Goal: Task Accomplishment & Management: Manage account settings

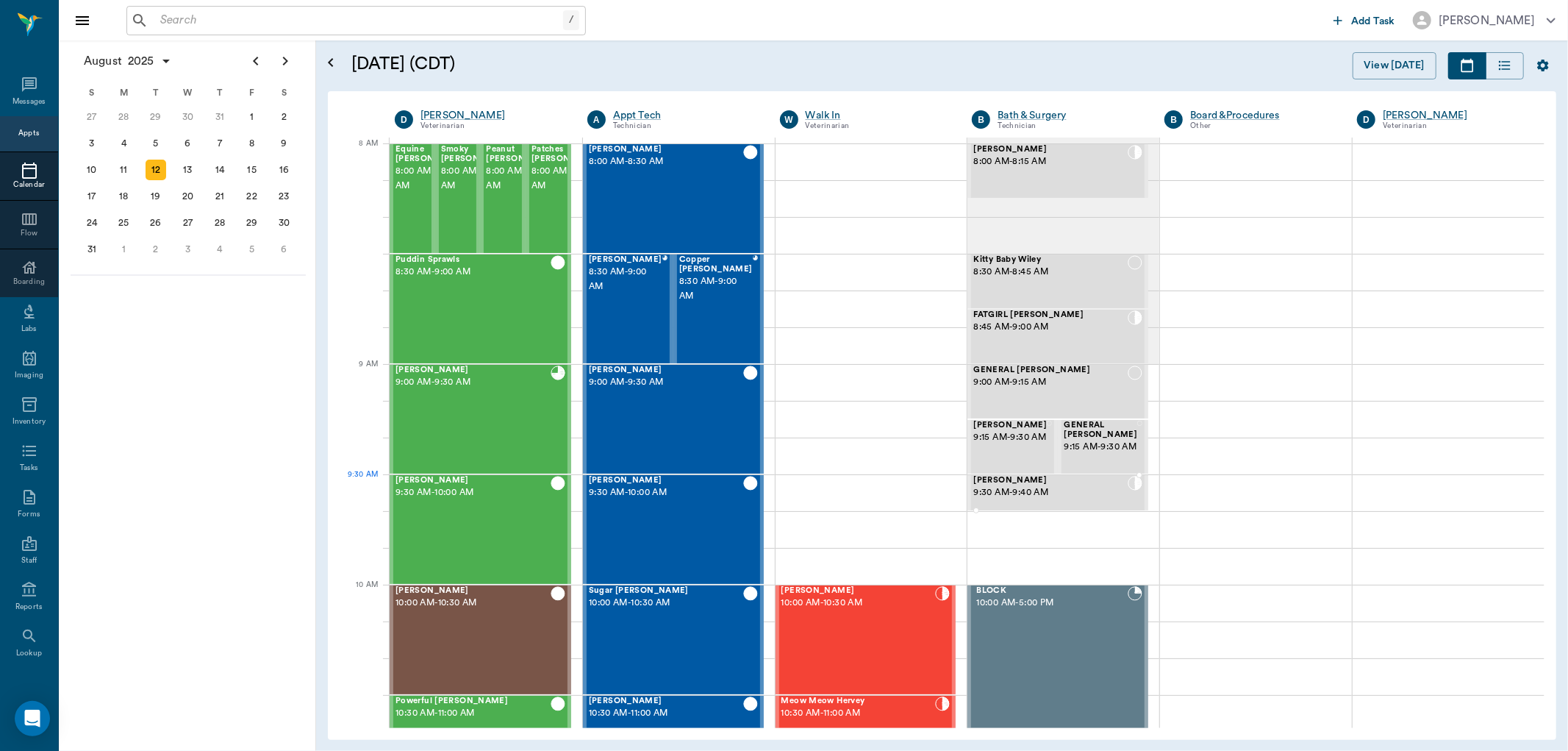
drag, startPoint x: 995, startPoint y: 492, endPoint x: 1015, endPoint y: 484, distance: 21.5
click at [1015, 484] on div "Zoey Goodson 9:30 AM - 9:40 AM" at bounding box center [1050, 493] width 155 height 34
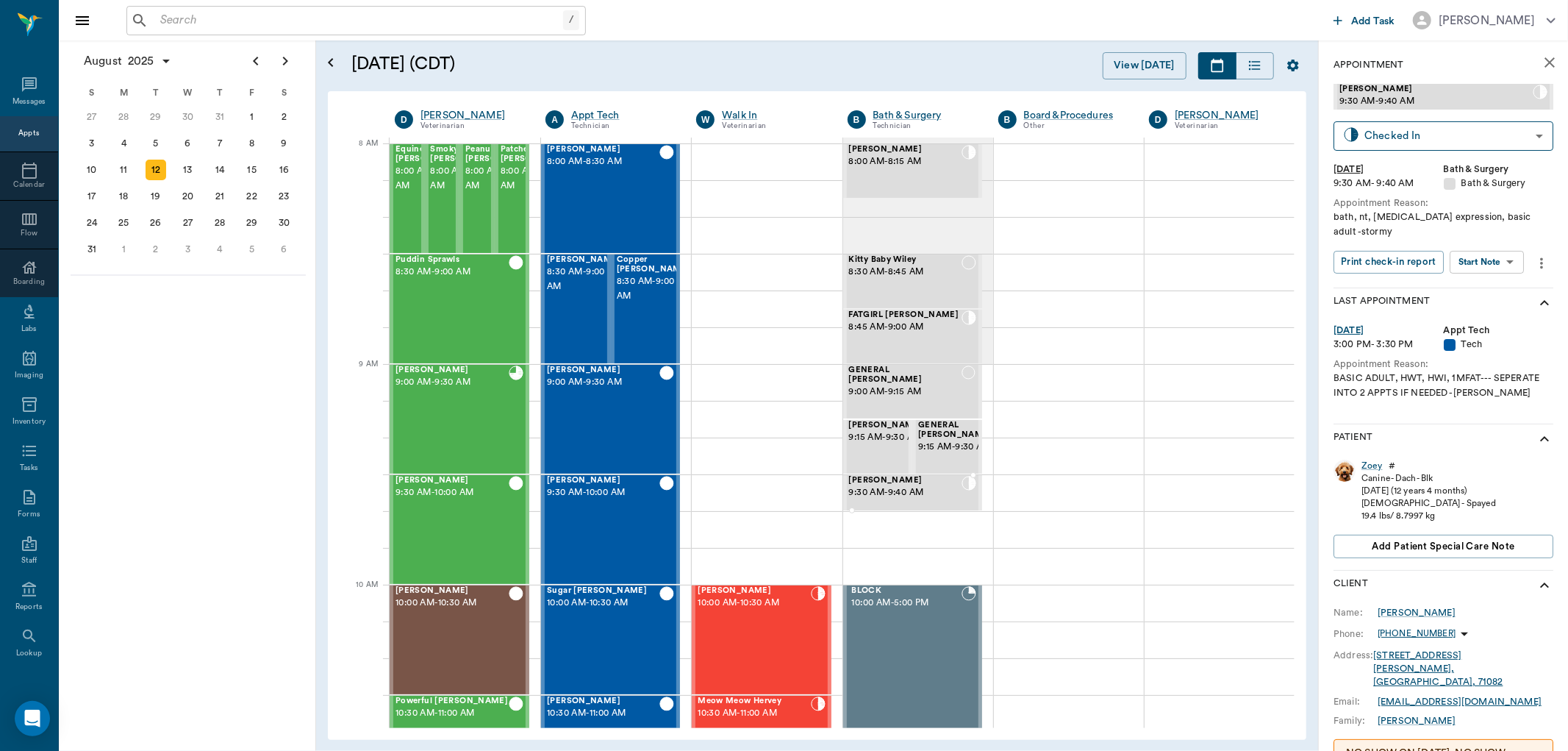
click at [1496, 266] on body "/ ​ Add Task Dr. Bert Ellsworth Nectar Messages Appts Calendar Flow Boarding La…" at bounding box center [784, 376] width 1568 height 751
click at [1479, 293] on button "Start SOAP" at bounding box center [1471, 292] width 50 height 17
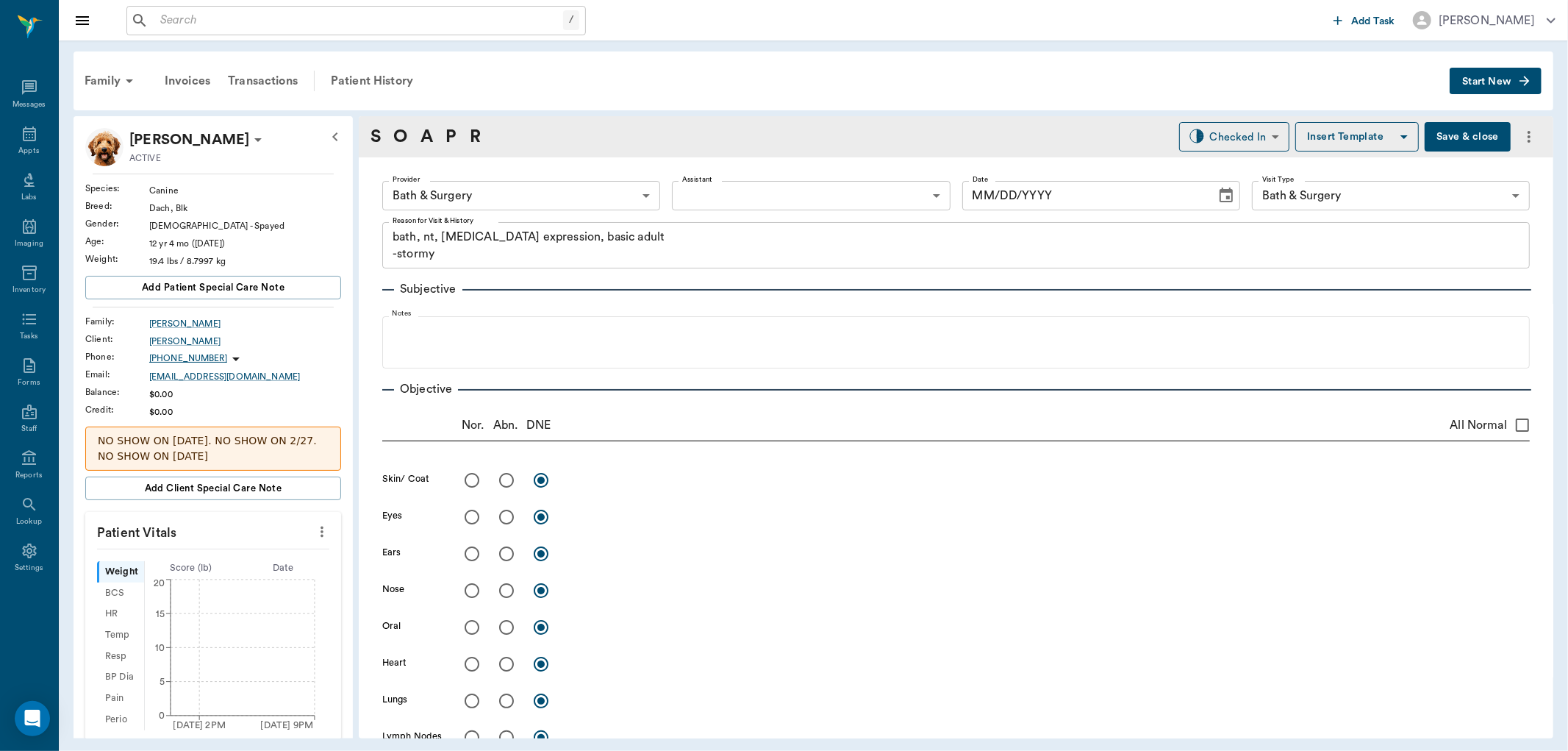
type input "63ec2f075fda476ae8351a4a"
type input "67479aab0de4f58b269e34fc"
type textarea "bath, nt, anal gland expression, basic adult -stormy"
type input "[DATE]"
click at [321, 532] on icon "more" at bounding box center [322, 532] width 3 height 11
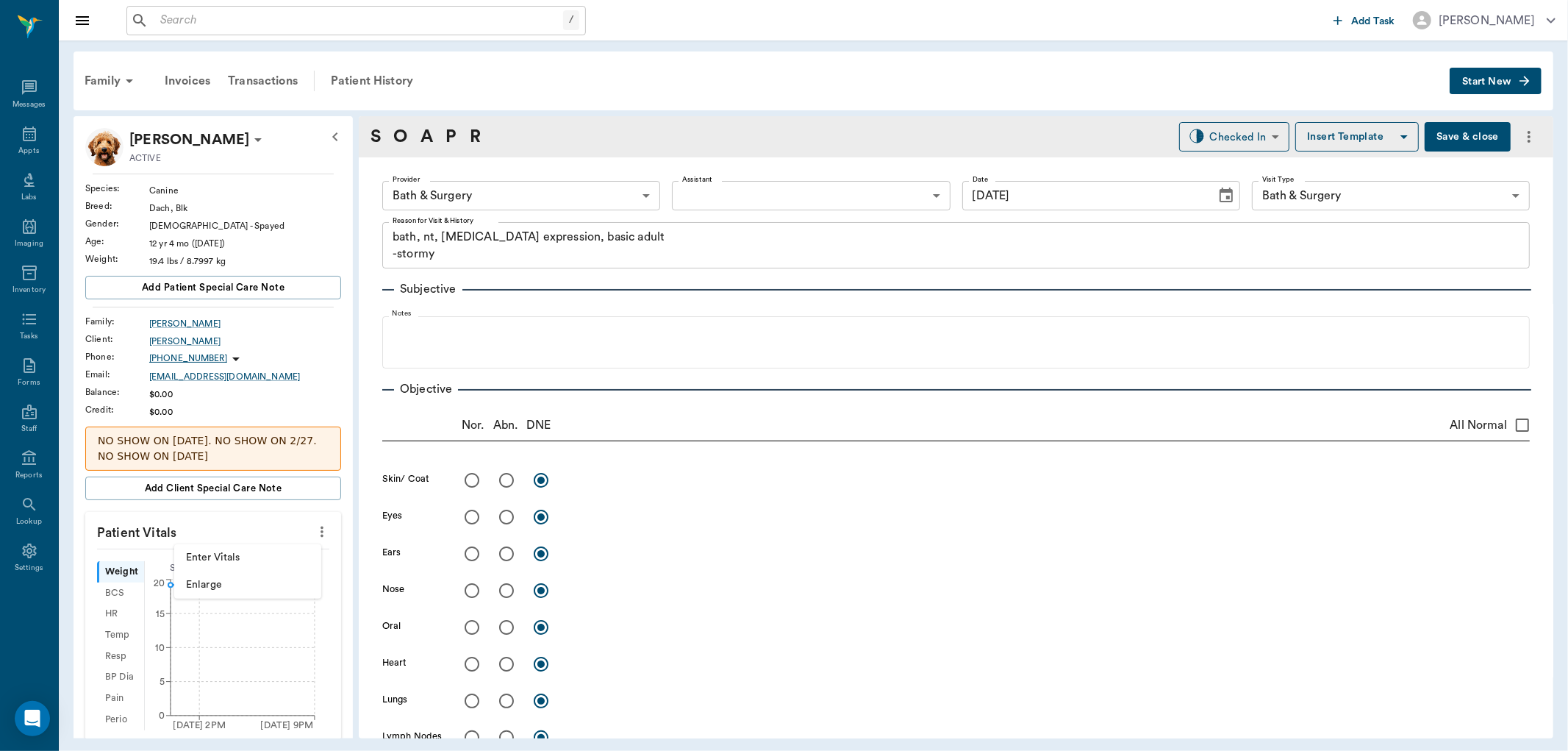
click at [258, 555] on span "Enter Vitals" at bounding box center [248, 558] width 124 height 15
click at [225, 572] on input "text" at bounding box center [212, 576] width 128 height 29
type input "18"
drag, startPoint x: 182, startPoint y: 481, endPoint x: 1111, endPoint y: 597, distance: 936.2
click at [1200, 569] on div "x" at bounding box center [1049, 554] width 962 height 31
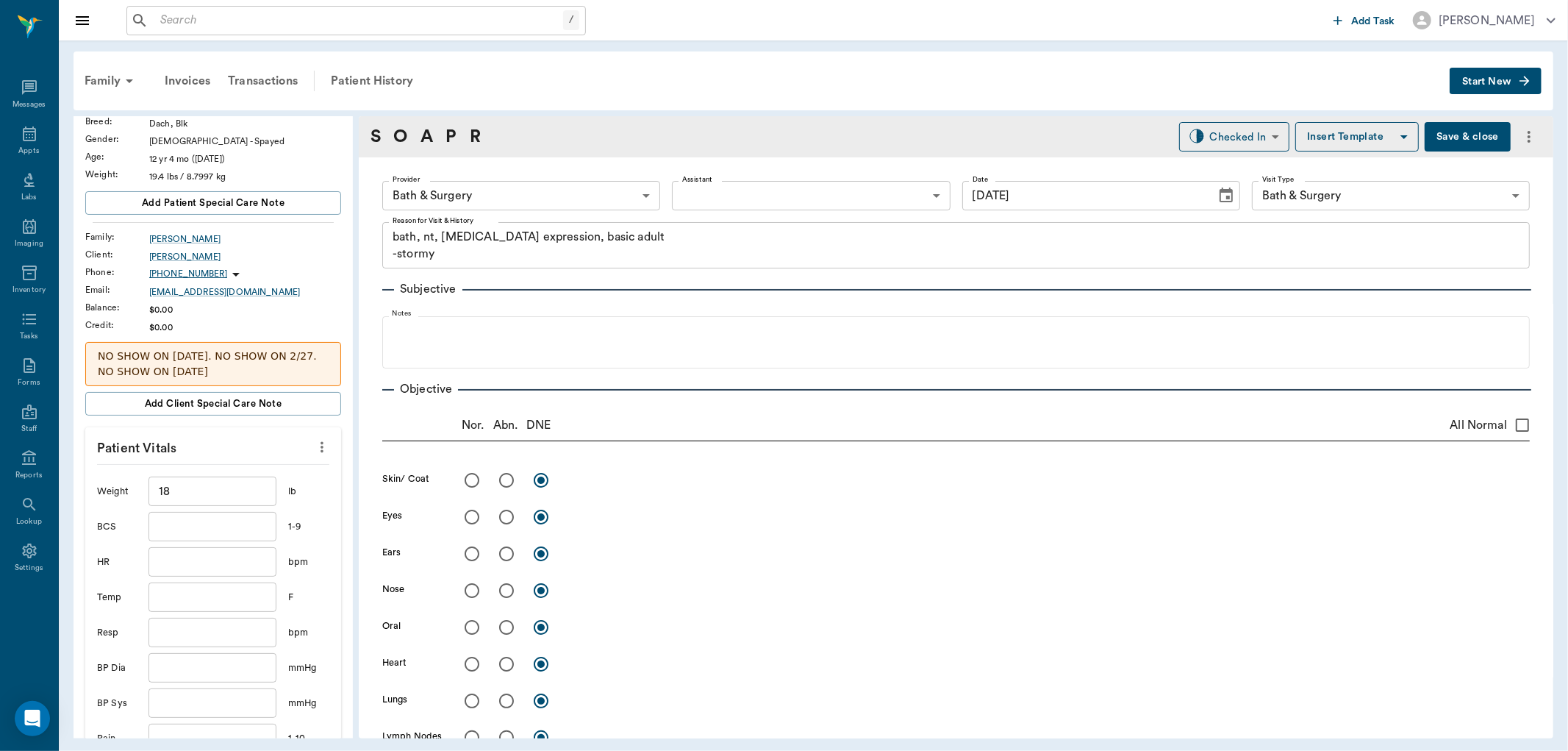
scroll to position [245, 0]
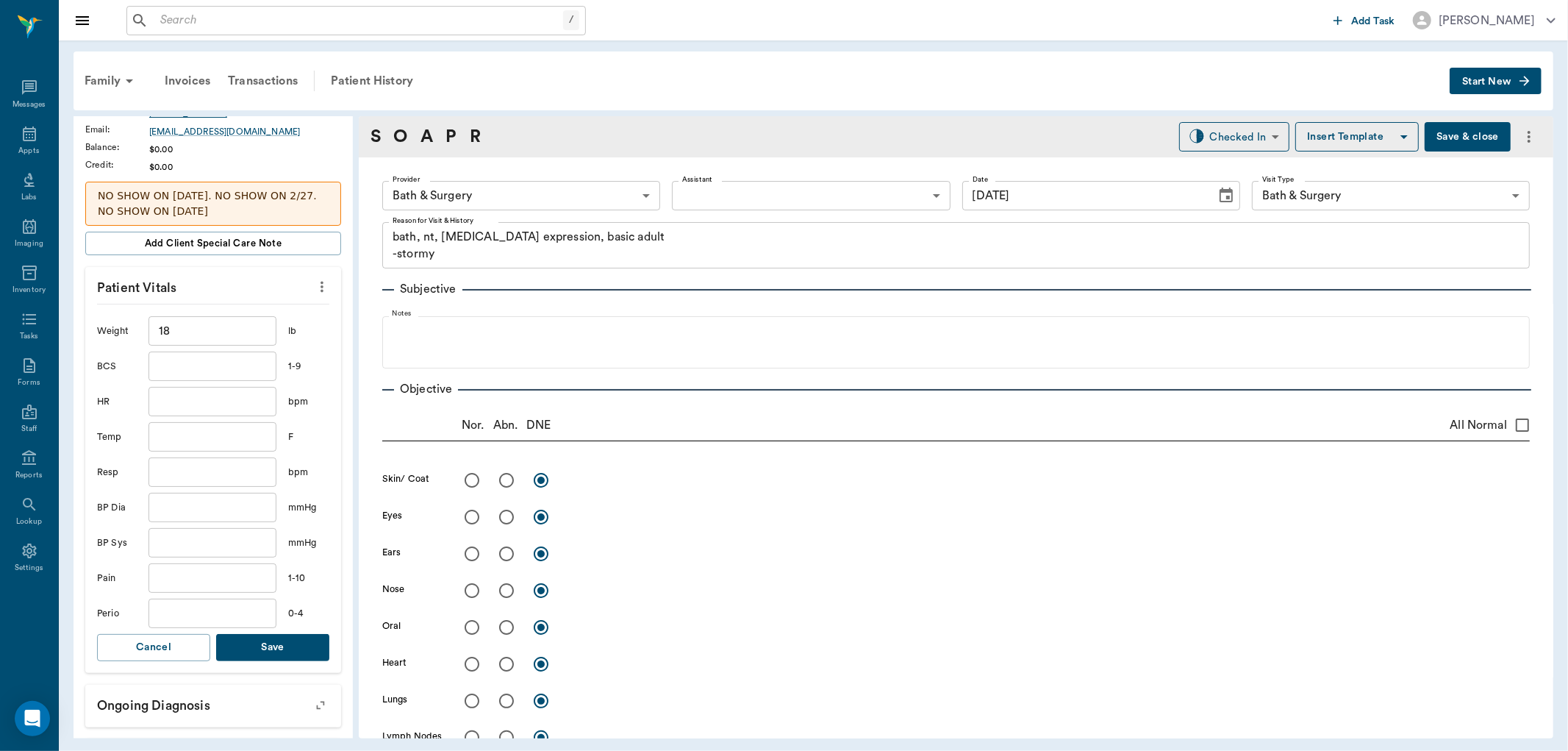
click at [280, 649] on button "Save" at bounding box center [272, 647] width 113 height 27
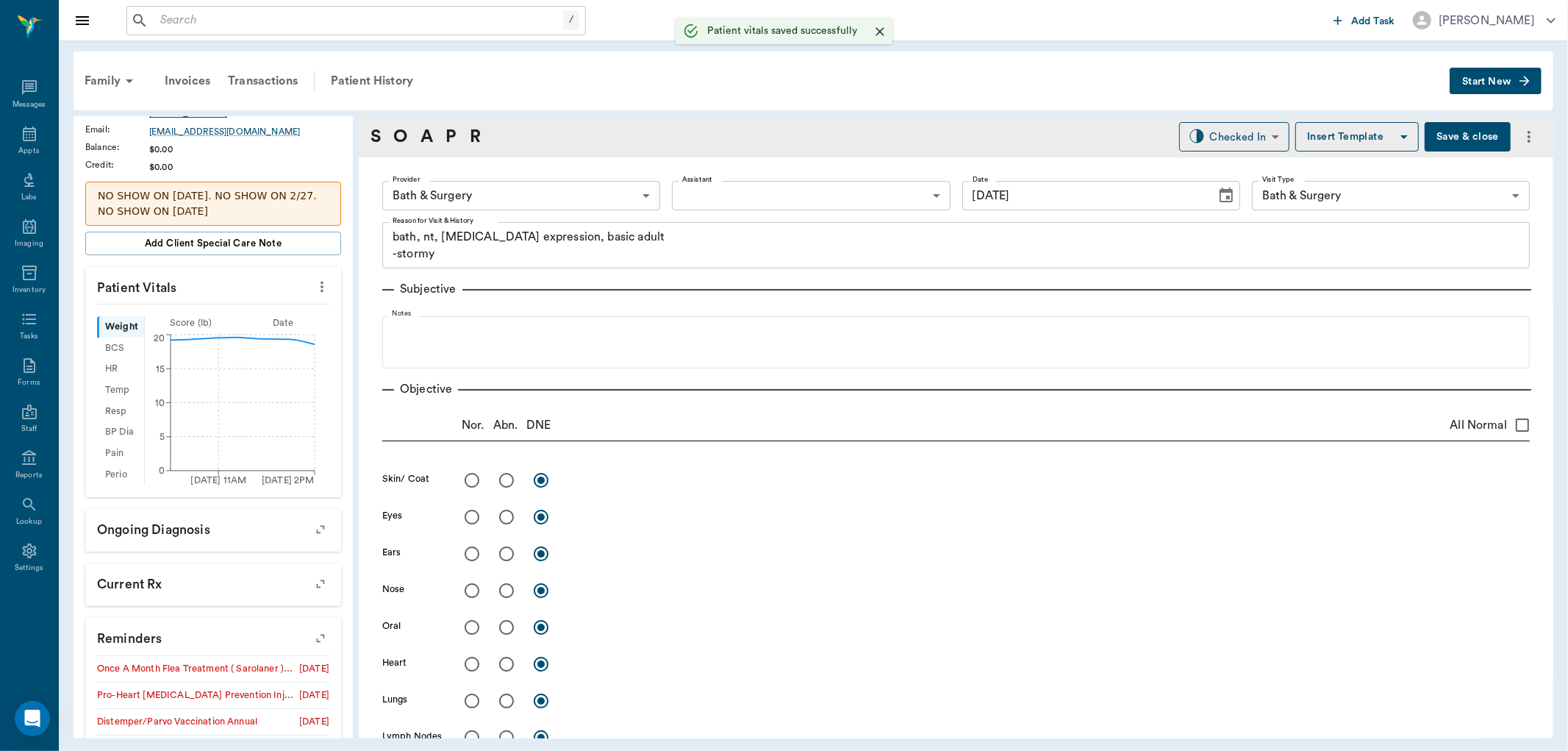
click at [578, 195] on body "/ ​ Add Task Dr. Bert Ellsworth Nectar Messages Appts Labs Imaging Inventory Ta…" at bounding box center [784, 376] width 1568 height 751
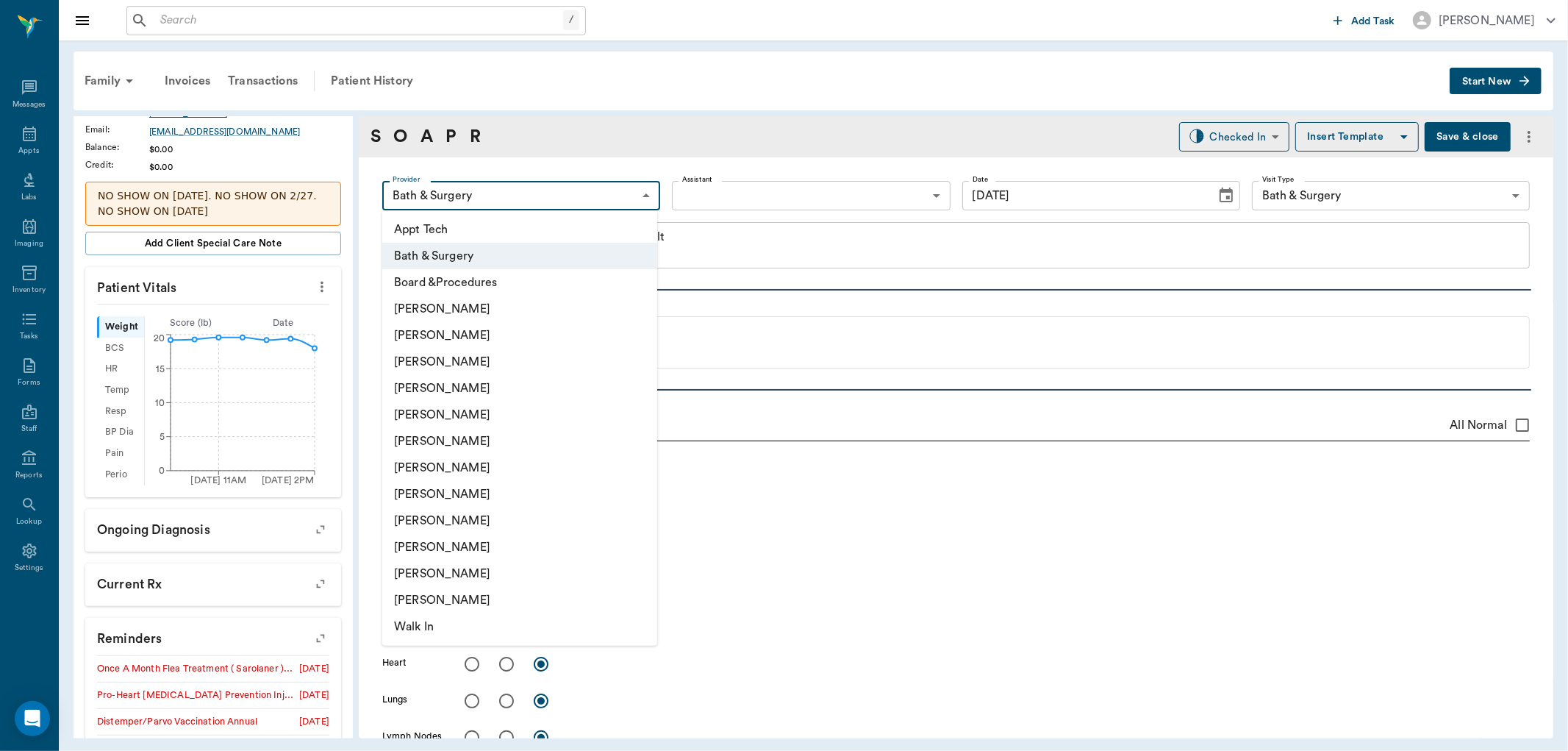
click at [450, 486] on li "[PERSON_NAME]" at bounding box center [520, 494] width 275 height 26
type input "63ec2e7e52e12b0ba117b124"
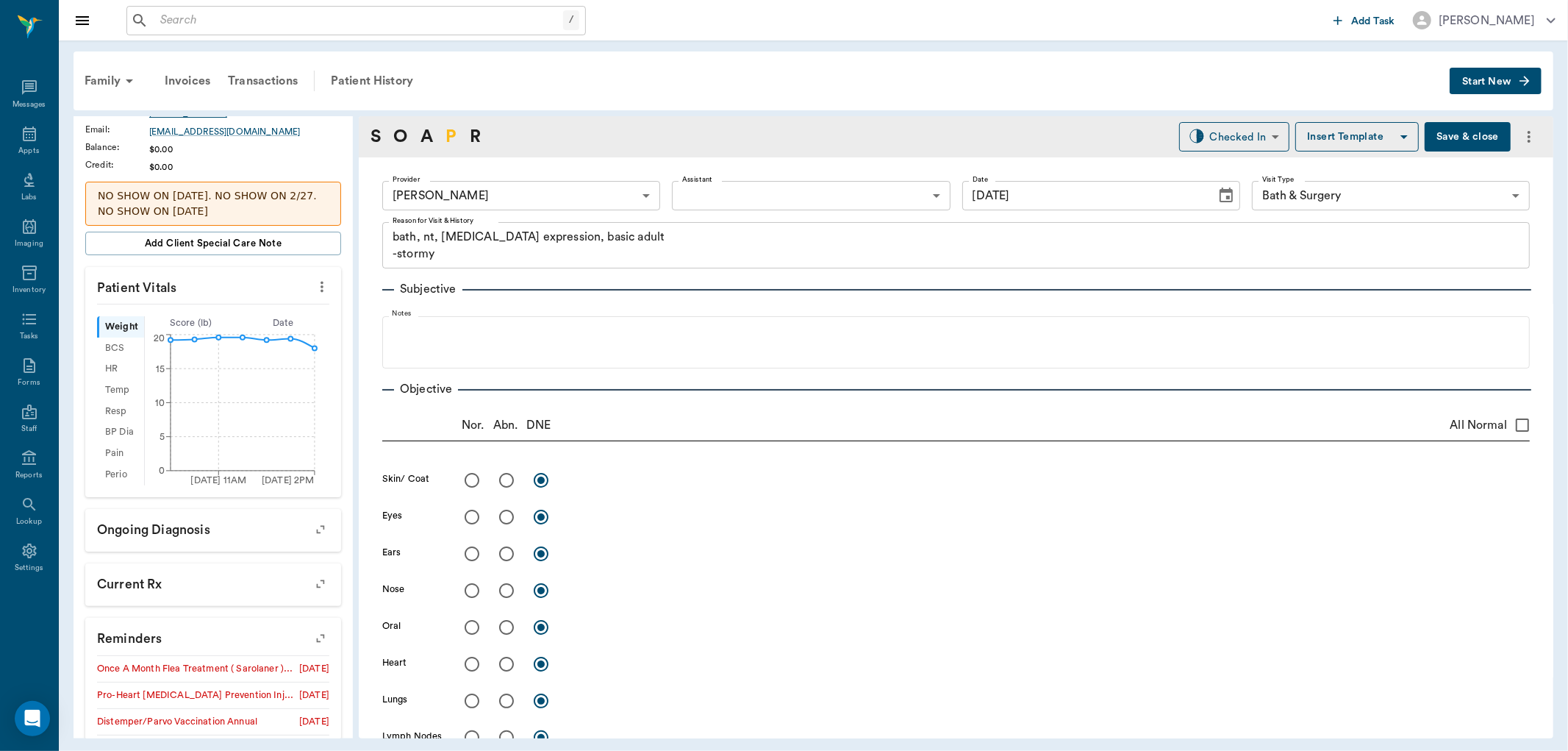
click at [451, 129] on link "P" at bounding box center [451, 137] width 11 height 26
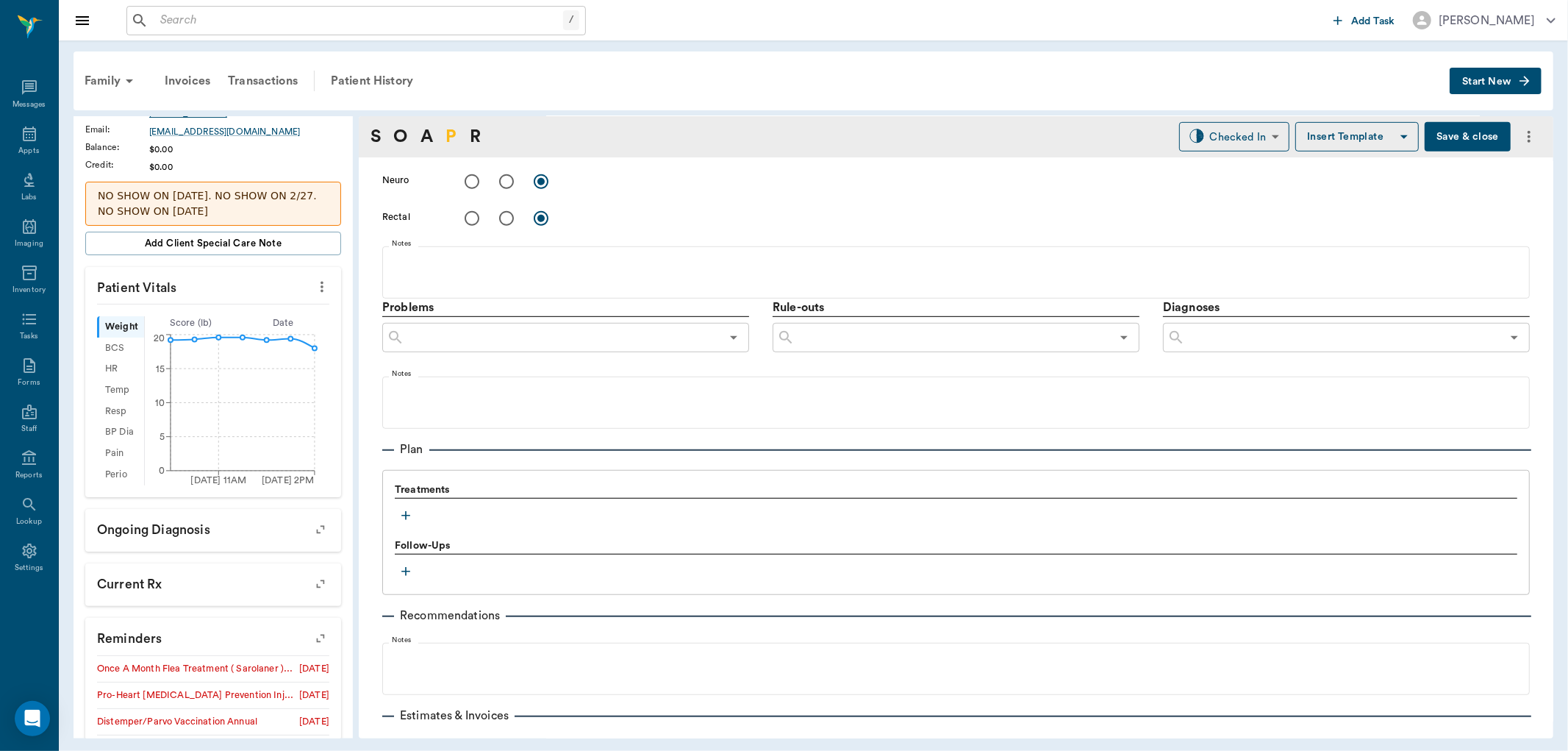
scroll to position [795, 0]
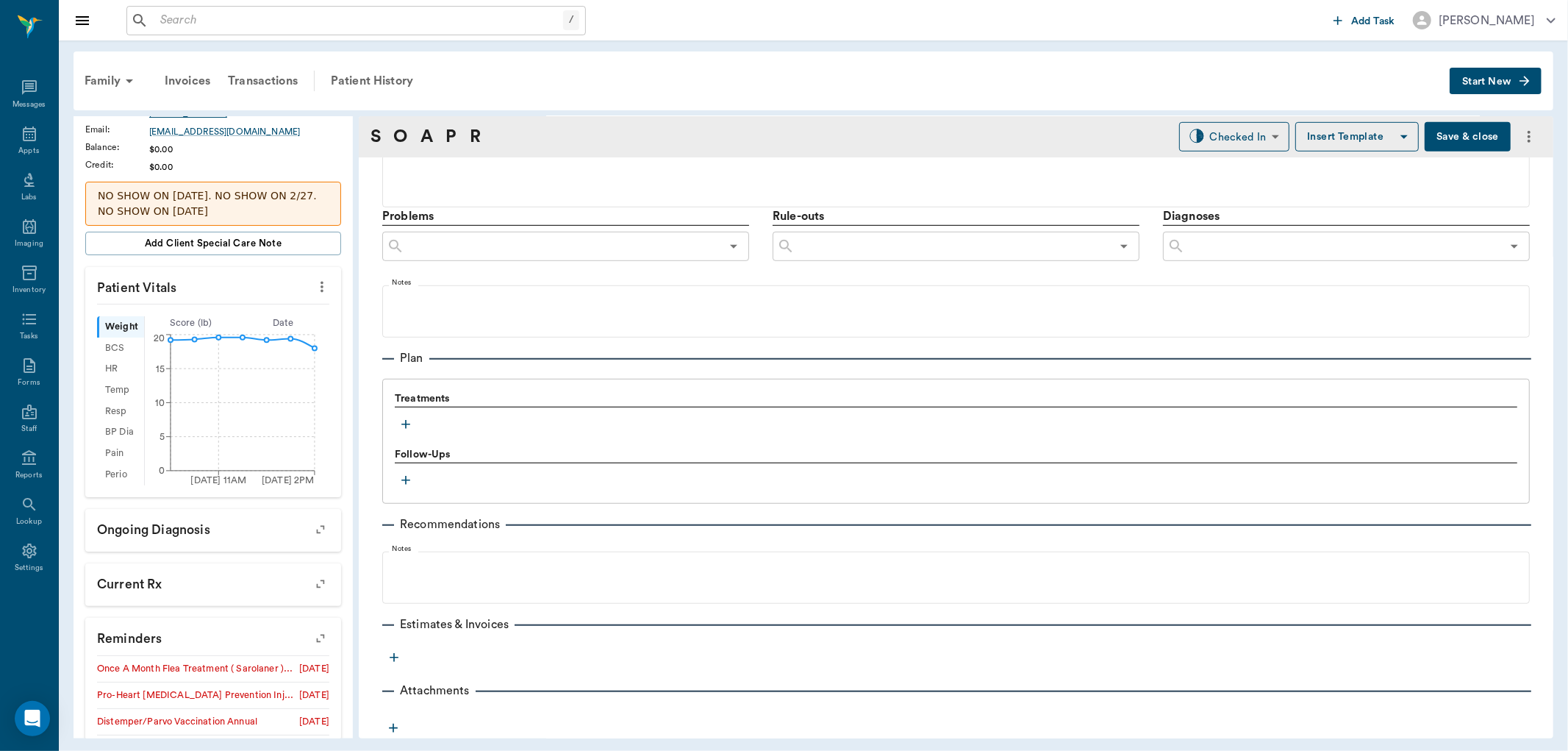
click at [408, 421] on icon "button" at bounding box center [405, 424] width 15 height 15
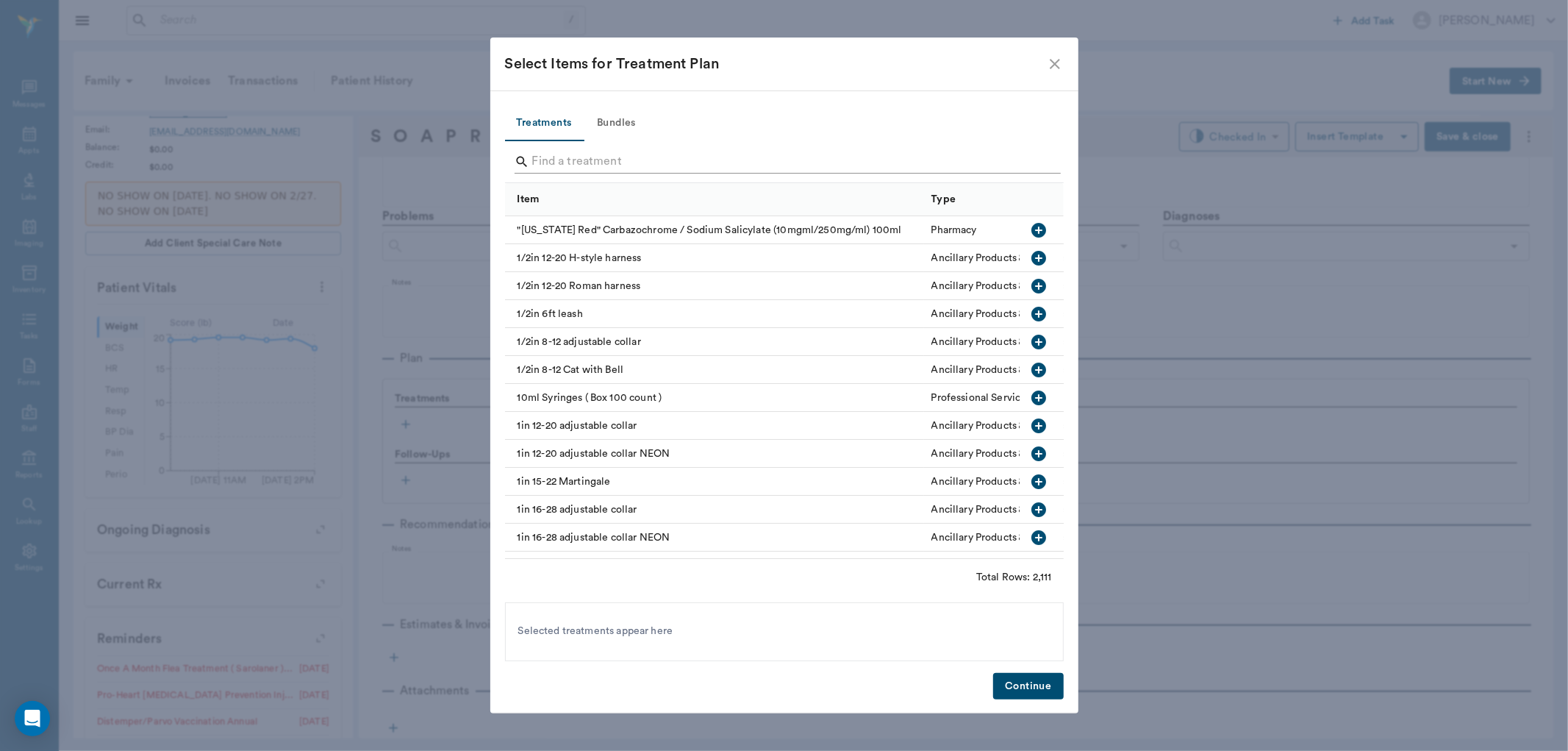
click at [583, 158] on input "Search" at bounding box center [785, 162] width 507 height 24
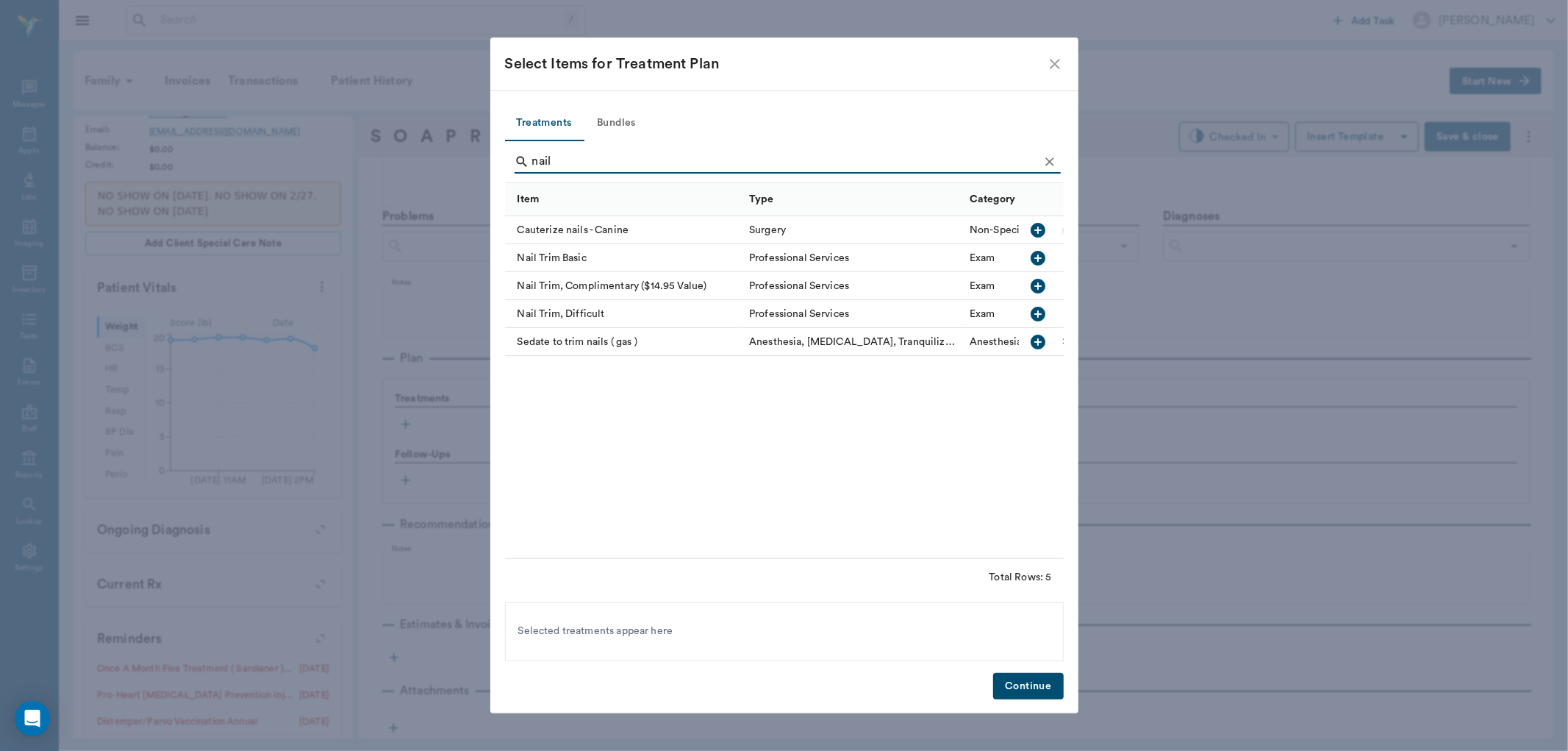
type input "nail"
click at [1033, 255] on icon "button" at bounding box center [1038, 258] width 15 height 15
click at [1027, 695] on button "Continue" at bounding box center [1028, 686] width 70 height 27
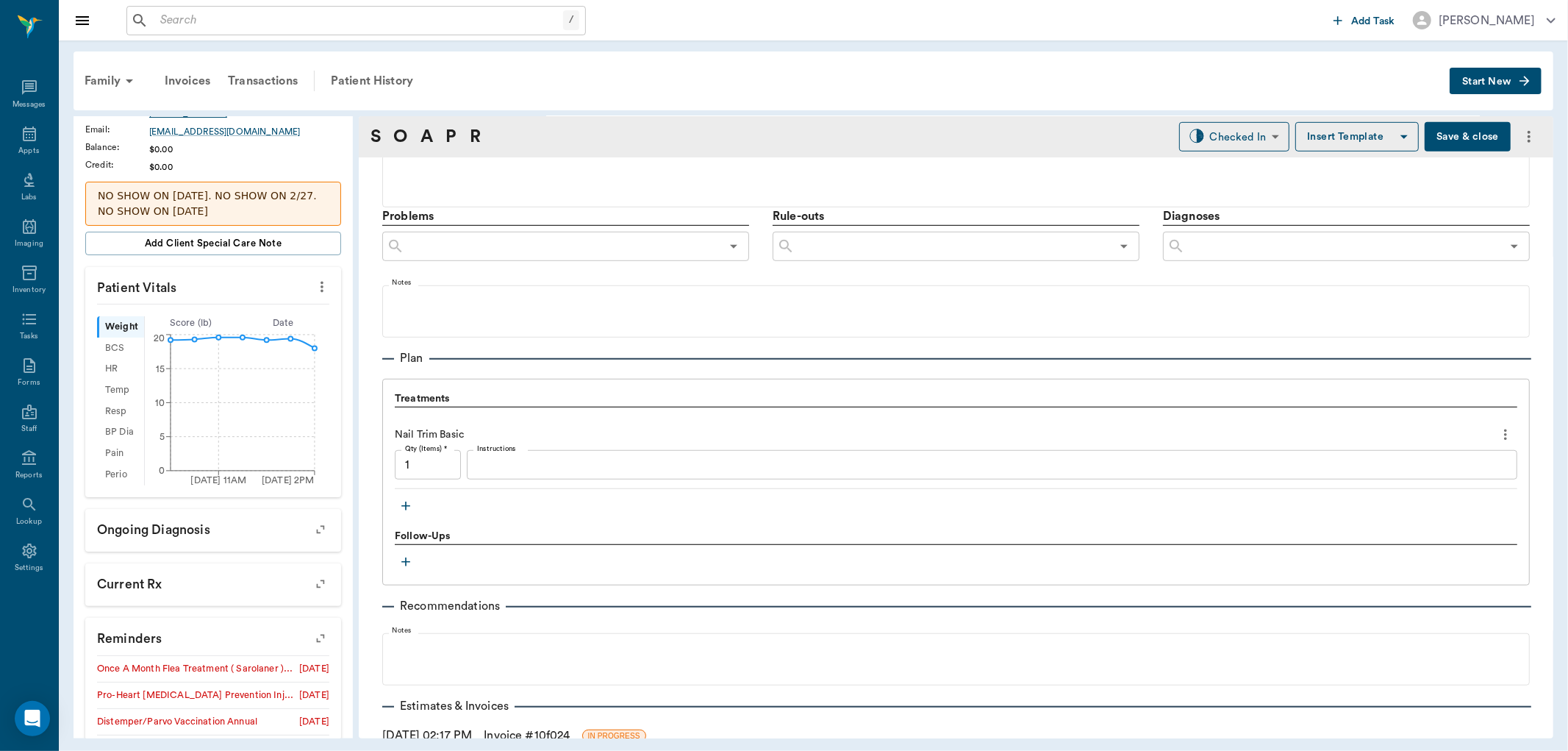
click at [408, 508] on icon "button" at bounding box center [405, 506] width 15 height 15
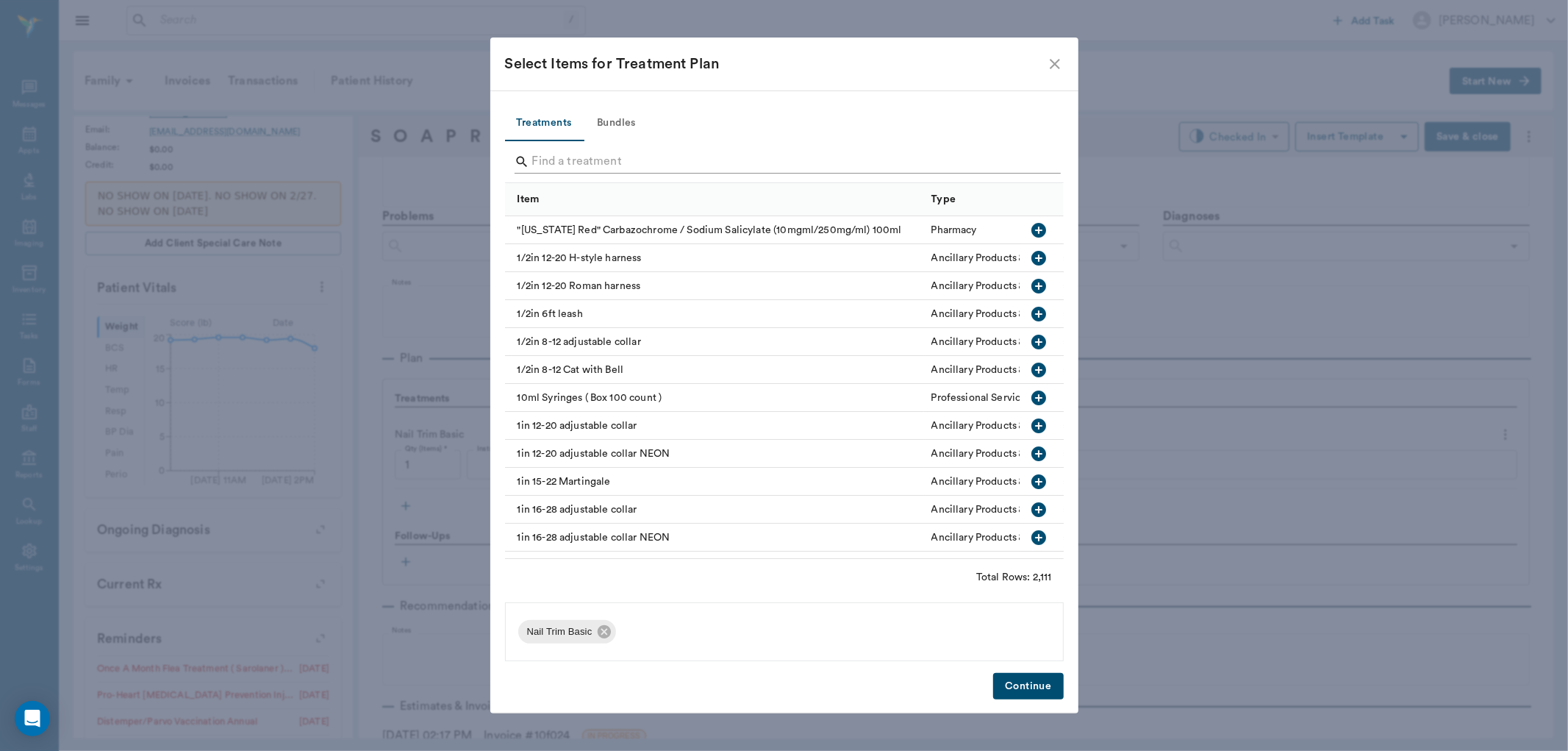
click at [552, 162] on input "Search" at bounding box center [785, 162] width 507 height 24
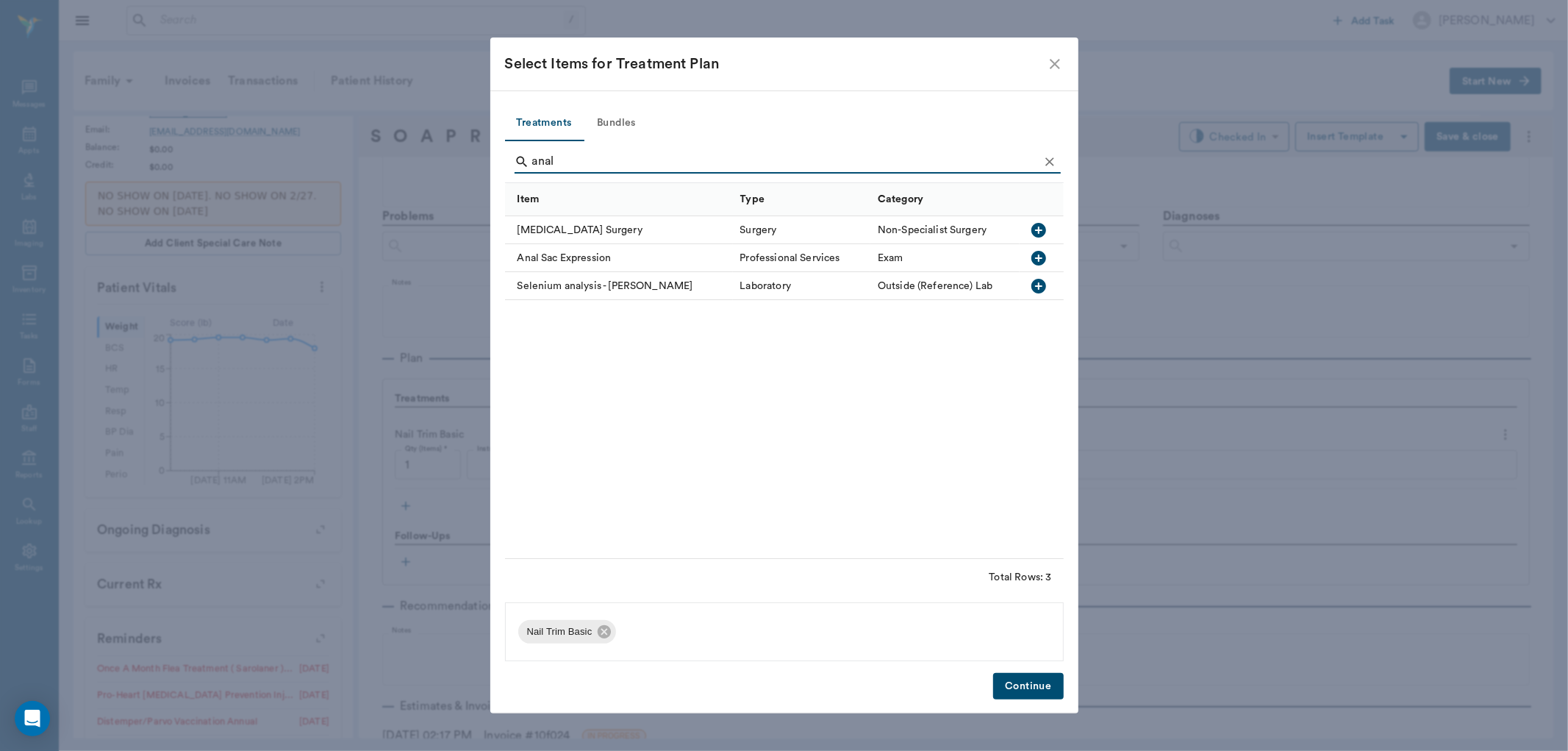
type input "anal"
click at [1040, 256] on icon "button" at bounding box center [1038, 258] width 15 height 15
click at [1029, 686] on button "Continue" at bounding box center [1028, 686] width 70 height 27
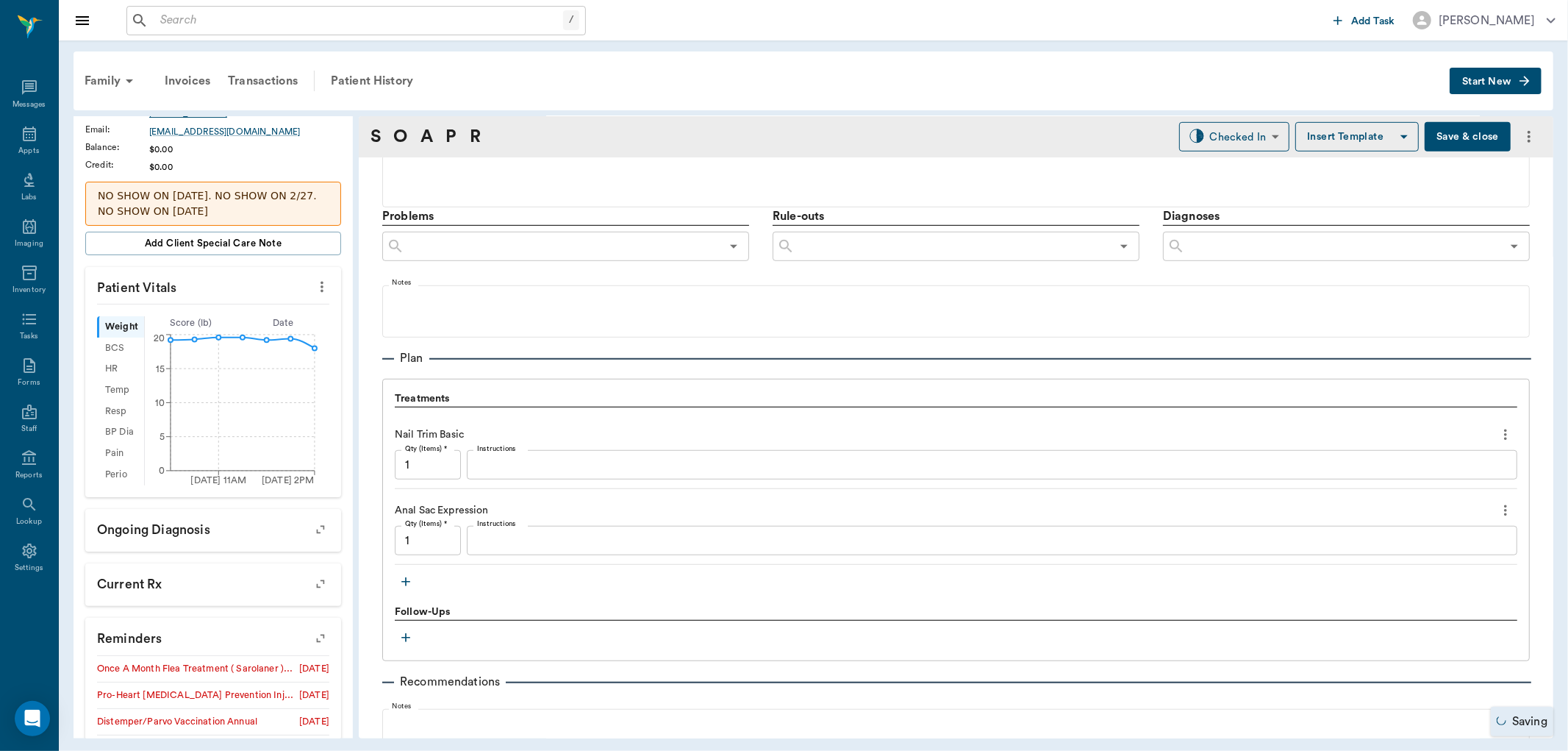
click at [513, 542] on textarea "Instructions" at bounding box center [991, 541] width 1030 height 17
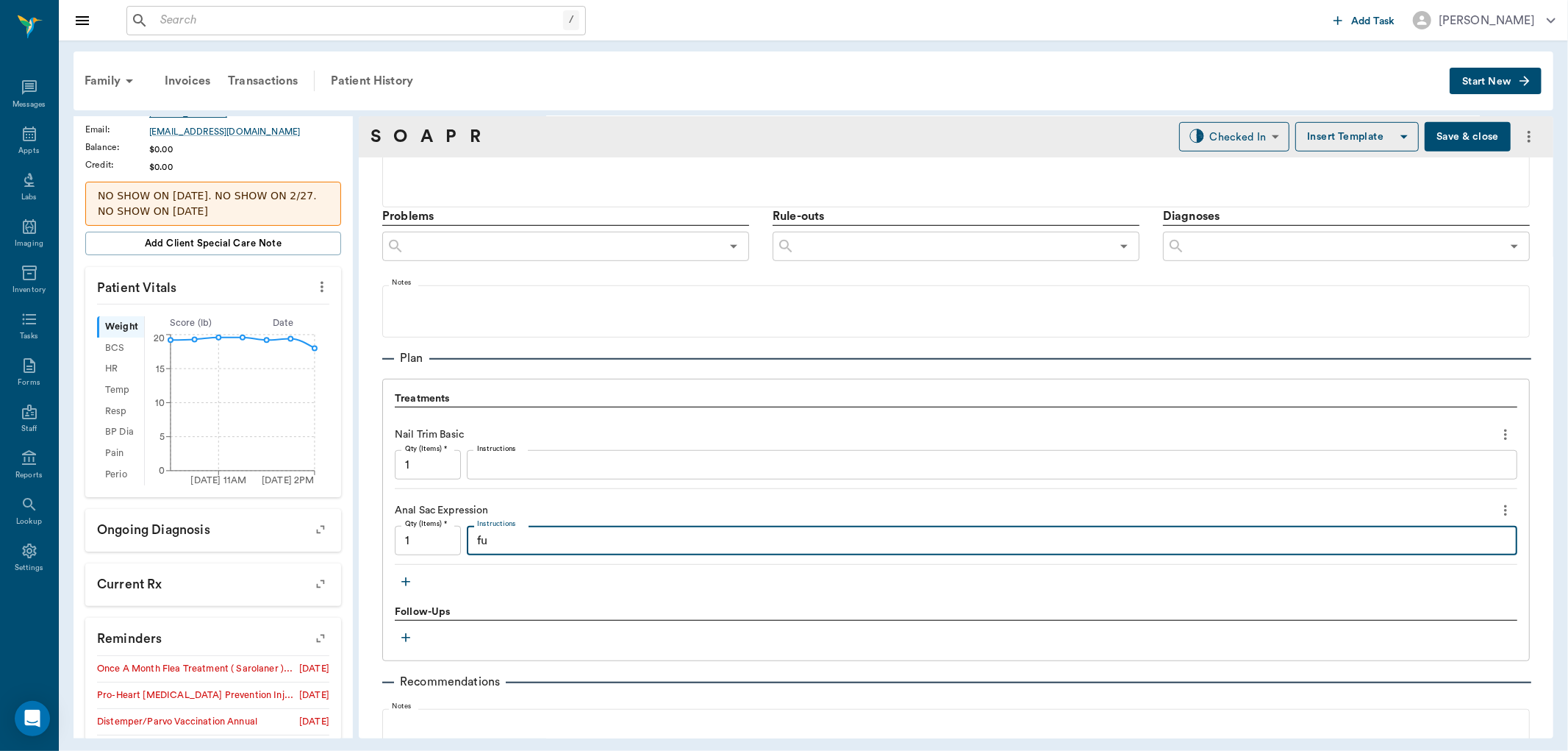
type textarea "f"
type textarea "both full"
click at [410, 581] on icon "button" at bounding box center [405, 582] width 15 height 15
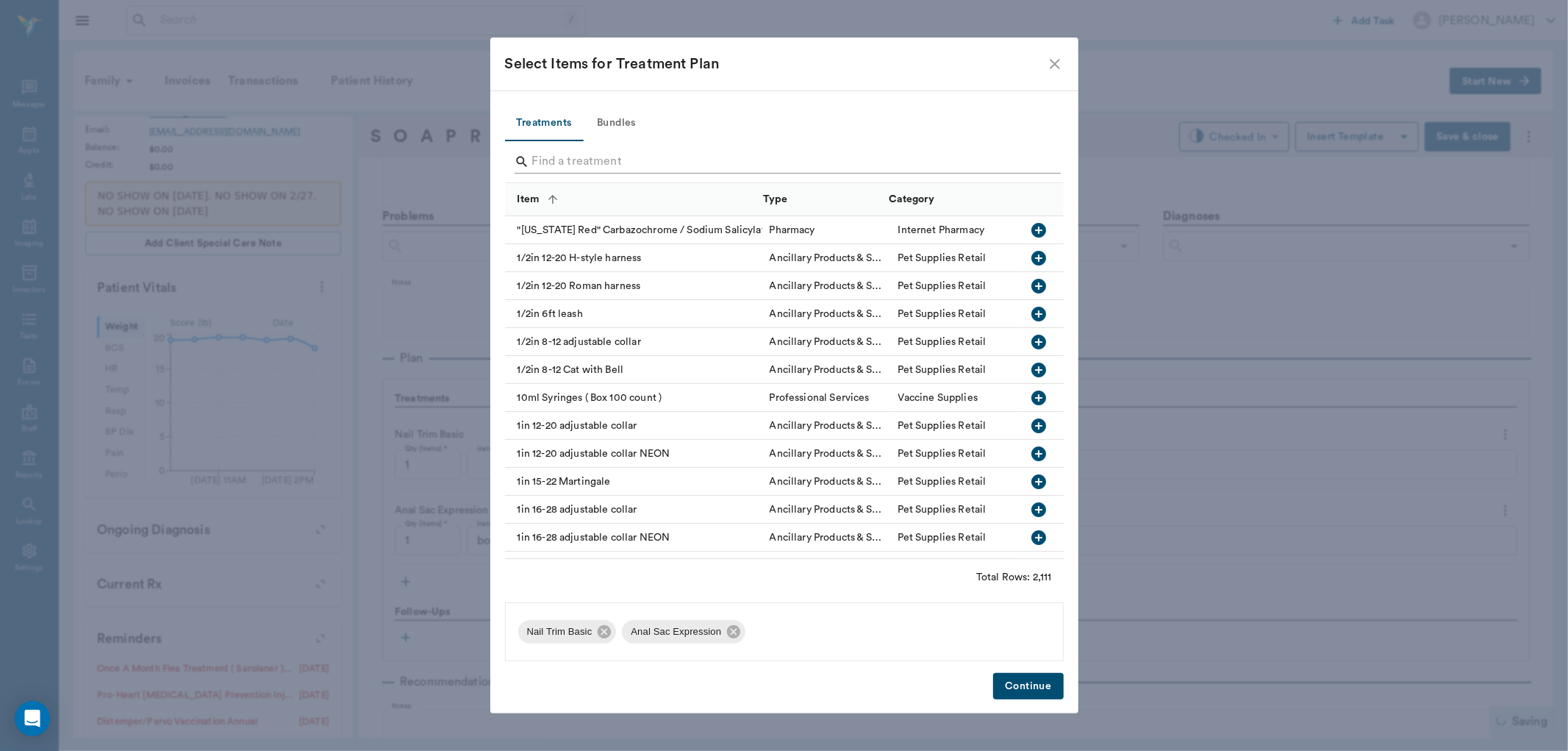
click at [579, 162] on input "Search" at bounding box center [785, 162] width 507 height 24
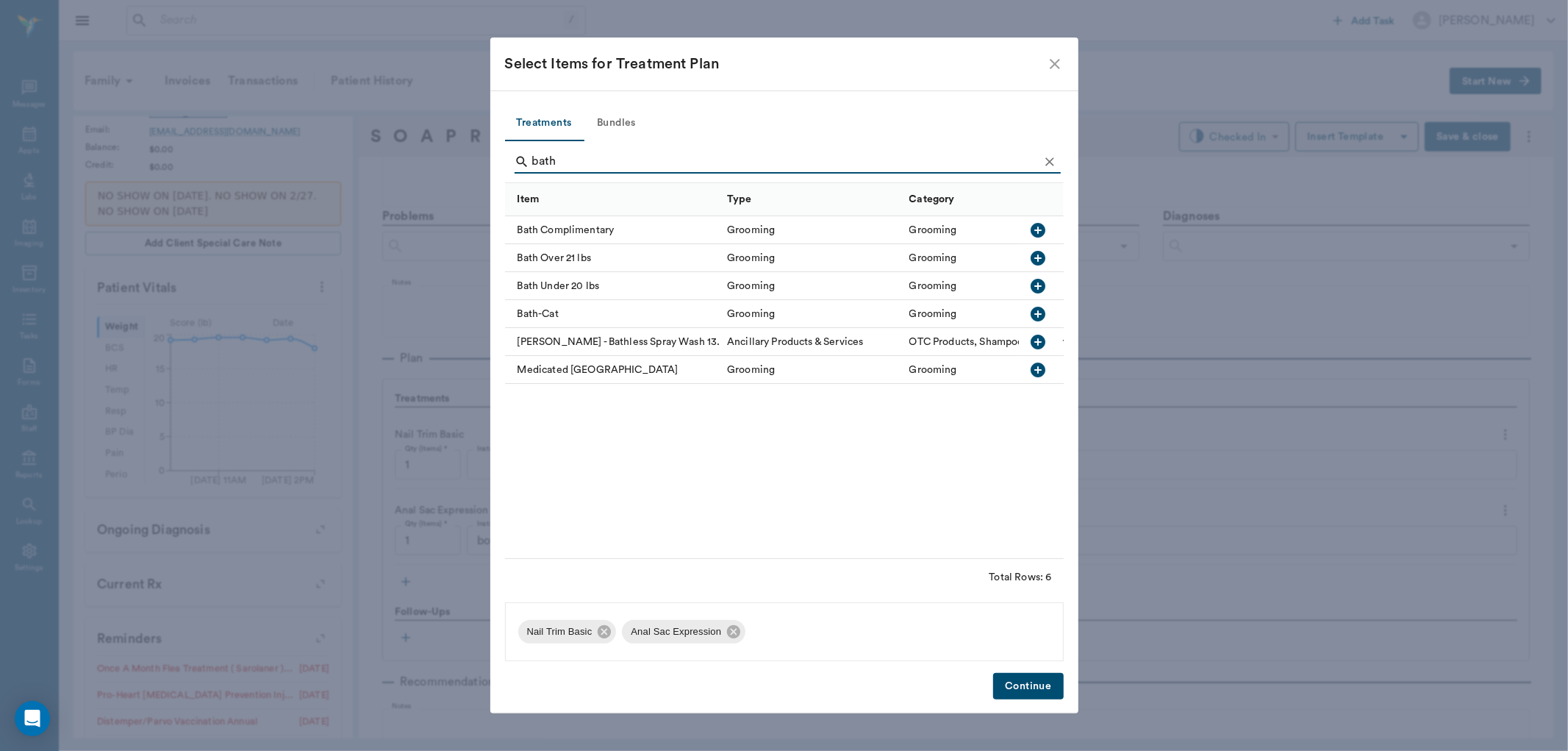
type input "bath"
click at [1037, 288] on icon "button" at bounding box center [1038, 285] width 15 height 15
click at [1014, 680] on button "Continue" at bounding box center [1028, 686] width 70 height 27
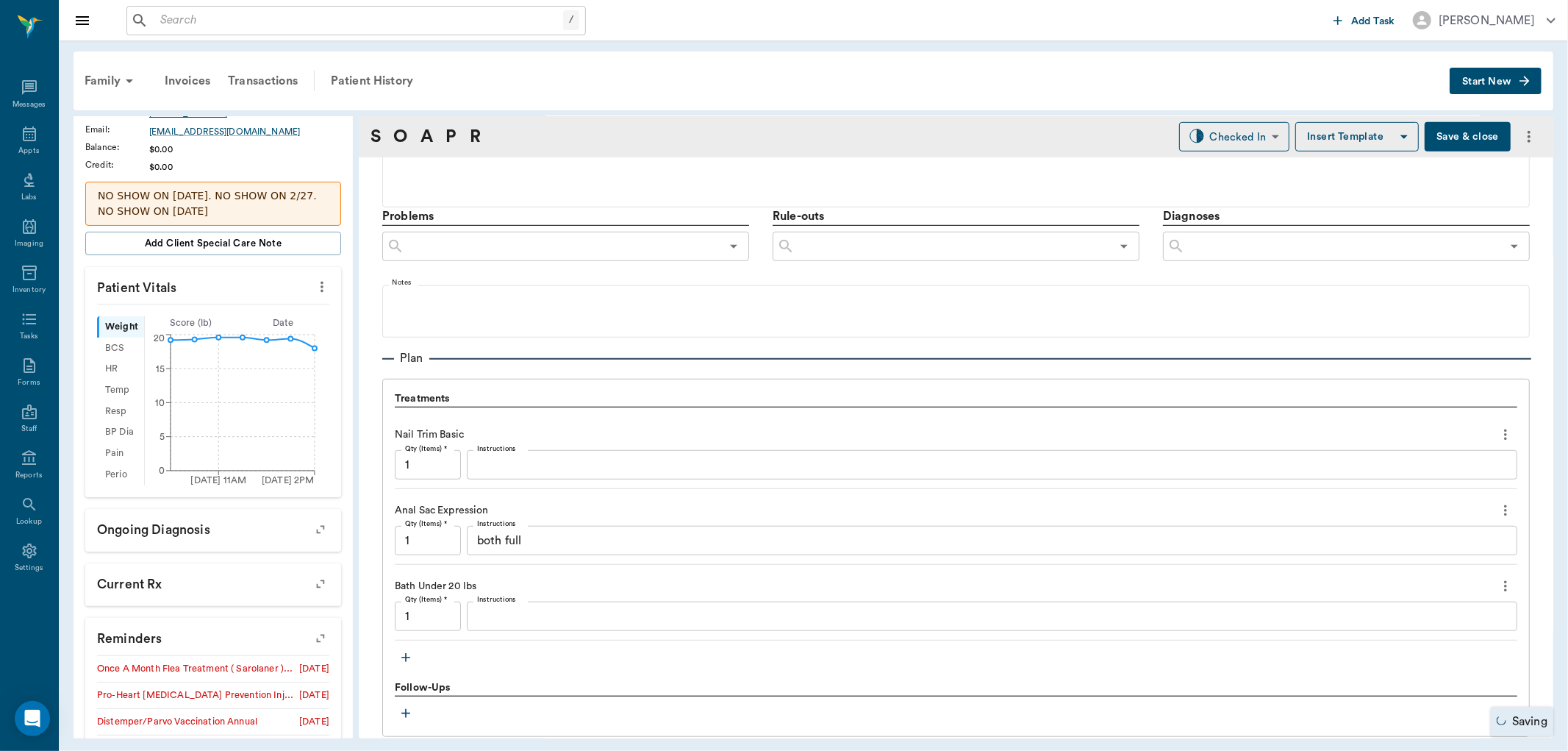
click at [510, 616] on textarea "Instructions" at bounding box center [991, 617] width 1030 height 17
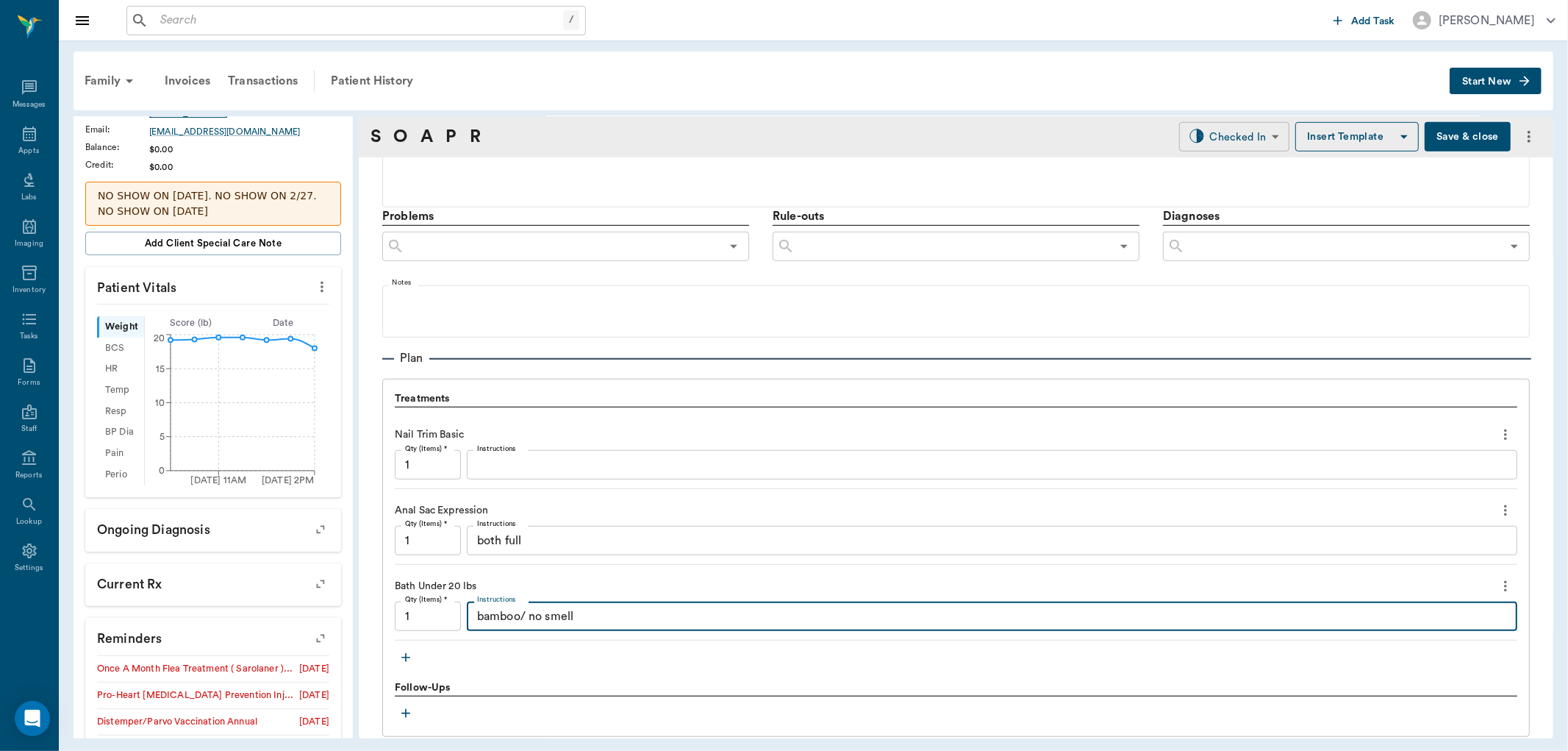
type textarea "bamboo/ no smell"
click at [1197, 139] on body "/ ​ Add Task Dr. Bert Ellsworth Nectar Messages Appts Labs Imaging Inventory Ta…" at bounding box center [784, 376] width 1568 height 751
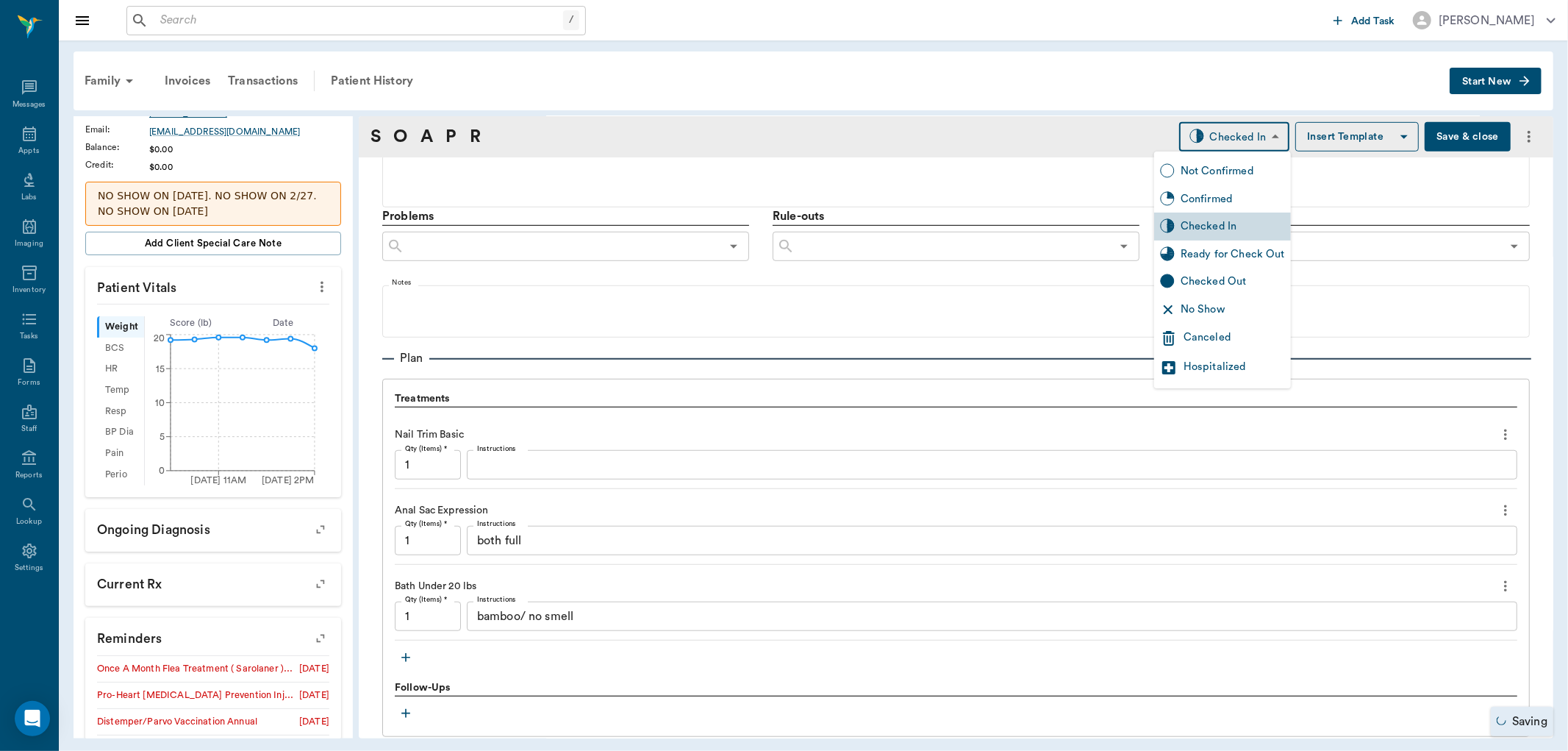
click at [1235, 255] on div "Ready for Check Out" at bounding box center [1233, 254] width 105 height 16
type input "READY_TO_CHECKOUT"
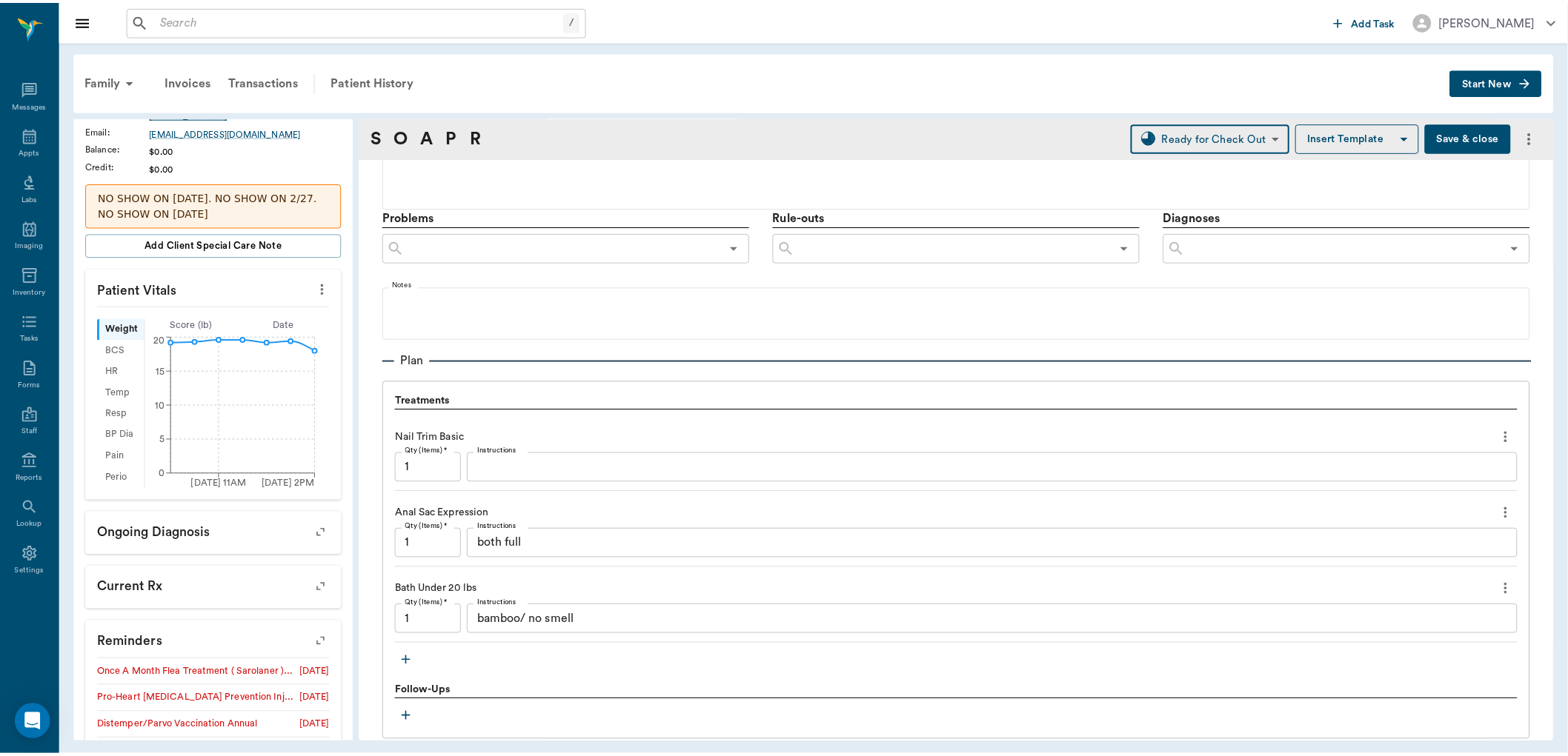
scroll to position [1053, 0]
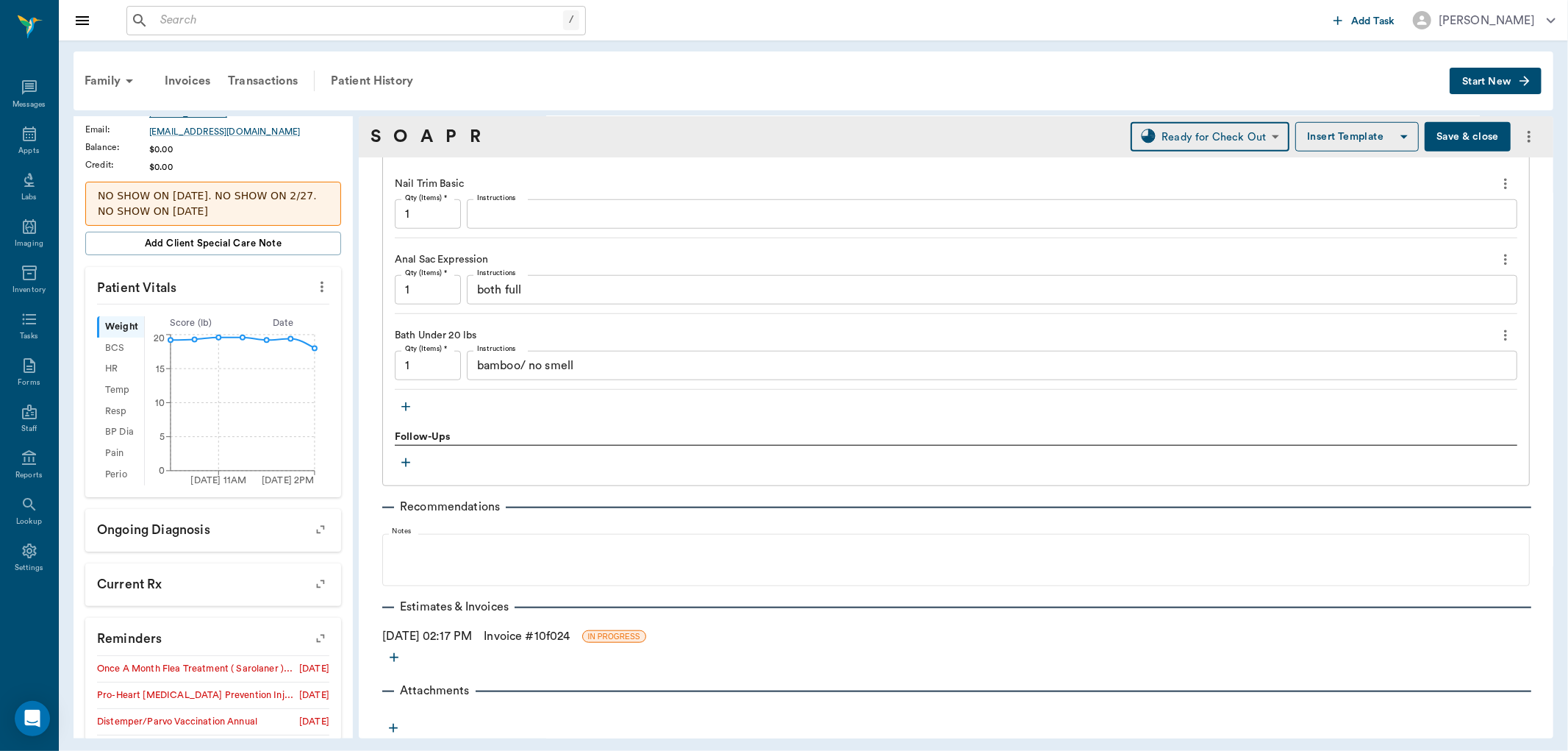
click at [566, 635] on link "Invoice # 10f024" at bounding box center [527, 636] width 86 height 18
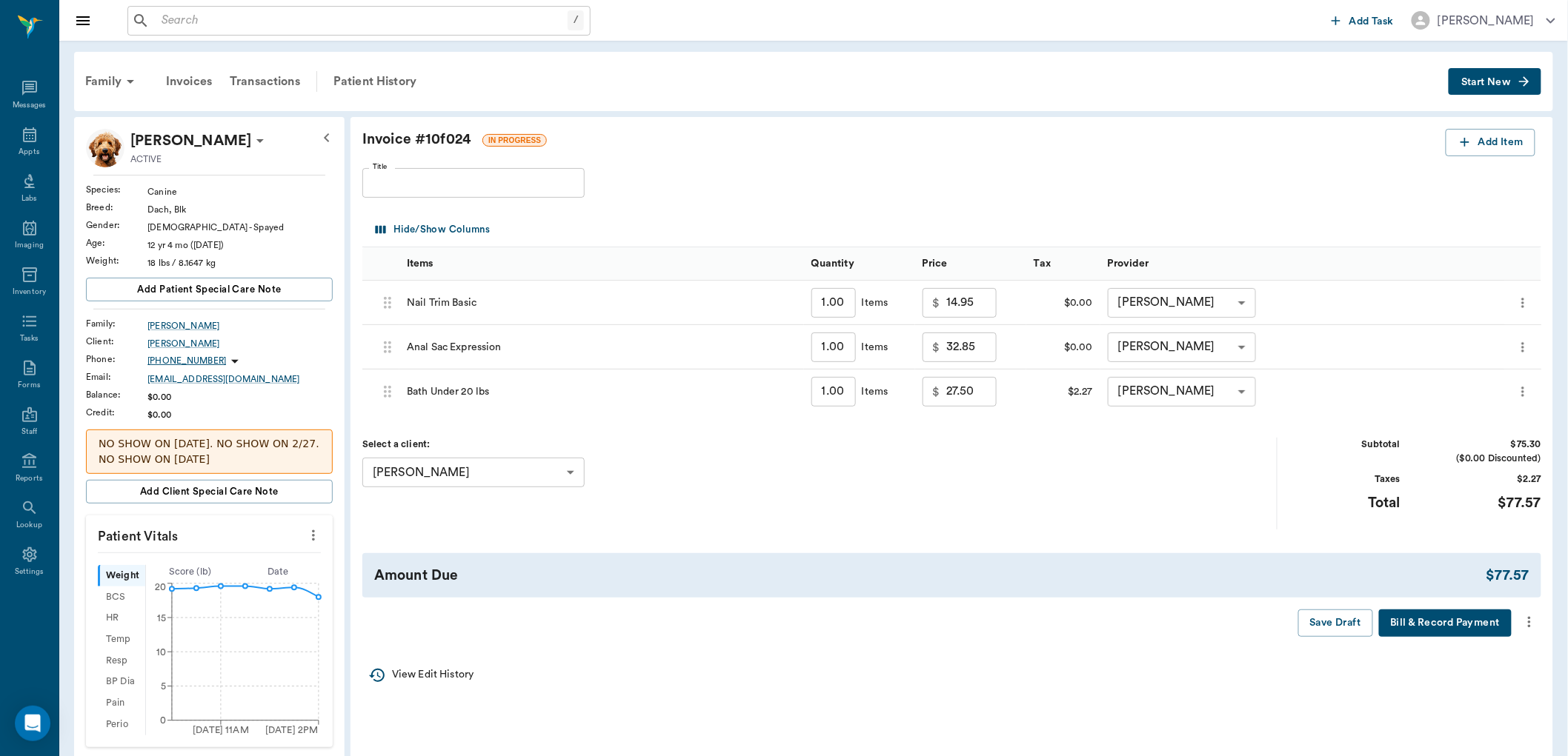
click at [1530, 620] on icon "more" at bounding box center [1529, 622] width 16 height 18
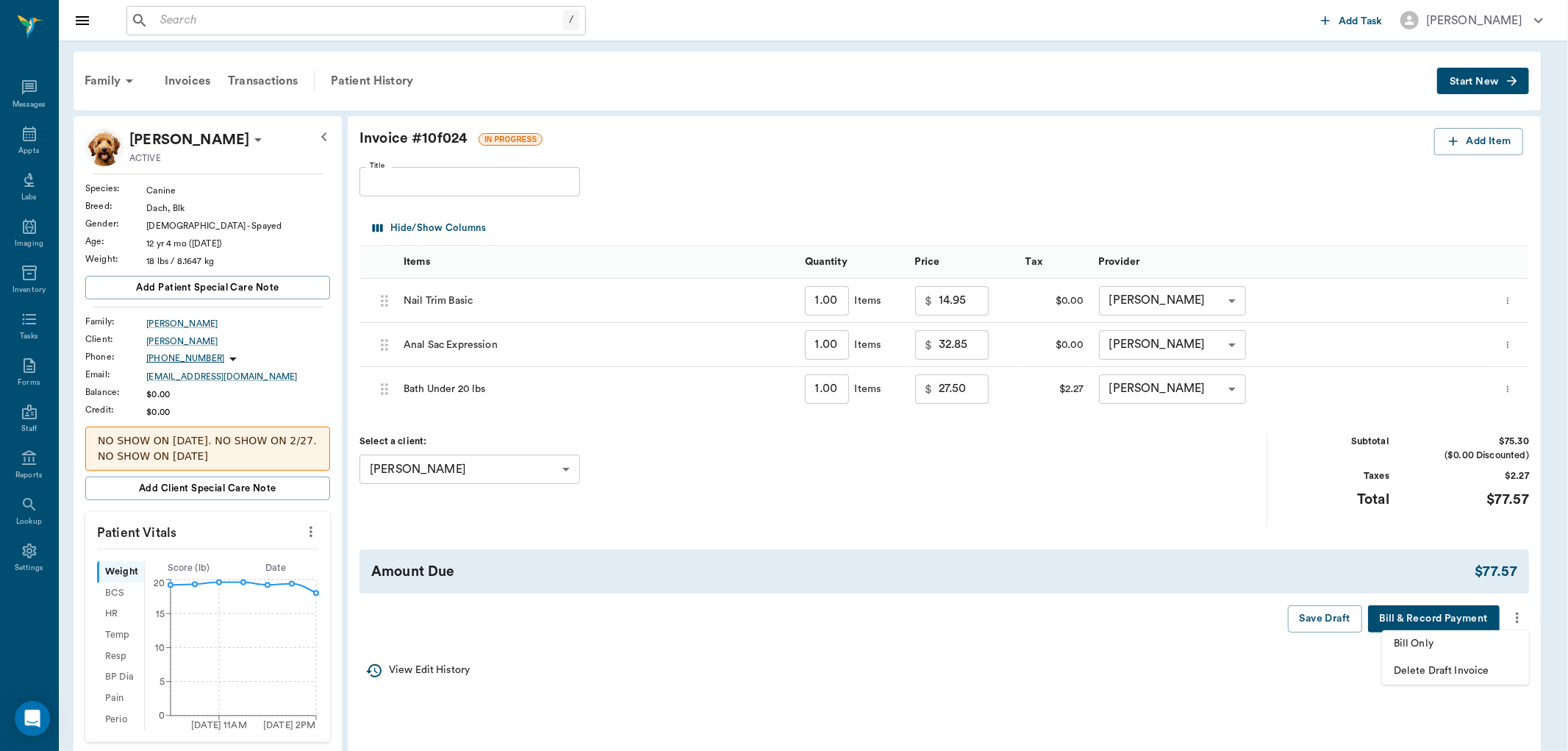
click at [1444, 643] on span "Bill Only" at bounding box center [1456, 644] width 124 height 15
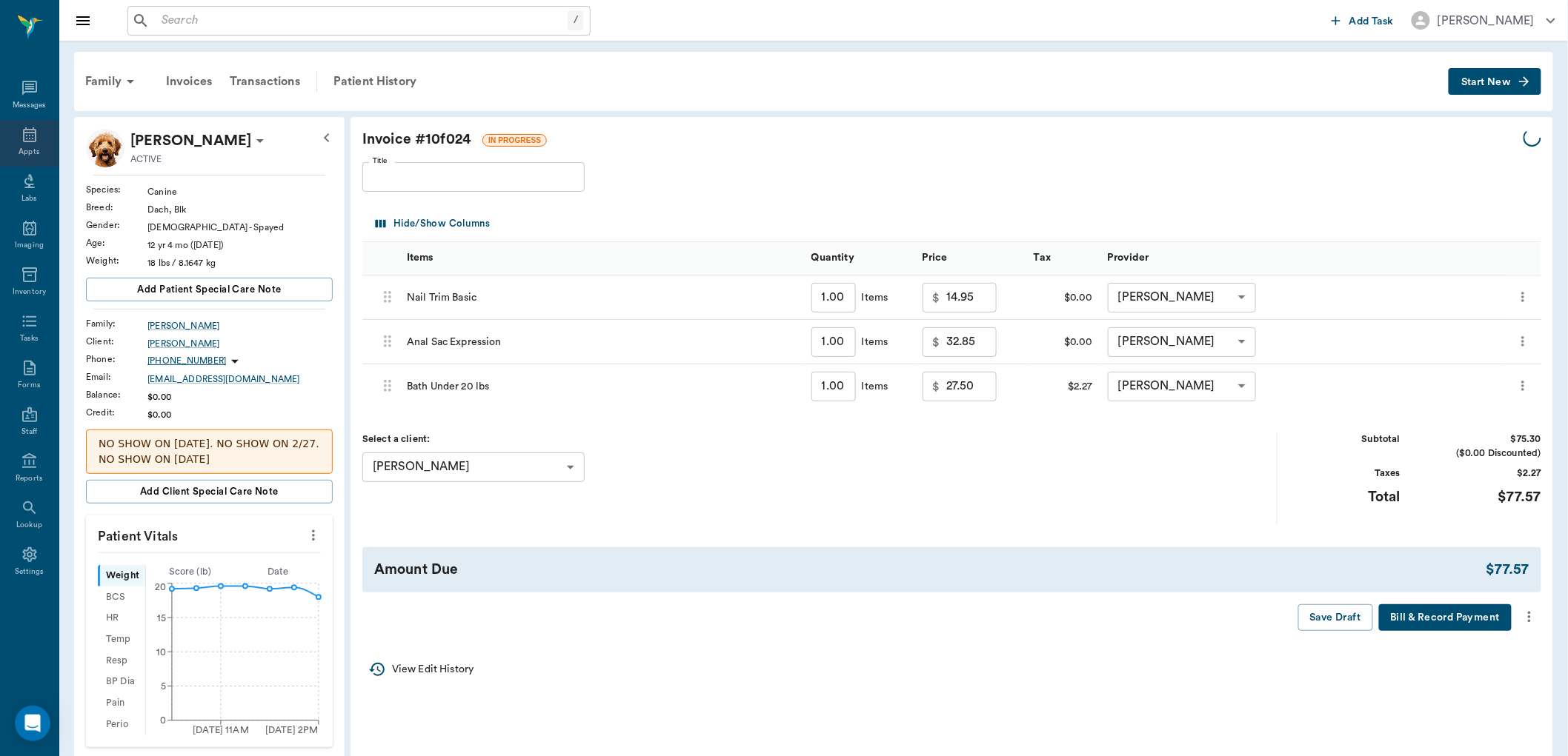
click at [42, 131] on div "Appts" at bounding box center [29, 143] width 59 height 46
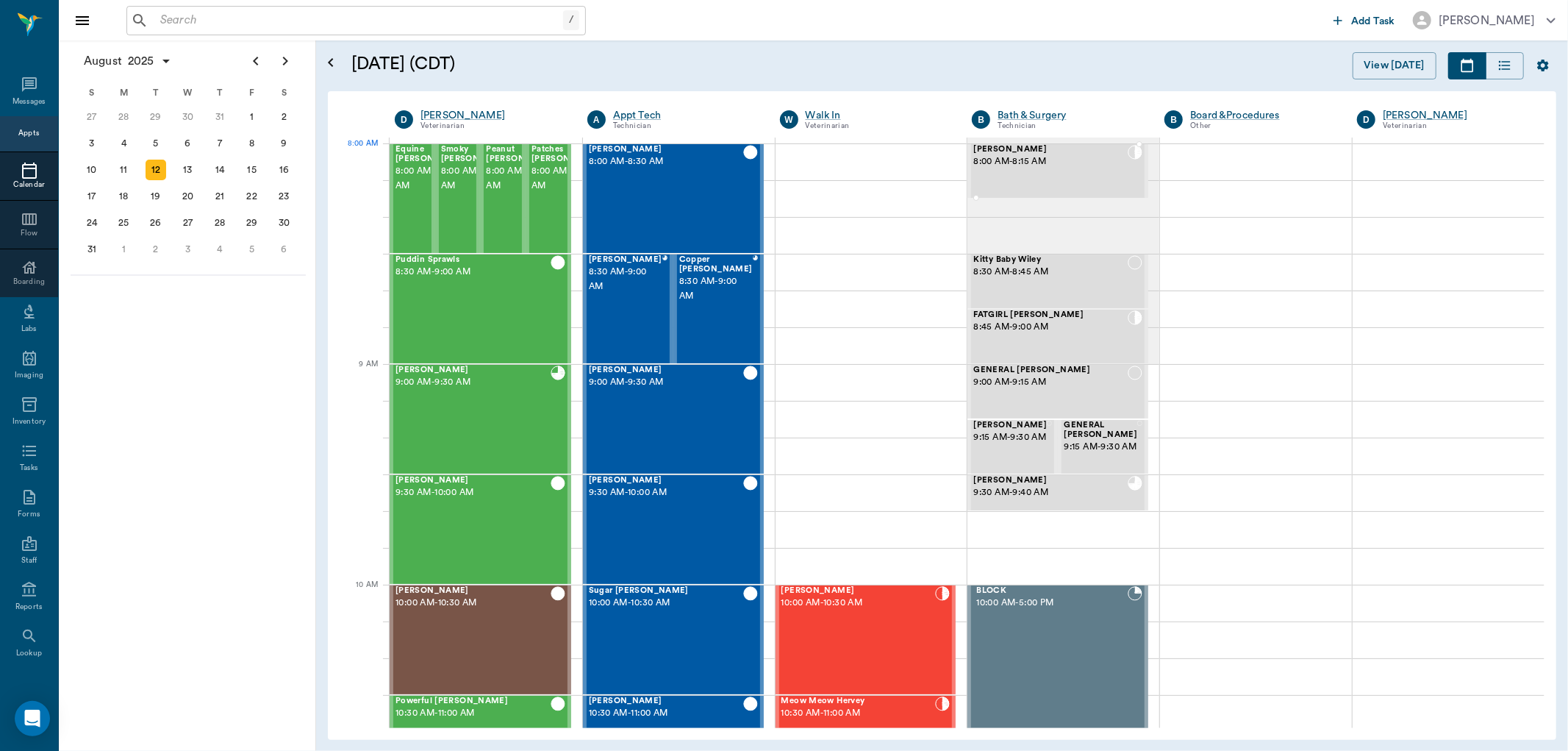
click at [1056, 177] on div "Eros Lutrick 8:00 AM - 8:15 AM" at bounding box center [1050, 171] width 155 height 52
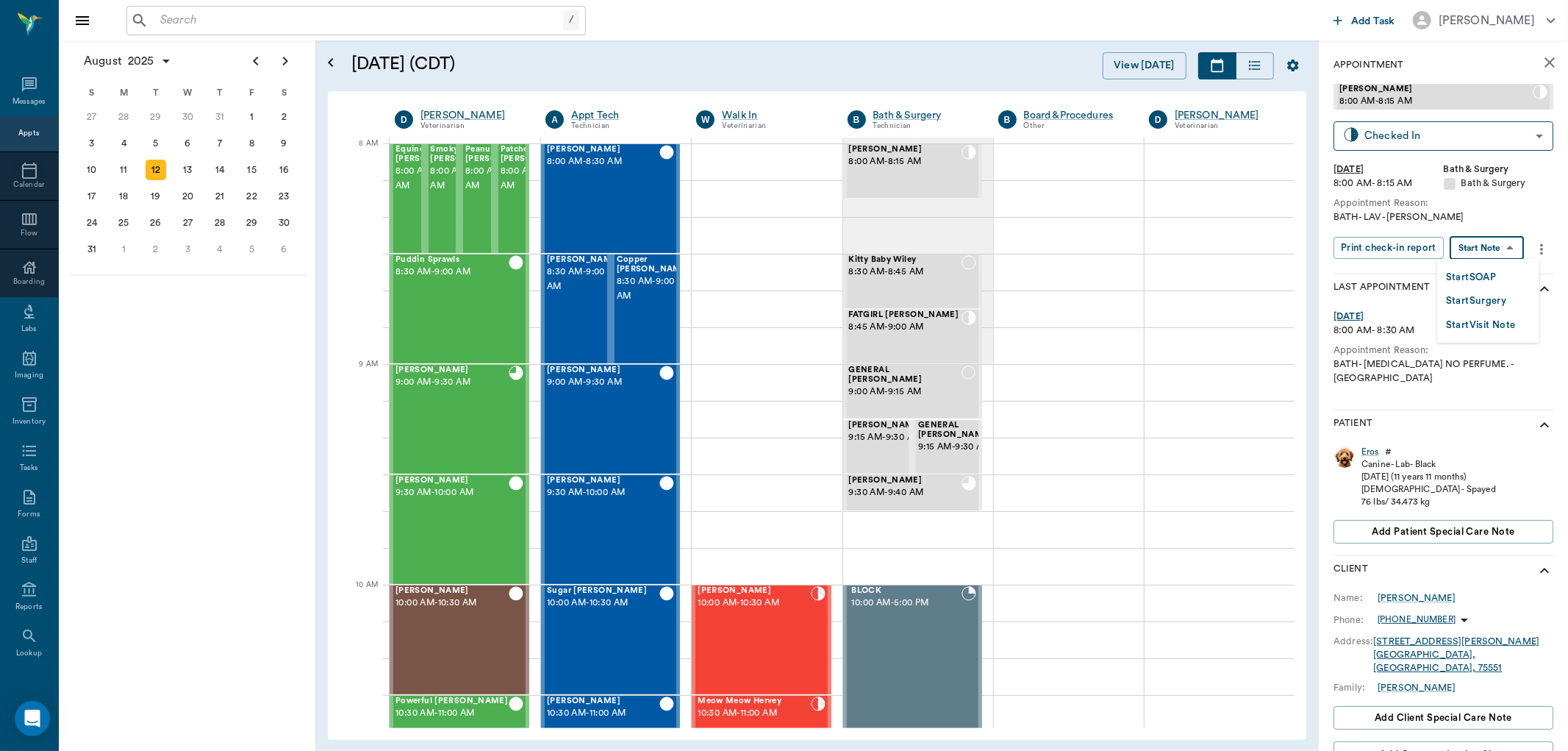
click at [1500, 243] on body "/ ​ Add Task Dr. Bert Ellsworth Nectar Messages Appts Calendar Flow Boarding La…" at bounding box center [784, 376] width 1568 height 751
click at [1476, 278] on button "Start SOAP" at bounding box center [1471, 278] width 50 height 17
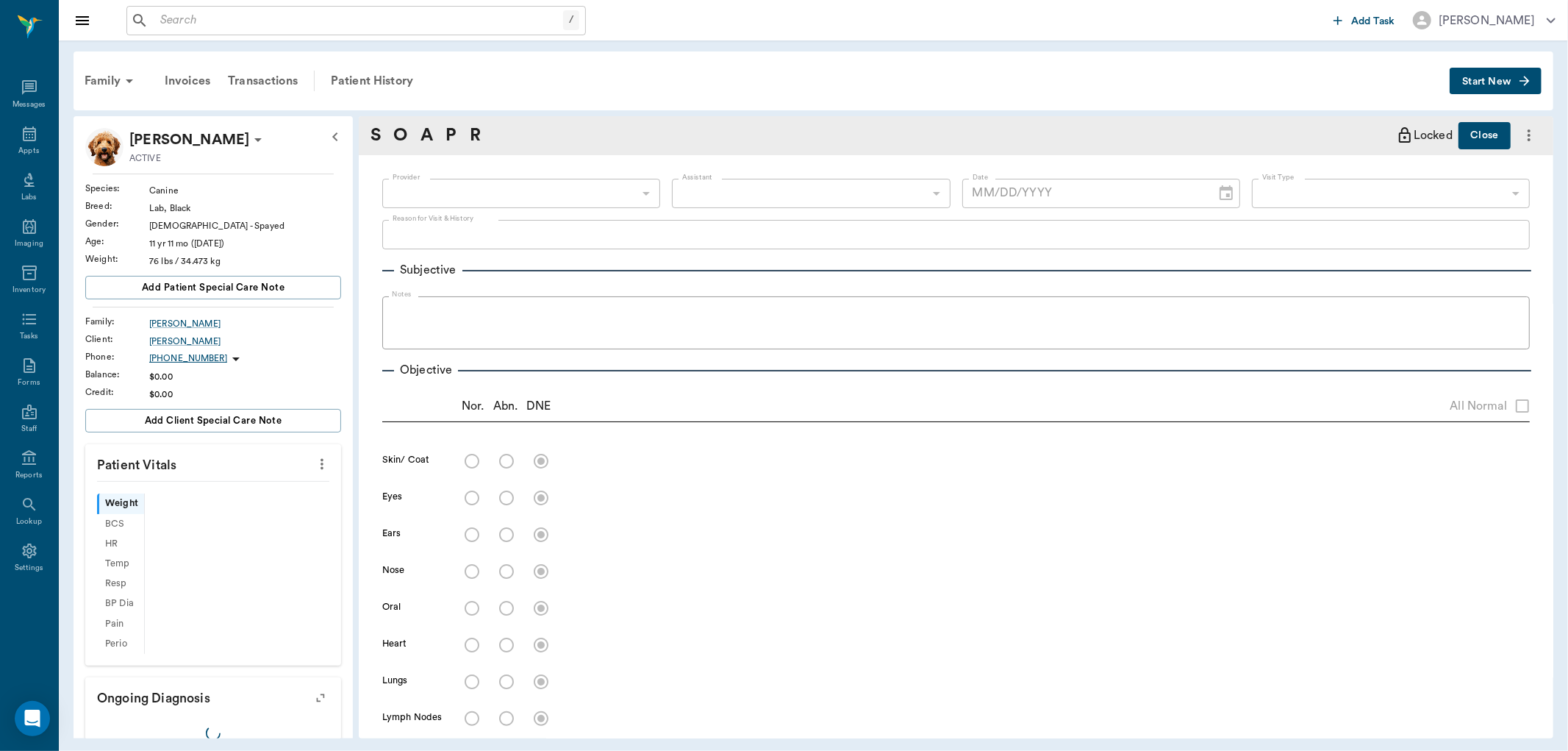
click at [625, 193] on div "​" at bounding box center [521, 193] width 278 height 29
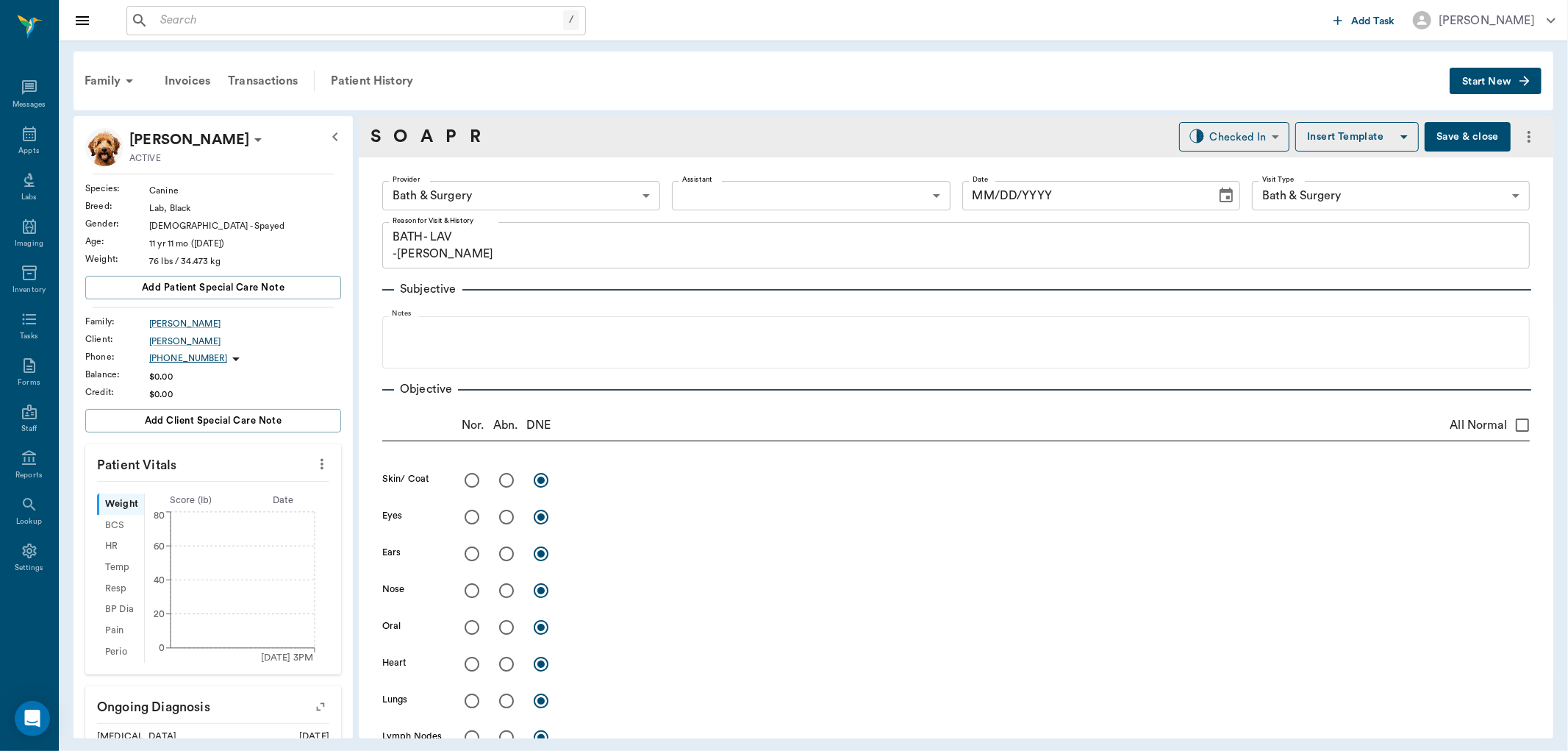
type input "63ec2f075fda476ae8351a4a"
type input "67479aab0de4f58b269e34fc"
type textarea "BATH- LAV -LORY"
click at [625, 193] on body "/ ​ Add Task Dr. Bert Ellsworth Nectar Messages Appts Labs Imaging Inventory Ta…" at bounding box center [784, 376] width 1568 height 751
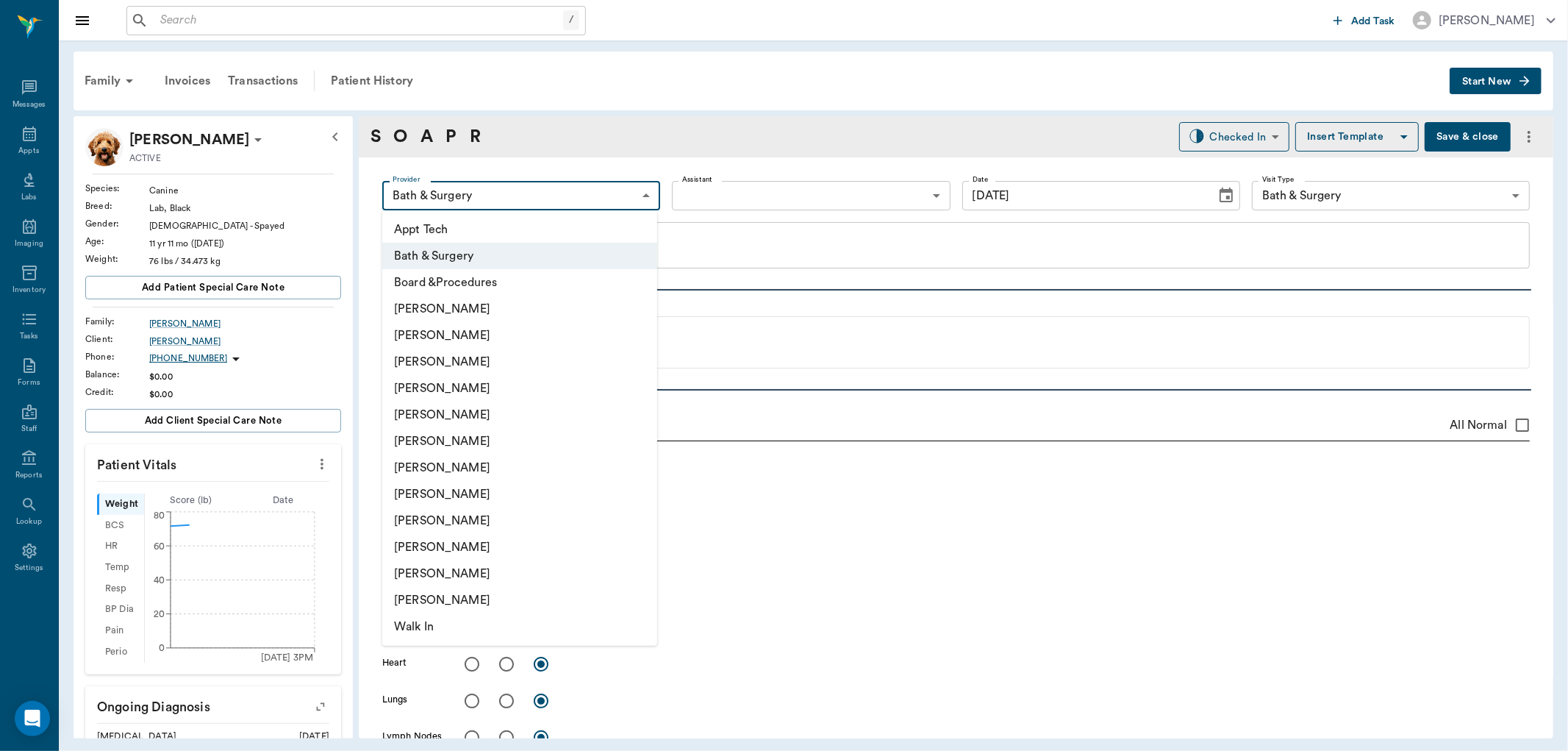
type input "[DATE]"
click at [481, 327] on li "Daniel Virnala" at bounding box center [520, 335] width 275 height 26
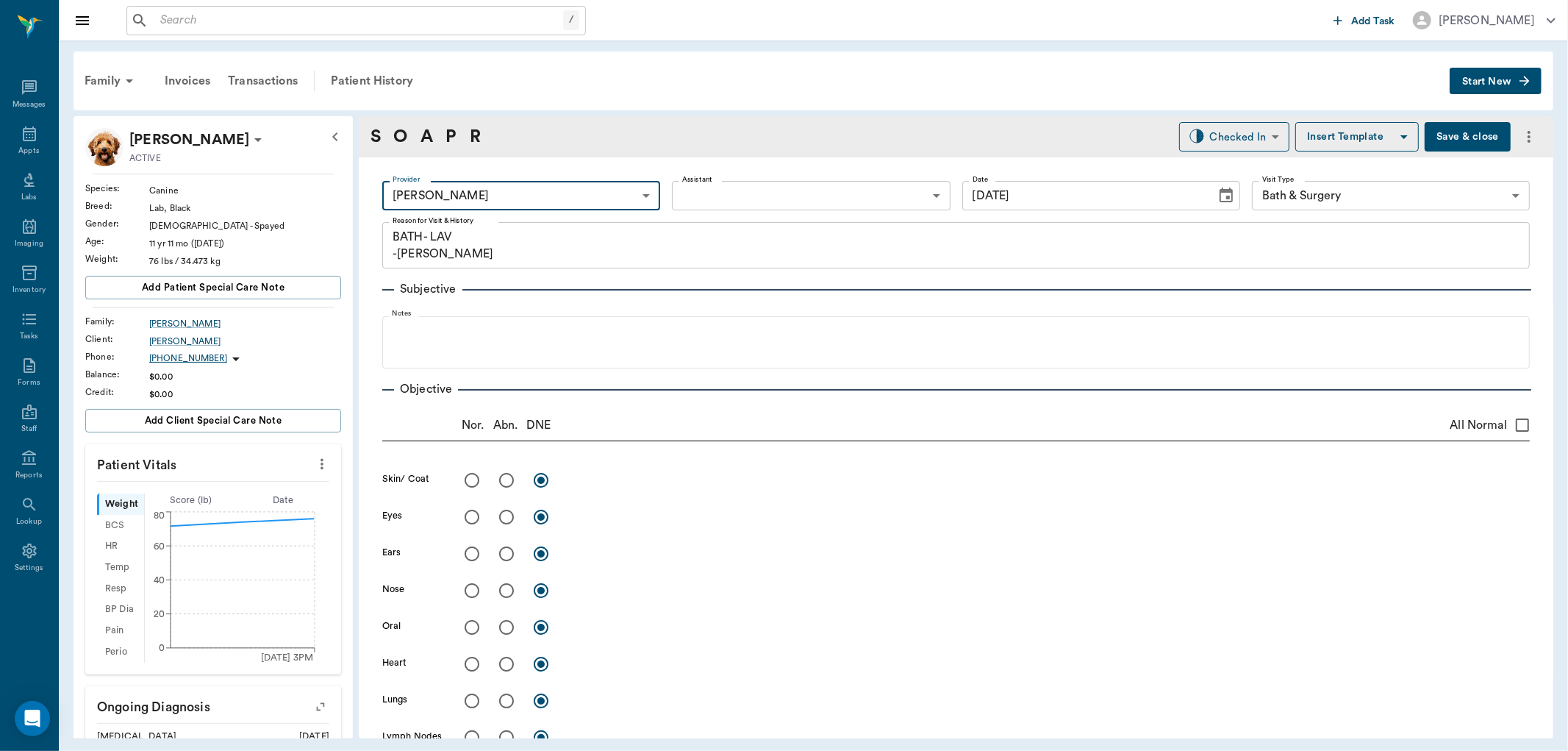
type input "642ef10e332a41444de2bad1"
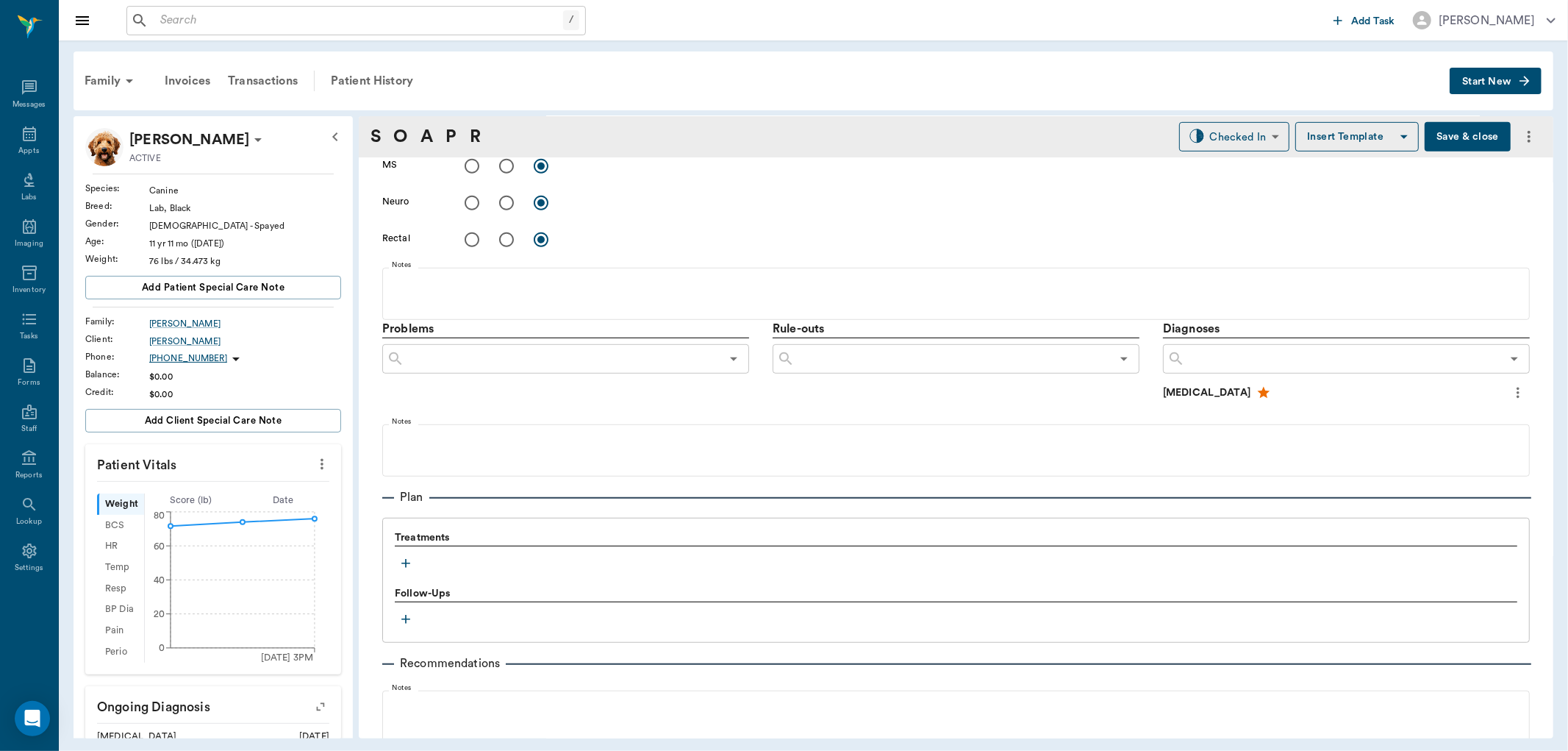
scroll to position [821, 0]
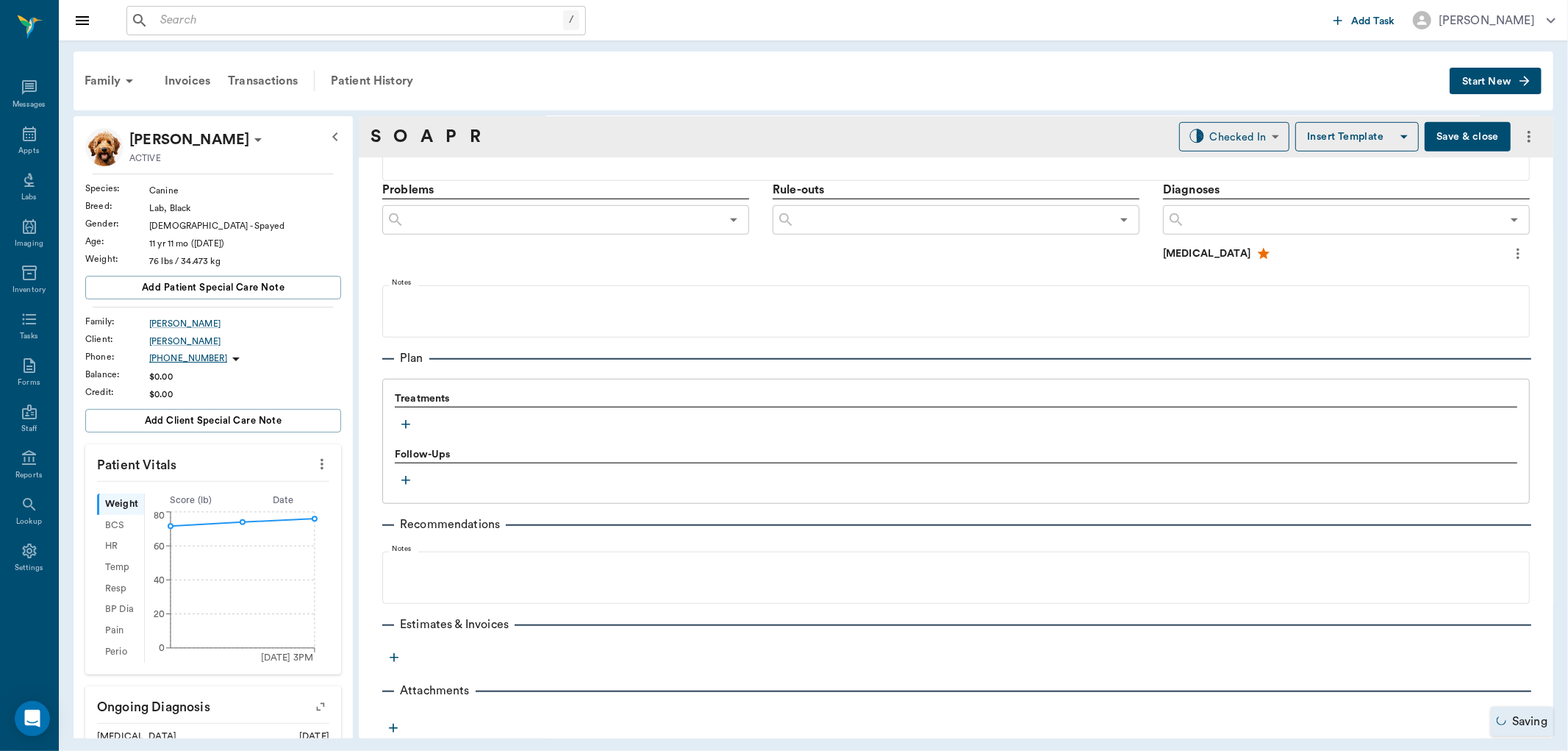
click at [401, 426] on icon "button" at bounding box center [405, 424] width 15 height 15
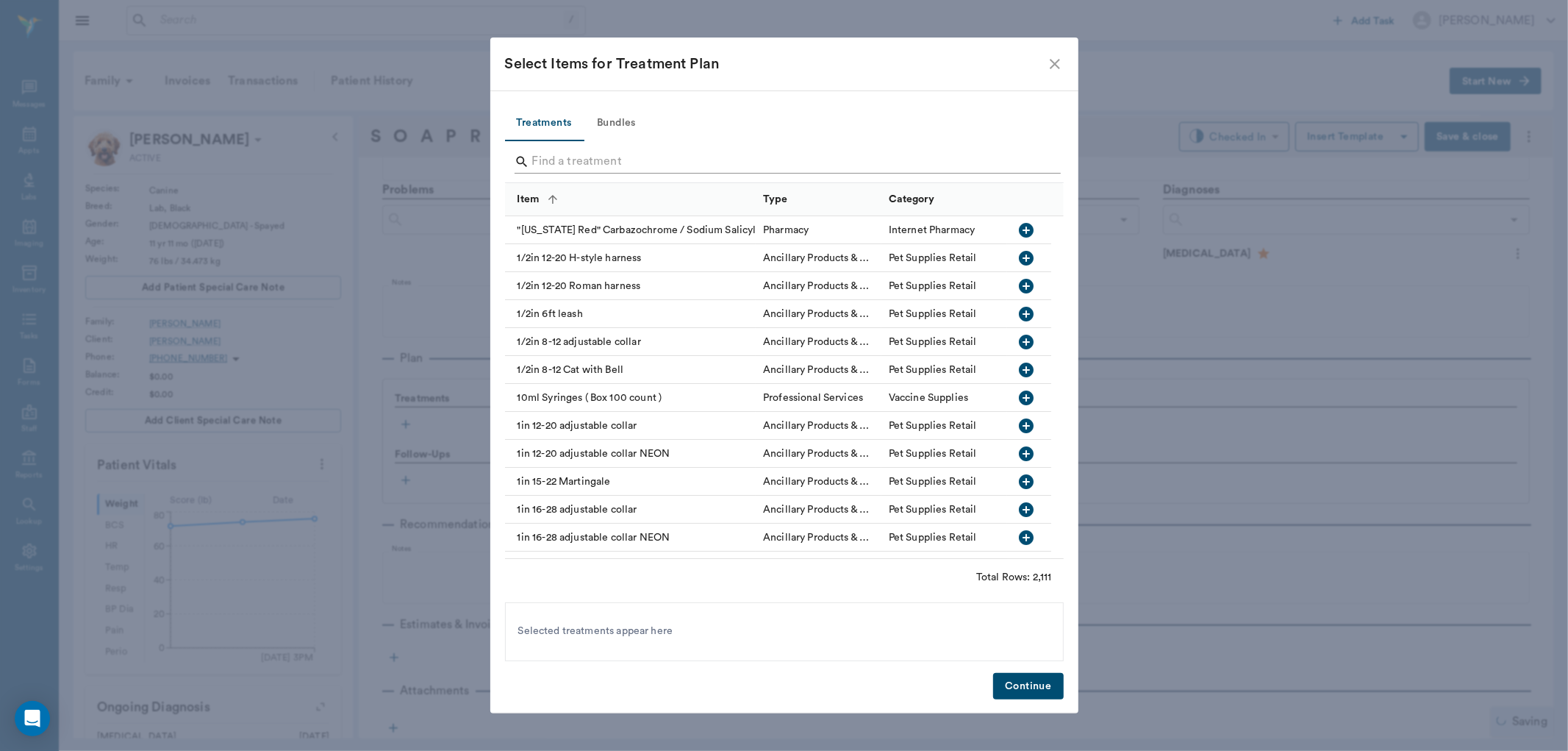
click at [687, 157] on input "Search" at bounding box center [785, 162] width 507 height 24
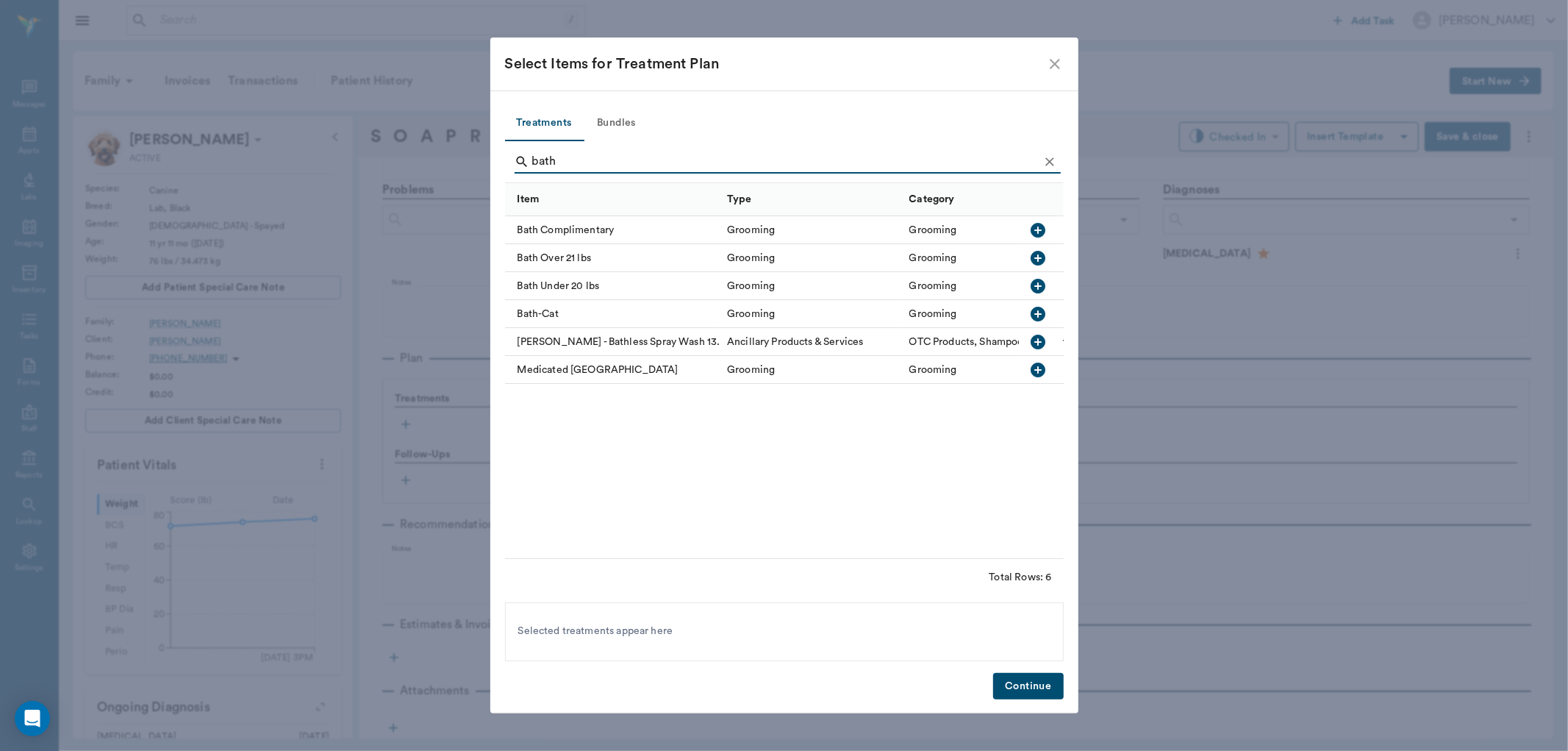
type input "bath"
click at [1033, 256] on icon "button" at bounding box center [1038, 258] width 15 height 15
click at [1040, 689] on button "Continue" at bounding box center [1028, 686] width 70 height 27
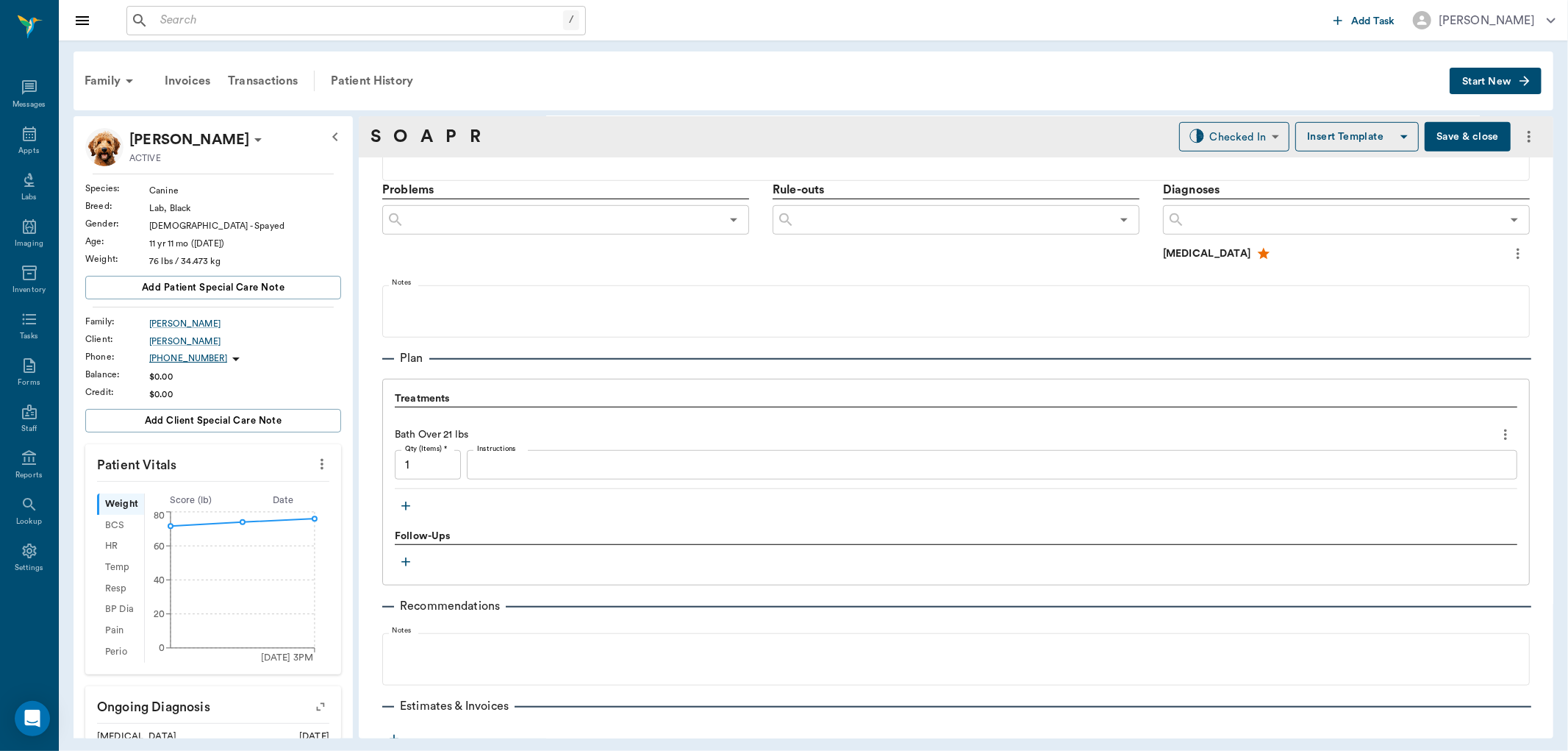
scroll to position [902, 0]
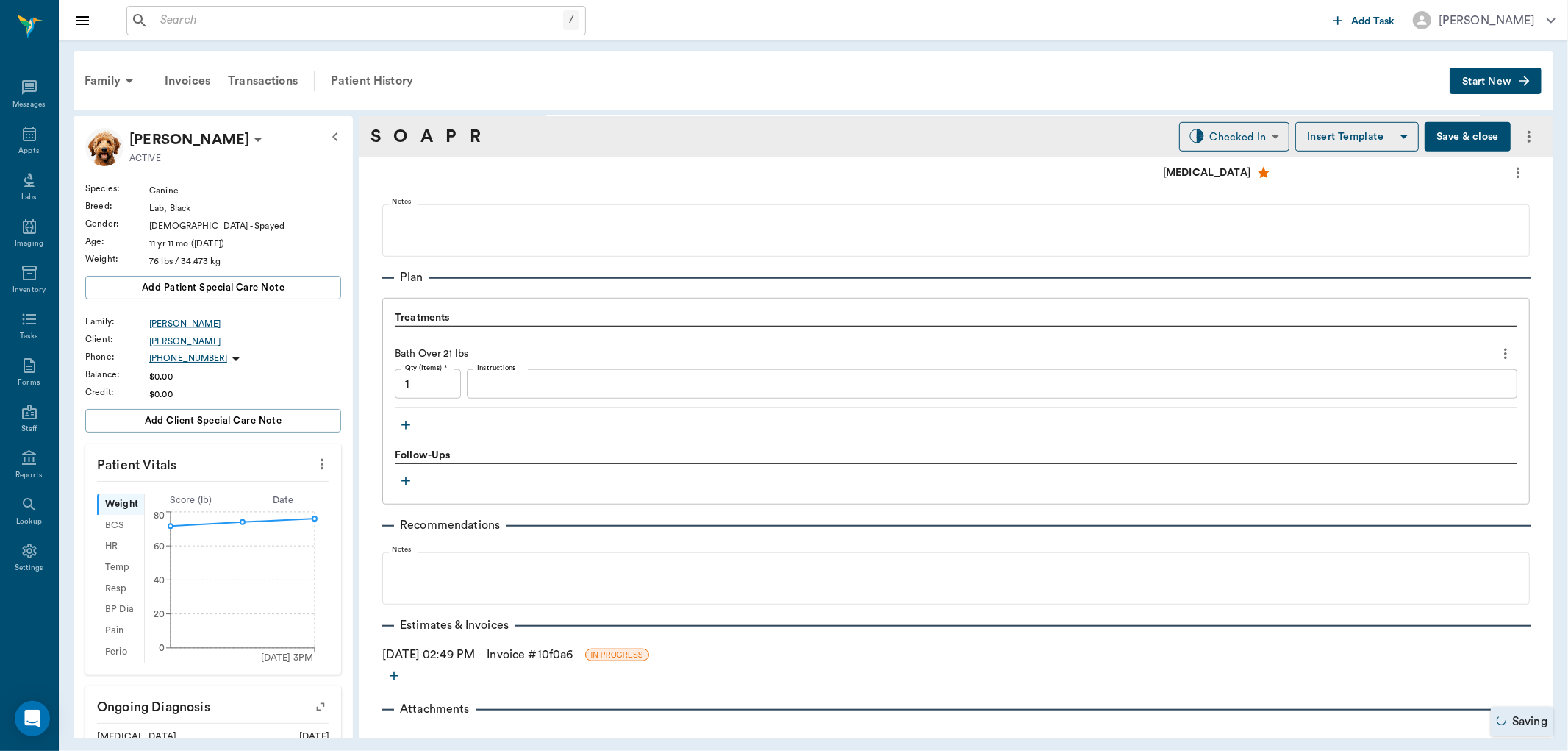
click at [537, 656] on link "Invoice # 10f0a6" at bounding box center [530, 654] width 86 height 18
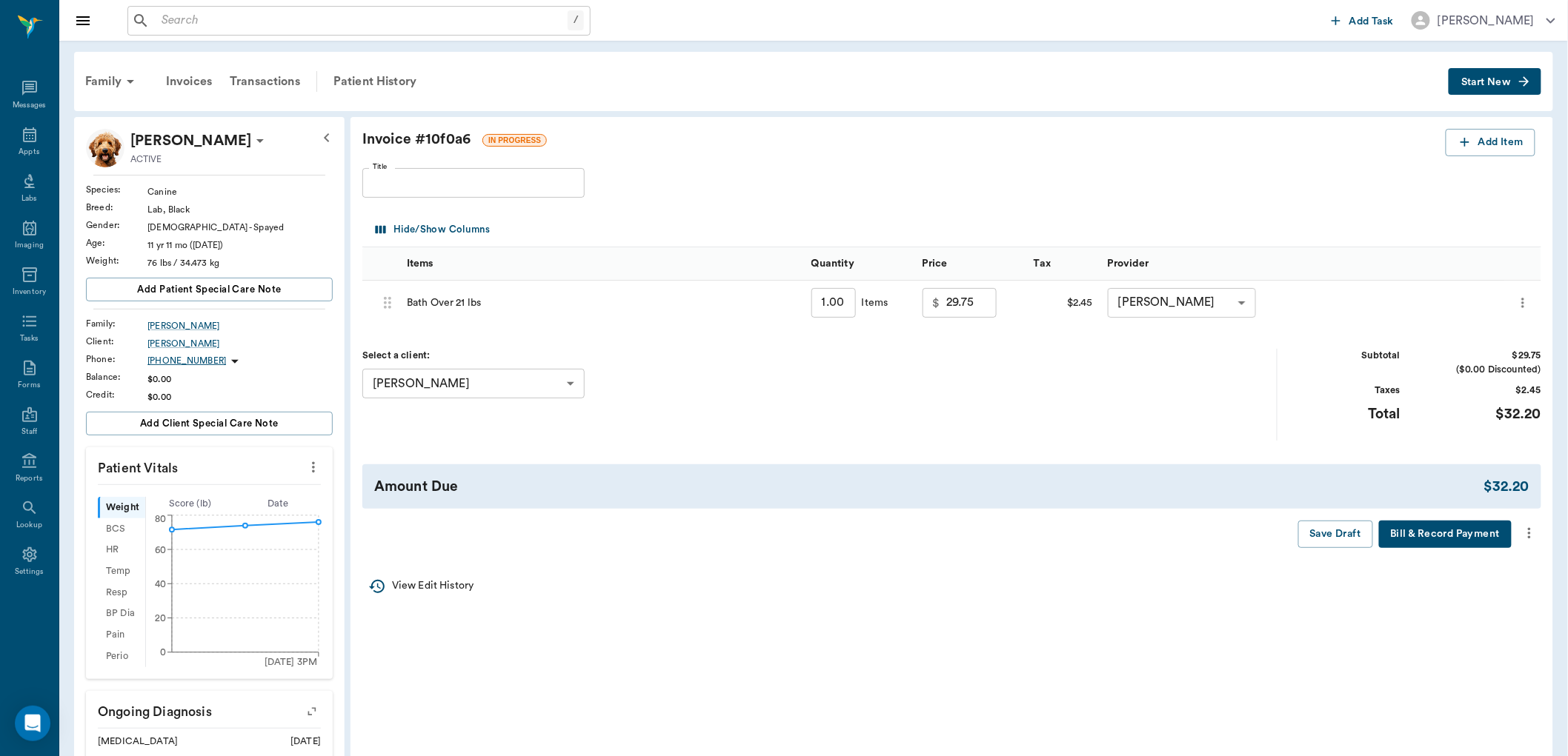
click at [1528, 535] on icon "more" at bounding box center [1529, 533] width 16 height 18
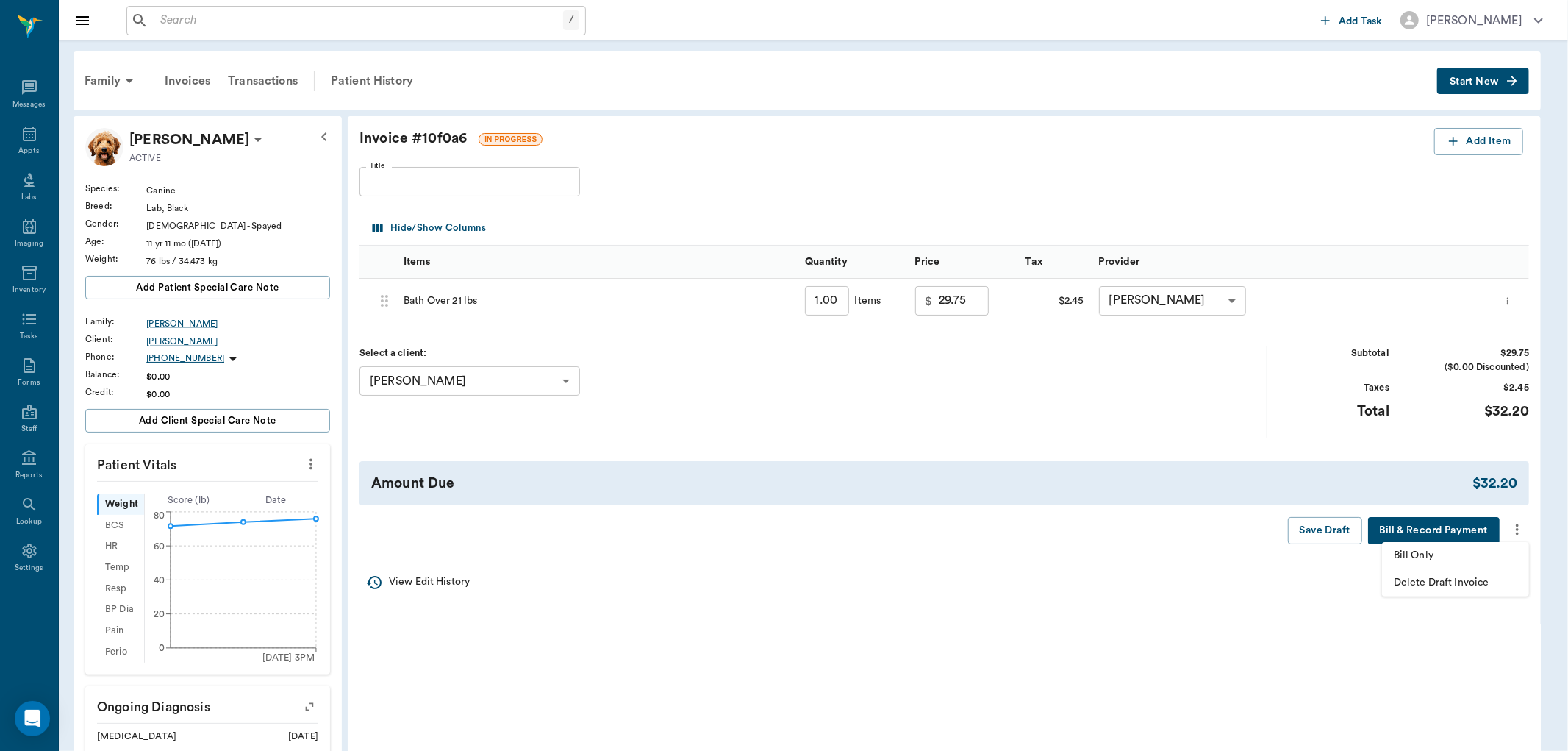
click at [1467, 562] on span "Bill Only" at bounding box center [1456, 556] width 124 height 15
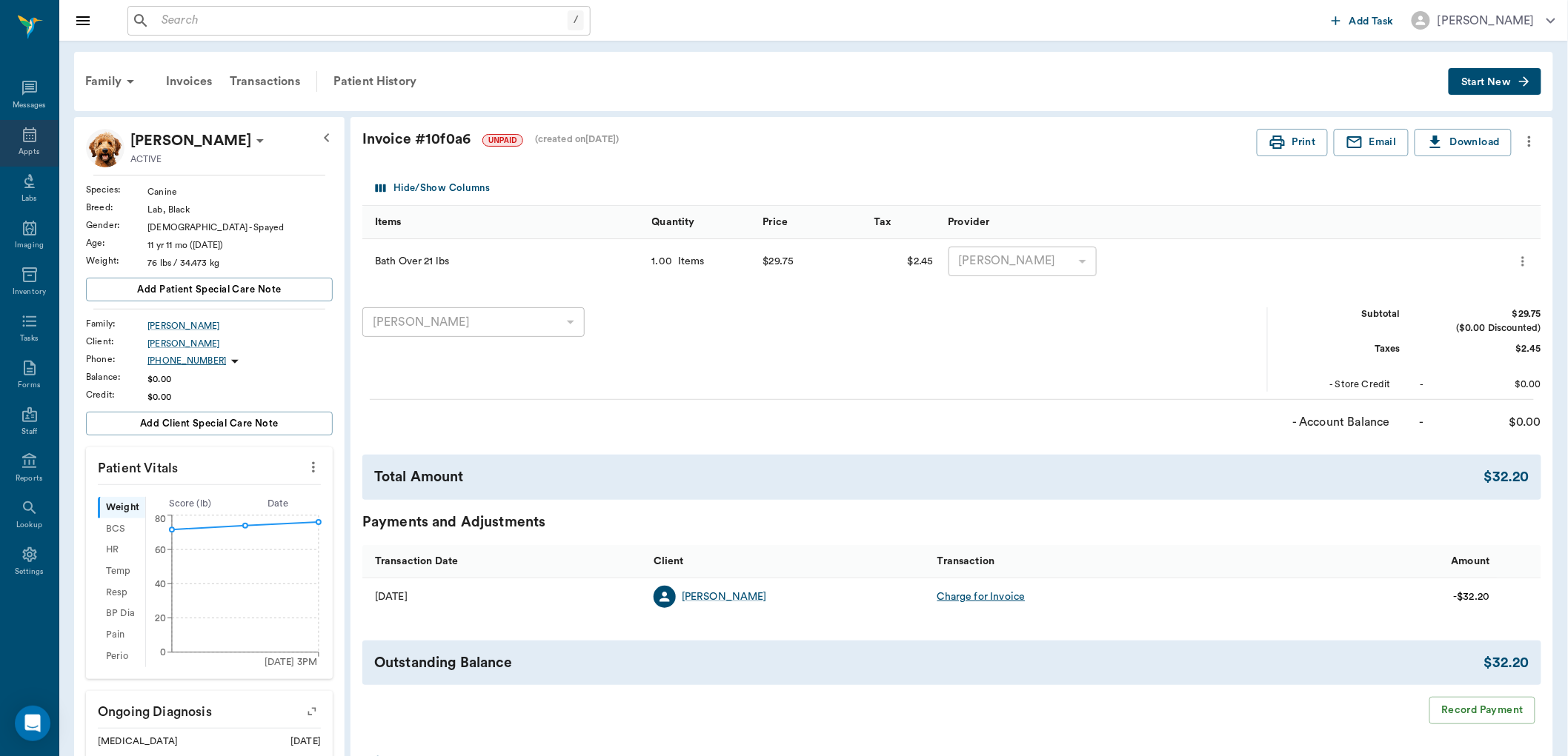
click at [45, 154] on div "Appts" at bounding box center [29, 143] width 59 height 46
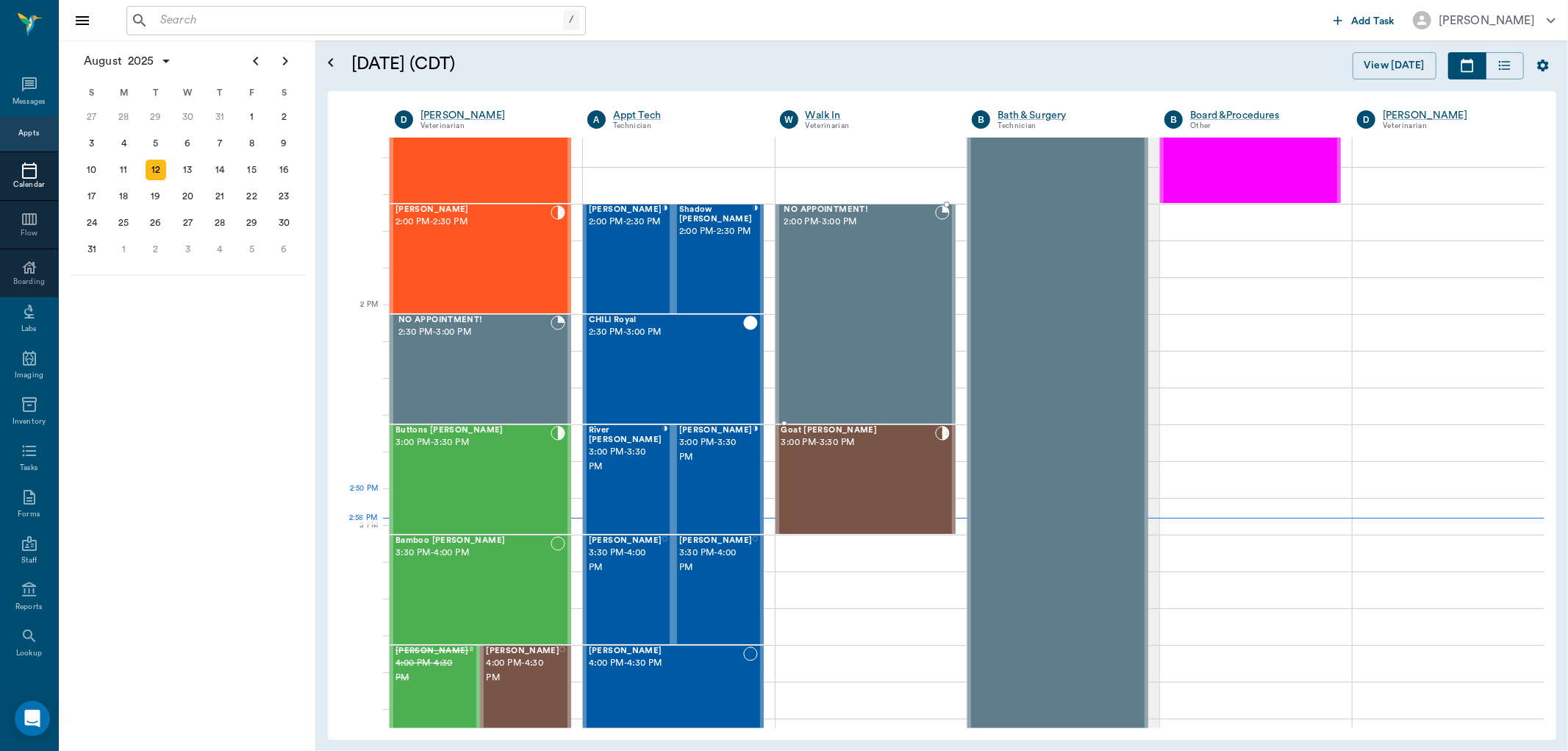
scroll to position [1163, 0]
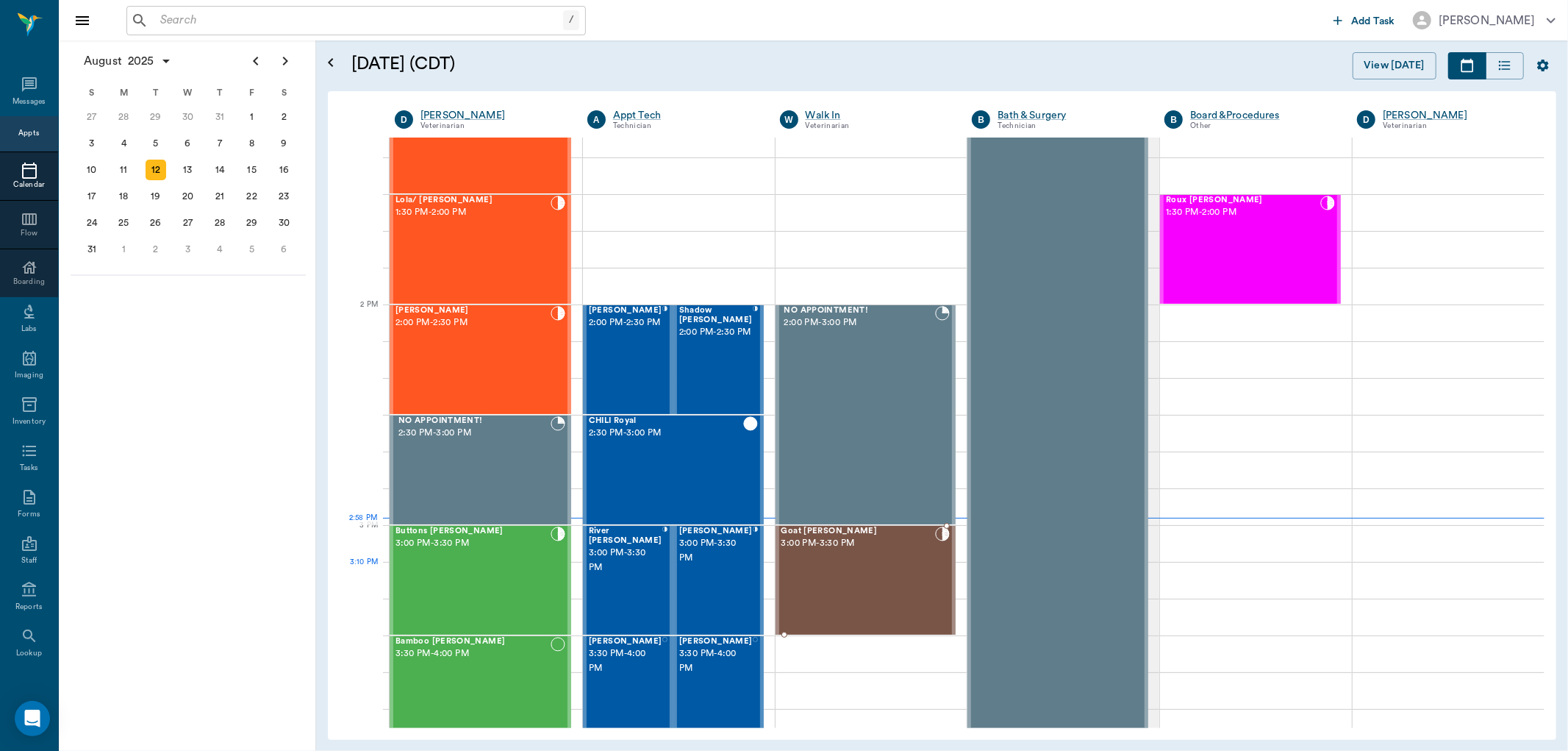
click at [848, 575] on div "Goat OSBURN 3:00 PM - 3:30 PM" at bounding box center [858, 581] width 155 height 108
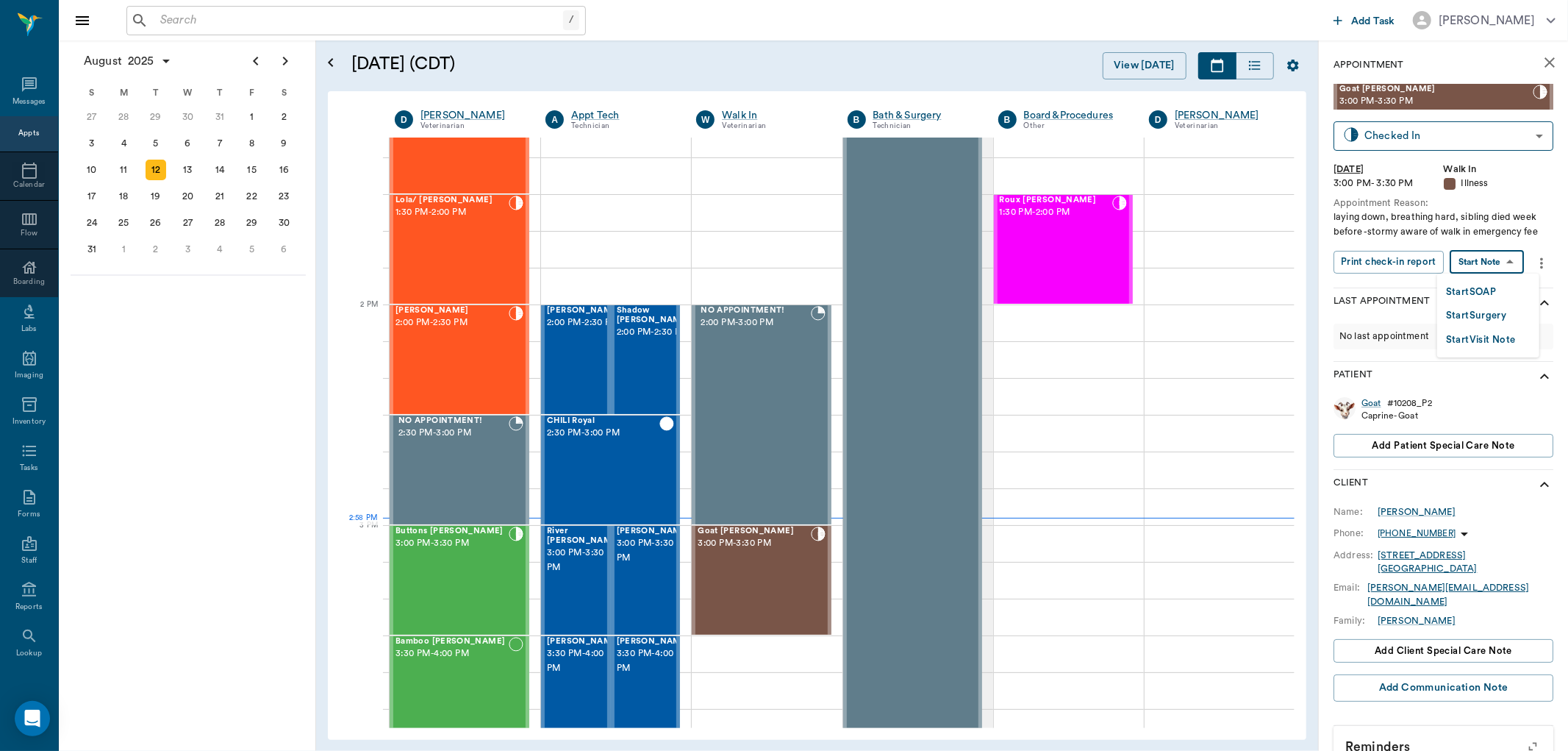
click at [1505, 271] on body "/ ​ Add Task Dr. Bert Ellsworth Nectar Messages Appts Calendar Flow Boarding La…" at bounding box center [784, 376] width 1568 height 751
click at [1493, 292] on button "Start SOAP" at bounding box center [1471, 292] width 50 height 17
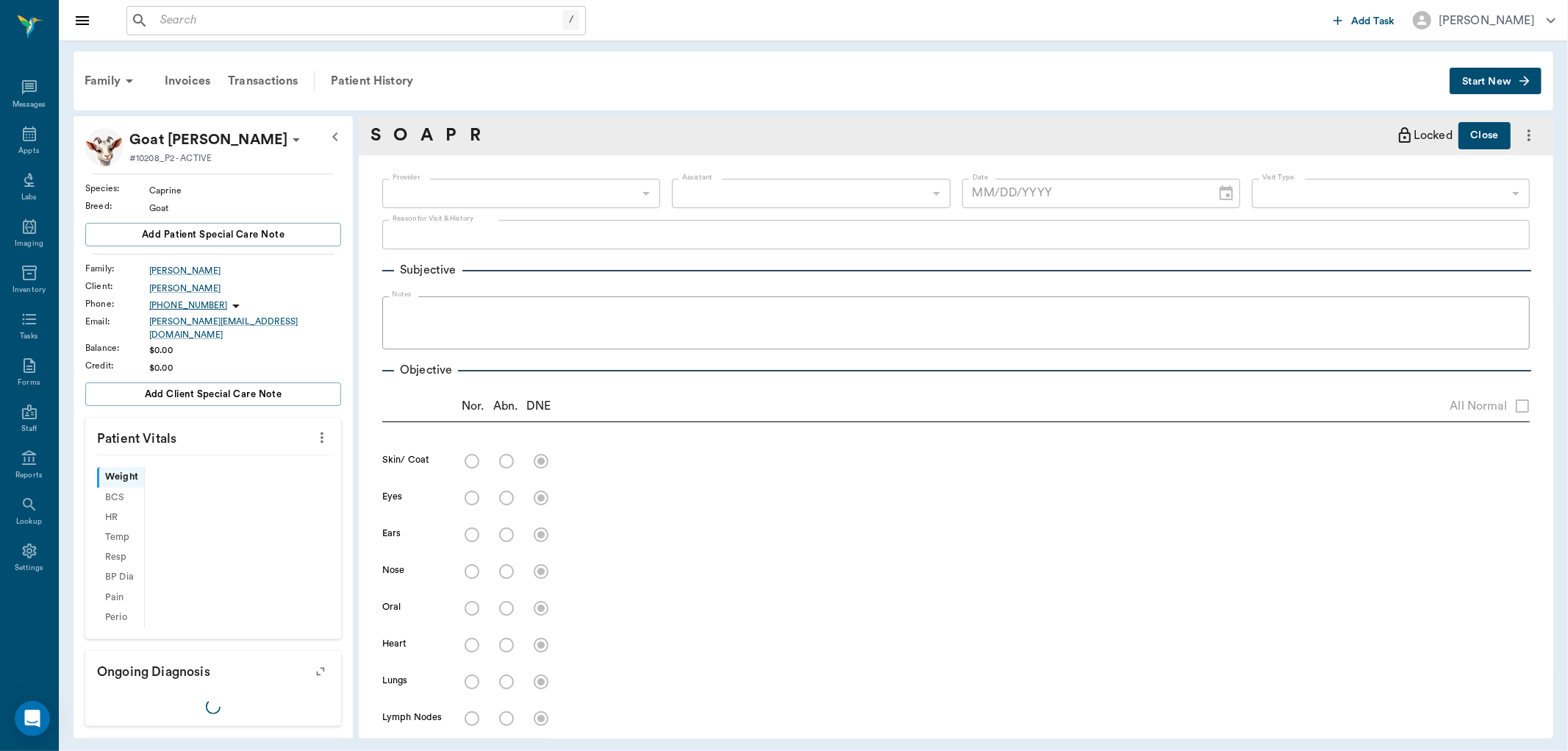
click at [321, 432] on icon "more" at bounding box center [322, 438] width 3 height 11
click at [301, 452] on span "Enter Vitals" at bounding box center [248, 454] width 124 height 15
click at [241, 472] on body "/ ​ Add Task Dr. Bert Ellsworth Nectar Messages Appts Labs Imaging Inventory Ta…" at bounding box center [784, 376] width 1568 height 751
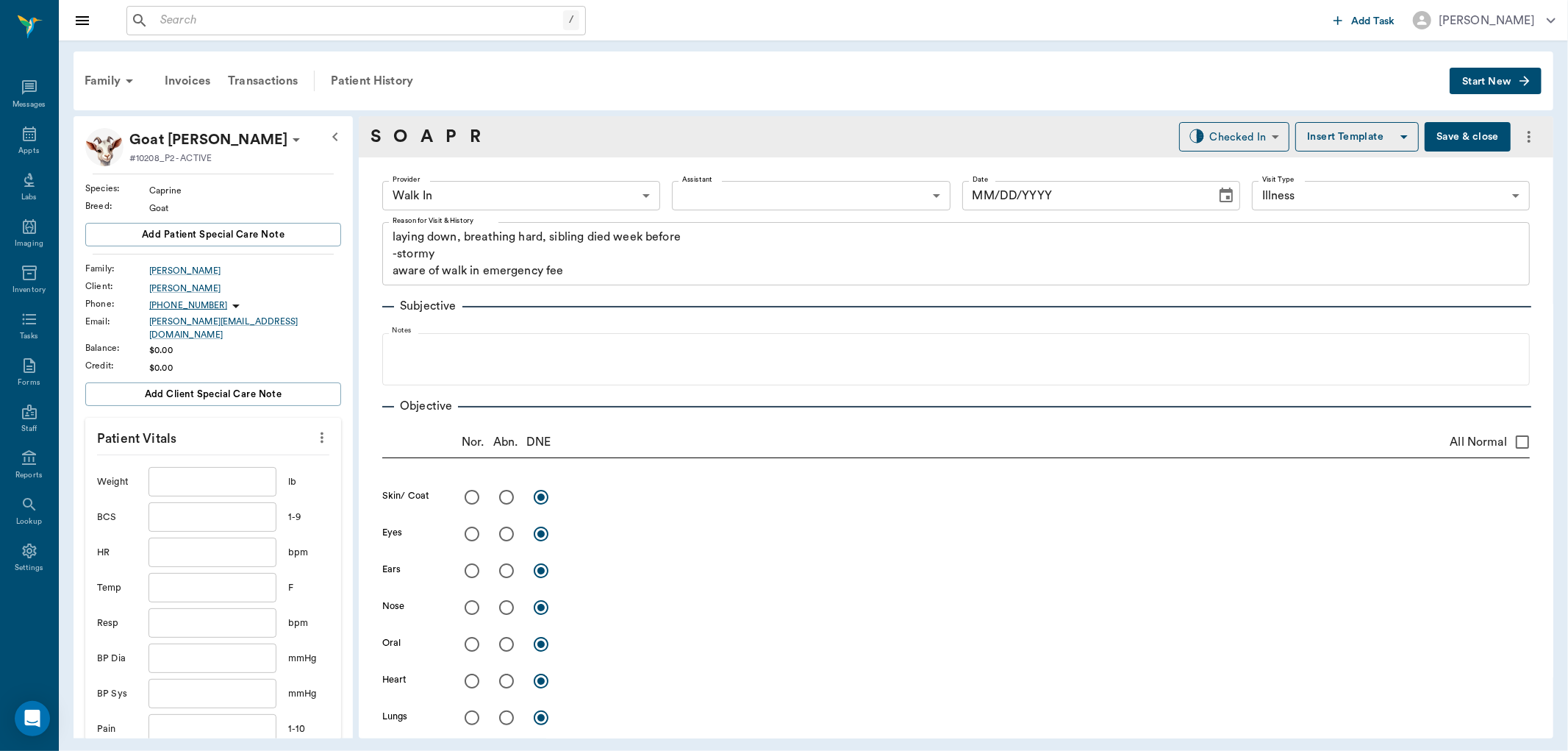
type input "63ee68728bdb516679580557"
type input "65d2be4f46e3a538d89b8c15"
type textarea "laying down, breathing hard, sibling died week before -stormy aware of walk in …"
type input "[DATE]"
click at [240, 472] on input "text" at bounding box center [212, 482] width 128 height 29
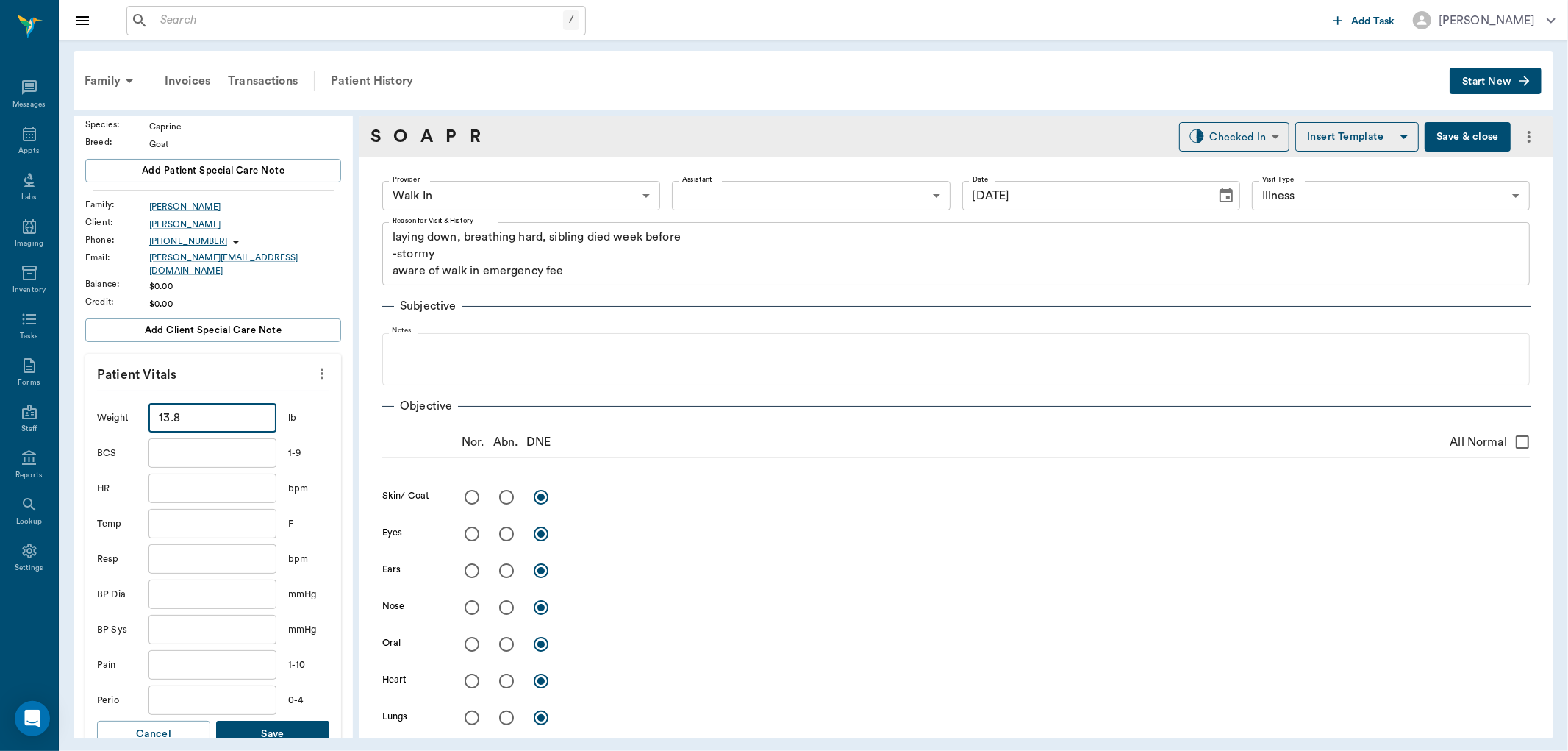
scroll to position [245, 0]
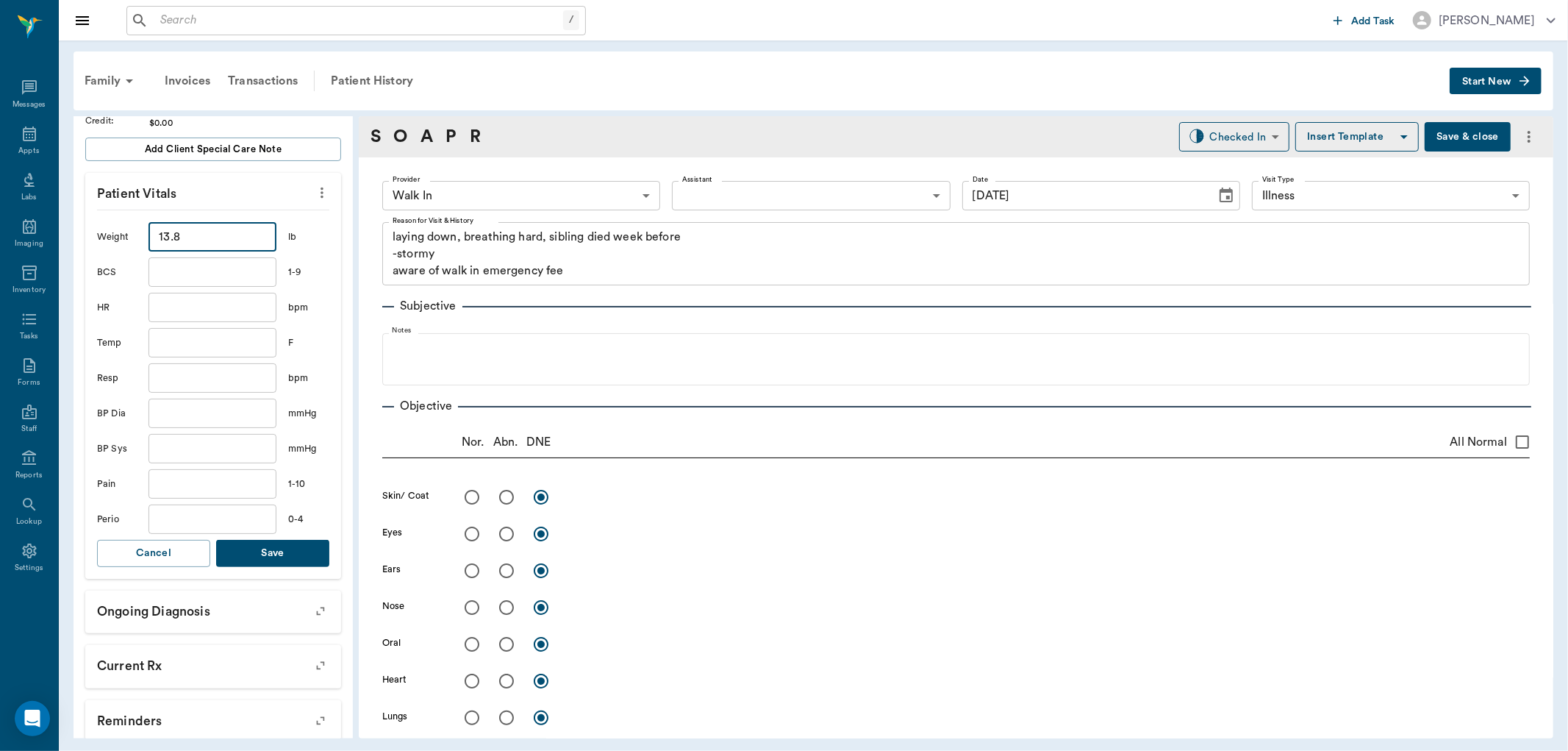
type input "13.8"
click at [251, 540] on button "Save" at bounding box center [272, 553] width 113 height 27
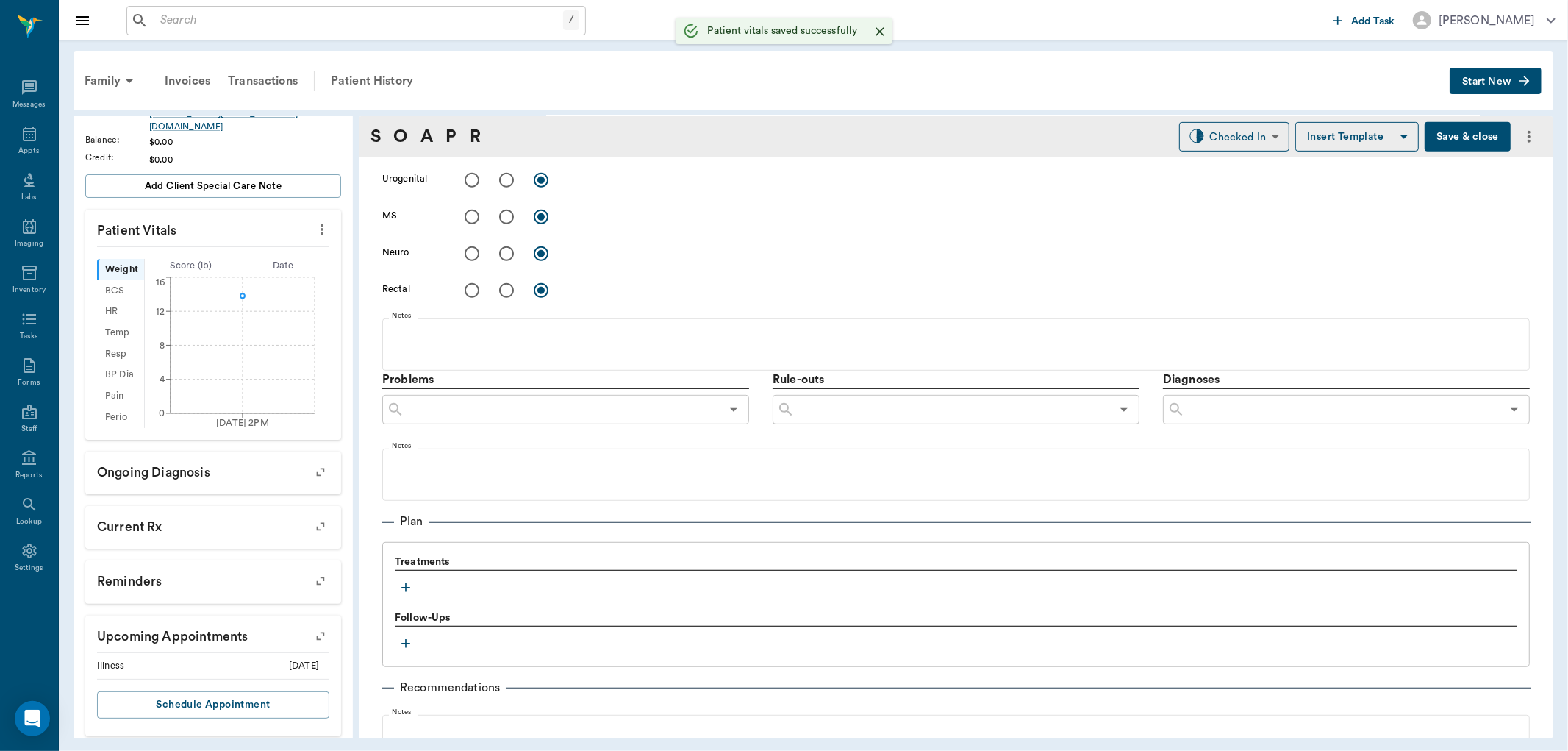
scroll to position [653, 0]
click at [411, 586] on icon "button" at bounding box center [405, 582] width 15 height 15
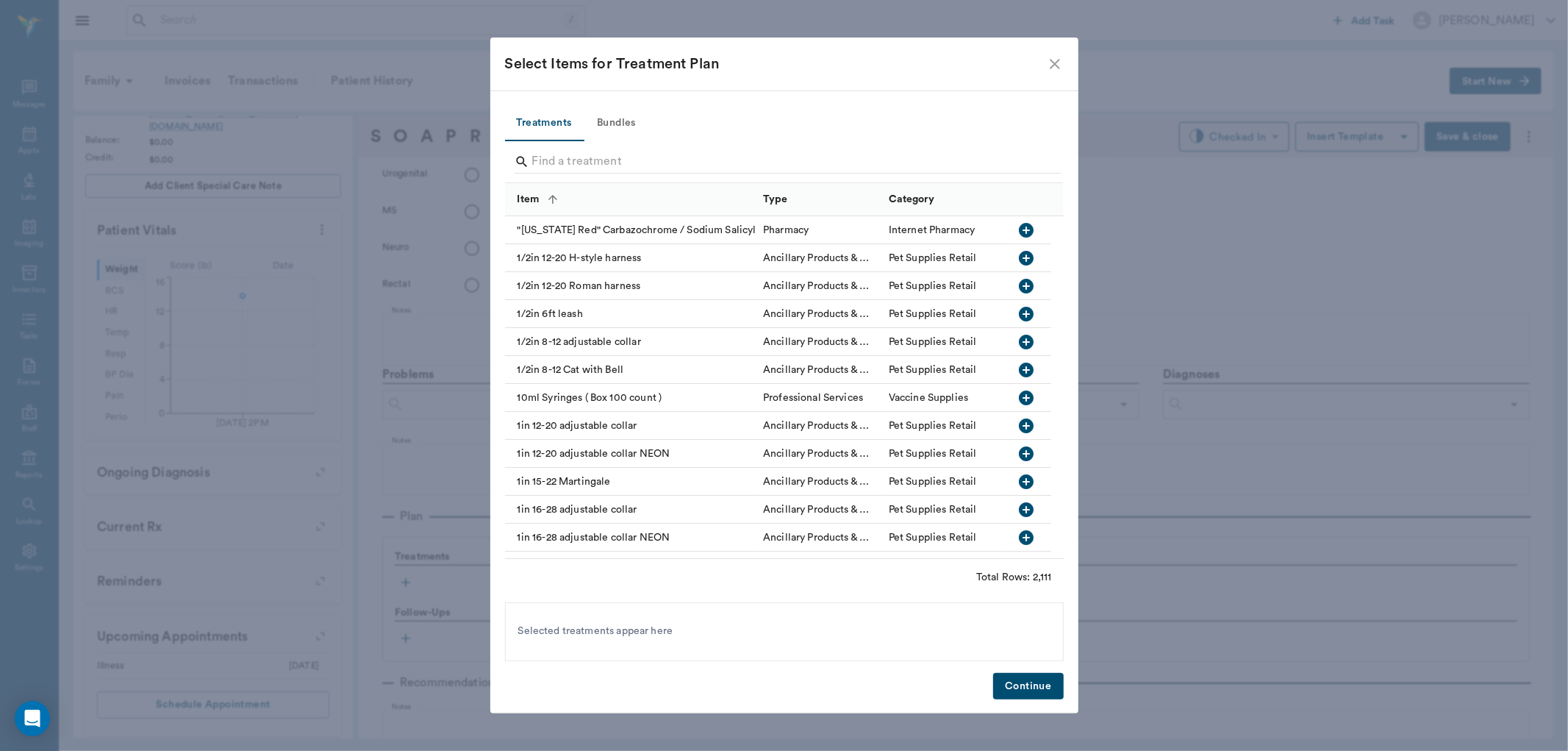
click at [656, 167] on input "Search" at bounding box center [785, 162] width 507 height 24
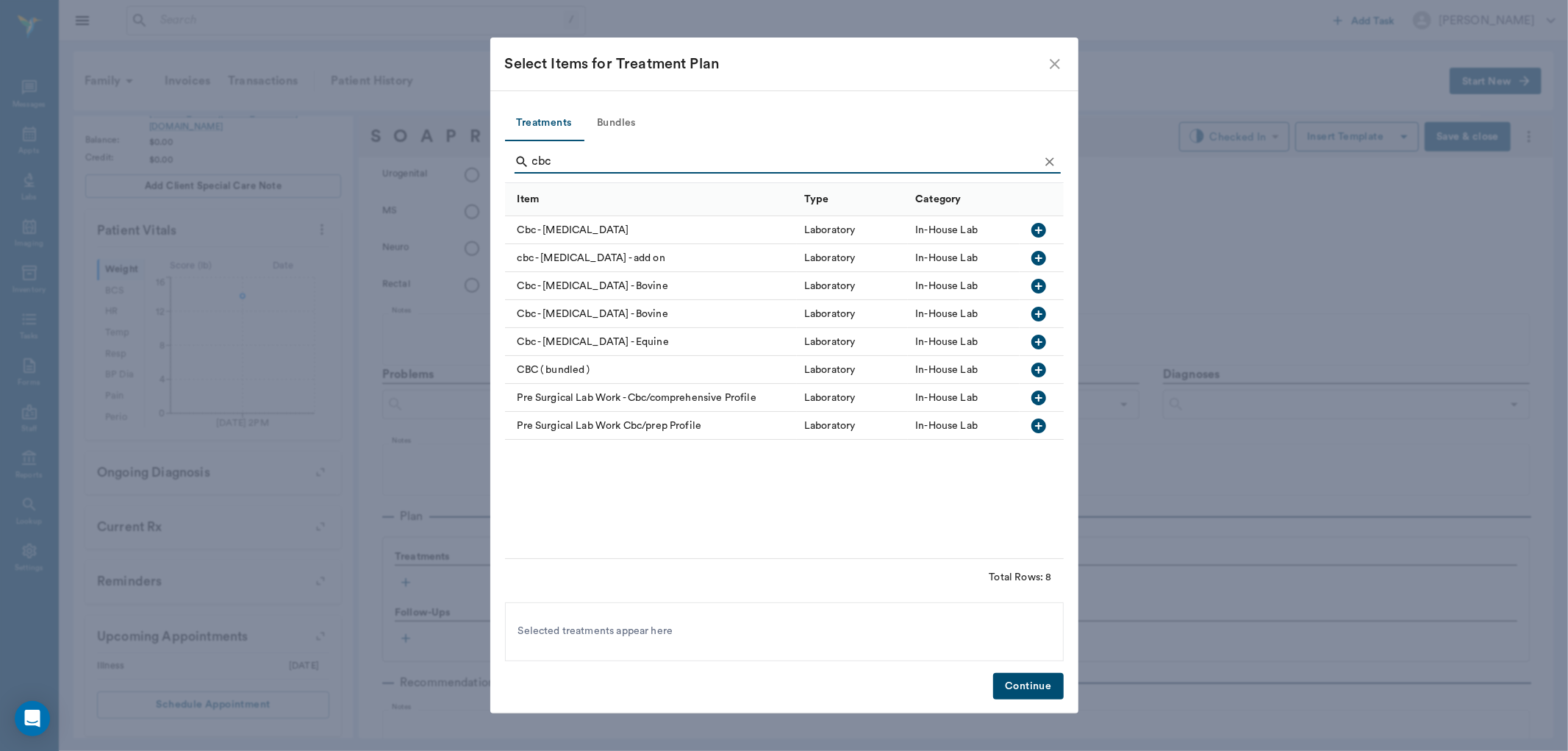
type input "cbc"
click at [1038, 224] on icon "button" at bounding box center [1038, 230] width 15 height 15
click at [1040, 686] on button "Continue" at bounding box center [1028, 686] width 70 height 27
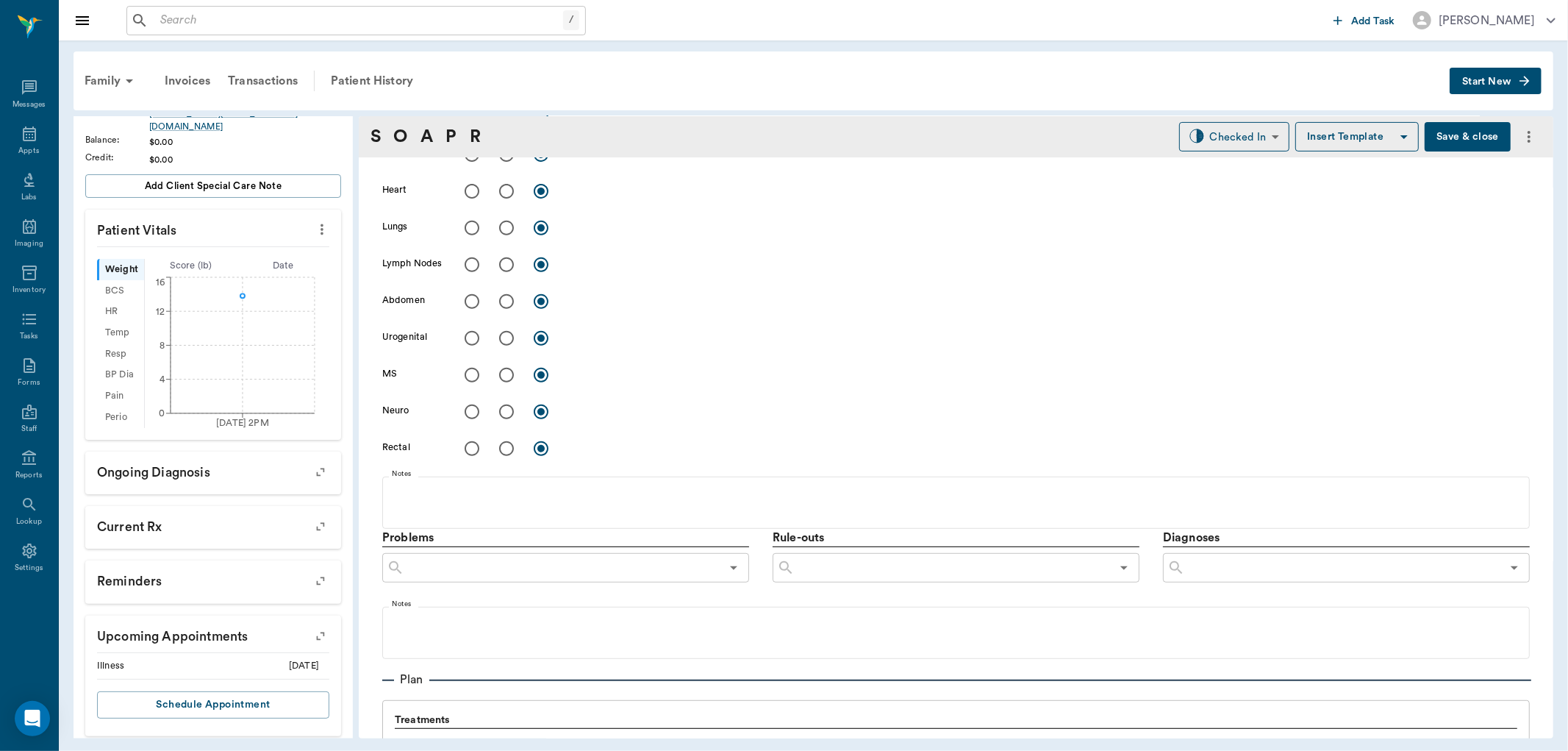
scroll to position [817, 0]
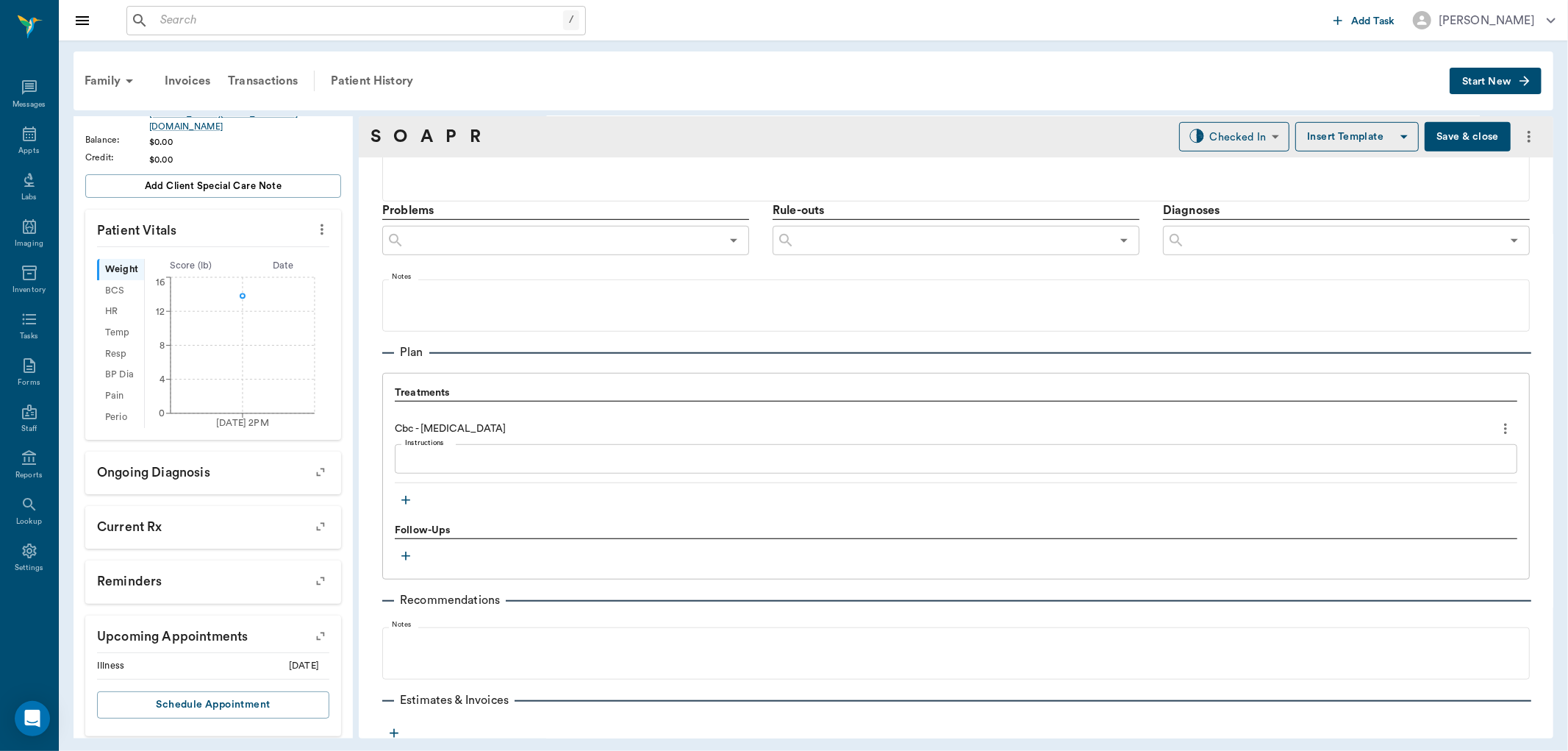
click at [410, 506] on icon "button" at bounding box center [405, 500] width 15 height 15
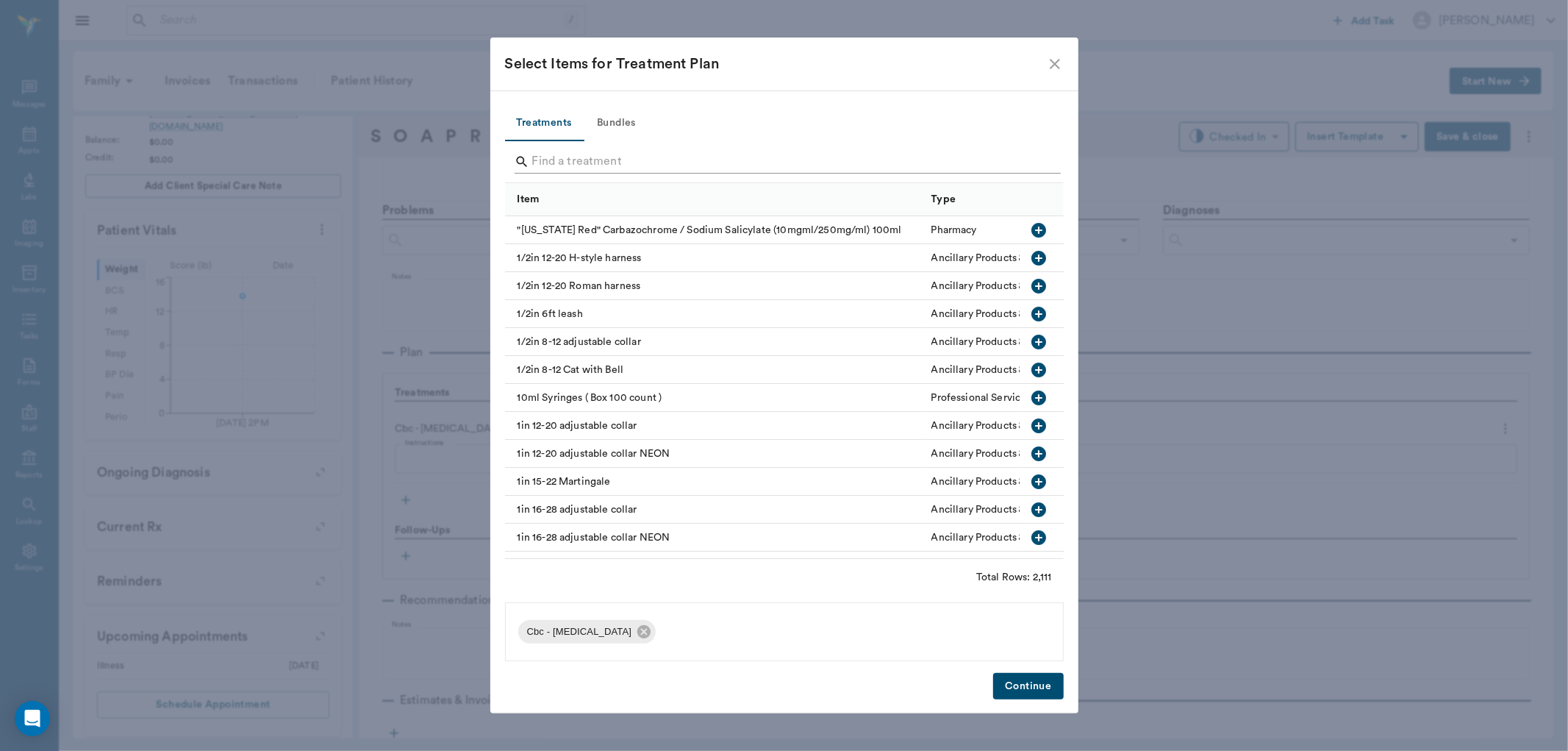
click at [601, 151] on input "Search" at bounding box center [785, 162] width 507 height 24
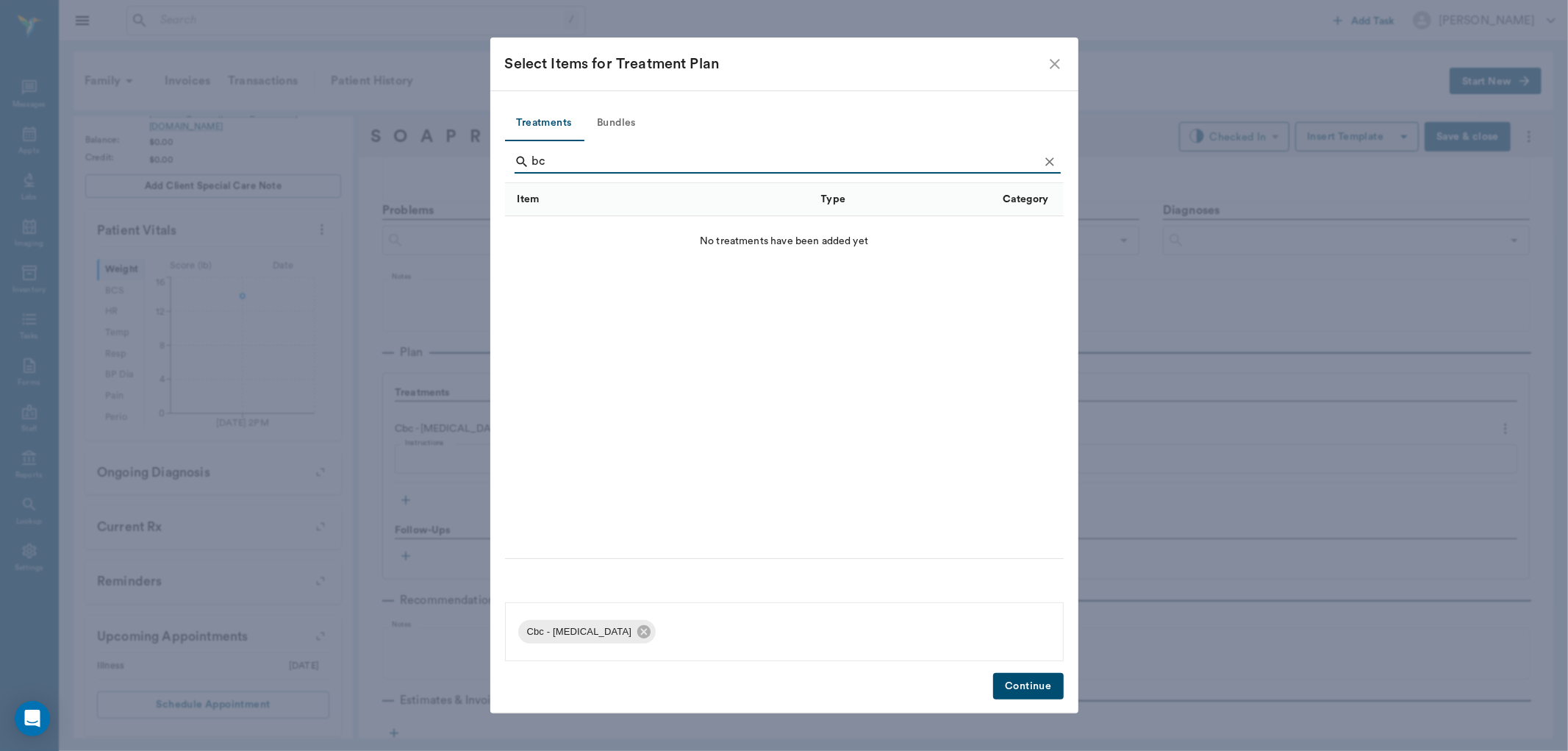
type input "b"
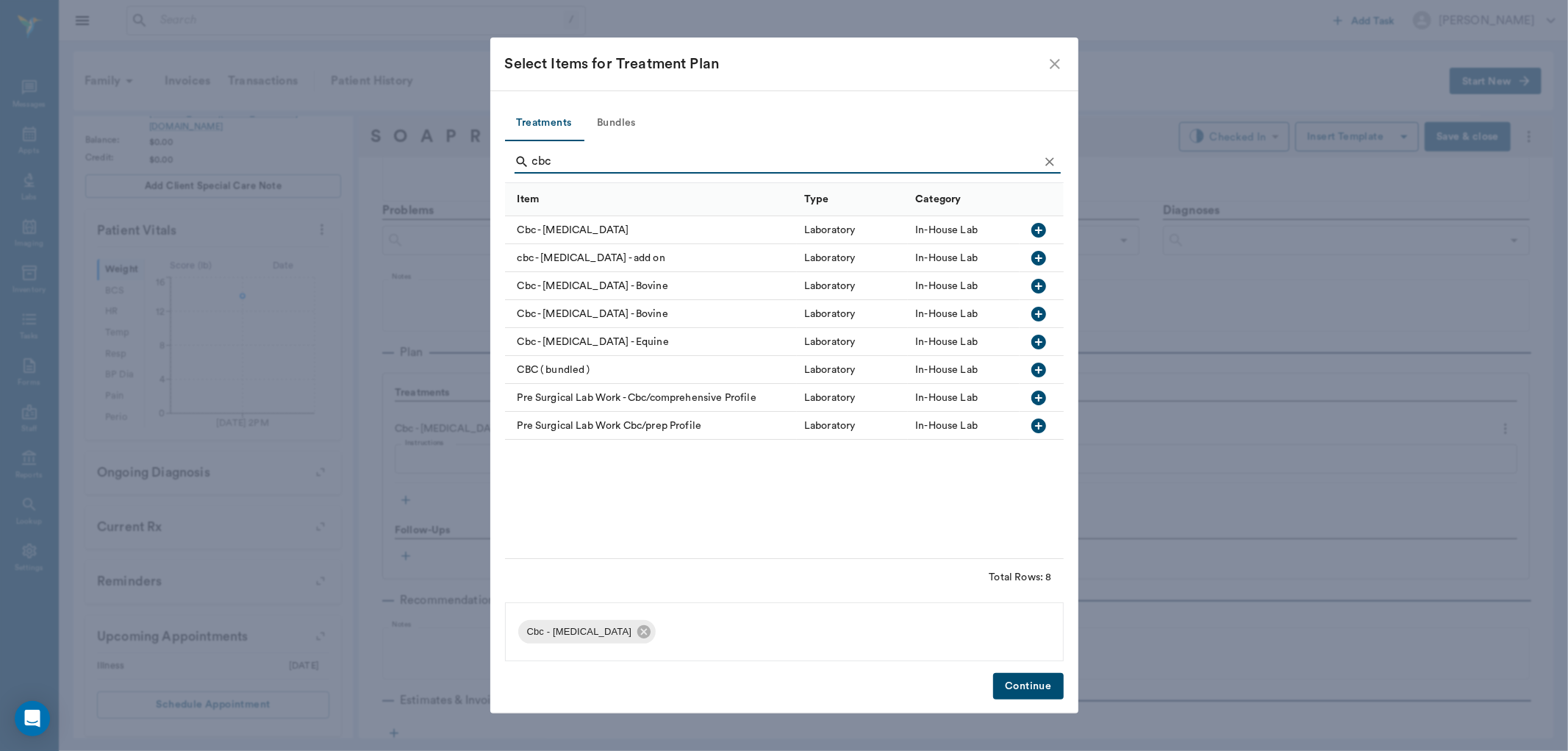
type input "cbc"
click at [1035, 231] on icon "button" at bounding box center [1038, 230] width 15 height 15
click at [1039, 696] on button "Continue" at bounding box center [1028, 686] width 70 height 27
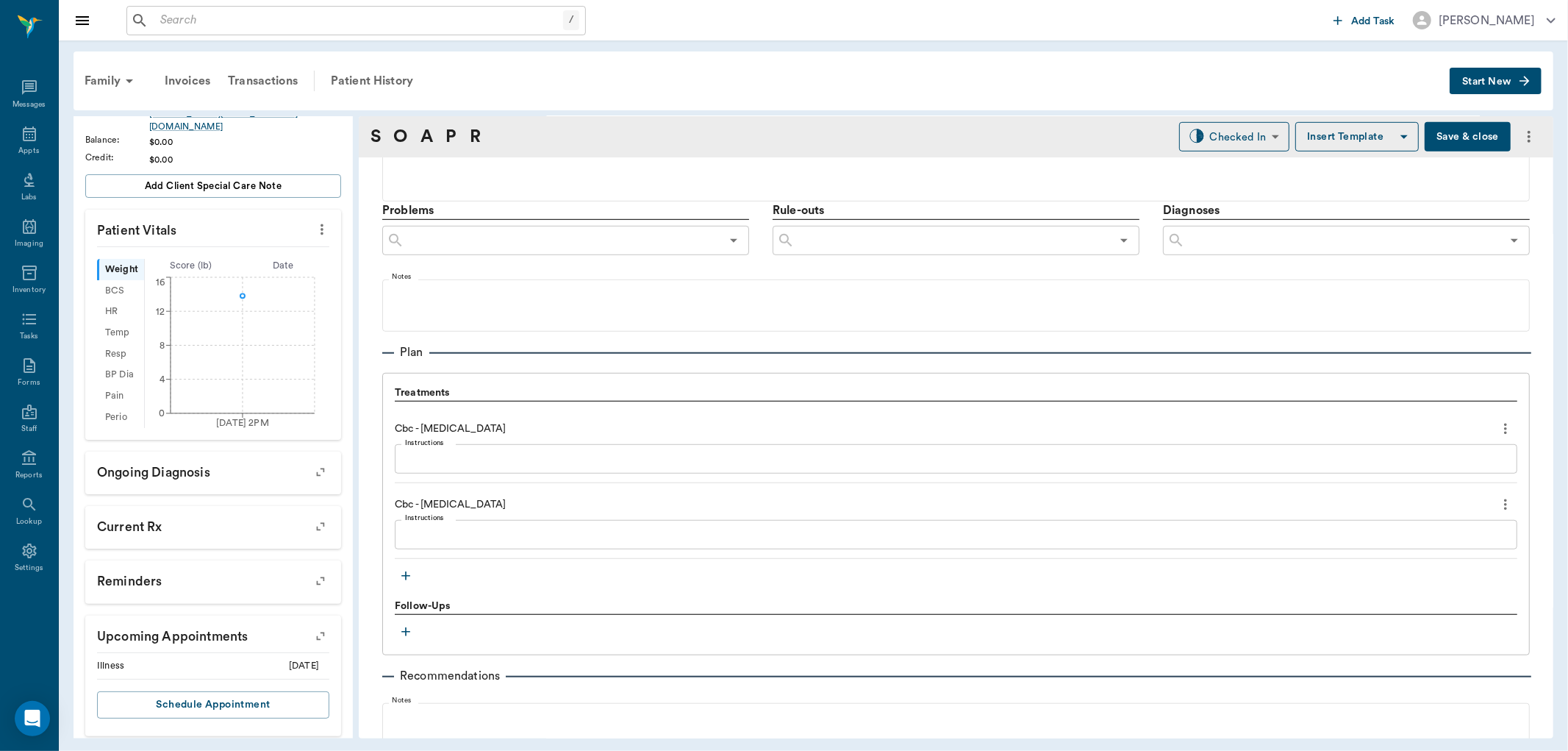
click at [1498, 502] on icon "more" at bounding box center [1506, 504] width 16 height 18
click at [1456, 549] on span "Delete" at bounding box center [1432, 557] width 124 height 15
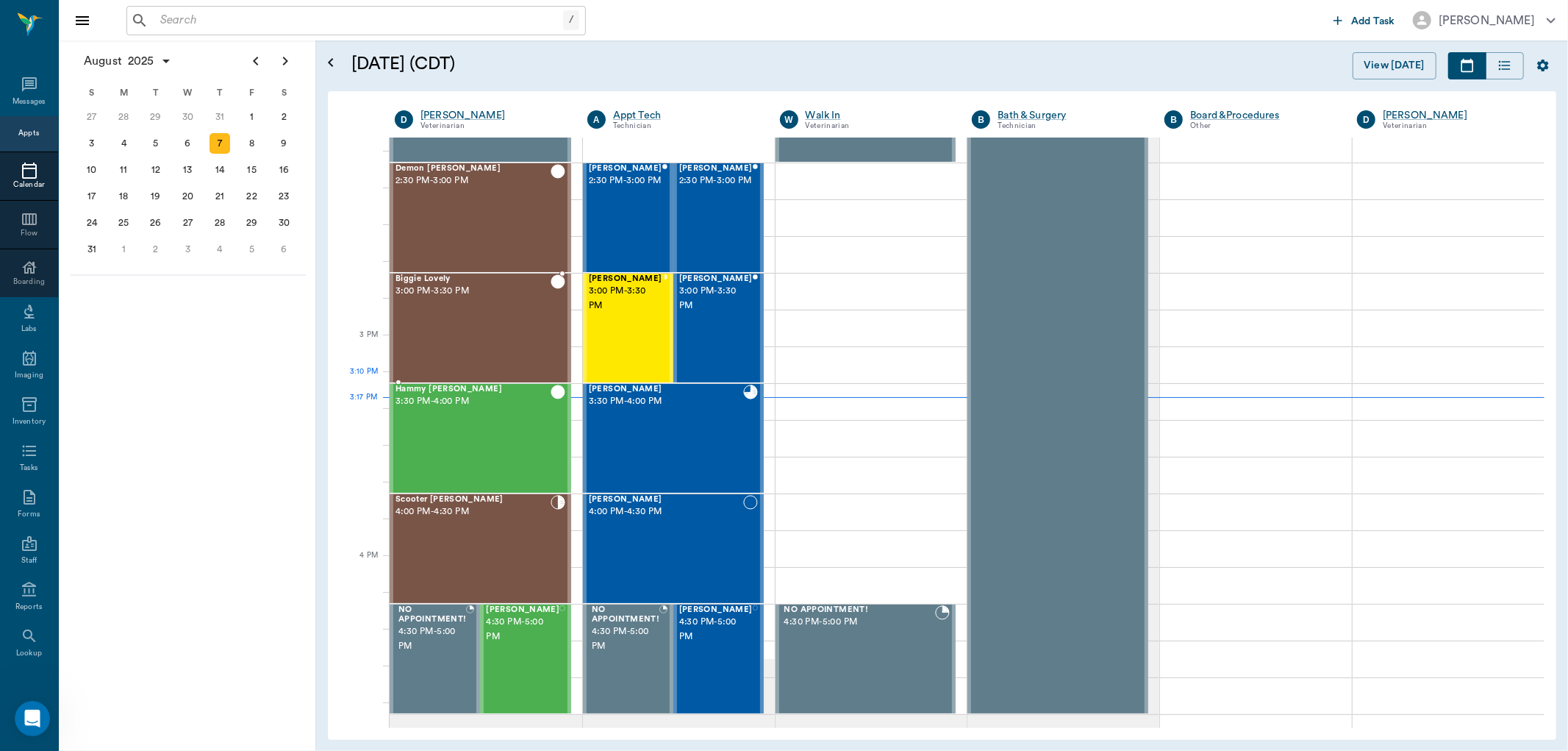
scroll to position [1440, 0]
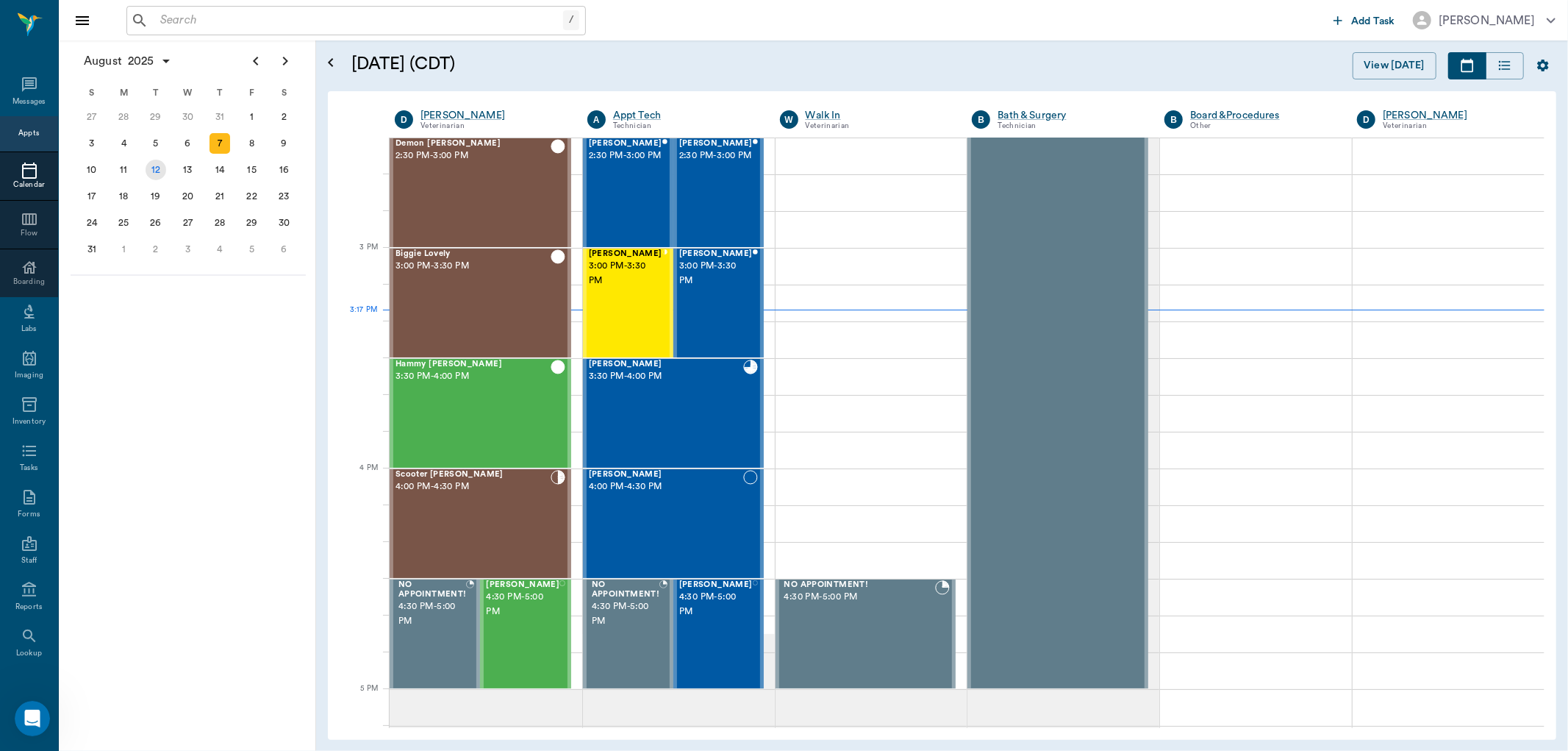
click at [152, 162] on div "12" at bounding box center [155, 169] width 21 height 21
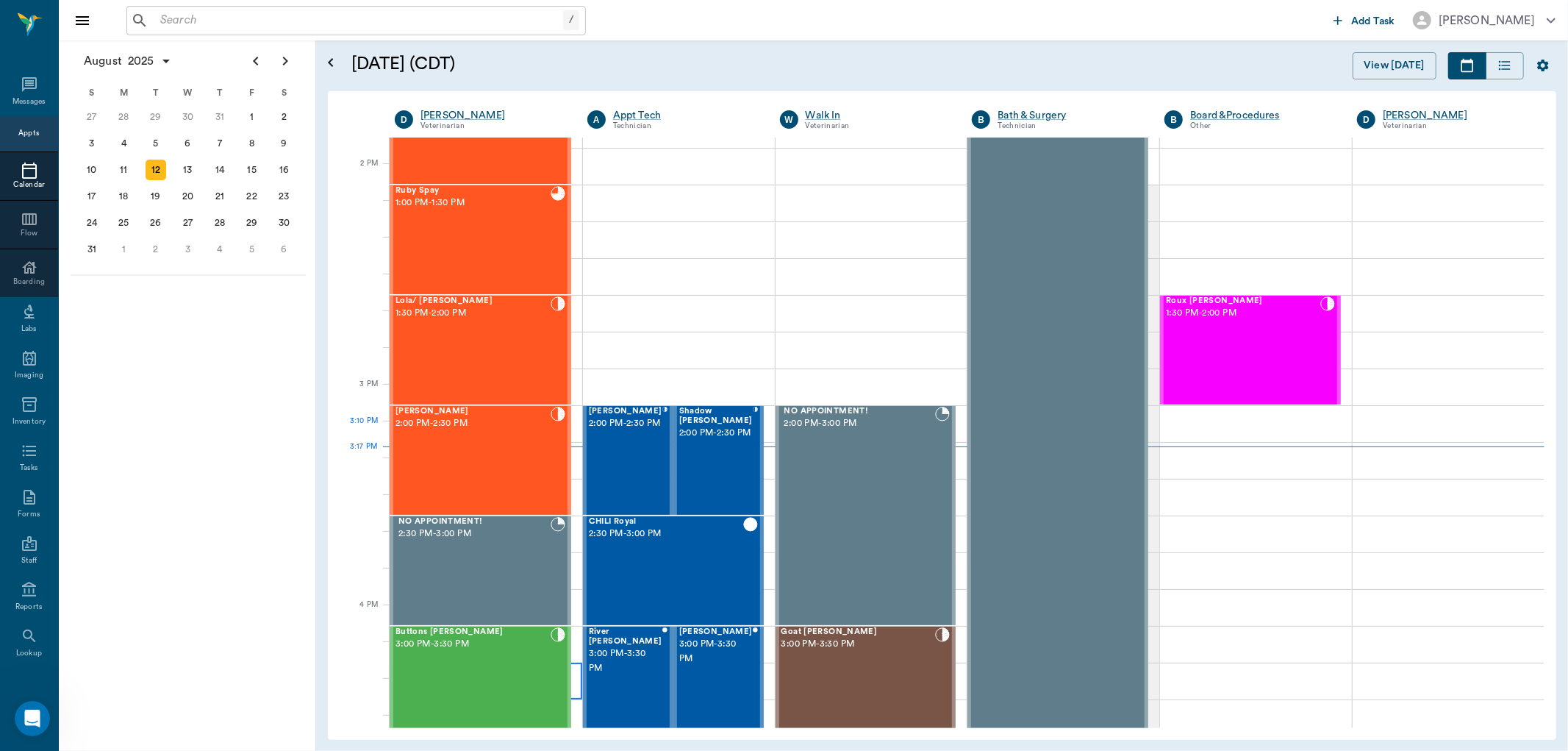
scroll to position [1307, 0]
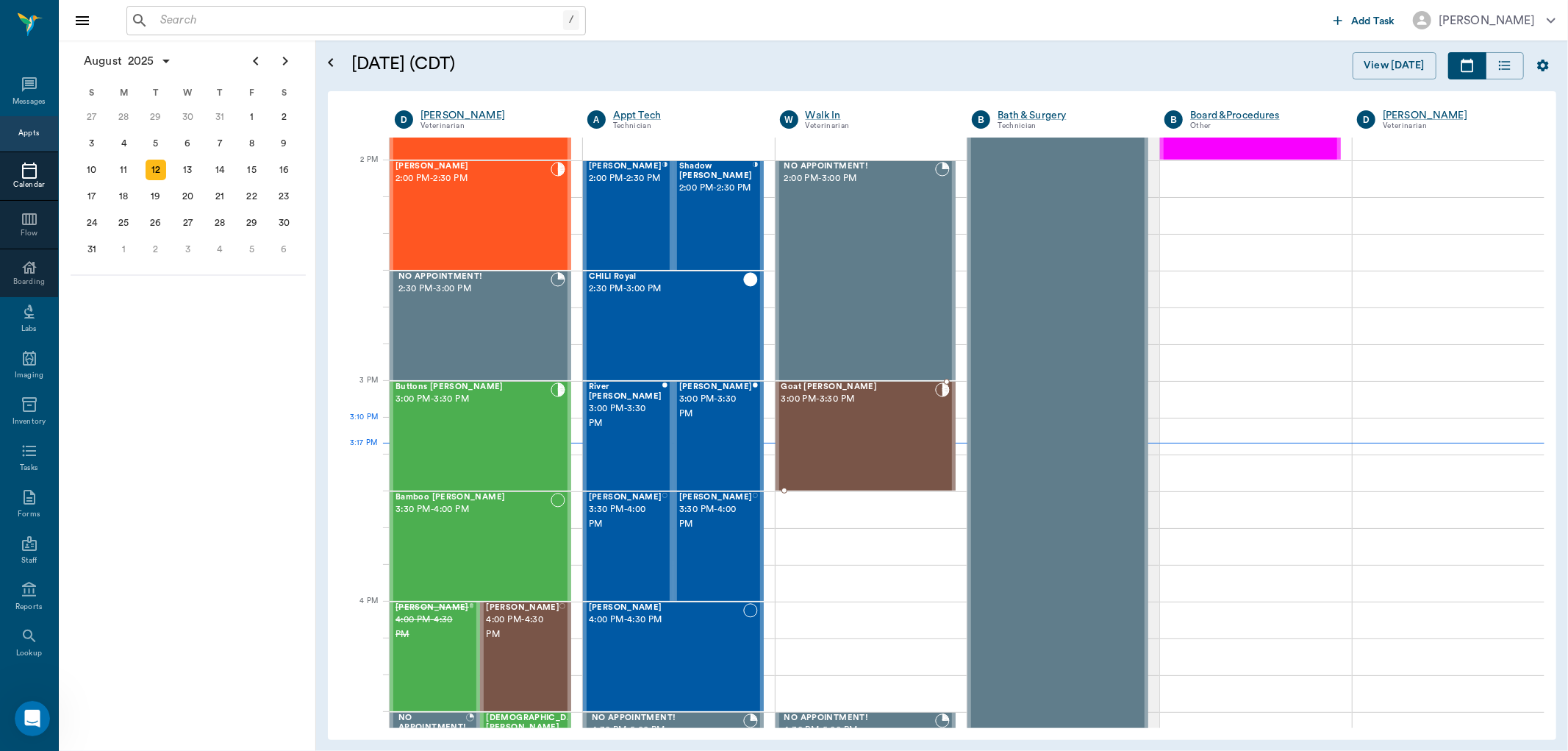
click at [822, 431] on div "Goat OSBURN 3:00 PM - 3:30 PM" at bounding box center [858, 436] width 155 height 108
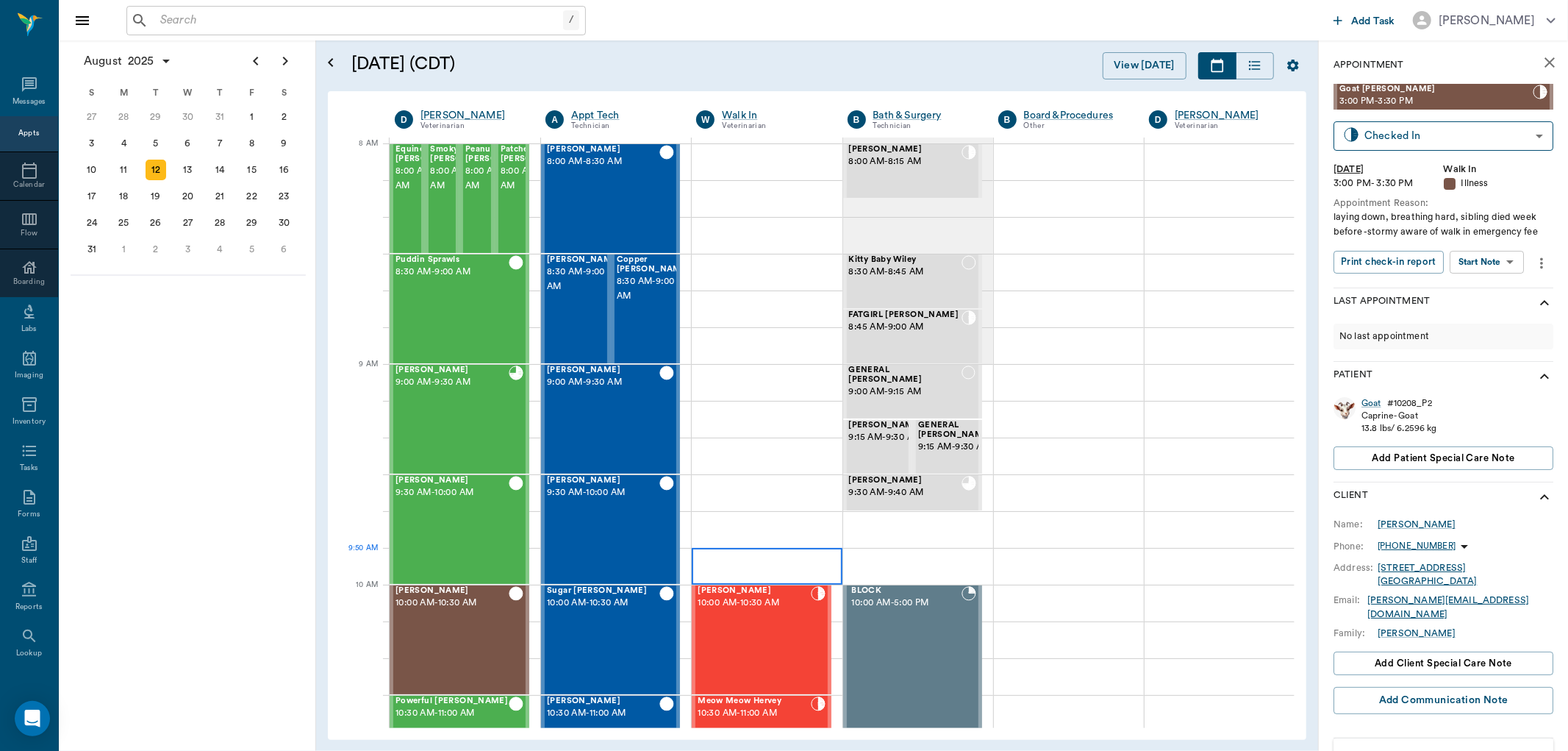
scroll to position [245, 0]
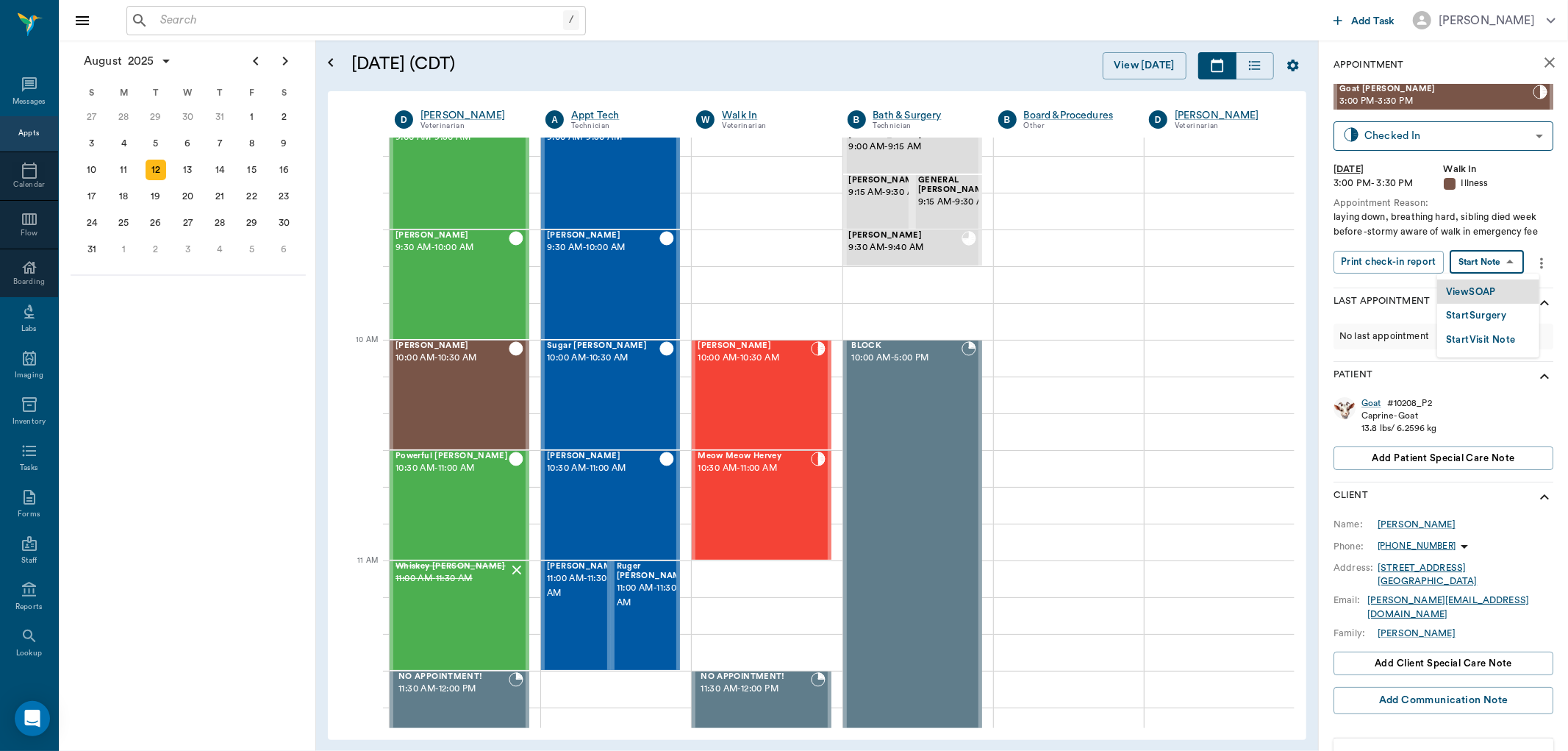
click at [1487, 253] on body "/ ​ Add Task Dr. Bert Ellsworth Nectar Messages Appts Calendar Flow Boarding La…" at bounding box center [784, 376] width 1568 height 751
click at [1471, 288] on button "View SOAP" at bounding box center [1471, 292] width 50 height 17
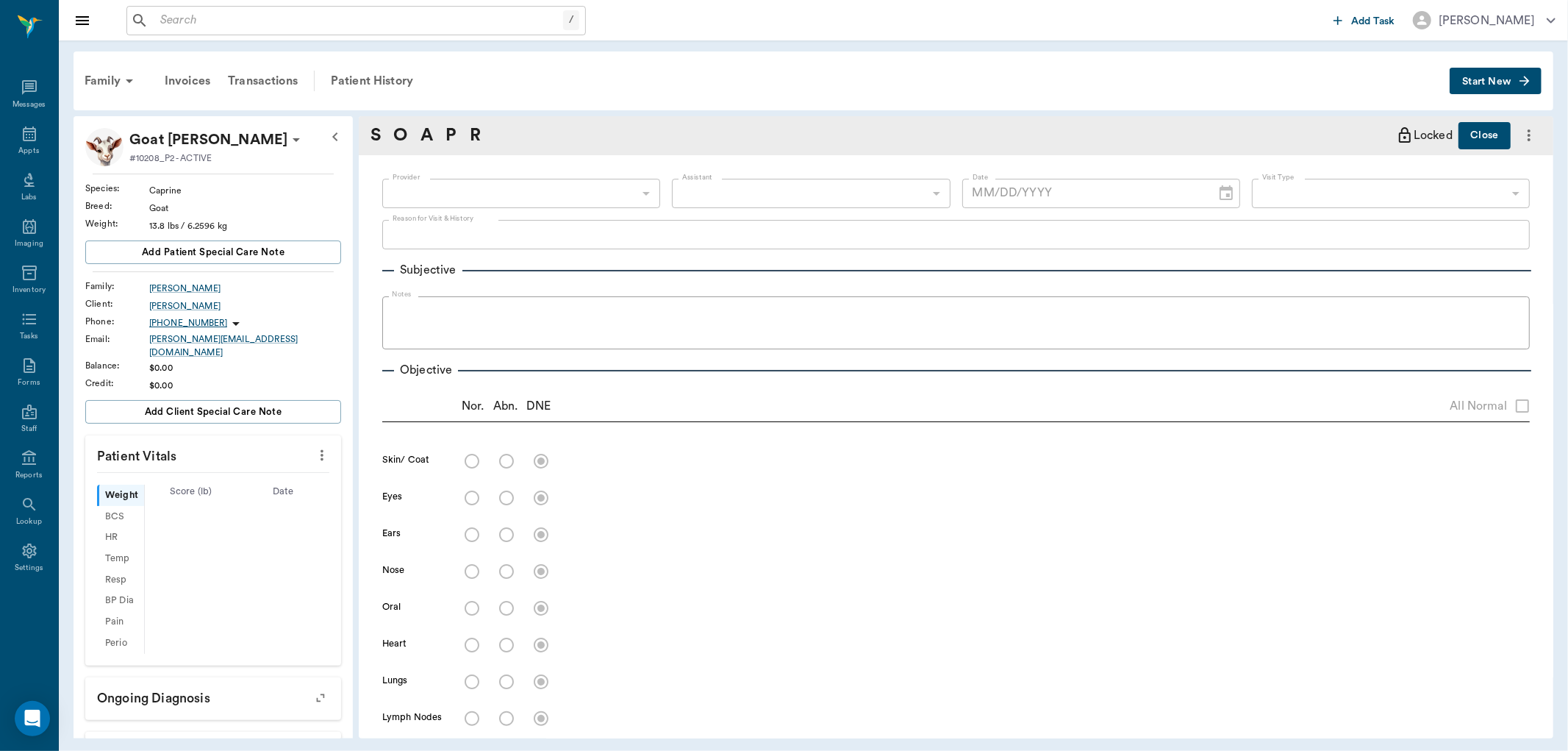
scroll to position [811, 0]
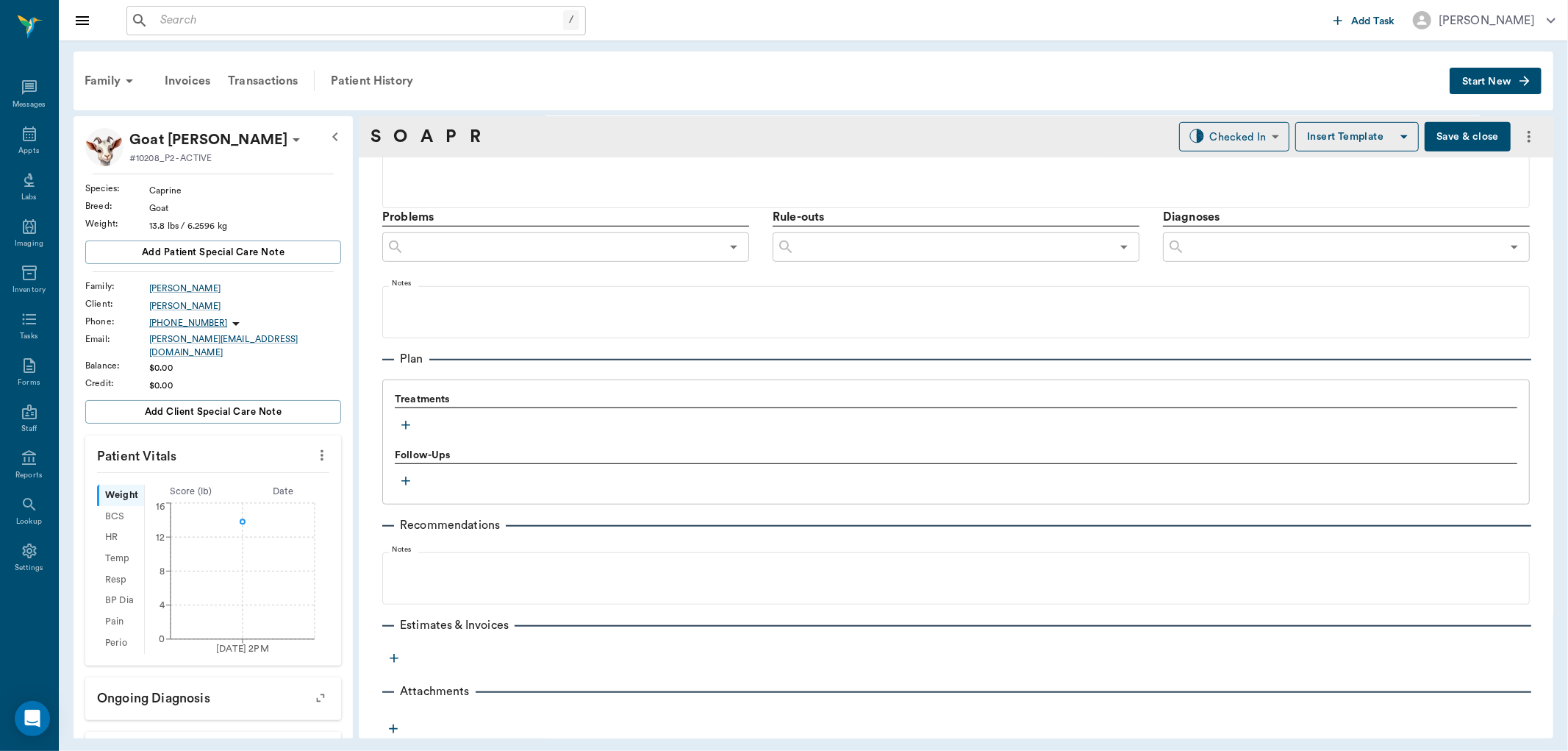
type input "63ee68728bdb516679580557"
type input "65d2be4f46e3a538d89b8c15"
type textarea "laying down, breathing hard, sibling died week before -stormy aware of walk in …"
type input "[DATE]"
click at [403, 426] on icon "button" at bounding box center [405, 425] width 15 height 15
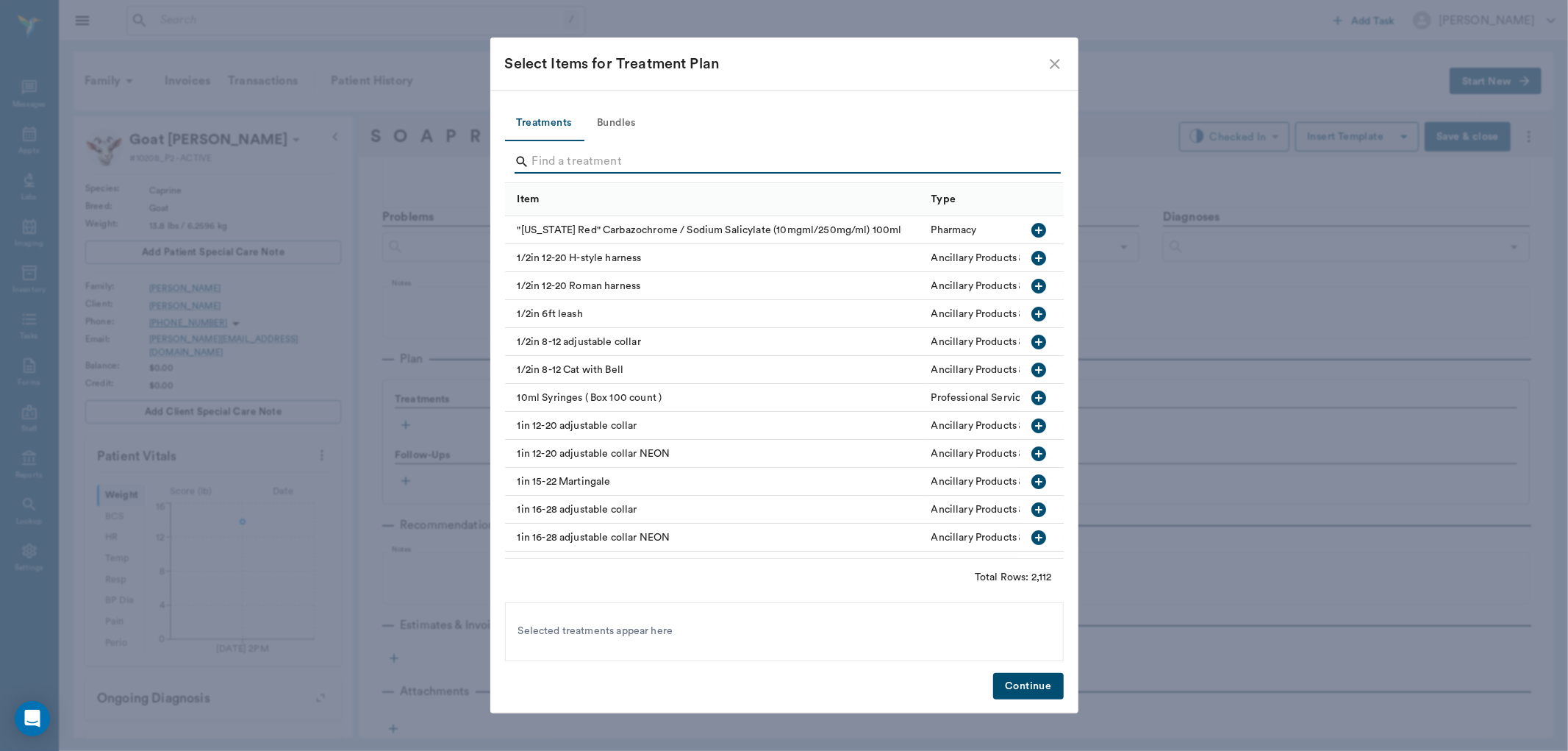
click at [618, 158] on input "Search" at bounding box center [785, 162] width 507 height 24
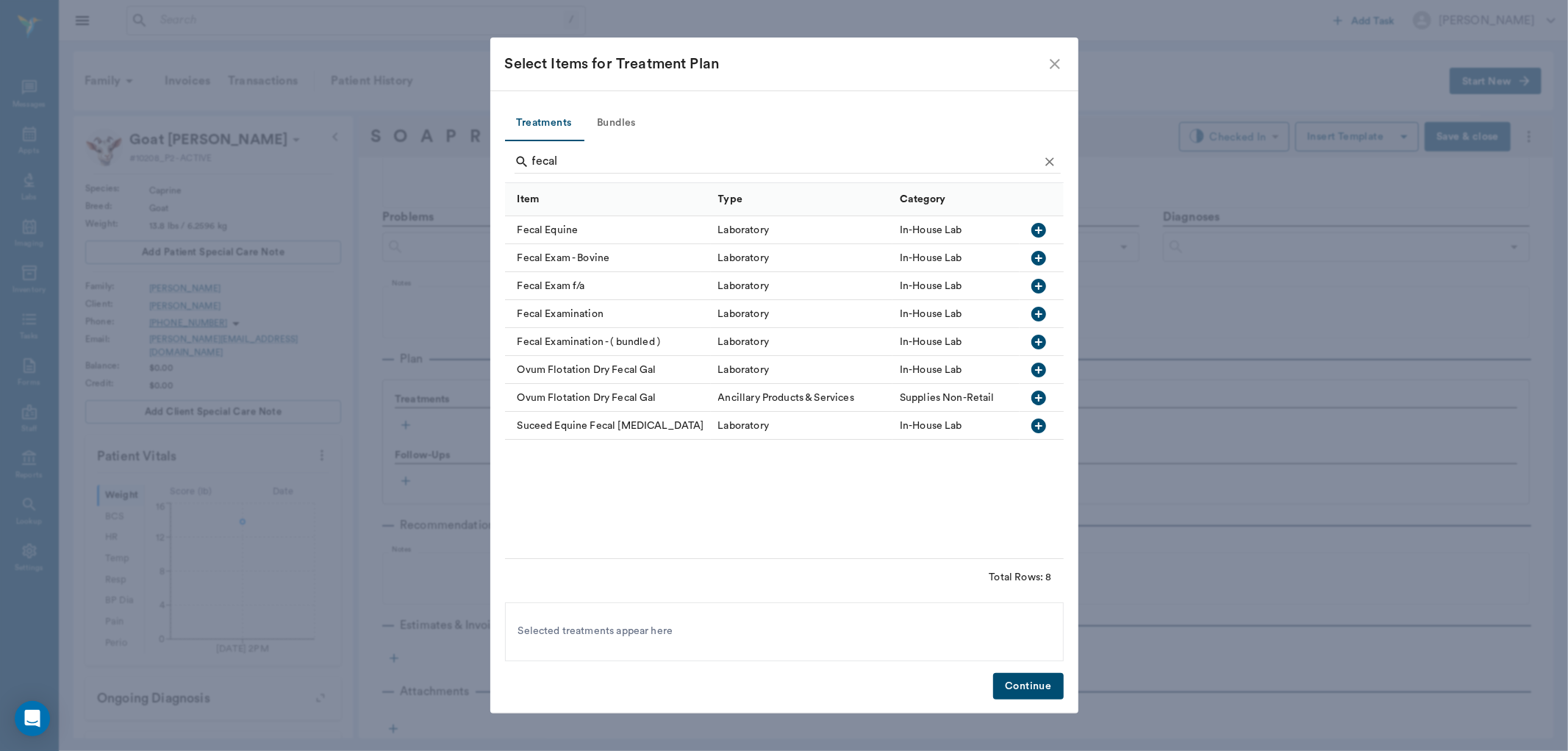
click at [1038, 284] on icon "button" at bounding box center [1038, 285] width 18 height 18
type input "f"
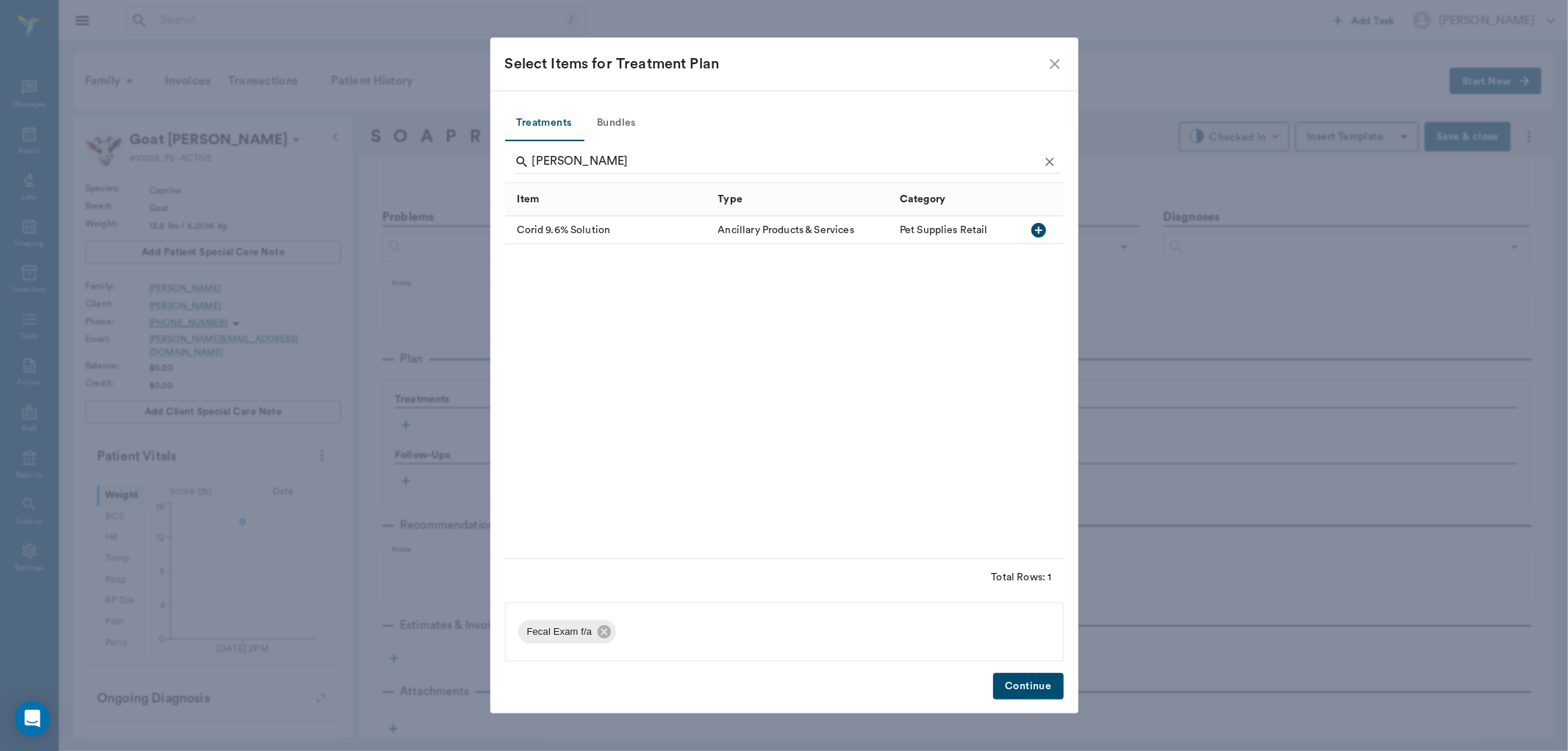
click at [1034, 231] on icon "button" at bounding box center [1038, 230] width 15 height 15
type input "c"
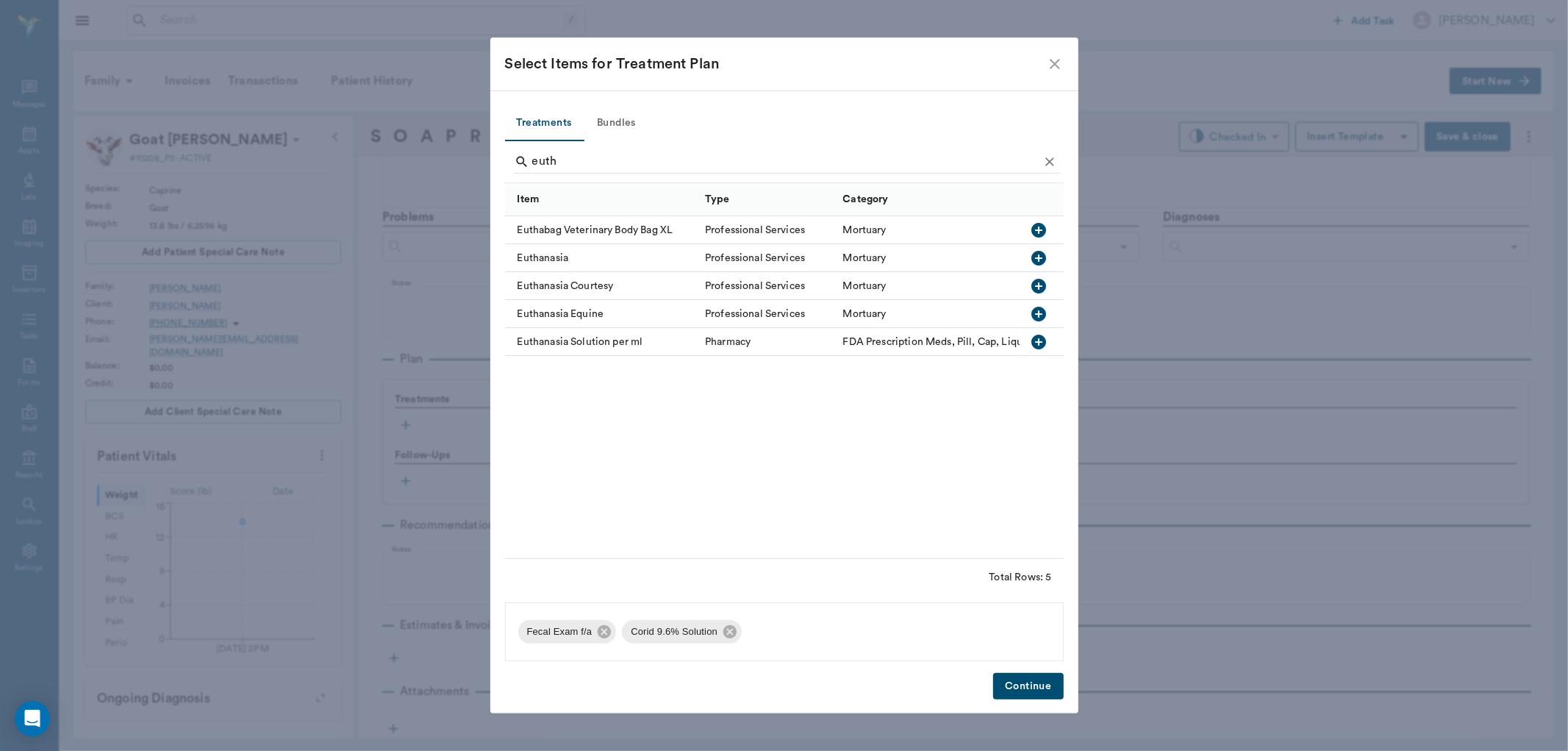
click at [1045, 247] on button "button" at bounding box center [1039, 258] width 25 height 25
type input "e"
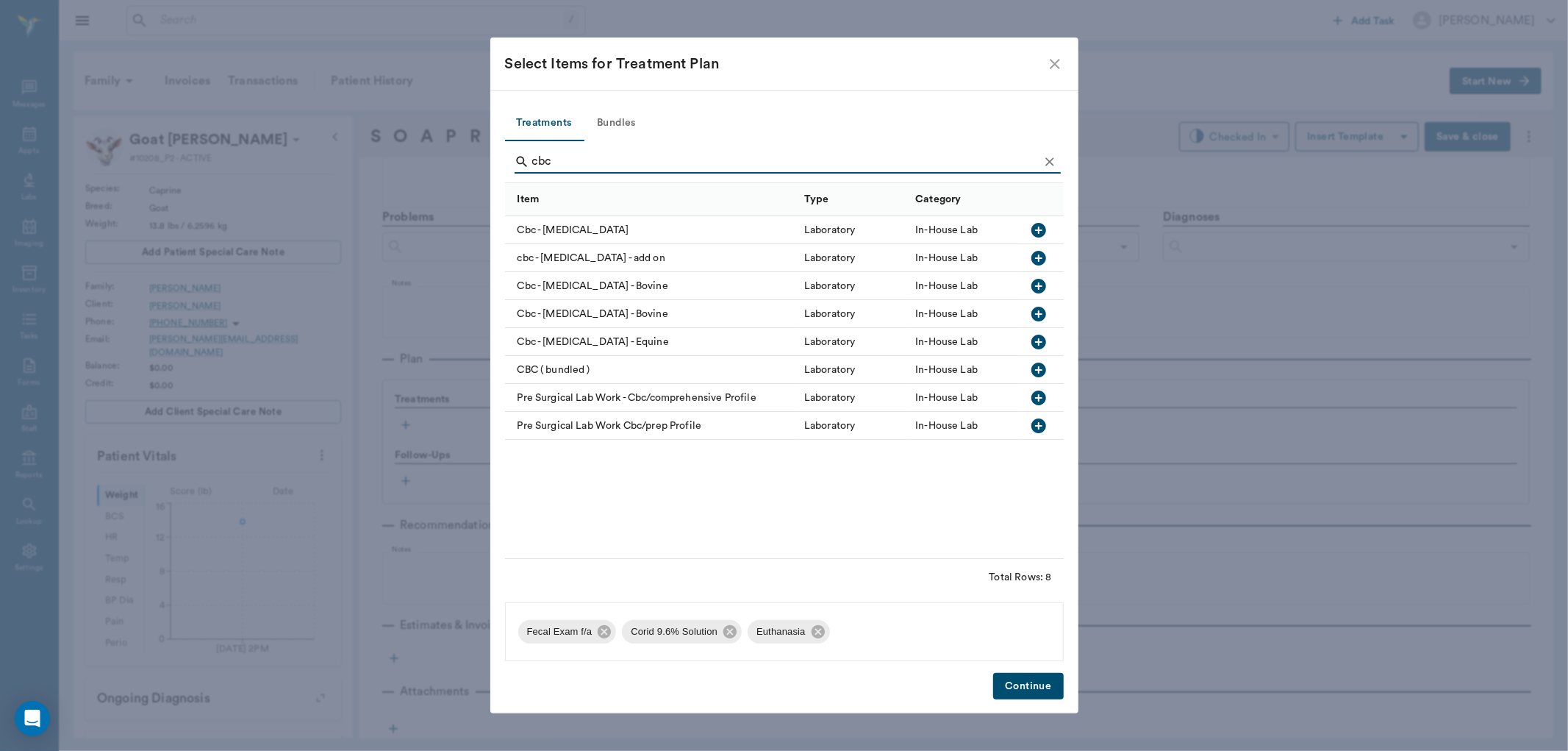
type input "cbc"
click at [1041, 228] on icon "button" at bounding box center [1038, 230] width 15 height 15
click at [1046, 695] on button "Continue" at bounding box center [1028, 686] width 70 height 27
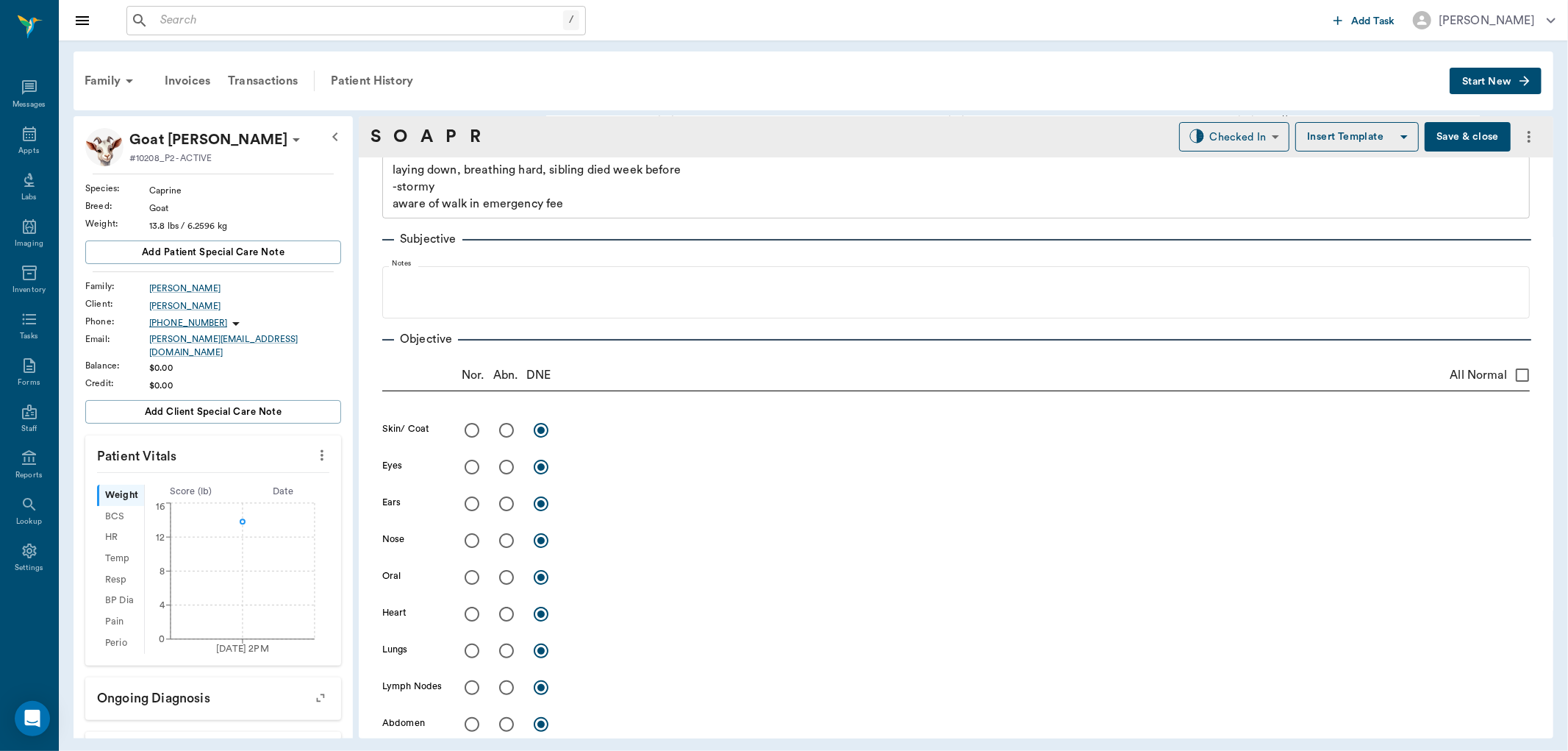
scroll to position [0, 0]
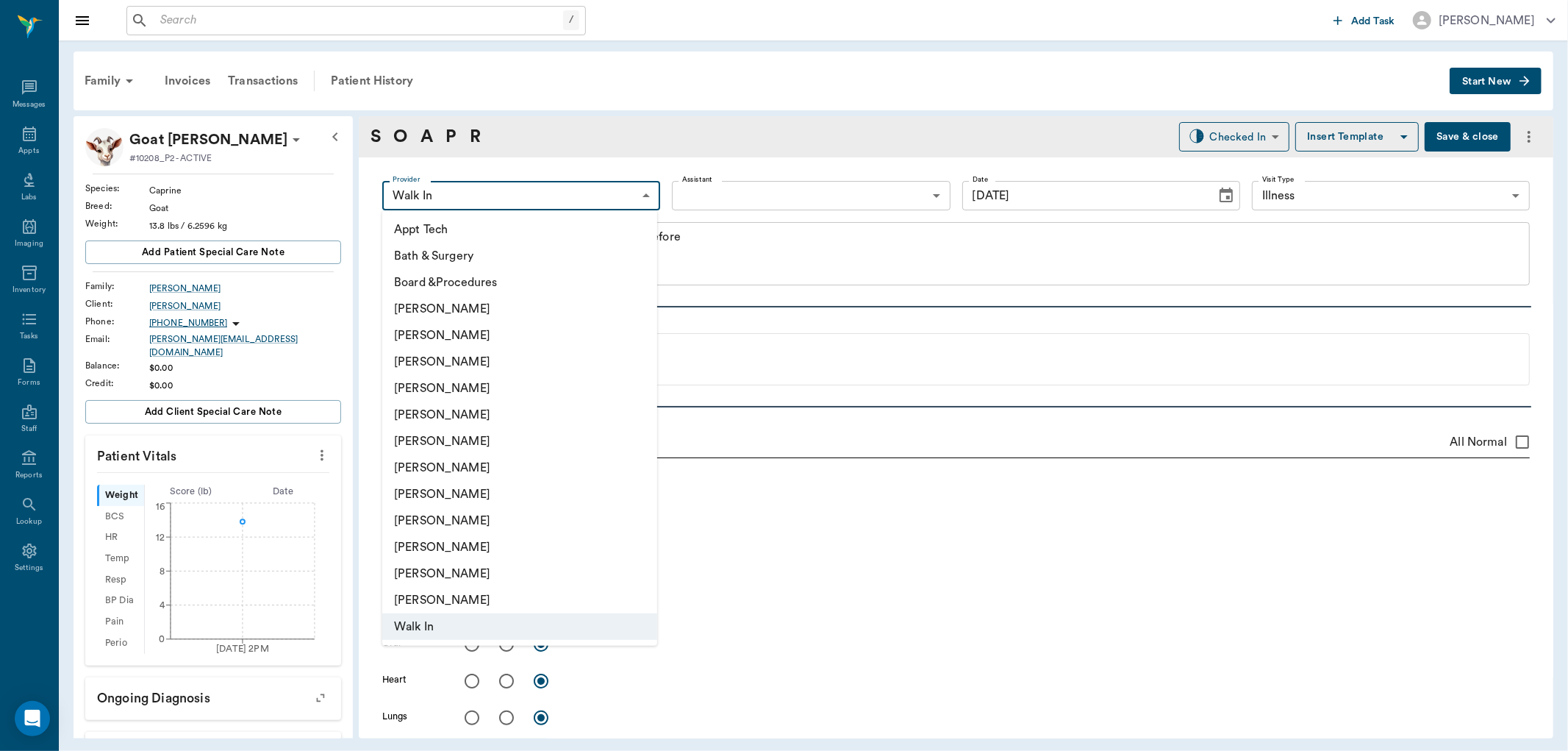
click at [634, 195] on body "/ ​ Add Task Dr. Bert Ellsworth Nectar Messages Appts Labs Imaging Inventory Ta…" at bounding box center [784, 376] width 1568 height 751
click at [491, 362] on li "[PERSON_NAME]" at bounding box center [520, 362] width 275 height 26
type input "63ec2f075fda476ae8351a4d"
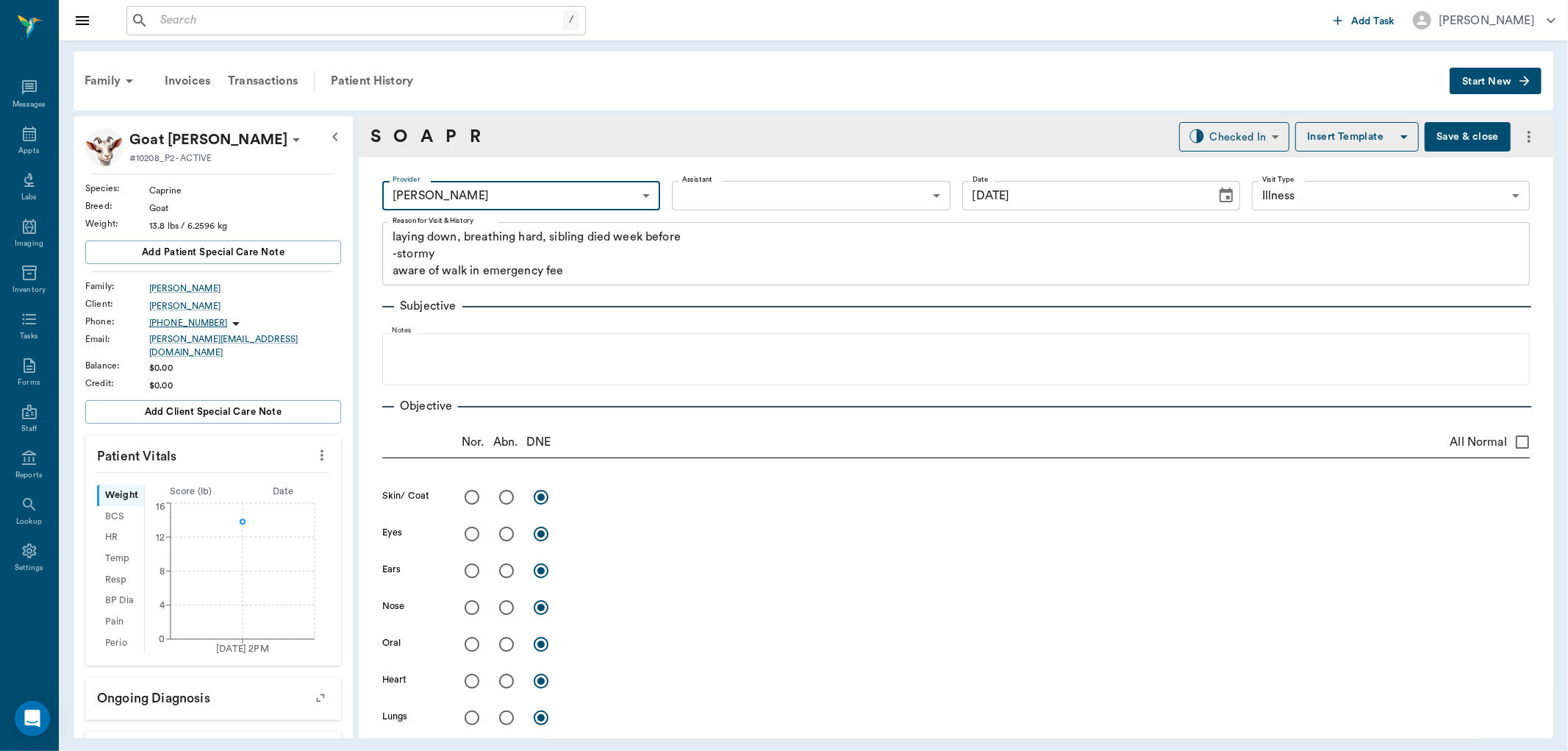
click at [1462, 136] on button "Save & close" at bounding box center [1468, 137] width 86 height 29
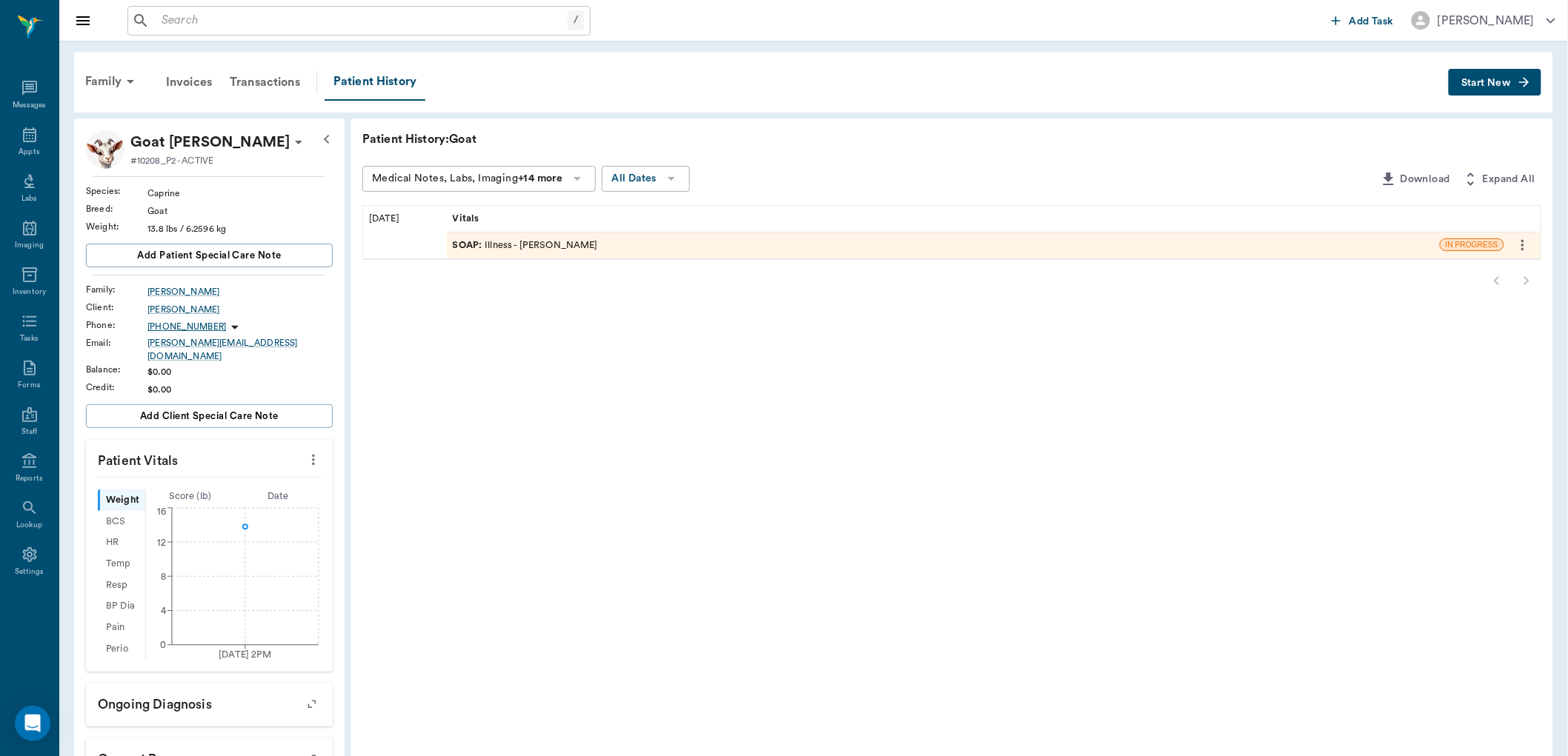
click at [640, 249] on div "SOAP : Illness - [PERSON_NAME]" at bounding box center [943, 245] width 993 height 26
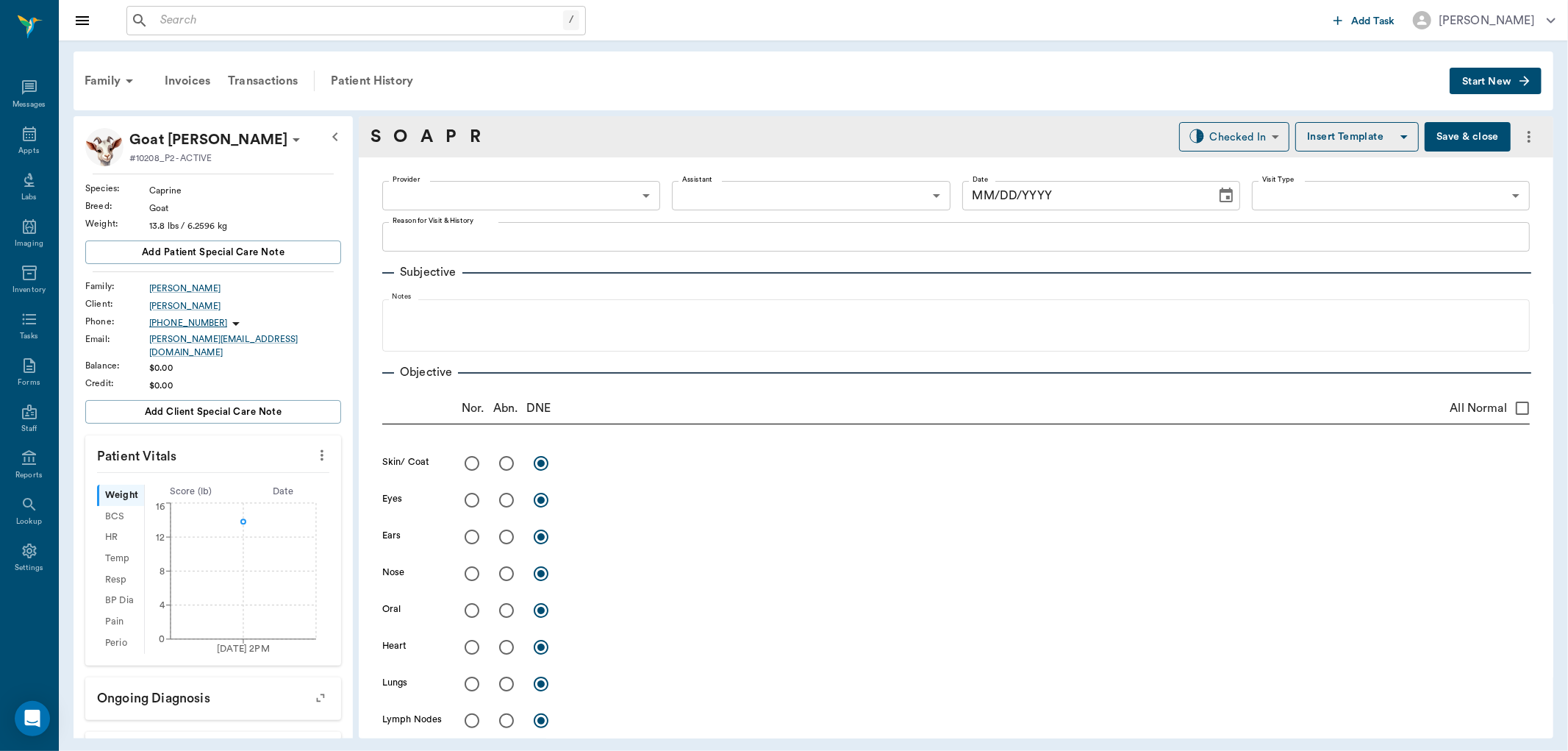
type input "63ec2f075fda476ae8351a4d"
type input "65d2be4f46e3a538d89b8c15"
type textarea "laying down, breathing hard, sibling died week before -stormy aware of walk in …"
type input "[DATE]"
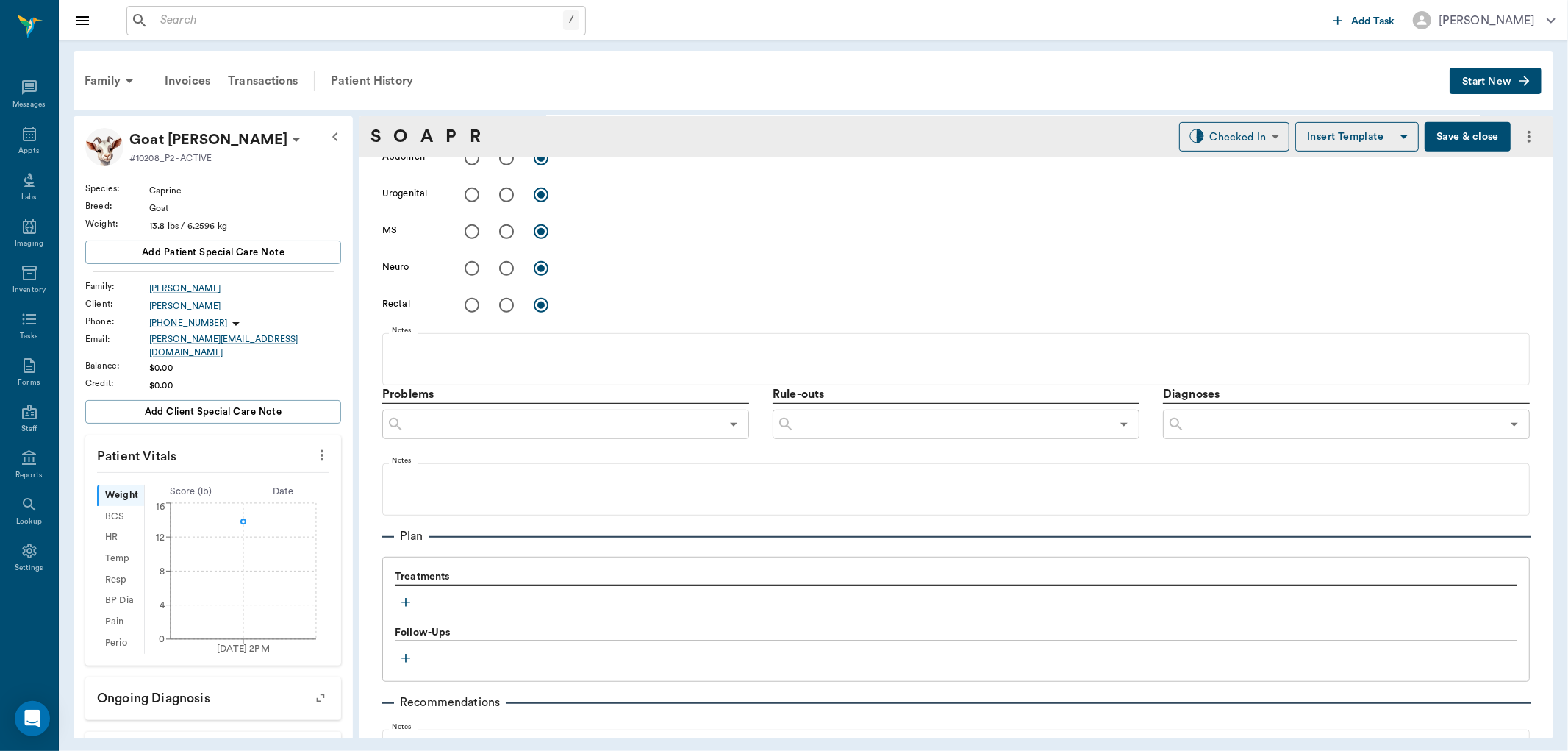
scroll to position [812, 0]
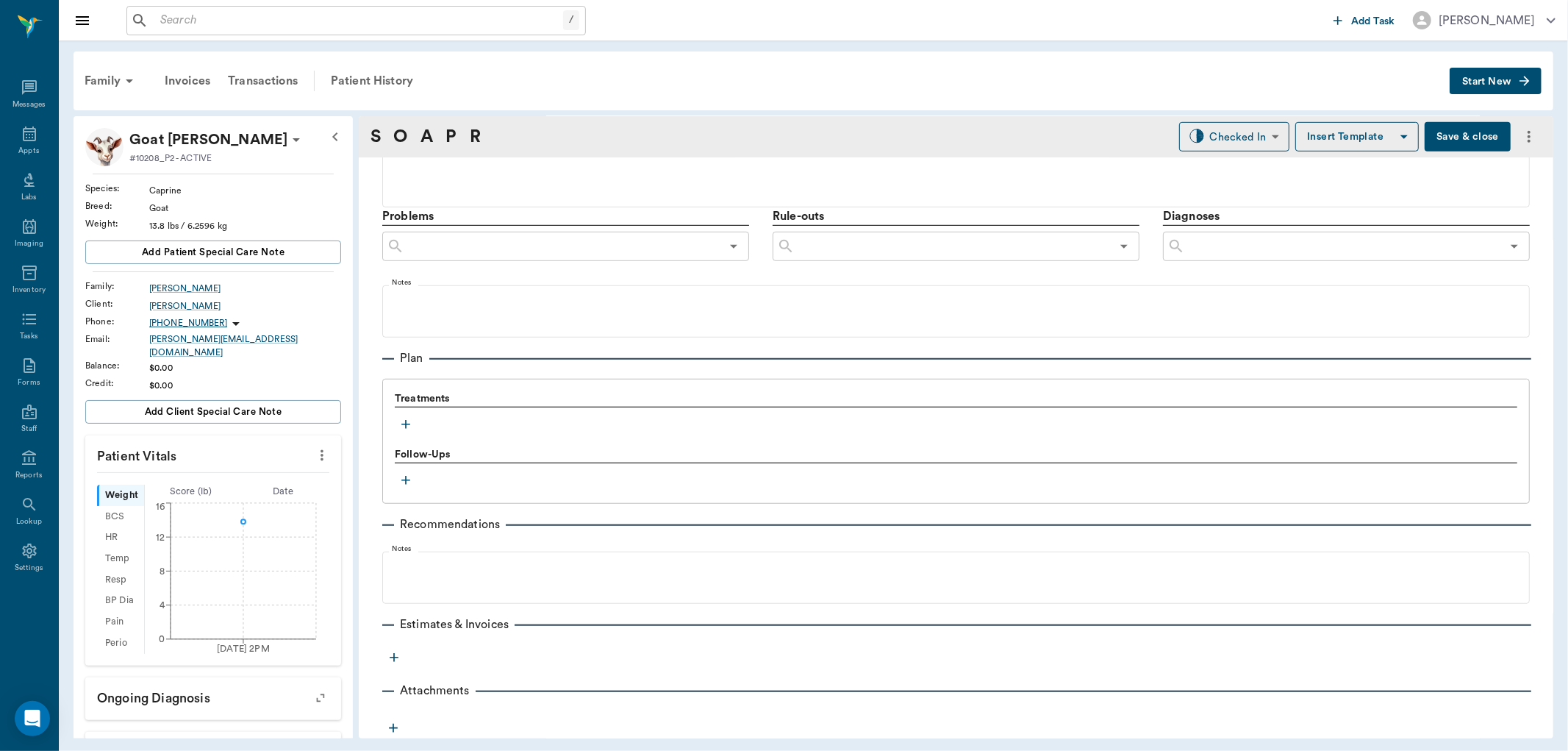
click at [407, 427] on icon "button" at bounding box center [405, 424] width 15 height 15
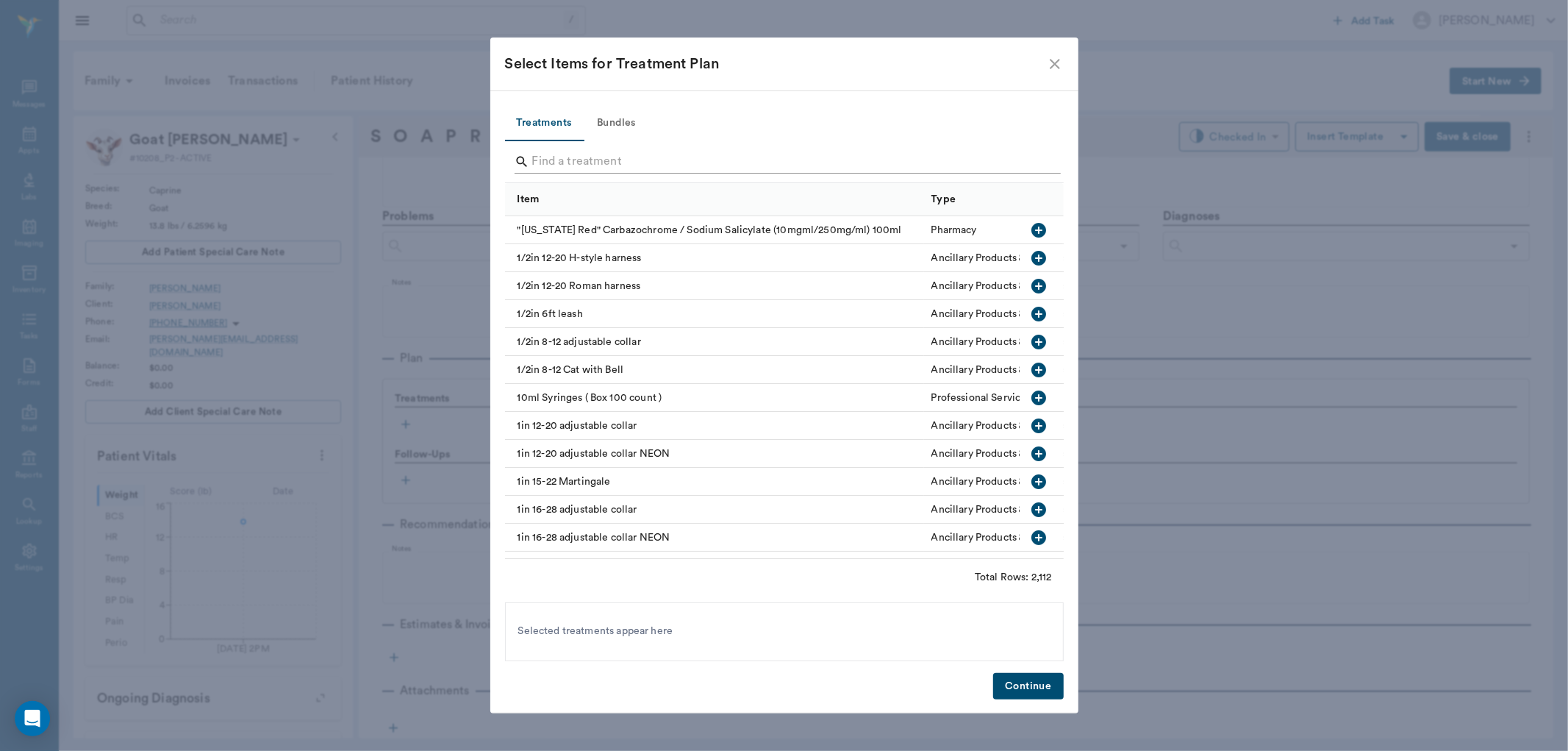
click at [598, 152] on input "Search" at bounding box center [785, 162] width 507 height 24
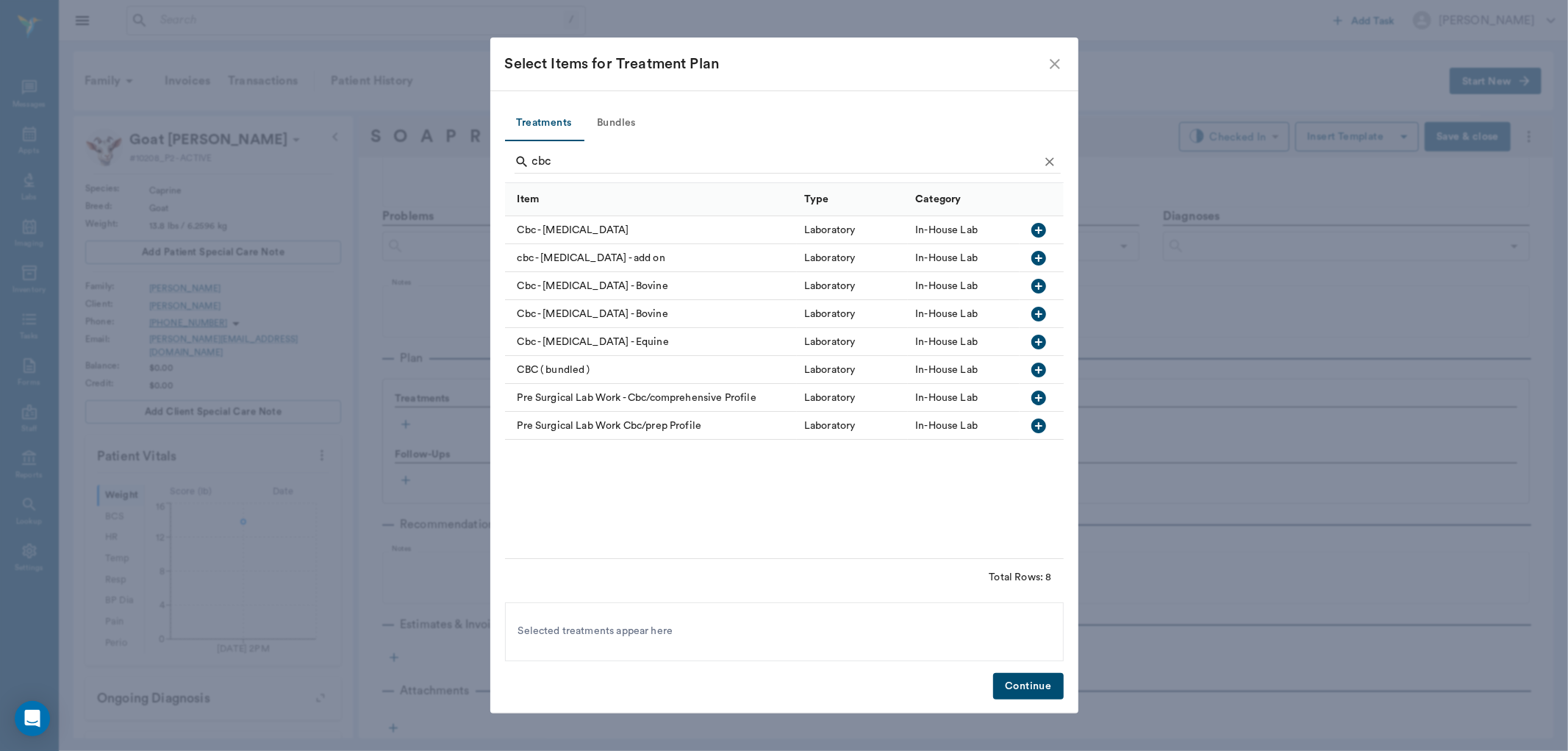
click at [1042, 230] on icon "button" at bounding box center [1038, 230] width 15 height 15
type input "c"
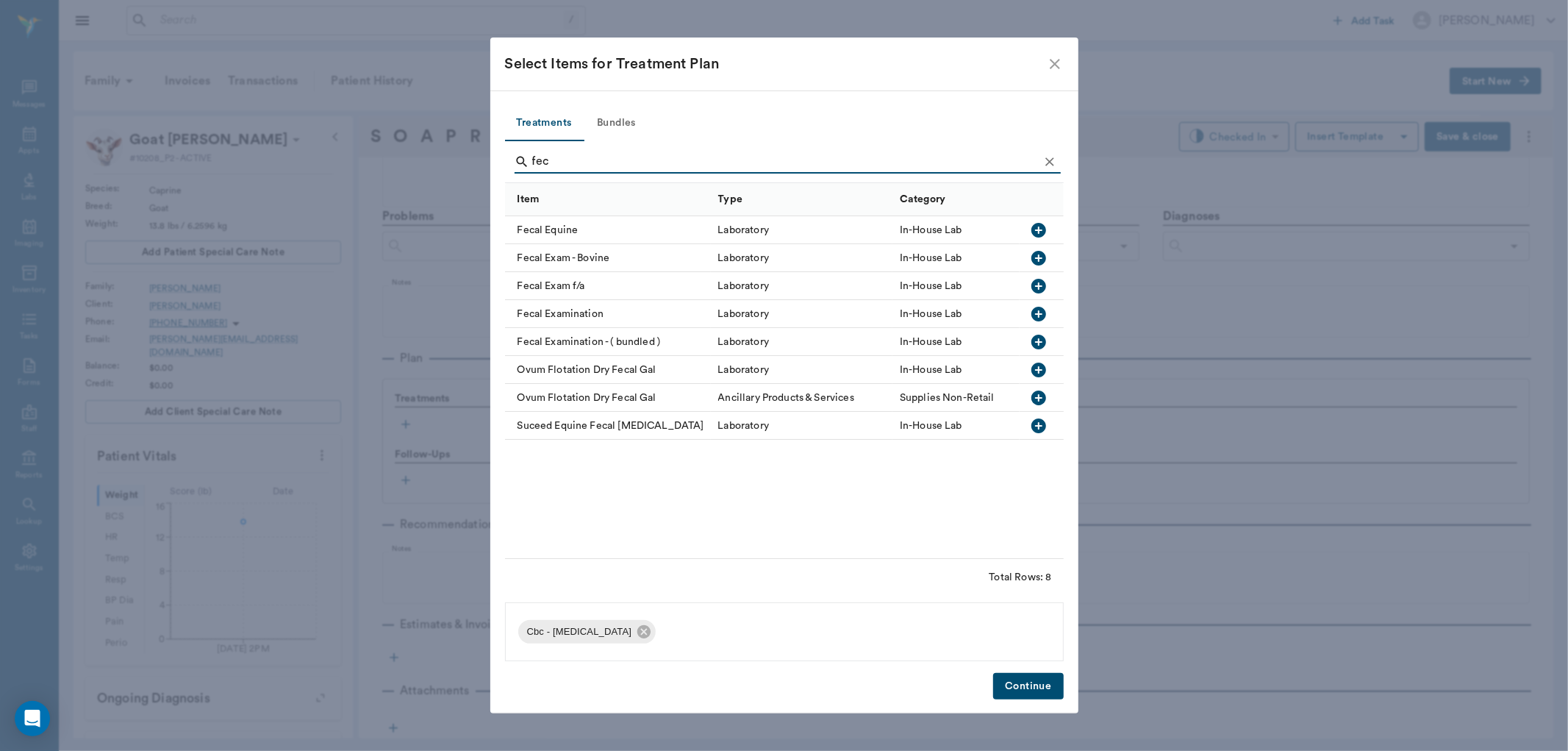
click at [1038, 287] on icon "button" at bounding box center [1038, 285] width 18 height 18
type input "f"
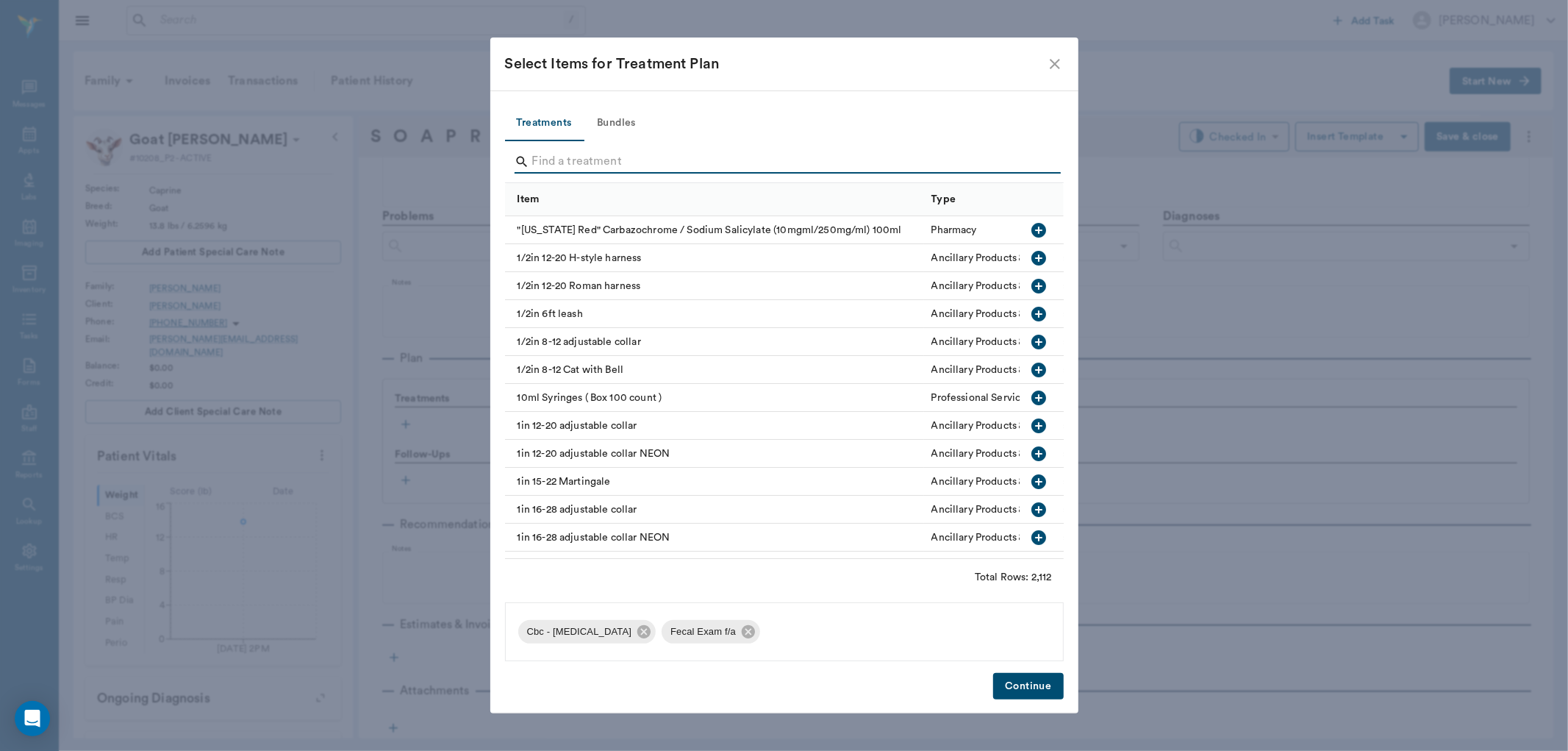
click at [581, 157] on input "Search" at bounding box center [785, 162] width 507 height 24
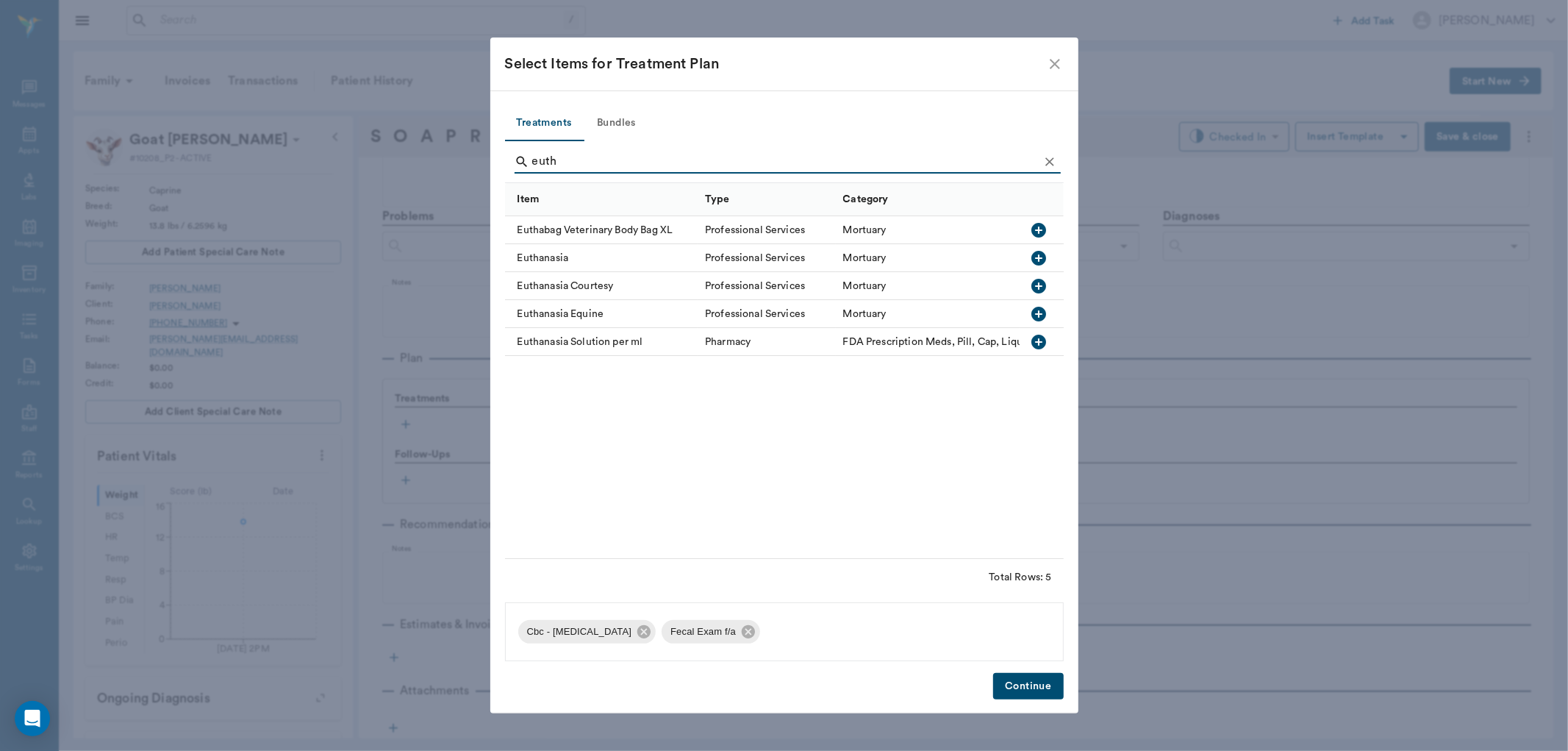
click at [1037, 265] on icon "button" at bounding box center [1038, 258] width 15 height 15
type input "e"
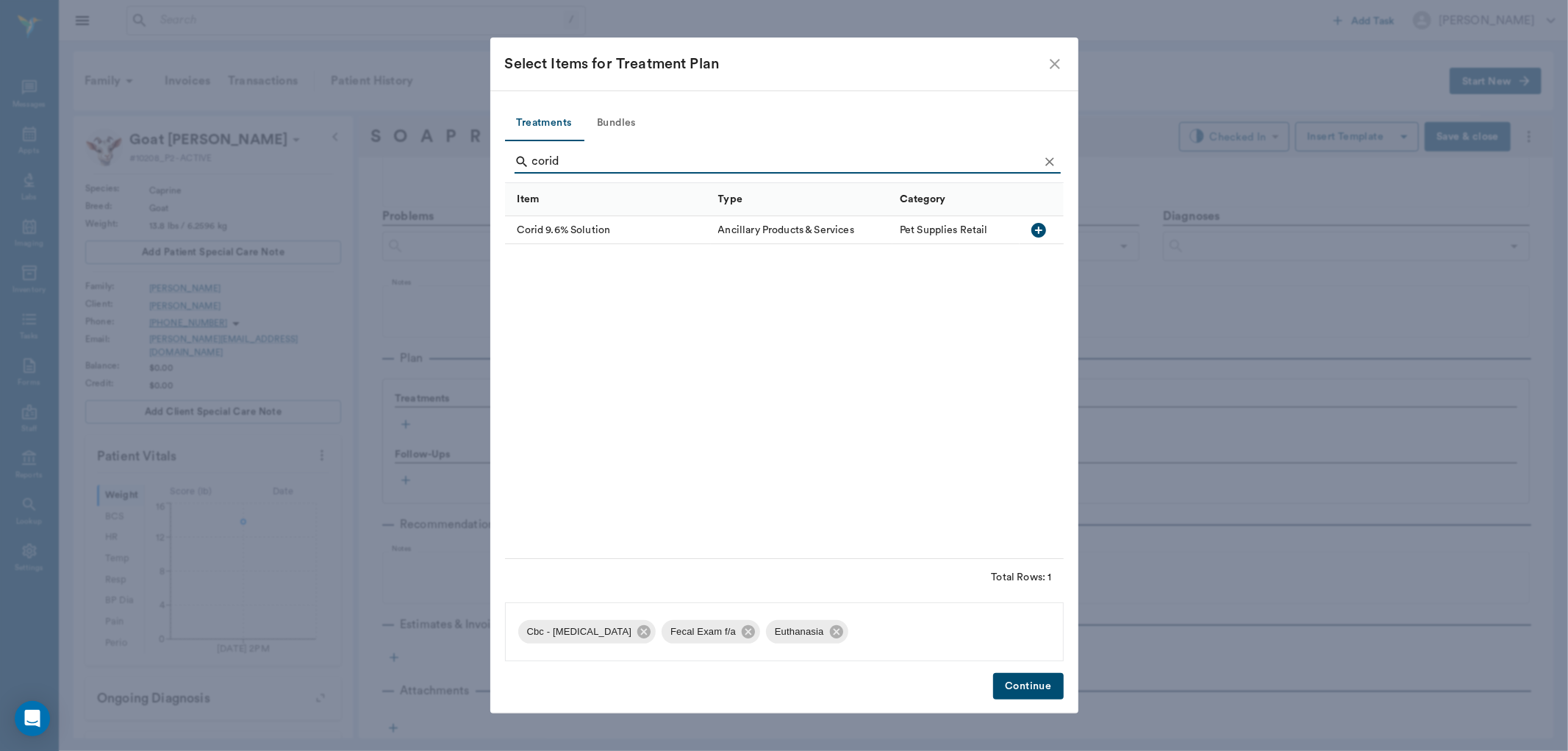
type input "corid"
click at [1034, 229] on icon "button" at bounding box center [1038, 230] width 18 height 18
click at [1047, 692] on button "Continue" at bounding box center [1028, 686] width 70 height 27
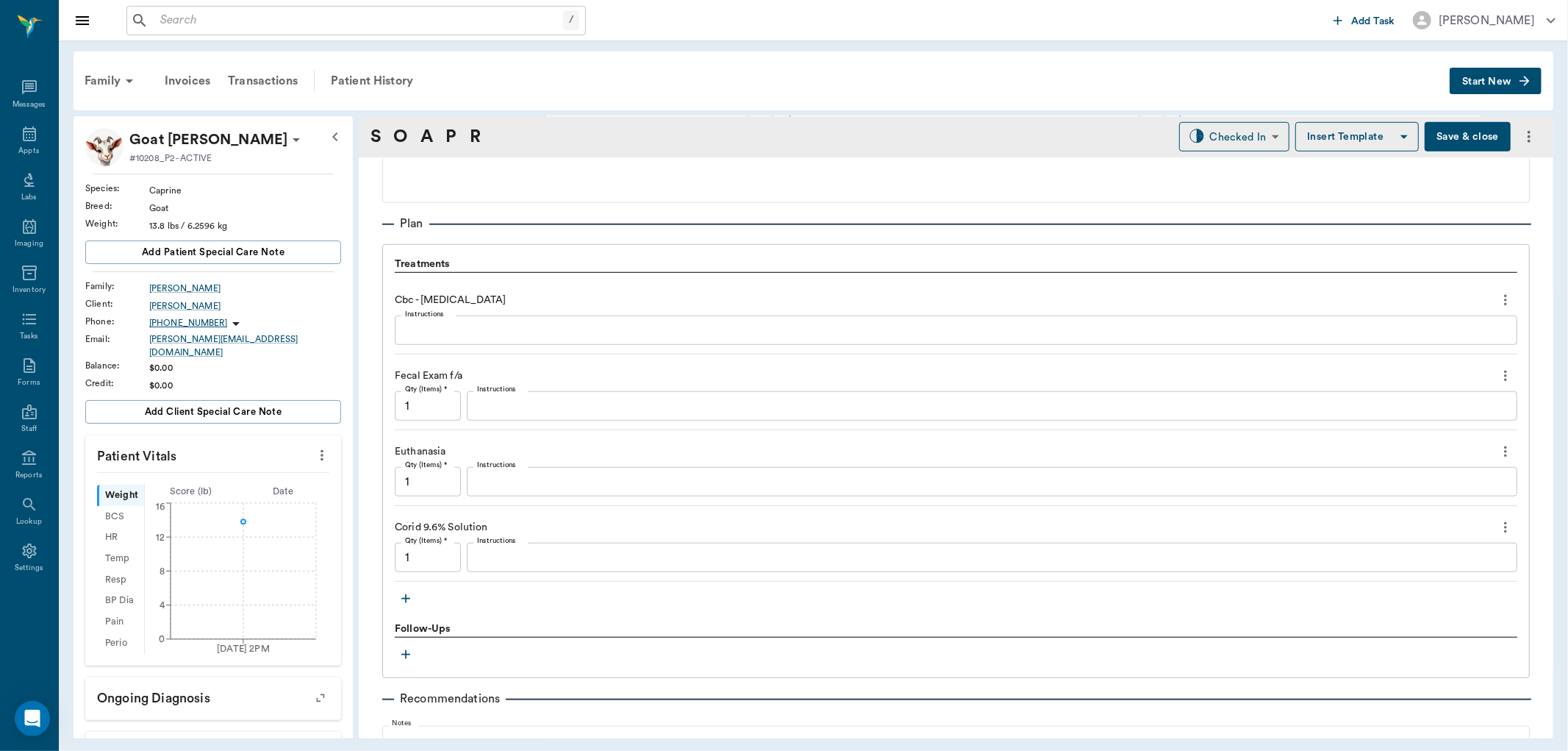
scroll to position [975, 0]
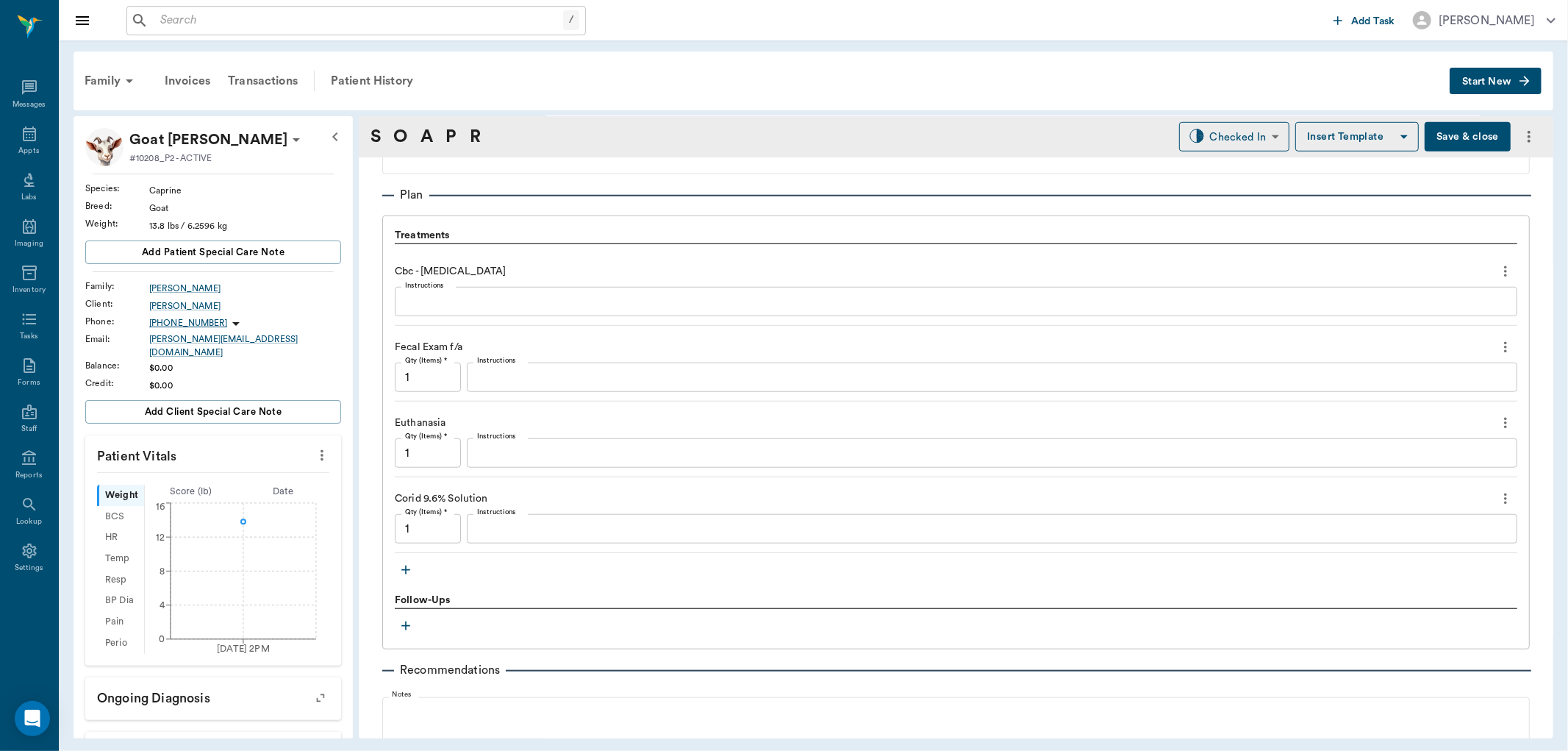
click at [431, 537] on input "1" at bounding box center [428, 529] width 66 height 29
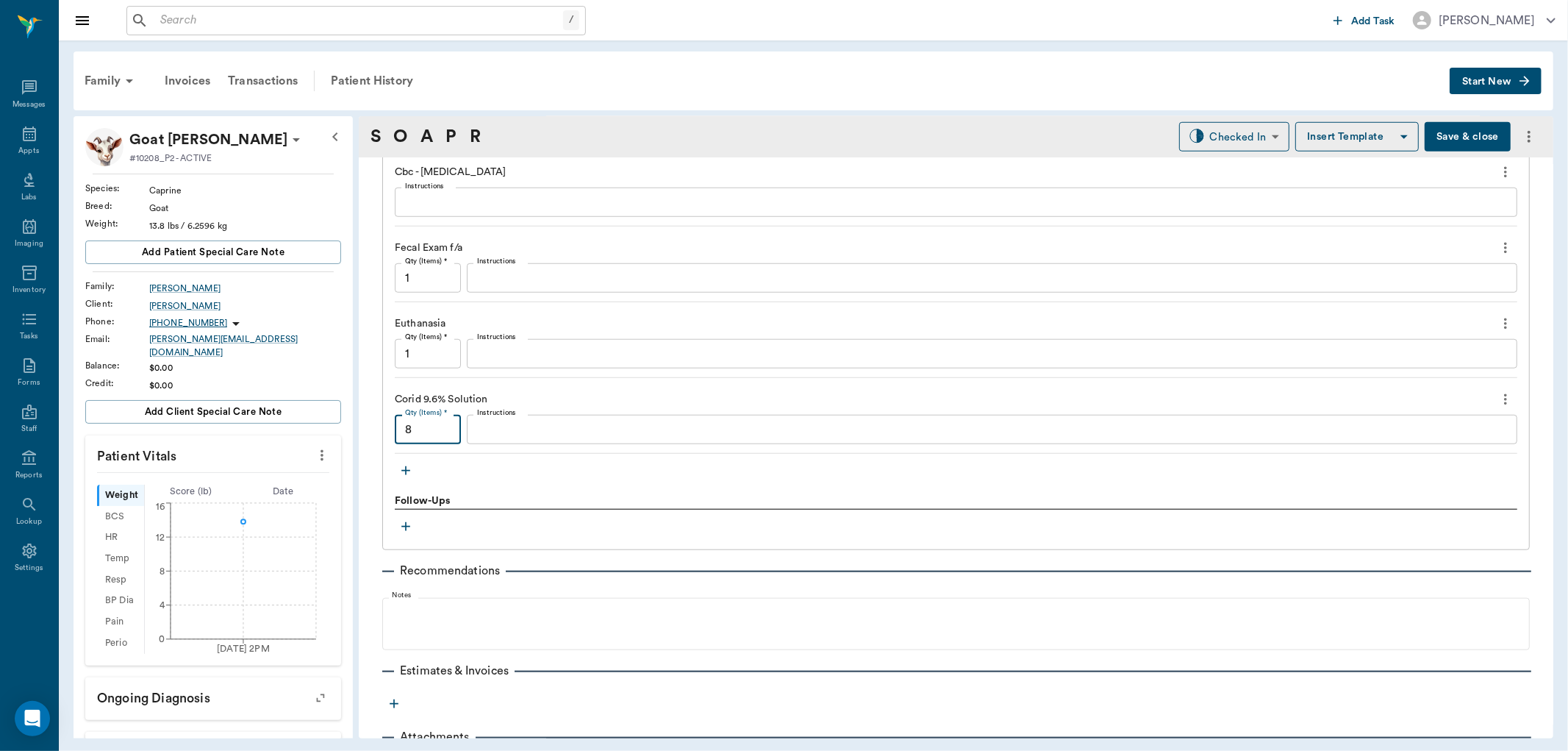
scroll to position [1120, 0]
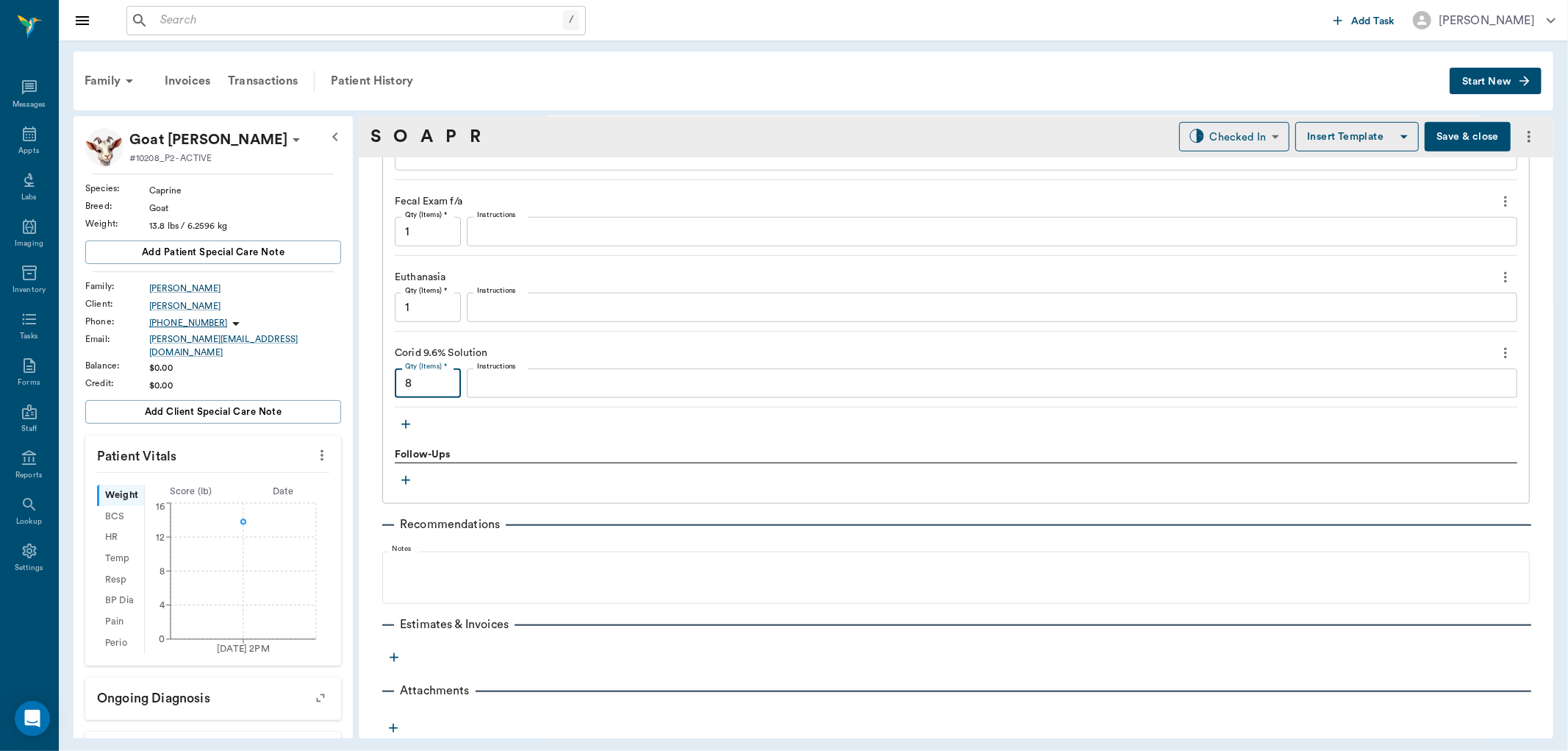
type input "8"
click at [393, 655] on icon "more" at bounding box center [394, 657] width 8 height 8
click at [377, 703] on span "Invoice" at bounding box center [394, 710] width 124 height 15
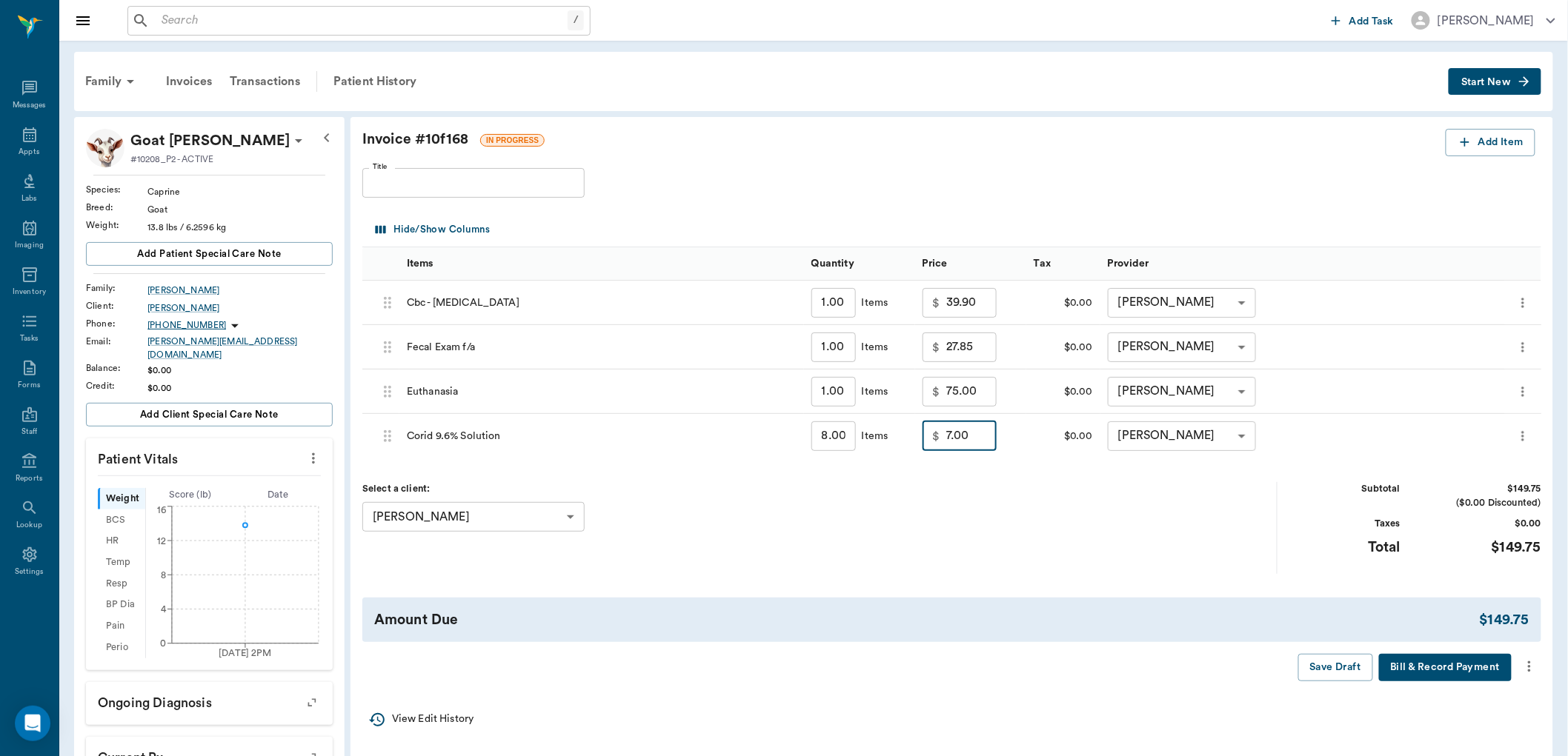
click at [977, 438] on input "7.00" at bounding box center [971, 436] width 50 height 29
type input "0"
type input "20.00"
click at [974, 490] on div "Select a client: KYLE OSBURN 680fdfe4f4dcb84dbdd6f112 ​" at bounding box center [820, 527] width 915 height 91
click at [987, 304] on input "39.90" at bounding box center [971, 303] width 50 height 29
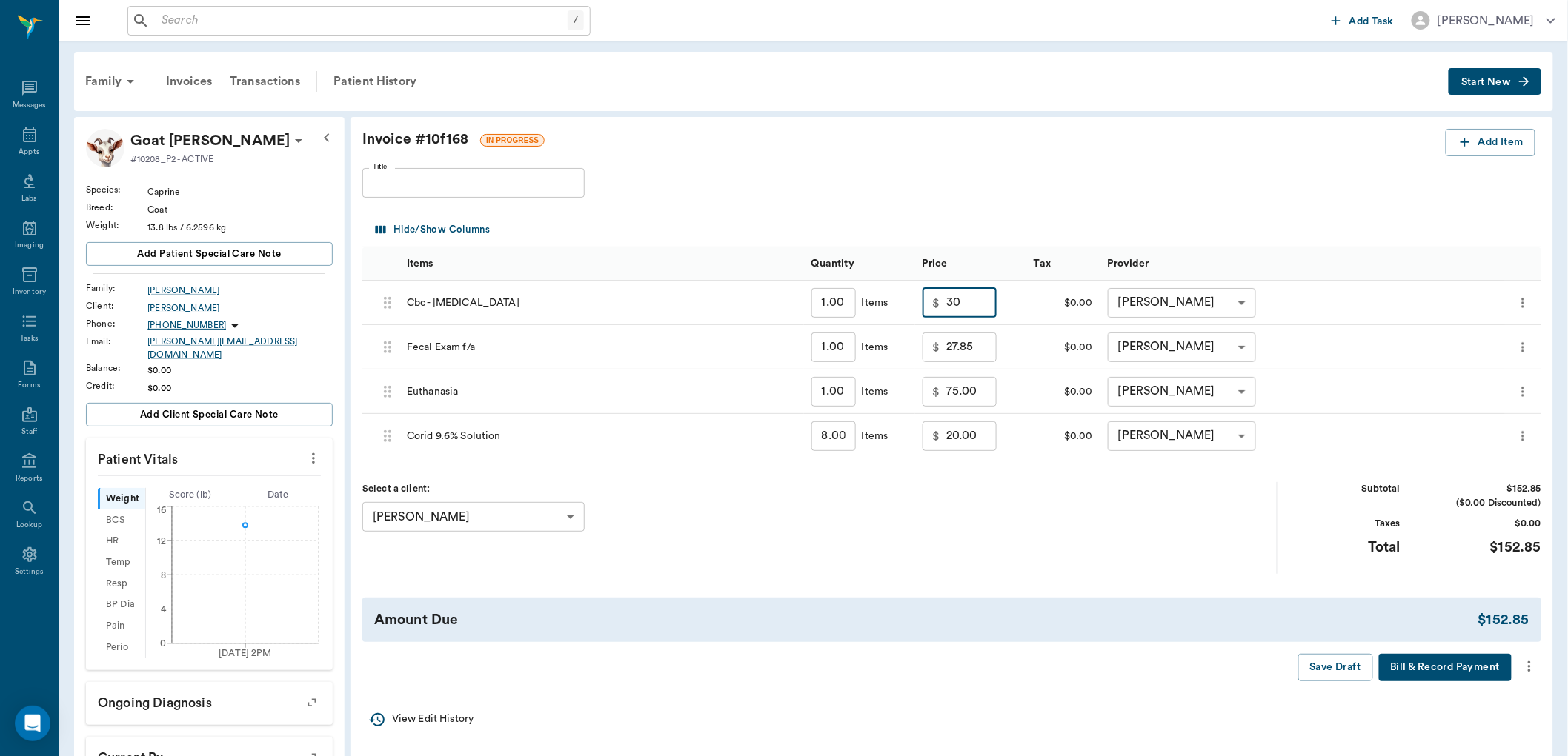
type input "30.00"
click at [991, 350] on input "27.85" at bounding box center [971, 347] width 50 height 29
type input "25.00"
click at [1019, 497] on div "Select a client: KYLE OSBURN 680fdfe4f4dcb84dbdd6f112 ​" at bounding box center [820, 527] width 915 height 91
click at [1526, 668] on icon "more" at bounding box center [1529, 666] width 16 height 18
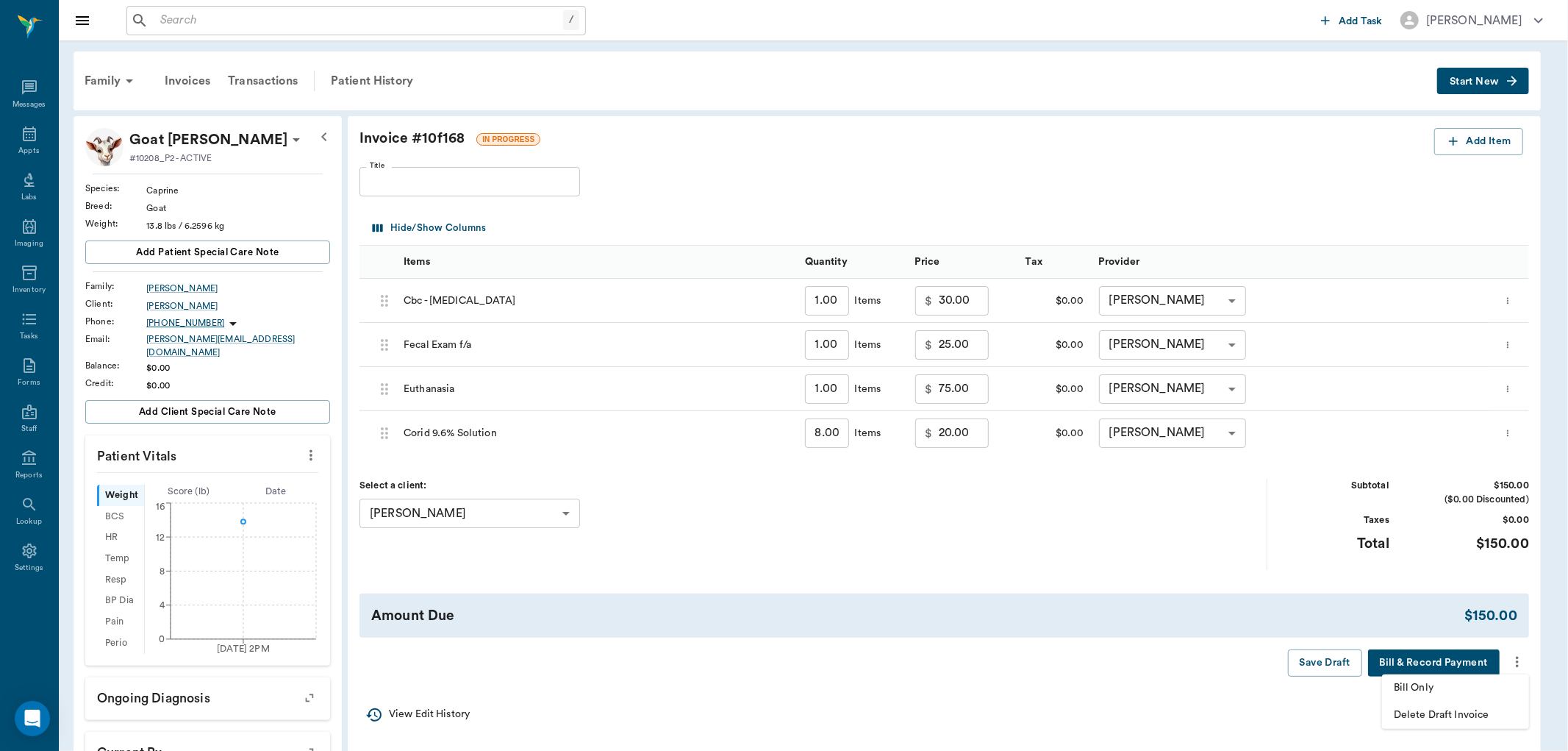
click at [1450, 682] on span "Bill Only" at bounding box center [1456, 688] width 124 height 15
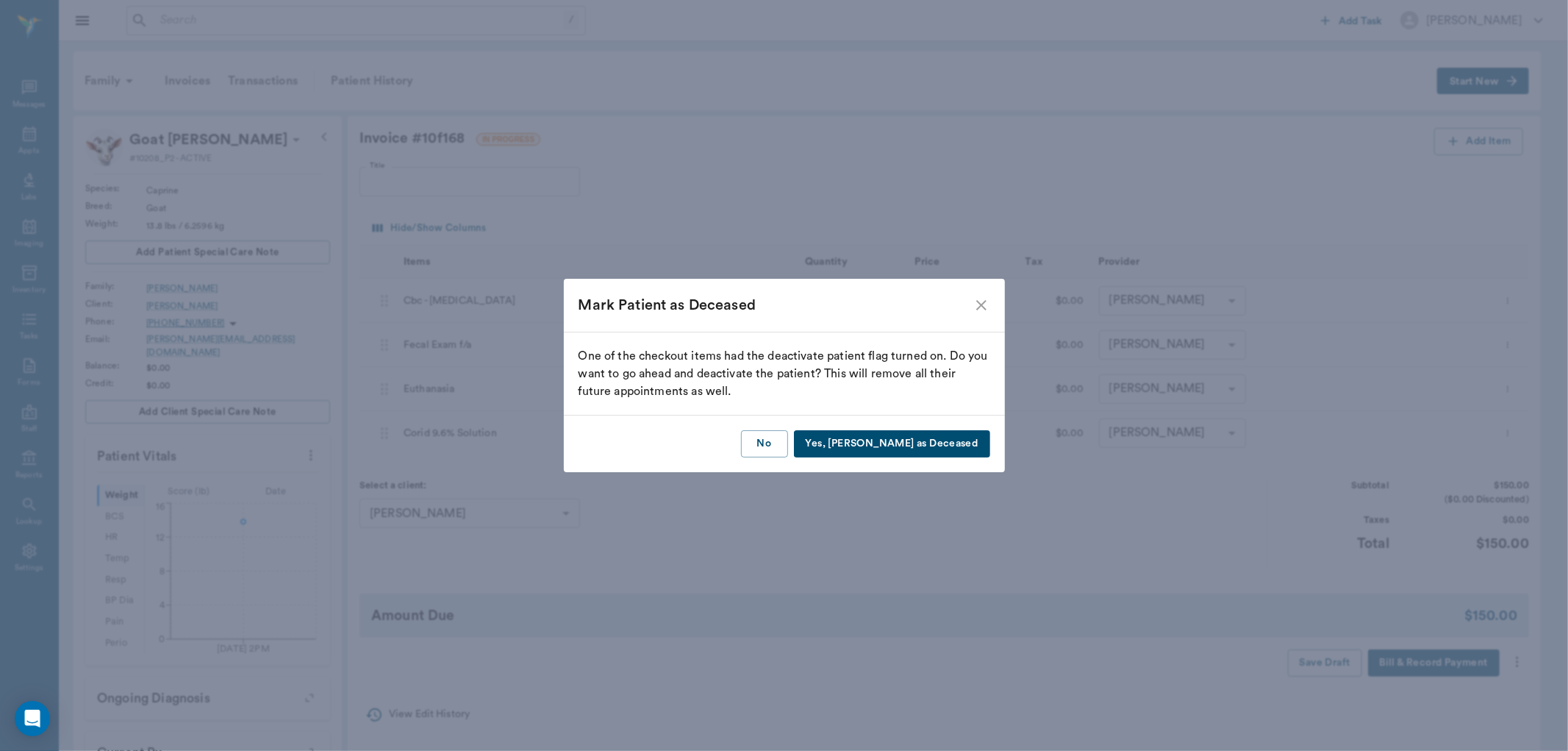
click at [917, 432] on button "Yes, Mark as Deceased" at bounding box center [892, 443] width 196 height 27
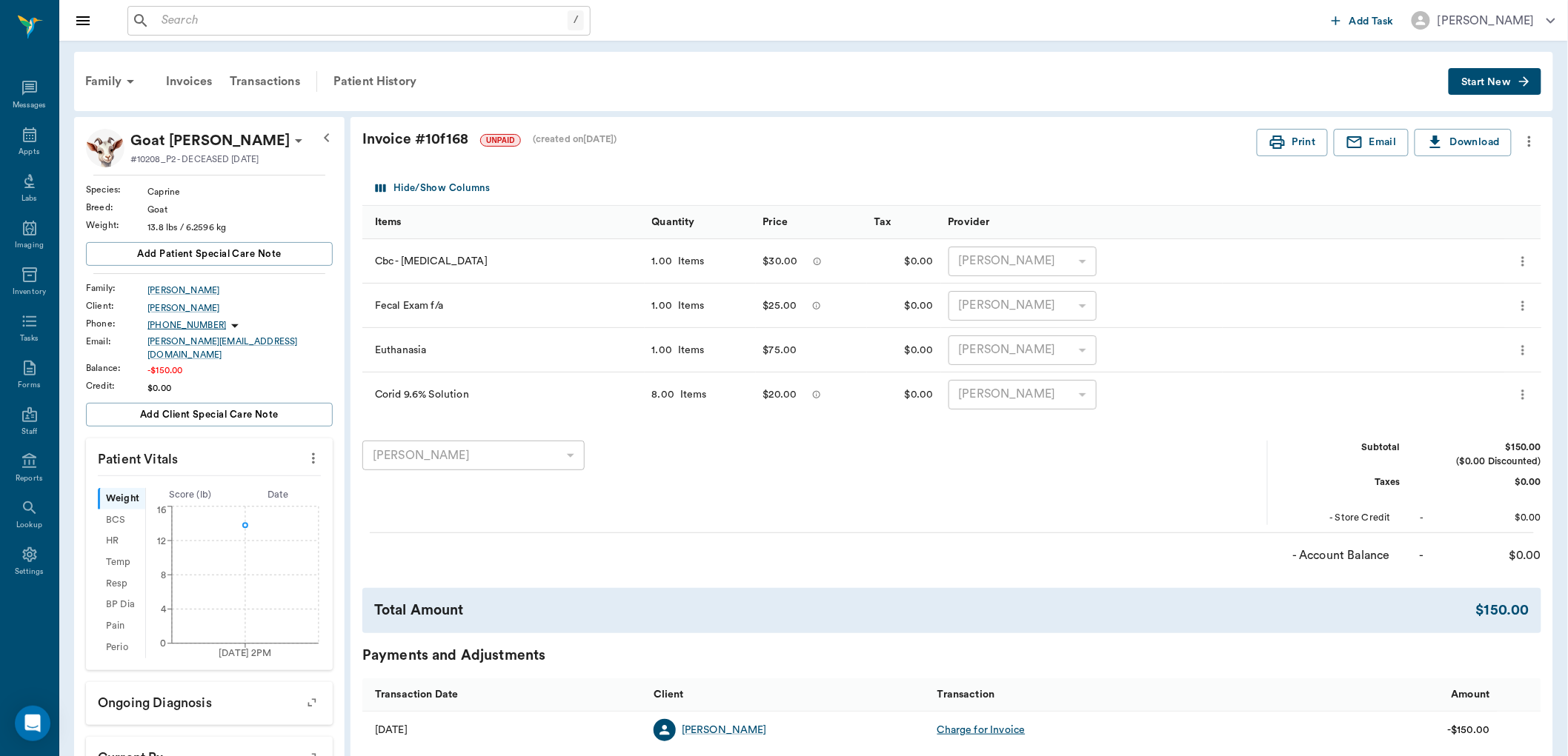
click at [323, 31] on div "/ ​" at bounding box center [359, 21] width 464 height 29
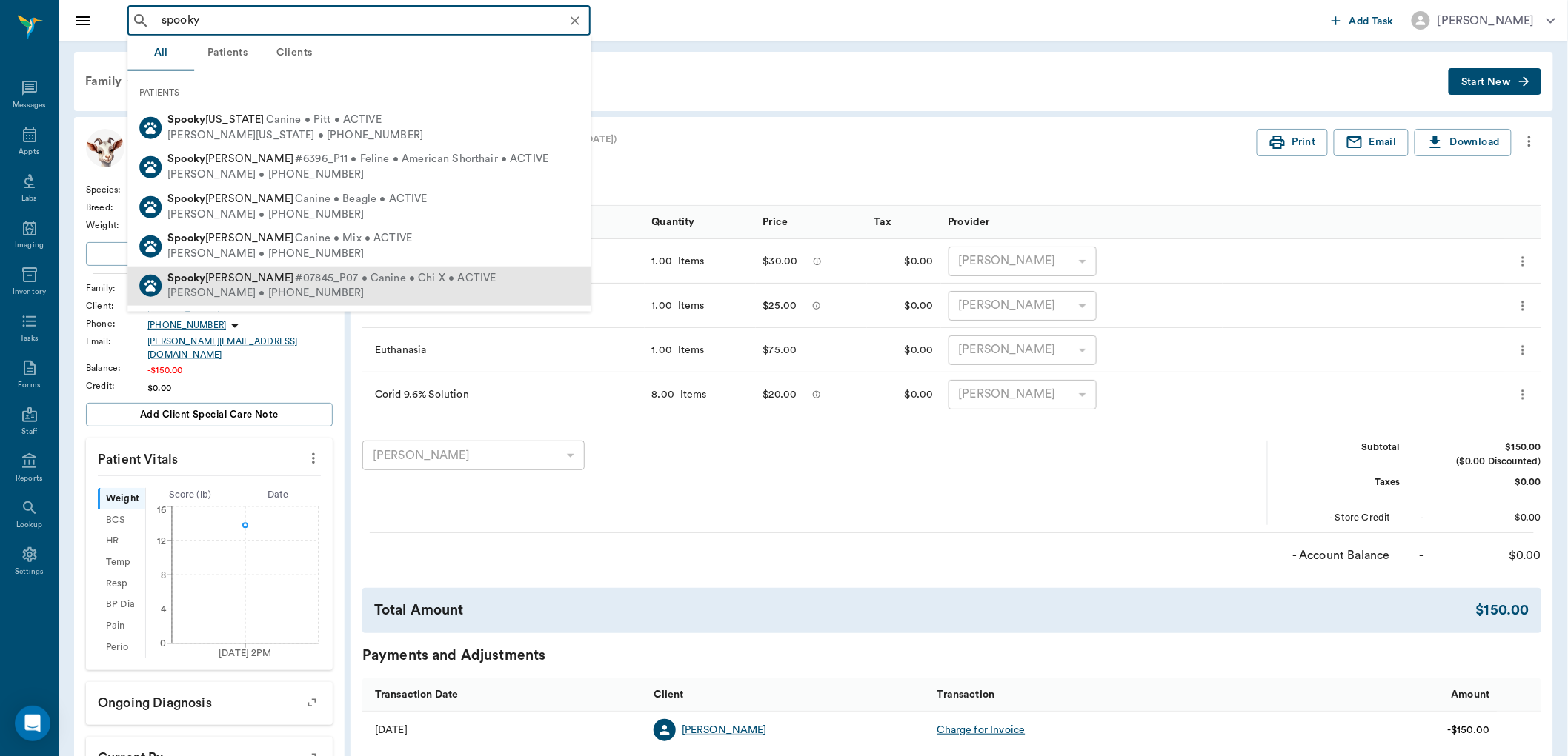
click at [419, 276] on span "#07845_P07 • Canine • Chi X • ACTIVE" at bounding box center [395, 278] width 201 height 15
type input "spooky"
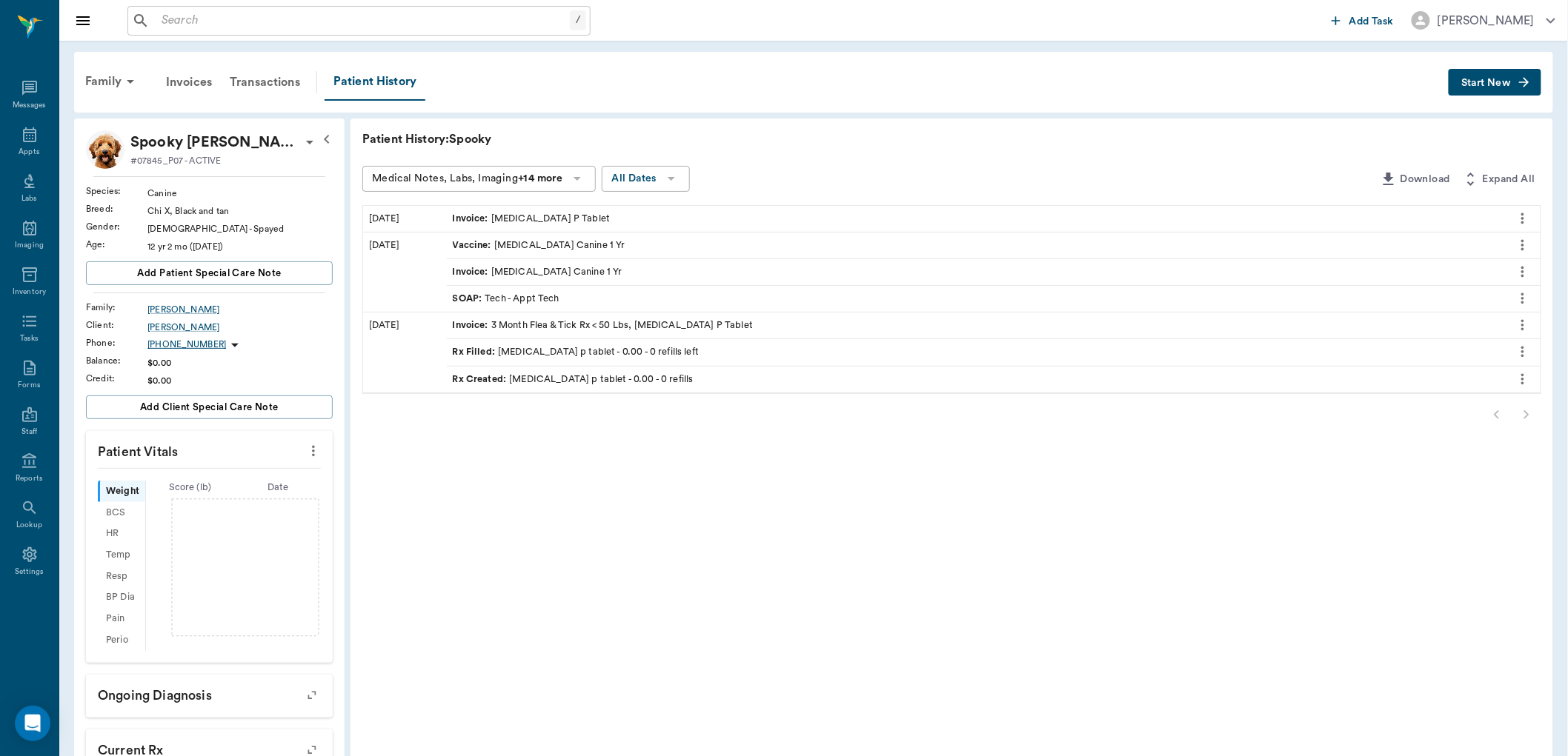
click at [675, 215] on div "Invoice : [MEDICAL_DATA] P Tablet" at bounding box center [976, 218] width 1057 height 26
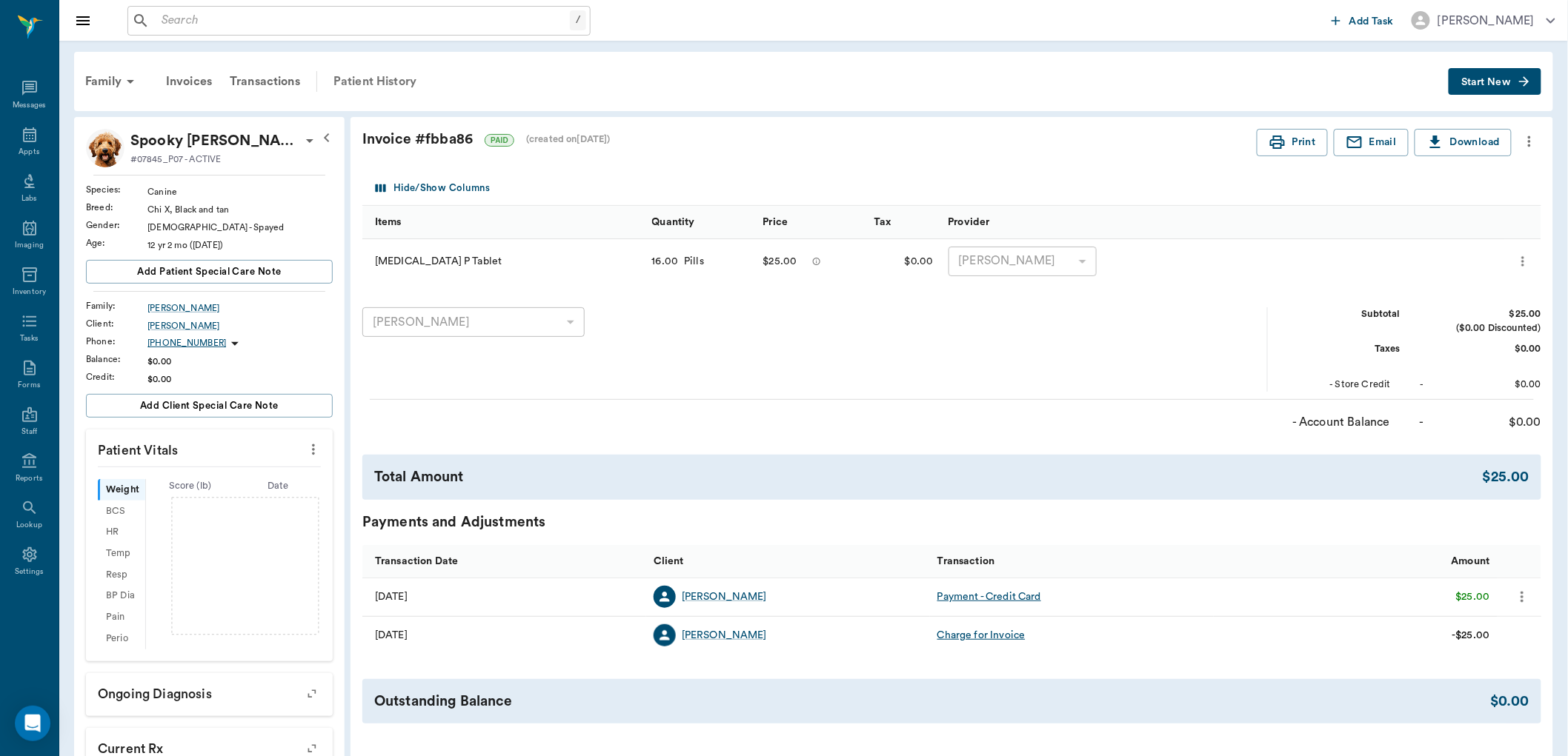
click at [391, 86] on div "Patient History" at bounding box center [375, 81] width 101 height 36
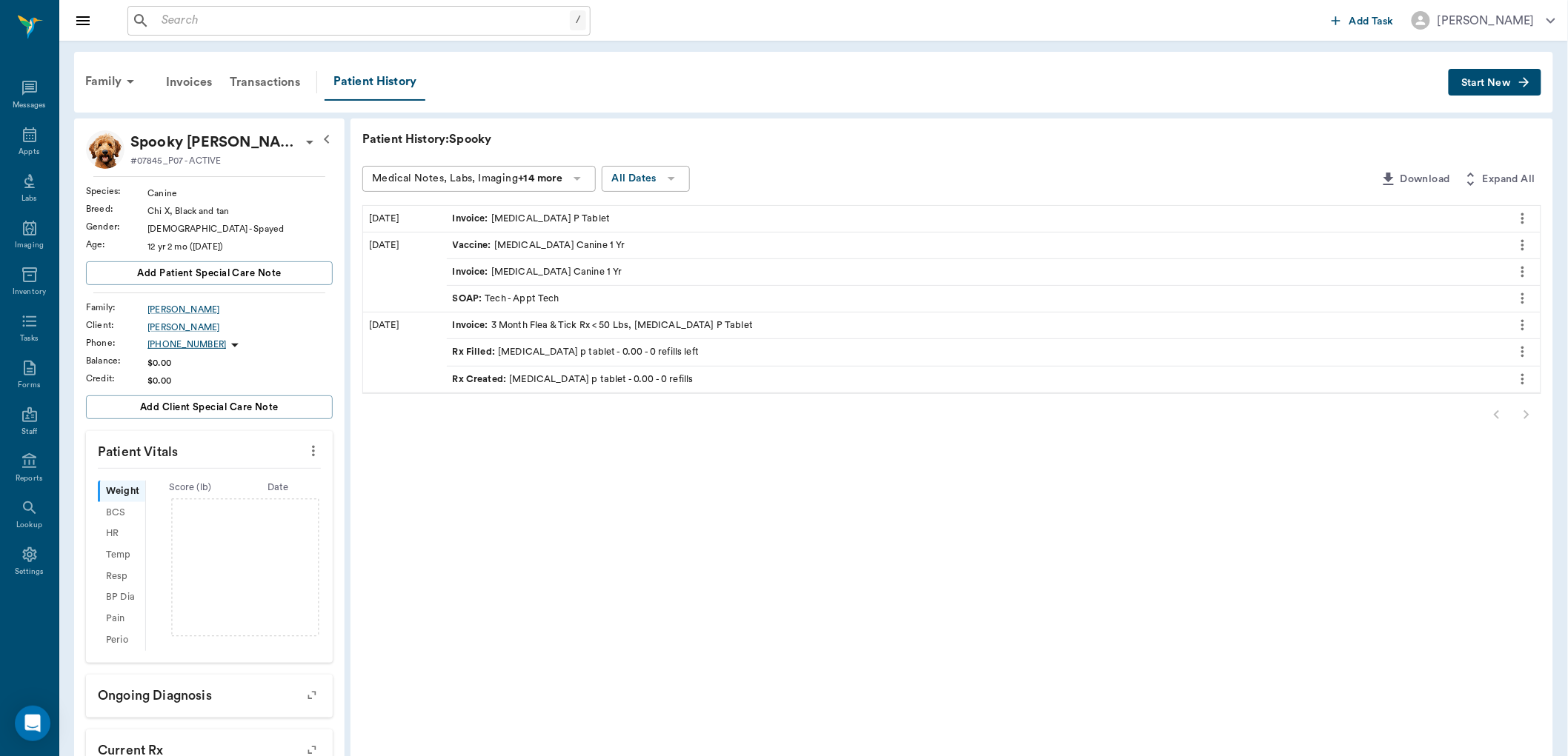
click at [481, 380] on span "Rx Created :" at bounding box center [481, 380] width 57 height 14
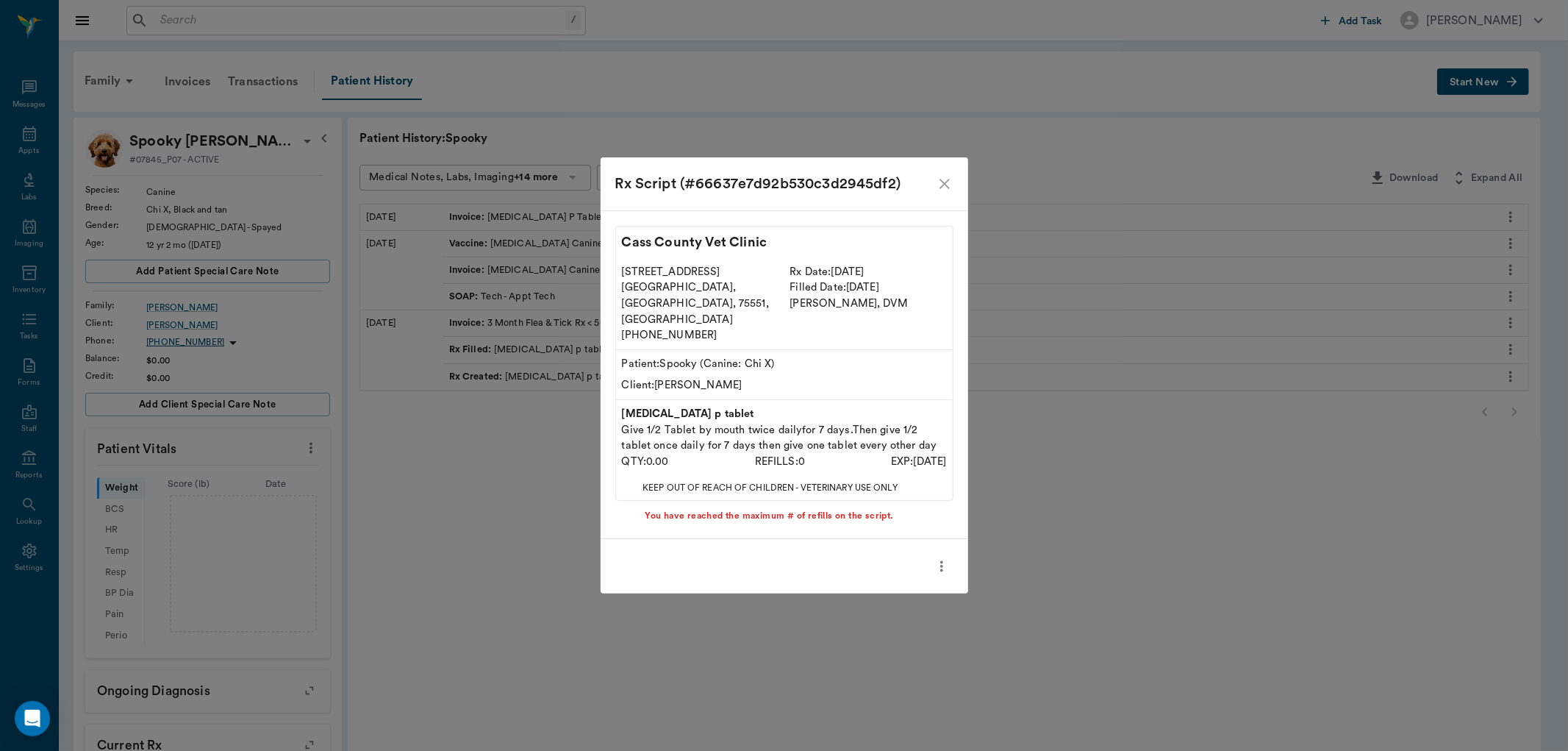
click at [938, 558] on icon "more" at bounding box center [941, 566] width 16 height 18
drag, startPoint x: 954, startPoint y: 199, endPoint x: 944, endPoint y: 202, distance: 10.4
click at [948, 201] on div at bounding box center [784, 376] width 1568 height 751
click at [936, 192] on icon "close" at bounding box center [944, 184] width 18 height 18
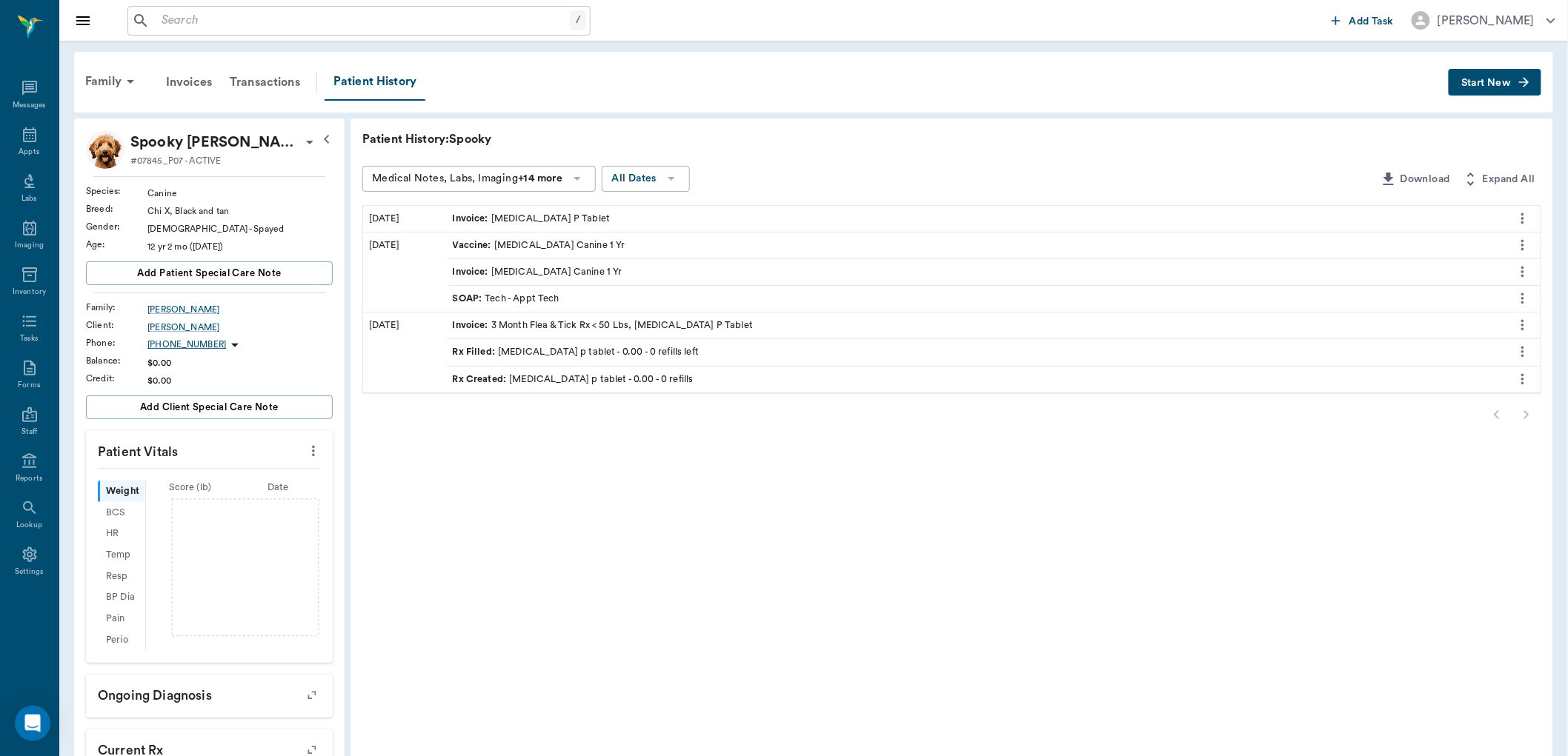
click at [1484, 83] on span "Start New" at bounding box center [1486, 83] width 50 height 0
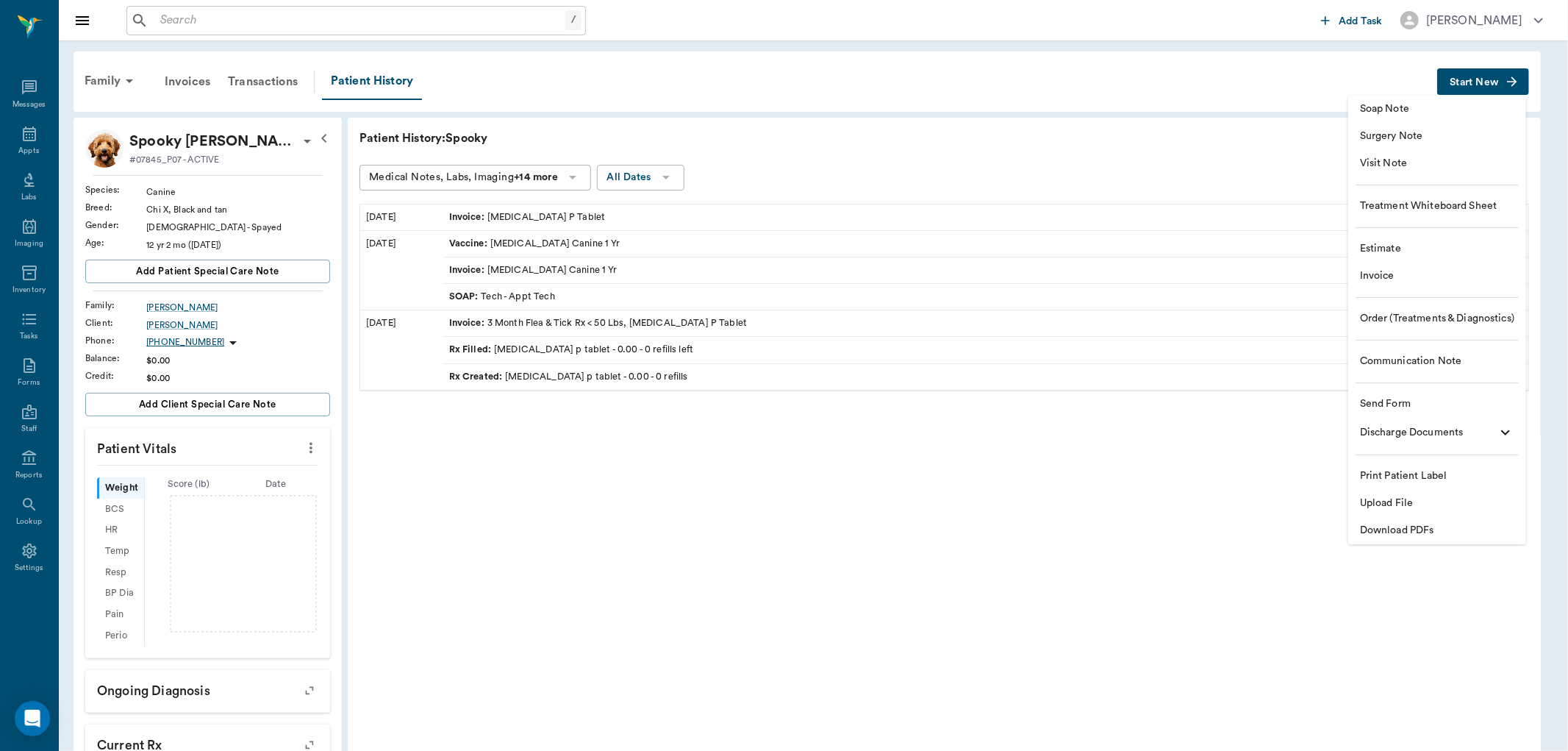
click at [1413, 165] on span "Visit Note" at bounding box center [1437, 164] width 155 height 15
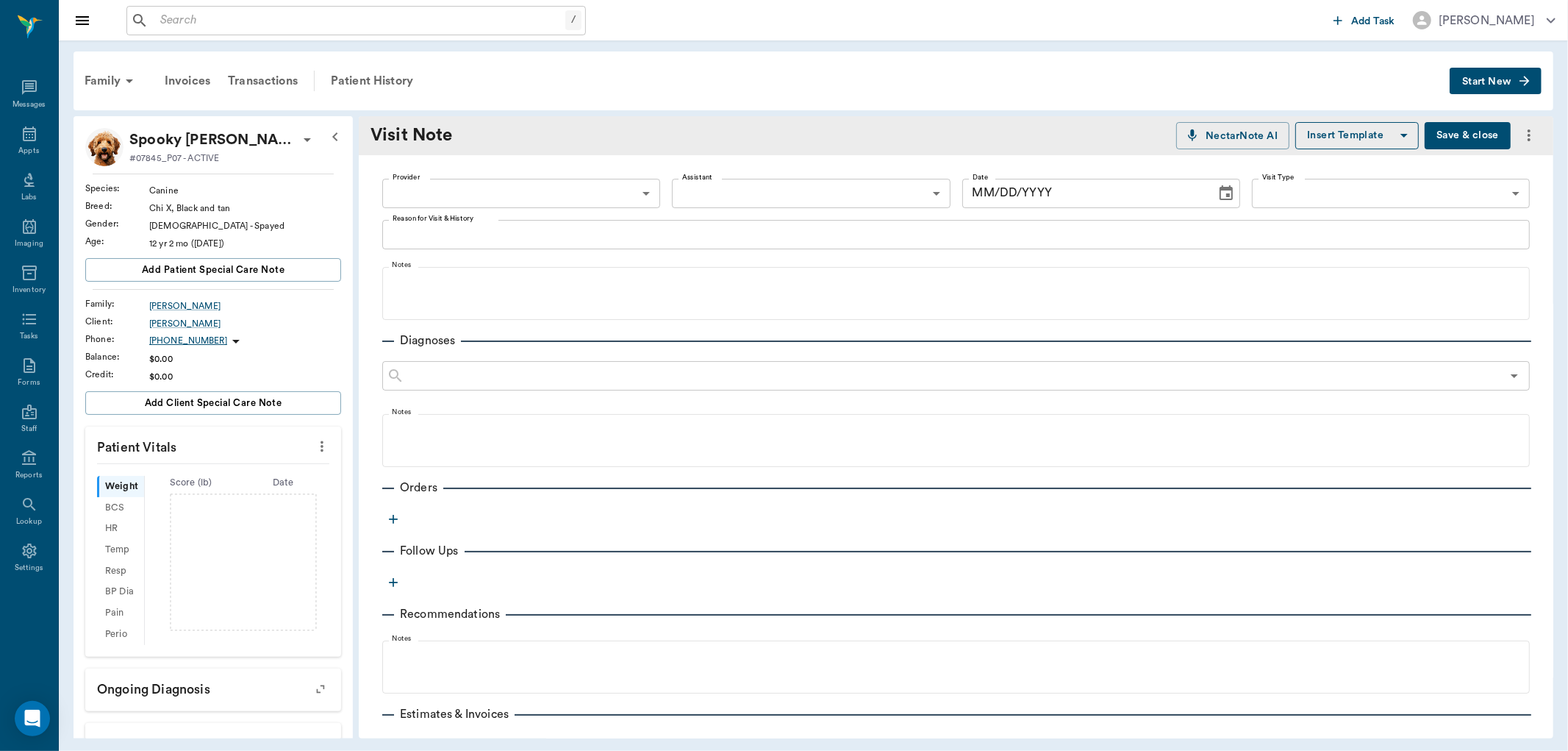
type input "[DATE]"
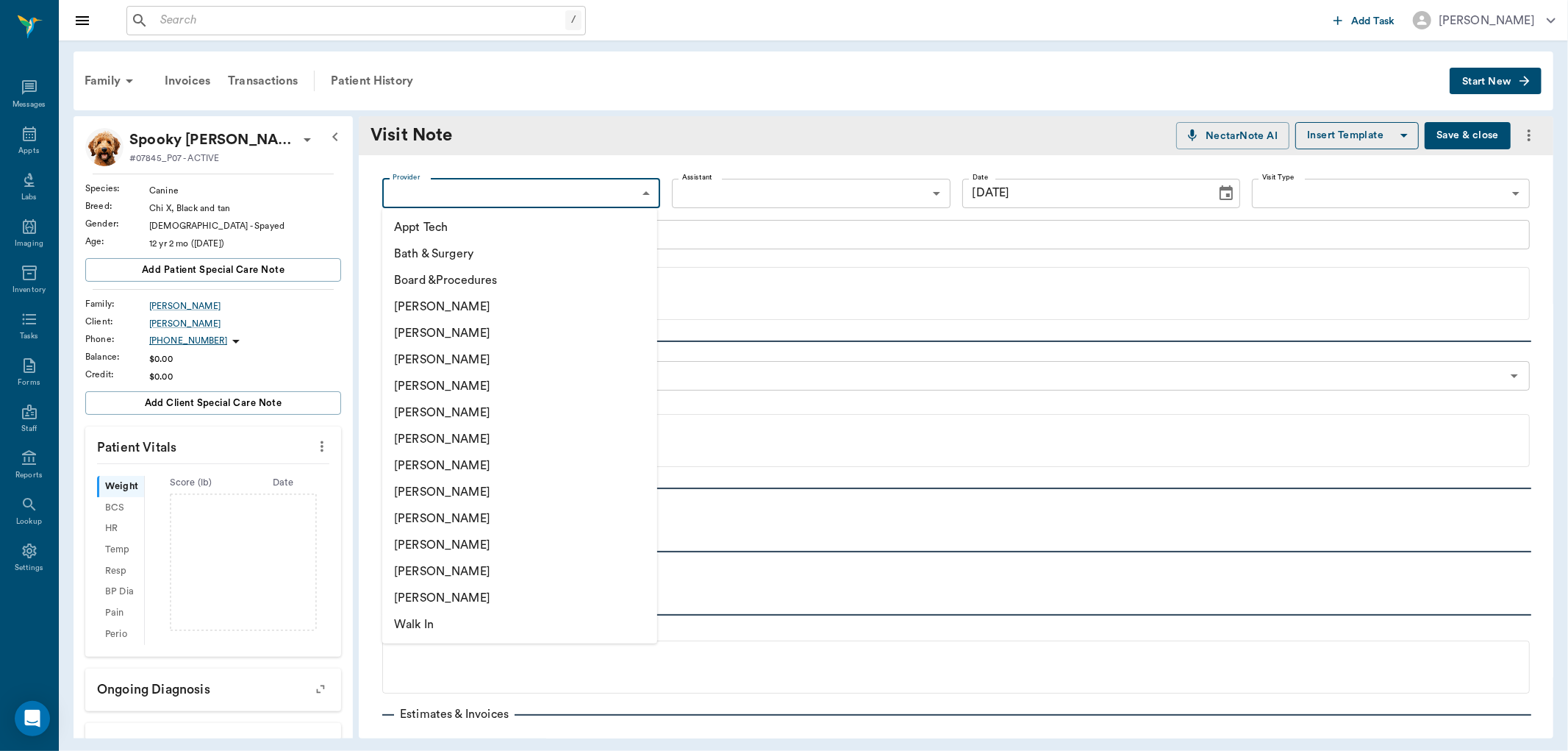
click at [501, 197] on body "/ ​ Add Task Dr. Bert Ellsworth Nectar Messages Appts Labs Imaging Inventory Ta…" at bounding box center [784, 376] width 1568 height 751
drag, startPoint x: 468, startPoint y: 360, endPoint x: 588, endPoint y: 312, distance: 129.2
click at [471, 359] on li "[PERSON_NAME]" at bounding box center [520, 359] width 275 height 26
type input "63ec2f075fda476ae8351a4d"
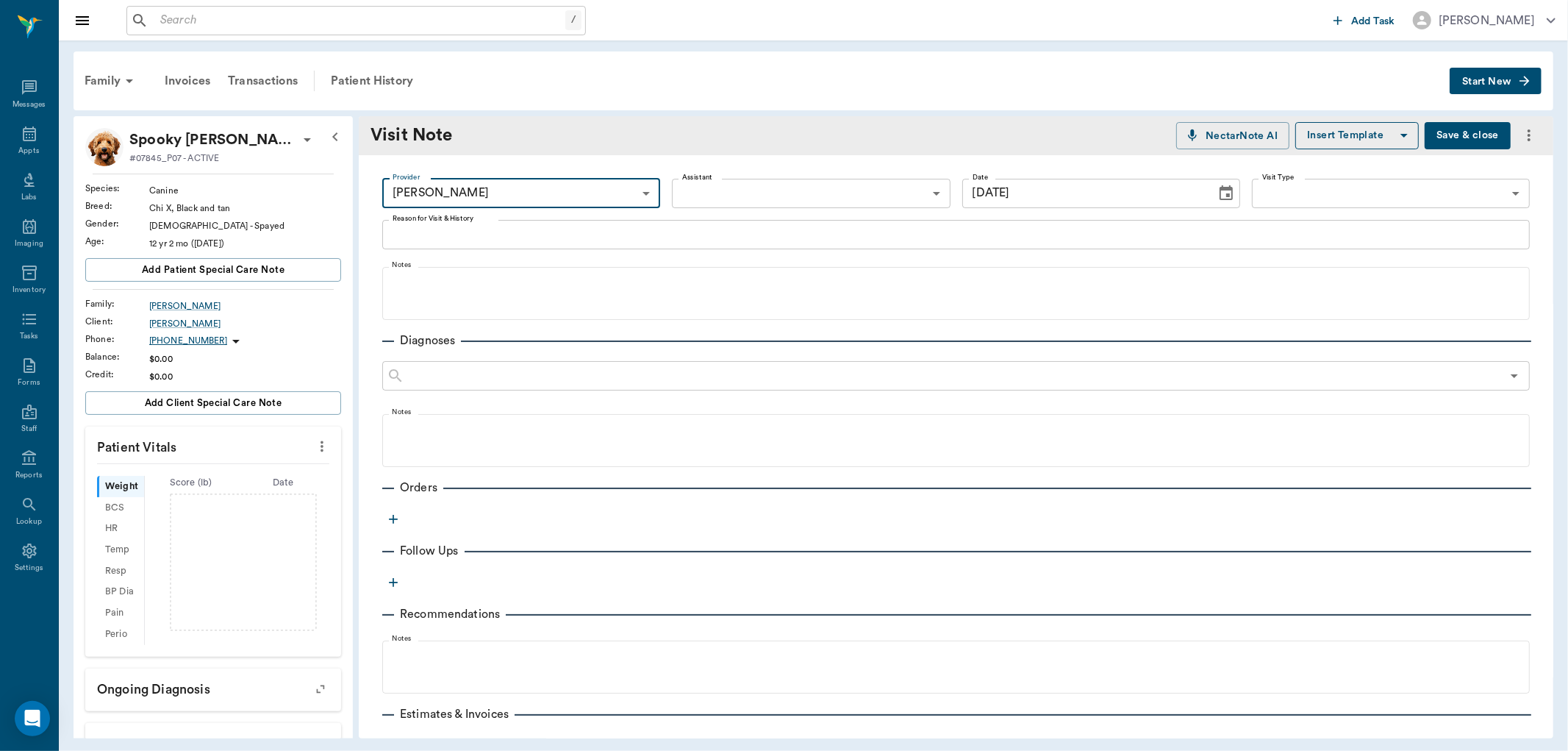
click at [782, 192] on body "/ ​ Add Task Dr. Bert Ellsworth Nectar Messages Appts Labs Imaging Inventory Ta…" at bounding box center [784, 376] width 1568 height 751
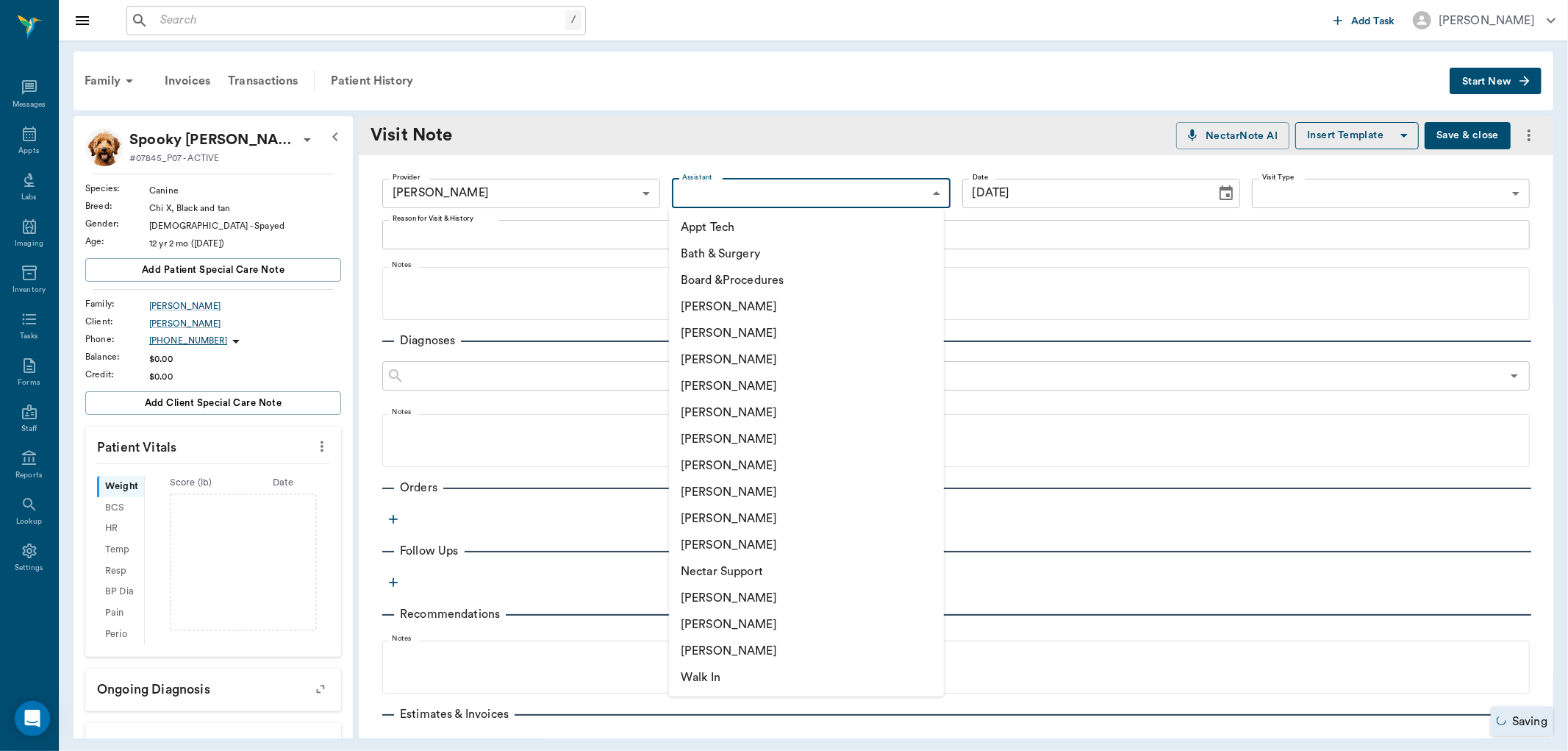
click at [709, 486] on li "[PERSON_NAME]" at bounding box center [807, 492] width 275 height 26
type input "63ec2e7e52e12b0ba117b124"
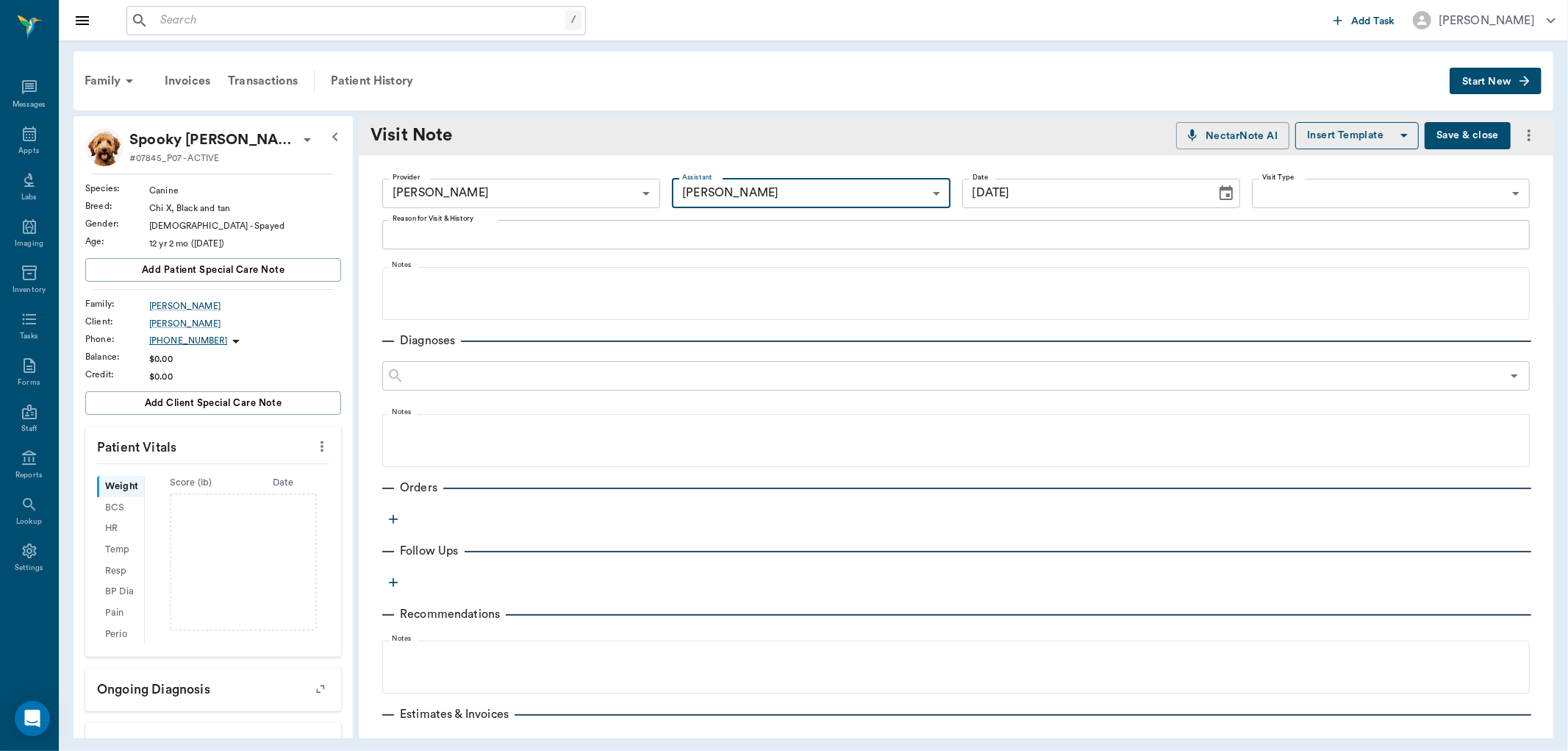
click at [483, 245] on div "x Reason for Visit & History" at bounding box center [956, 235] width 1147 height 29
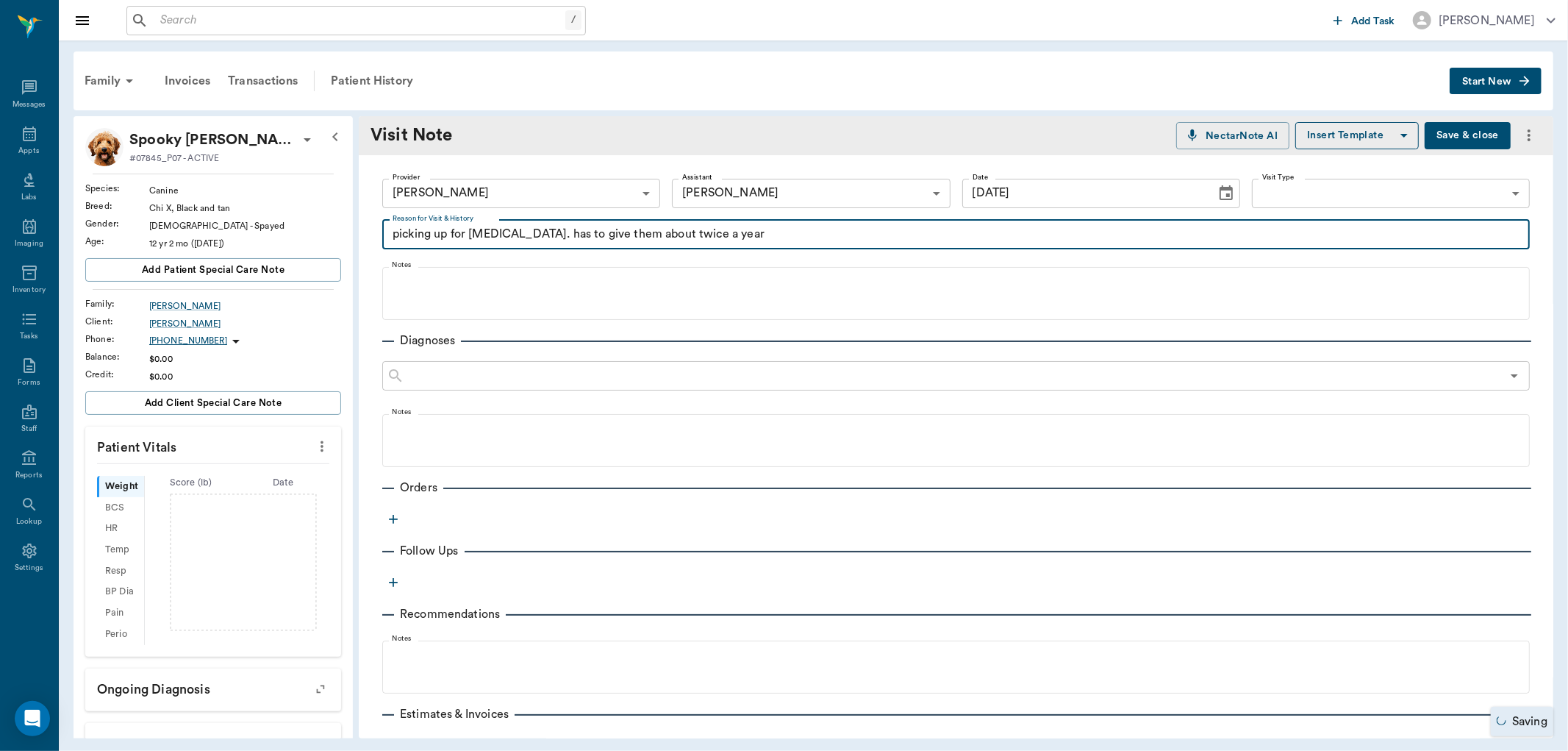
type textarea "picking up for trachea. has to give them about twice a year"
click at [391, 512] on icon "button" at bounding box center [393, 519] width 15 height 15
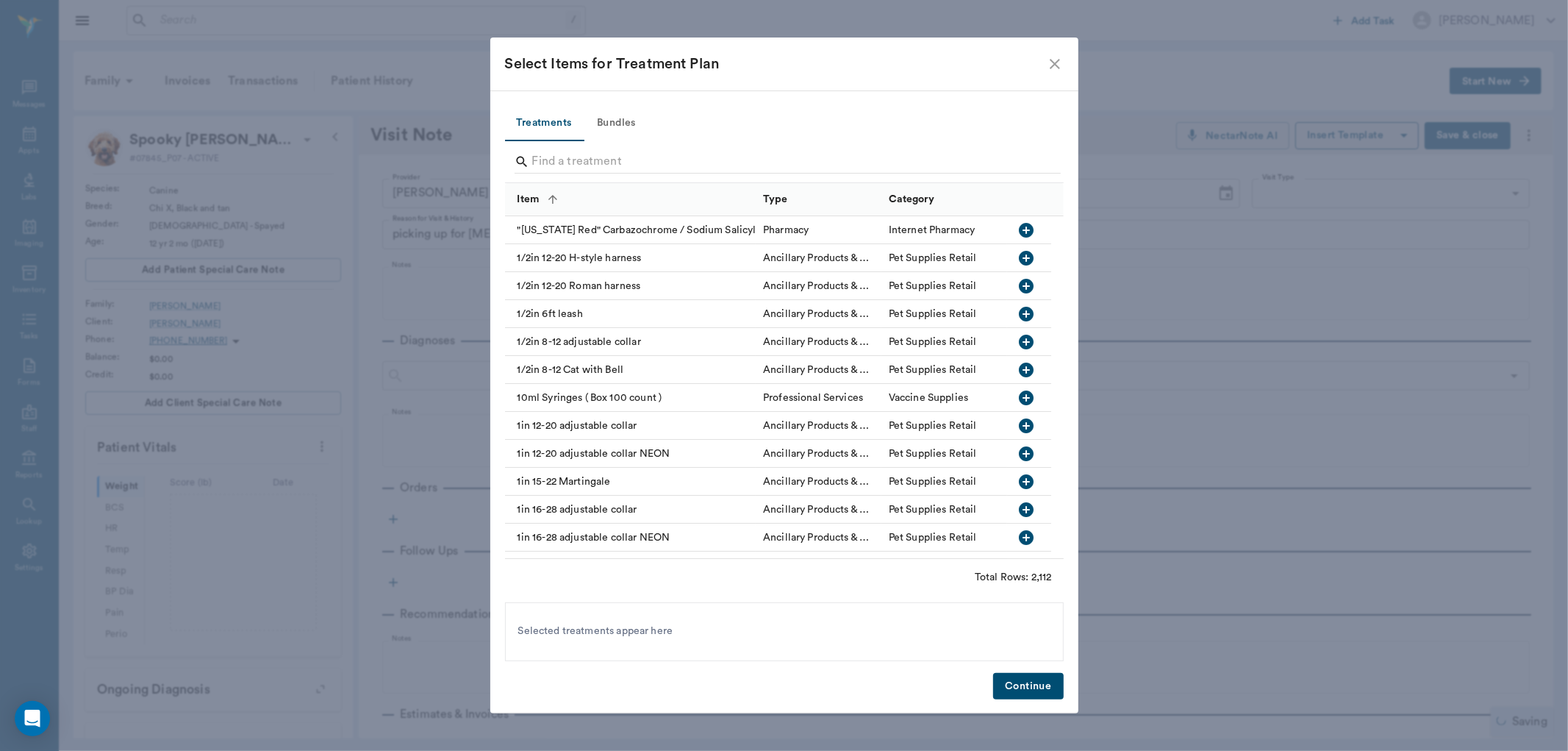
click at [563, 163] on input "Search" at bounding box center [785, 162] width 507 height 24
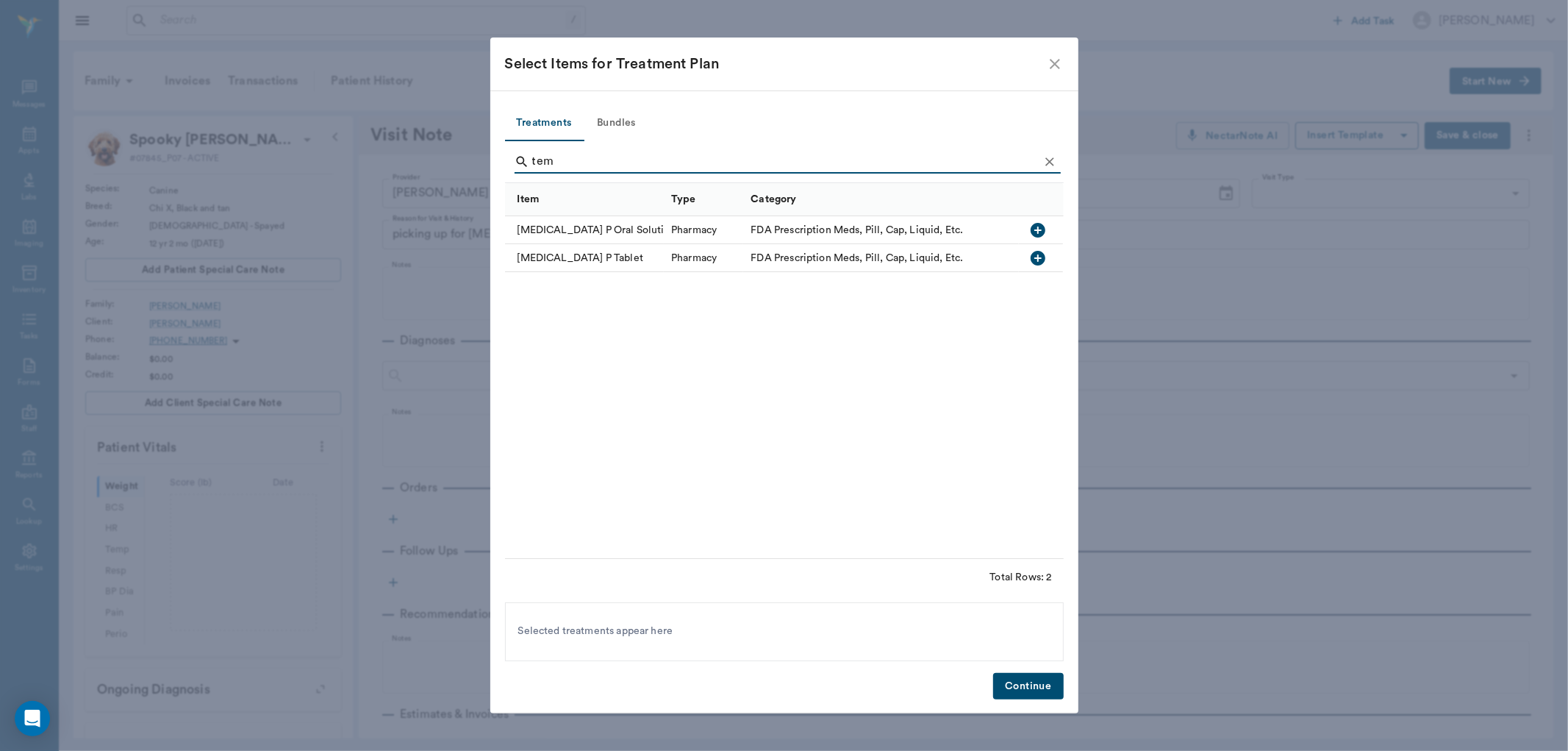
type input "tem"
drag, startPoint x: 1041, startPoint y: 260, endPoint x: 966, endPoint y: 401, distance: 159.7
click at [1032, 262] on icon "button" at bounding box center [1037, 258] width 18 height 18
click at [1016, 685] on button "Continue" at bounding box center [1028, 686] width 70 height 27
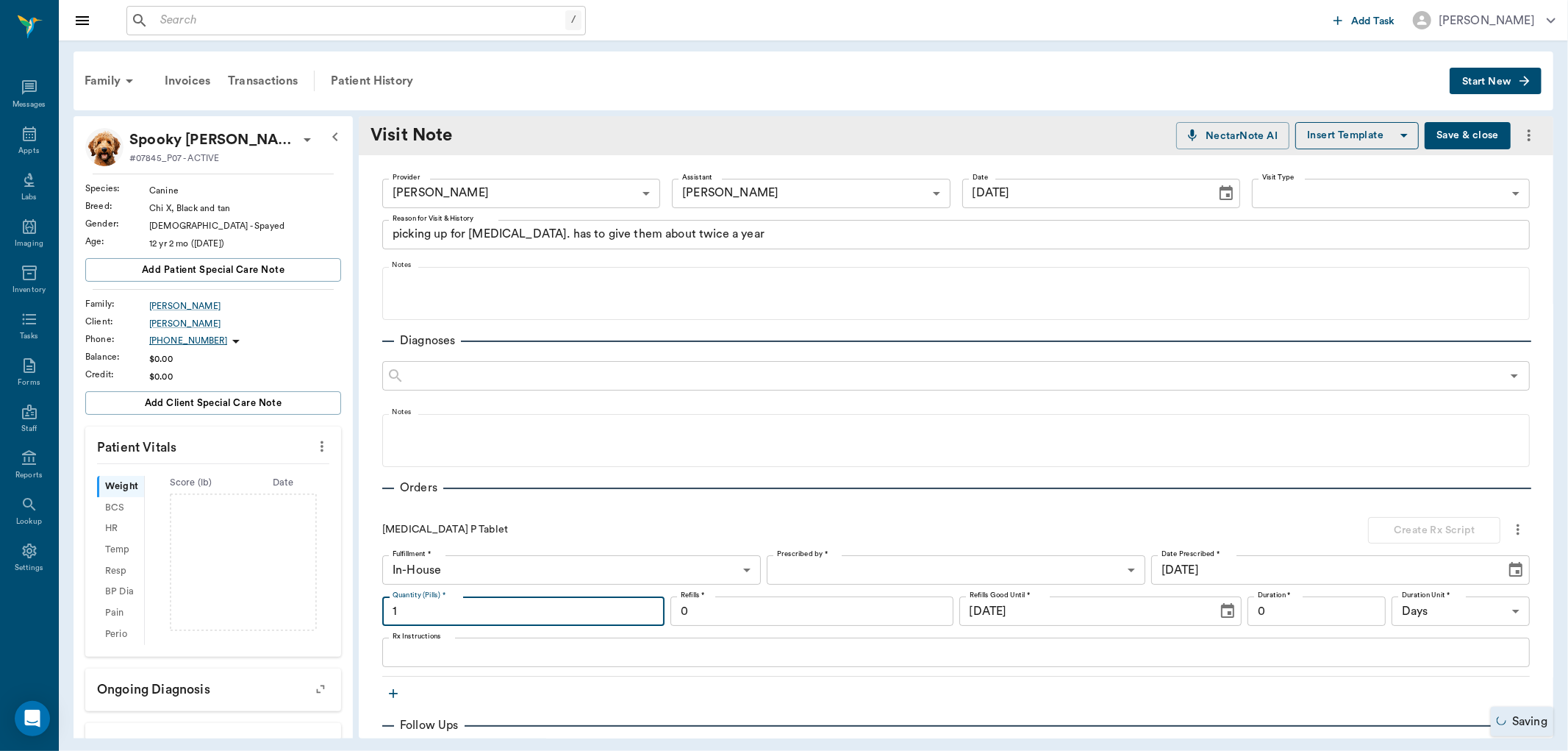
click at [446, 596] on input "1" at bounding box center [523, 611] width 282 height 29
type input "14"
click at [820, 568] on body "/ ​ Add Task Dr. Bert Ellsworth Nectar Messages Appts Labs Imaging Inventory Ta…" at bounding box center [784, 376] width 1568 height 751
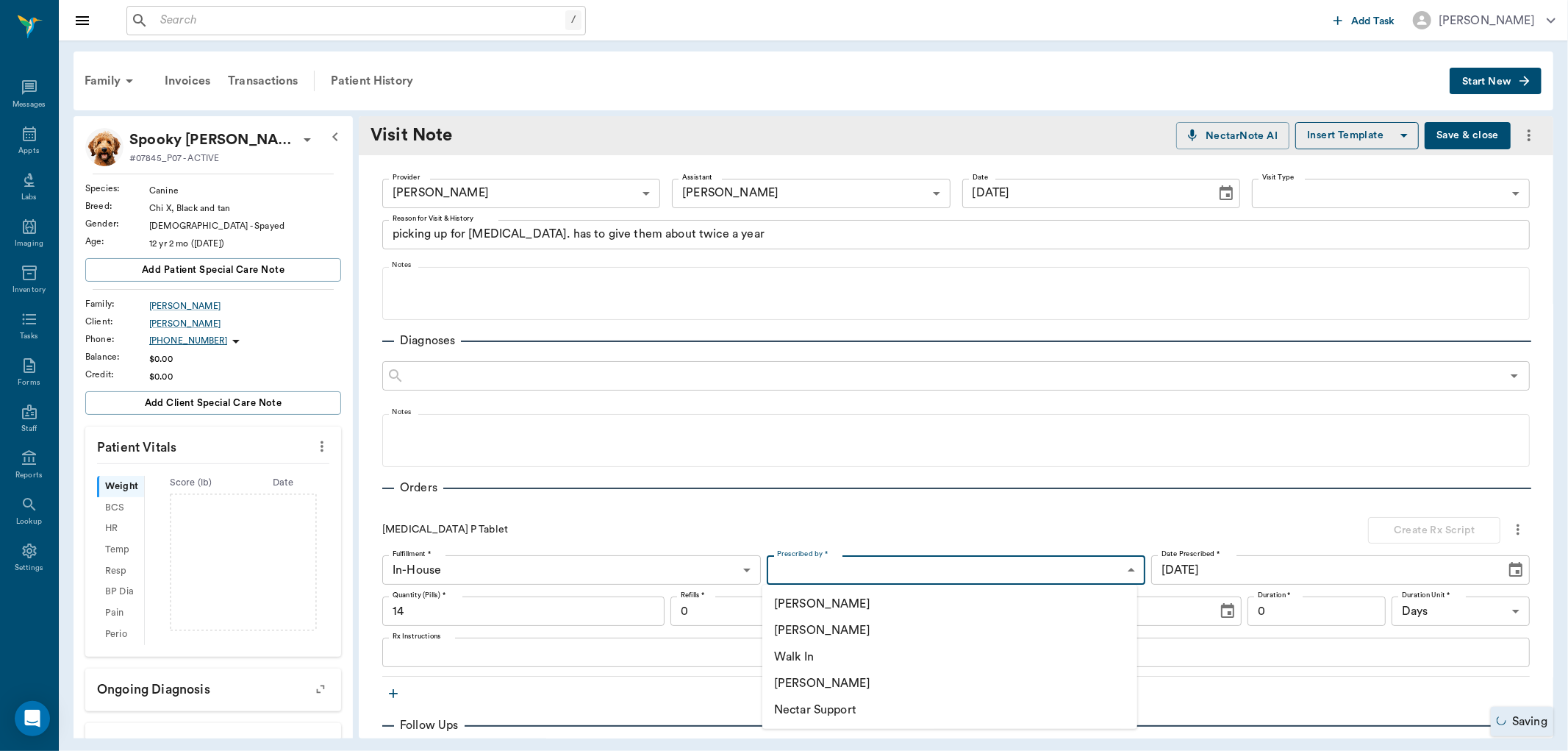
click at [818, 629] on li "[PERSON_NAME]" at bounding box center [950, 630] width 375 height 26
type input "63ec2f075fda476ae8351a4d"
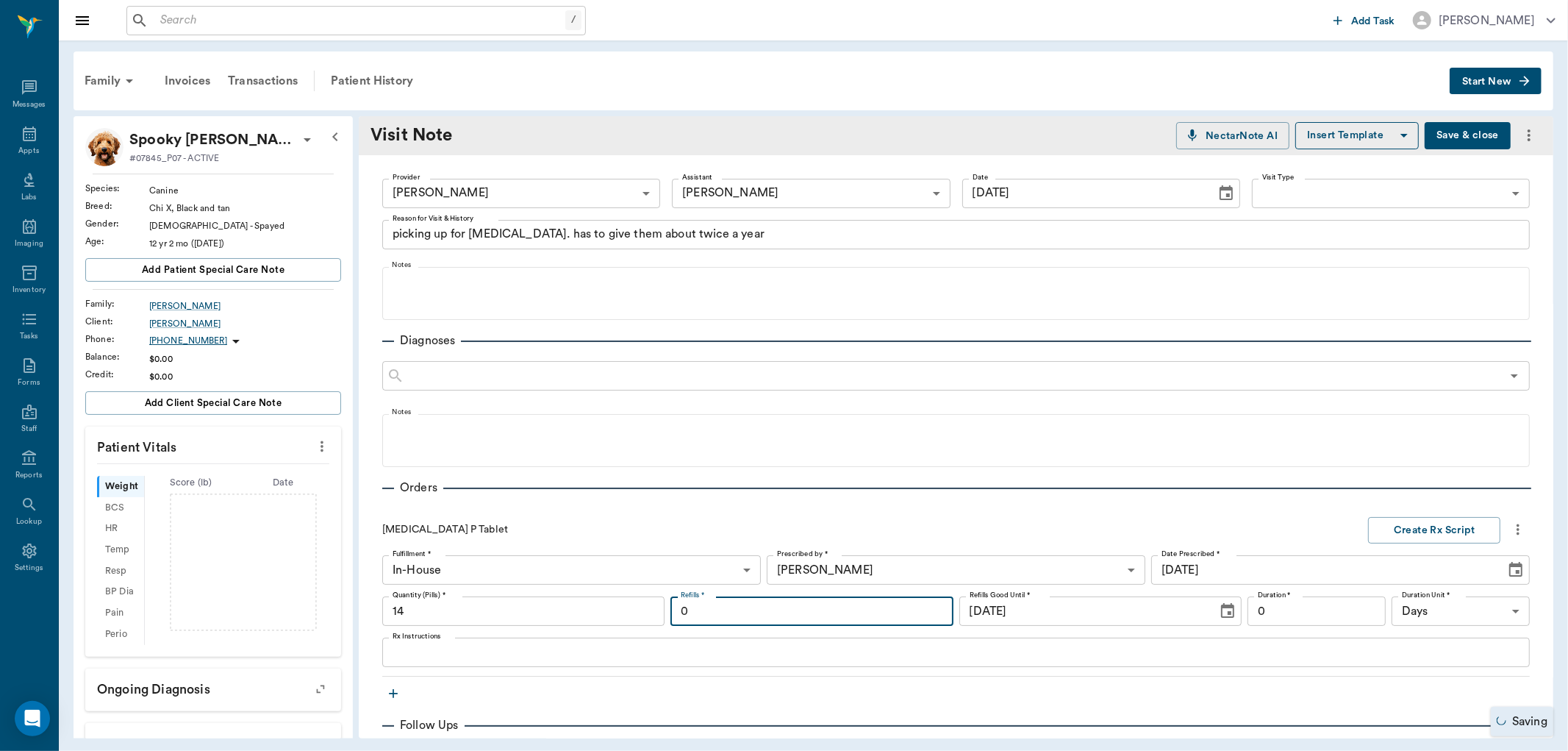
click at [773, 602] on input "0" at bounding box center [811, 611] width 282 height 29
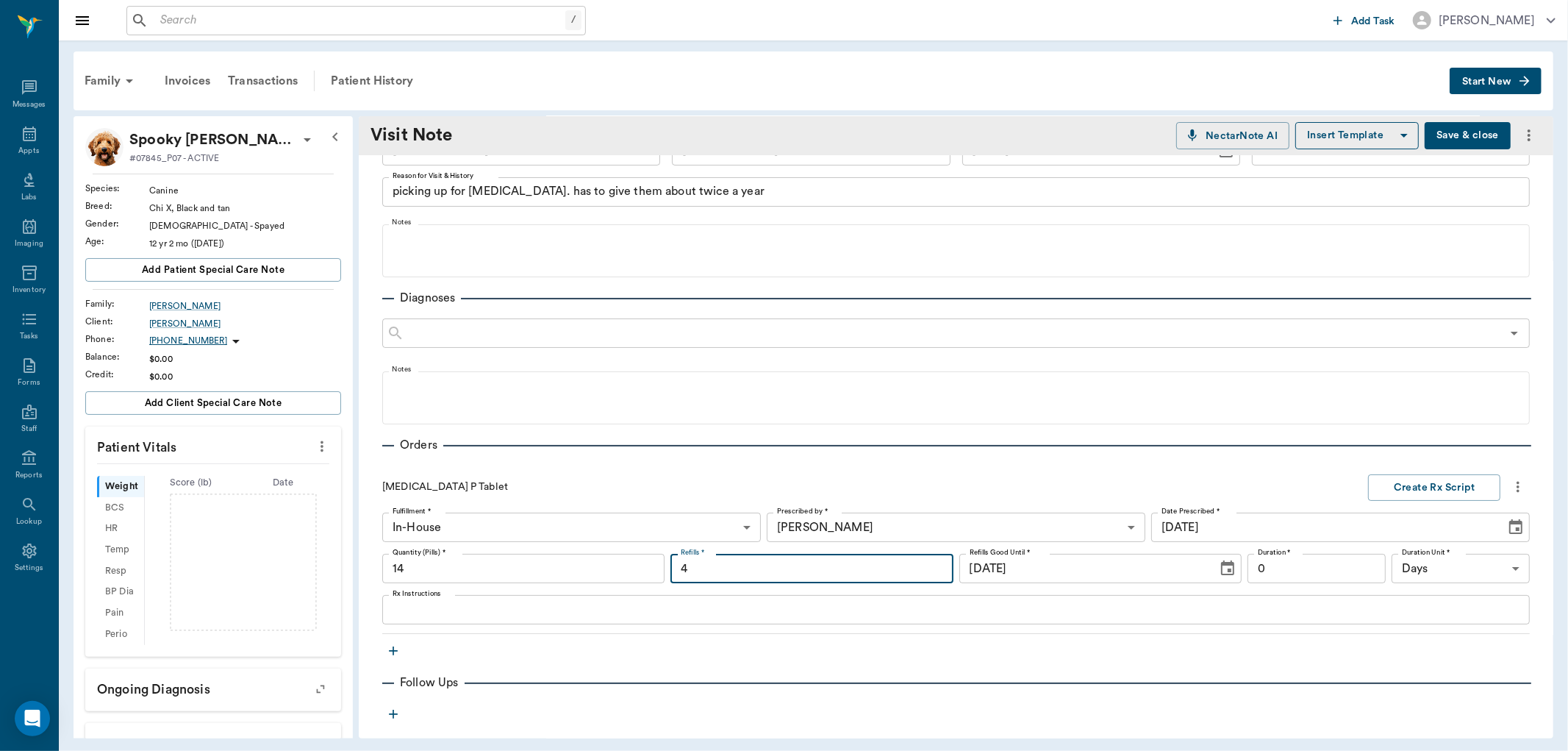
scroll to position [82, 0]
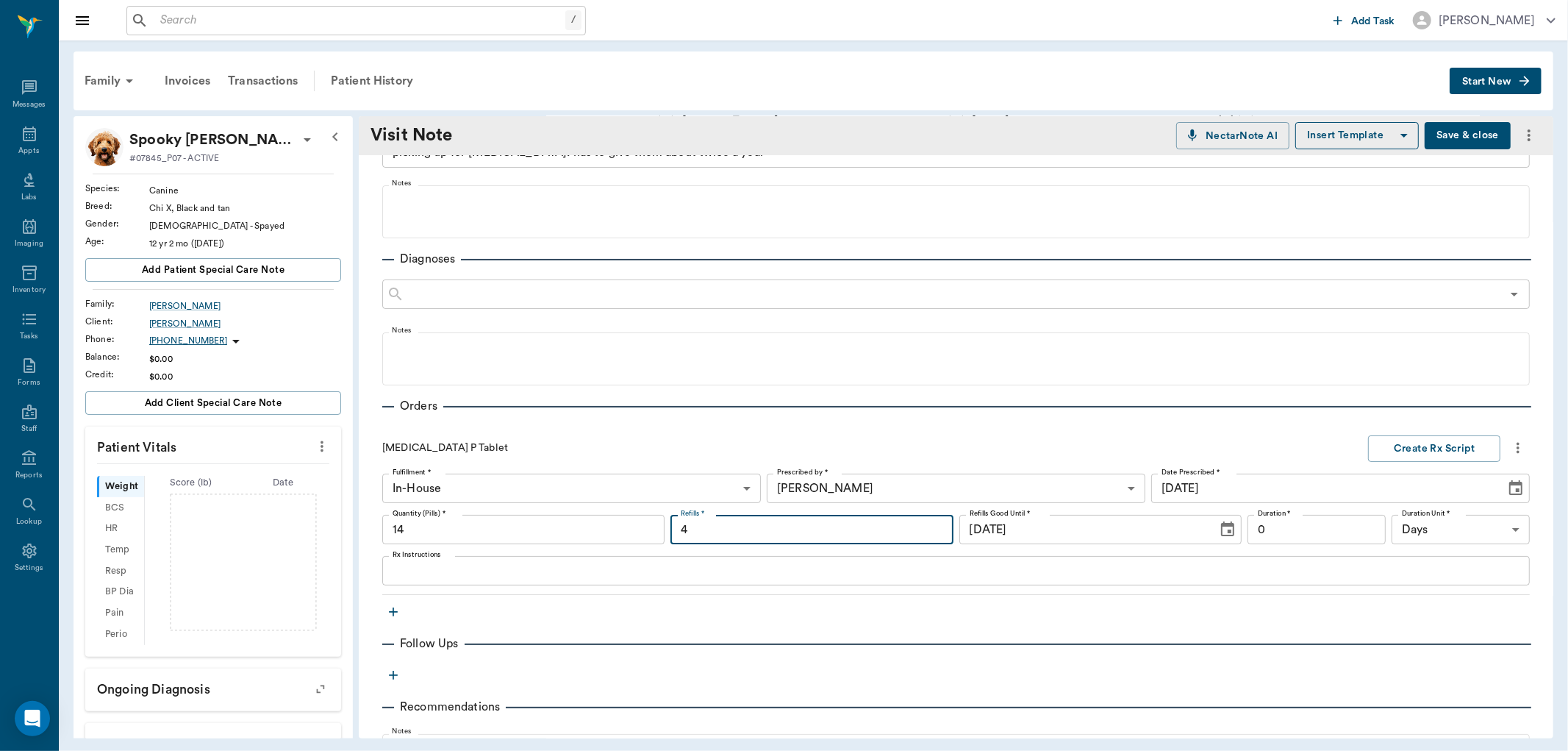
type input "4"
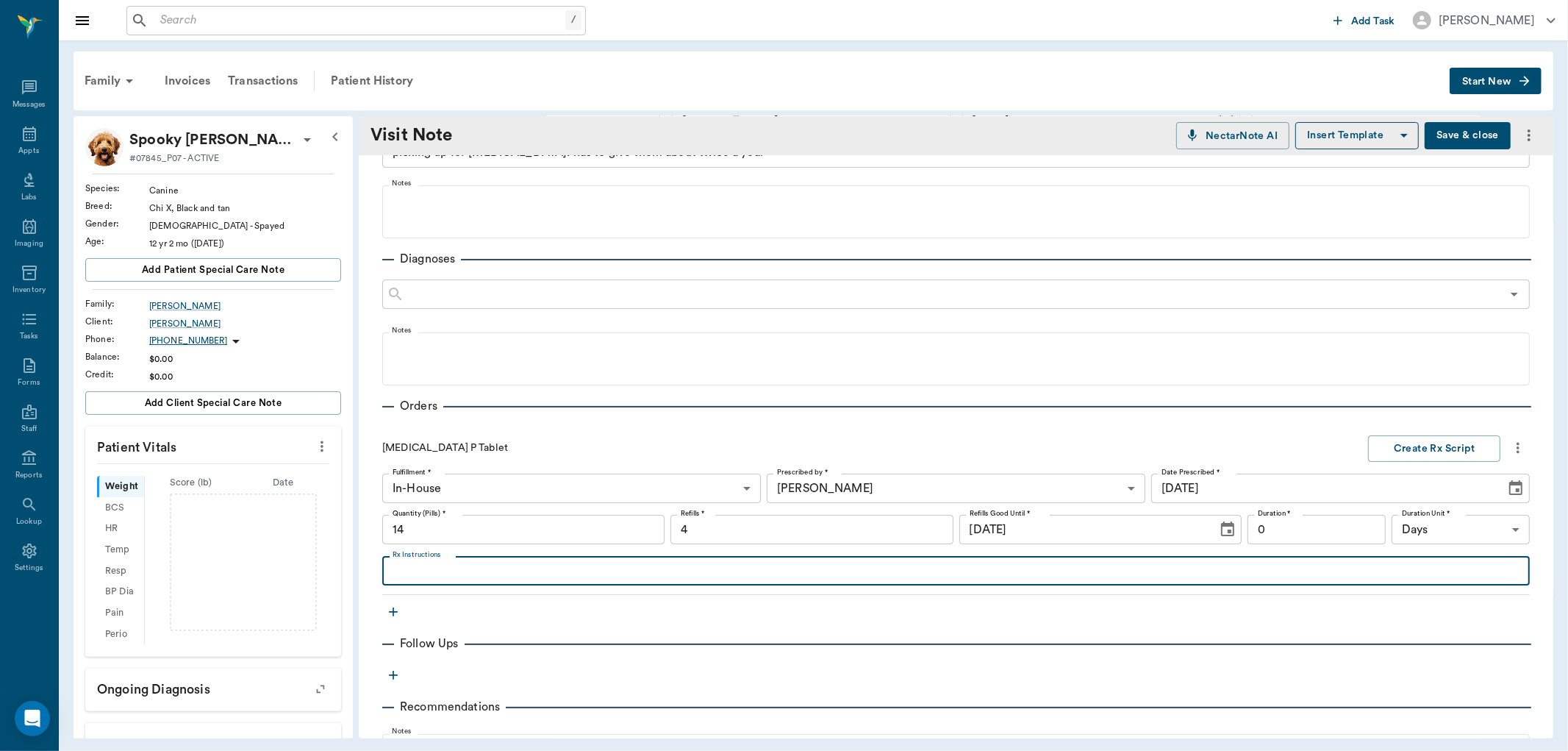
click at [463, 571] on textarea "Rx Instructions" at bounding box center [957, 571] width 1127 height 17
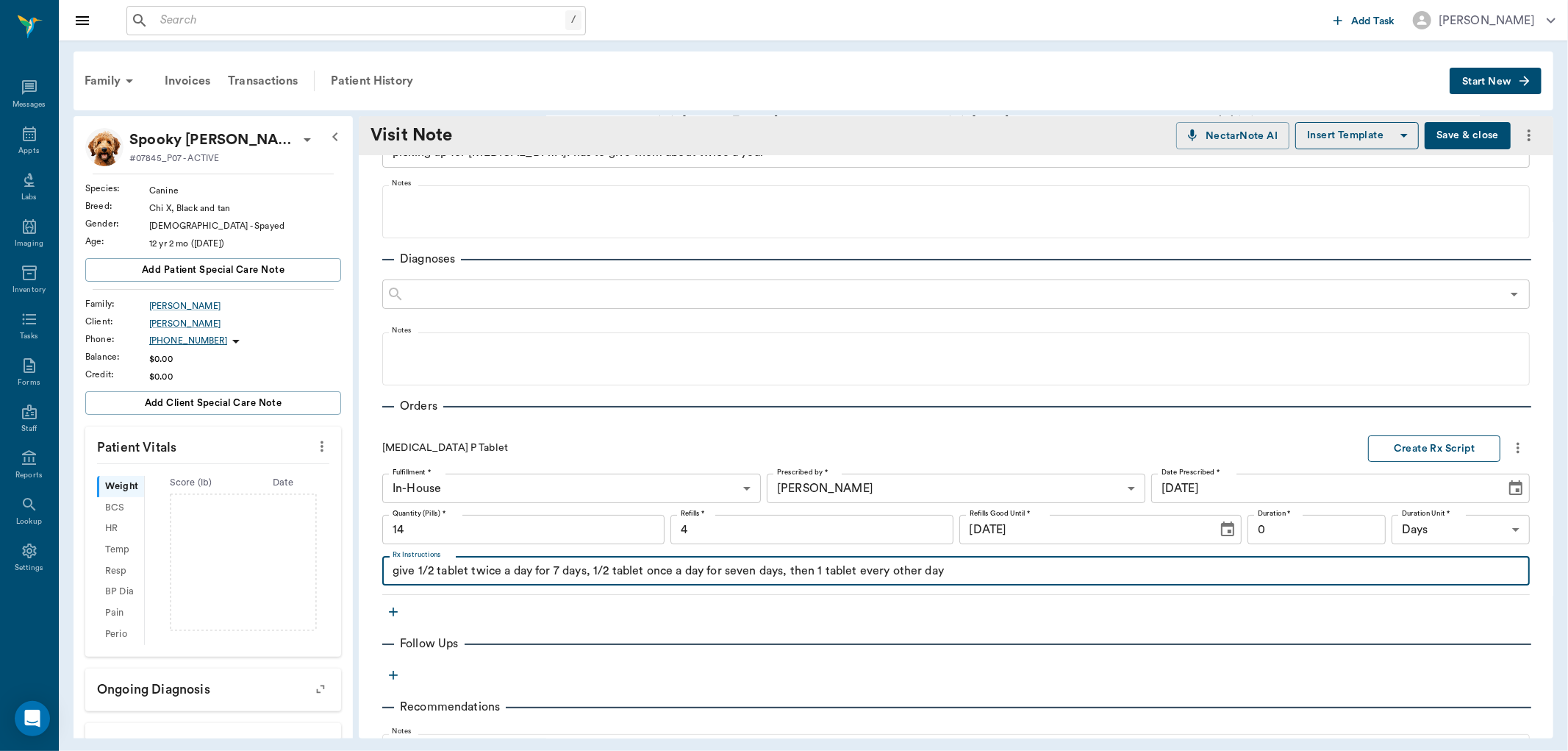
type textarea "give 1/2 tablet twice a day for 7 days, 1/2 tablet once a day for seven days, t…"
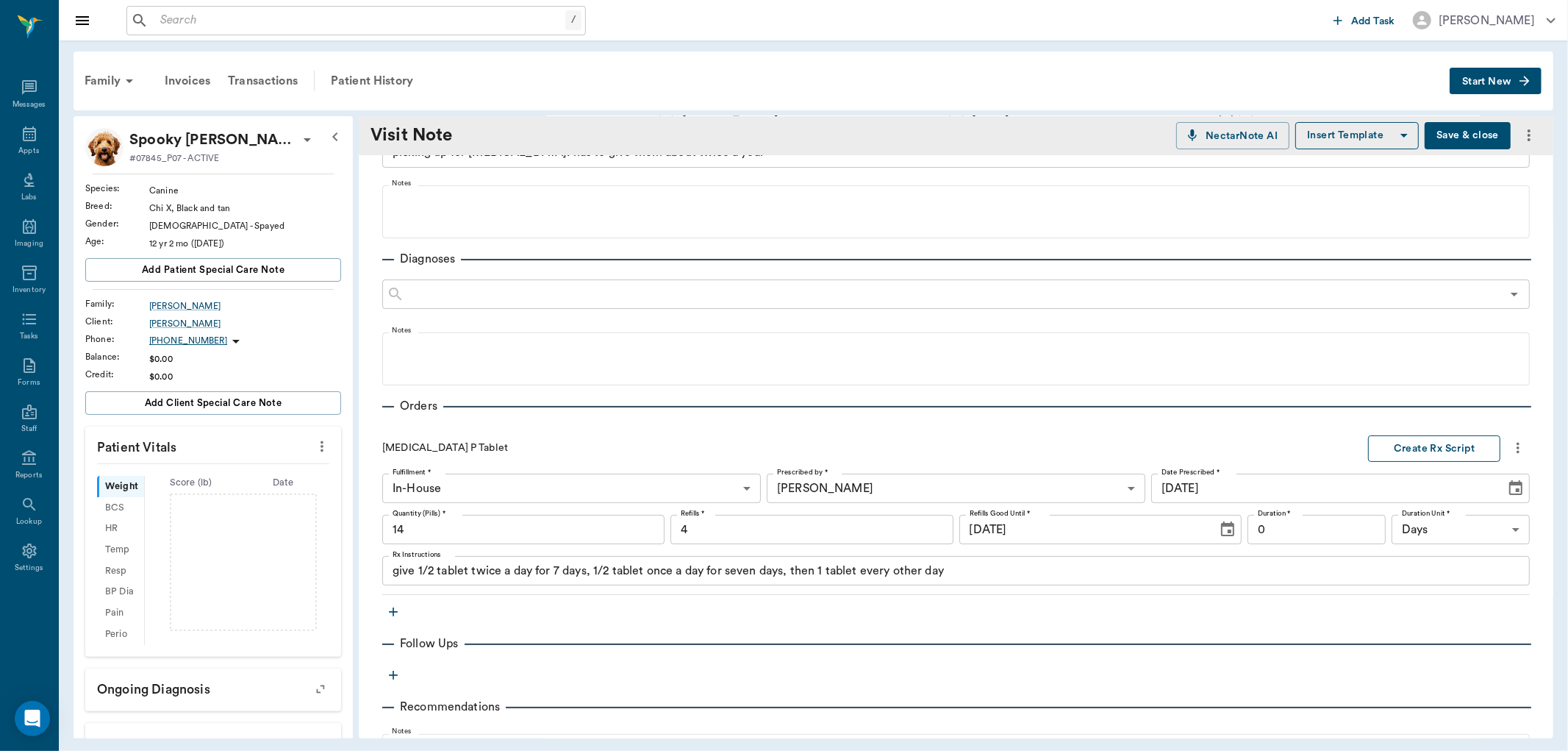
click at [1391, 450] on button "Create Rx Script" at bounding box center [1434, 449] width 132 height 27
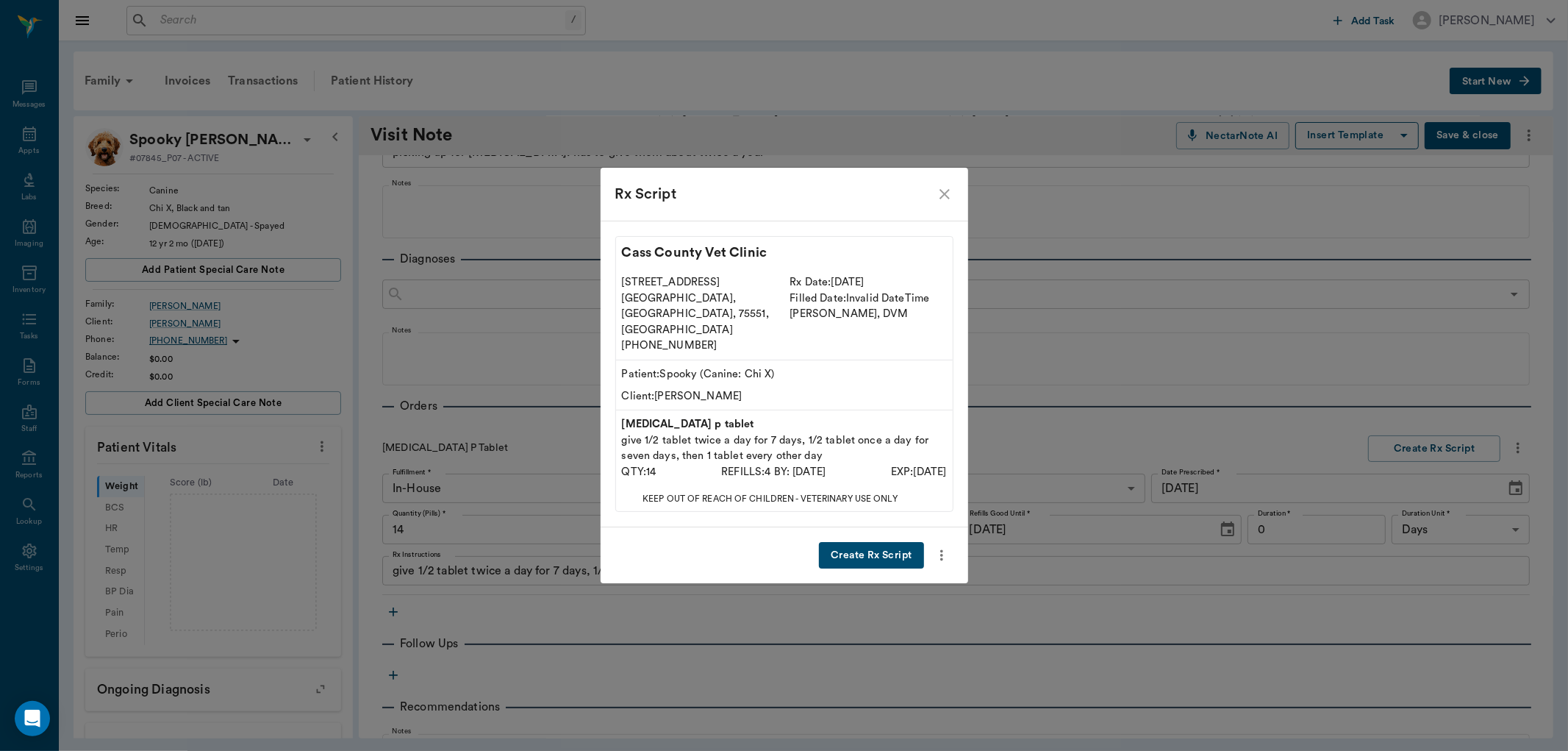
click at [871, 546] on button "Create Rx Script" at bounding box center [871, 556] width 105 height 27
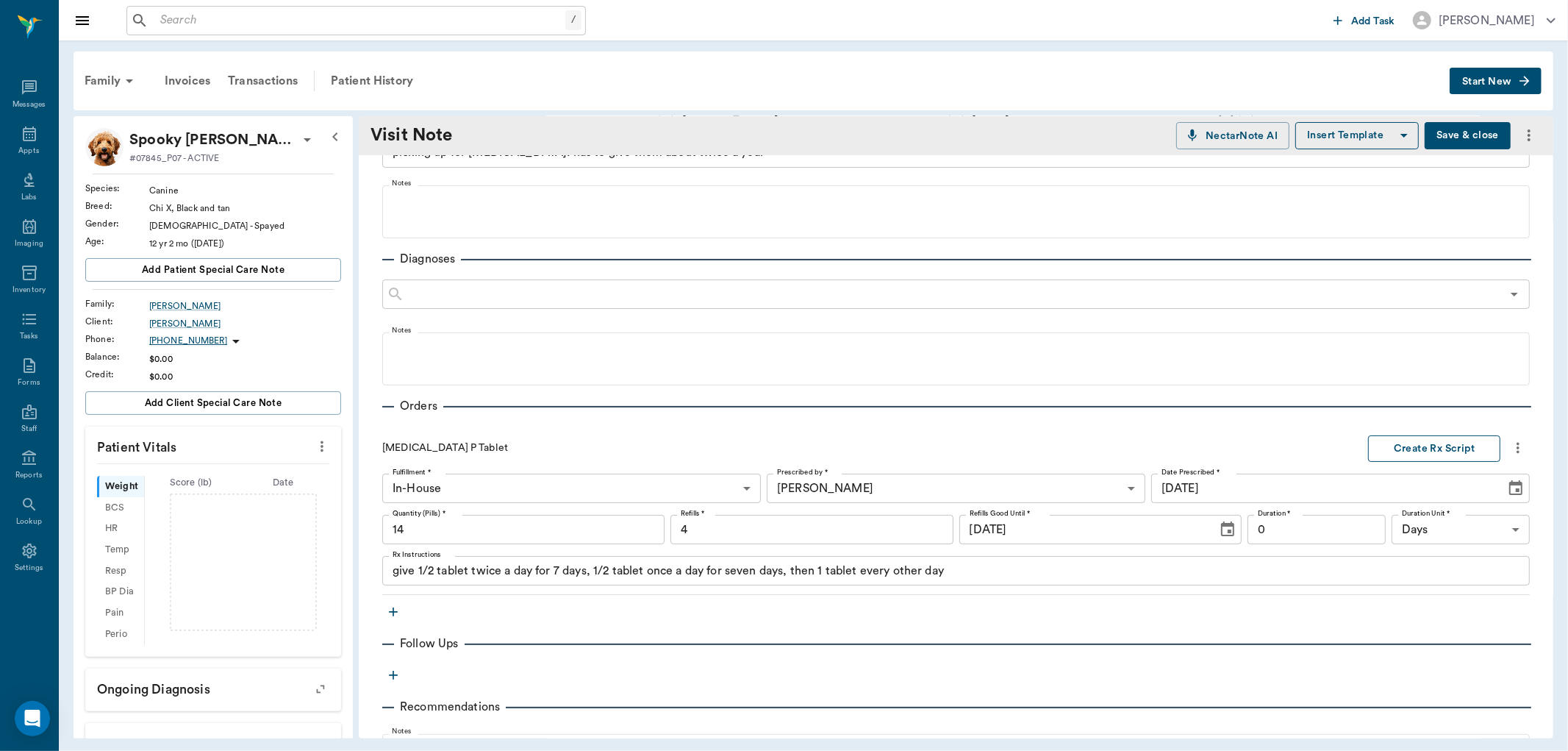
click at [1390, 455] on button "Create Rx Script" at bounding box center [1434, 449] width 132 height 27
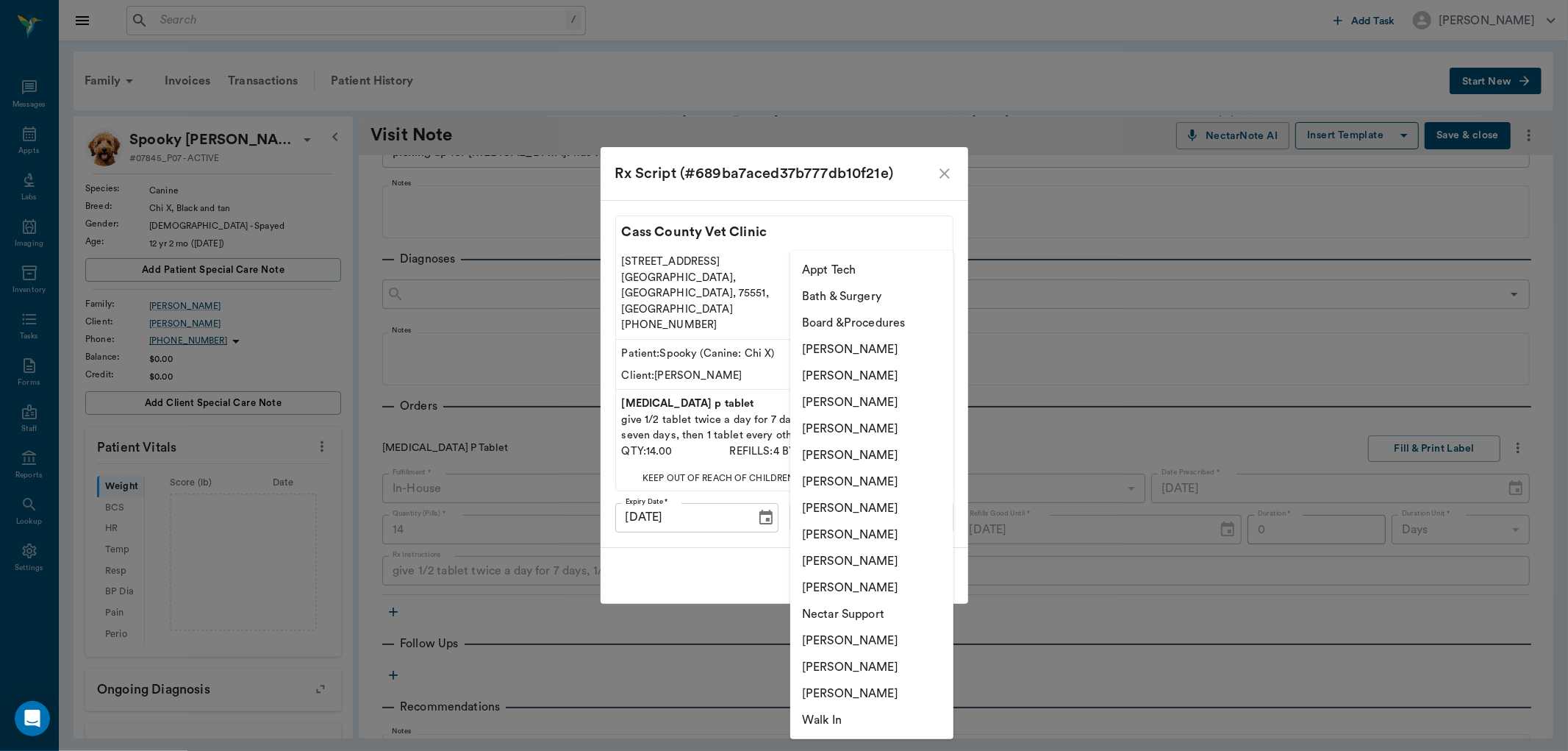
click at [894, 496] on body "/ ​ Add Task Dr. Bert Ellsworth Nectar Messages Appts Labs Imaging Inventory Ta…" at bounding box center [784, 376] width 1568 height 751
click at [857, 532] on li "[PERSON_NAME]" at bounding box center [872, 535] width 163 height 26
type input "63ec2e7e52e12b0ba117b124"
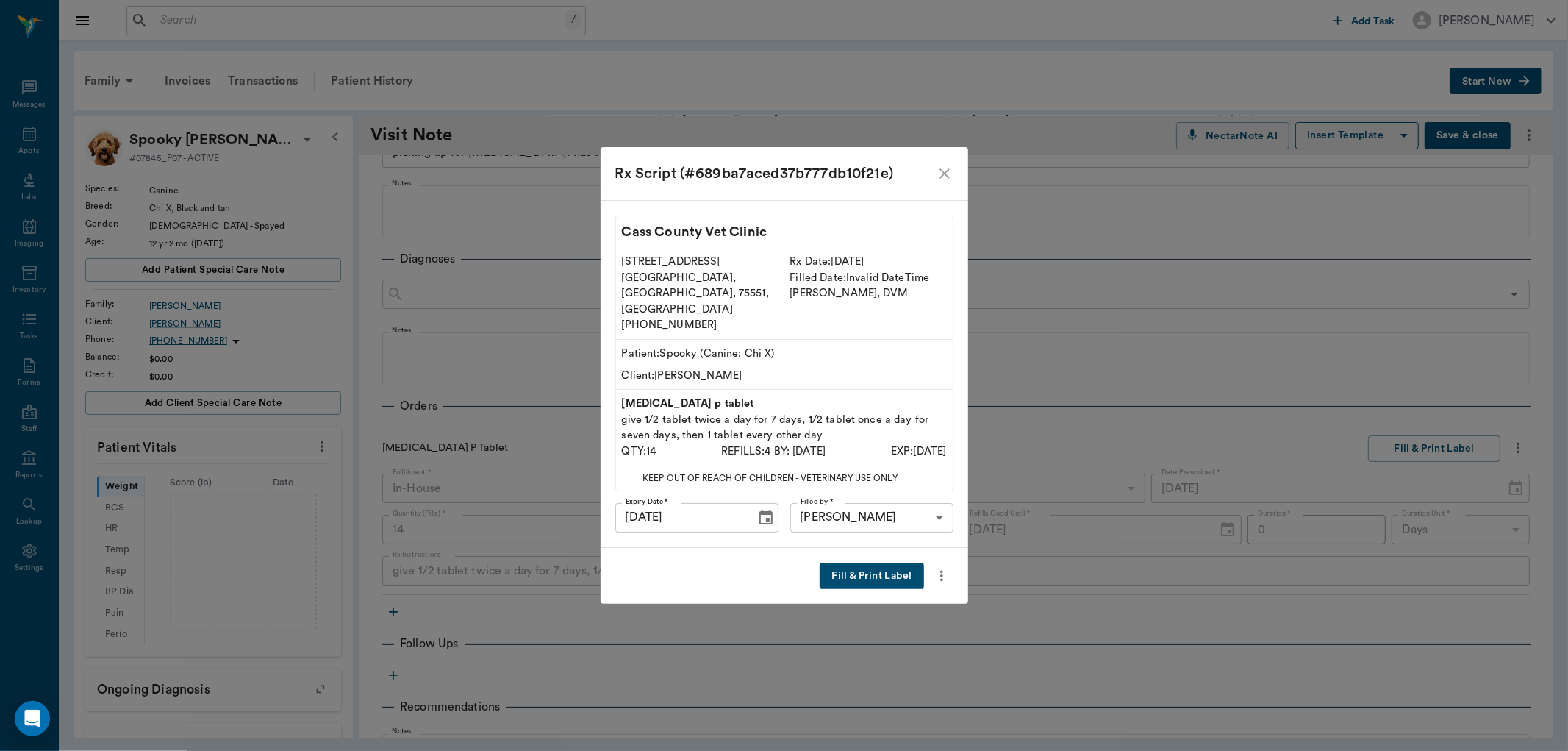
click at [888, 562] on button "Fill & Print Label" at bounding box center [871, 576] width 104 height 27
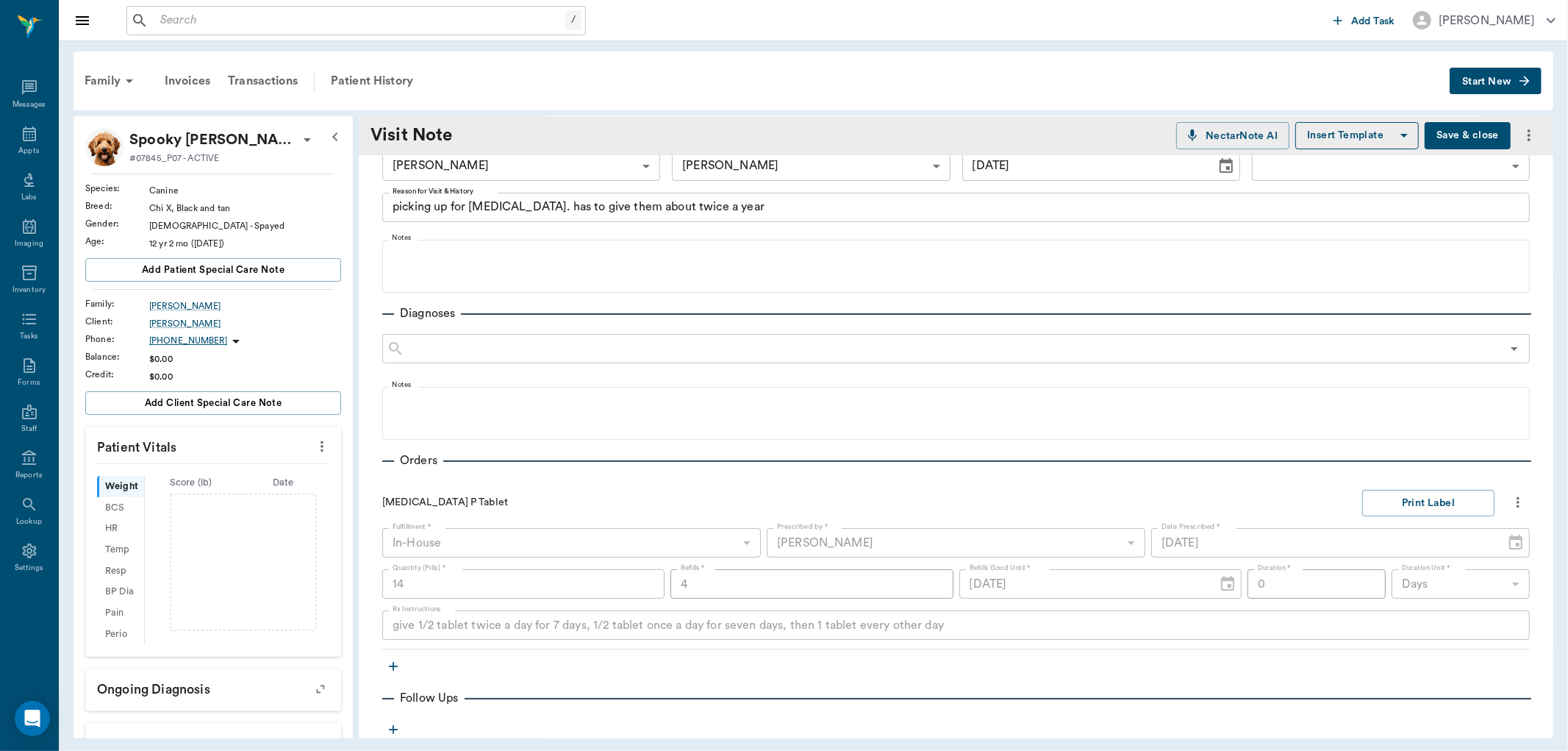
scroll to position [0, 0]
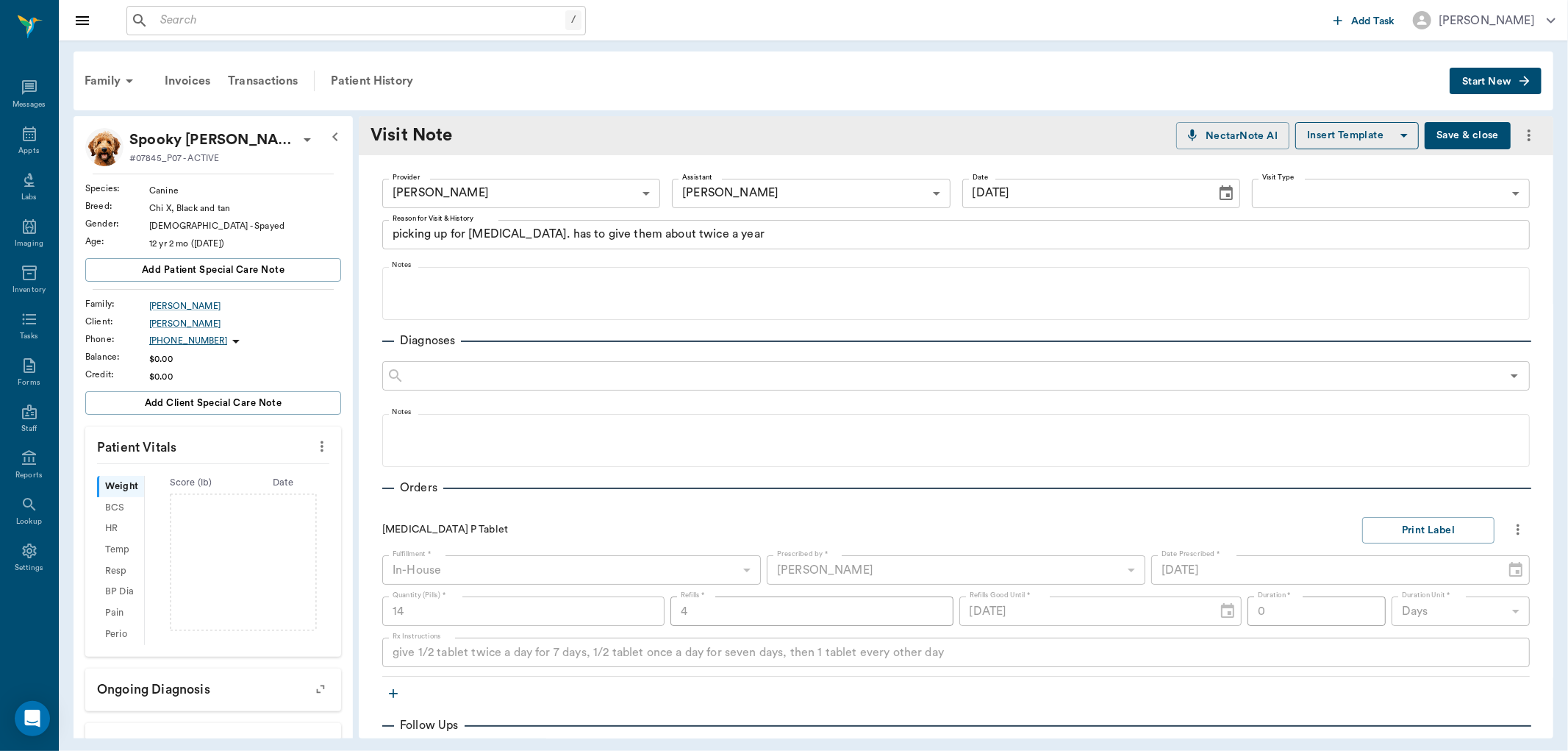
click at [1465, 138] on button "Save & close" at bounding box center [1468, 135] width 86 height 27
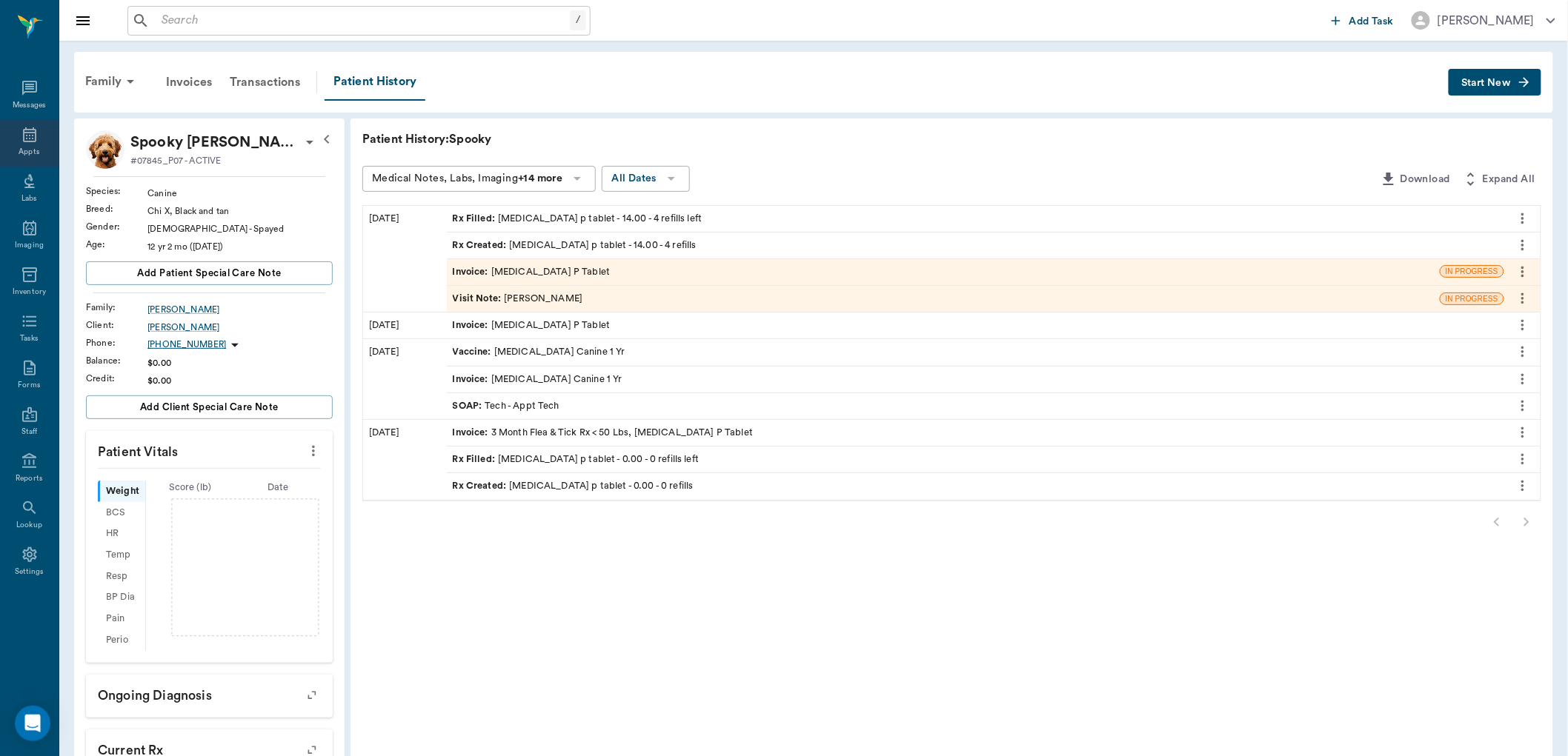
click at [17, 142] on div "Appts" at bounding box center [29, 143] width 59 height 46
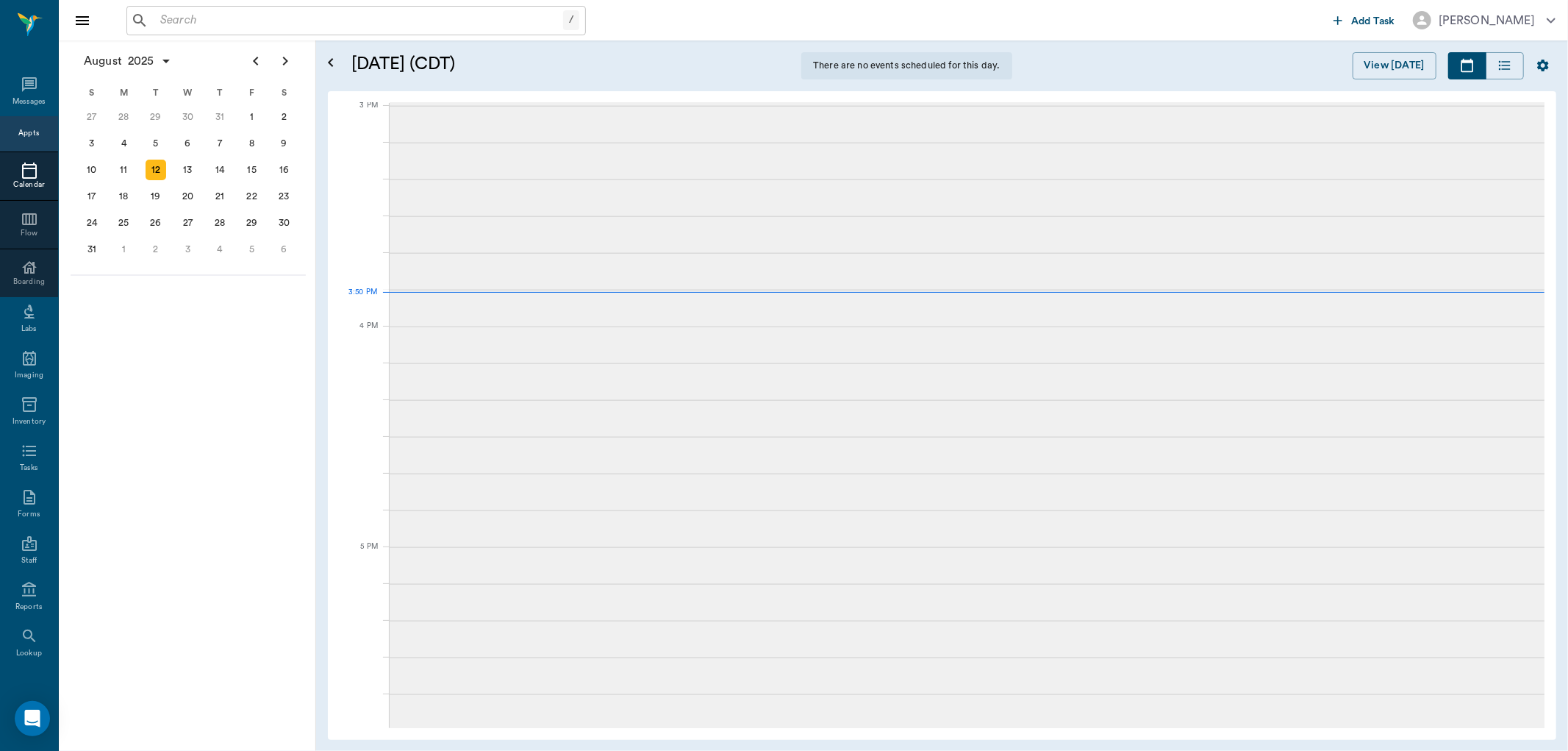
scroll to position [1547, 0]
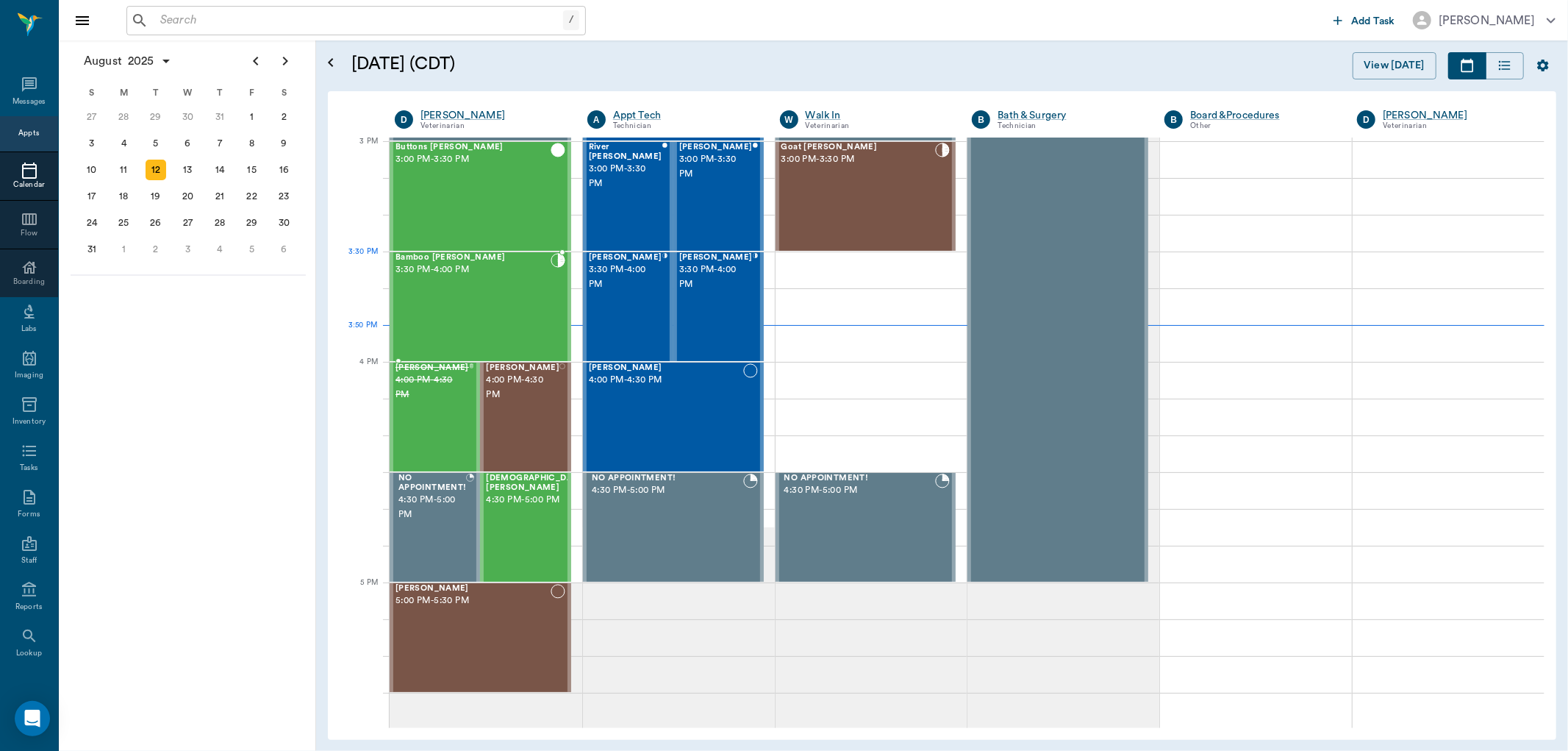
click at [464, 282] on div "Bamboo GRUBB 3:30 PM - 4:00 PM" at bounding box center [473, 307] width 155 height 108
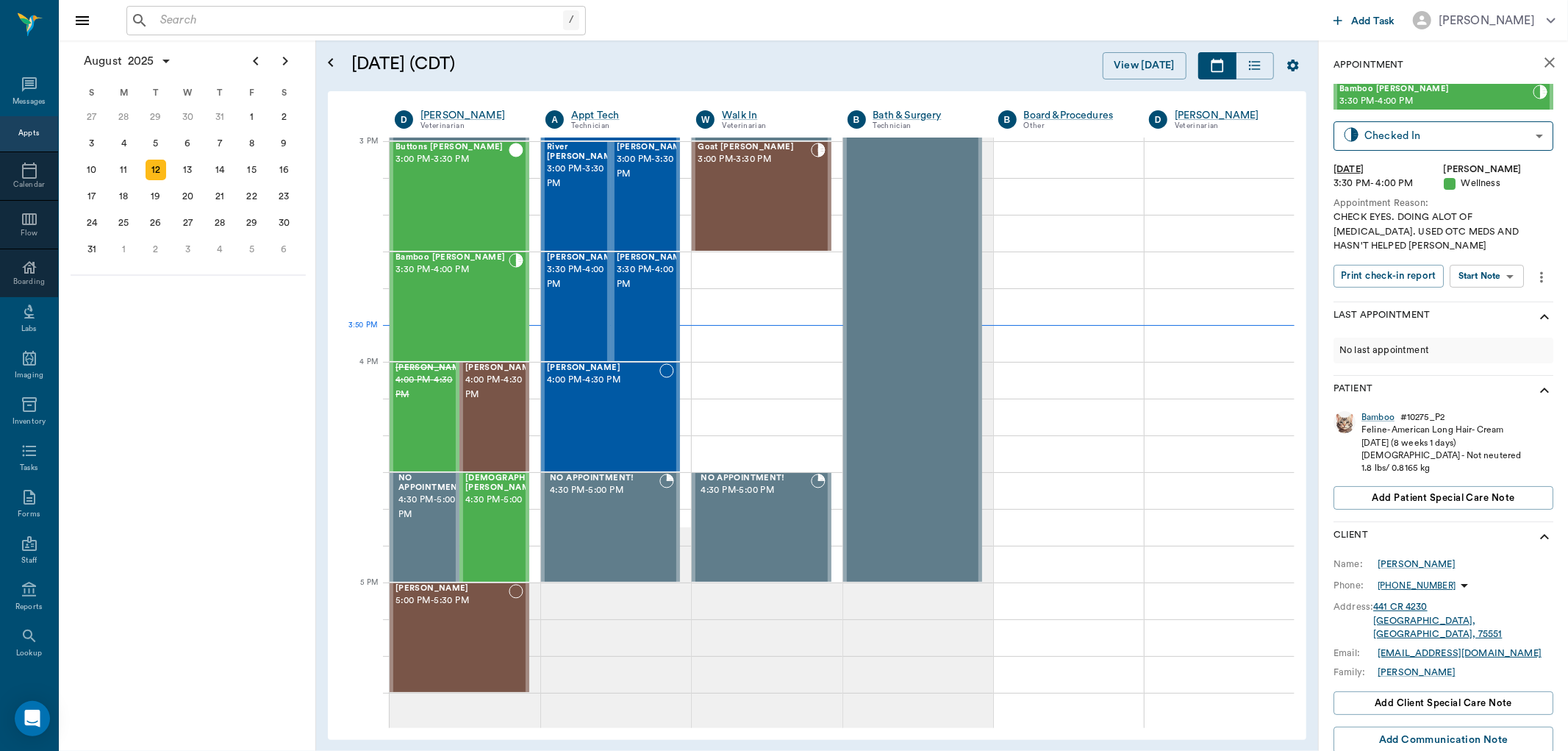
click at [1501, 265] on body "/ ​ Add Task Dr. Bert Ellsworth Nectar Messages Appts Calendar Flow Boarding La…" at bounding box center [784, 376] width 1568 height 751
click at [1496, 292] on button "View SOAP" at bounding box center [1471, 292] width 50 height 17
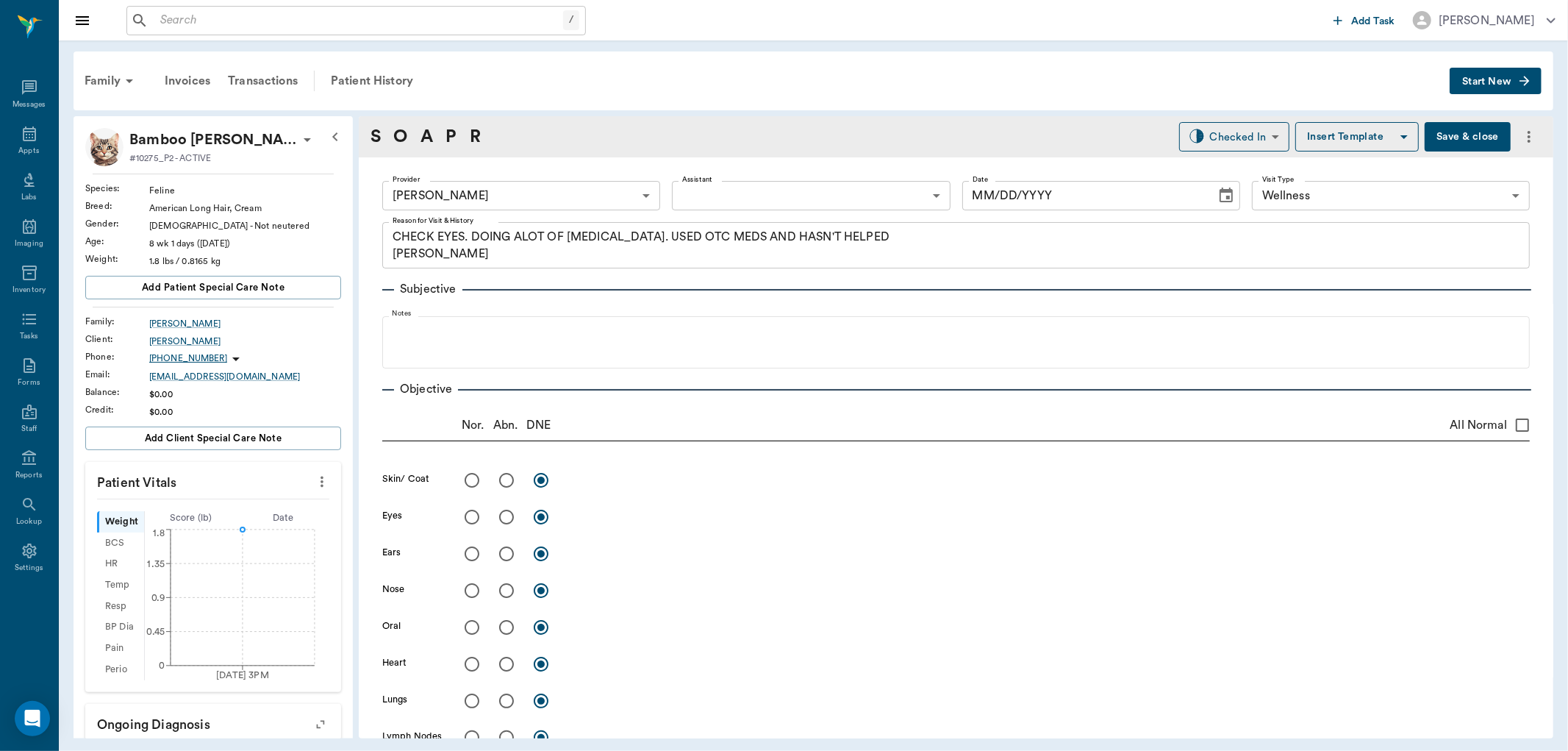
type input "63ec2f075fda476ae8351a4d"
type input "65d2be4f46e3a538d89b8c14"
type textarea "CHECK EYES. DOING ALOT OF SQUINTING. USED OTC MEDS AND HASN'T HELPED LORY"
type input "[DATE]"
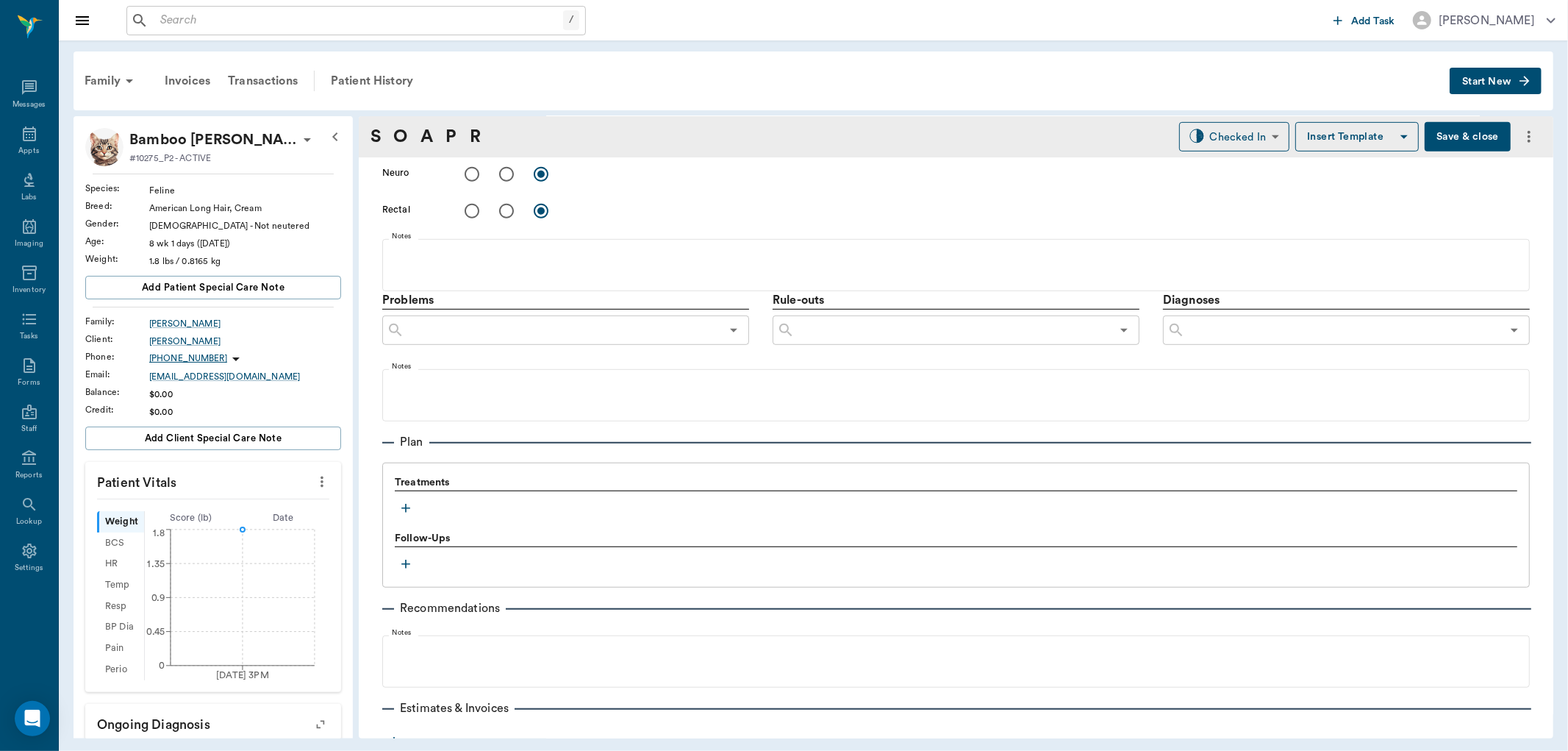
scroll to position [795, 0]
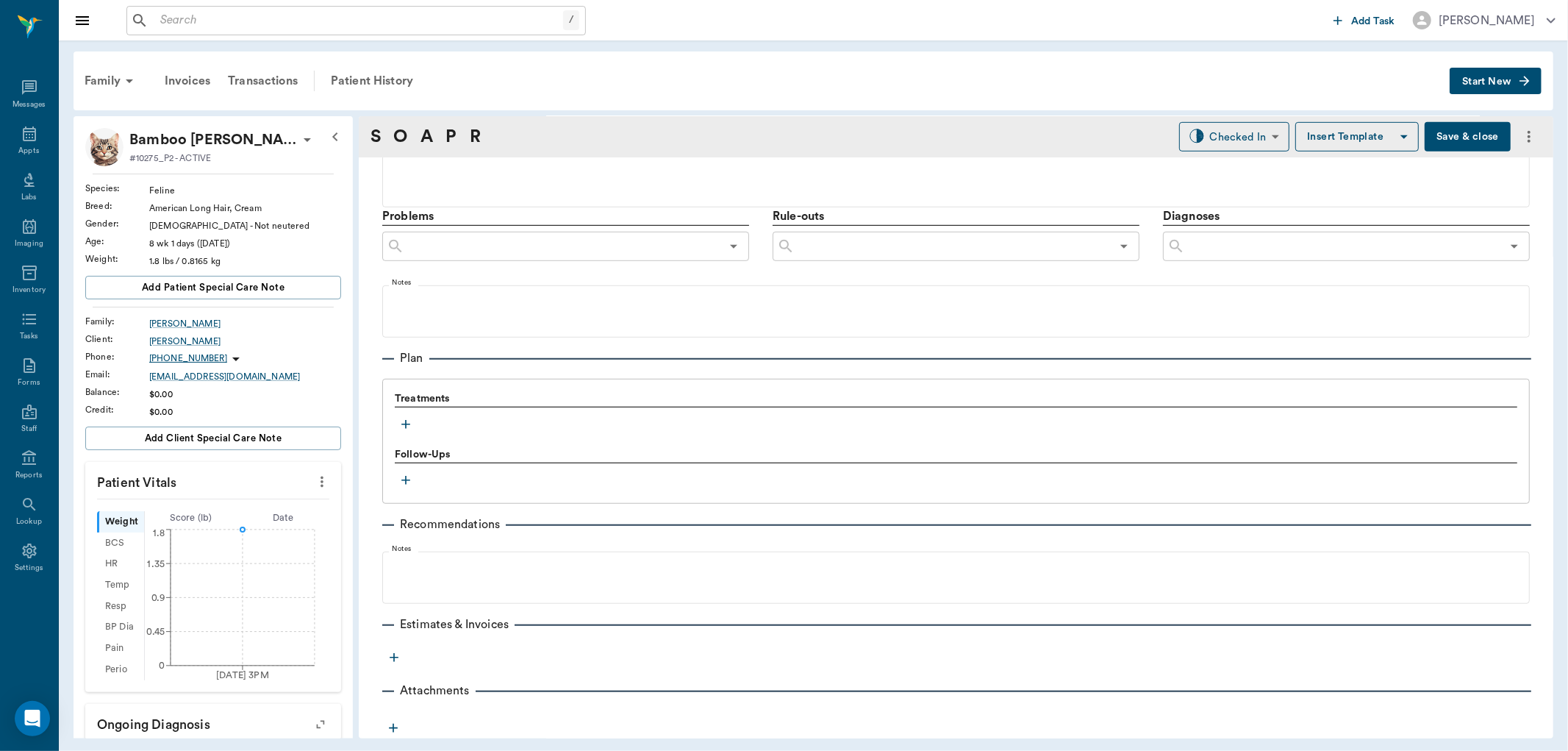
click at [410, 422] on icon "button" at bounding box center [405, 424] width 15 height 15
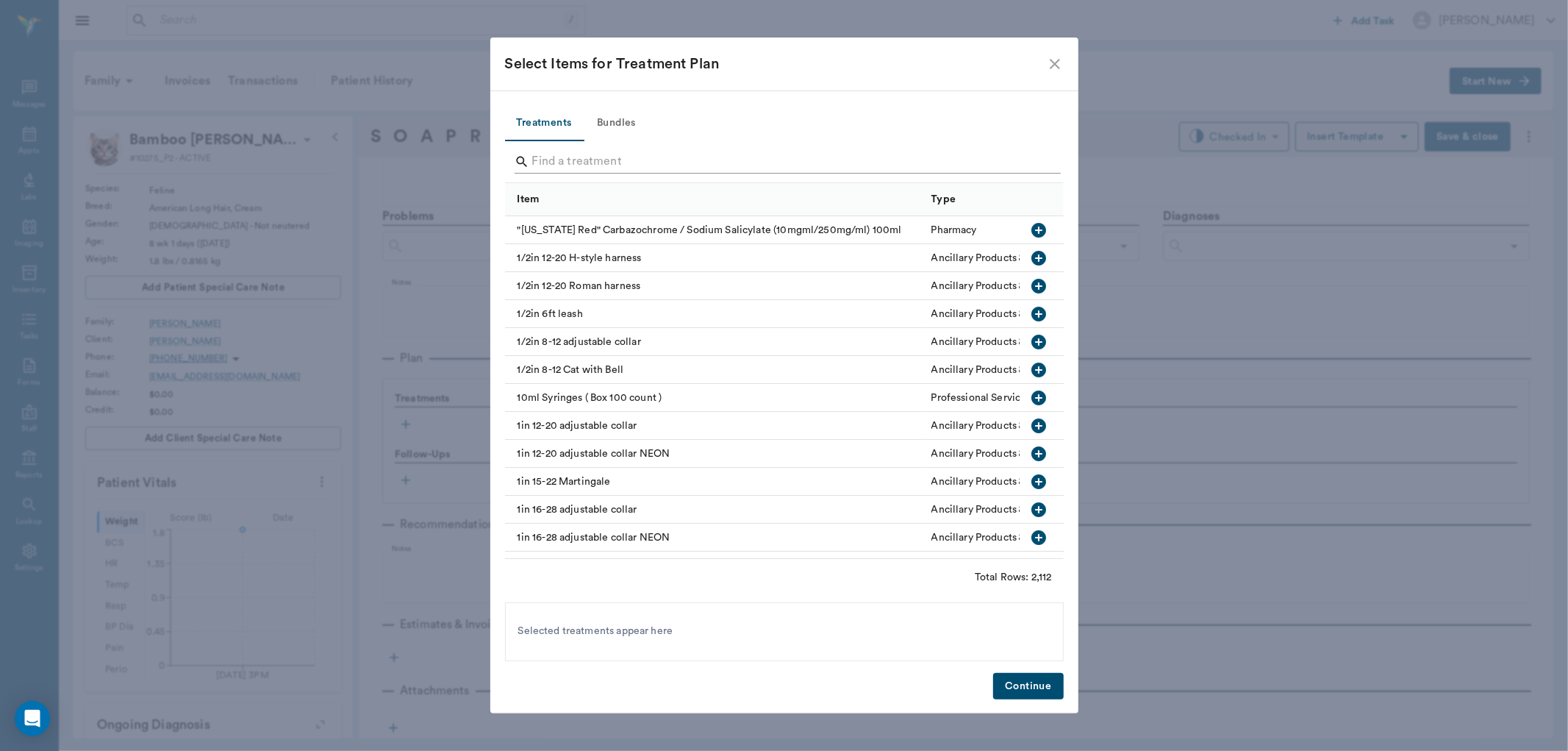
click at [637, 166] on input "Search" at bounding box center [785, 162] width 507 height 24
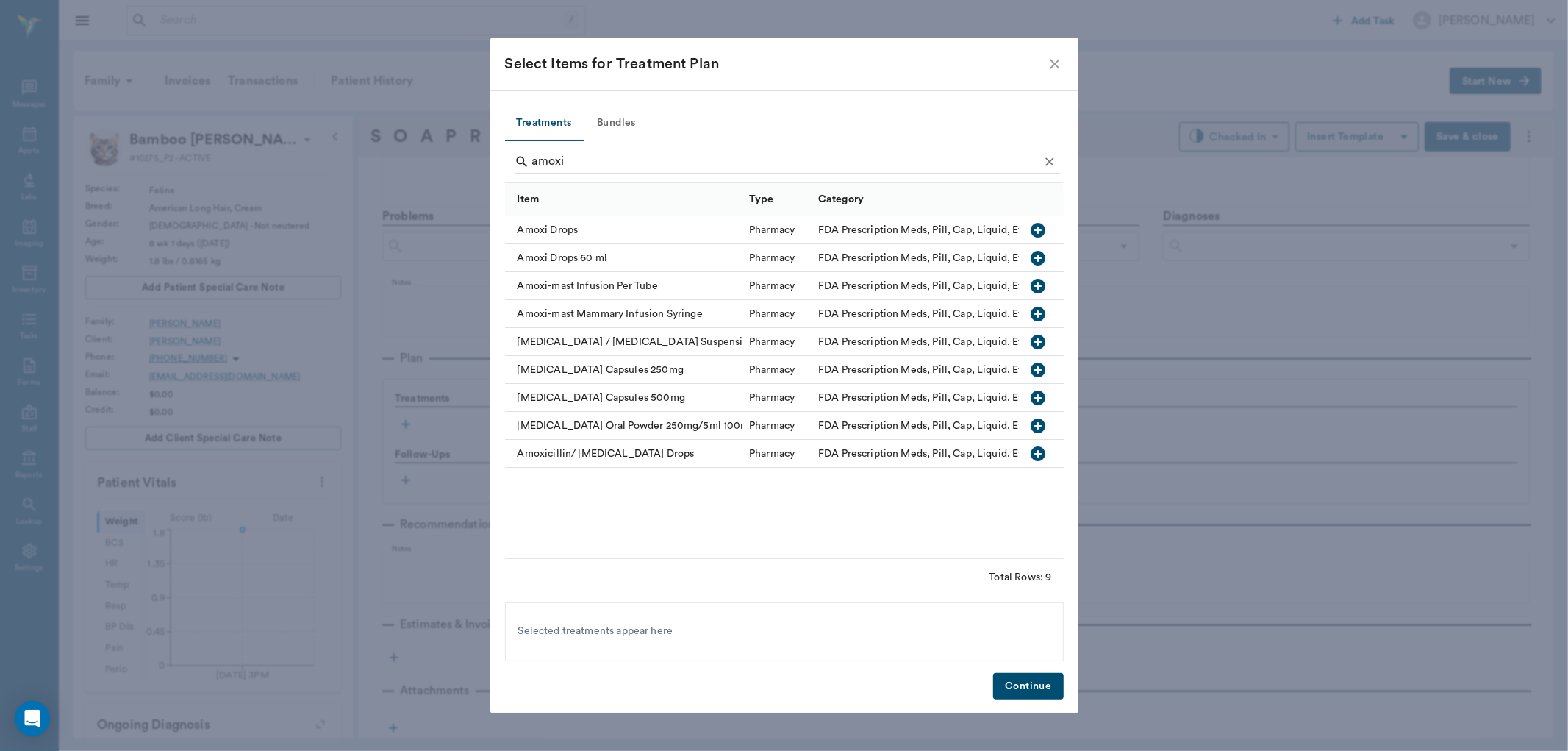
click at [1030, 222] on icon "button" at bounding box center [1038, 230] width 18 height 18
click at [873, 171] on input "amoxi" at bounding box center [785, 162] width 507 height 24
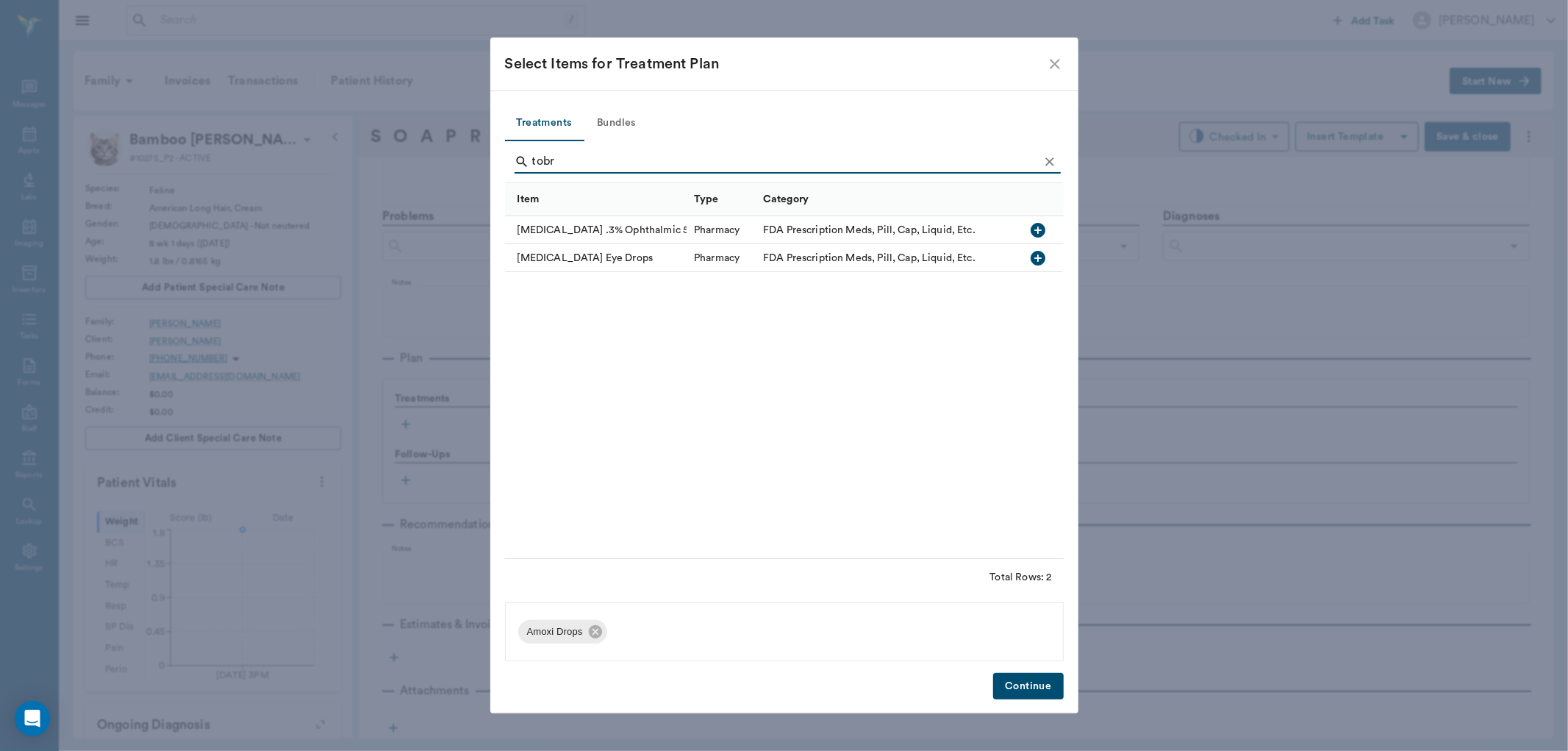
type input "tobr"
click at [1047, 232] on button "button" at bounding box center [1039, 230] width 25 height 25
click at [1046, 673] on button "Continue" at bounding box center [1028, 686] width 70 height 27
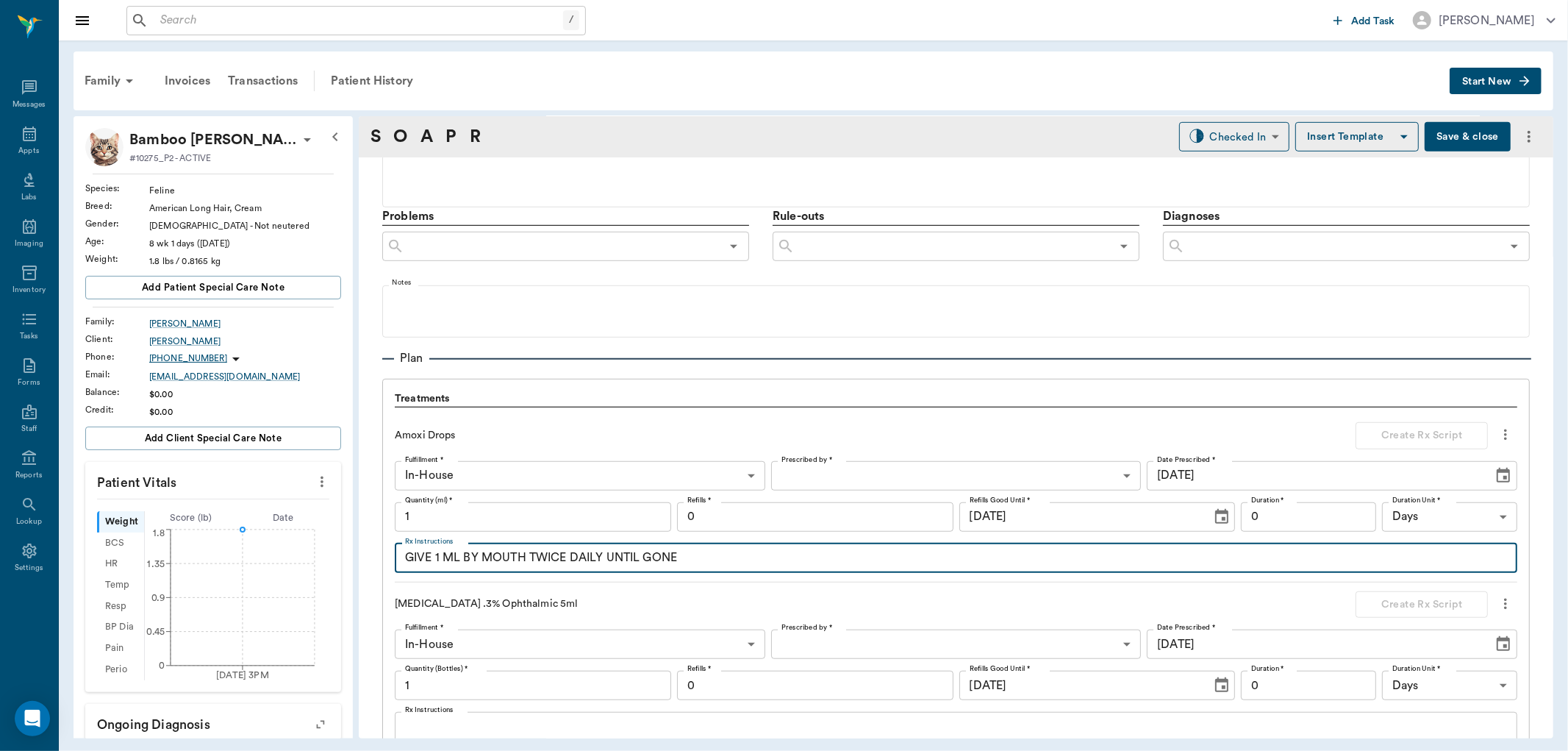
click at [437, 553] on textarea "GIVE 1 ML BY MOUTH TWICE DAILY UNTIL GONE" at bounding box center [956, 558] width 1102 height 17
type textarea "GIVE 0.25 ML BY MOUTH TWICE DAILY UNTIL GONE"
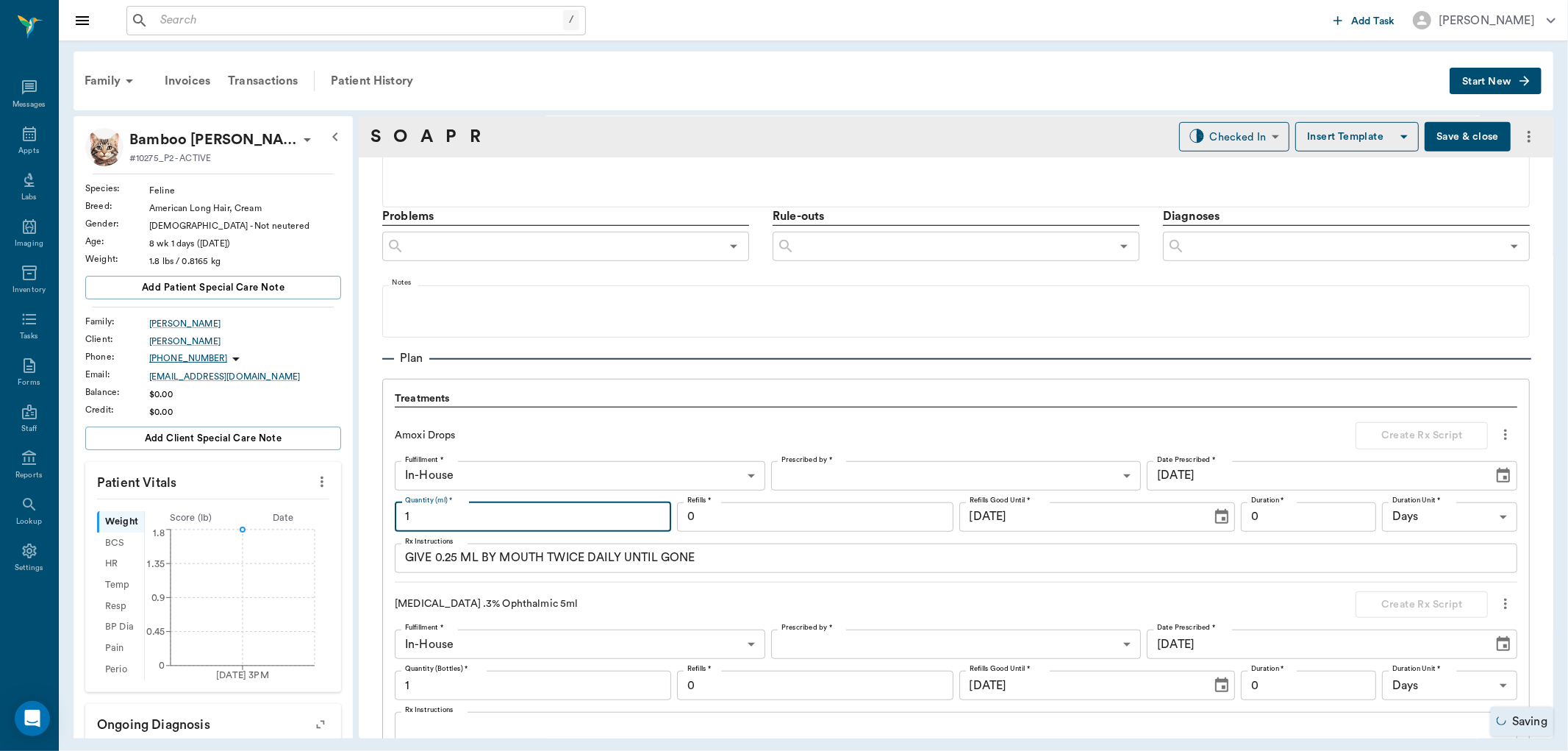
click at [603, 511] on input "1" at bounding box center [532, 517] width 276 height 29
type input "5"
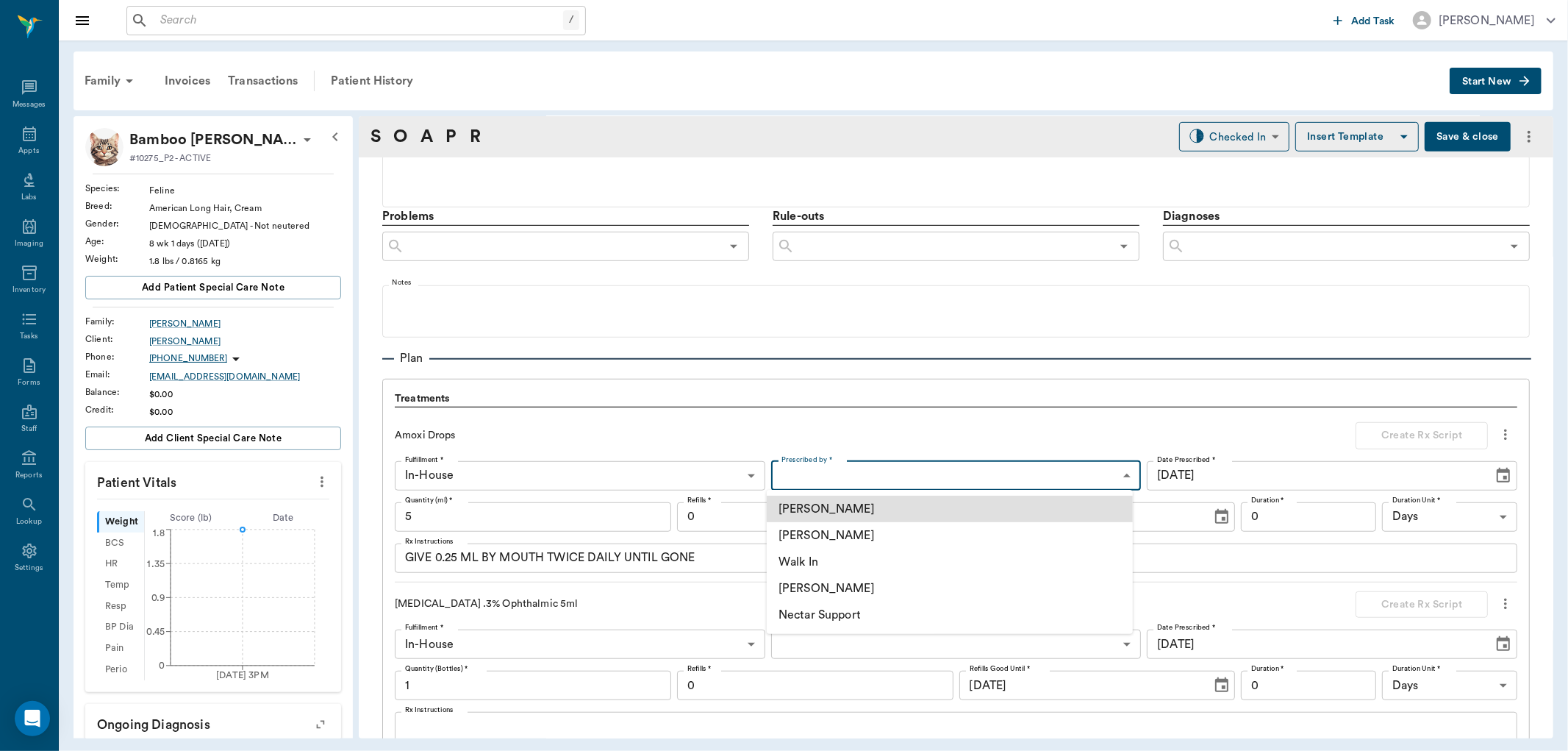
click at [846, 472] on body "/ ​ Add Task Dr. Bert Ellsworth Nectar Messages Appts Labs Imaging Inventory Ta…" at bounding box center [784, 376] width 1568 height 751
click at [843, 530] on li "[PERSON_NAME]" at bounding box center [950, 536] width 366 height 26
type input "63ec2f075fda476ae8351a4d"
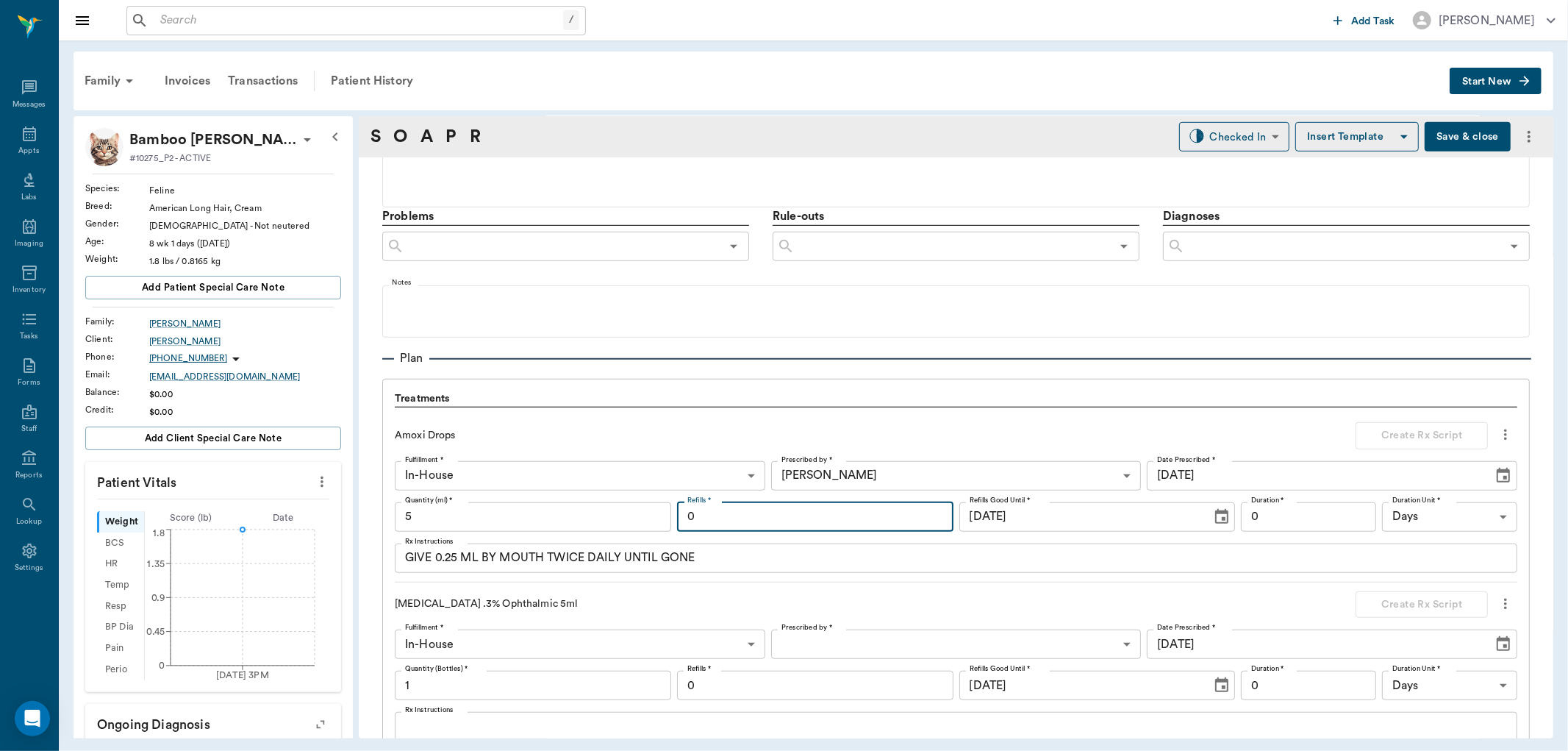
click at [810, 522] on input "0" at bounding box center [815, 517] width 276 height 29
click at [1427, 444] on button "Create Rx Script" at bounding box center [1422, 436] width 132 height 27
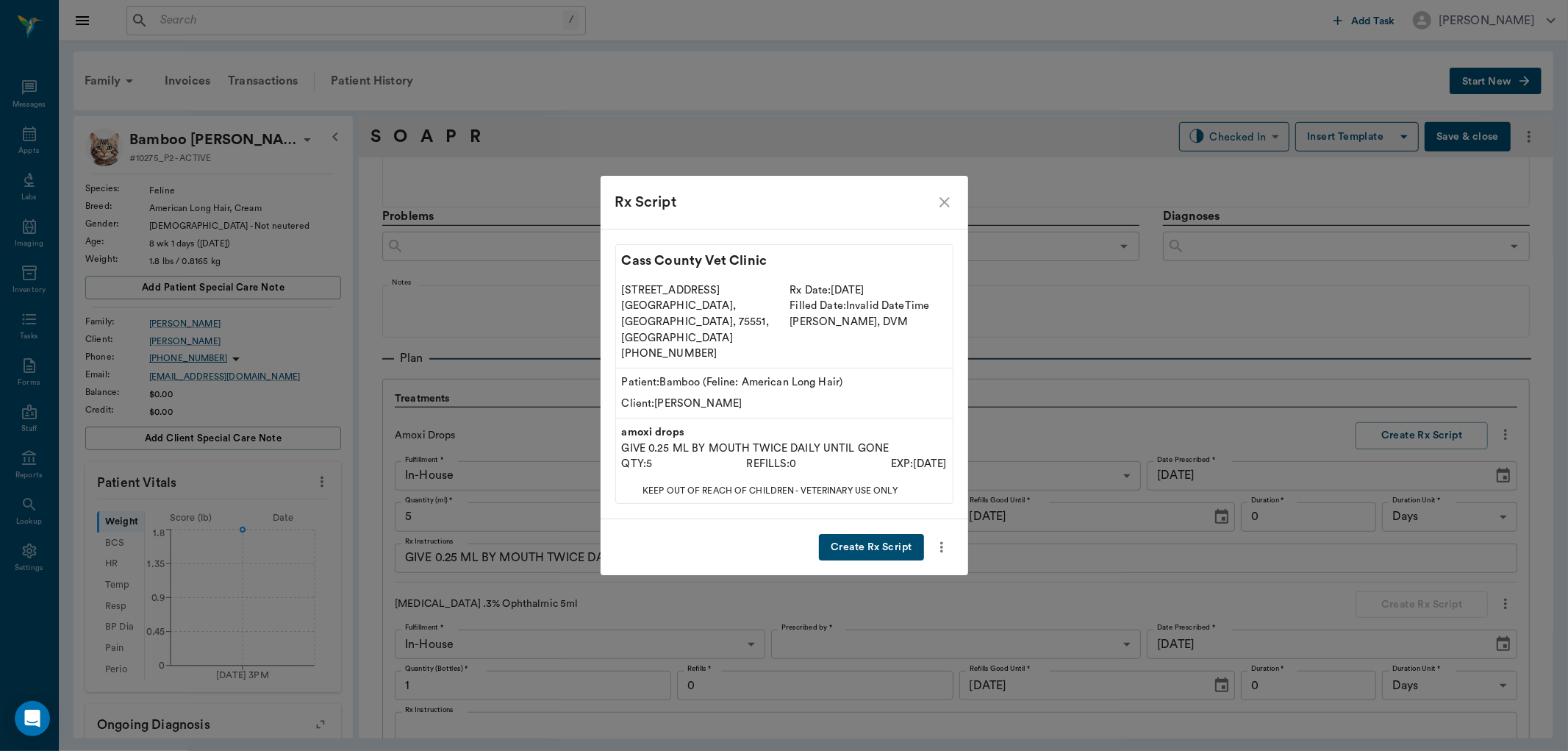
click at [848, 534] on button "Create Rx Script" at bounding box center [871, 547] width 105 height 27
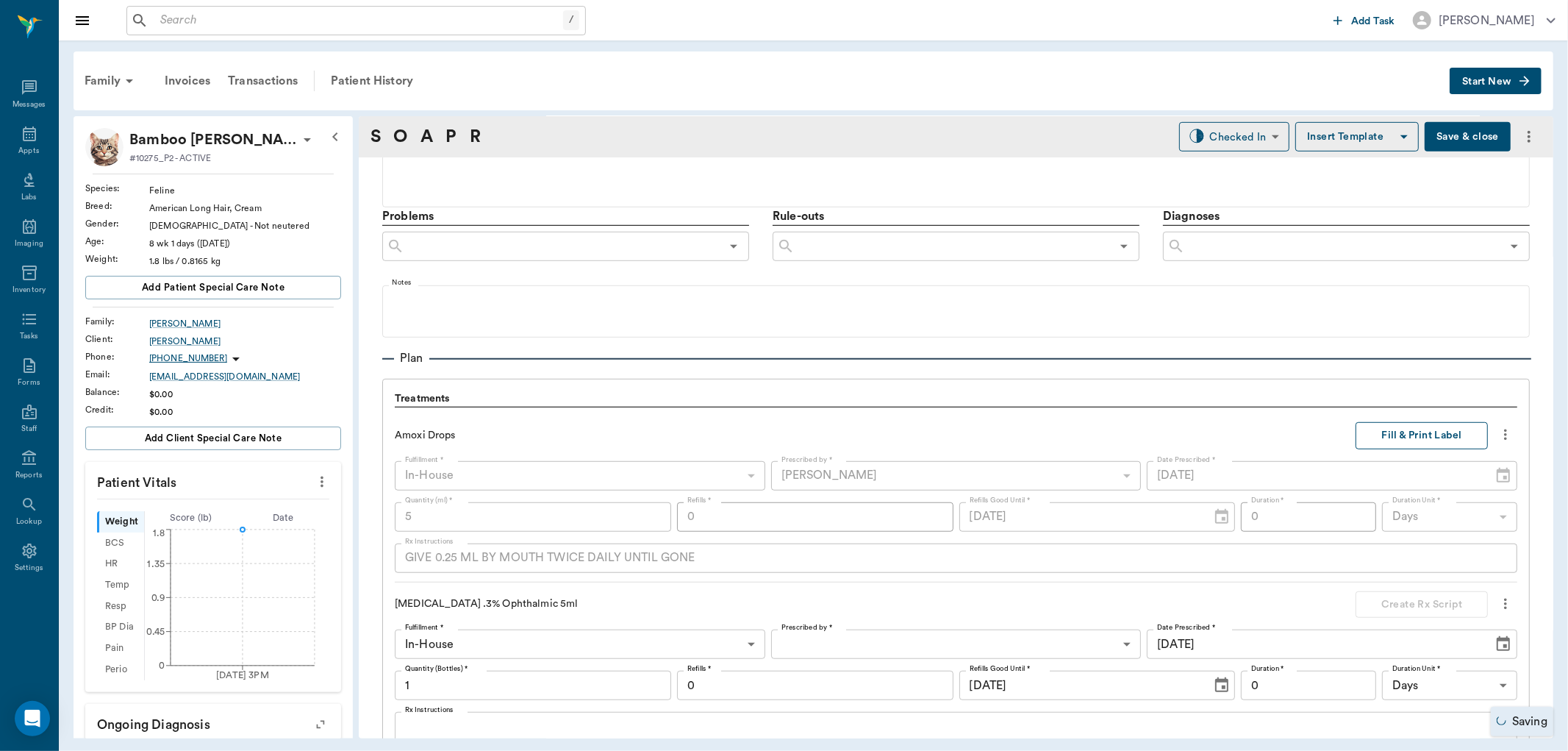
click at [1379, 432] on button "Fill & Print Label" at bounding box center [1422, 436] width 132 height 27
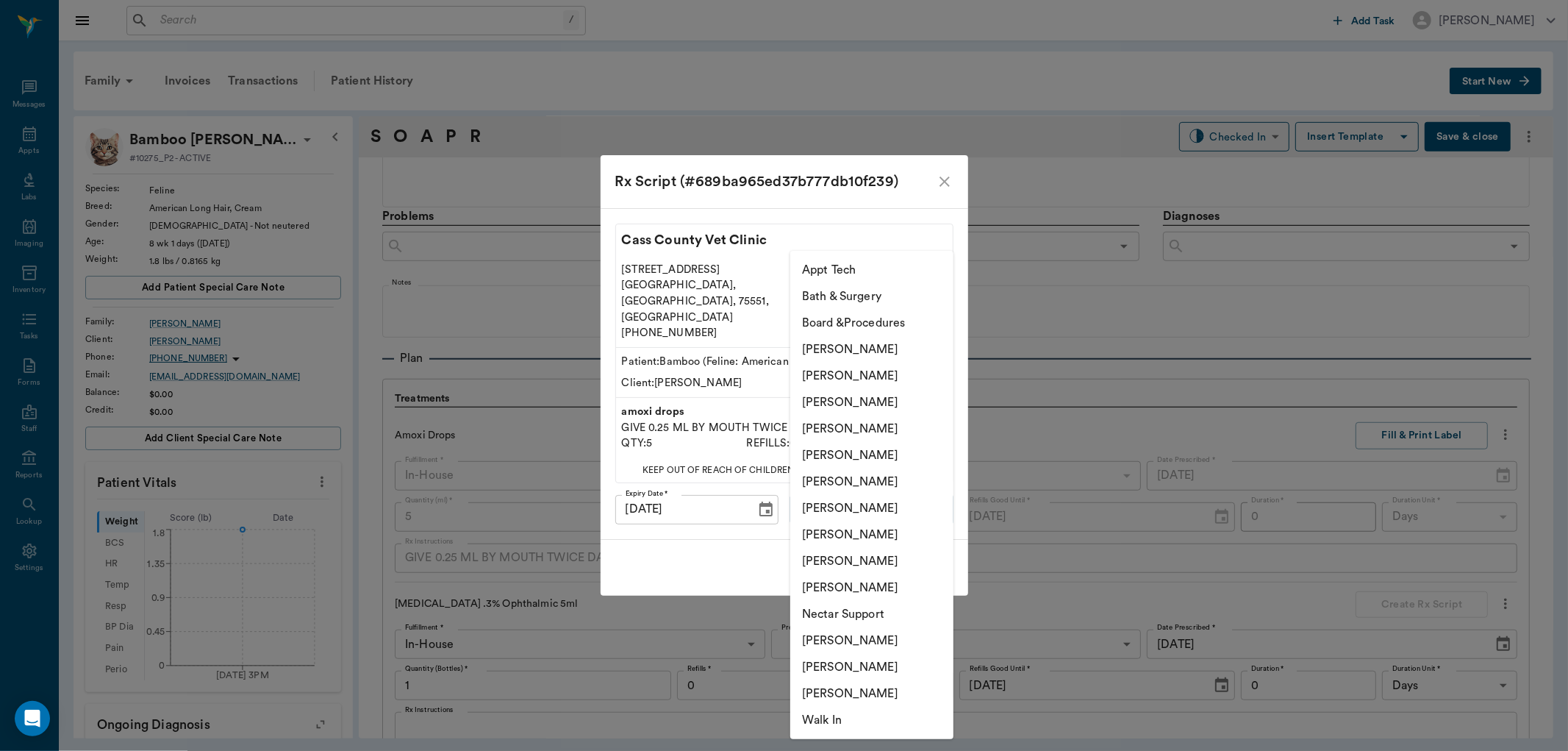
click at [888, 502] on body "/ ​ Add Task Dr. Bert Ellsworth Nectar Messages Appts Labs Imaging Inventory Ta…" at bounding box center [784, 376] width 1568 height 751
click at [883, 408] on li "[PERSON_NAME]" at bounding box center [872, 402] width 163 height 26
type input "63ec2f075fda476ae8351a4d"
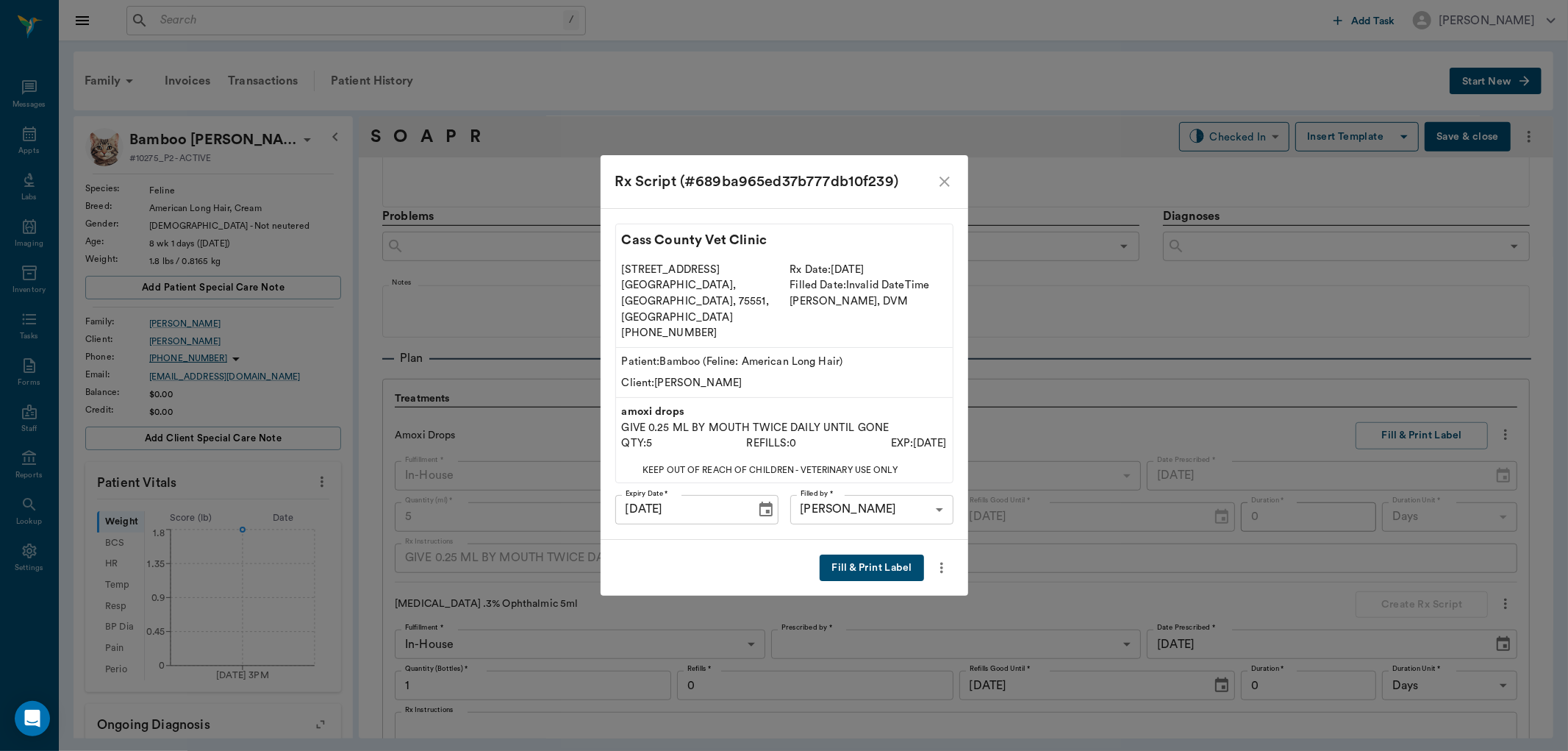
click at [861, 555] on button "Fill & Print Label" at bounding box center [871, 568] width 104 height 27
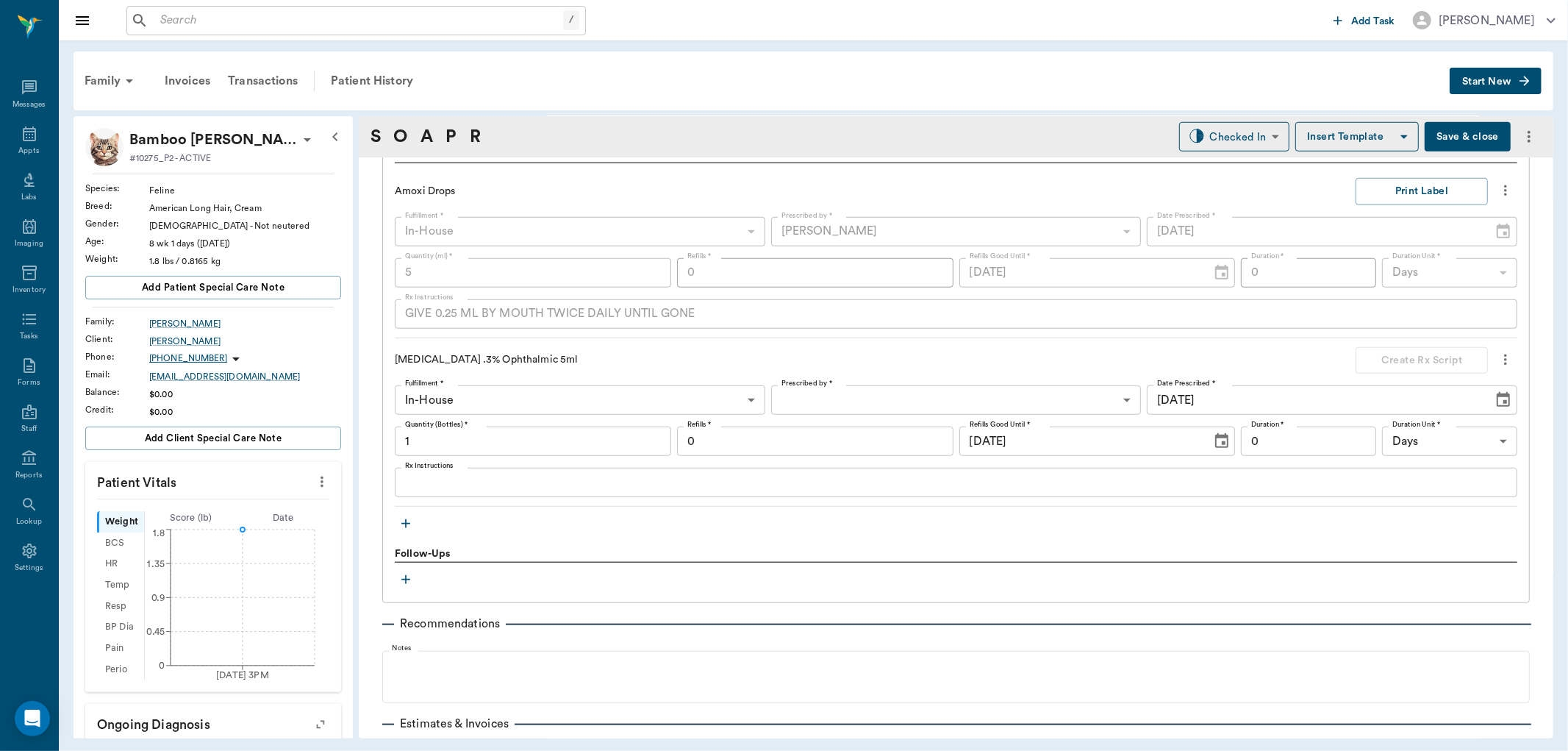
scroll to position [1040, 0]
click at [491, 486] on textarea "Rx Instructions" at bounding box center [956, 482] width 1102 height 17
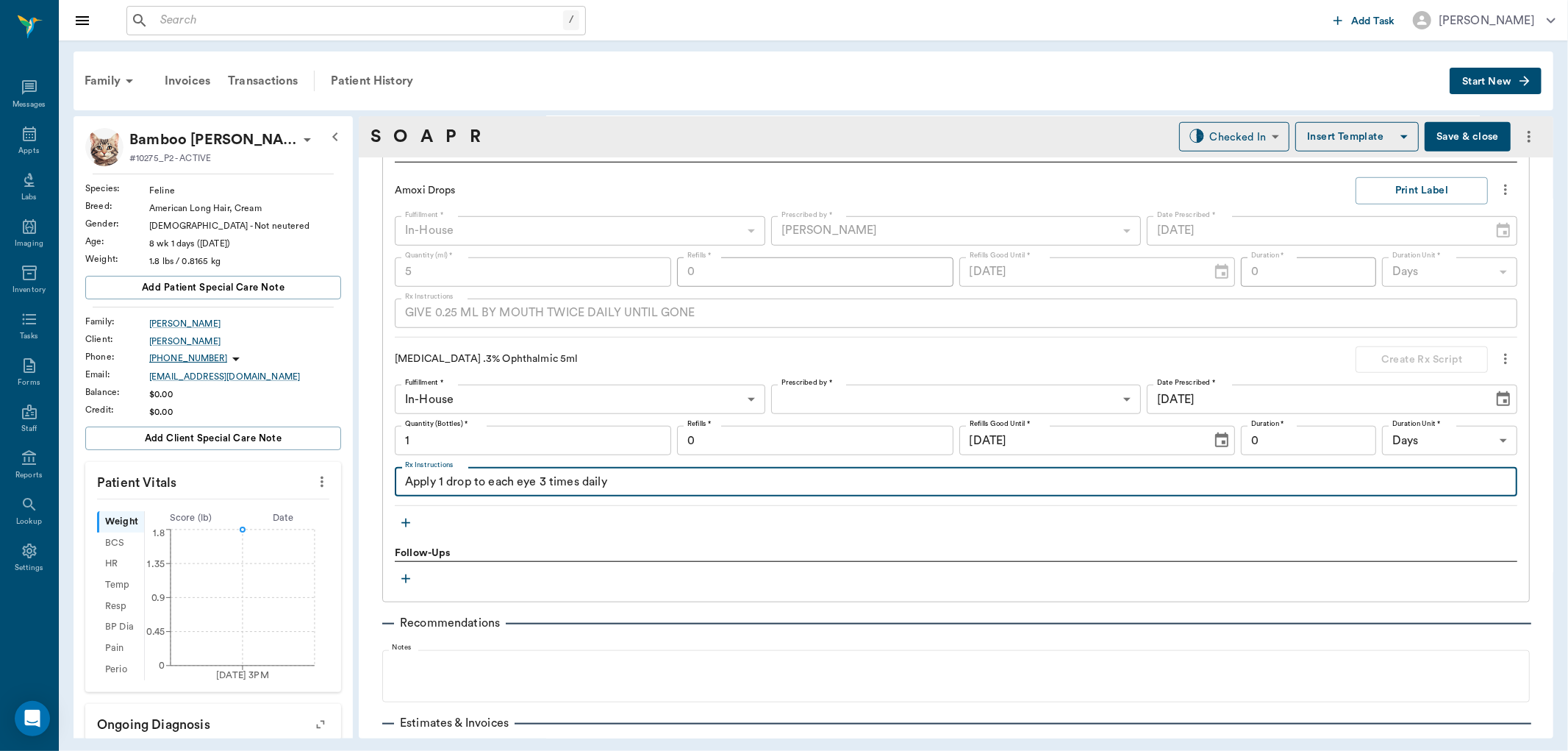
type textarea "Apply 1 drop to each eye 3 times daily"
click at [869, 406] on body "/ ​ Add Task Dr. Bert Ellsworth Nectar Messages Appts Labs Imaging Inventory Ta…" at bounding box center [784, 376] width 1568 height 751
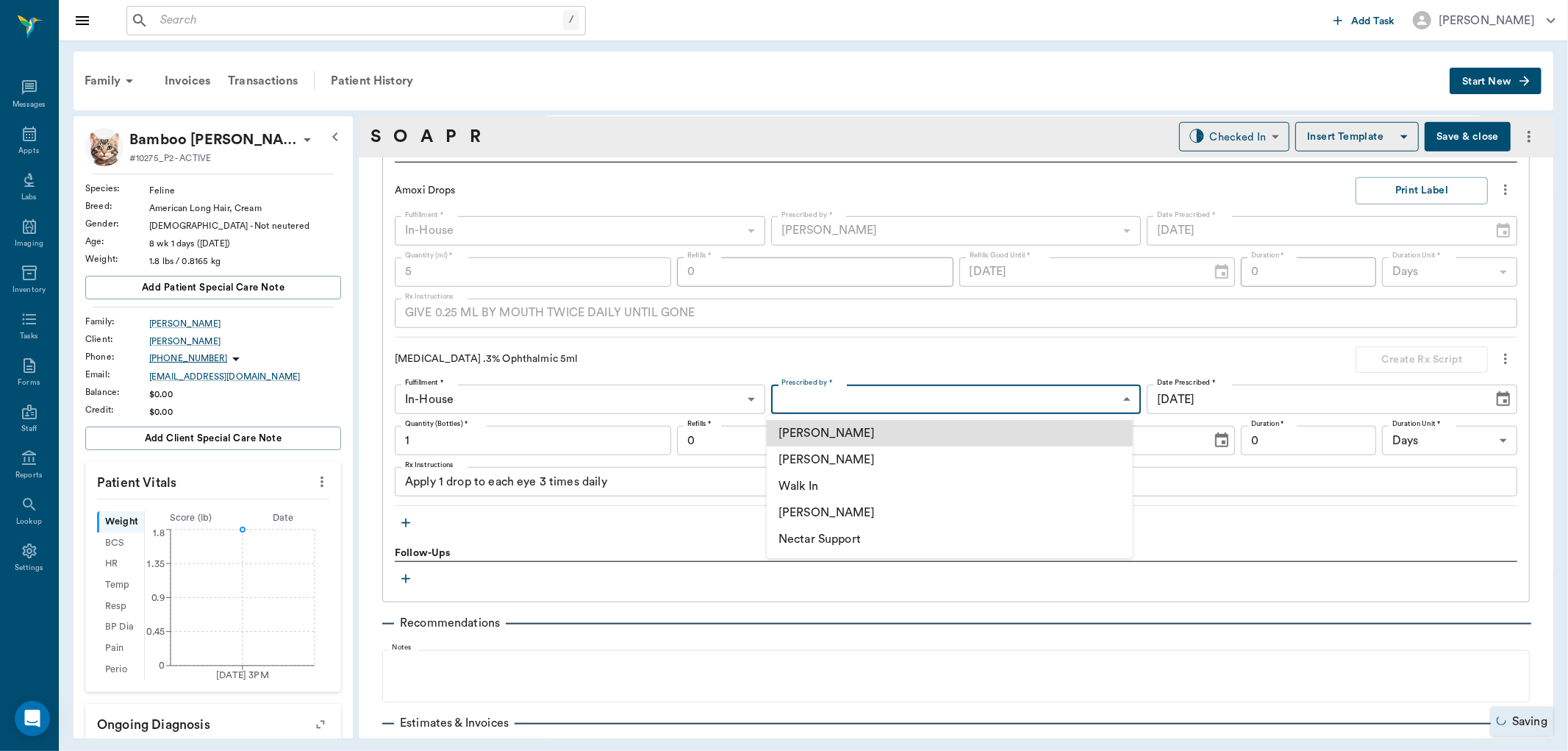
click at [893, 460] on li "[PERSON_NAME]" at bounding box center [950, 459] width 366 height 26
type input "63ec2f075fda476ae8351a4d"
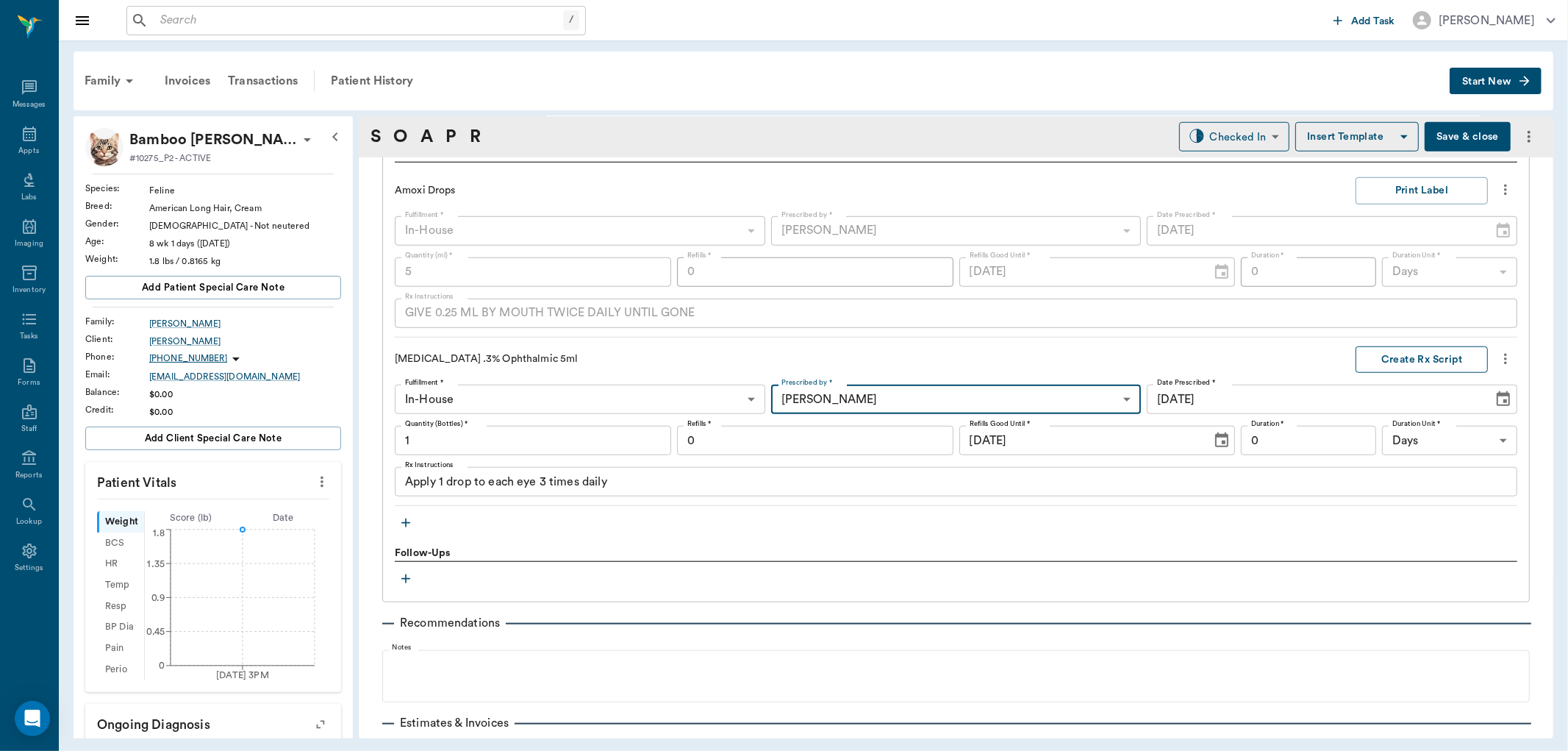
click at [1372, 362] on button "Create Rx Script" at bounding box center [1422, 359] width 132 height 27
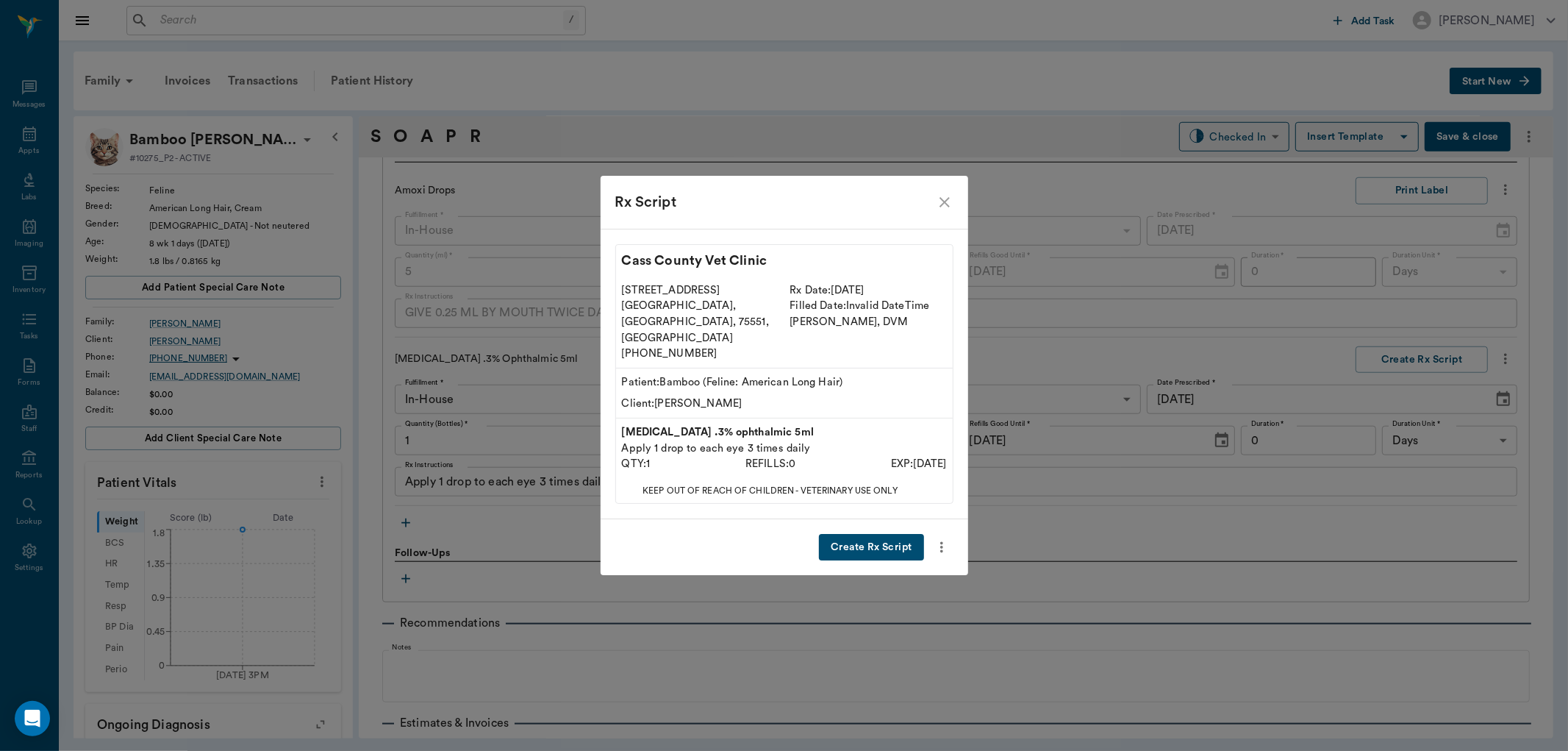
click at [848, 534] on button "Create Rx Script" at bounding box center [871, 547] width 105 height 27
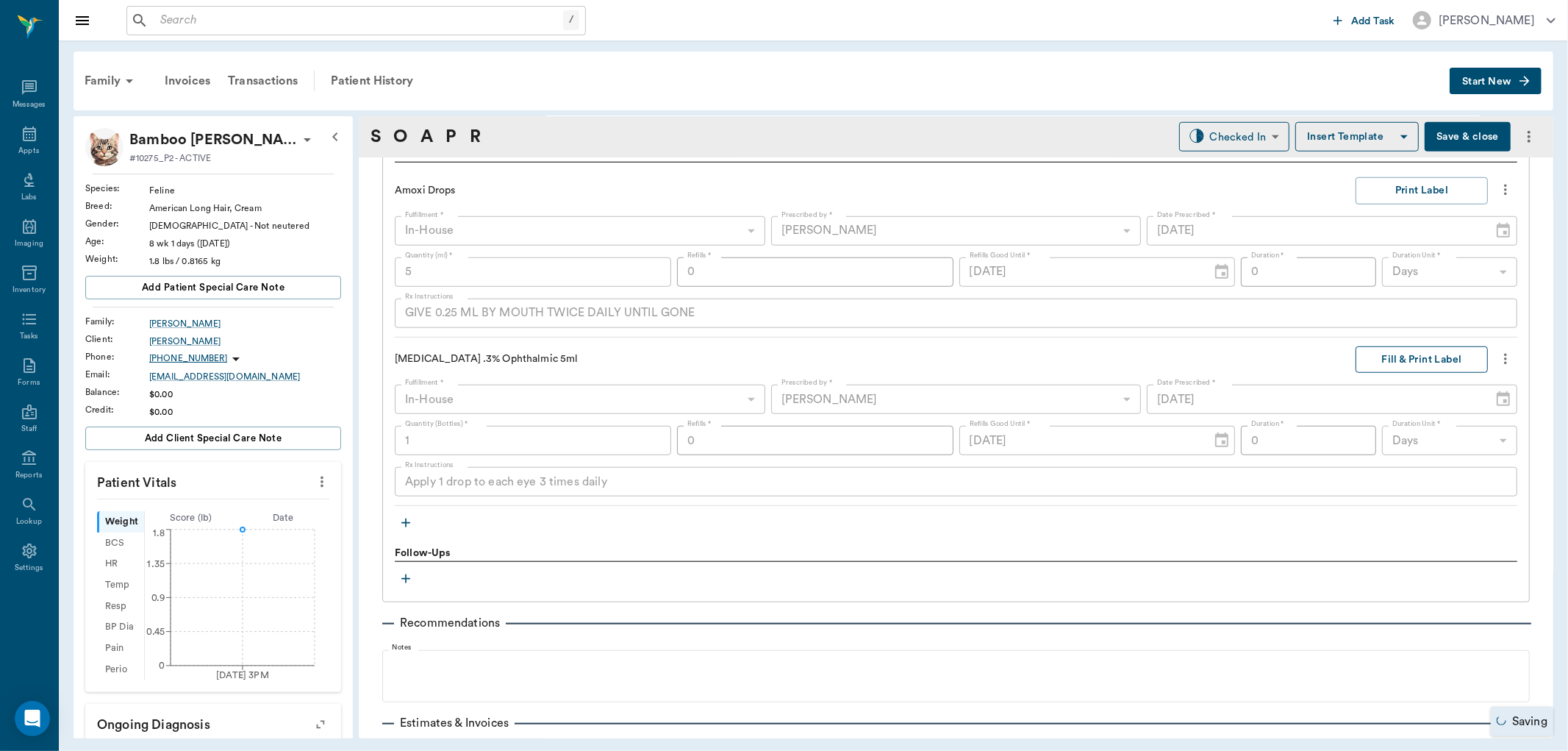
click at [1396, 356] on button "Fill & Print Label" at bounding box center [1422, 359] width 132 height 27
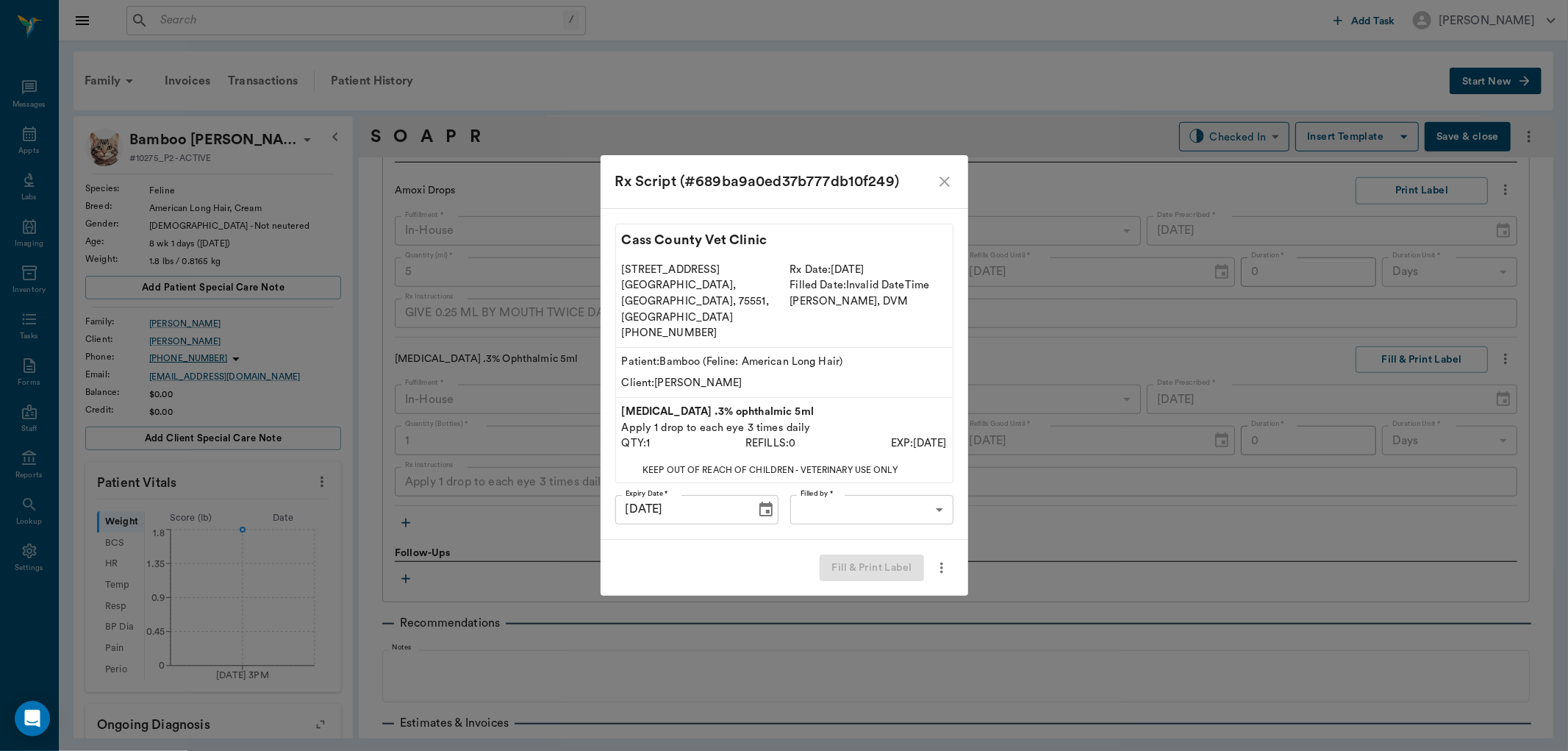
click at [899, 469] on div "Cass County Vet Clinic 102 E. Pinecrest Dr. Atlanta, TX, 75551, USA (903) 796-4…" at bounding box center [784, 374] width 368 height 332
click at [899, 493] on body "/ ​ Add Task Dr. Bert Ellsworth Nectar Messages Appts Labs Imaging Inventory Ta…" at bounding box center [784, 376] width 1568 height 751
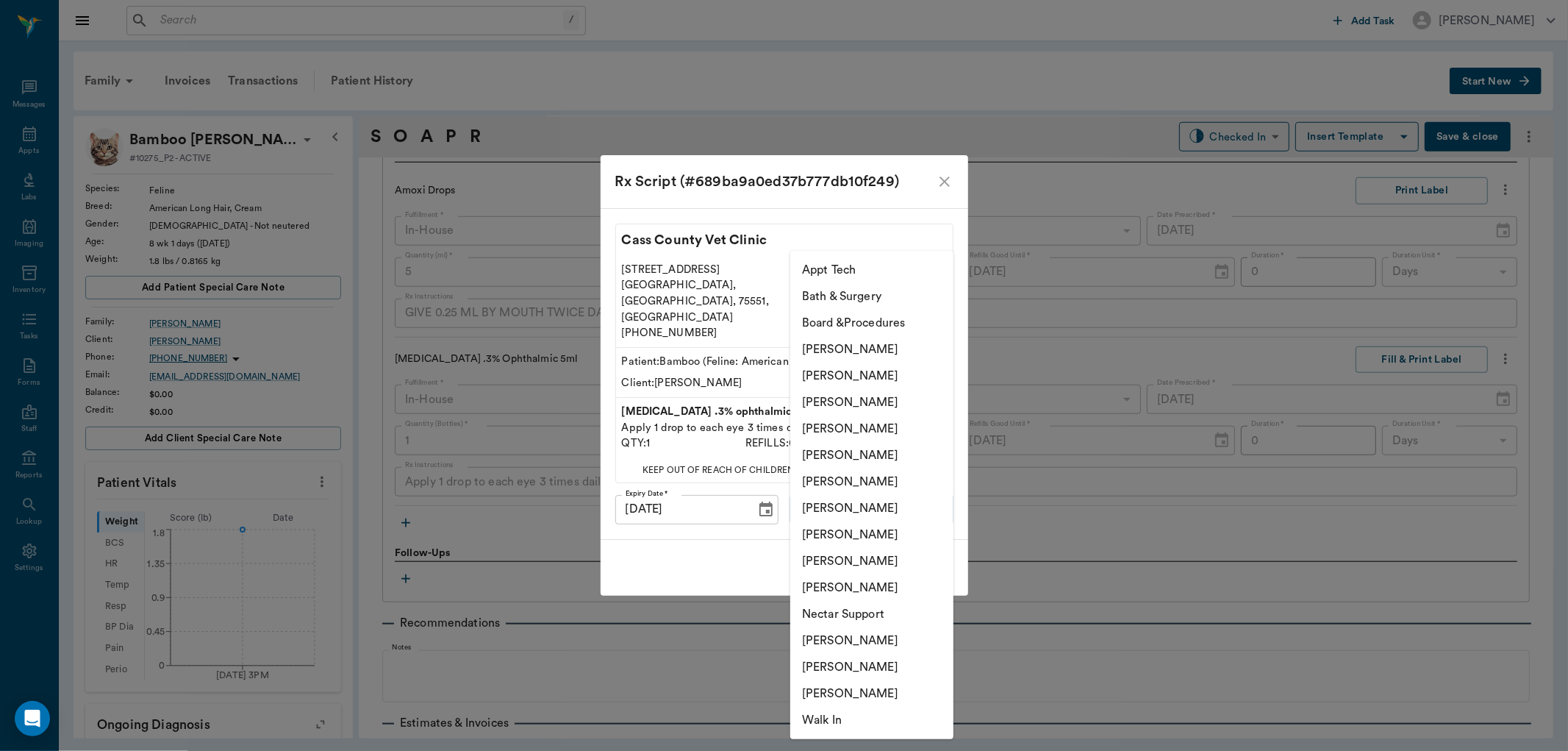
click at [883, 379] on li "Daniel Virnala" at bounding box center [872, 376] width 163 height 26
type input "642ef10e332a41444de2bad1"
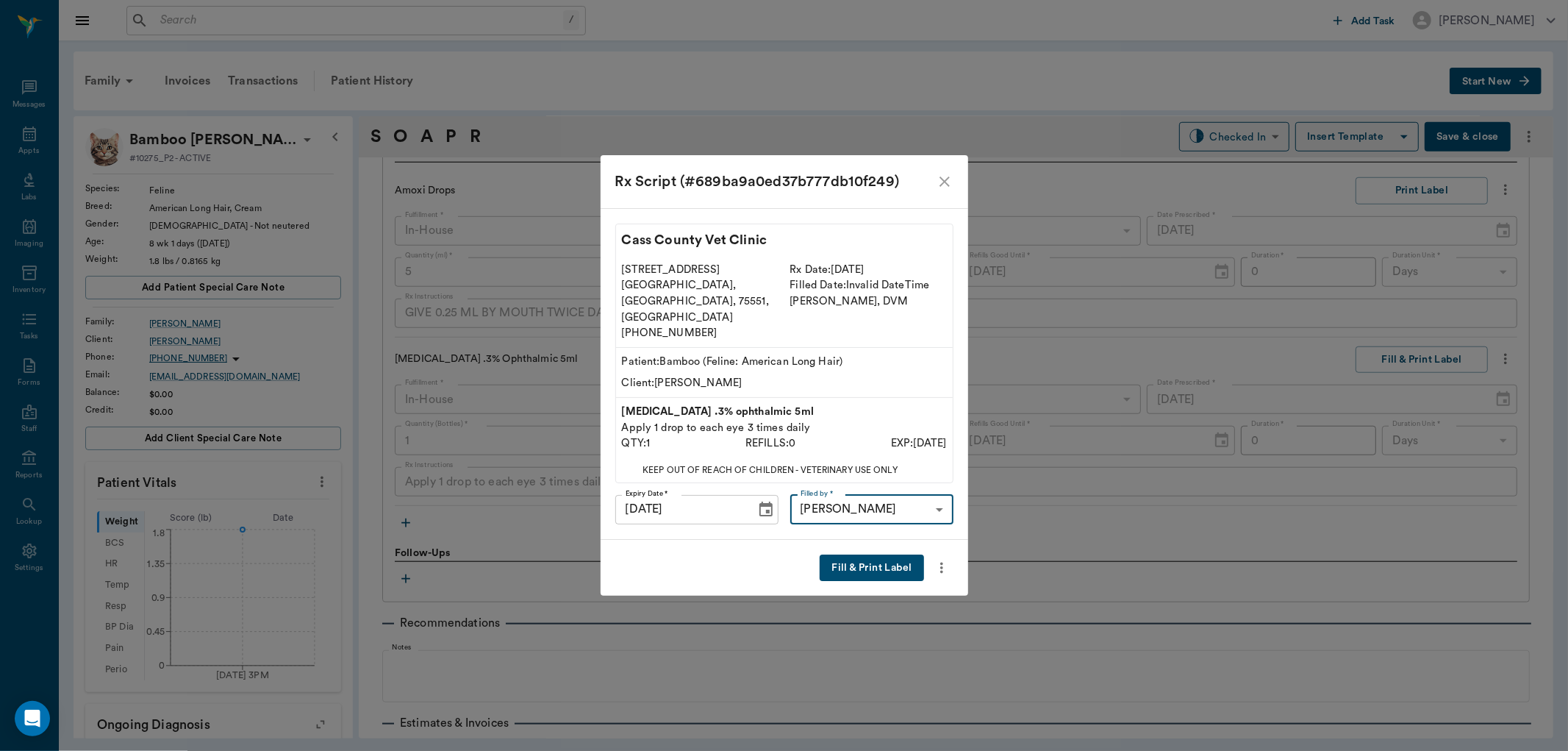
click at [854, 555] on button "Fill & Print Label" at bounding box center [871, 568] width 104 height 27
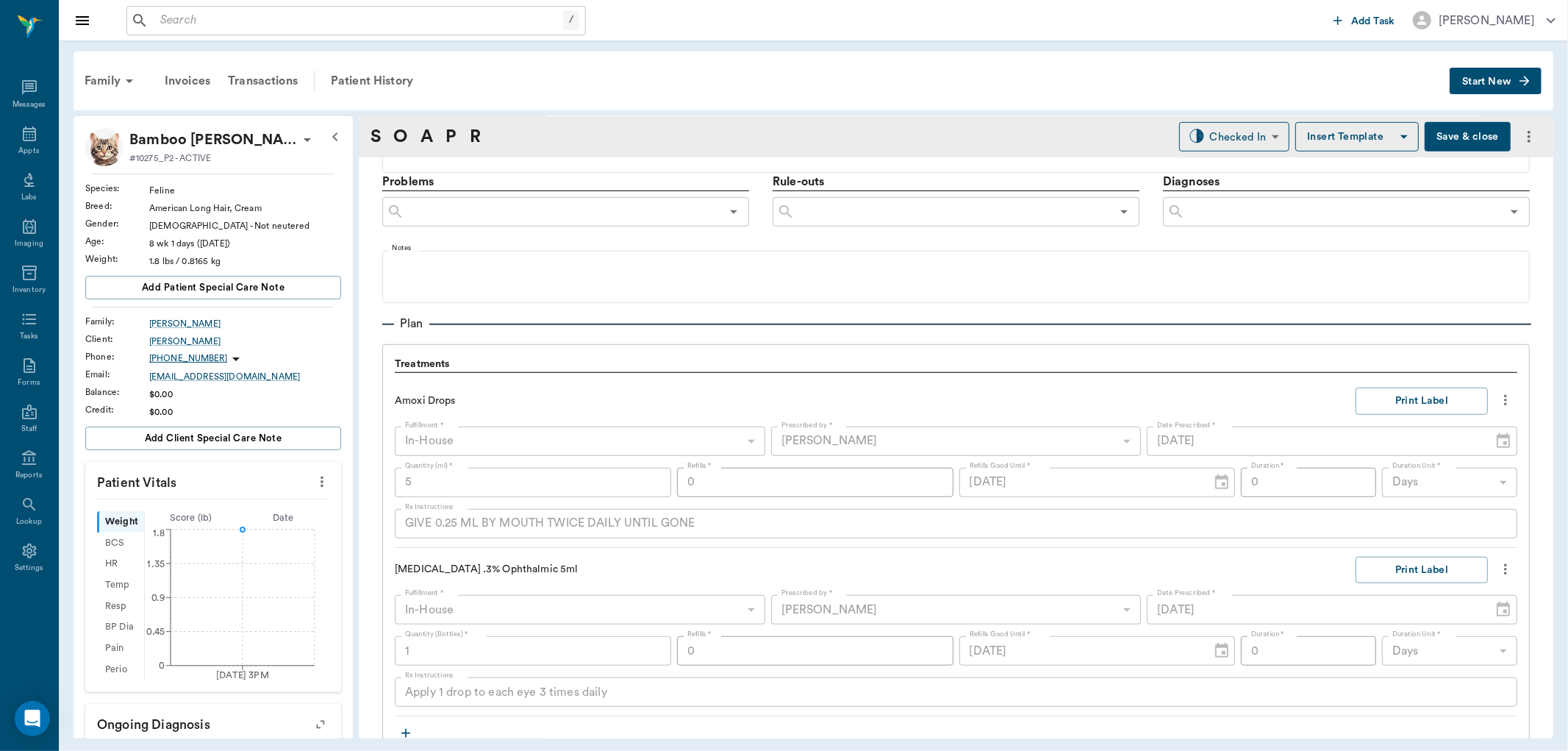
scroll to position [1156, 0]
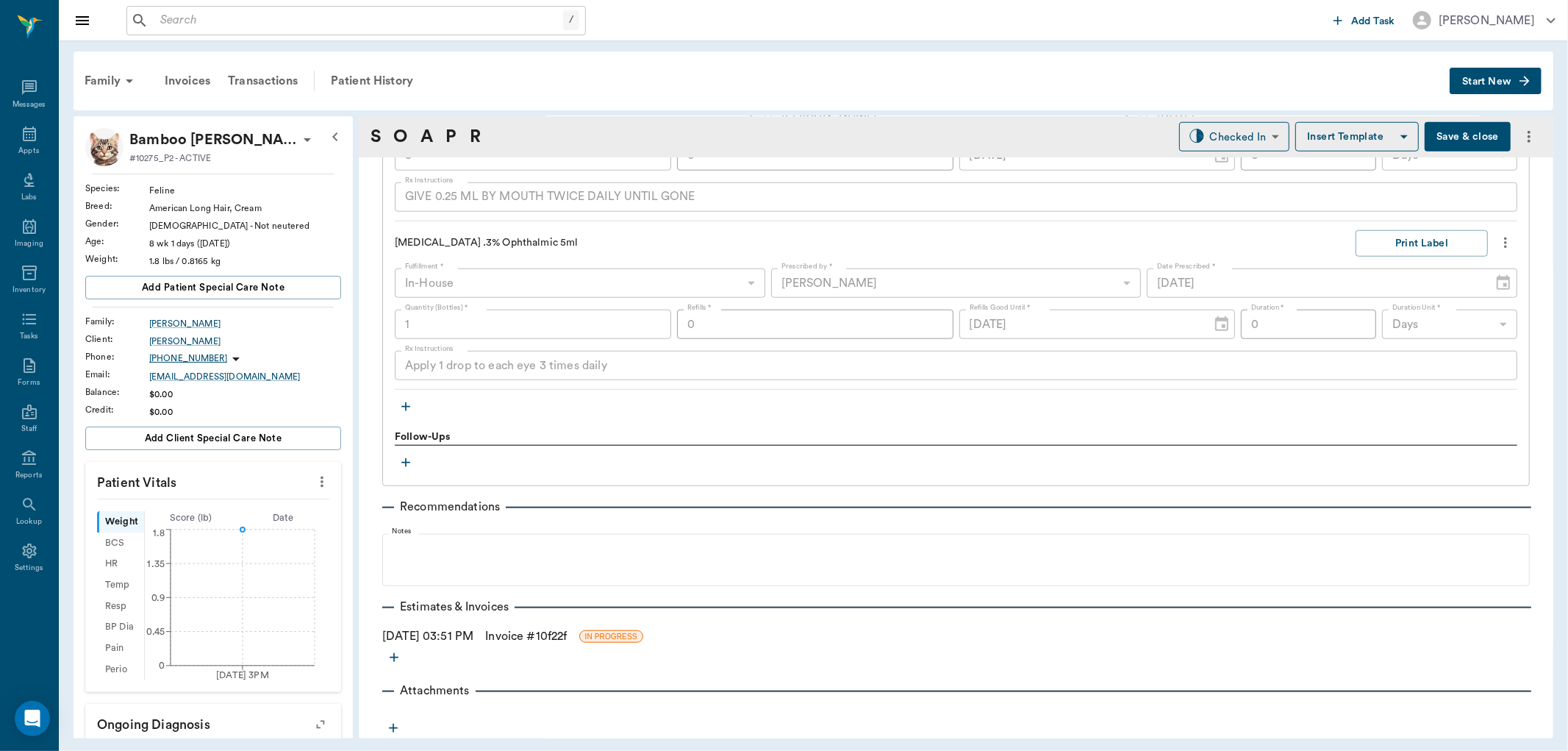
click at [409, 406] on icon "button" at bounding box center [405, 406] width 15 height 15
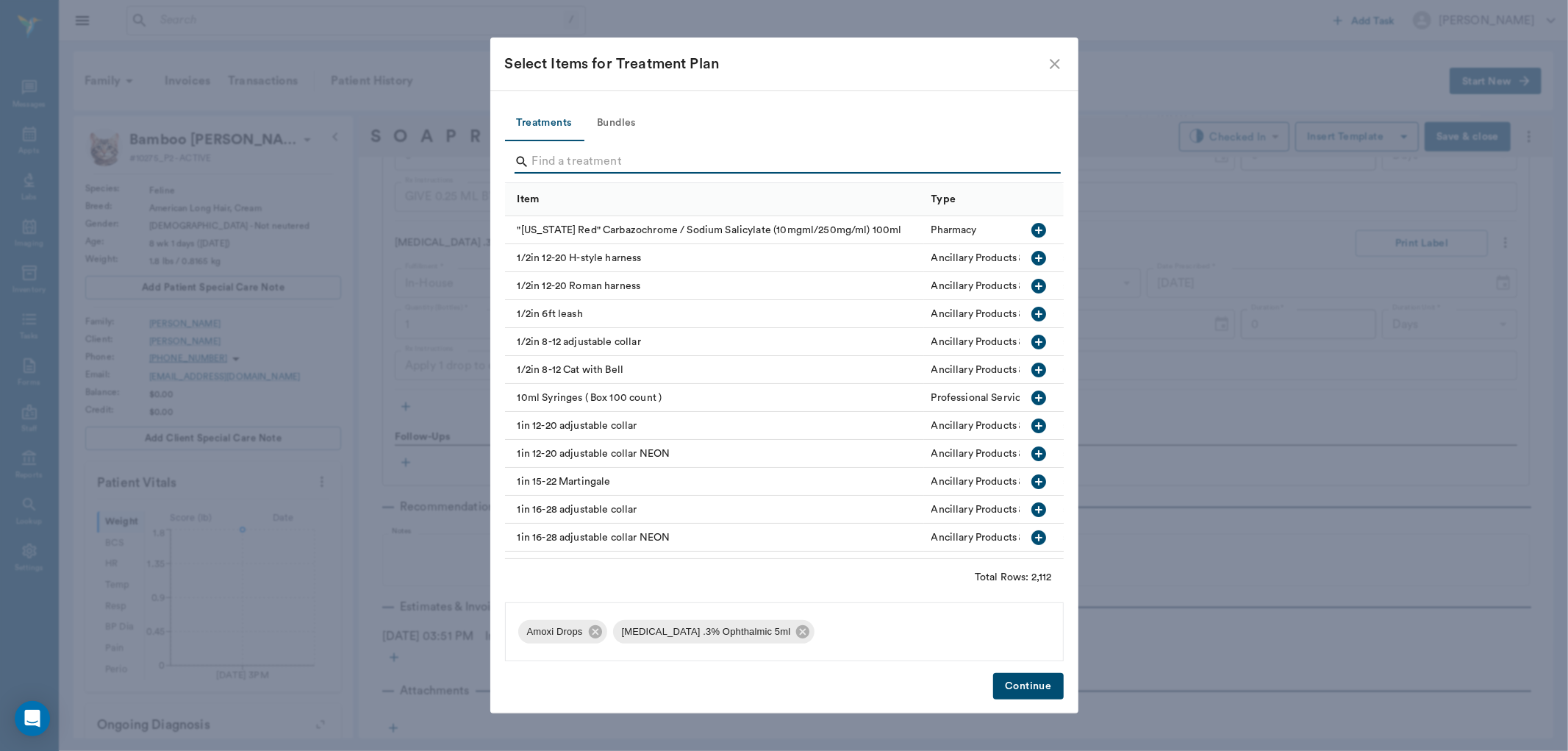
click at [572, 163] on input "Search" at bounding box center [785, 162] width 507 height 24
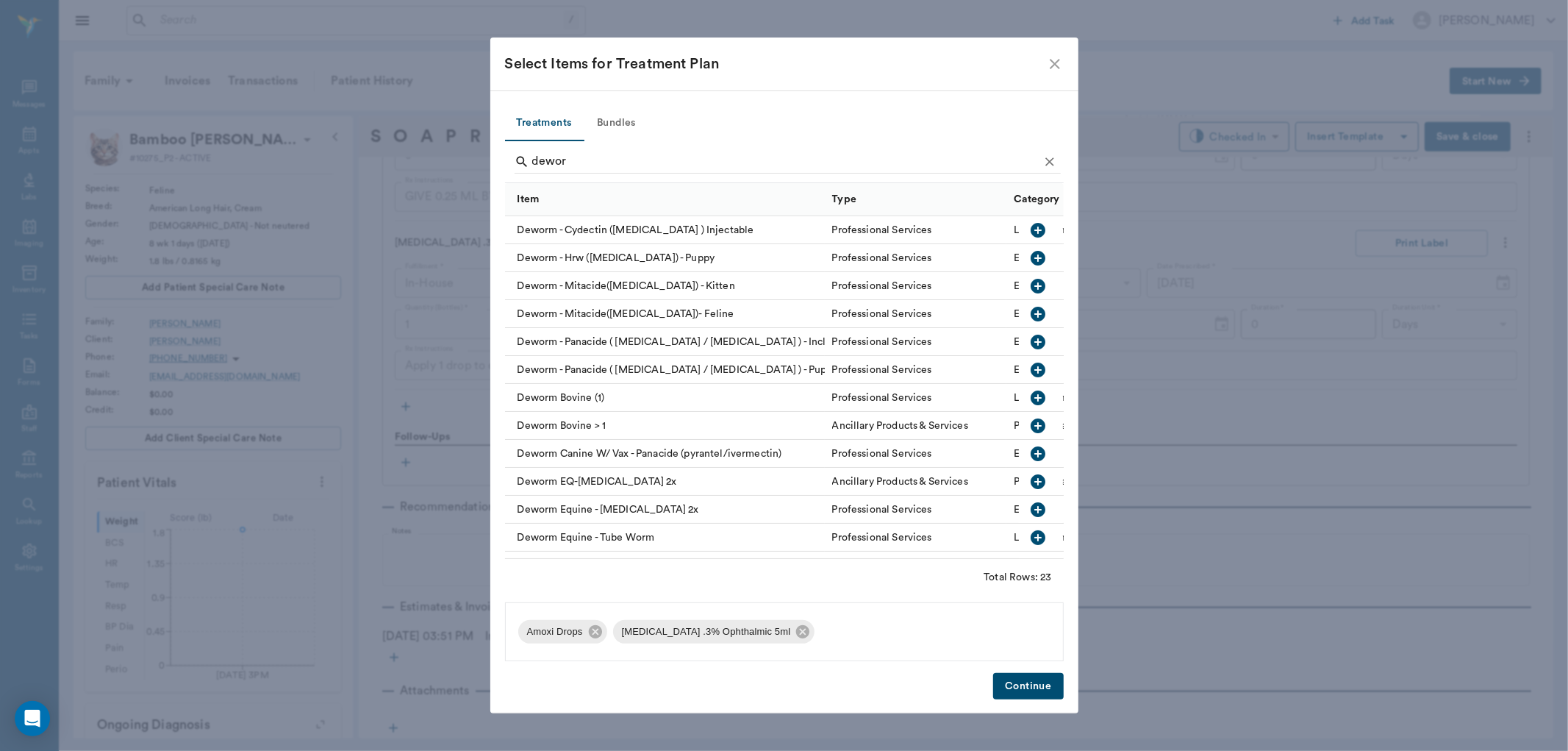
click at [1031, 335] on icon "button" at bounding box center [1038, 342] width 15 height 15
type input "d"
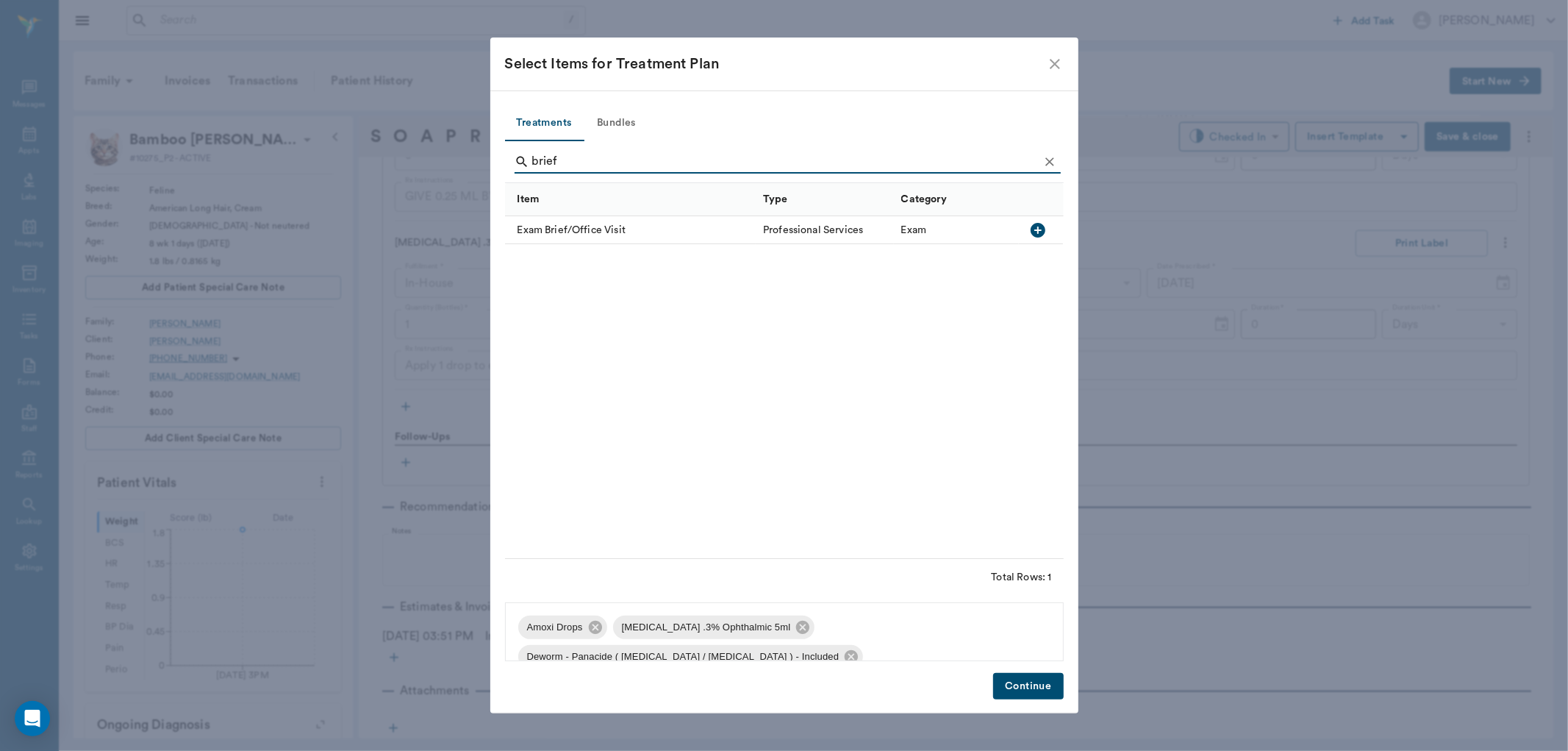
type input "brief"
click at [1043, 225] on icon "button" at bounding box center [1037, 230] width 15 height 15
click at [1020, 686] on button "Continue" at bounding box center [1028, 686] width 70 height 27
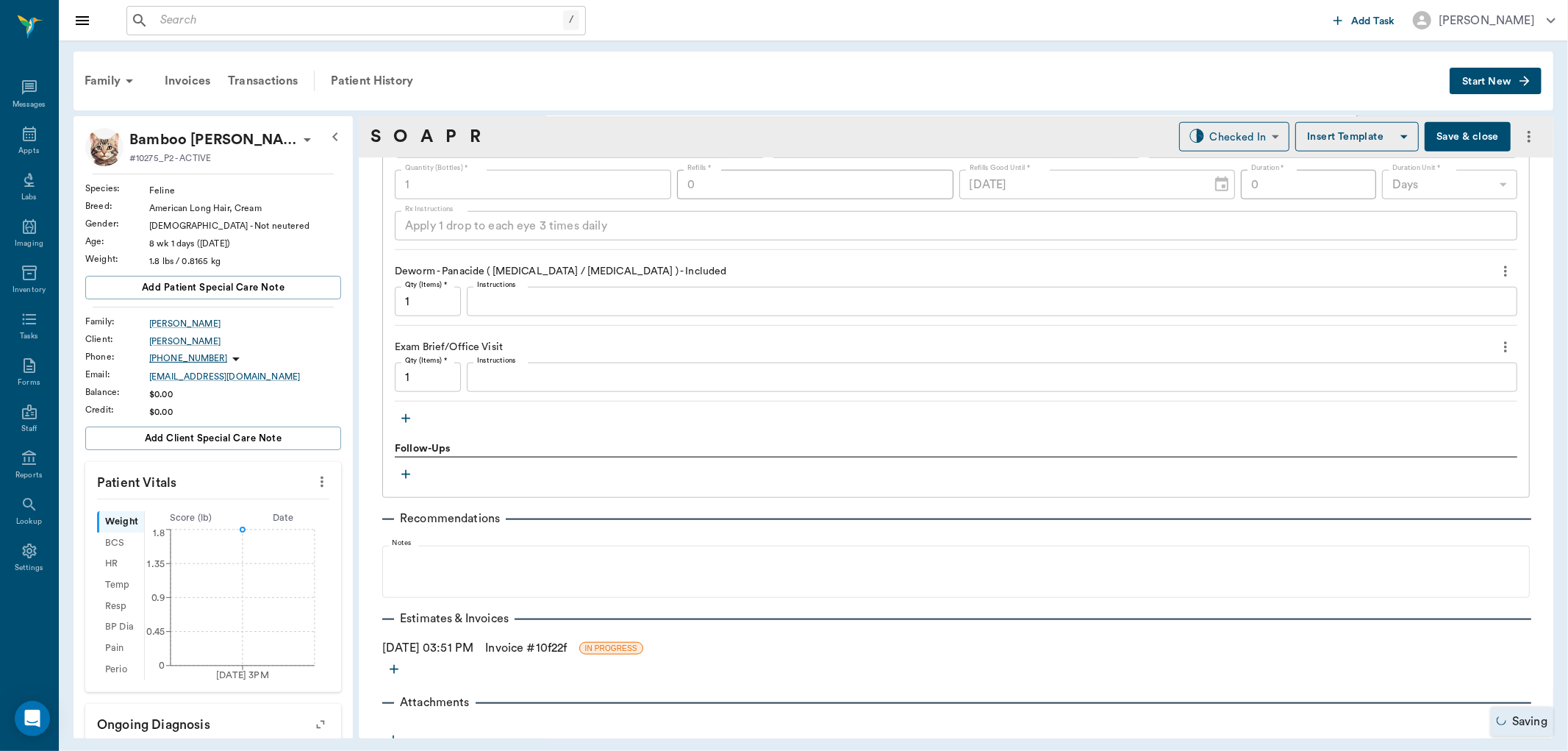
scroll to position [1307, 0]
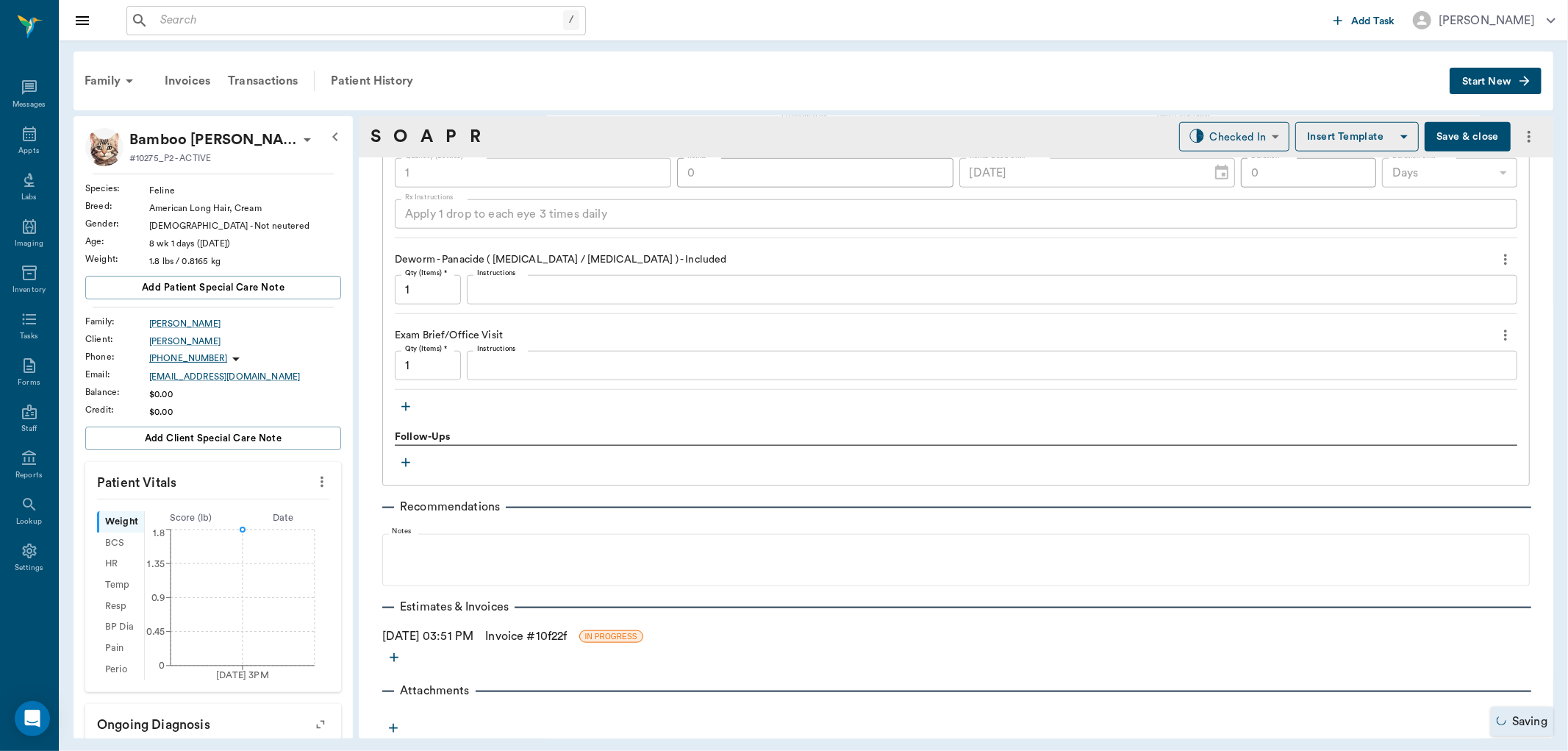
click at [525, 637] on link "Invoice # 10f22f" at bounding box center [526, 636] width 82 height 18
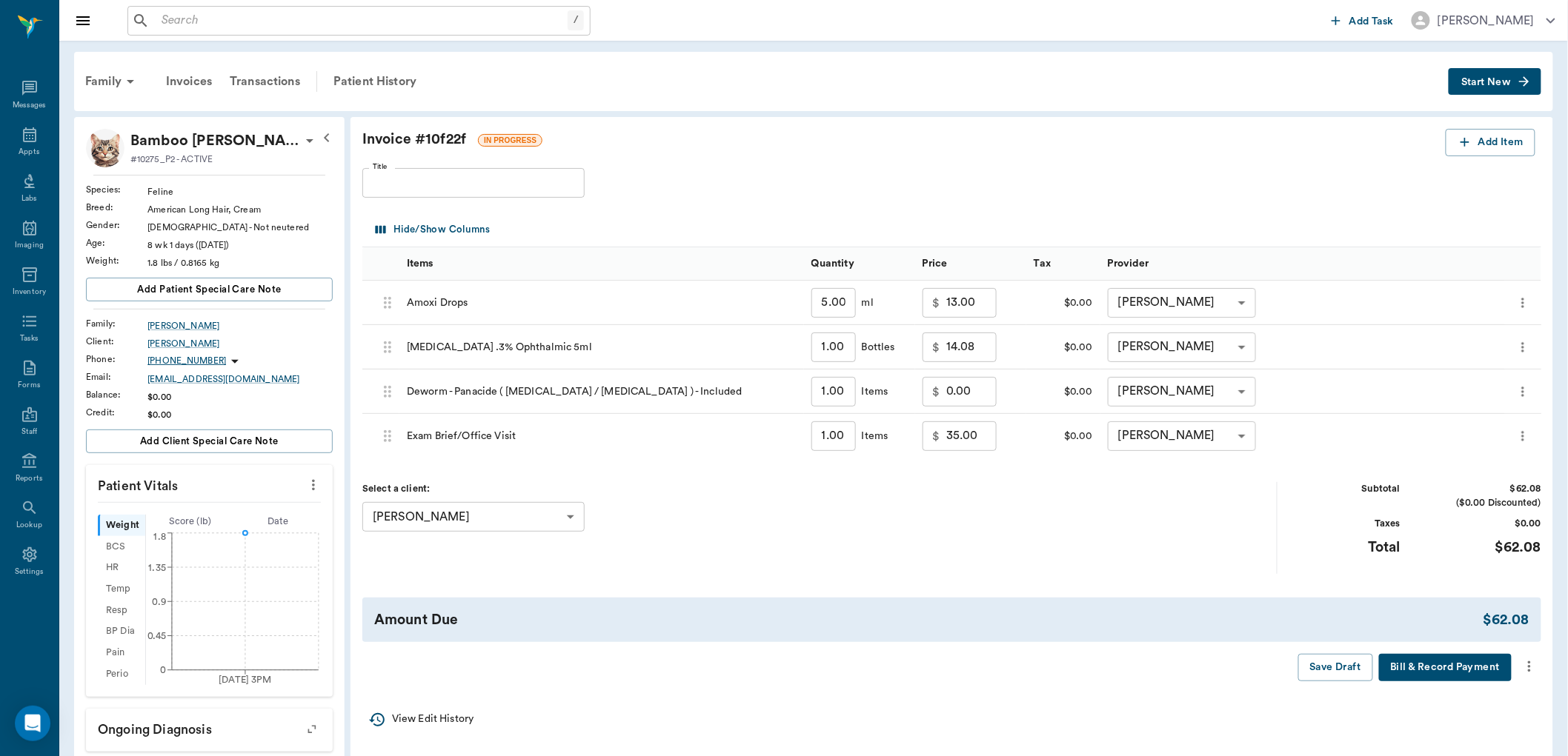
click at [1527, 662] on icon "more" at bounding box center [1529, 666] width 16 height 18
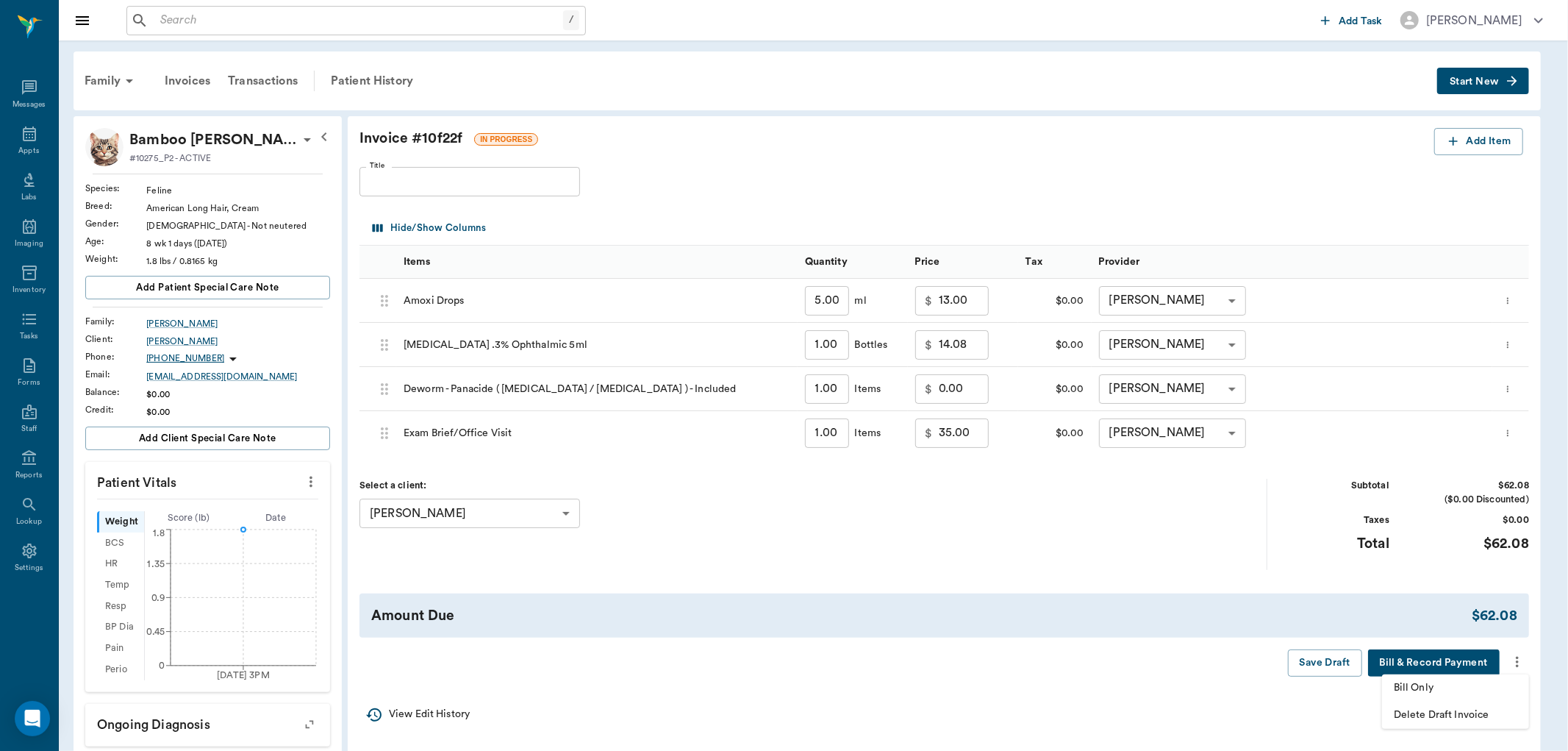
click at [1464, 686] on span "Bill Only" at bounding box center [1456, 688] width 124 height 15
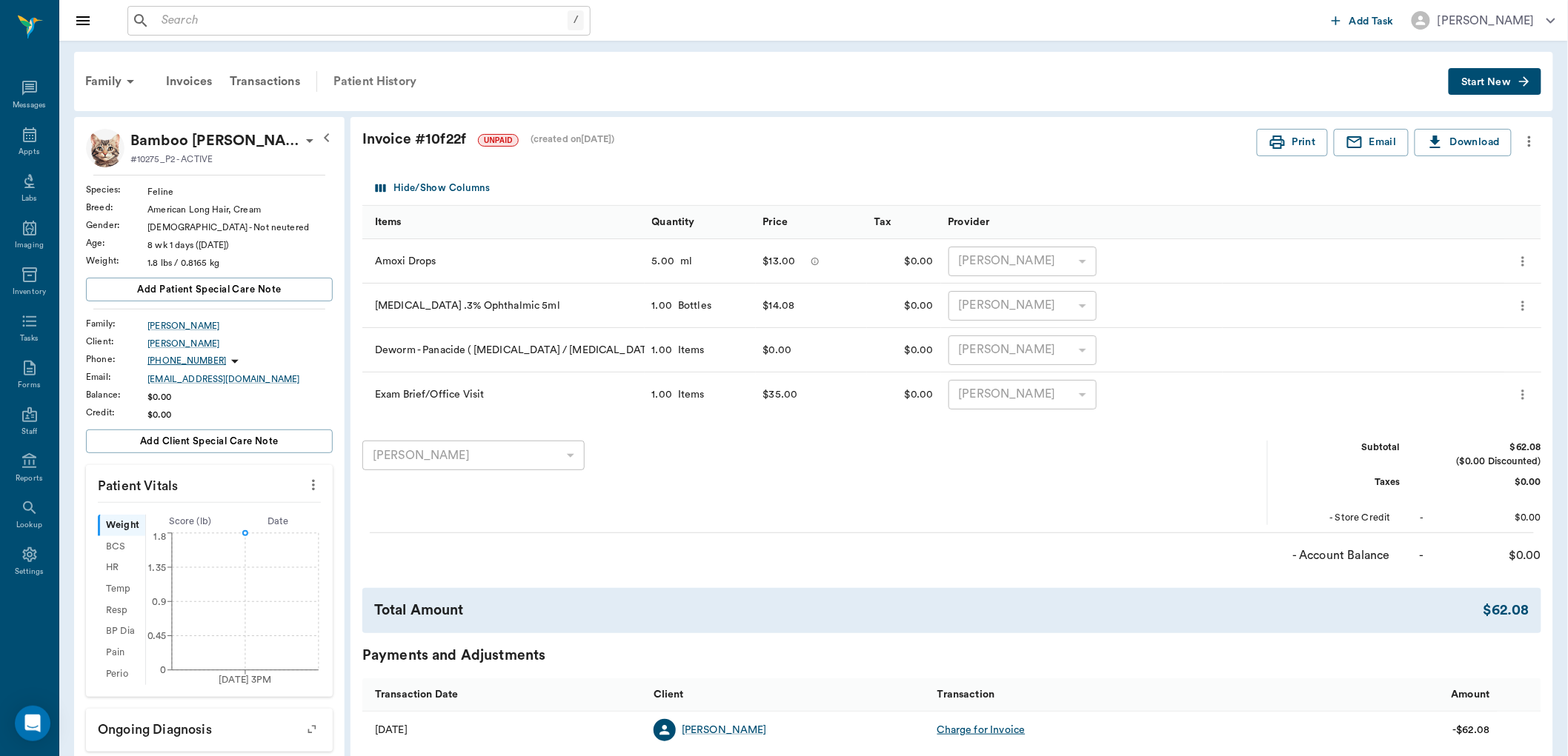
click at [370, 75] on div "Patient History" at bounding box center [375, 81] width 101 height 36
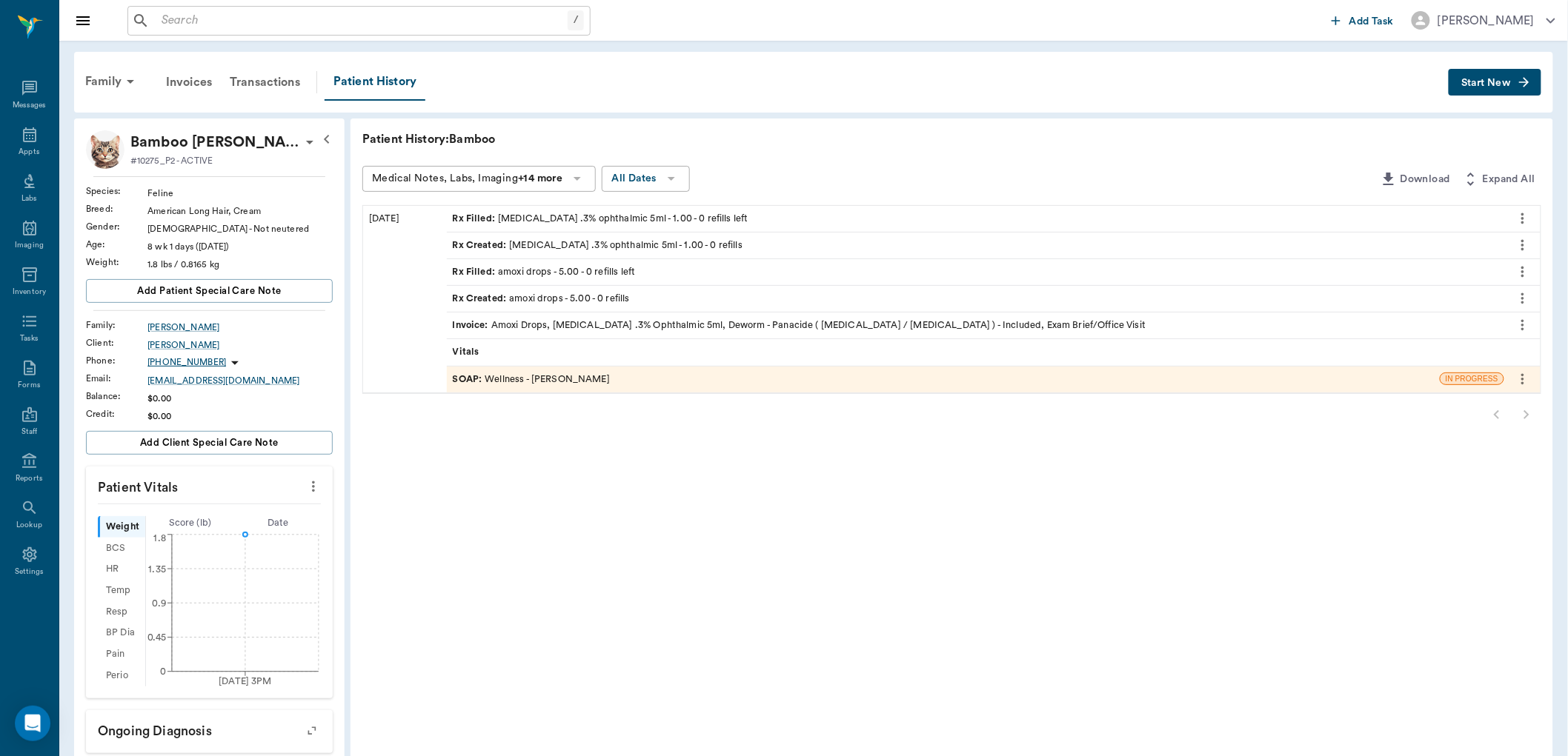
click at [541, 376] on div "SOAP : Wellness - Dr. Bert Ellsworth" at bounding box center [531, 380] width 157 height 14
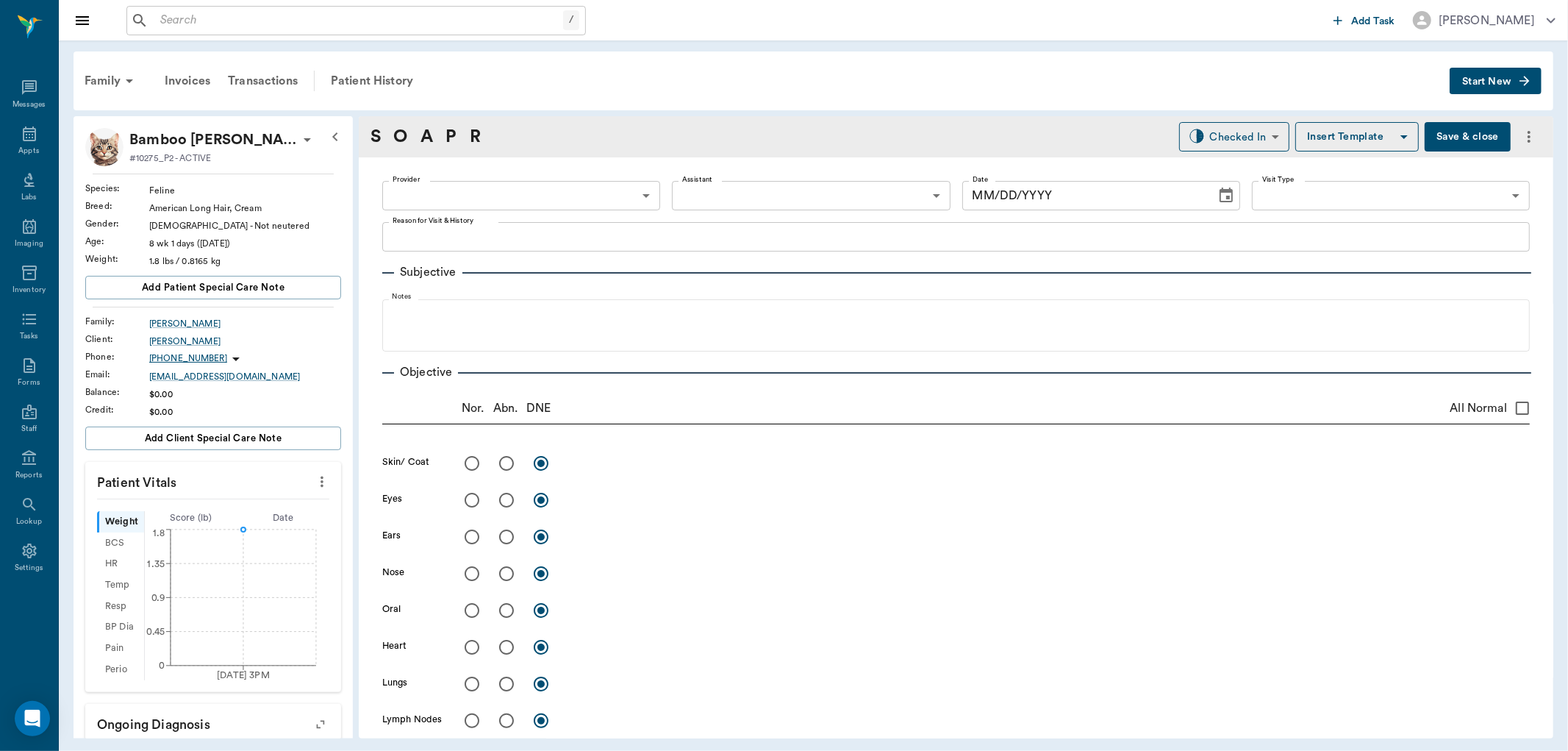
type input "63ec2f075fda476ae8351a4d"
type input "65d2be4f46e3a538d89b8c14"
type textarea "CHECK EYES. DOING ALOT OF SQUINTING. USED OTC MEDS AND HASN'T HELPED LORY"
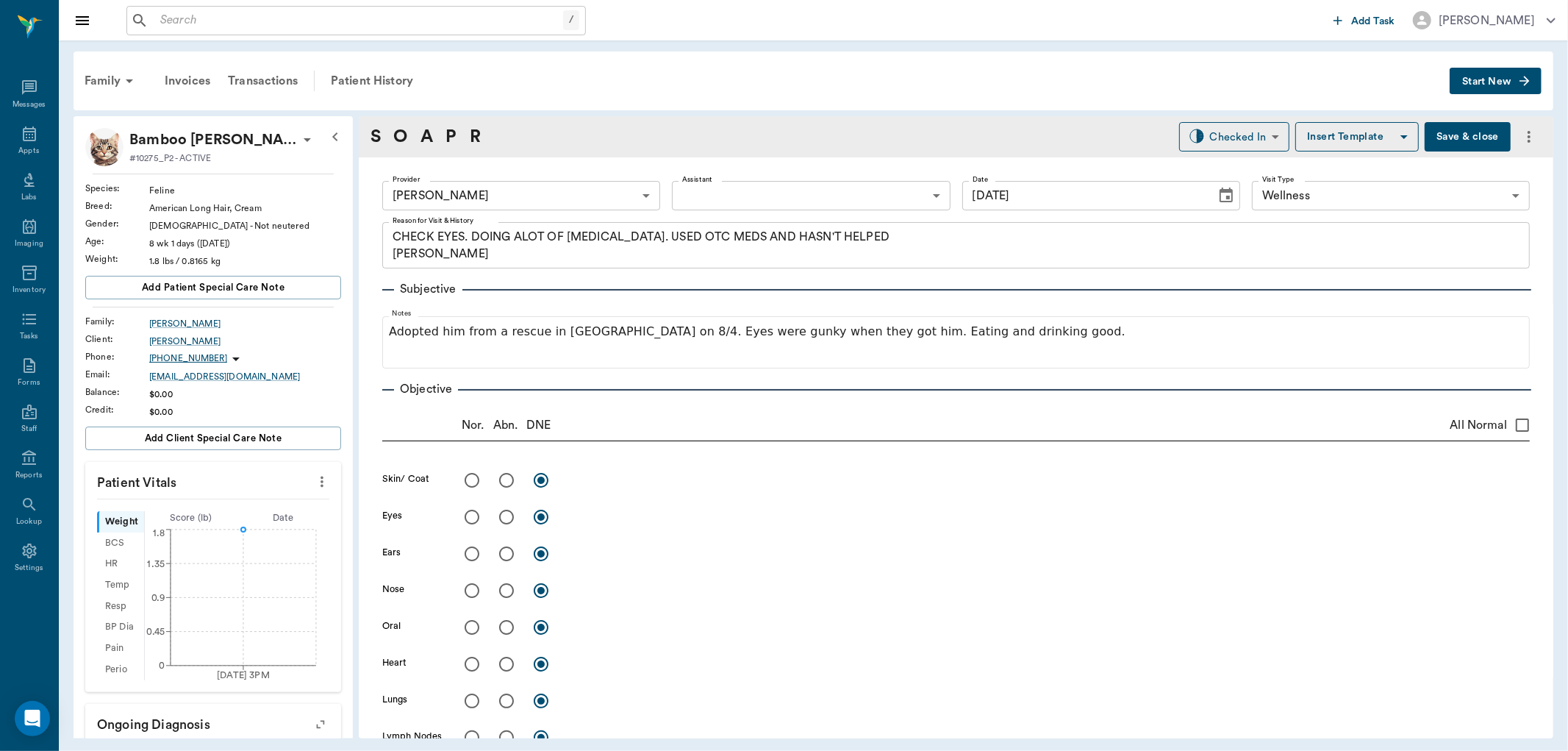
type input "[DATE]"
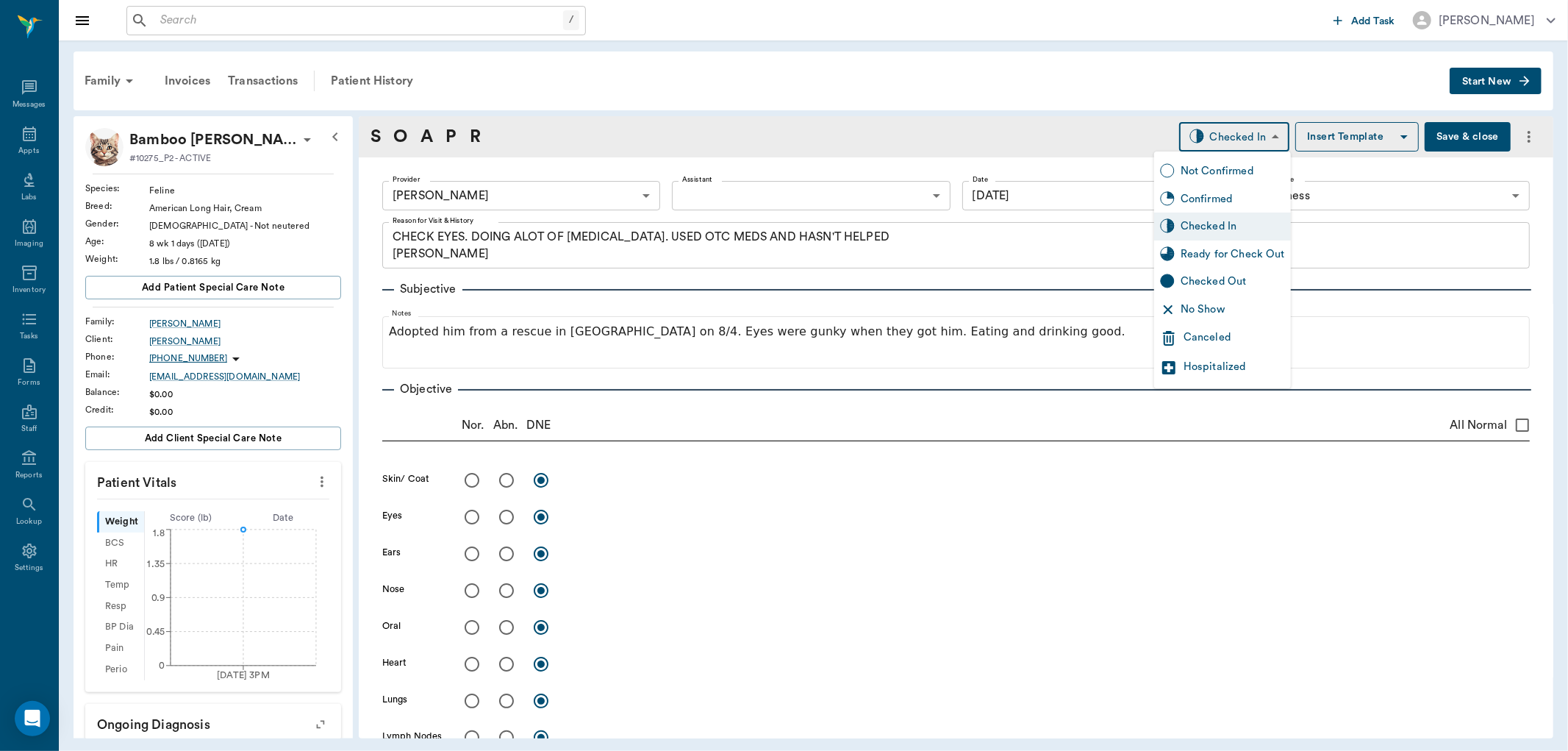
click at [1252, 138] on body "/ ​ Add Task Dr. Bert Ellsworth Nectar Messages Appts Labs Imaging Inventory Ta…" at bounding box center [784, 376] width 1568 height 751
click at [1230, 258] on div "Ready for Check Out" at bounding box center [1233, 254] width 105 height 16
type input "READY_TO_CHECKOUT"
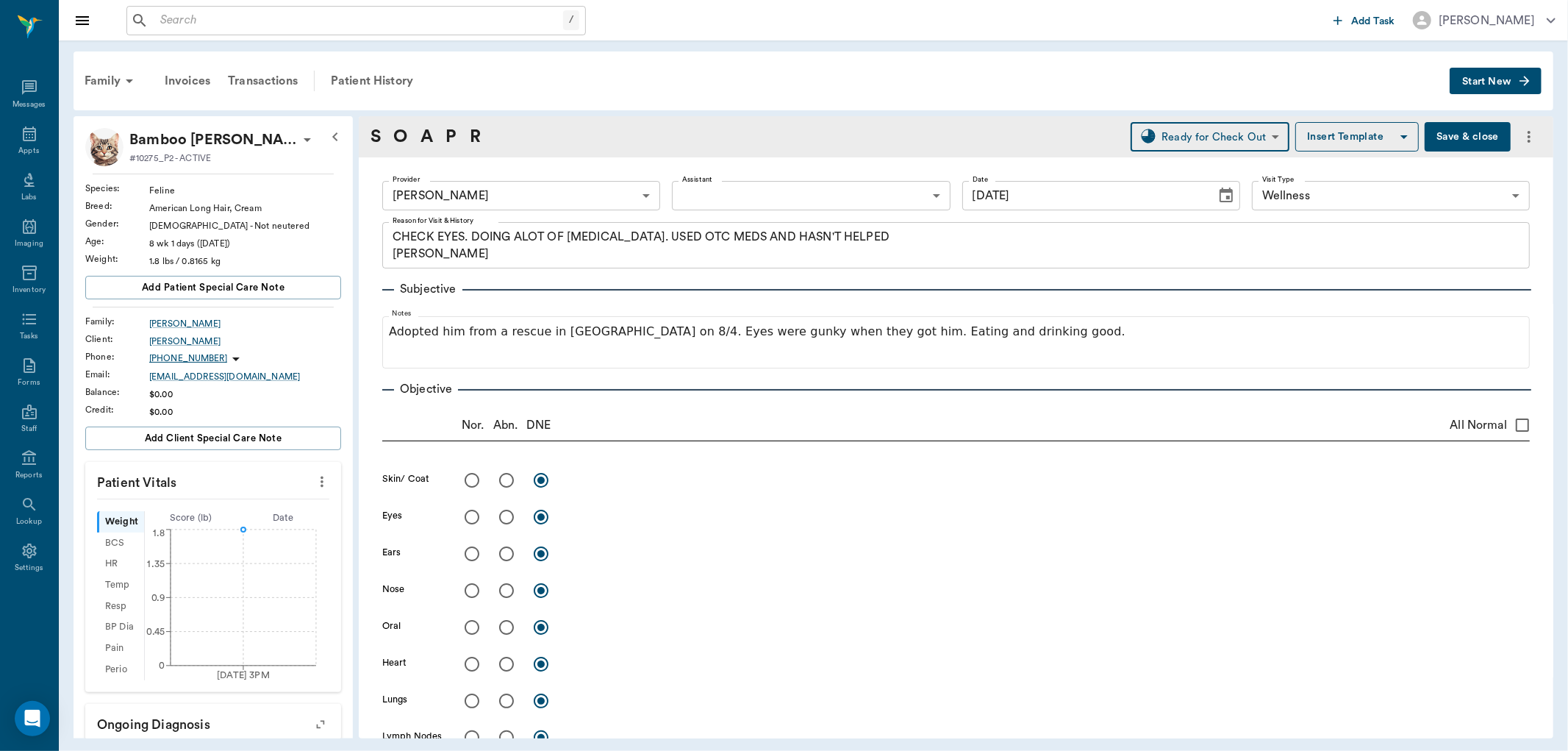
click at [1467, 142] on button "Save & close" at bounding box center [1468, 137] width 86 height 29
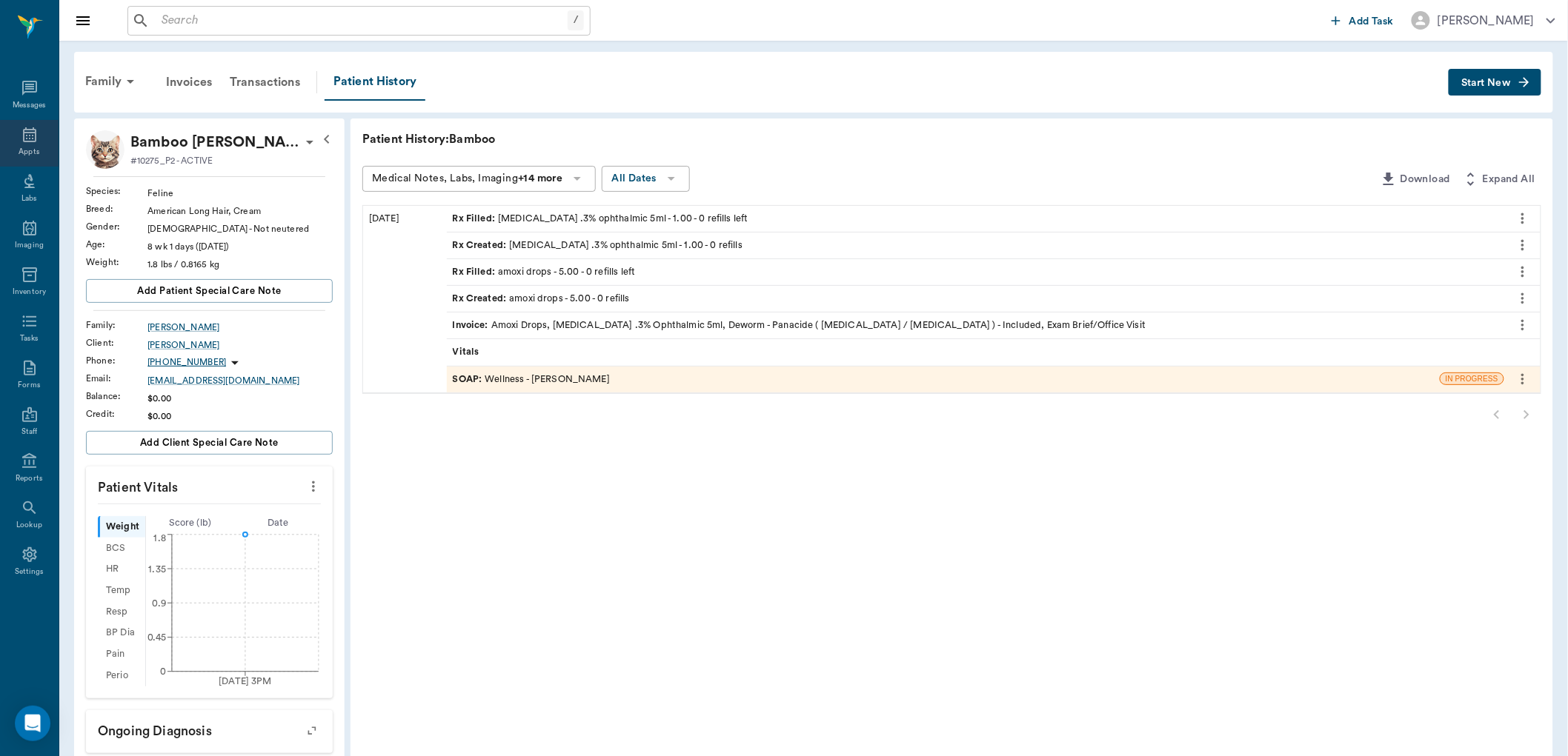
click at [34, 132] on icon at bounding box center [29, 134] width 13 height 15
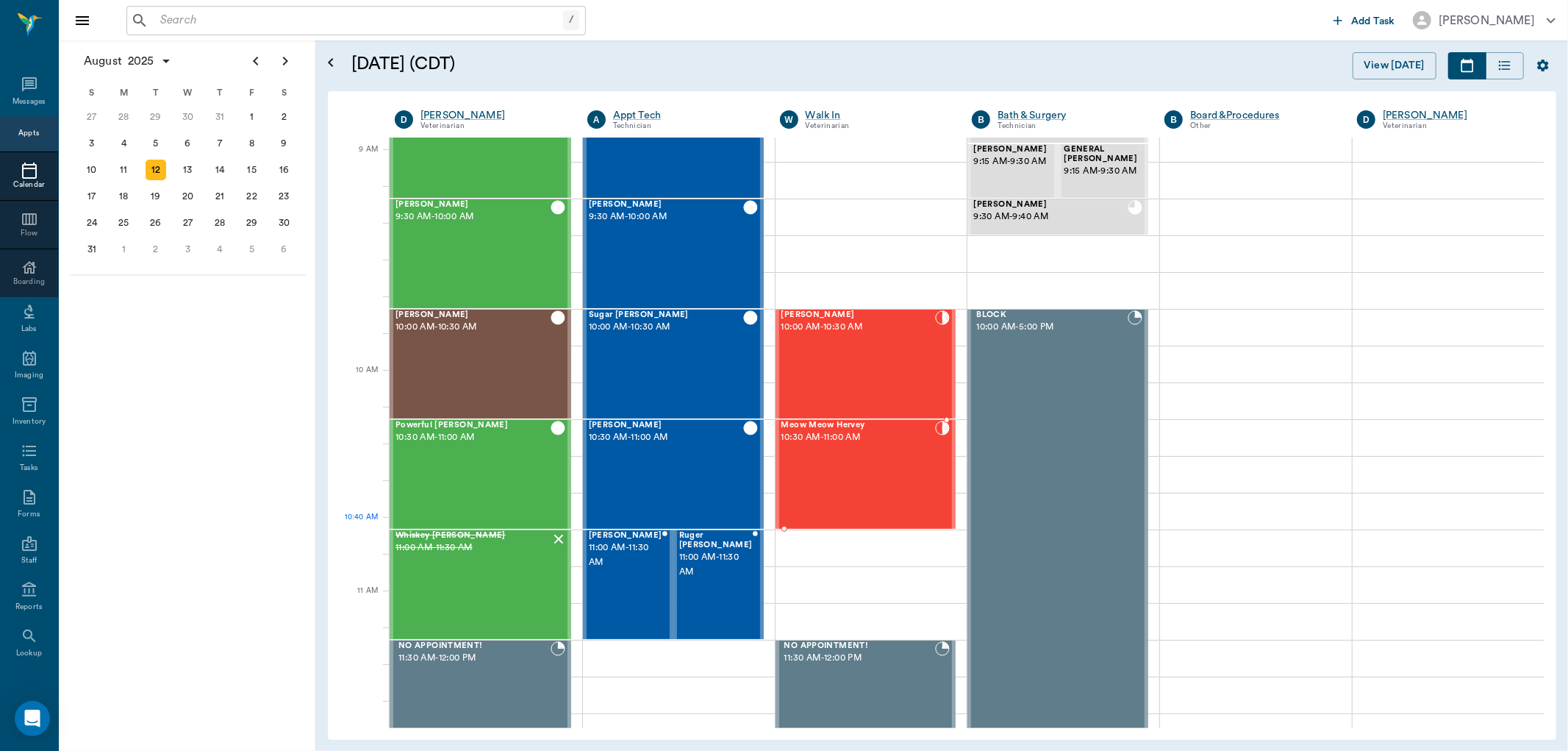
scroll to position [215, 0]
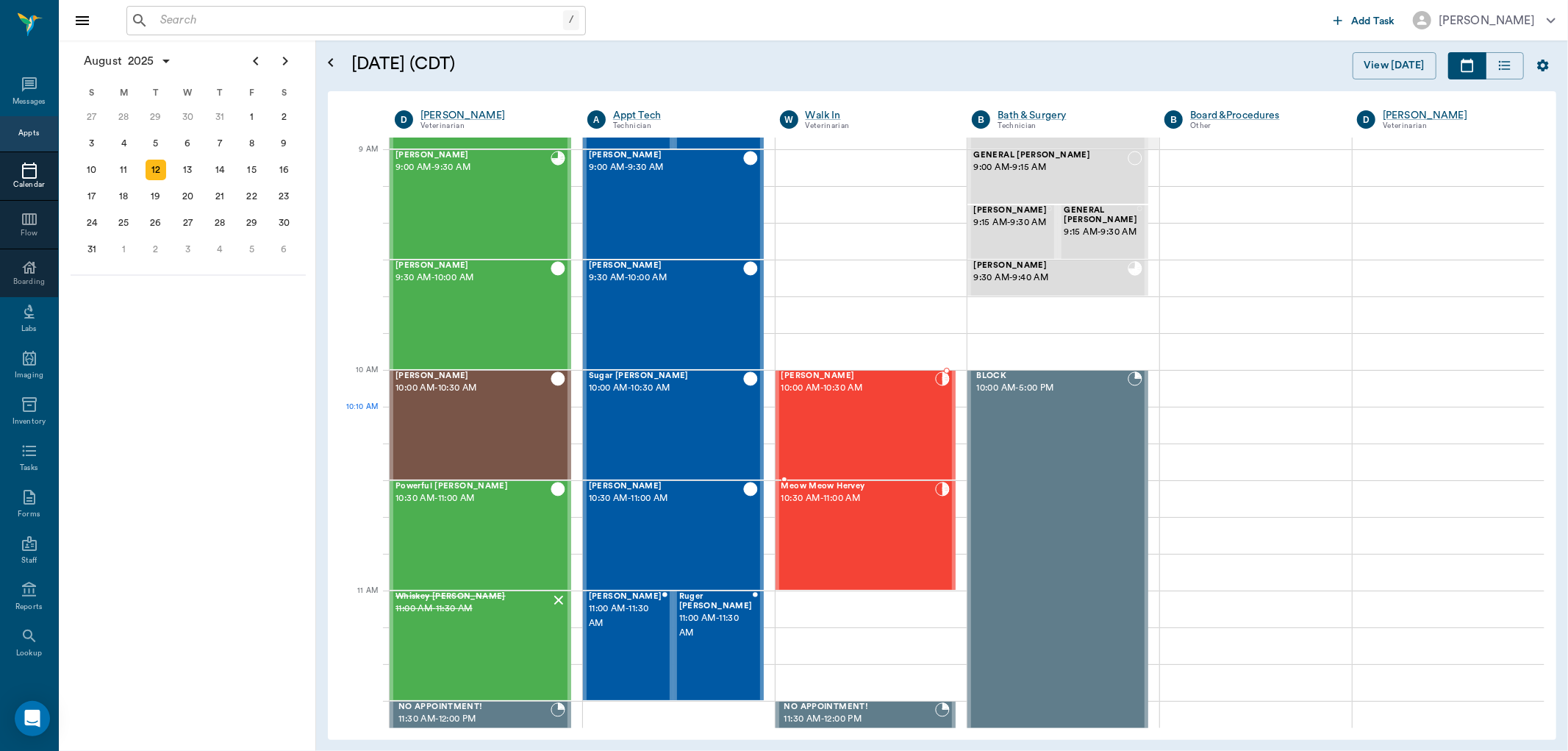
click at [858, 432] on div "Duke Nuckels 10:00 AM - 10:30 AM" at bounding box center [858, 426] width 155 height 108
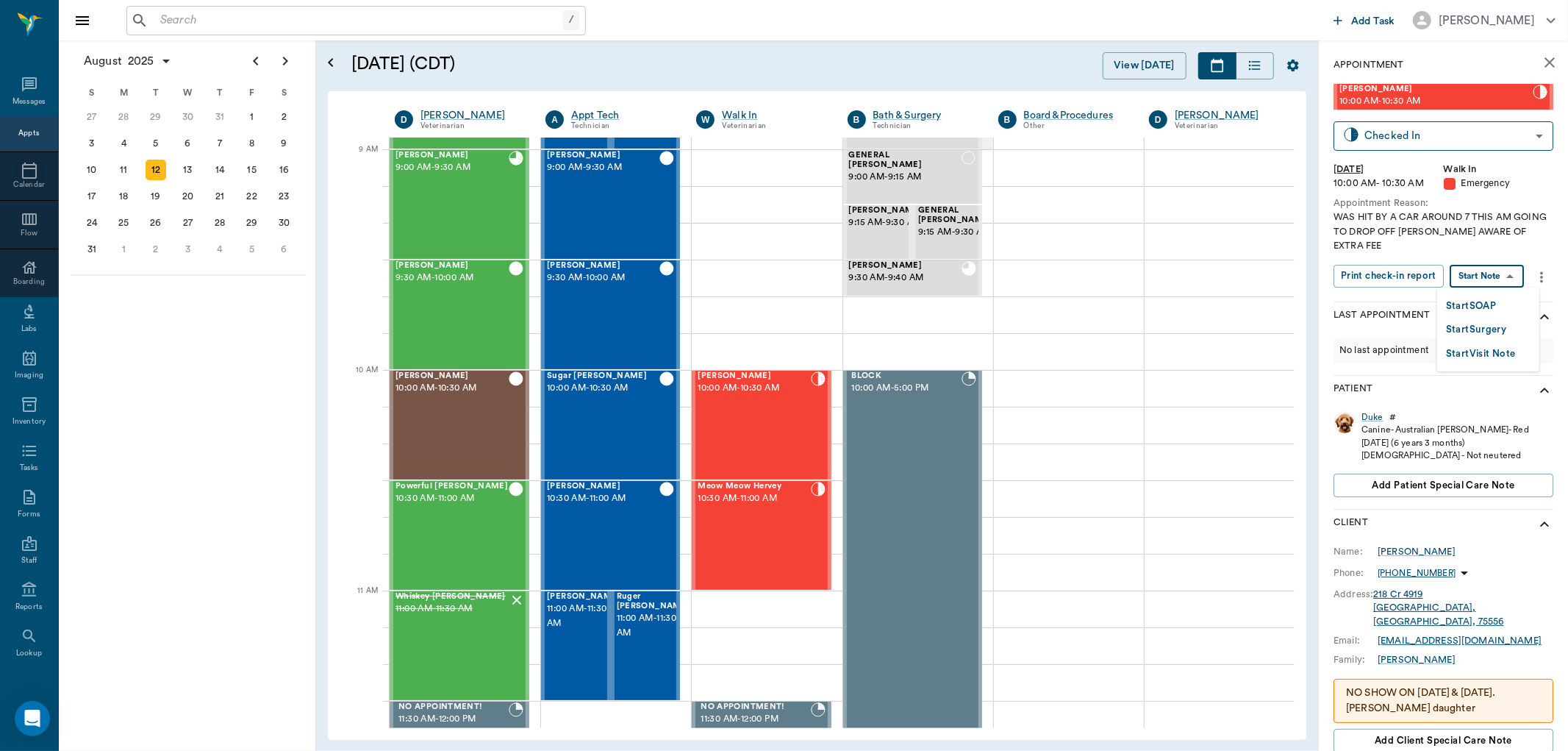
click at [1505, 282] on body "/ ​ Add Task Dr. Bert Ellsworth Nectar Messages Appts Calendar Flow Boarding La…" at bounding box center [784, 376] width 1568 height 751
click at [1474, 296] on div "Start SOAP" at bounding box center [1471, 305] width 50 height 18
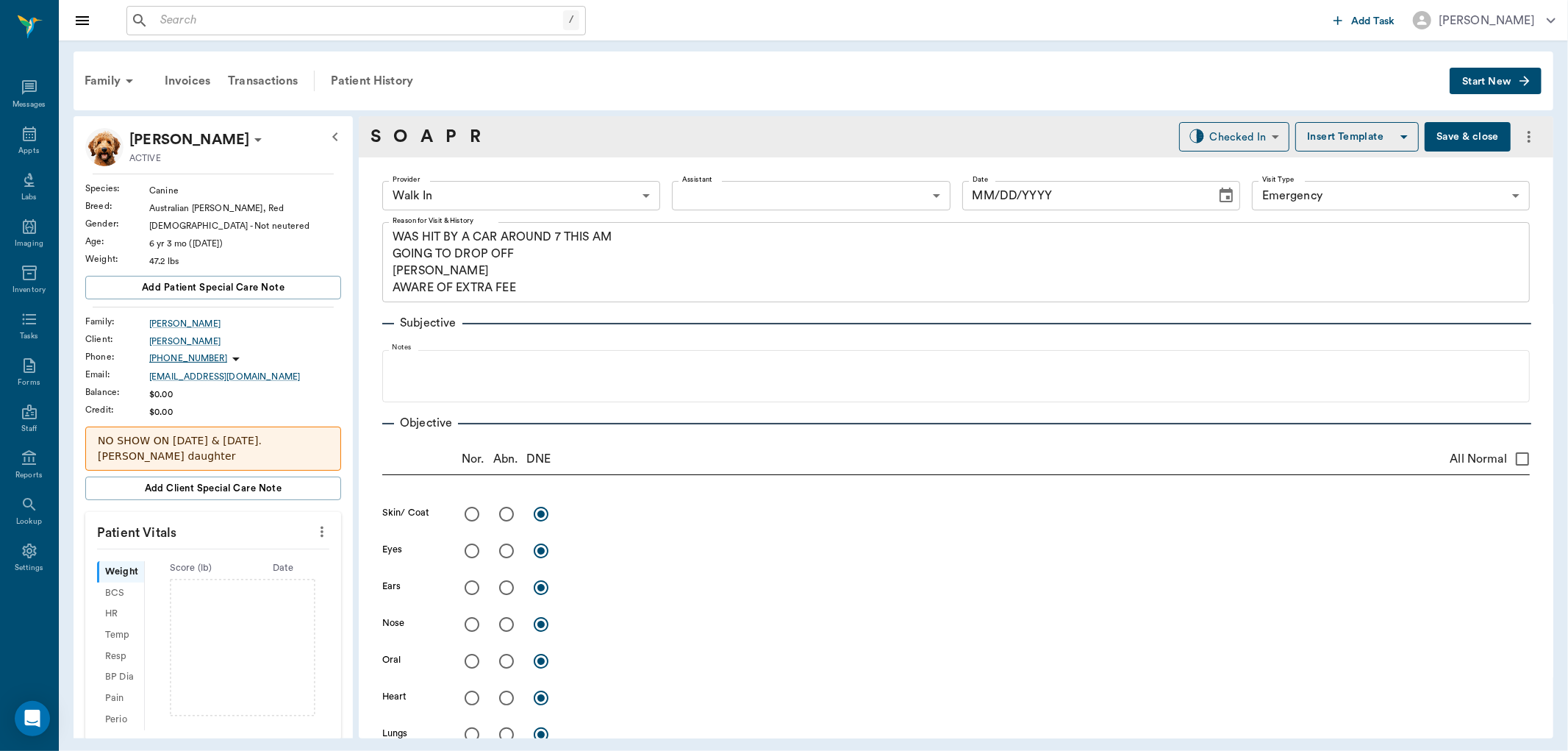
type input "63ee68728bdb516679580557"
type input "65d2be4f46e3a538d89b8c1c"
type textarea "WAS HIT BY A CAR AROUND 7 THIS AM GOING TO DROP OFF CARYN AWARE OF EXTRA FEE"
type input "[DATE]"
click at [584, 189] on body "/ ​ Add Task Dr. Bert Ellsworth Nectar Messages Appts Labs Imaging Inventory Ta…" at bounding box center [784, 376] width 1568 height 751
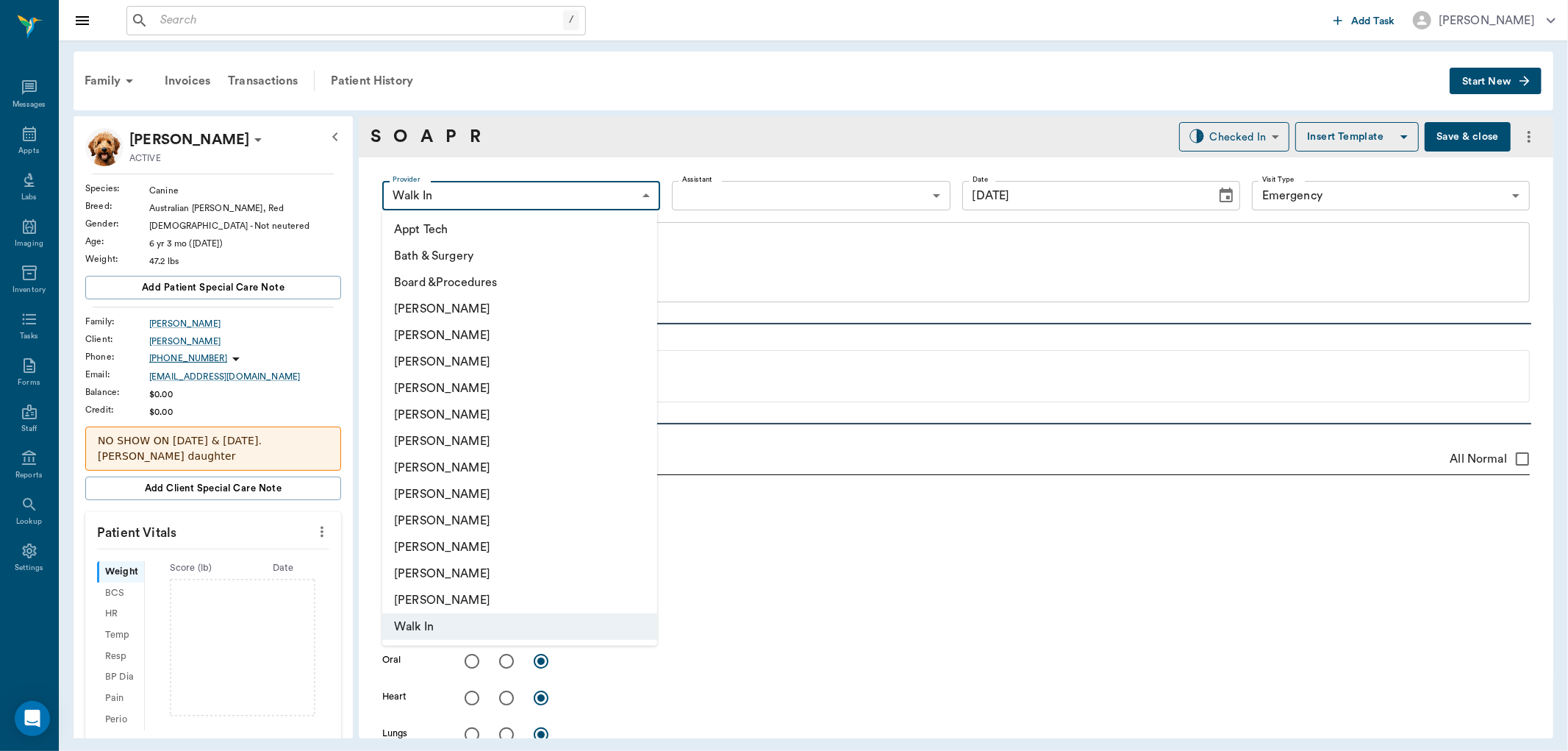
click at [523, 366] on li "[PERSON_NAME]" at bounding box center [520, 362] width 275 height 26
type input "63ec2f075fda476ae8351a4d"
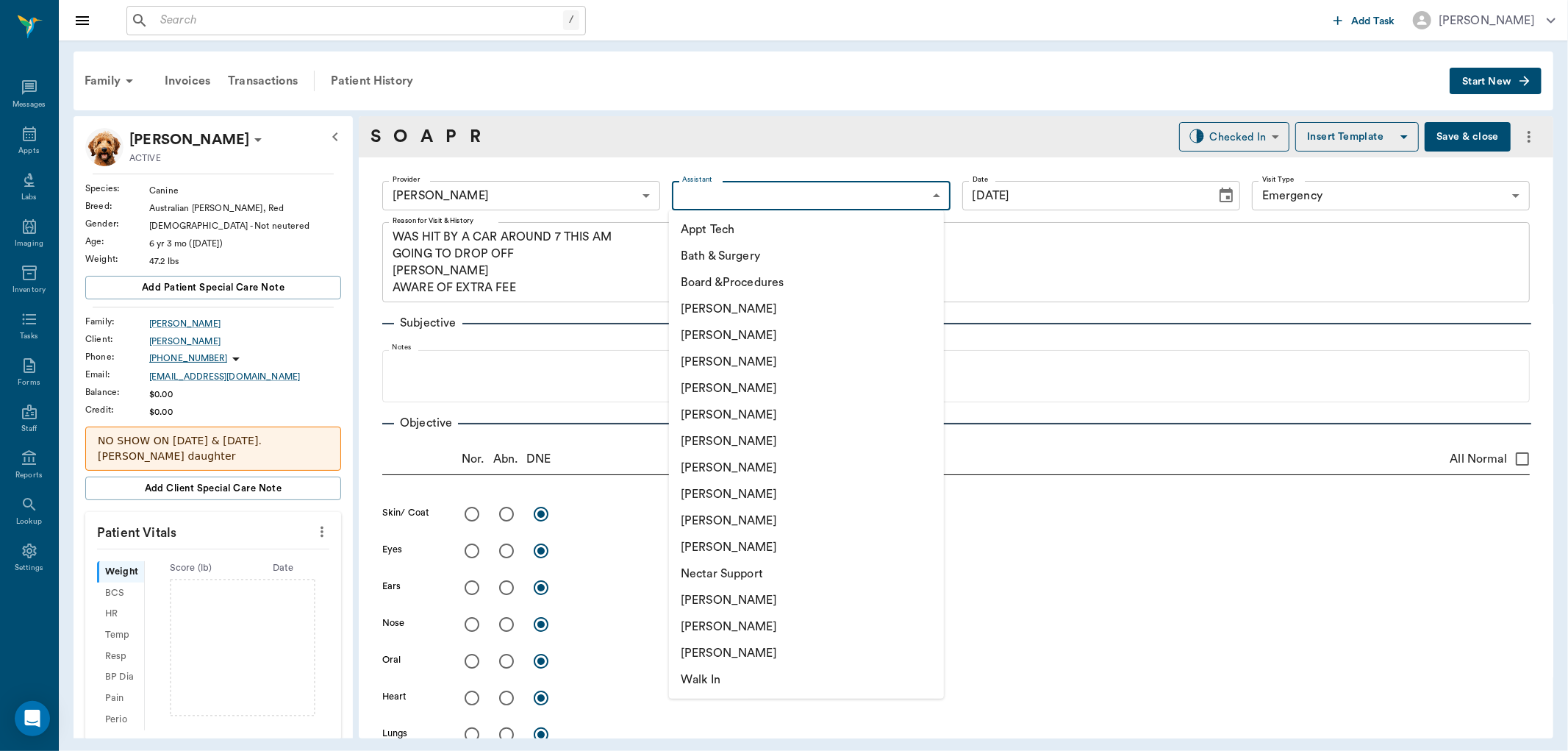
click at [842, 192] on body "/ ​ Add Task Dr. Bert Ellsworth Nectar Messages Appts Labs Imaging Inventory Ta…" at bounding box center [784, 376] width 1568 height 751
click at [791, 335] on li "Daniel Virnala" at bounding box center [807, 335] width 275 height 26
type input "642ef10e332a41444de2bad1"
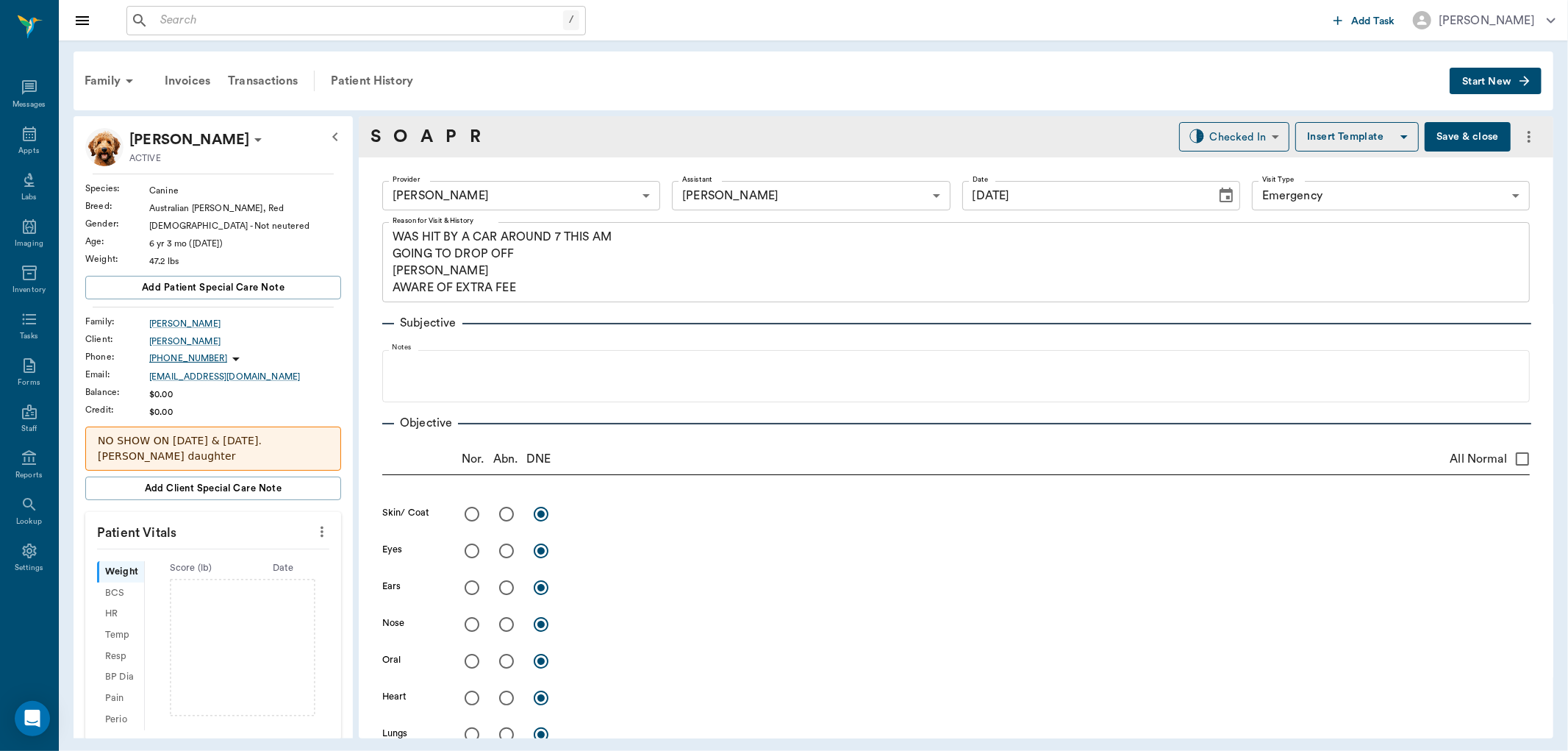
click at [310, 545] on p "Patient Vitals" at bounding box center [213, 530] width 256 height 37
click at [314, 527] on icon "more" at bounding box center [321, 532] width 16 height 18
click at [268, 559] on span "Enter Vitals" at bounding box center [248, 558] width 124 height 15
click at [201, 574] on input "text" at bounding box center [212, 576] width 128 height 29
type input "38.8"
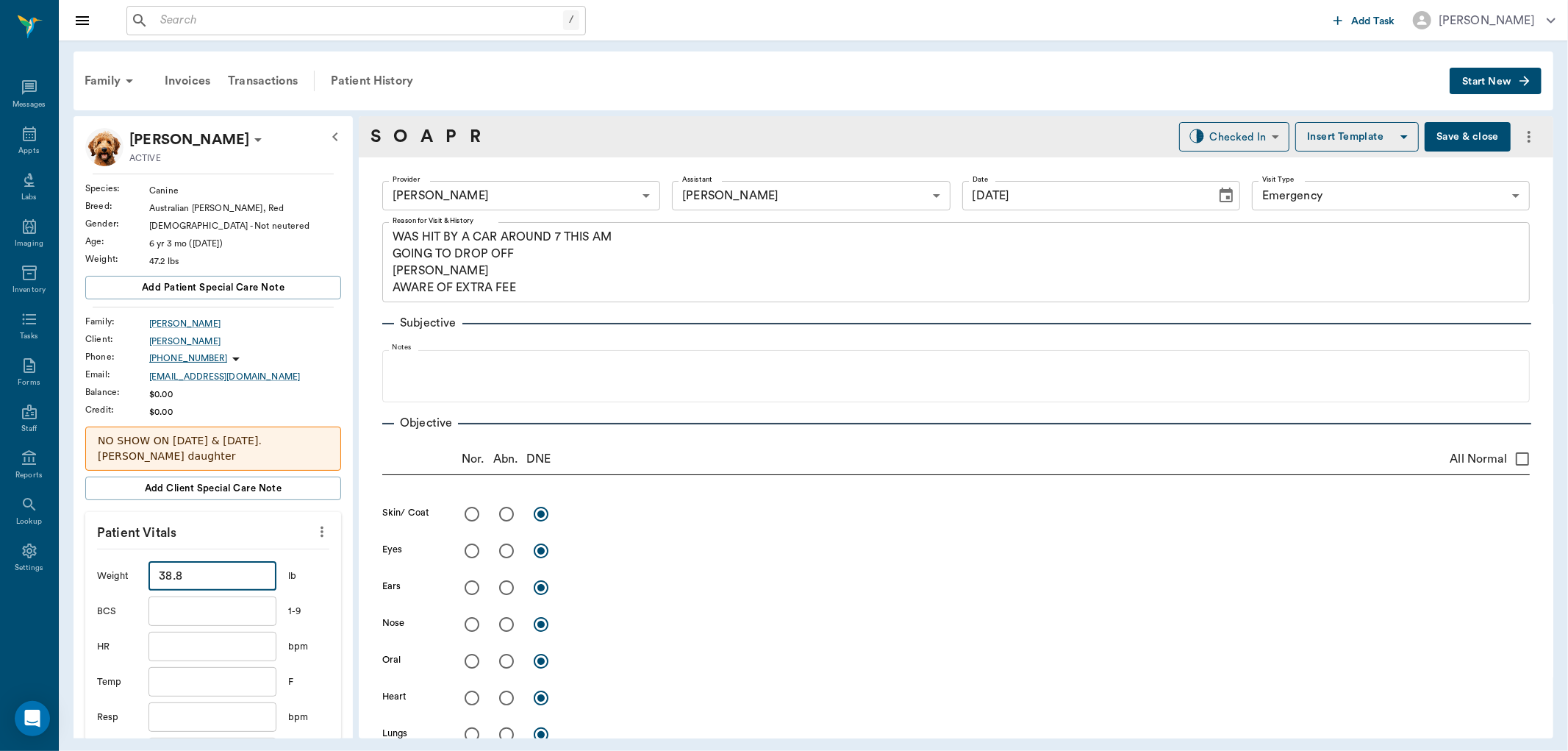
click at [217, 678] on input "text" at bounding box center [212, 682] width 128 height 29
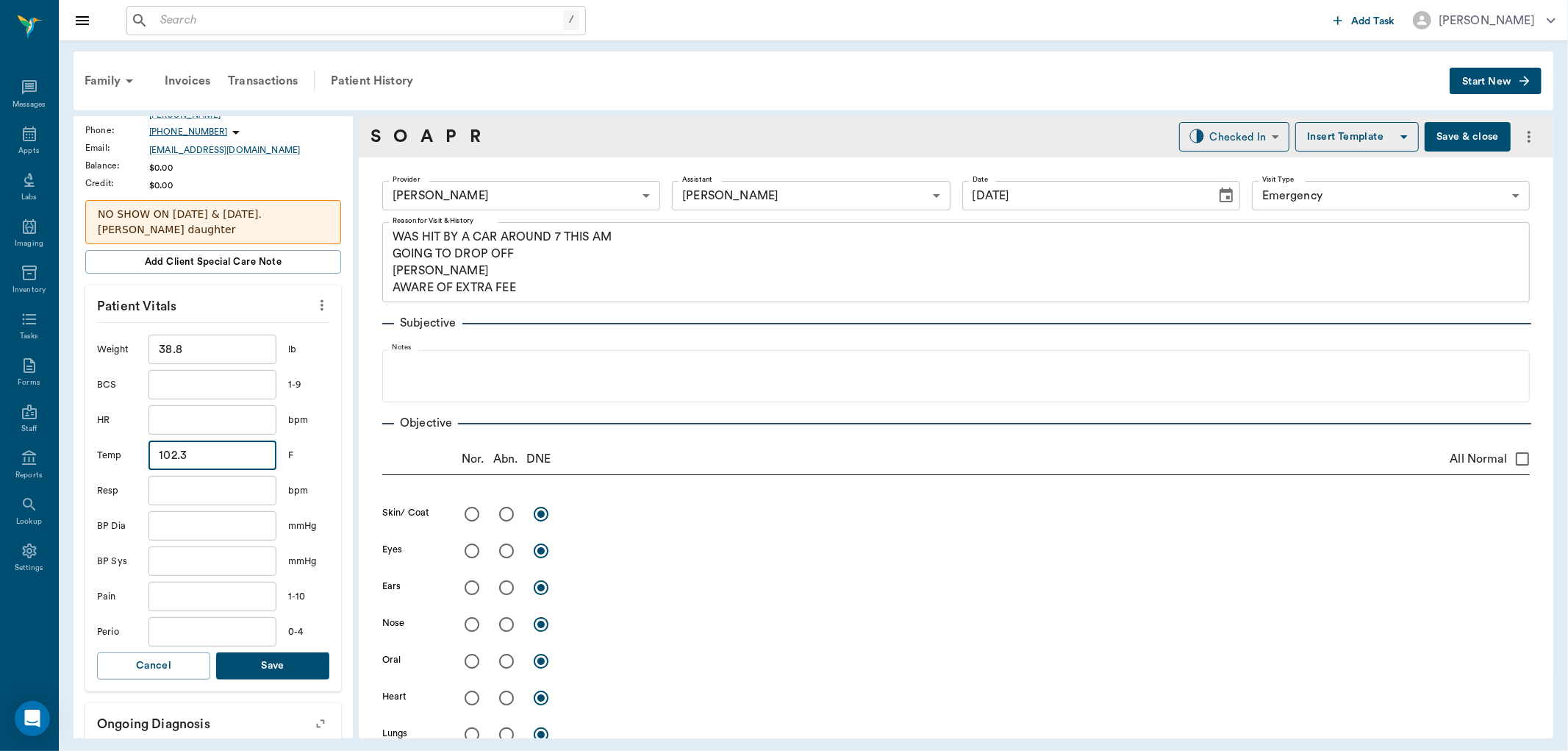
scroll to position [245, 0]
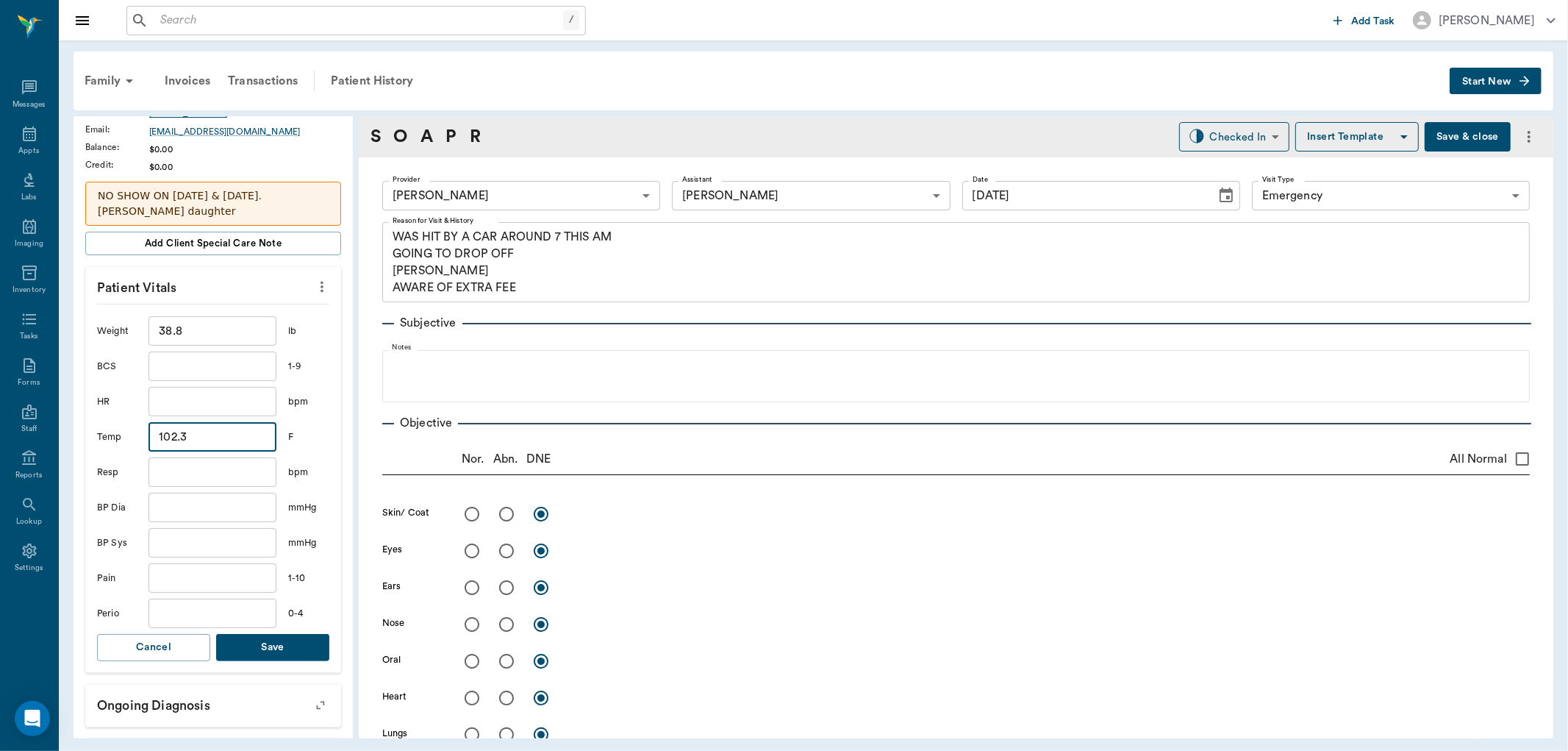
type input "102.3"
click at [281, 638] on button "Save" at bounding box center [272, 647] width 113 height 27
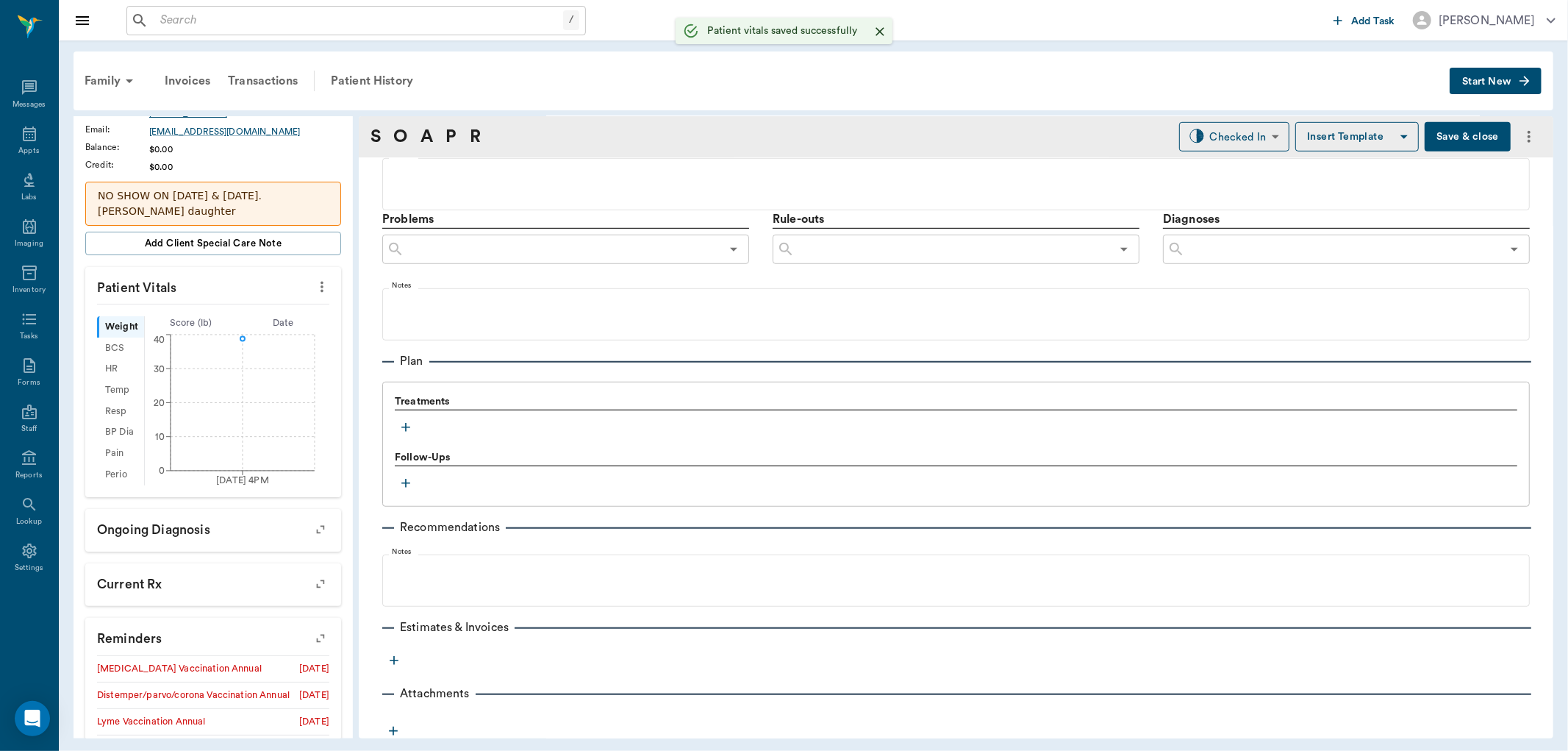
scroll to position [829, 0]
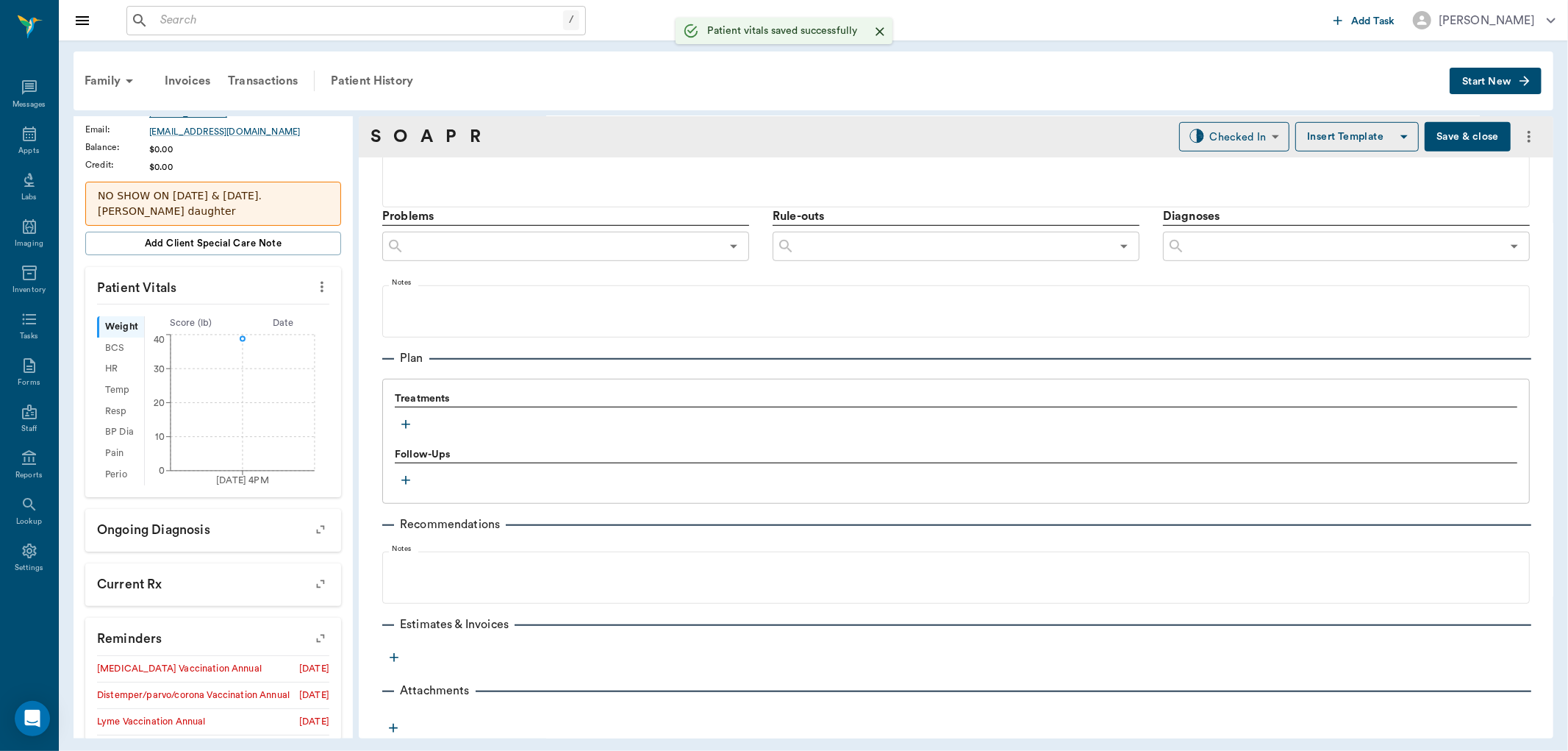
click at [407, 427] on icon "button" at bounding box center [405, 424] width 15 height 15
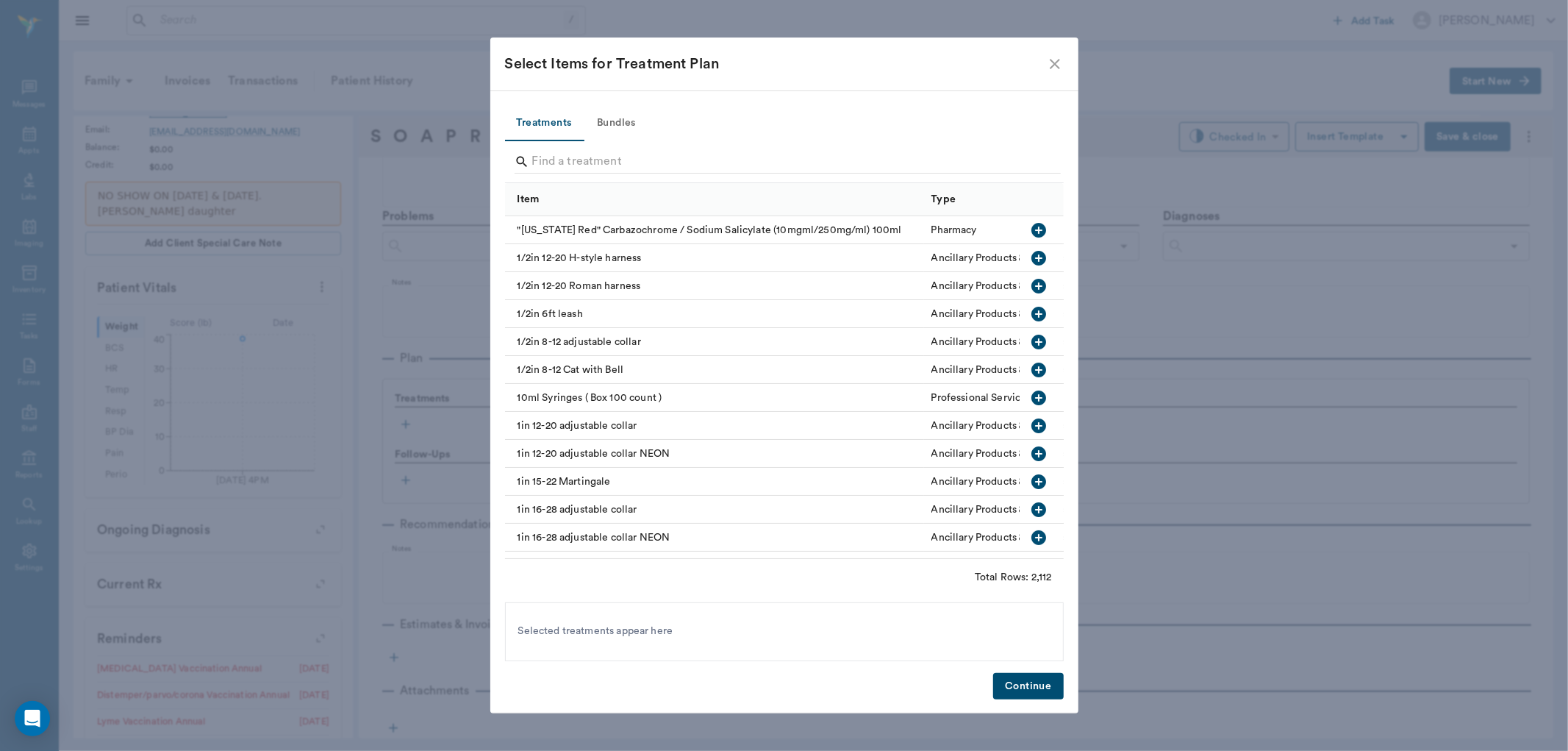
click at [684, 148] on div at bounding box center [787, 163] width 546 height 38
click at [695, 159] on input "Search" at bounding box center [785, 162] width 507 height 24
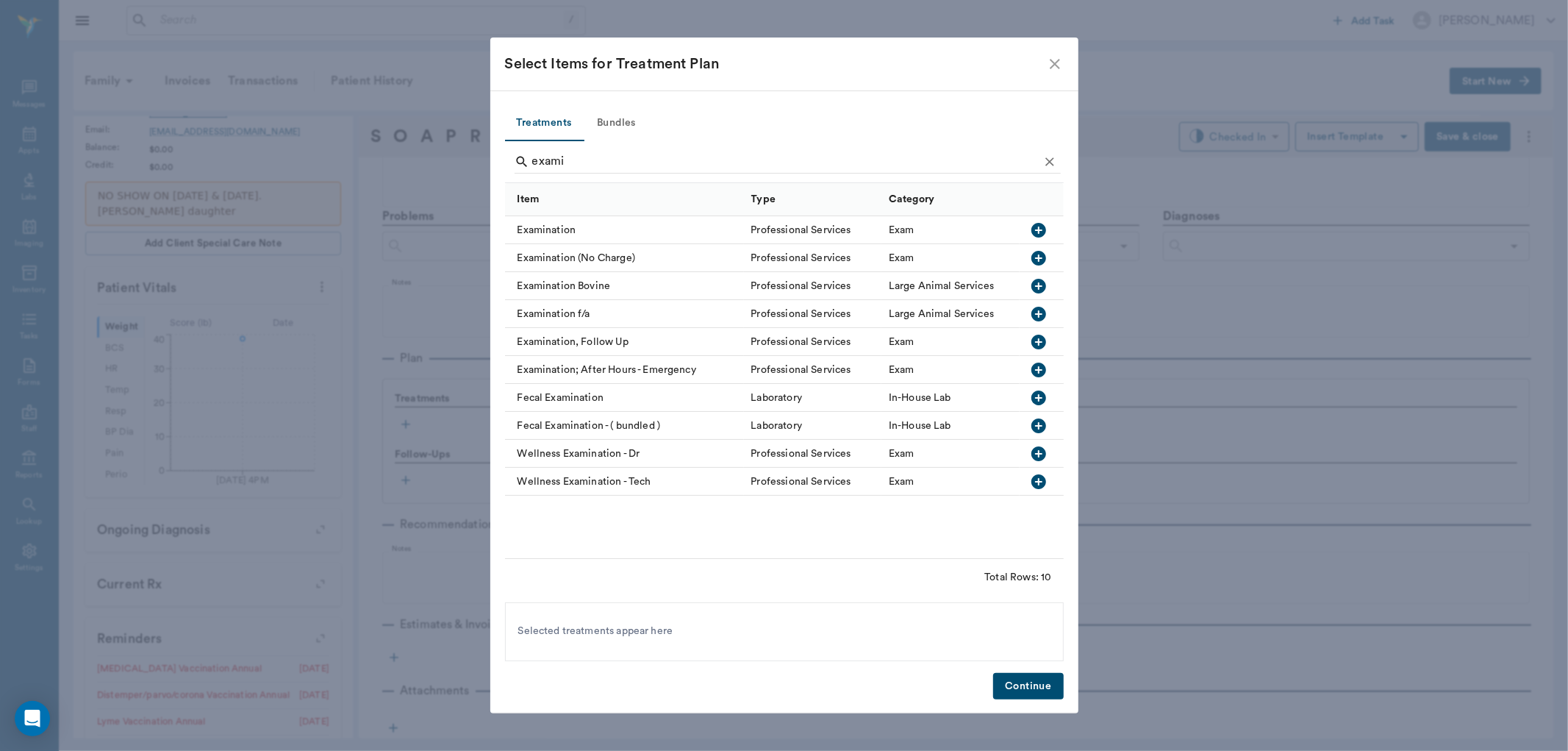
click at [1034, 236] on icon "button" at bounding box center [1038, 230] width 15 height 15
click at [721, 156] on input "exami" at bounding box center [785, 162] width 507 height 24
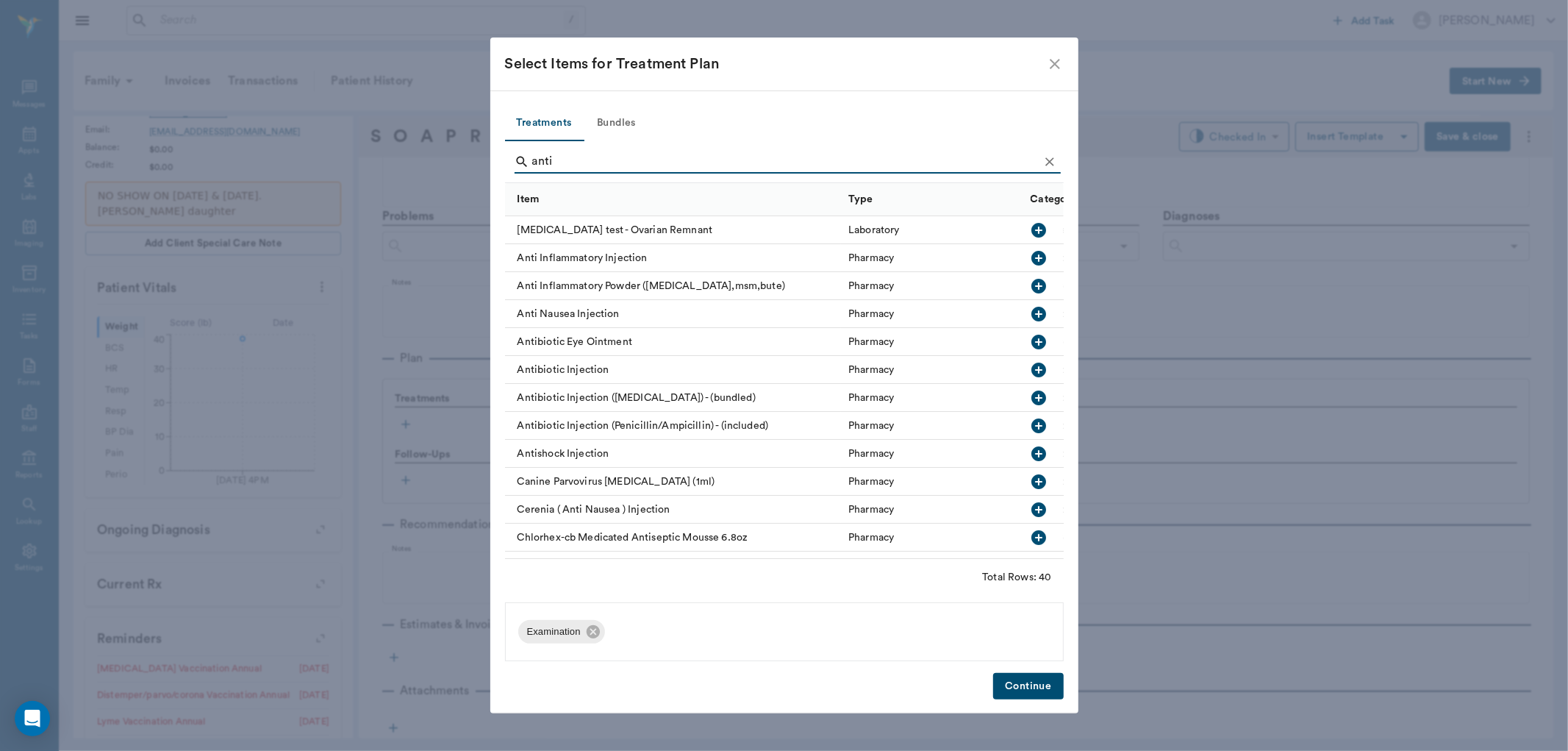
click at [1030, 251] on icon "button" at bounding box center [1038, 258] width 18 height 18
click at [798, 155] on input "anti" at bounding box center [785, 162] width 507 height 24
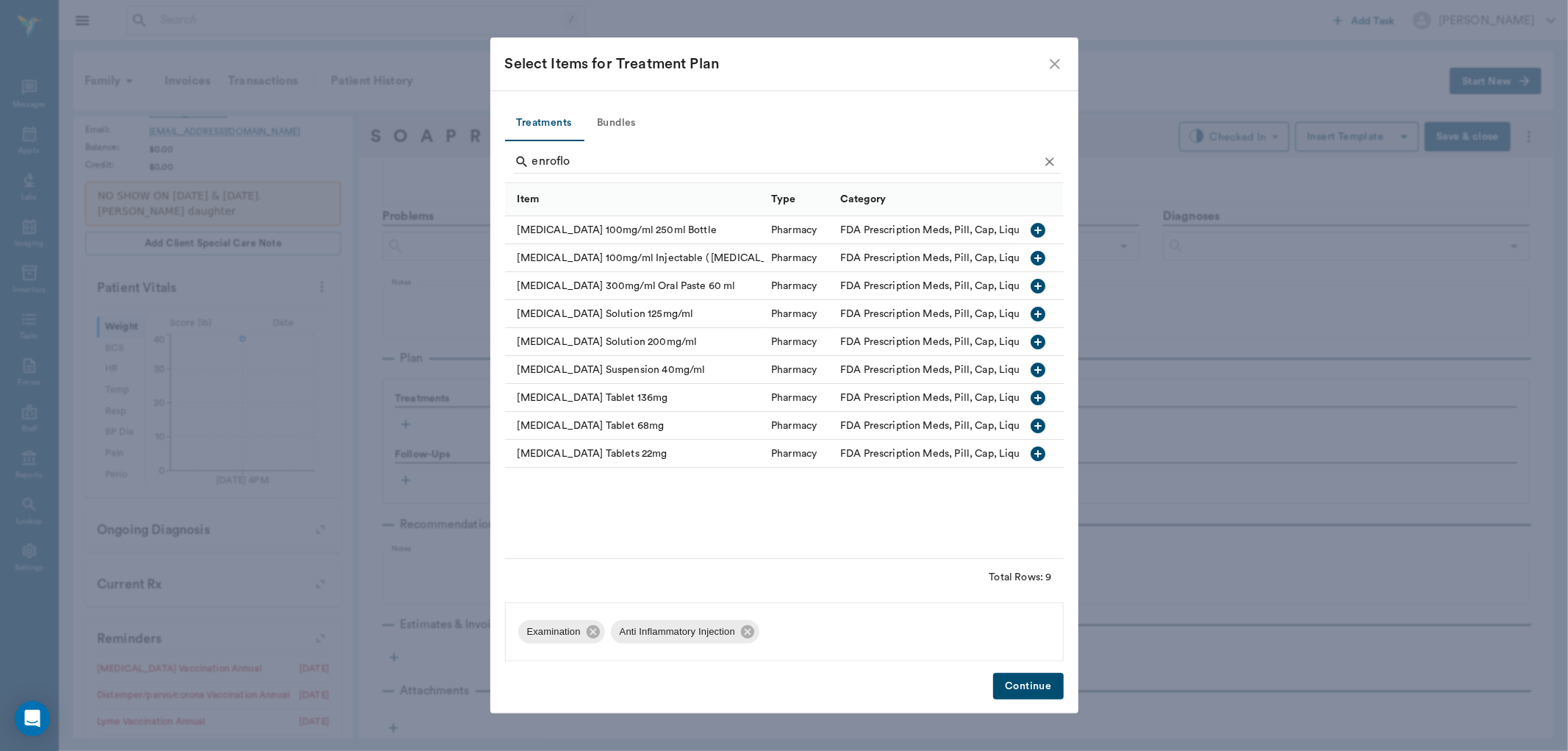
click at [1038, 403] on icon "button" at bounding box center [1038, 398] width 15 height 15
click at [612, 157] on input "enroflo" at bounding box center [785, 162] width 507 height 24
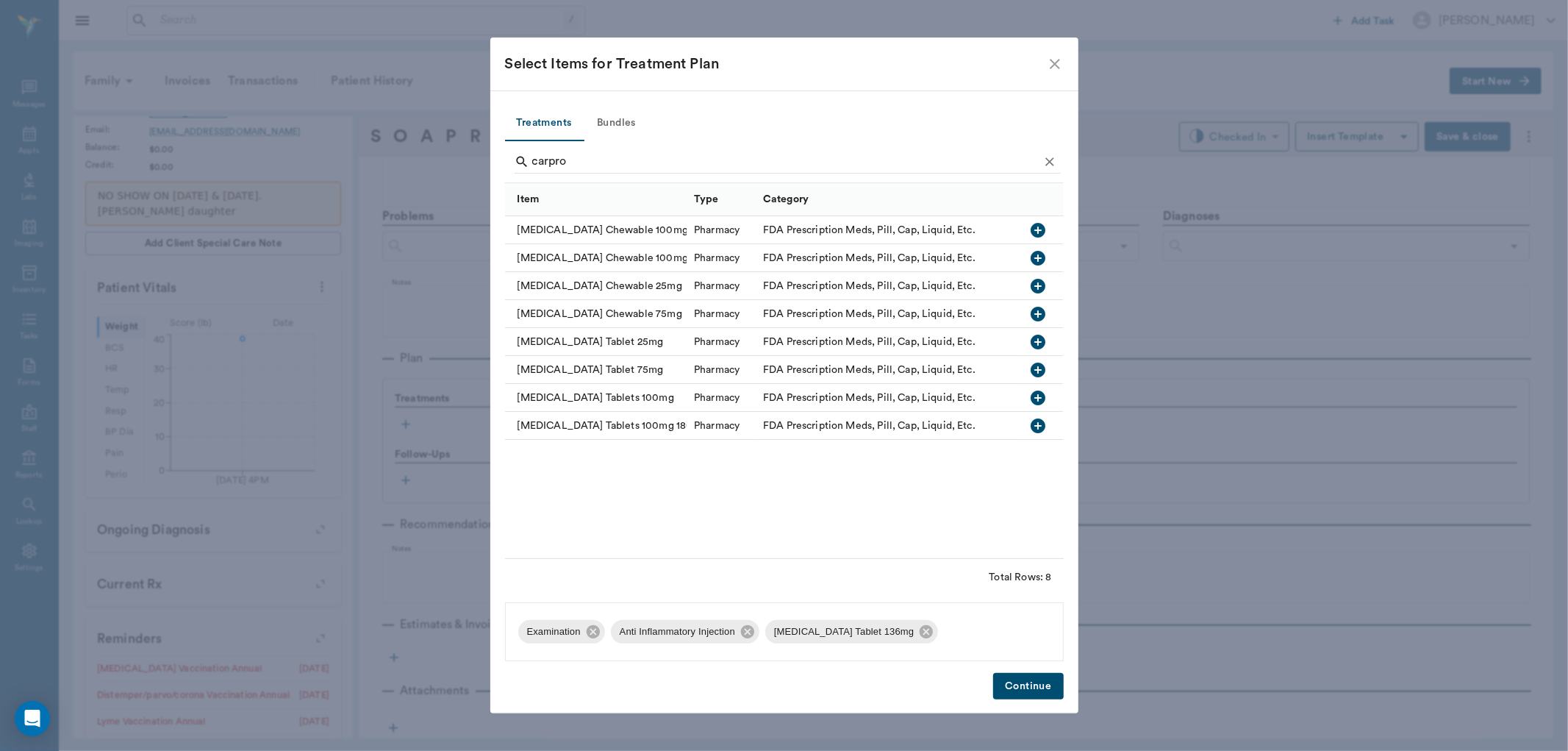
click at [1037, 365] on icon "button" at bounding box center [1038, 369] width 15 height 15
click at [665, 169] on input "carpro" at bounding box center [785, 162] width 507 height 24
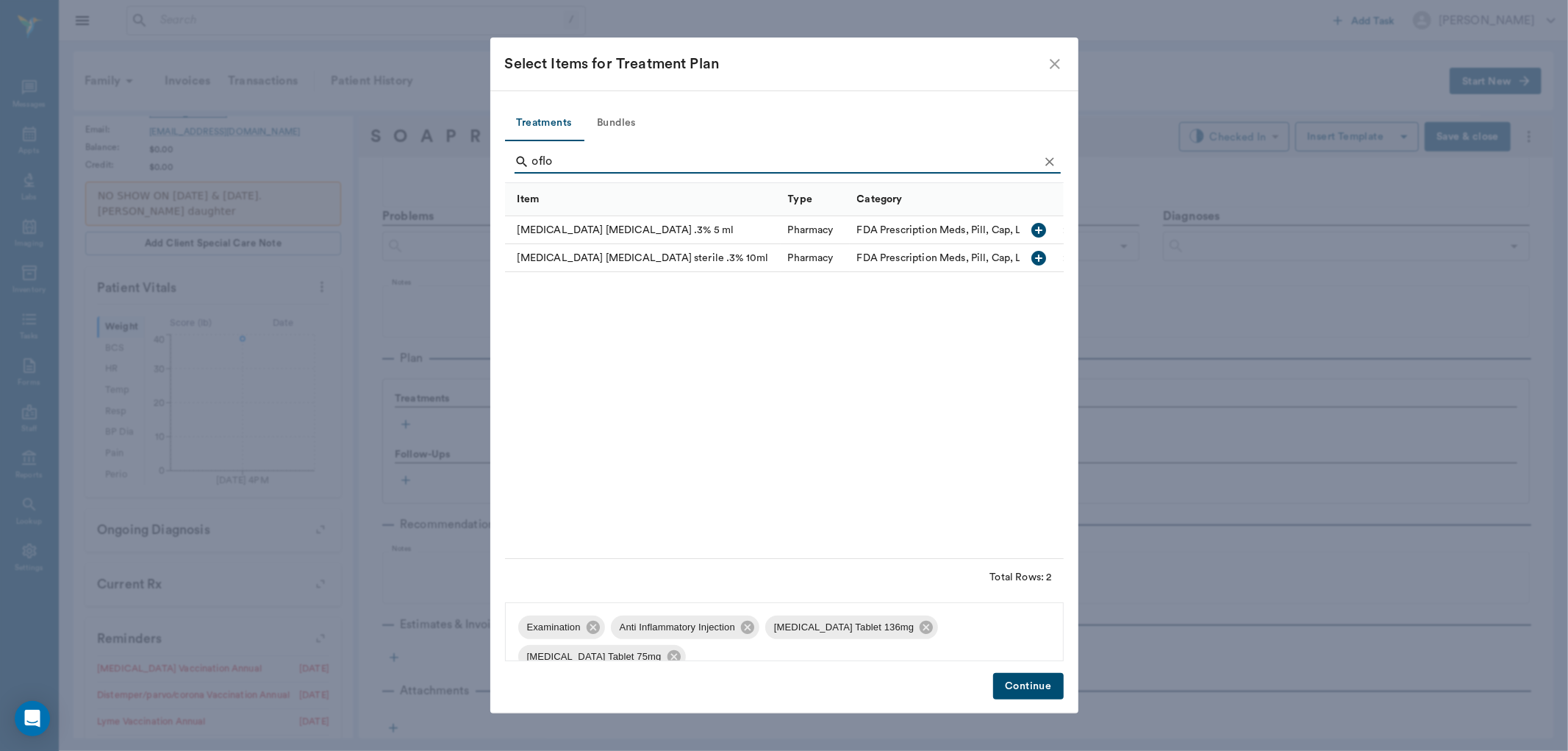
click at [1037, 260] on icon "button" at bounding box center [1038, 258] width 15 height 15
click at [664, 162] on input "oflo" at bounding box center [785, 162] width 507 height 24
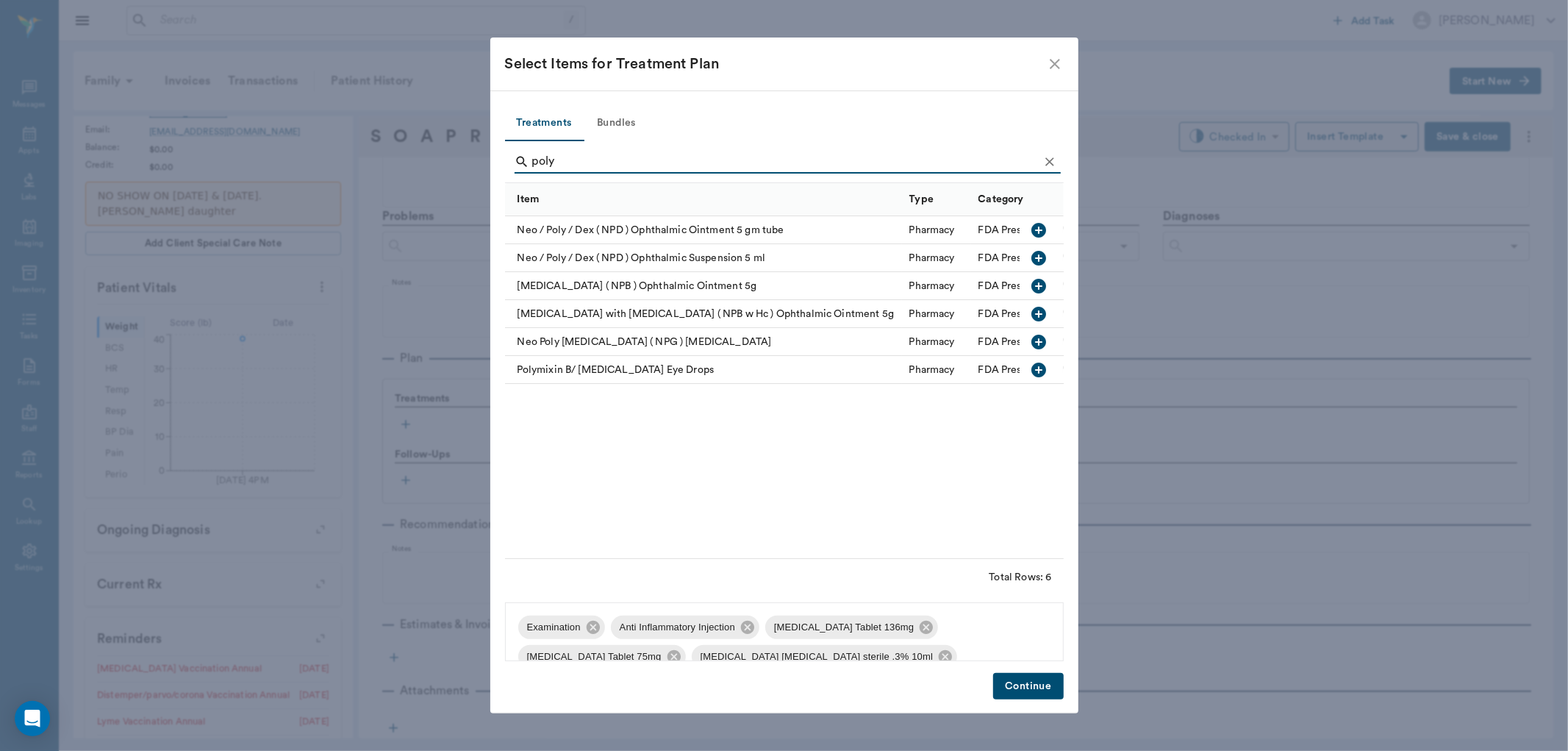
click at [1035, 374] on icon "button" at bounding box center [1038, 369] width 15 height 15
click at [819, 162] on input "poly" at bounding box center [785, 162] width 507 height 24
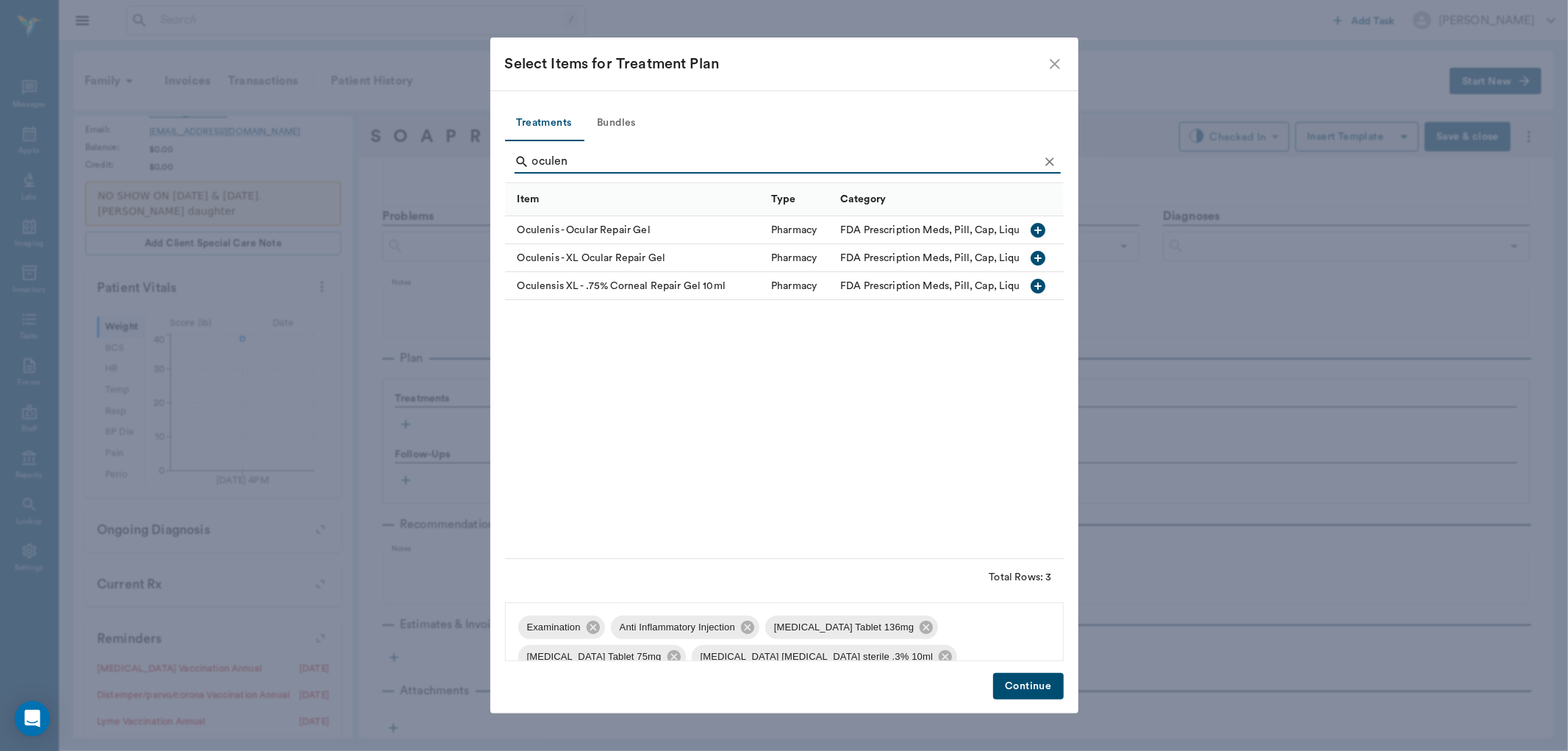
type input "oculen"
click at [1040, 232] on icon "button" at bounding box center [1038, 230] width 15 height 15
click at [1046, 682] on button "Continue" at bounding box center [1028, 686] width 70 height 27
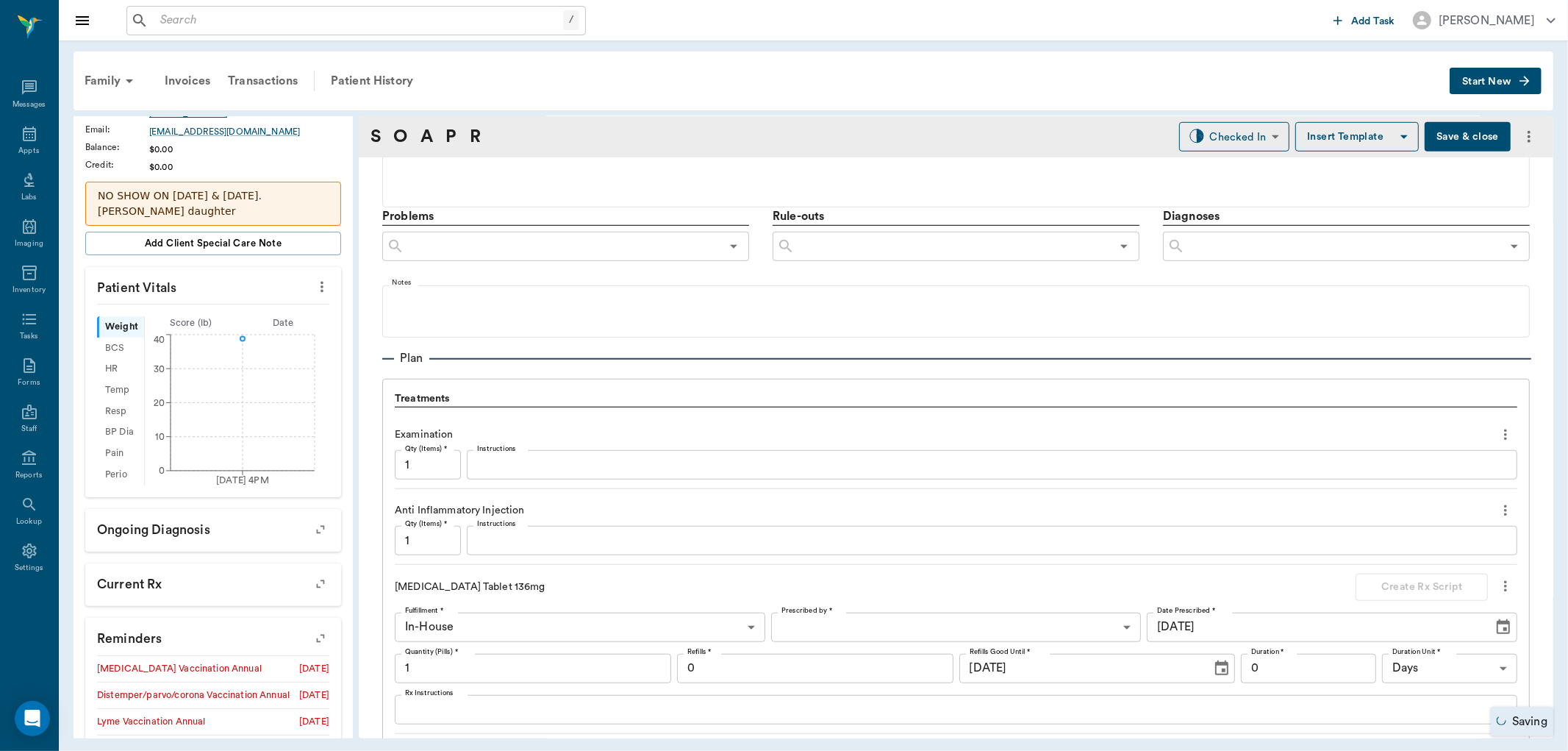
scroll to position [1156, 0]
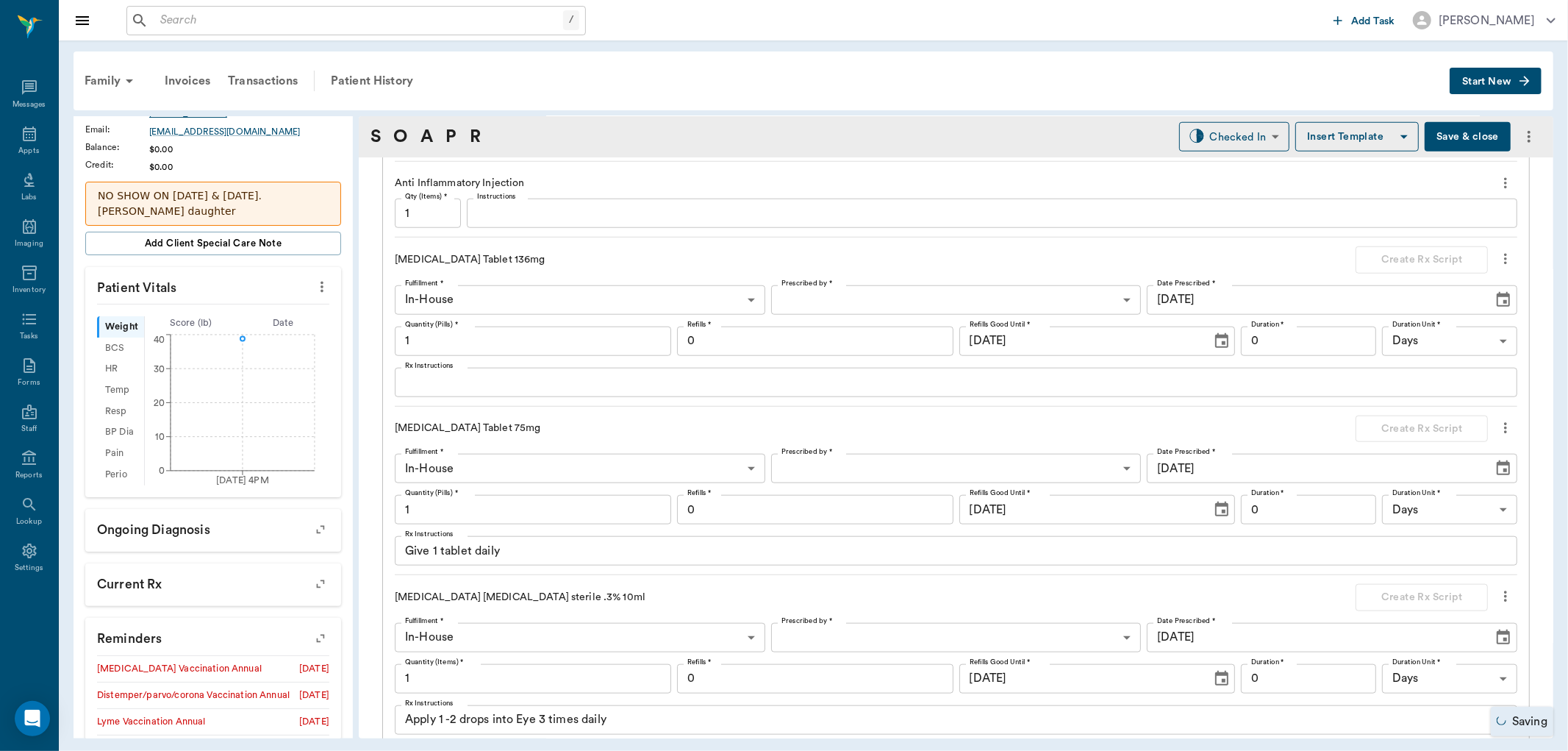
click at [589, 215] on textarea "Instructions" at bounding box center [991, 214] width 1030 height 17
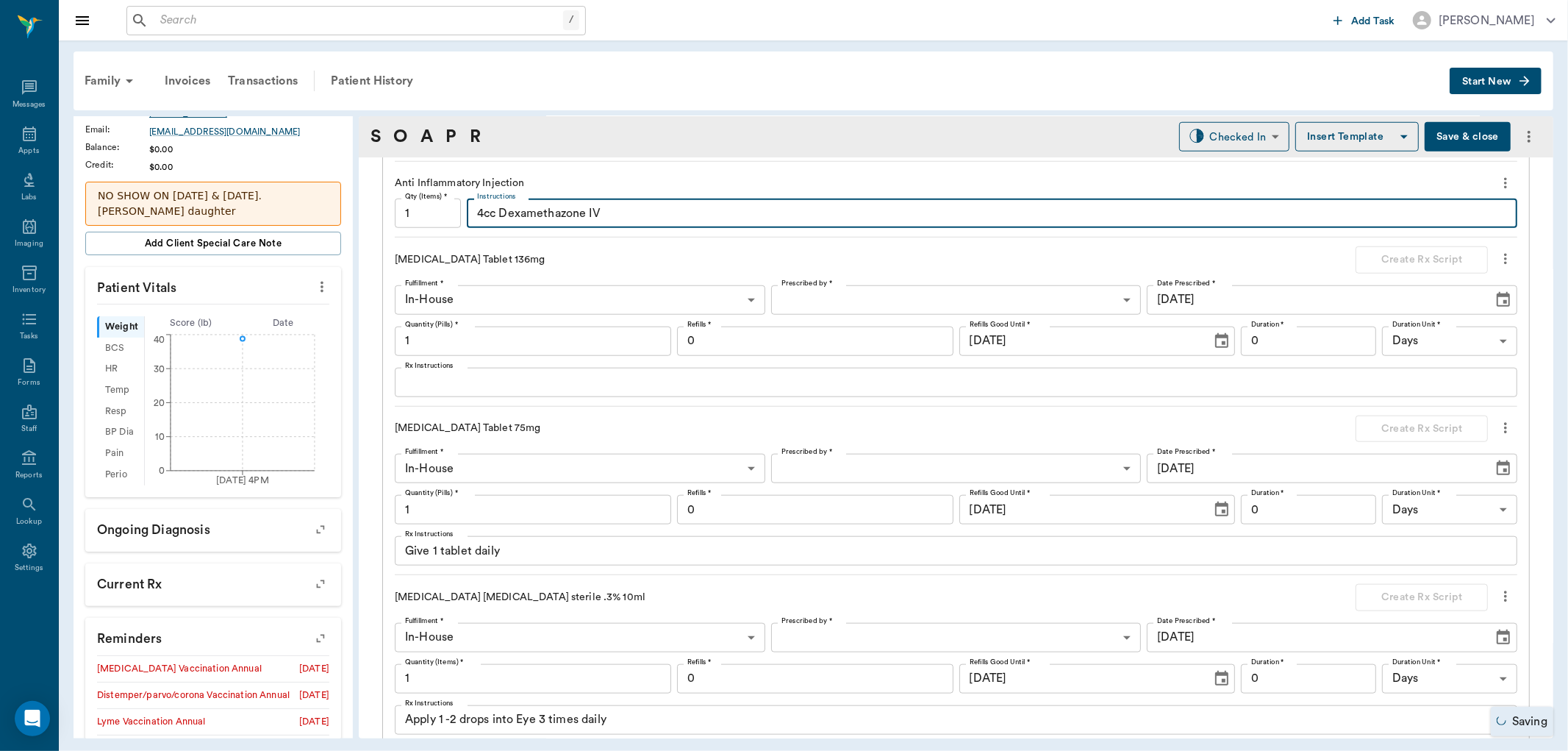
click at [538, 215] on textarea "4cc Dexamethazone IV" at bounding box center [991, 214] width 1030 height 17
type textarea "4cc Dexamethasone IV"
click at [532, 326] on input "1" at bounding box center [532, 341] width 276 height 29
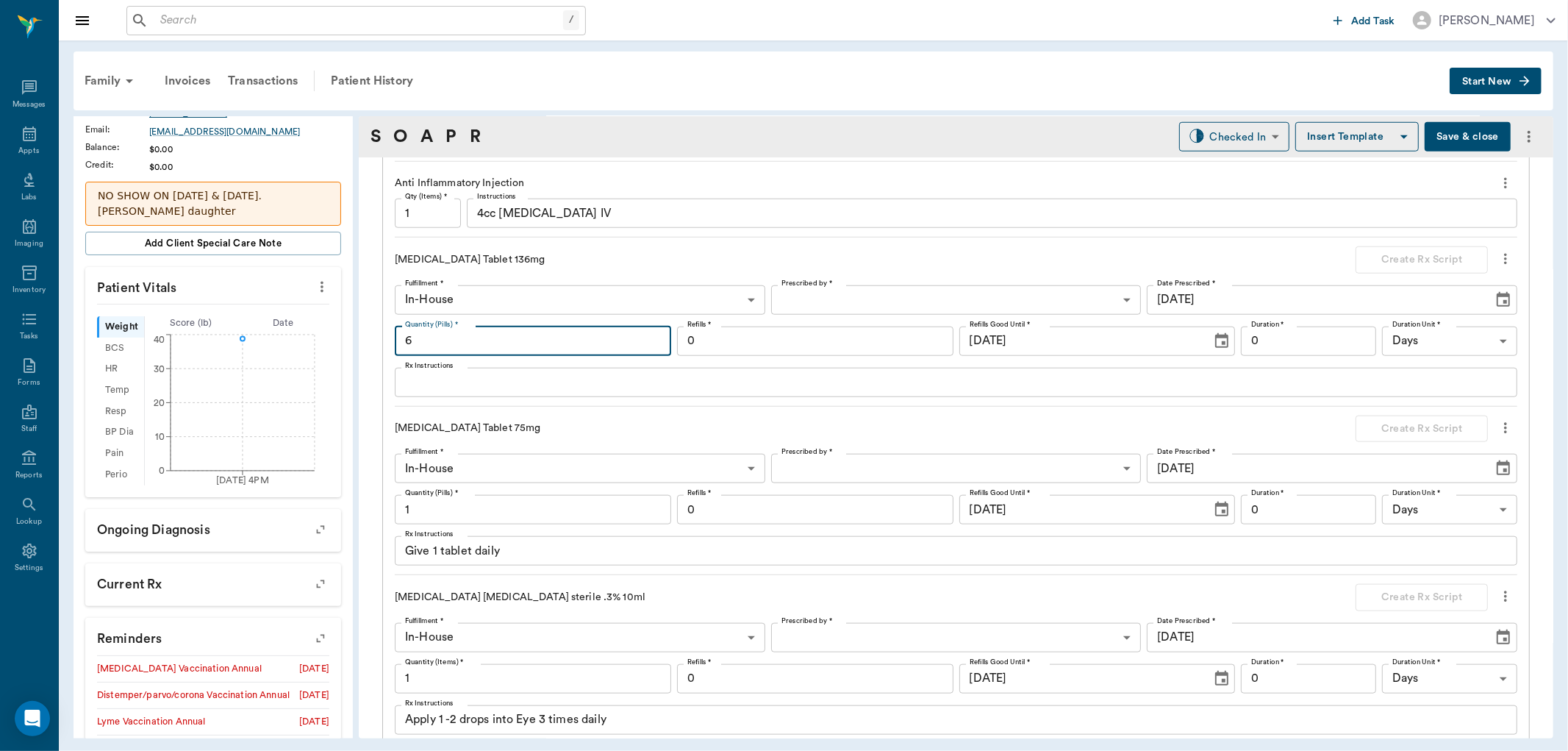
type input "6"
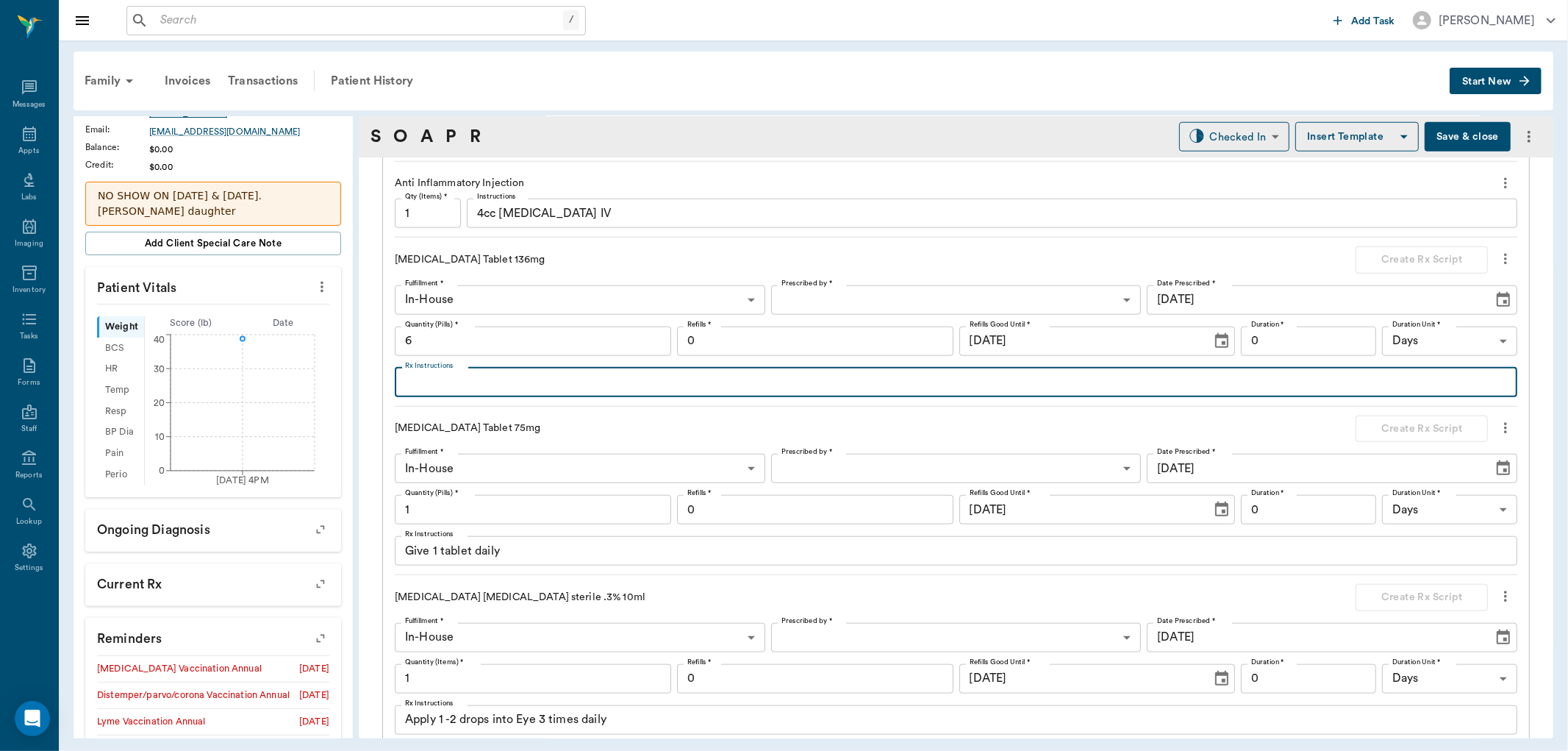
click at [661, 387] on textarea "Rx Instructions" at bounding box center [956, 382] width 1102 height 17
type textarea "Give 3/4 tablet by mouth once dailt until gone"
click at [545, 509] on input "1" at bounding box center [532, 509] width 276 height 29
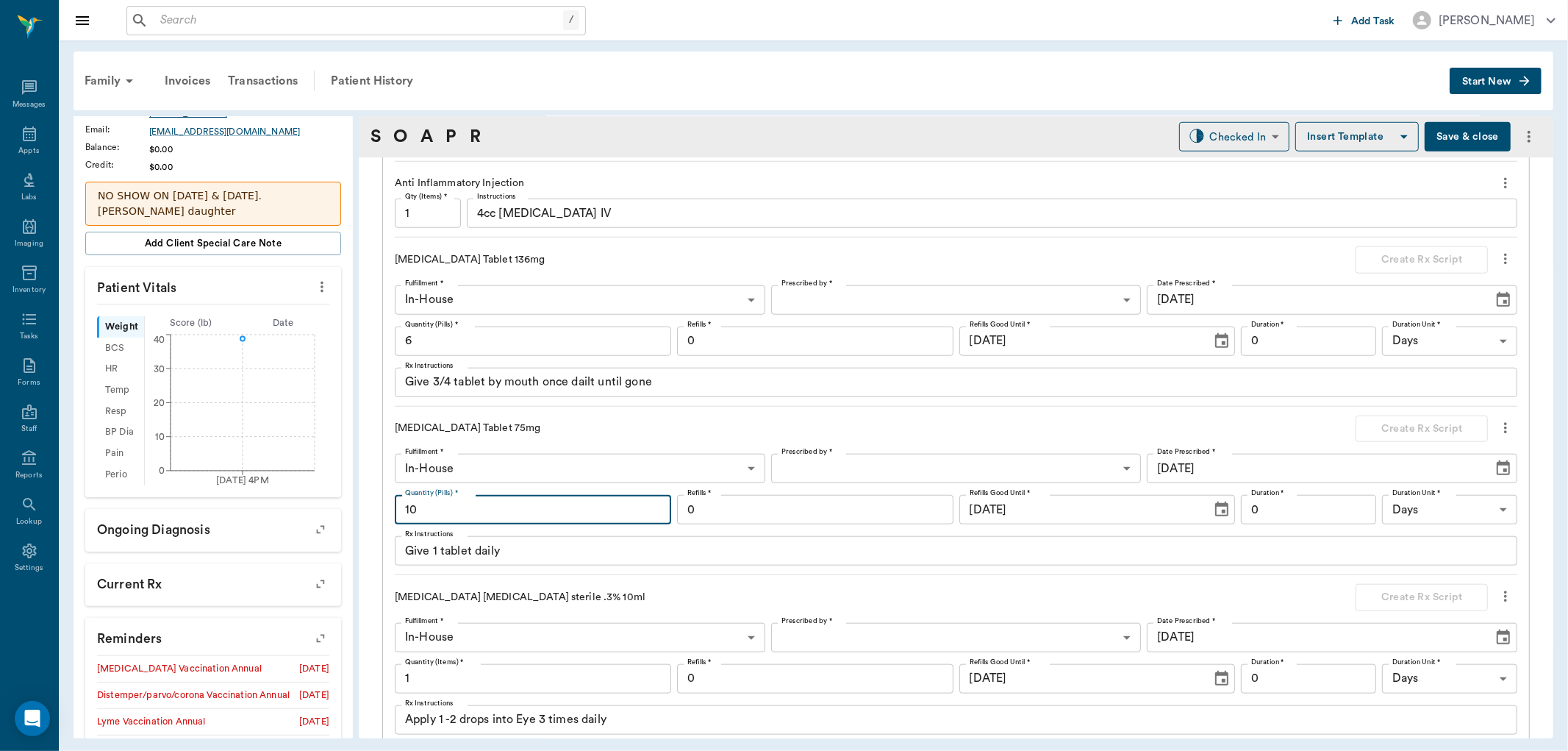
type input "10"
click at [866, 459] on body "/ ​ Add Task Dr. Bert Ellsworth Nectar Messages Appts Labs Imaging Inventory Ta…" at bounding box center [784, 376] width 1568 height 751
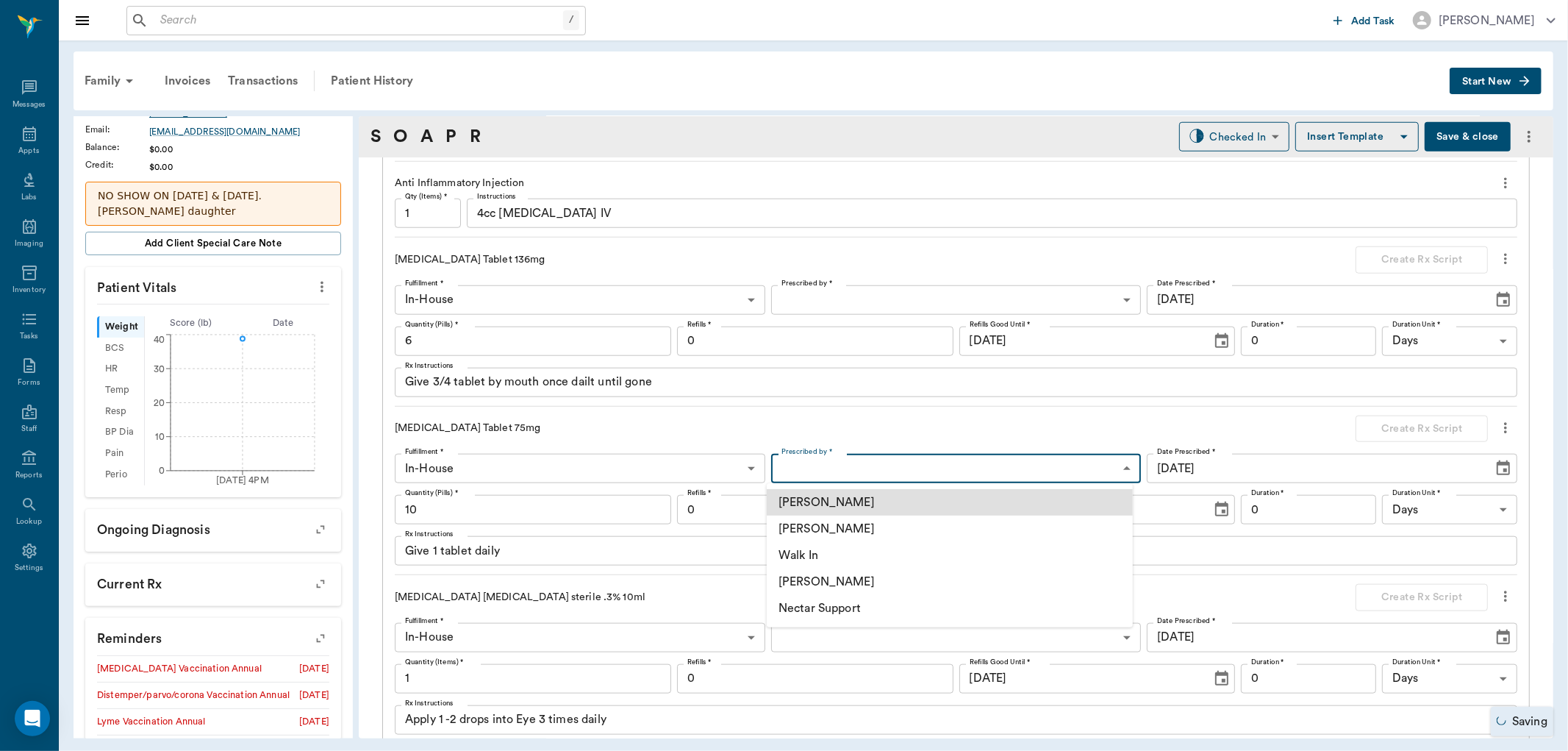
click at [841, 525] on li "[PERSON_NAME]" at bounding box center [950, 529] width 366 height 26
type input "63ec2f075fda476ae8351a4d"
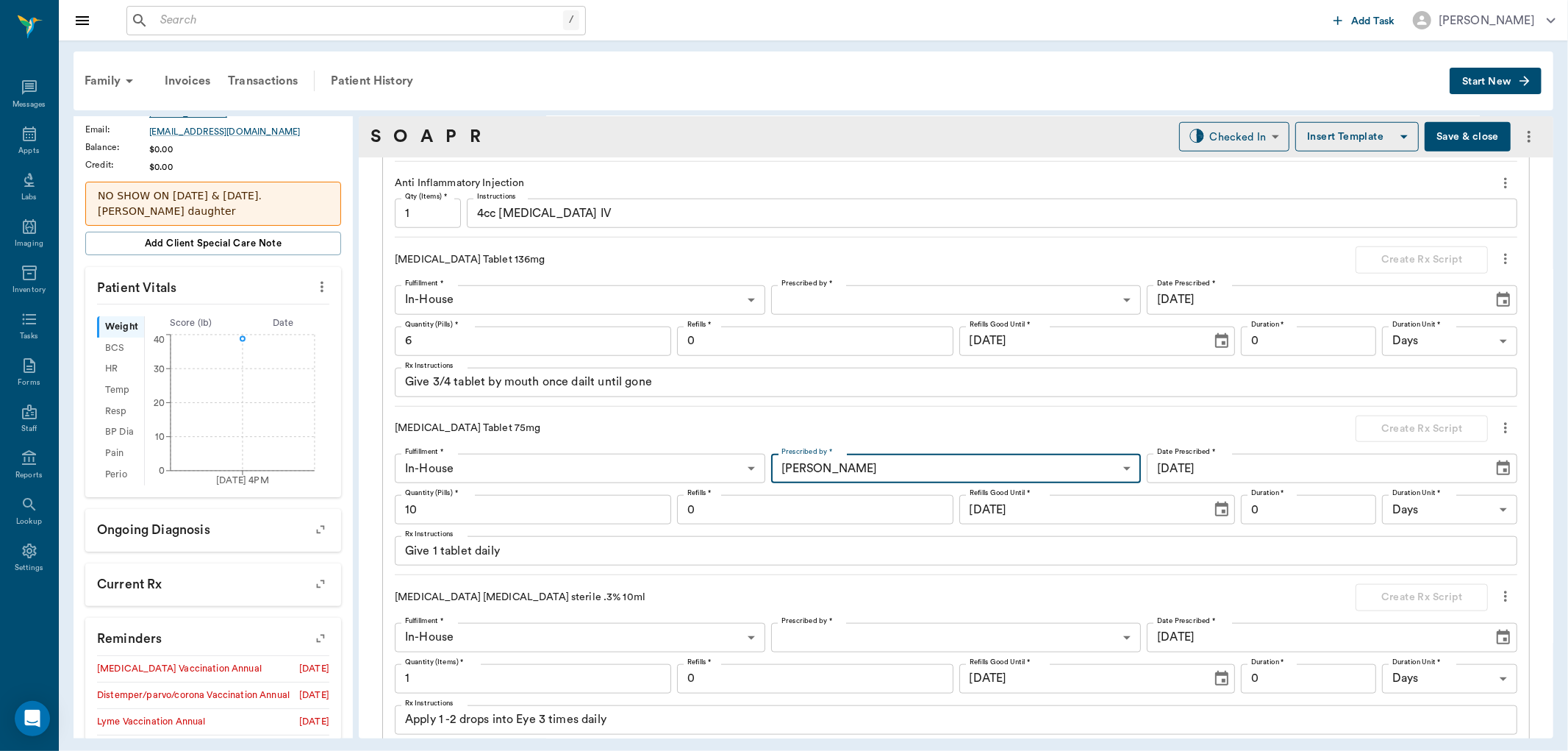
click at [870, 291] on body "/ ​ Add Task Dr. Bert Ellsworth Nectar Messages Appts Labs Imaging Inventory Ta…" at bounding box center [784, 376] width 1568 height 751
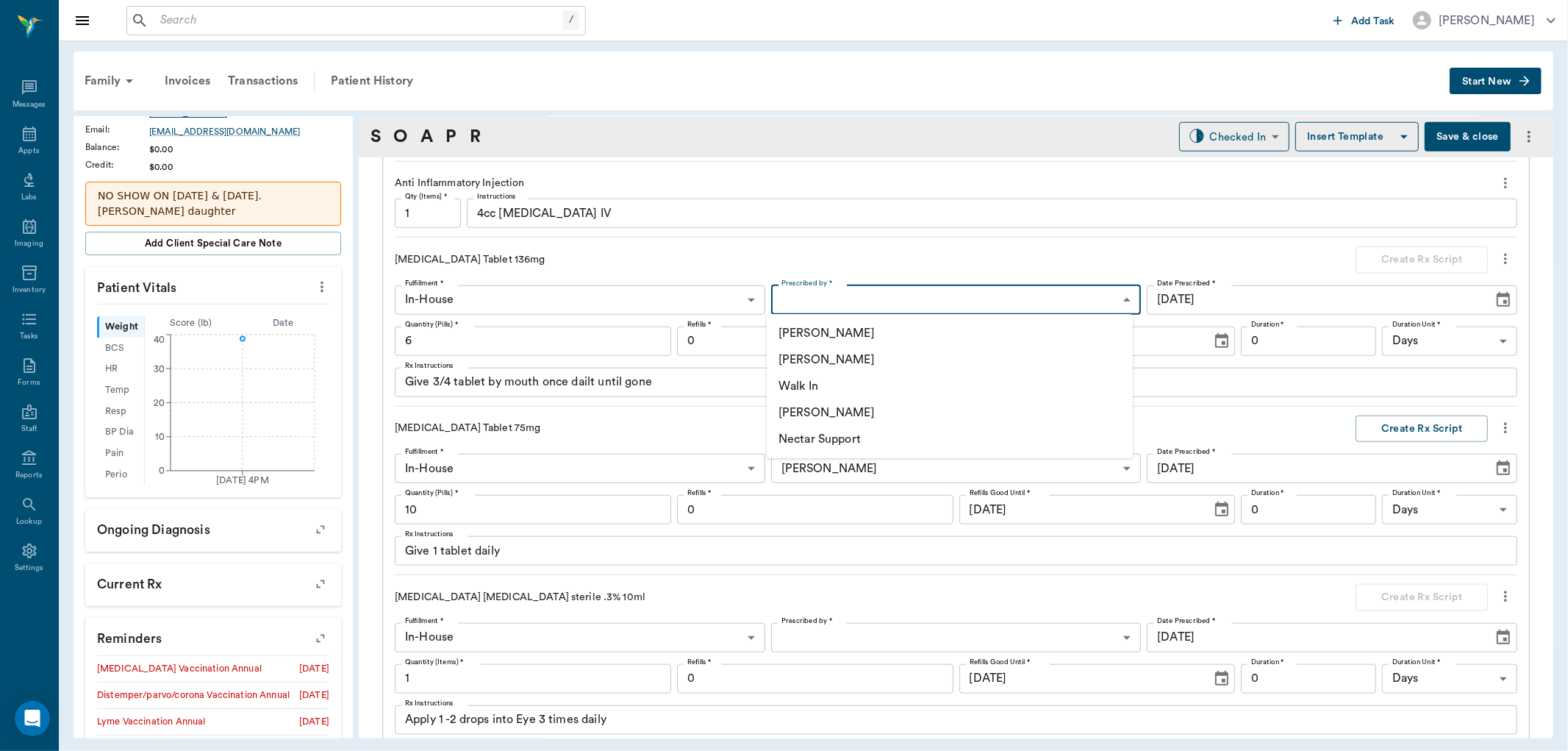
click at [872, 357] on li "[PERSON_NAME]" at bounding box center [950, 359] width 366 height 26
type input "63ec2f075fda476ae8351a4d"
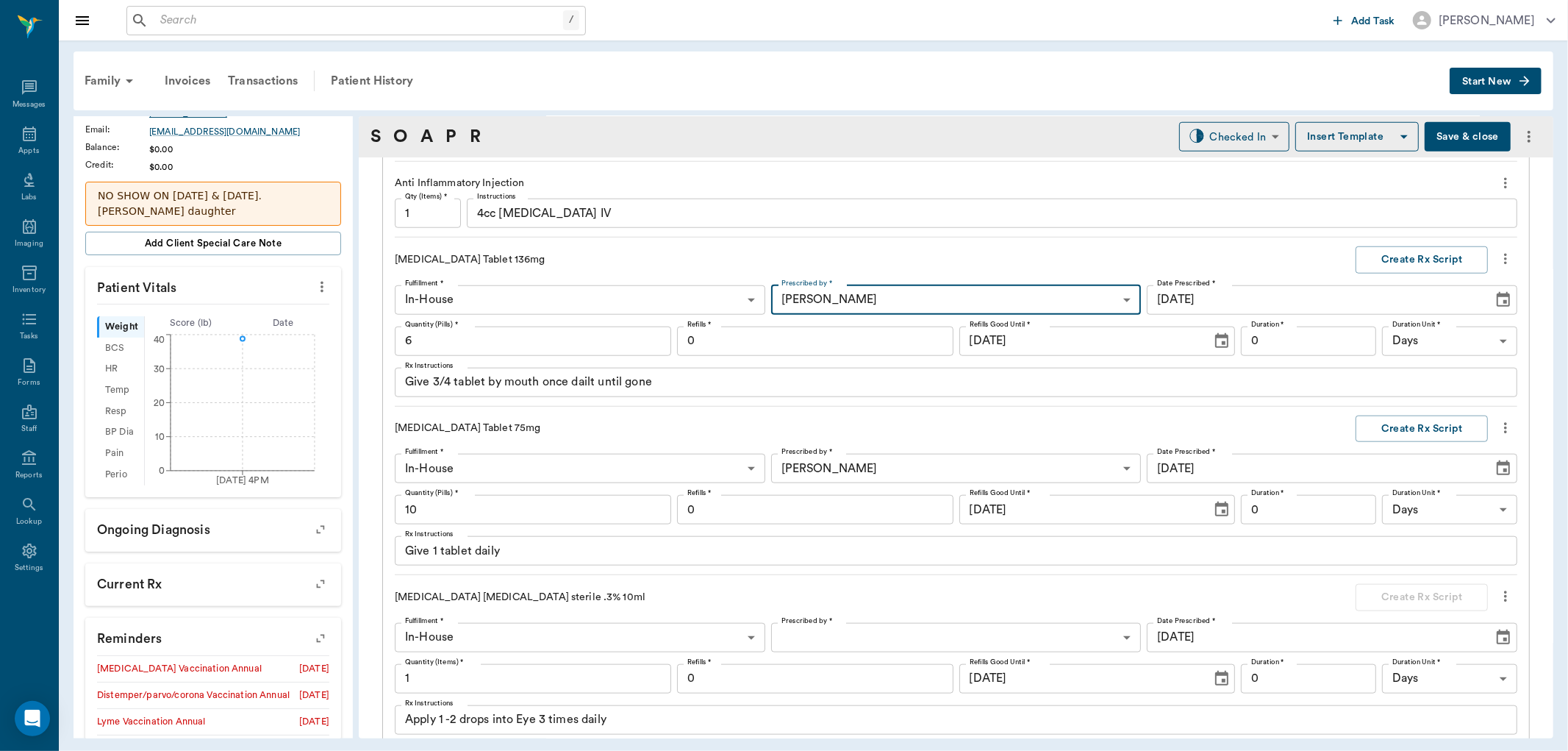
scroll to position [1400, 0]
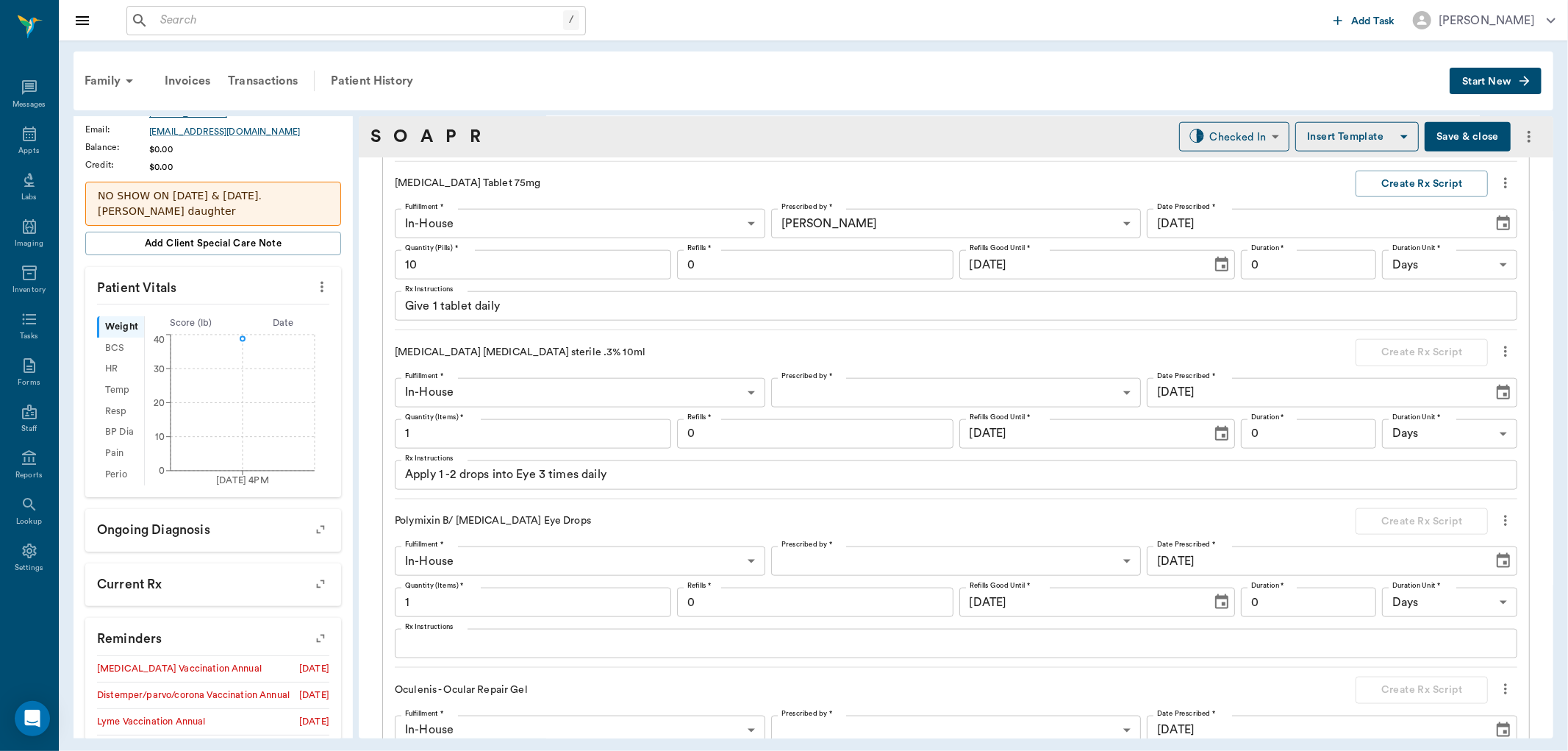
click at [952, 395] on body "/ ​ Add Task Dr. Bert Ellsworth Nectar Messages Appts Labs Imaging Inventory Ta…" at bounding box center [784, 376] width 1568 height 751
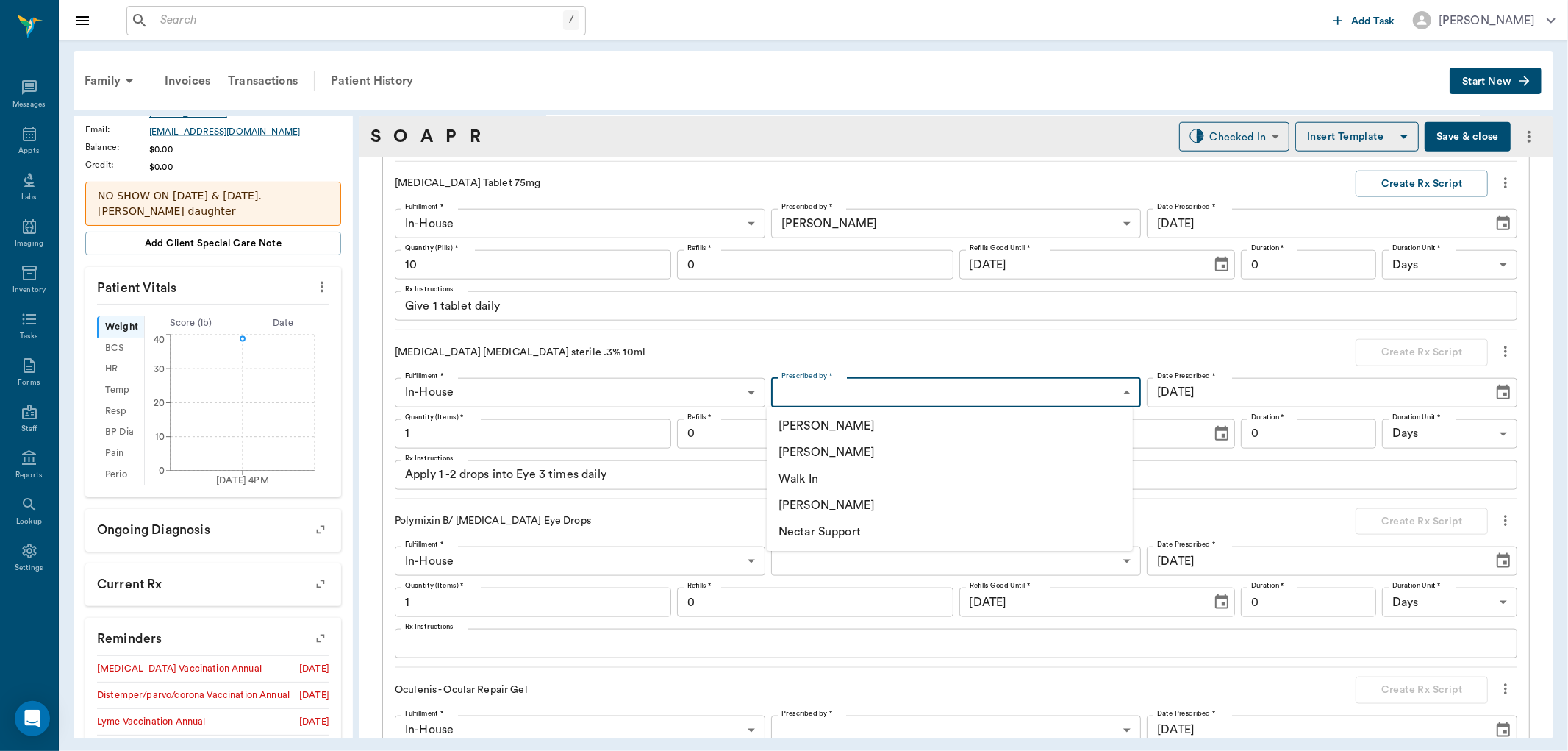
click at [888, 457] on li "[PERSON_NAME]" at bounding box center [950, 452] width 366 height 26
type input "63ec2f075fda476ae8351a4d"
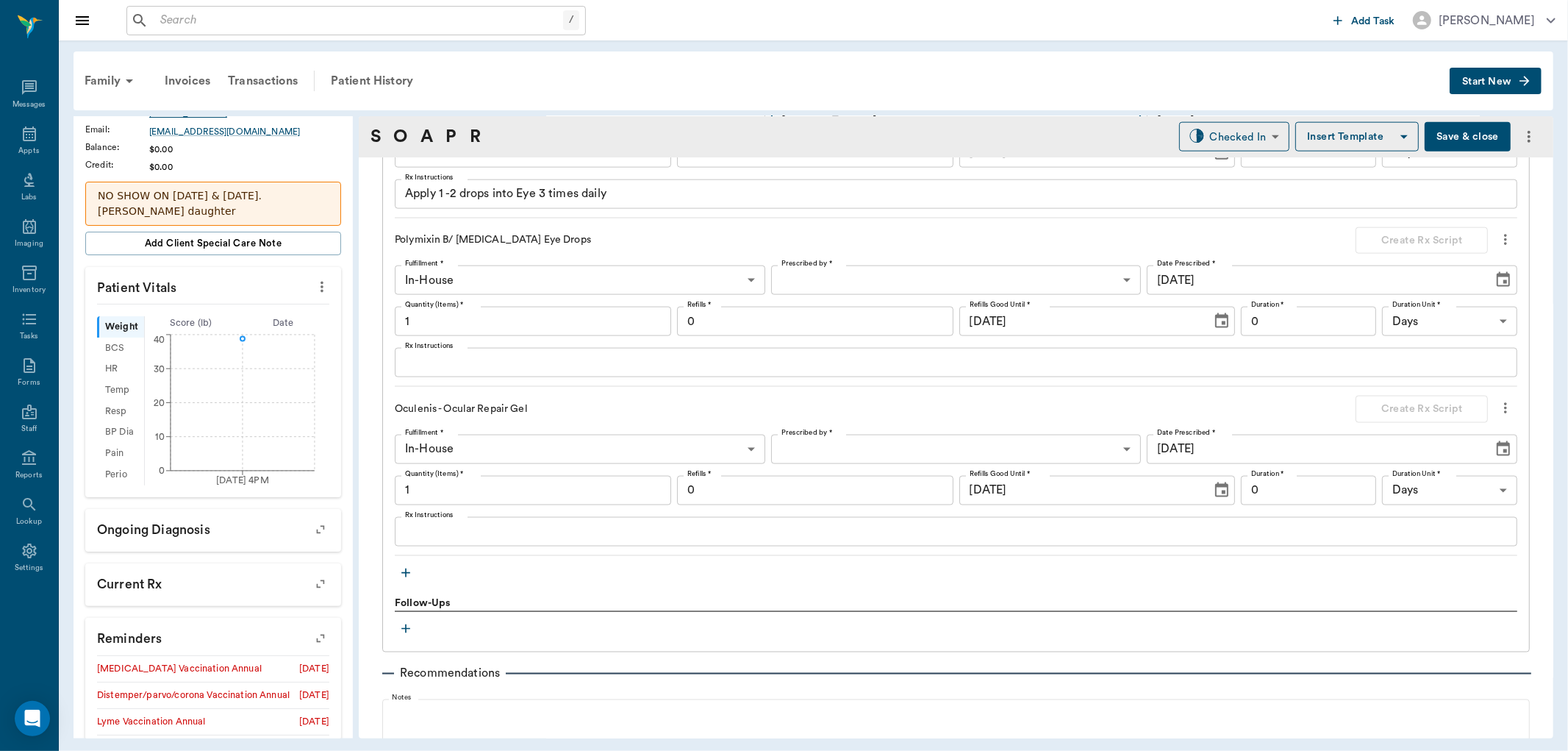
scroll to position [1727, 0]
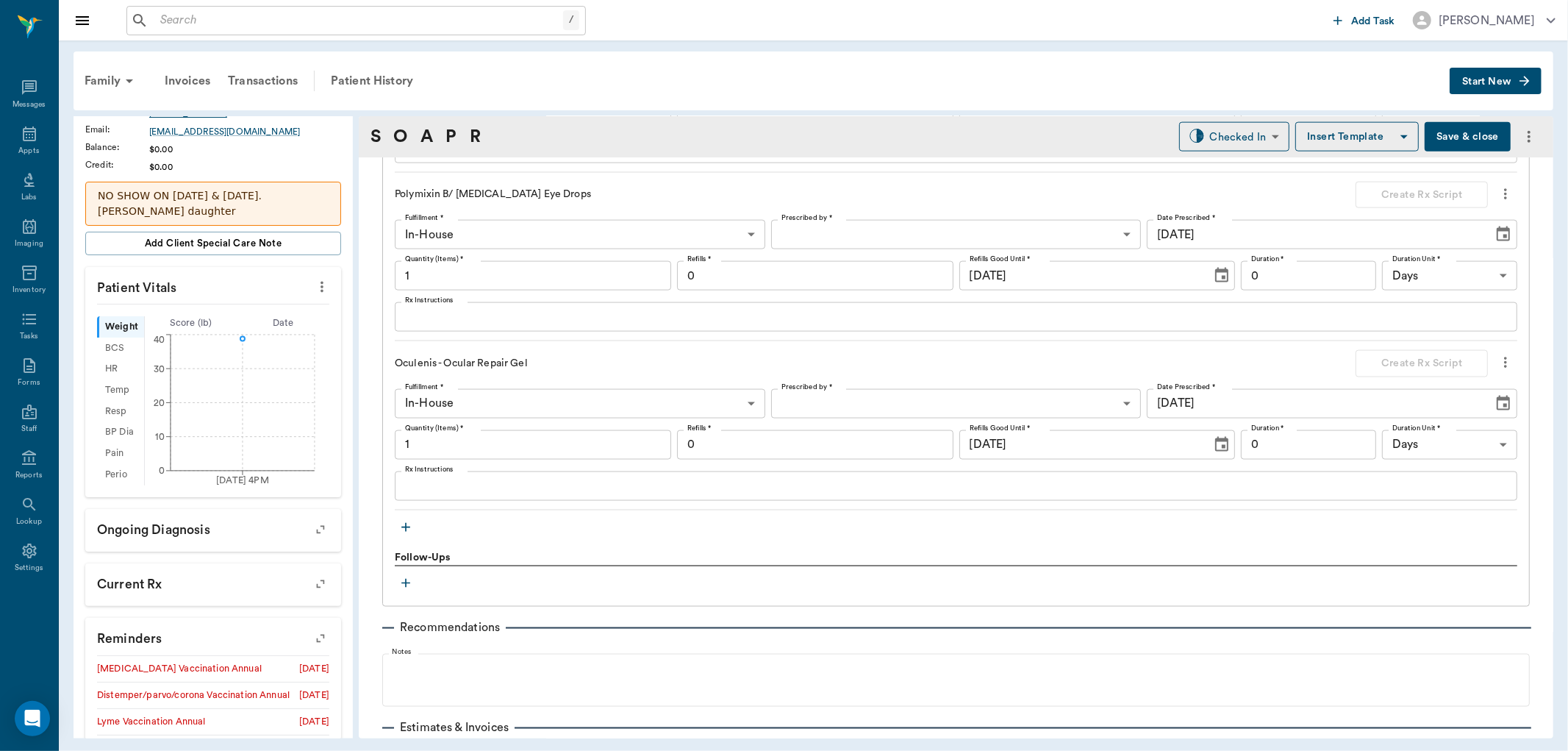
click at [497, 329] on div "x Rx Instructions" at bounding box center [956, 317] width 1123 height 29
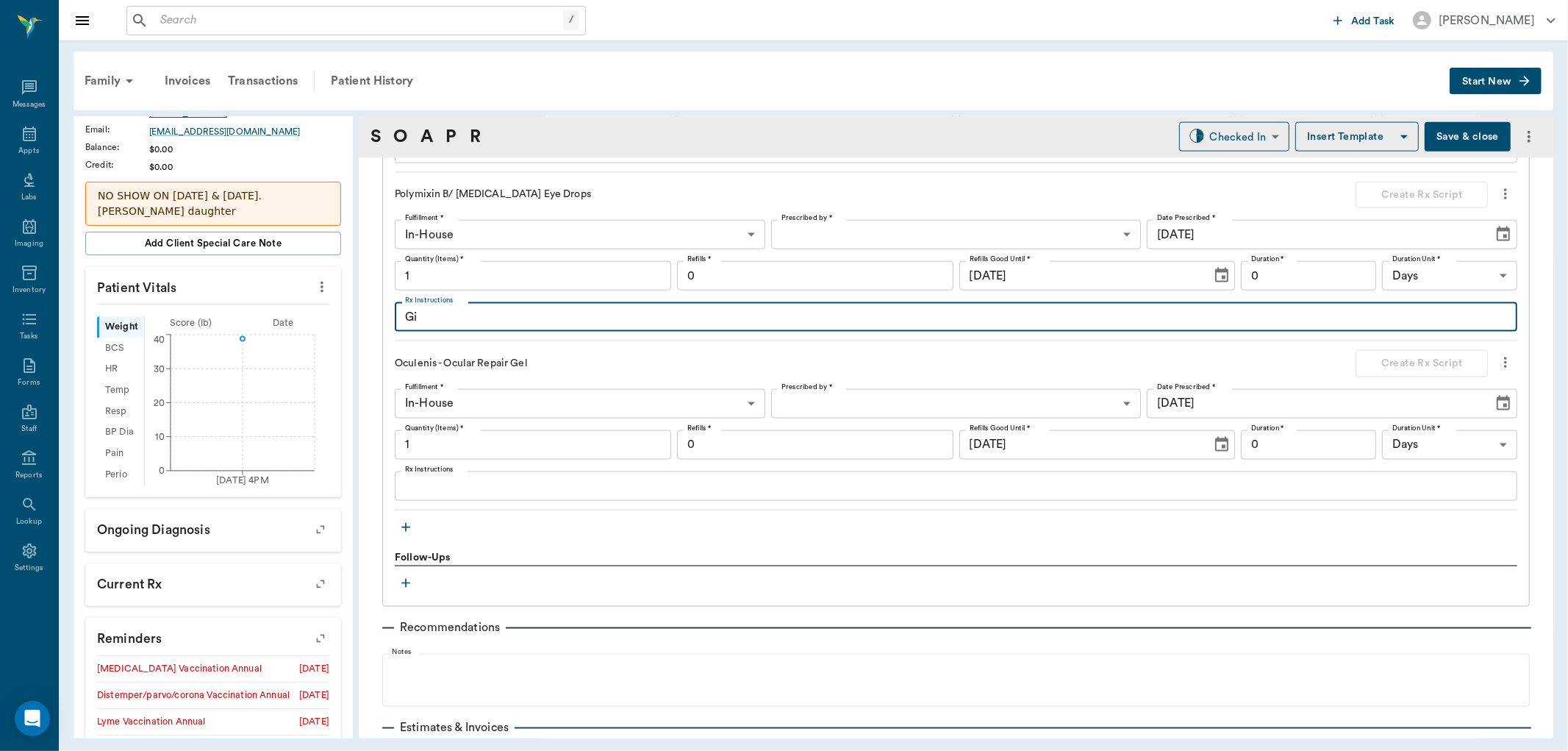
type textarea "G"
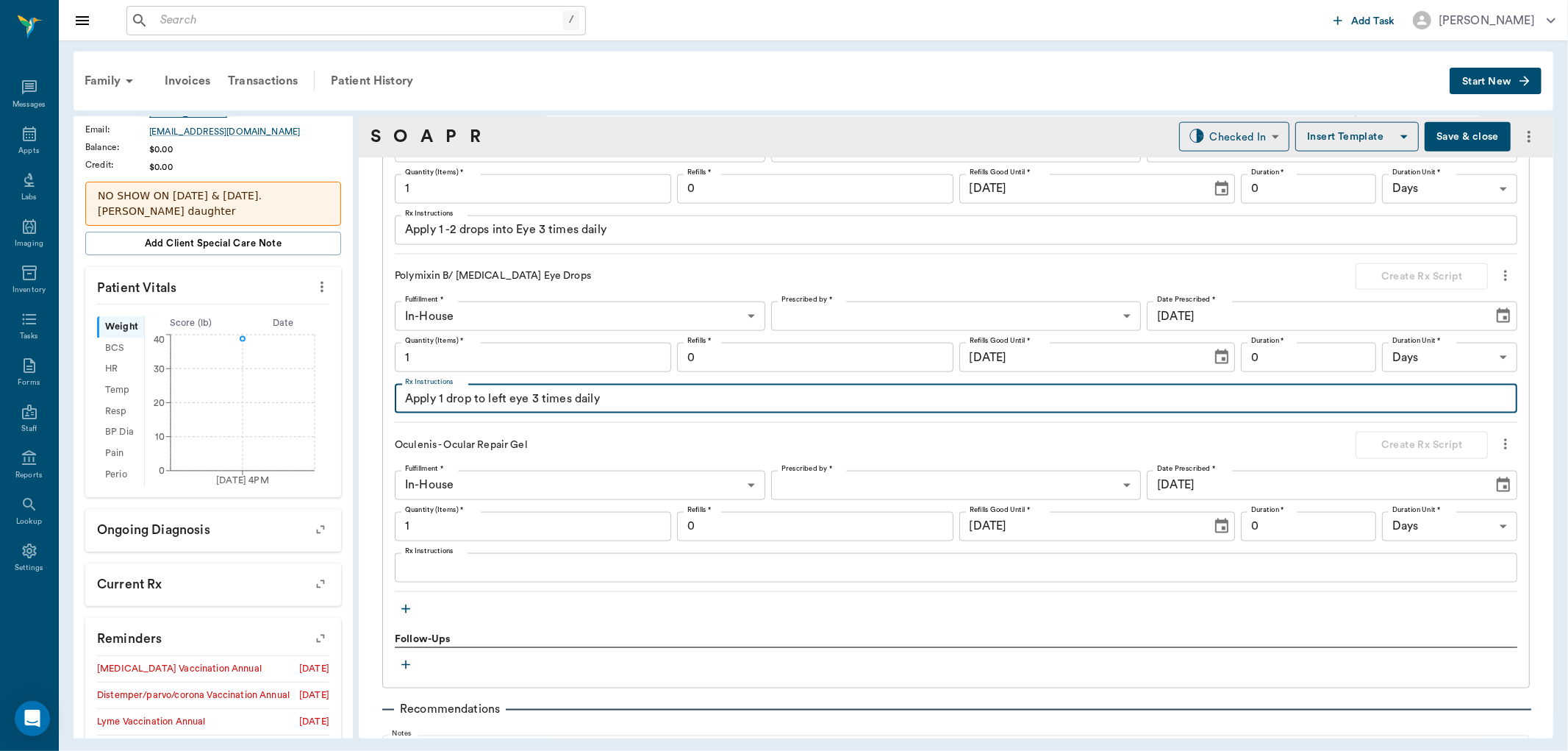
type textarea "Apply 1 drop to left eye 3 times daily"
click at [517, 226] on textarea "Apply 1 -2 drops into Eye 3 times daily" at bounding box center [956, 230] width 1102 height 17
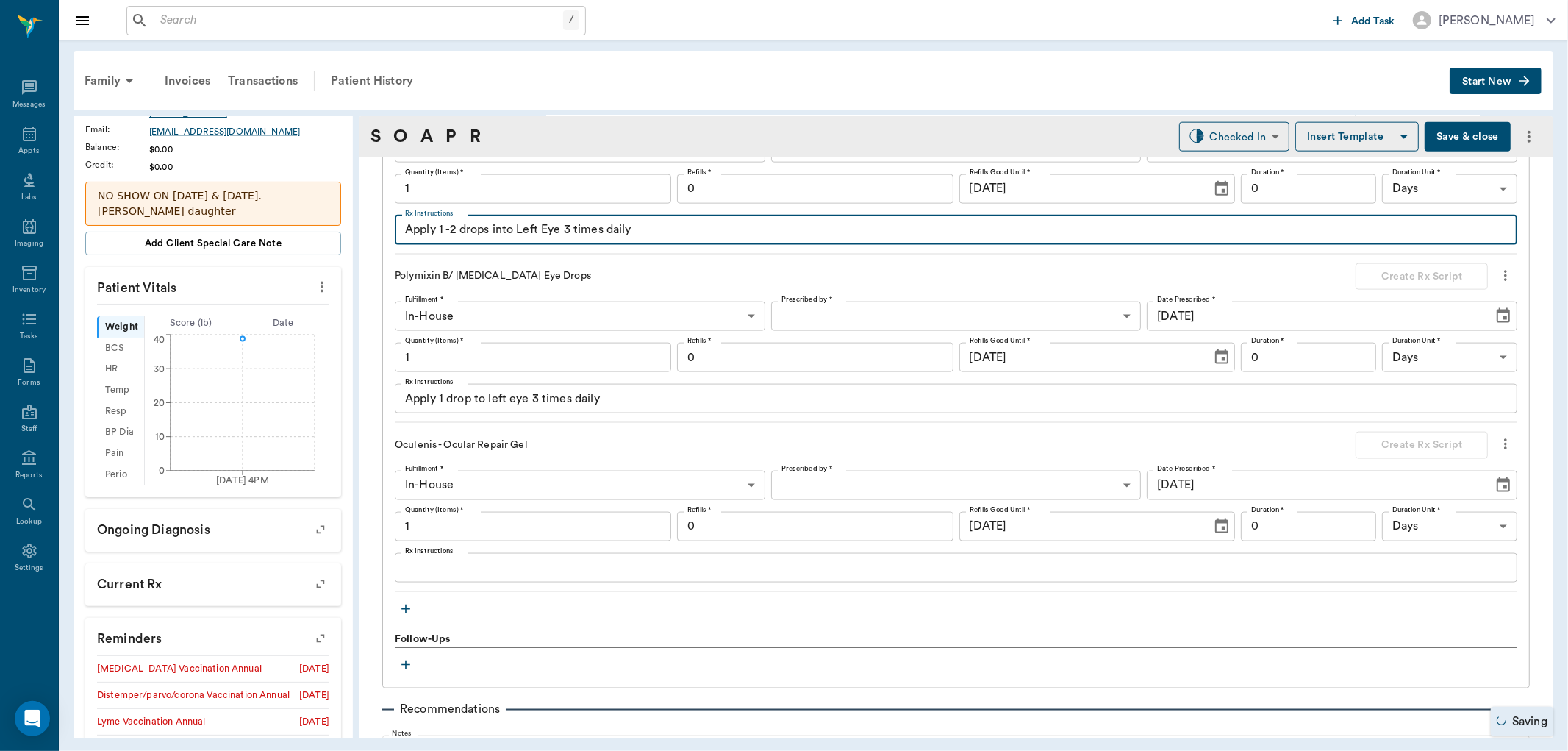
type textarea "Apply 1 -2 drops into Left Eye 3 times daily"
click at [561, 575] on textarea "Rx Instructions" at bounding box center [956, 568] width 1102 height 17
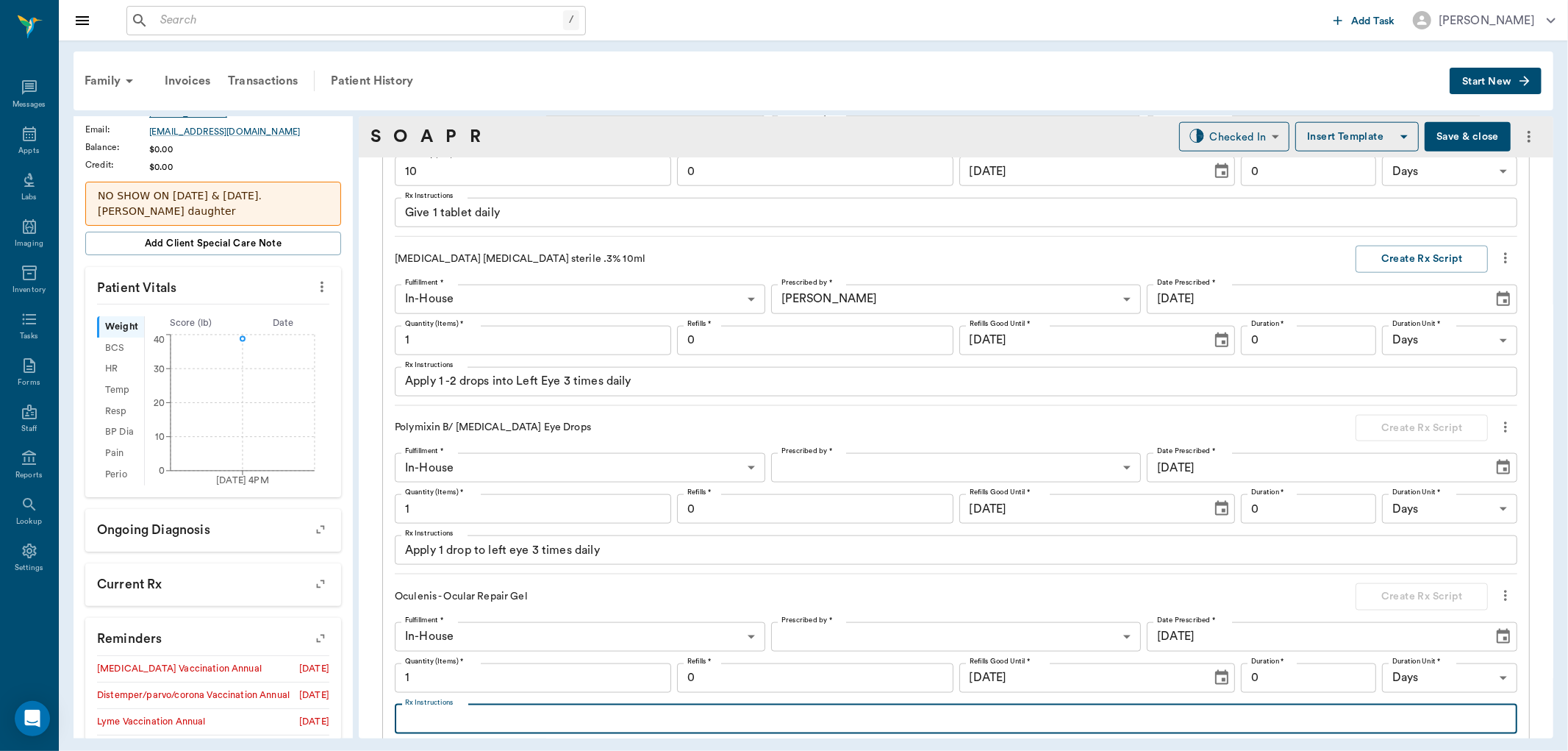
scroll to position [1482, 0]
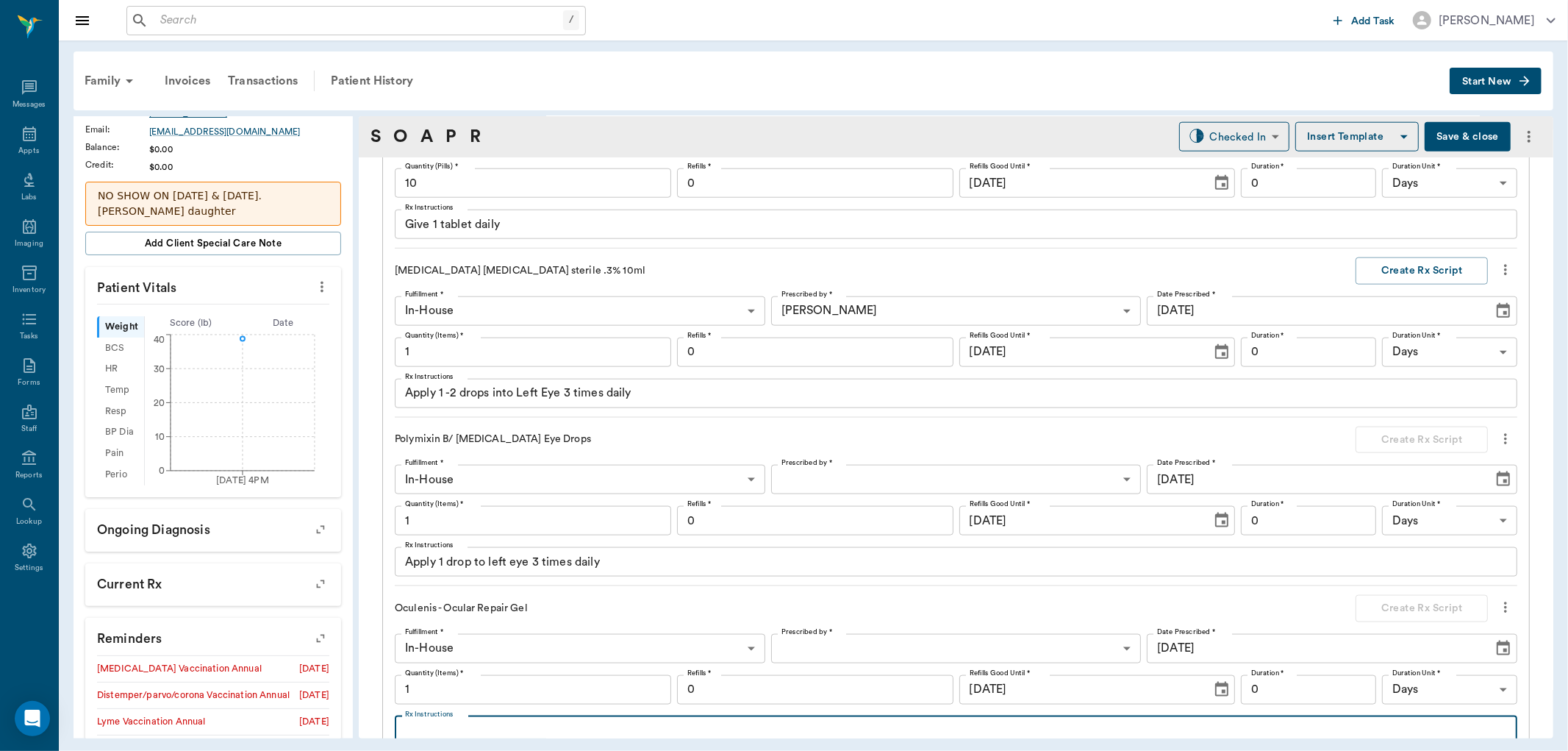
click at [986, 478] on body "/ ​ Add Task Dr. Bert Ellsworth Nectar Messages Appts Labs Imaging Inventory Ta…" at bounding box center [784, 376] width 1568 height 751
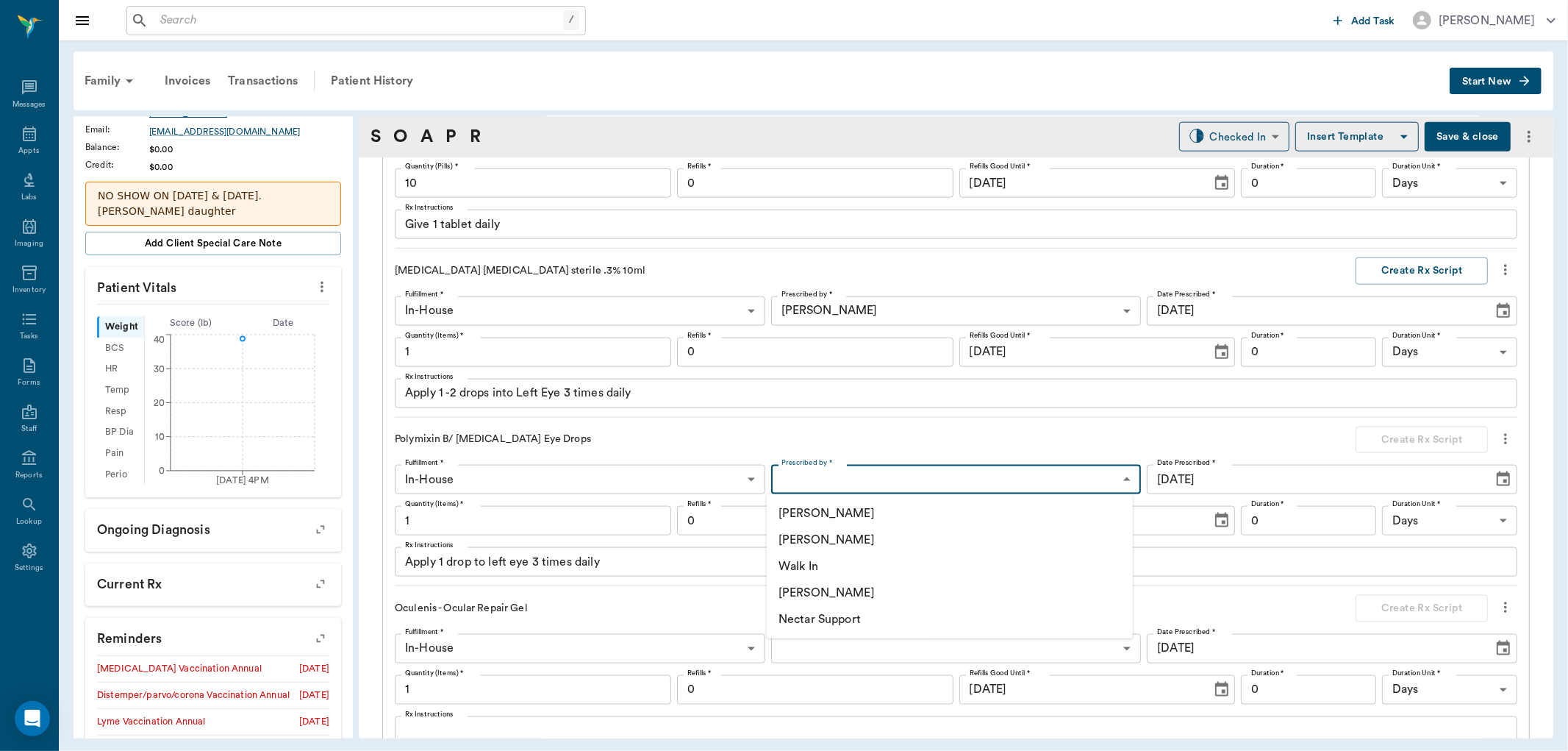
click at [936, 533] on li "[PERSON_NAME]" at bounding box center [950, 540] width 366 height 26
type input "63ec2f075fda476ae8351a4d"
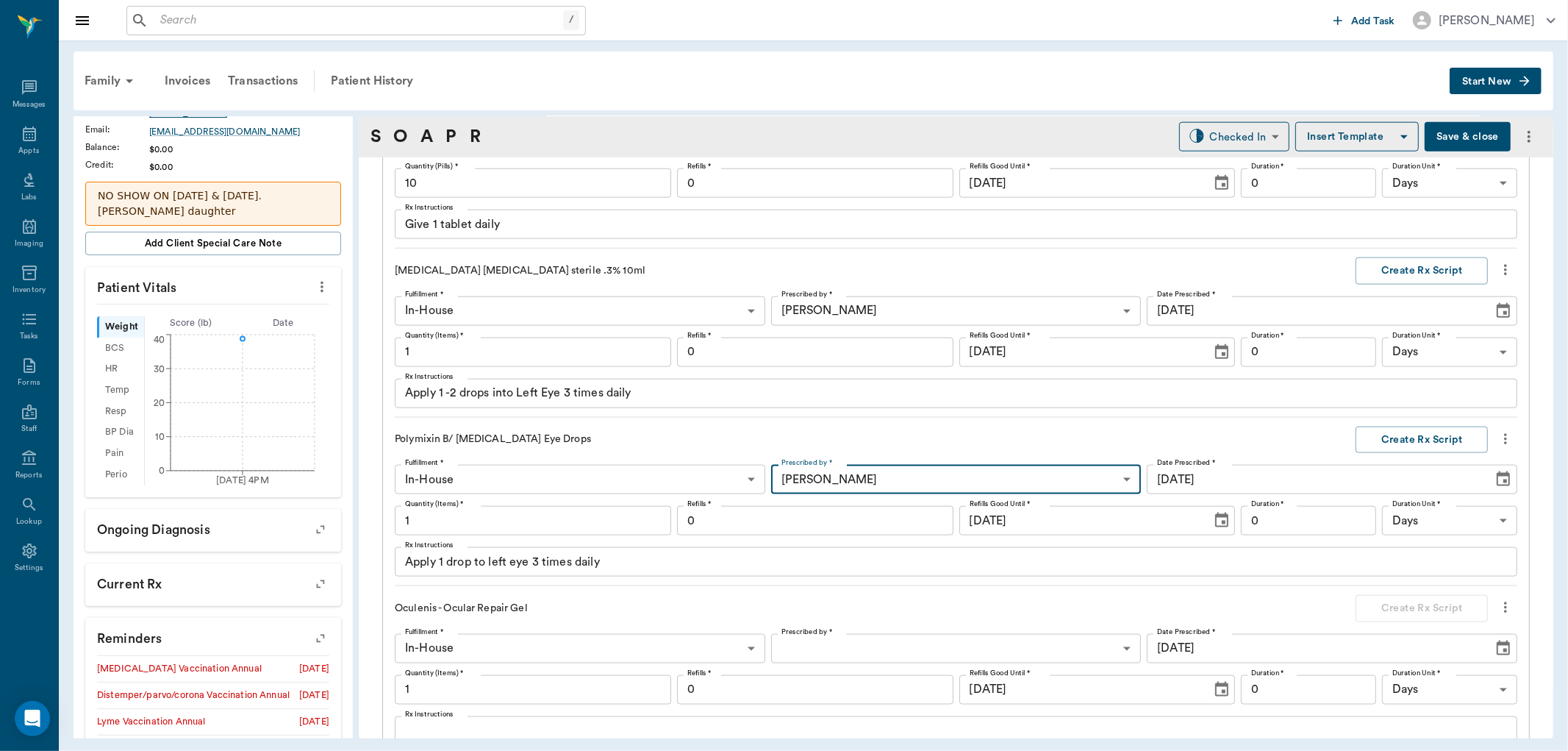
scroll to position [1646, 0]
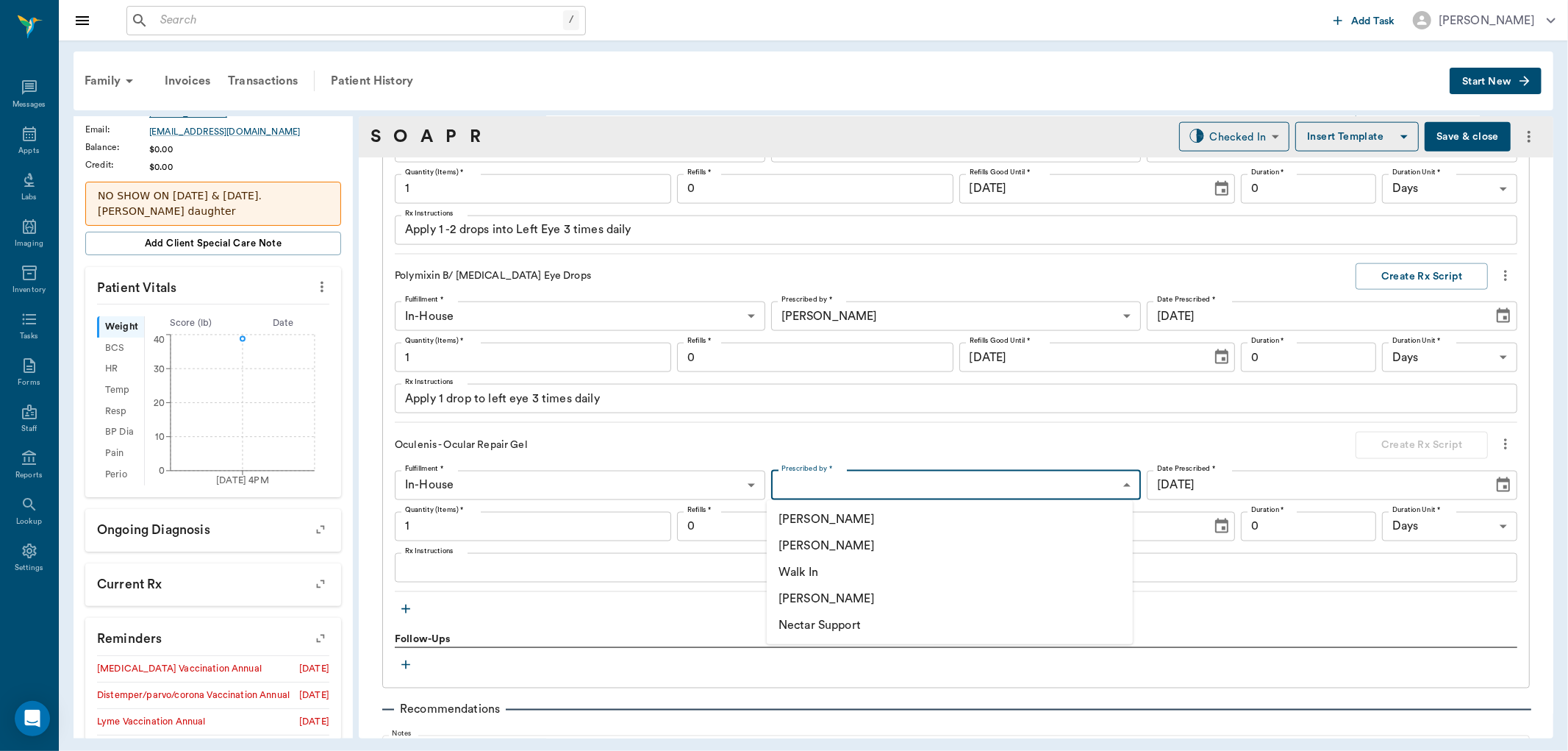
click at [914, 474] on body "/ ​ Add Task Dr. Bert Ellsworth Nectar Messages Appts Labs Imaging Inventory Ta…" at bounding box center [784, 376] width 1568 height 751
click at [884, 539] on li "[PERSON_NAME]" at bounding box center [950, 546] width 366 height 26
type input "63ec2f075fda476ae8351a4d"
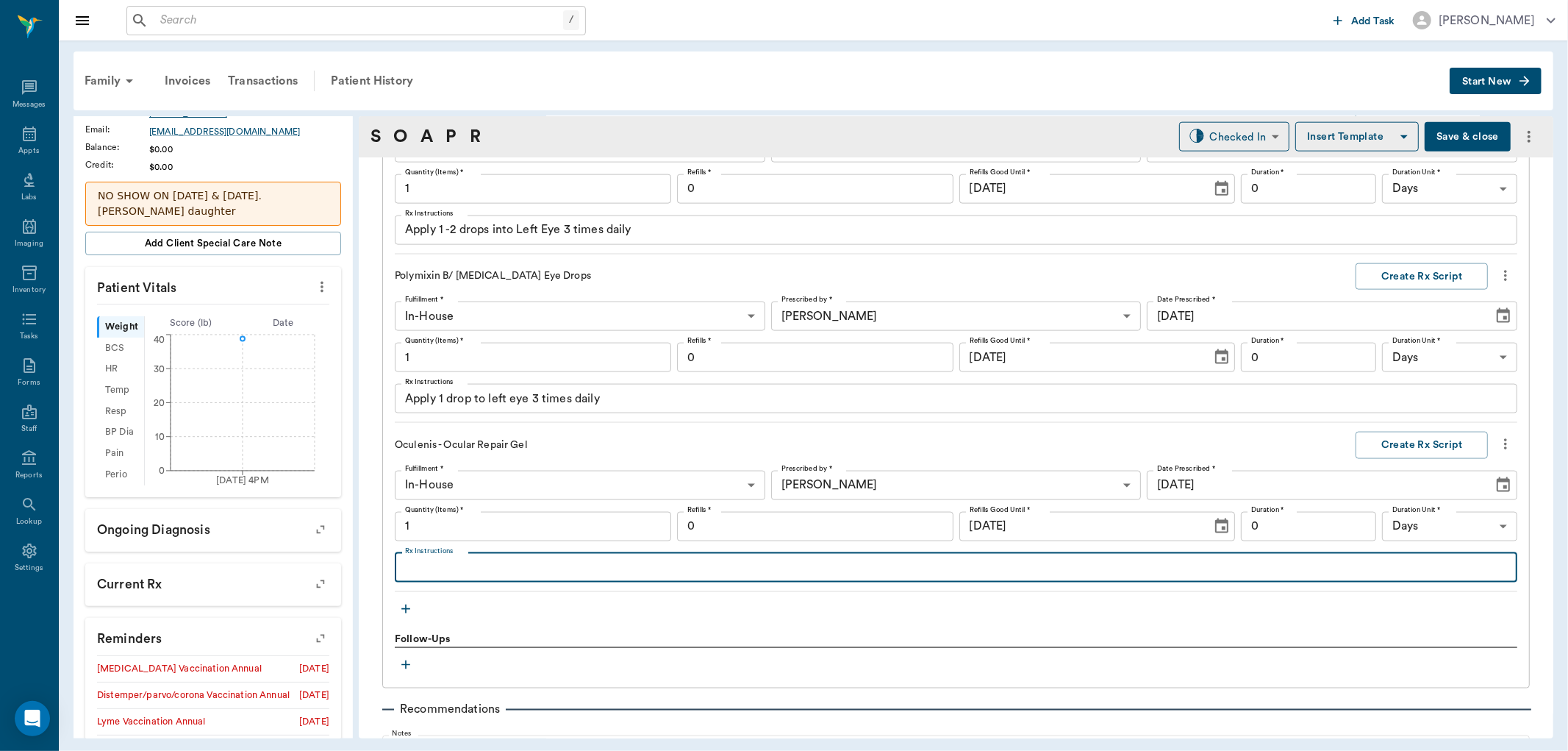
click at [595, 572] on textarea "Rx Instructions" at bounding box center [956, 568] width 1102 height 17
type textarea "Apply 1 drop to left eye 3 times daily; Apply this eye drop last"
click at [1429, 444] on button "Create Rx Script" at bounding box center [1422, 445] width 132 height 27
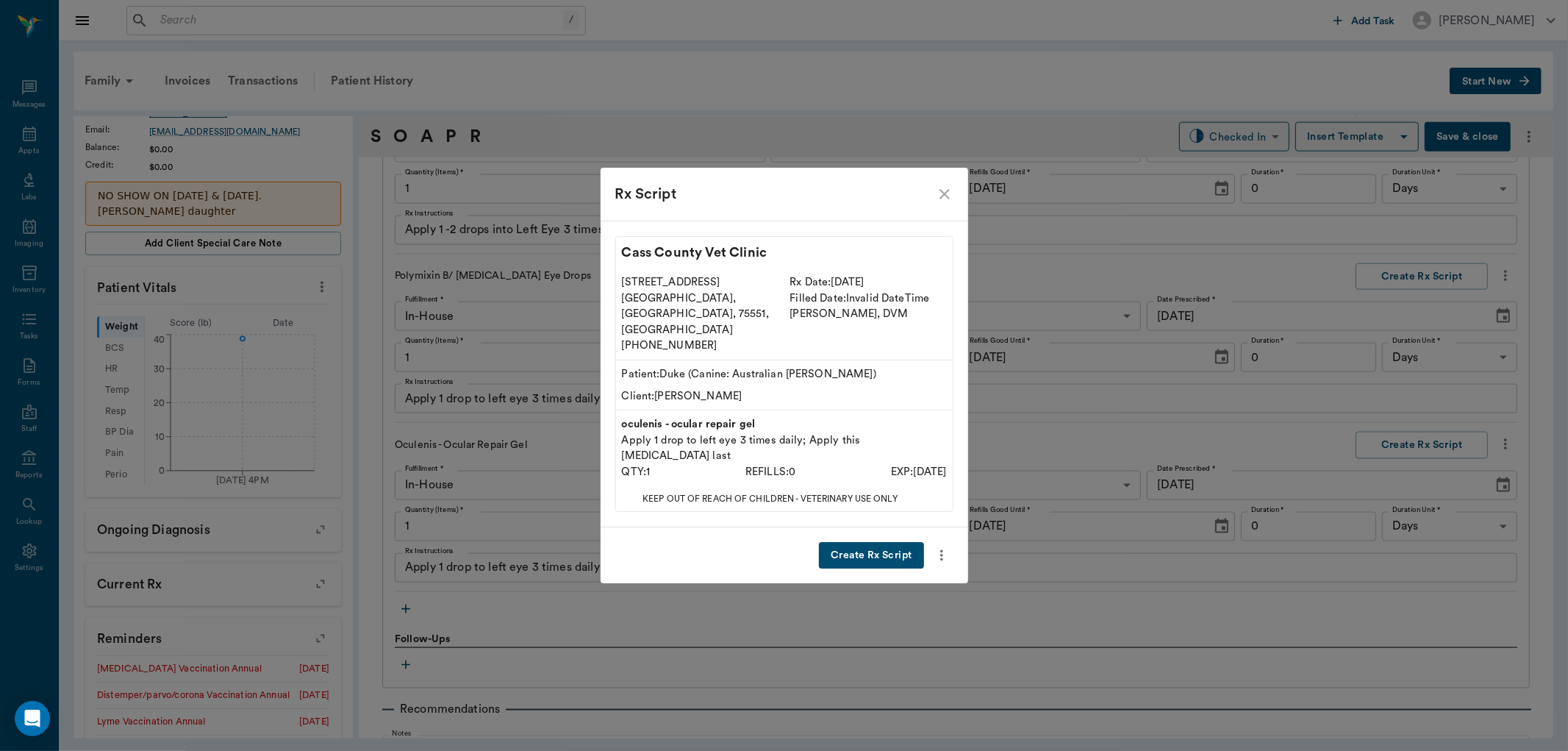
click at [850, 542] on button "Create Rx Script" at bounding box center [871, 556] width 105 height 27
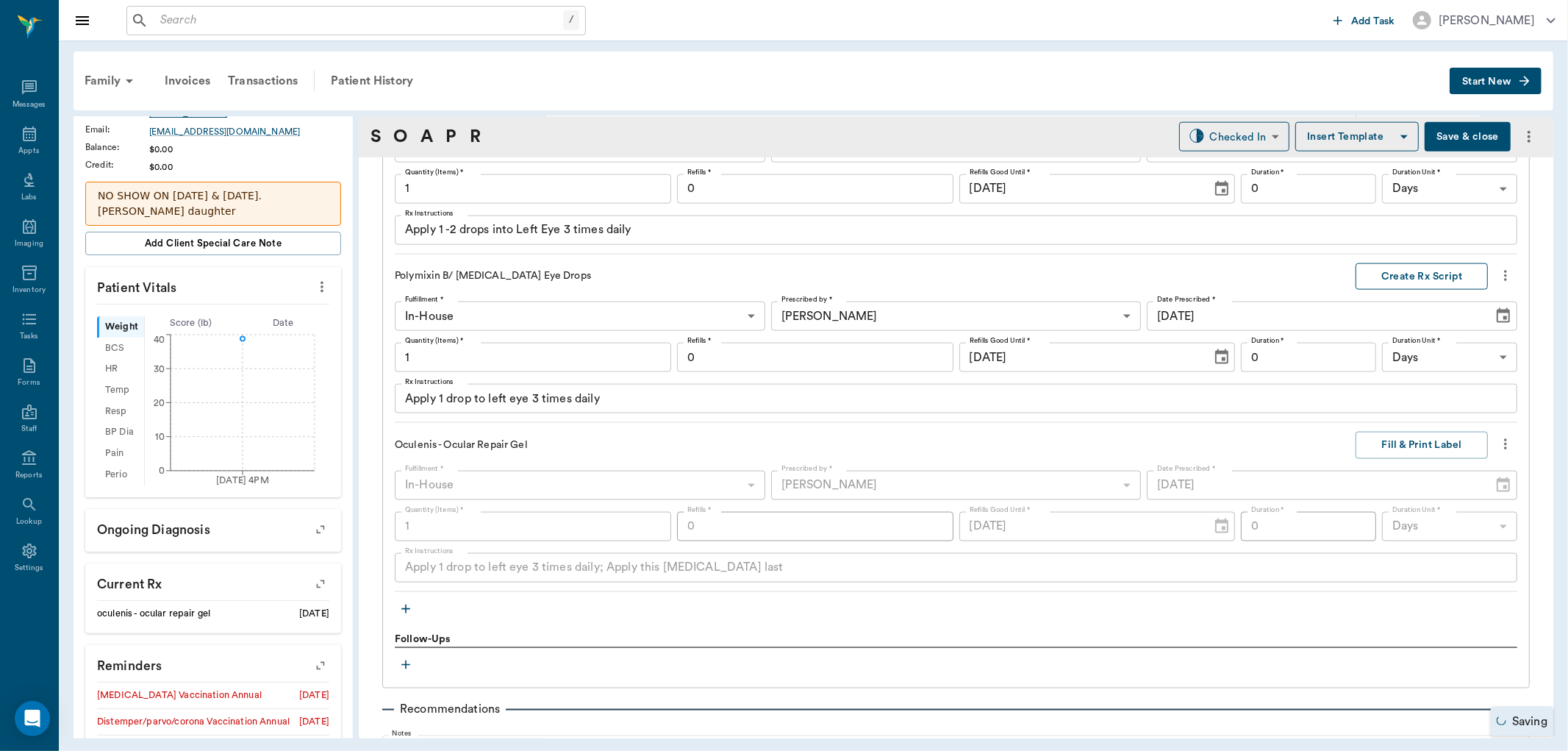
click at [1400, 271] on button "Create Rx Script" at bounding box center [1422, 276] width 132 height 27
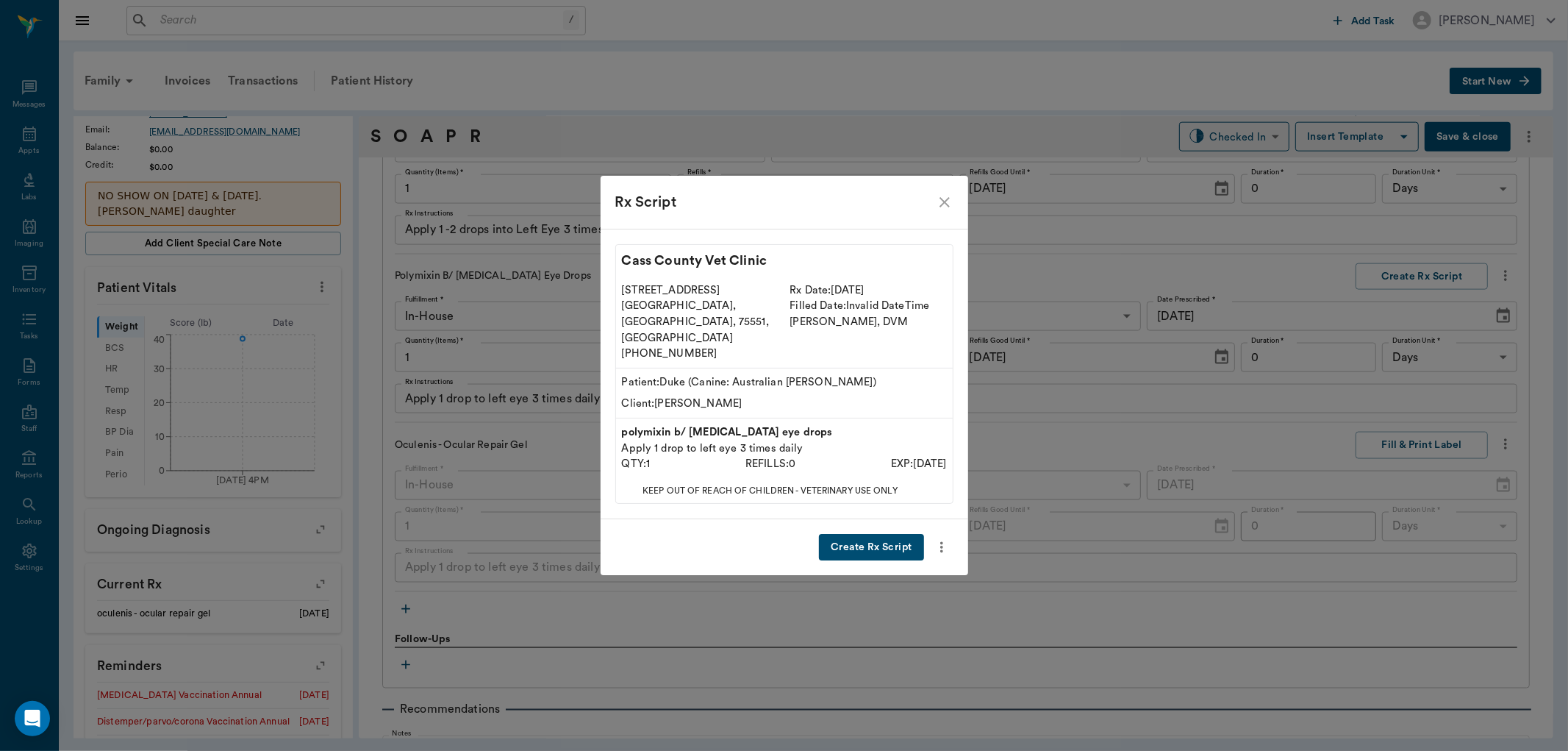
click at [881, 534] on button "Create Rx Script" at bounding box center [871, 547] width 105 height 27
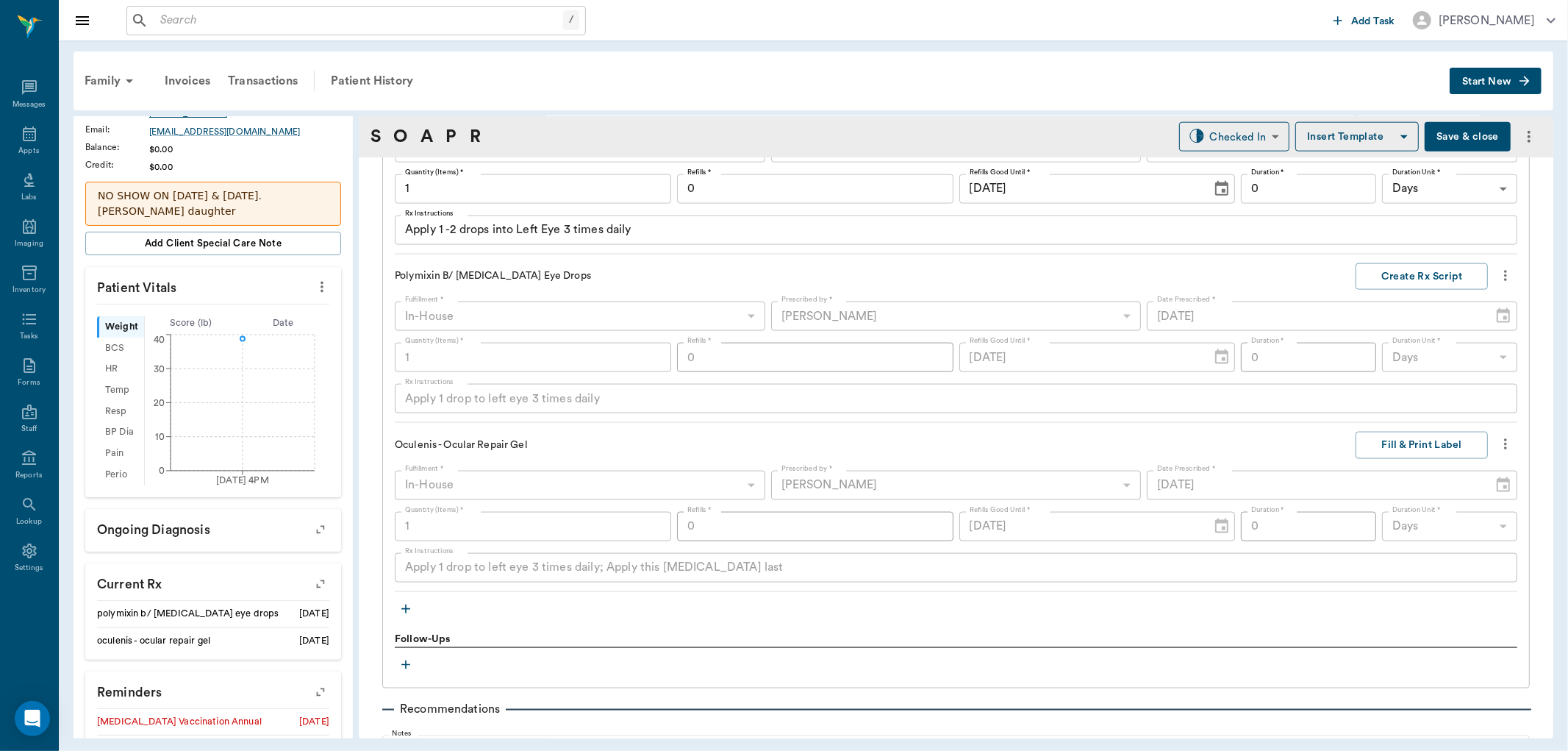
scroll to position [1482, 0]
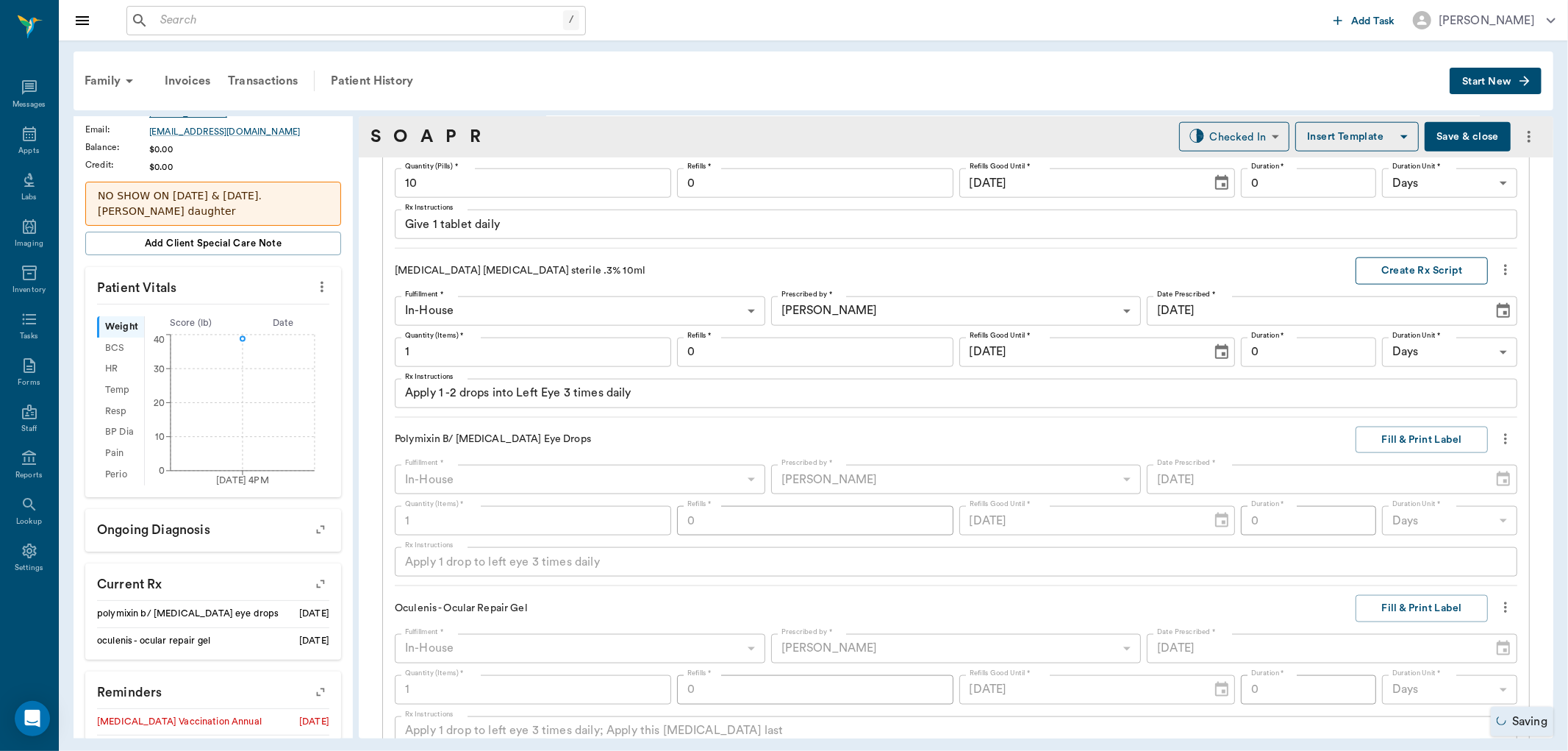
click at [1423, 262] on button "Create Rx Script" at bounding box center [1422, 271] width 132 height 27
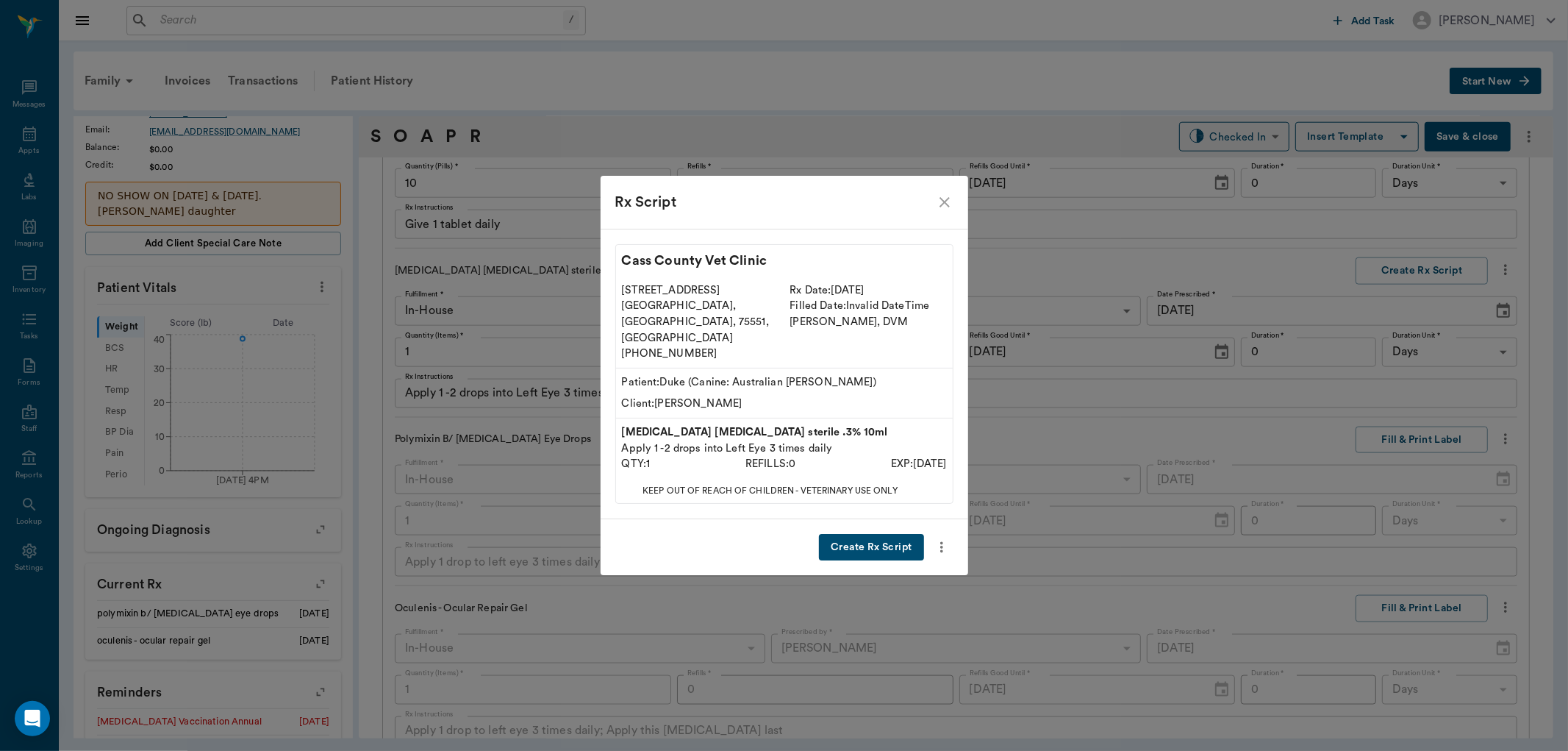
click at [879, 534] on button "Create Rx Script" at bounding box center [871, 547] width 105 height 27
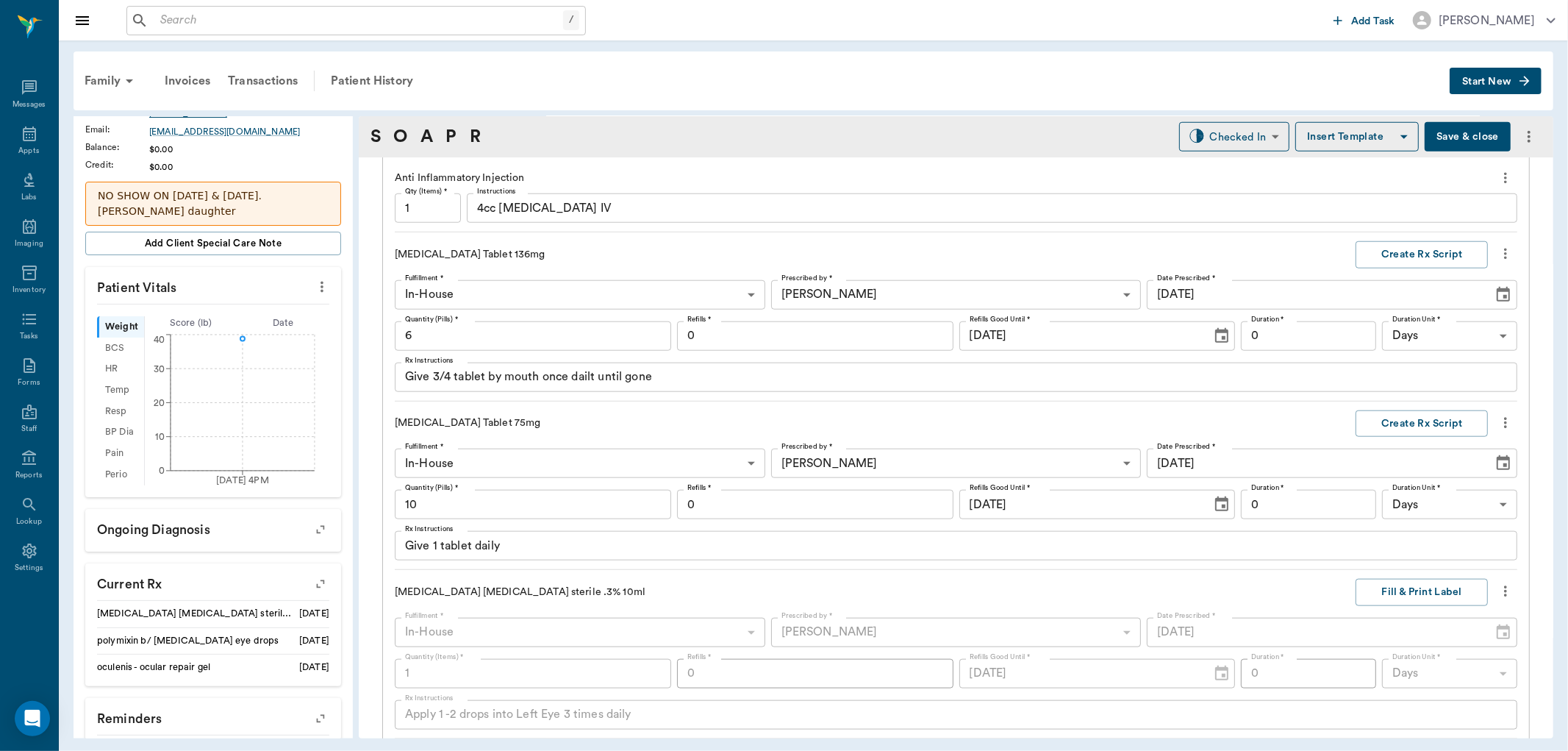
scroll to position [1156, 0]
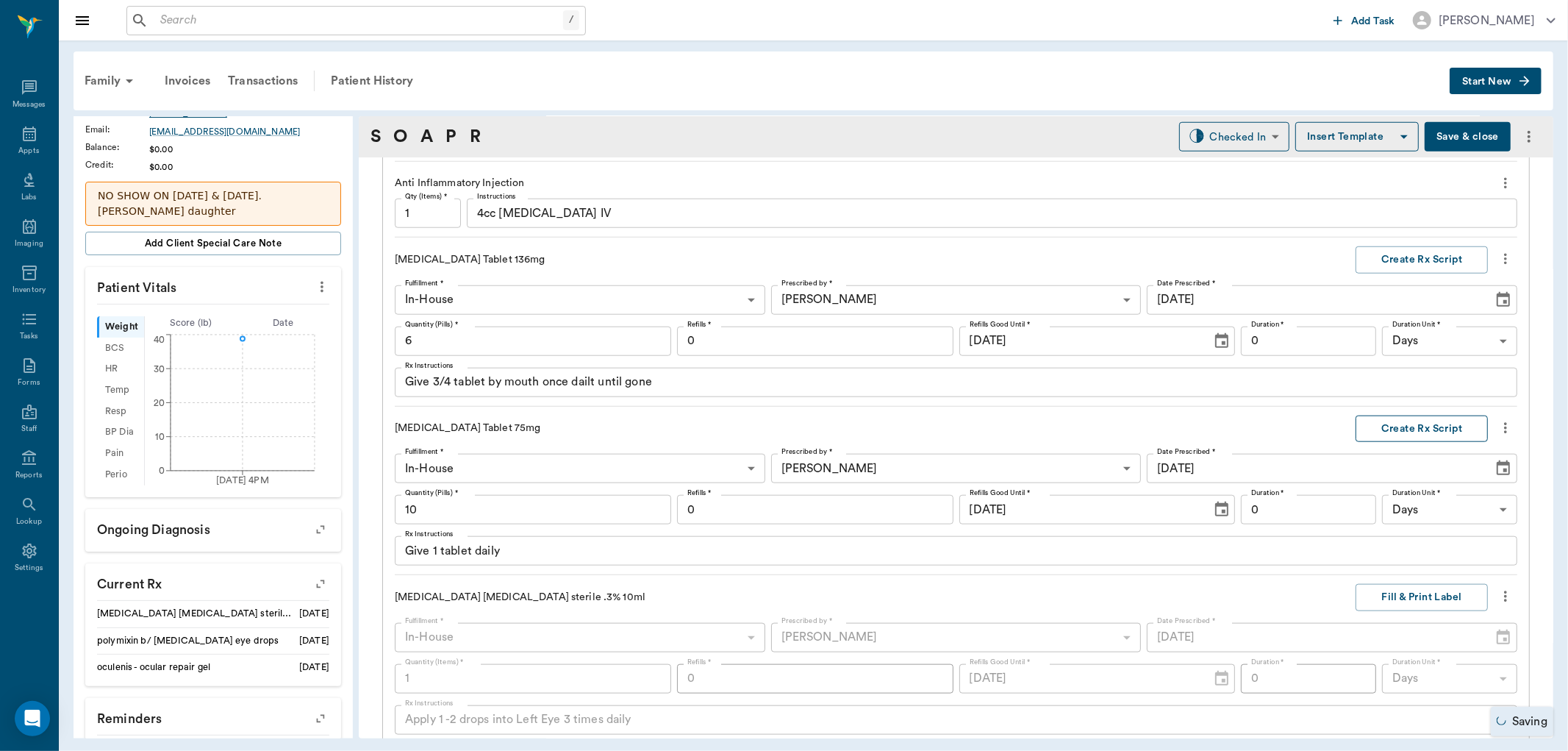
click at [1417, 432] on button "Create Rx Script" at bounding box center [1422, 429] width 132 height 27
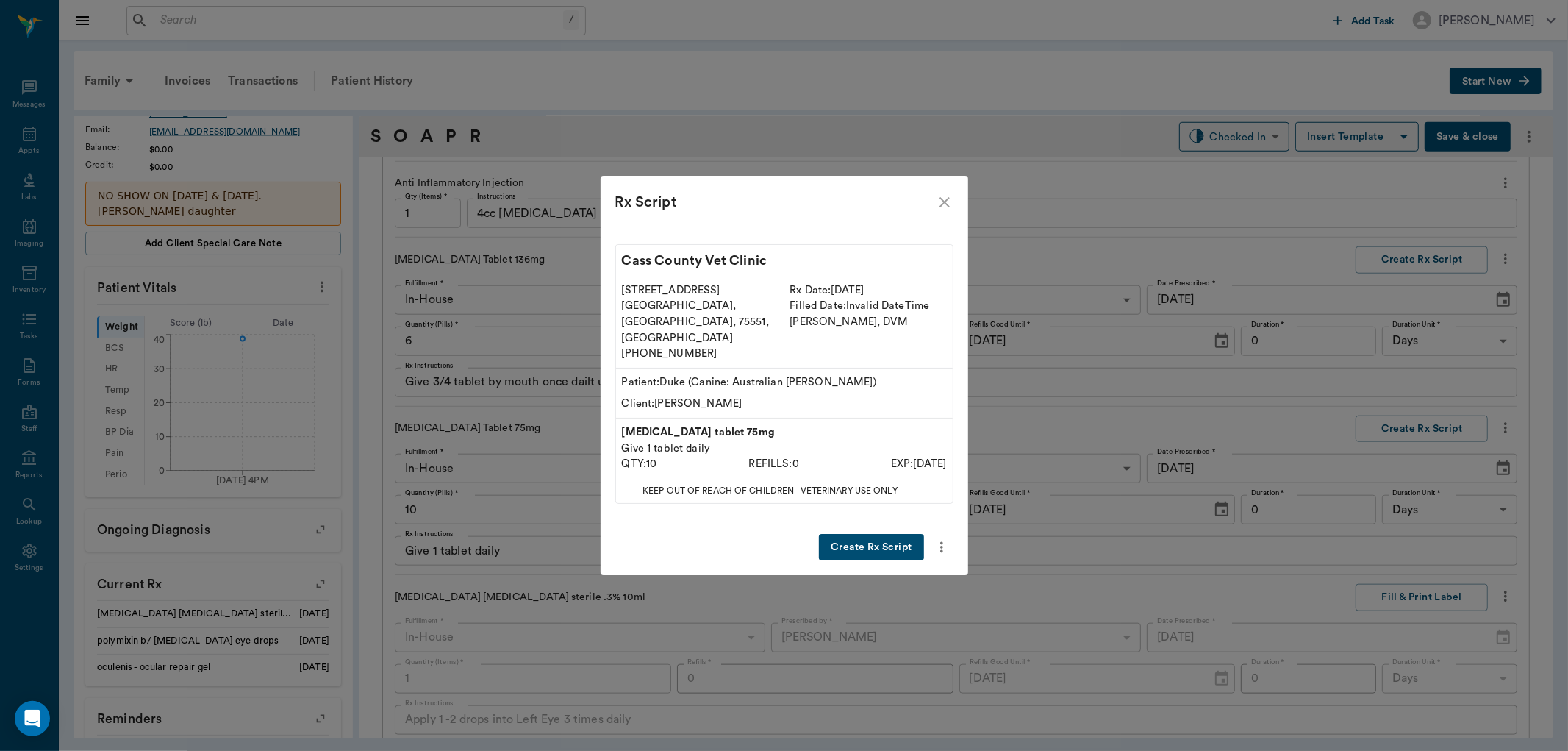
click at [859, 534] on button "Create Rx Script" at bounding box center [871, 547] width 105 height 27
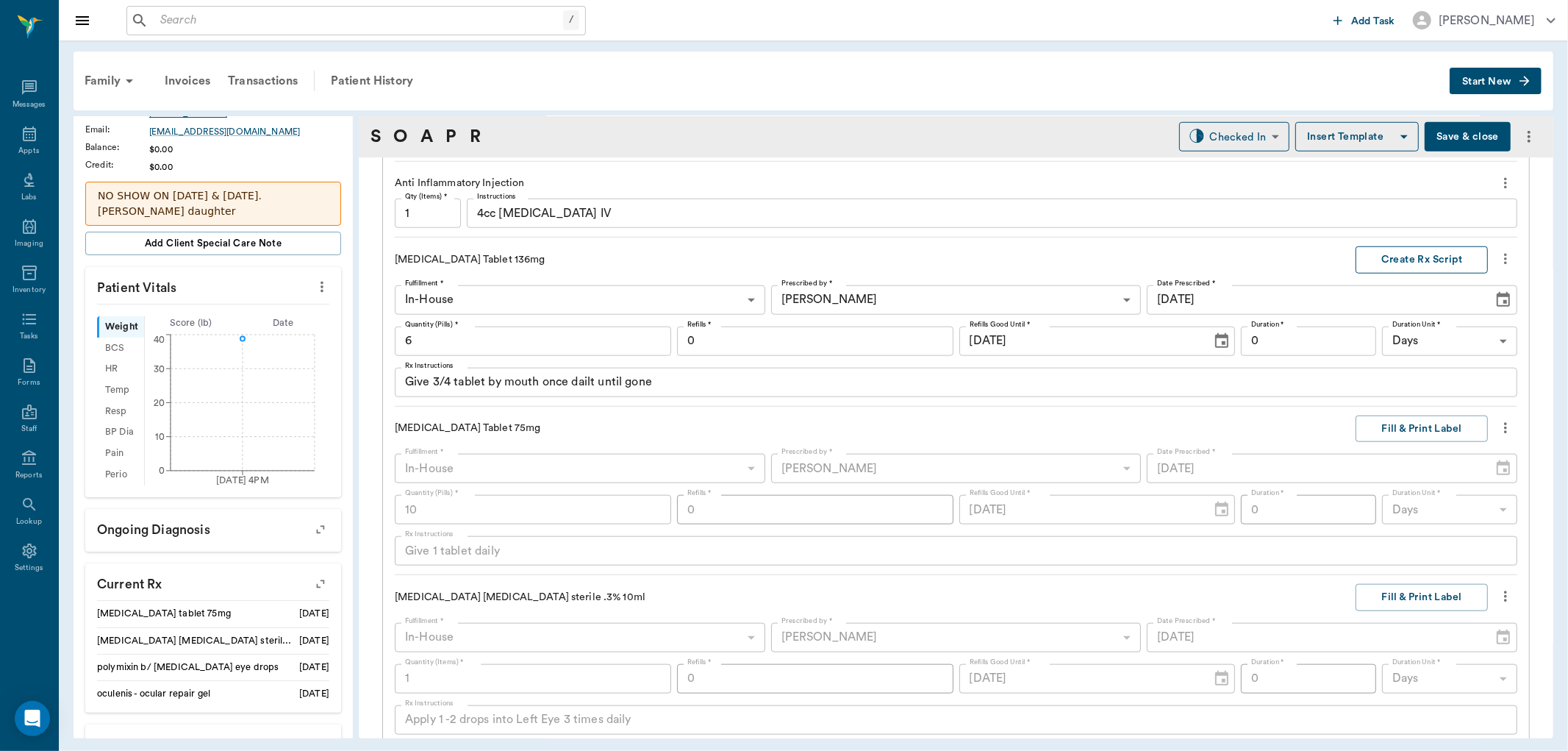
click at [1413, 262] on button "Create Rx Script" at bounding box center [1422, 259] width 132 height 27
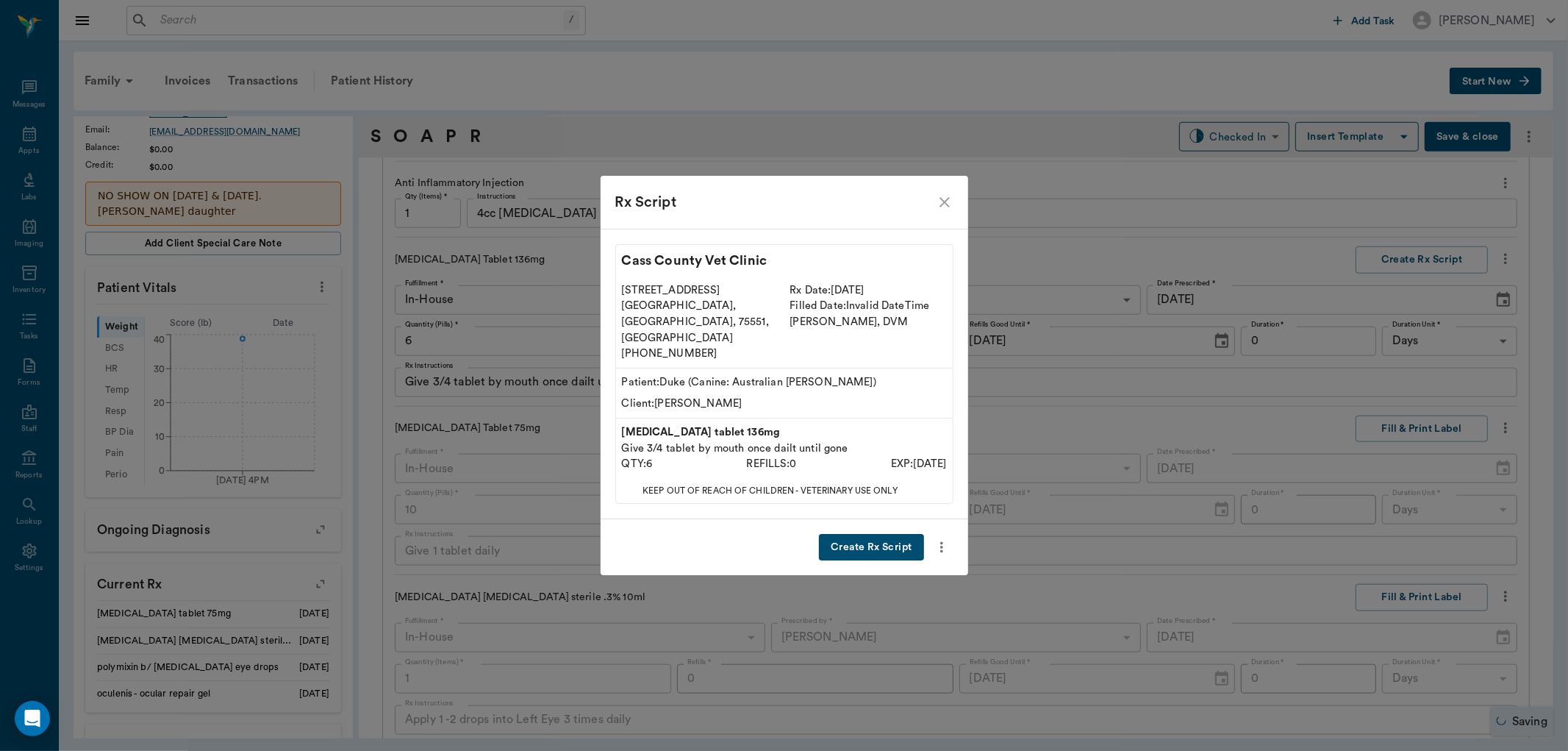
click at [848, 534] on button "Create Rx Script" at bounding box center [871, 547] width 105 height 27
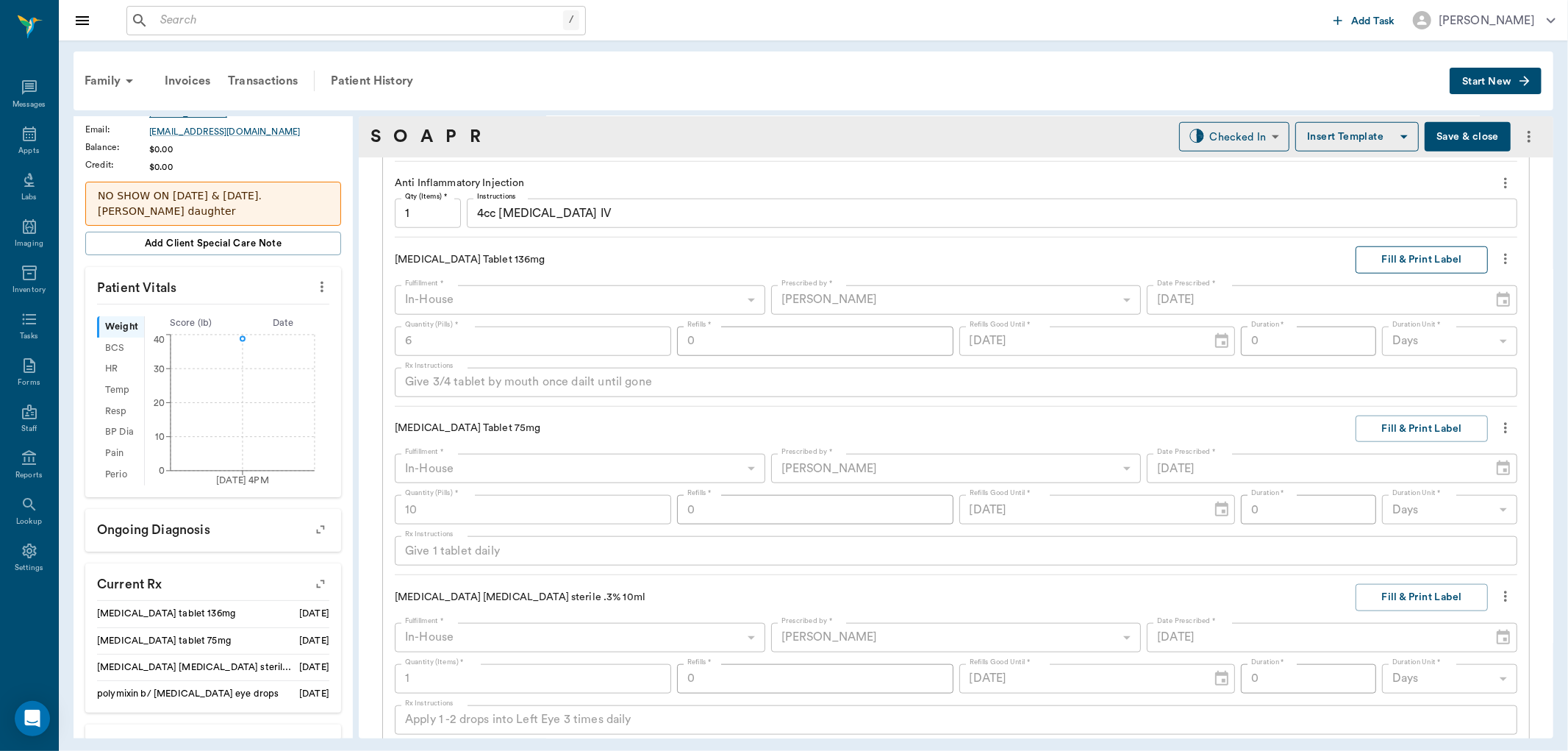
click at [1409, 268] on button "Fill & Print Label" at bounding box center [1422, 259] width 132 height 27
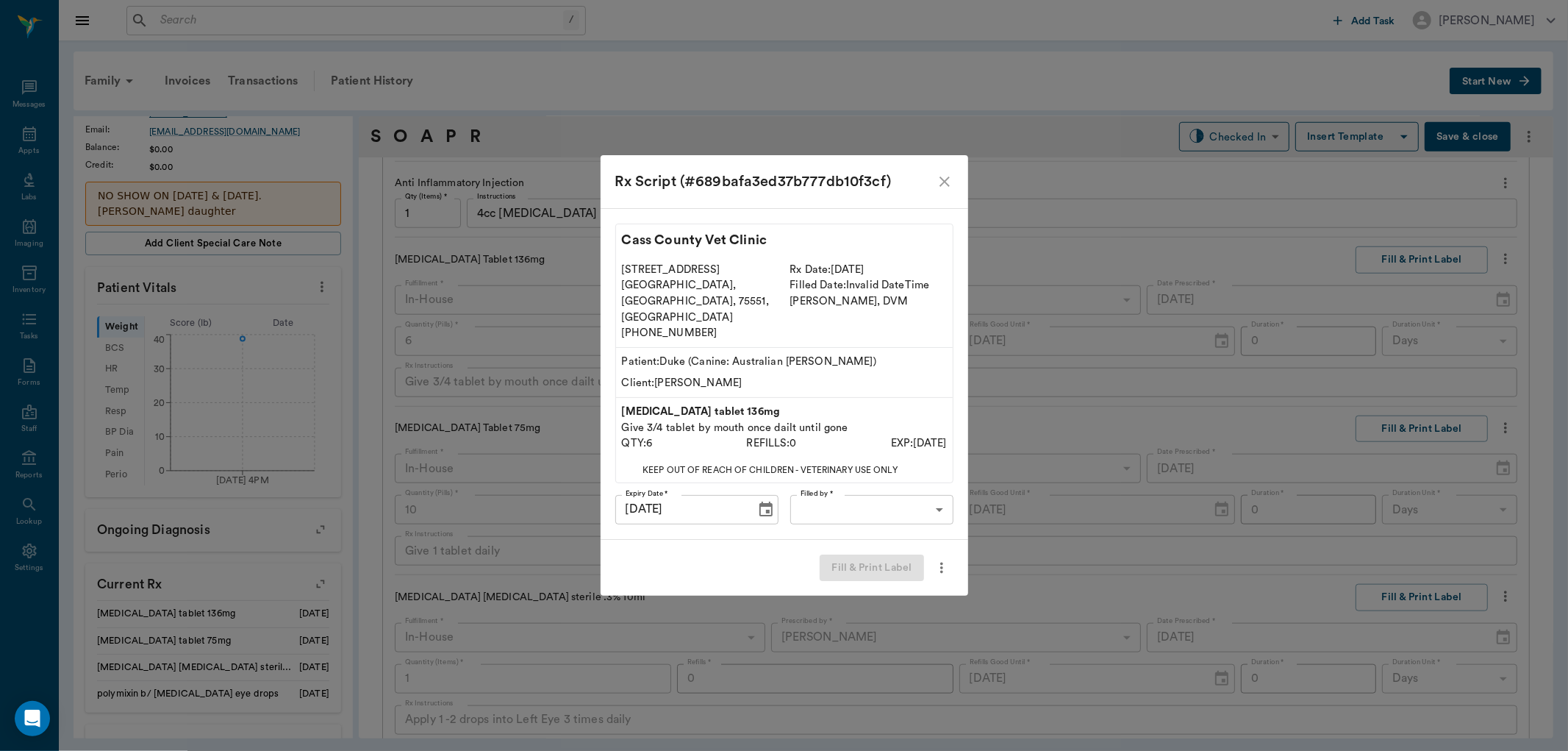
click at [866, 487] on body "/ ​ Add Task Dr. Bert Ellsworth Nectar Messages Appts Labs Imaging Inventory Ta…" at bounding box center [784, 376] width 1568 height 751
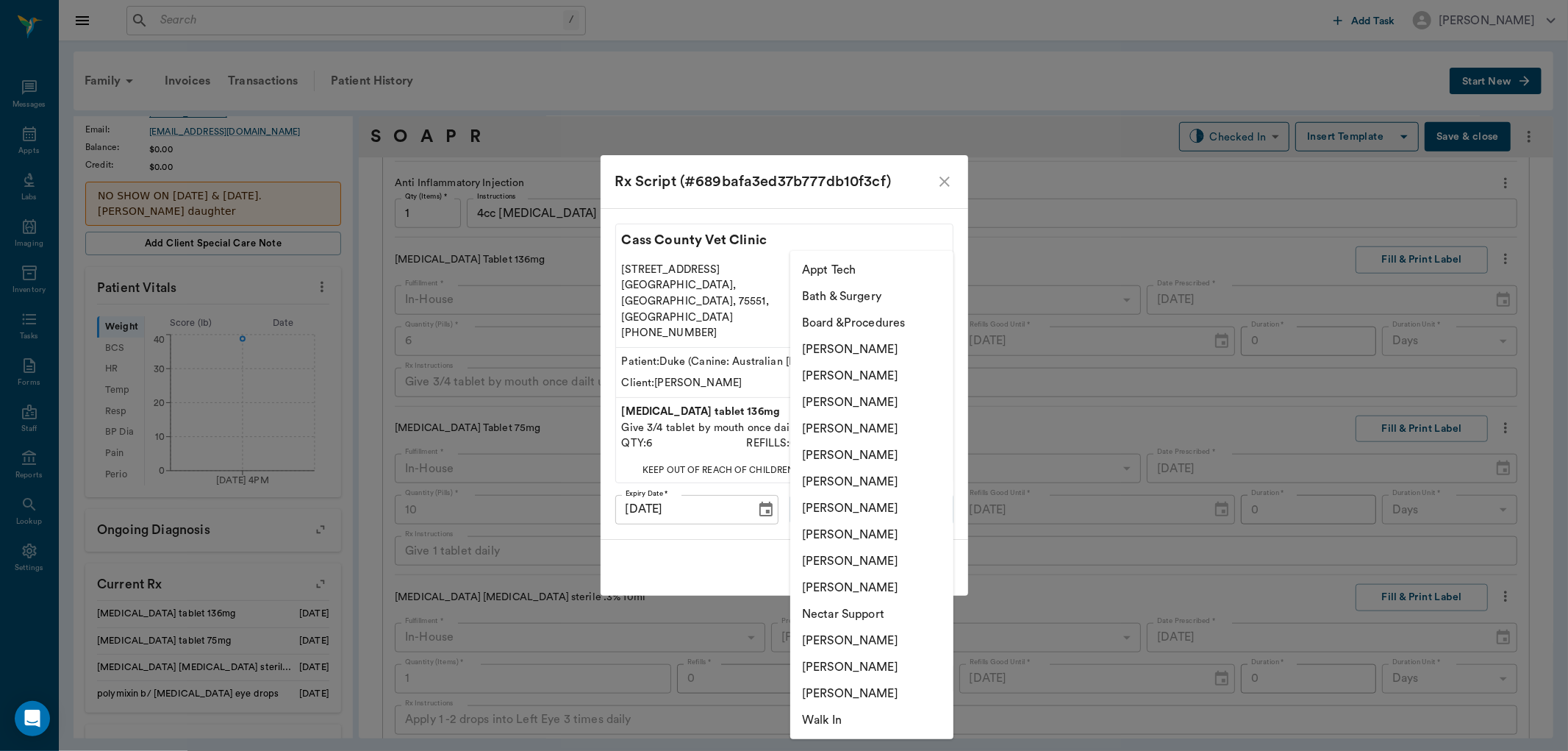
click at [871, 379] on li "Daniel Virnala" at bounding box center [872, 376] width 163 height 26
type input "642ef10e332a41444de2bad1"
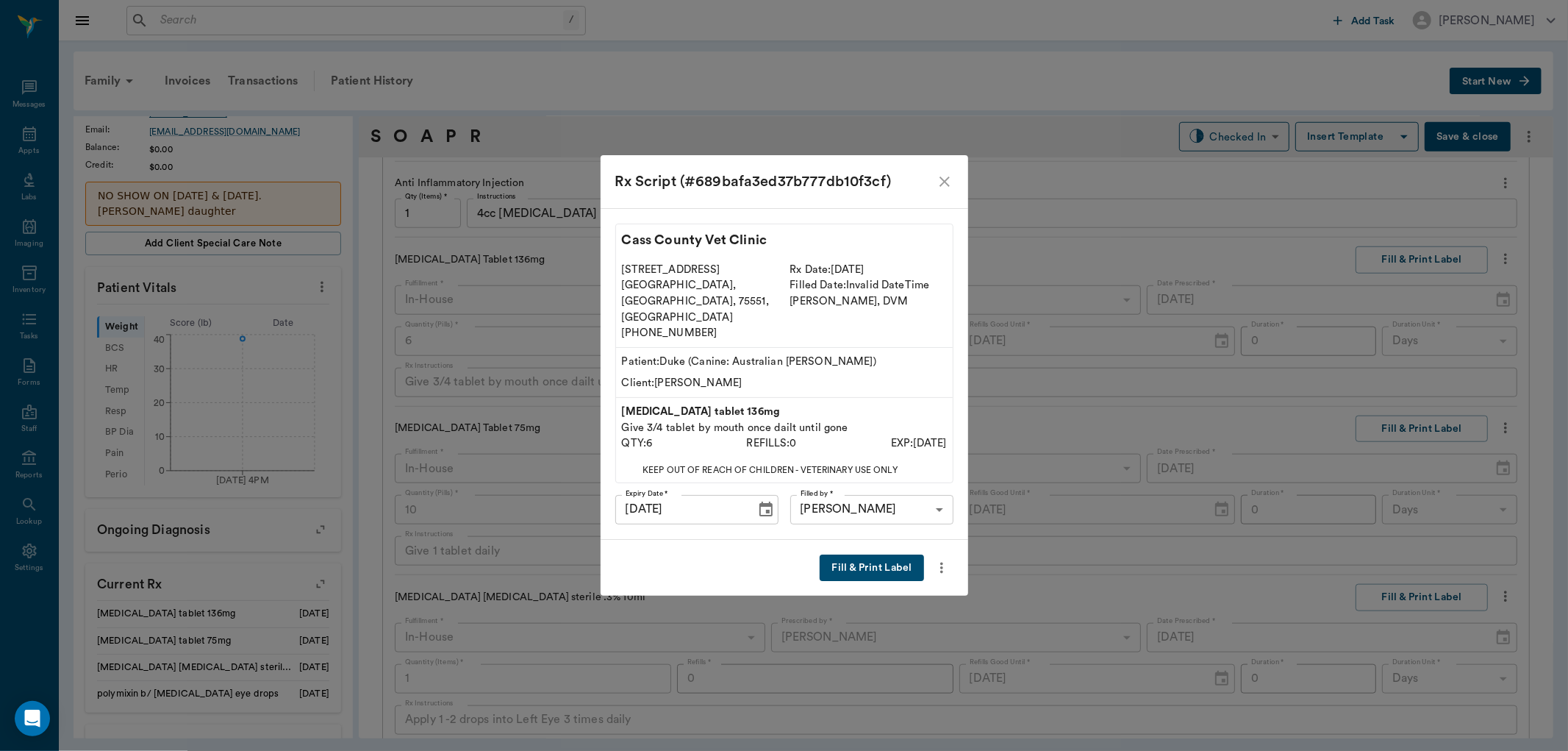
click at [884, 556] on button "Fill & Print Label" at bounding box center [871, 568] width 104 height 27
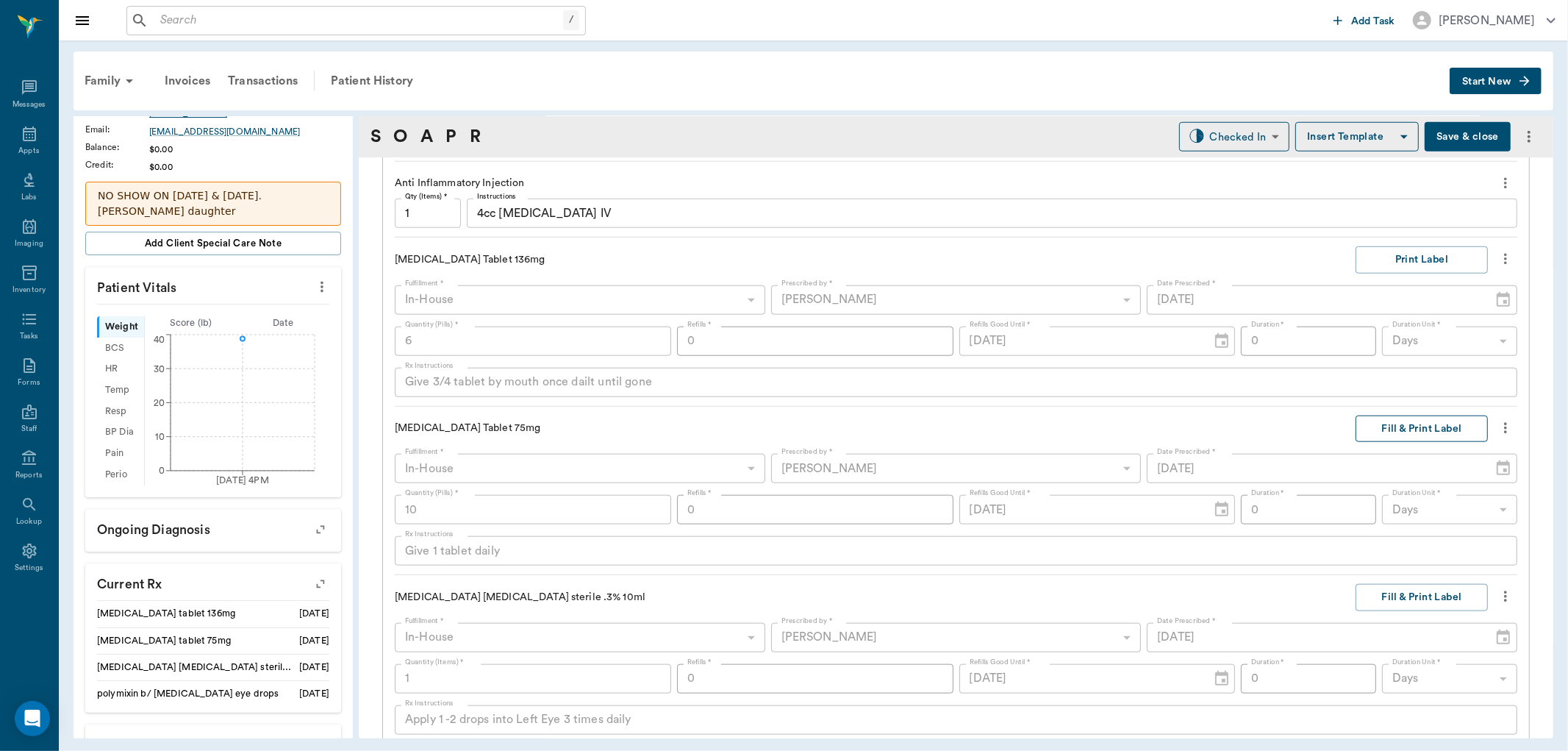
click at [1400, 426] on button "Fill & Print Label" at bounding box center [1422, 429] width 132 height 27
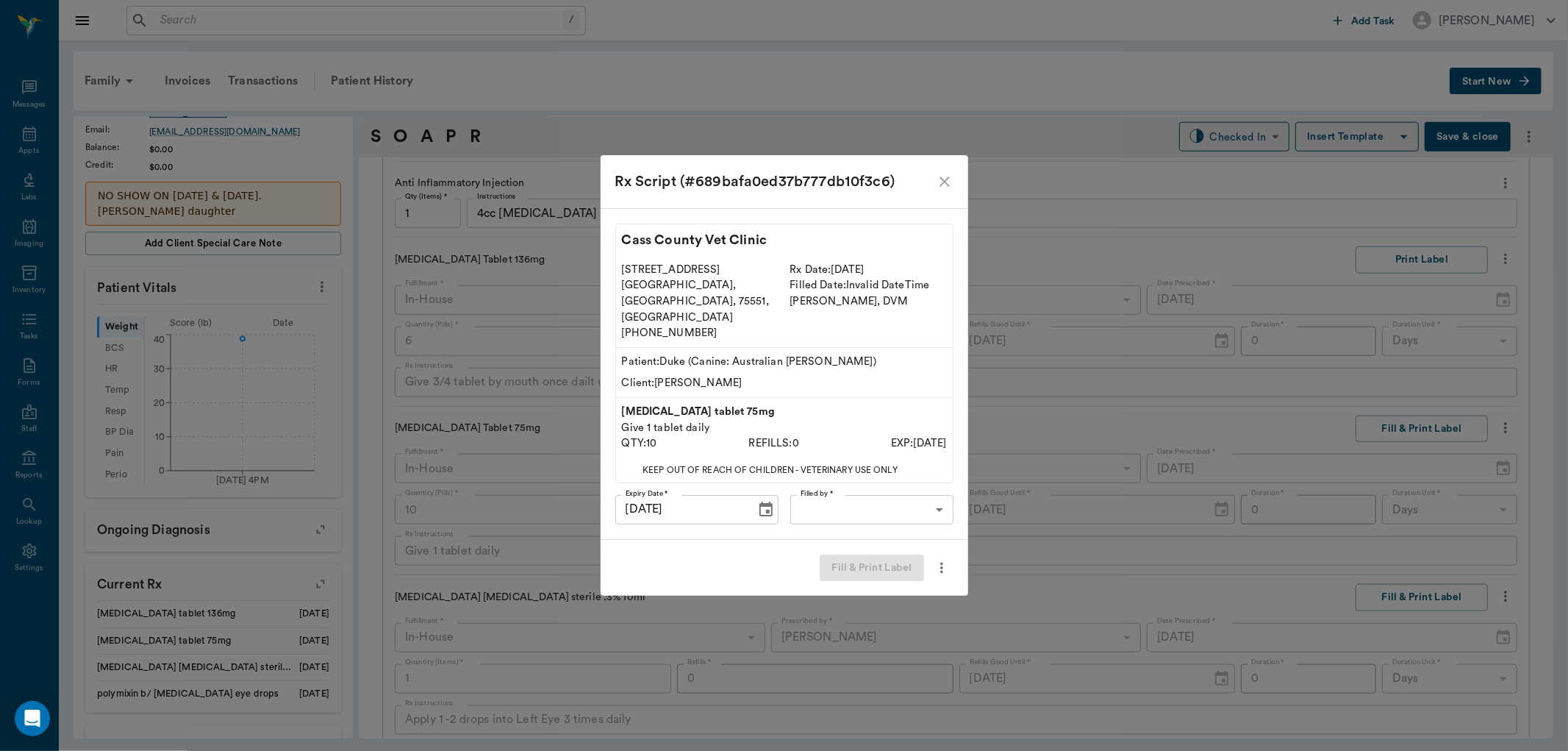
click at [856, 494] on body "/ ​ Add Task Dr. Bert Ellsworth Nectar Messages Appts Labs Imaging Inventory Ta…" at bounding box center [784, 376] width 1568 height 751
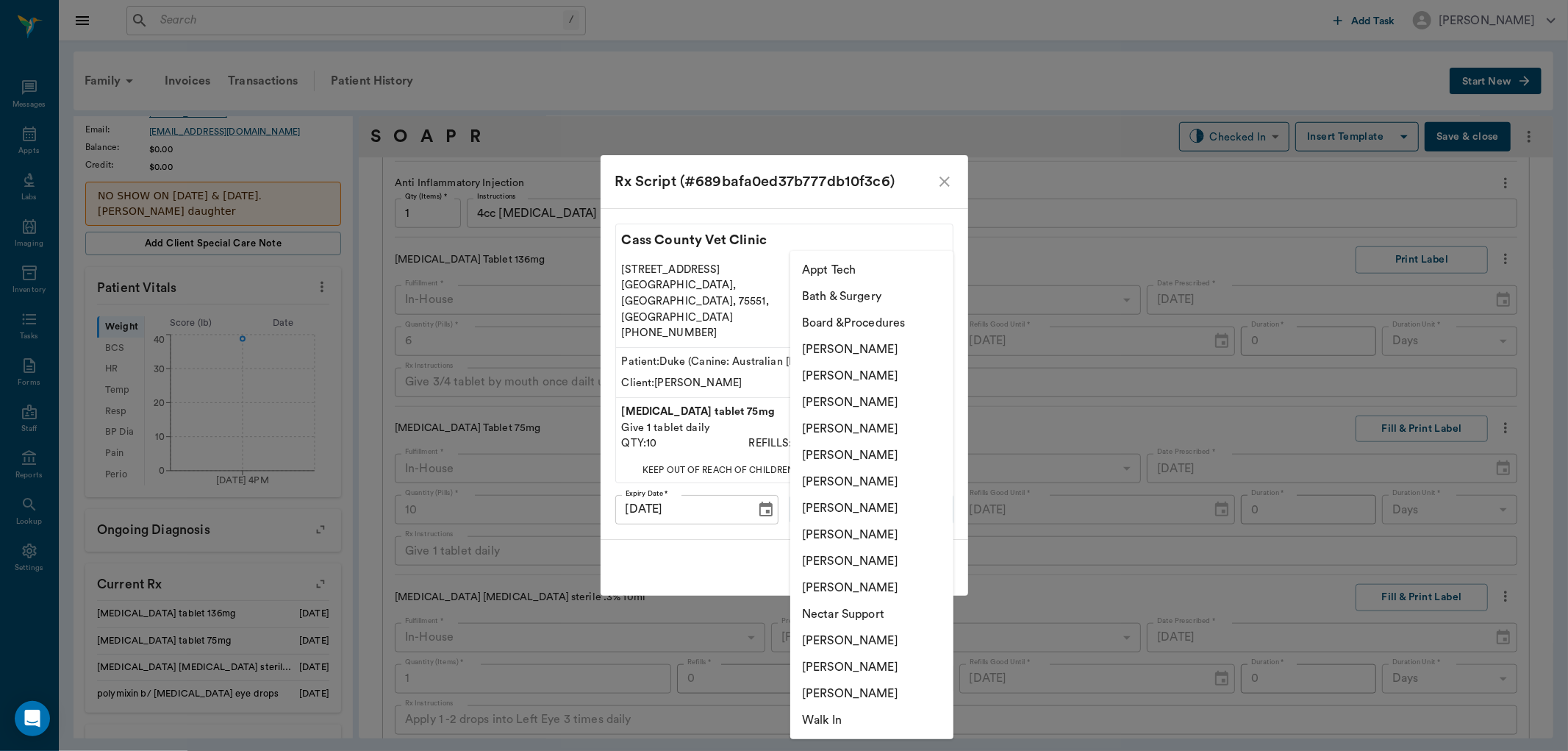
click at [862, 364] on li "Daniel Virnala" at bounding box center [872, 376] width 163 height 26
type input "642ef10e332a41444de2bad1"
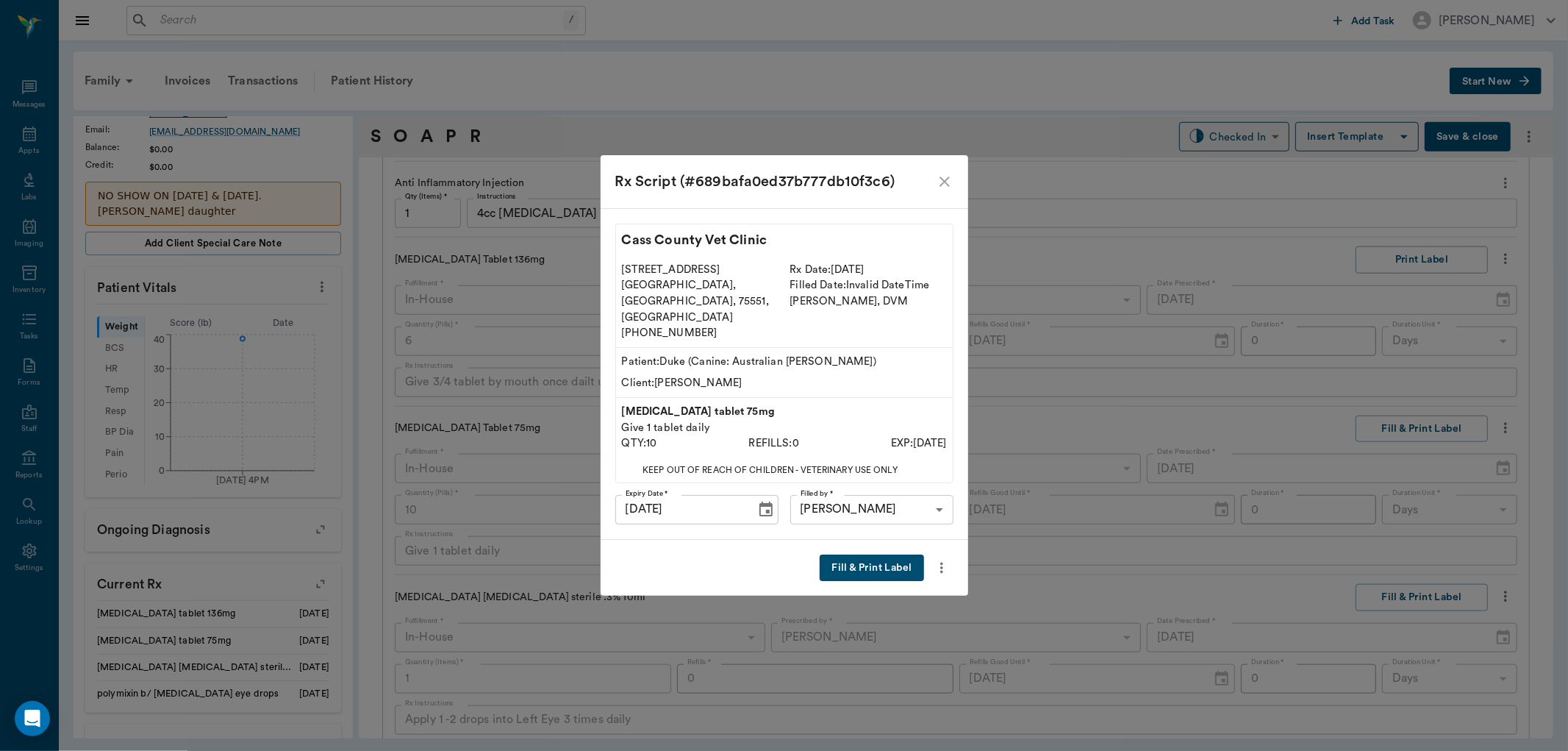
click at [872, 555] on button "Fill & Print Label" at bounding box center [871, 568] width 104 height 27
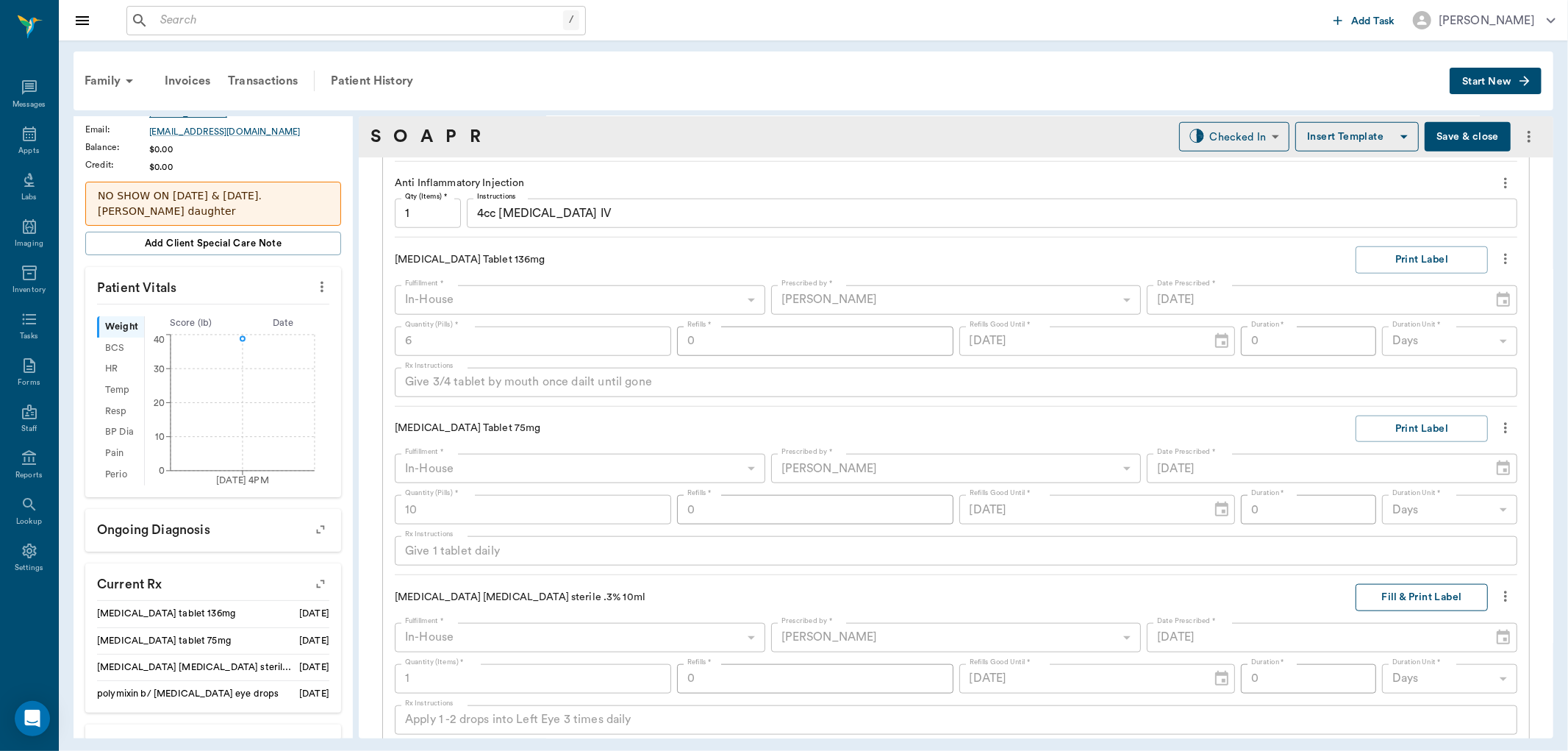
click at [1447, 597] on button "Fill & Print Label" at bounding box center [1422, 597] width 132 height 27
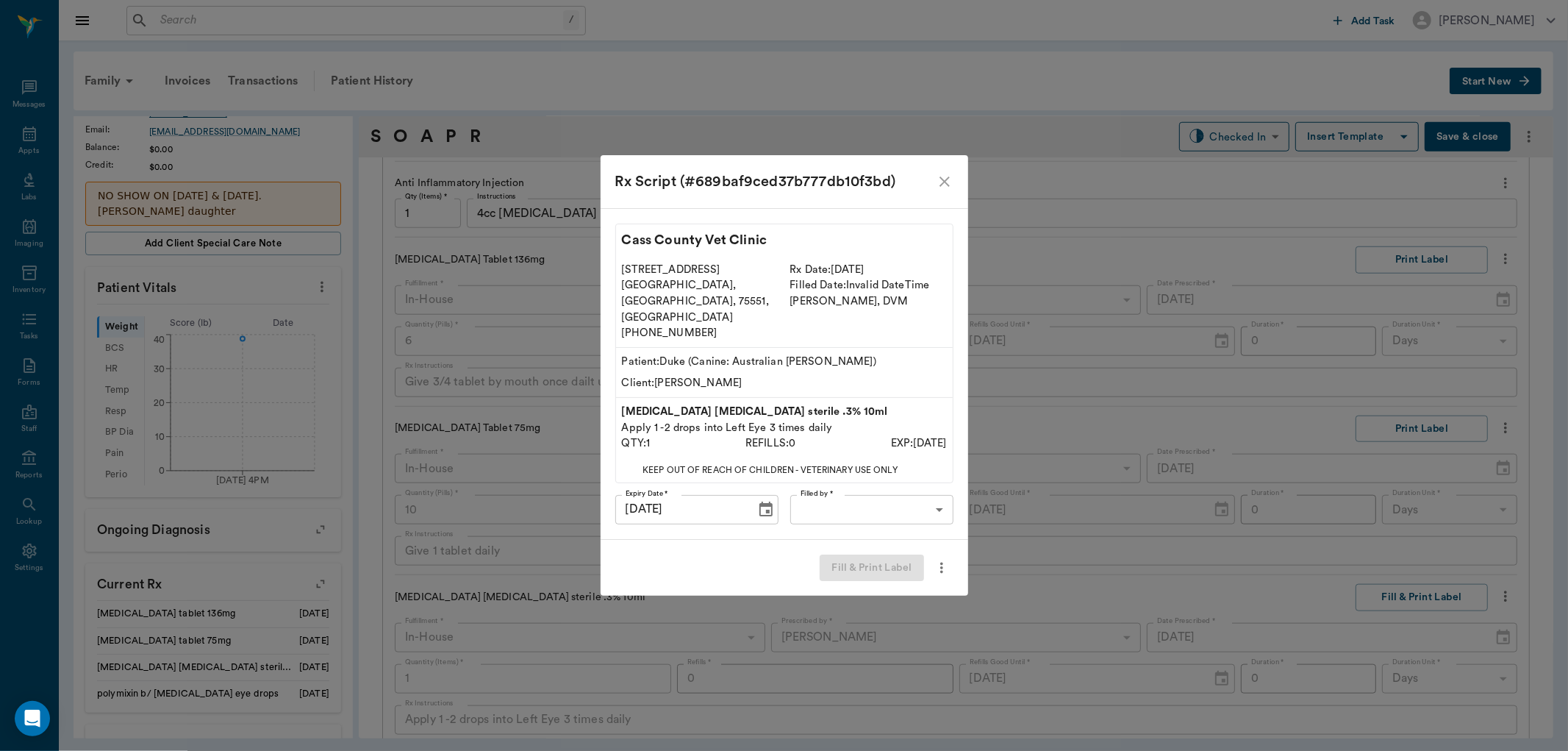
click at [877, 489] on body "/ ​ Add Task Dr. Bert Ellsworth Nectar Messages Appts Labs Imaging Inventory Ta…" at bounding box center [784, 376] width 1568 height 751
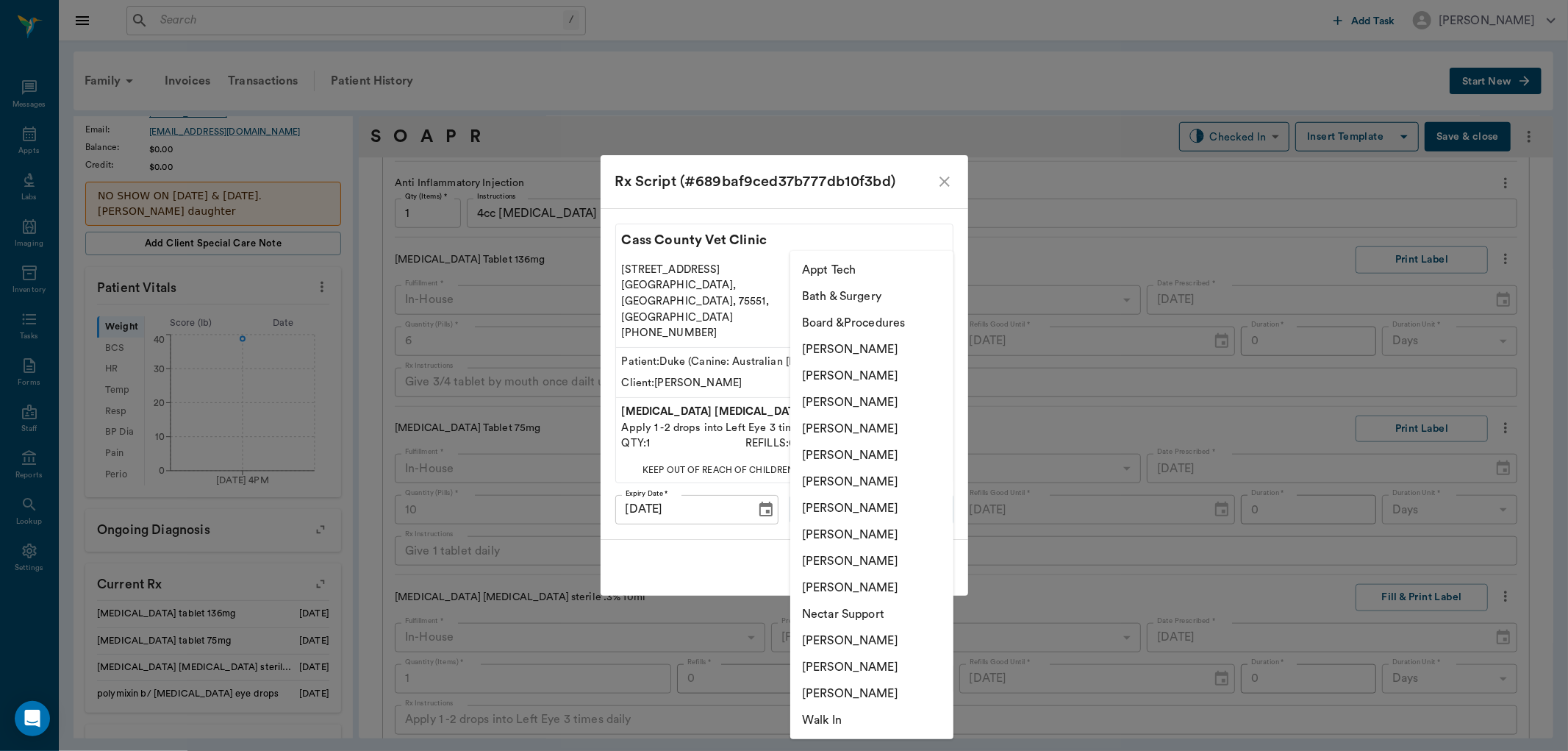
click at [887, 373] on li "Daniel Virnala" at bounding box center [872, 376] width 163 height 26
type input "642ef10e332a41444de2bad1"
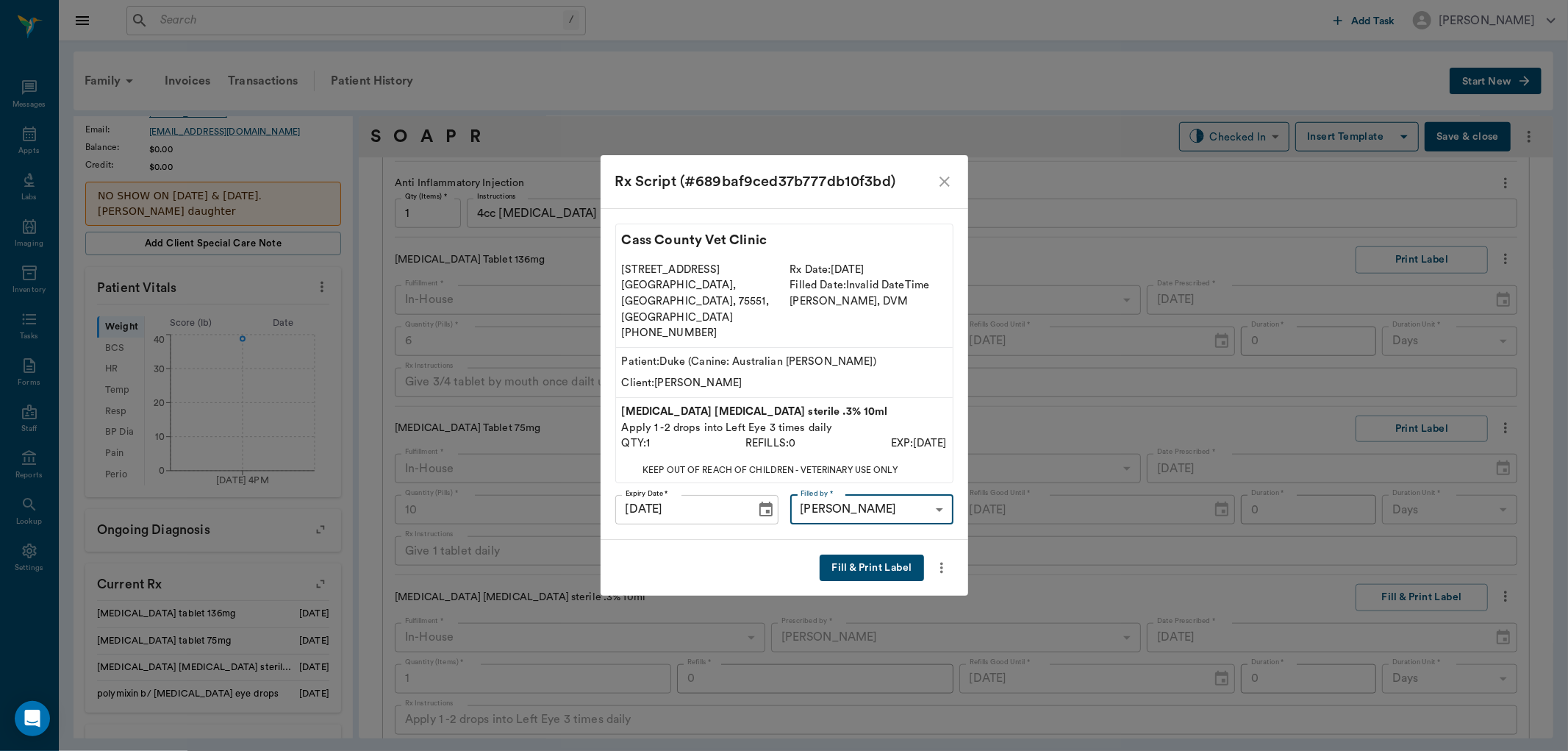
click at [855, 555] on button "Fill & Print Label" at bounding box center [871, 568] width 104 height 27
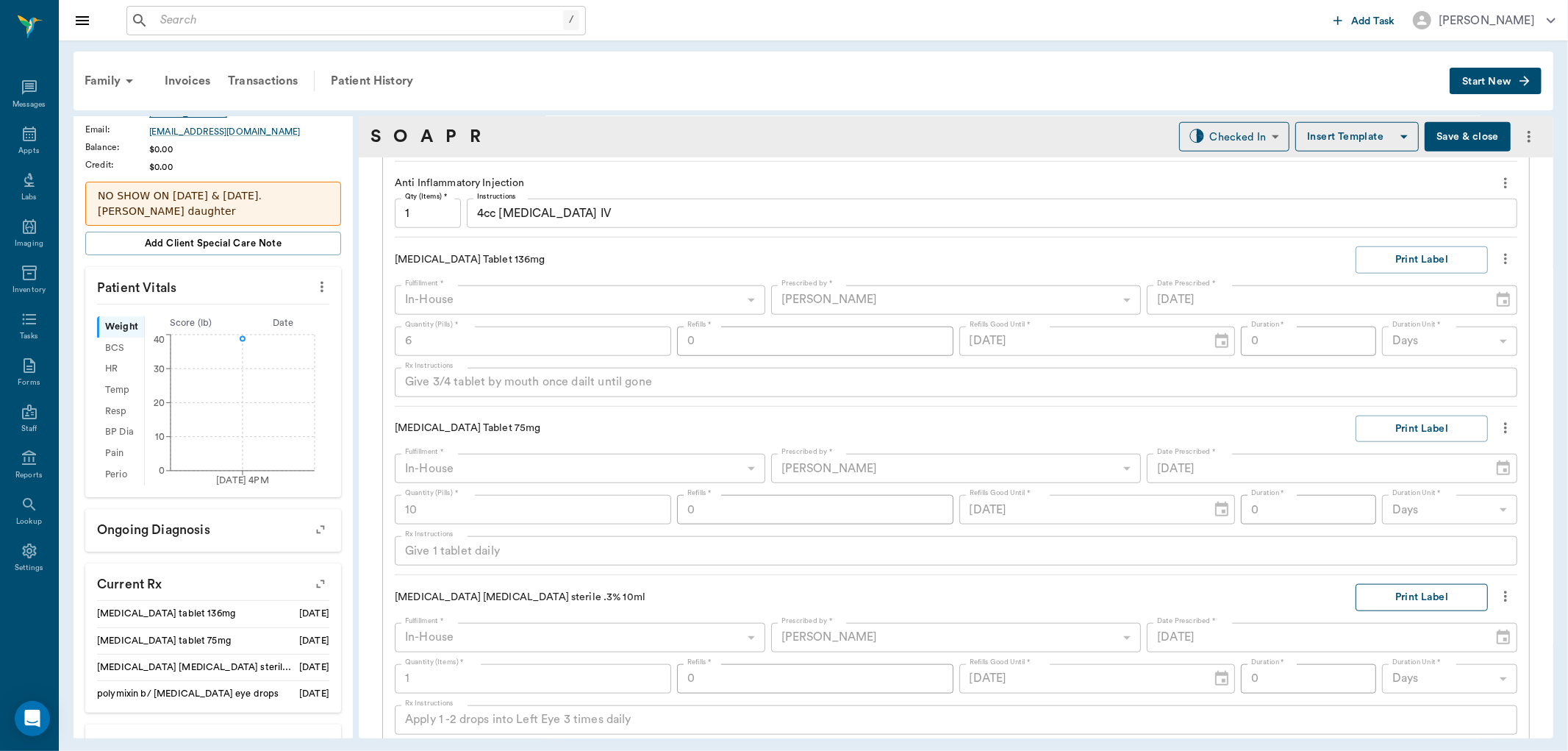
click at [1403, 599] on button "Print Label" at bounding box center [1422, 597] width 132 height 27
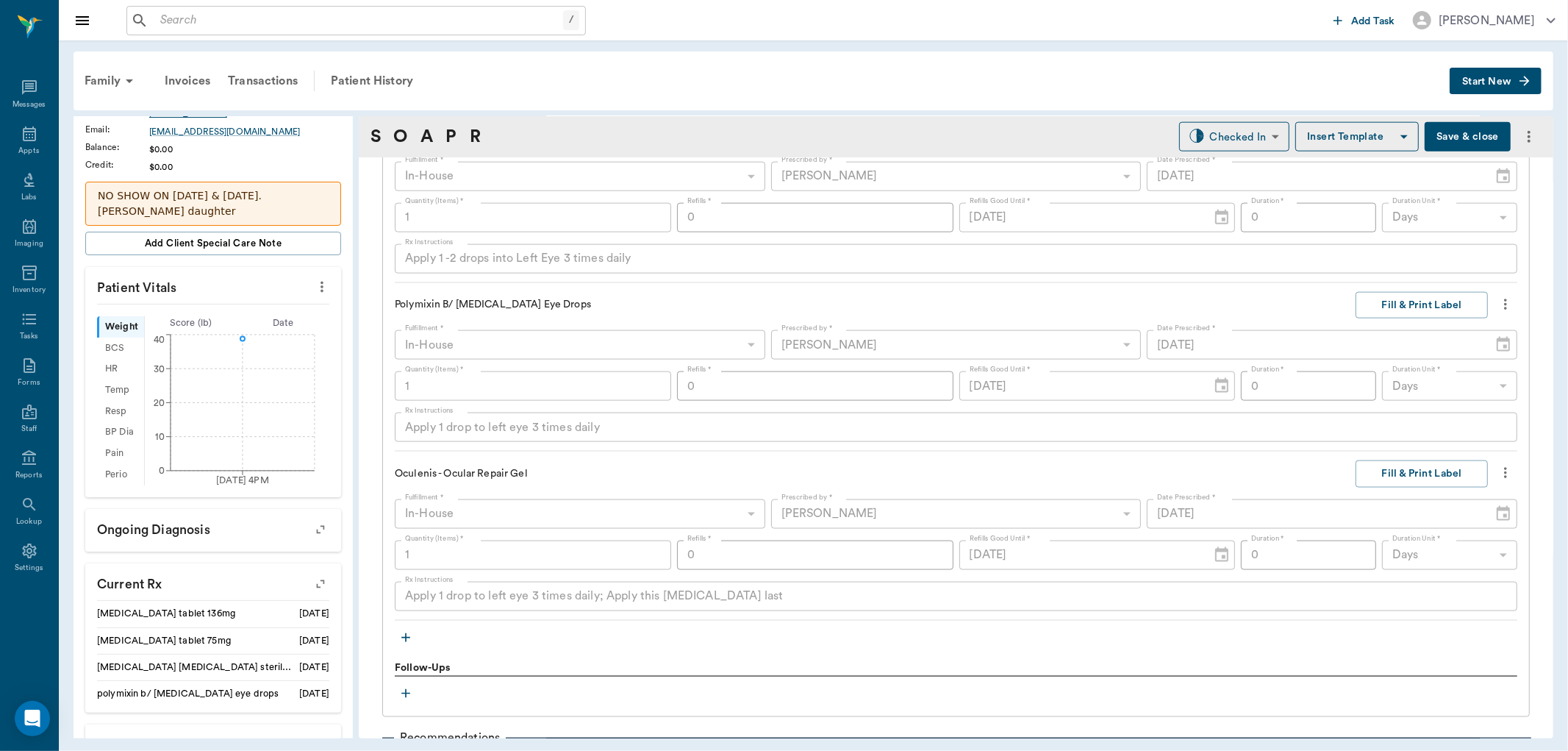
scroll to position [1646, 0]
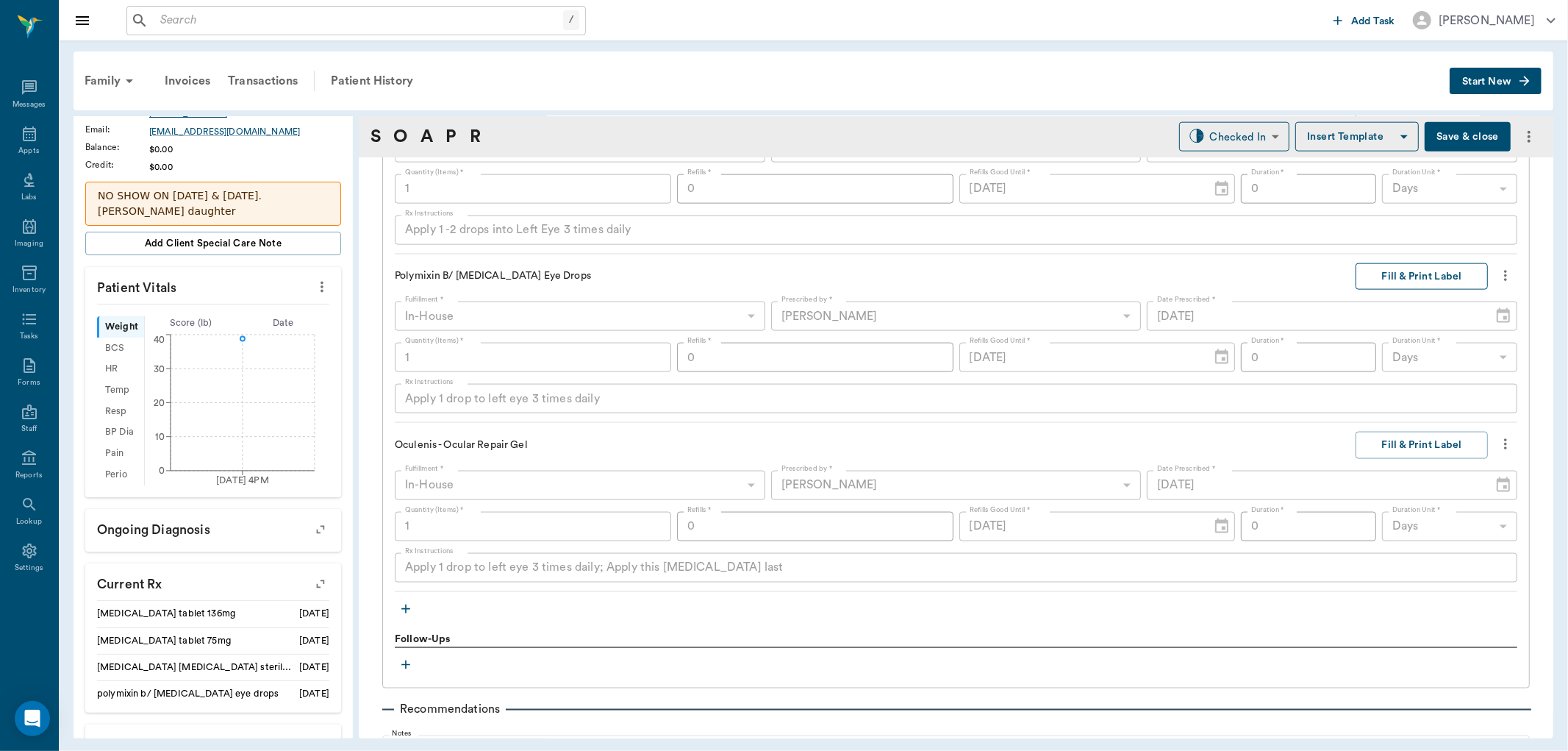
click at [1441, 276] on button "Fill & Print Label" at bounding box center [1422, 276] width 132 height 27
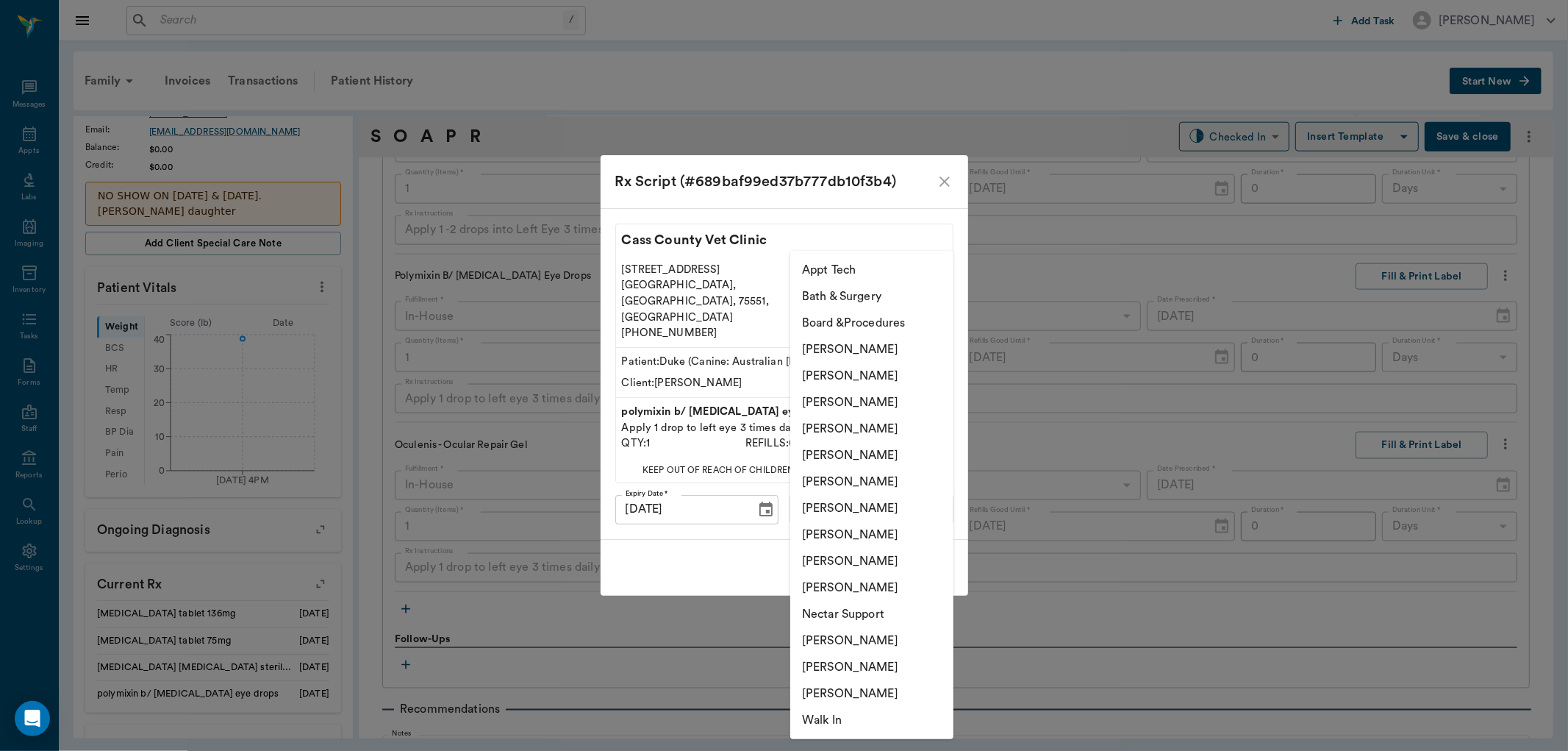
click at [861, 491] on body "/ ​ Add Task Dr. Bert Ellsworth Nectar Messages Appts Labs Imaging Inventory Ta…" at bounding box center [784, 376] width 1568 height 751
click at [878, 379] on li "Daniel Virnala" at bounding box center [872, 376] width 163 height 26
type input "642ef10e332a41444de2bad1"
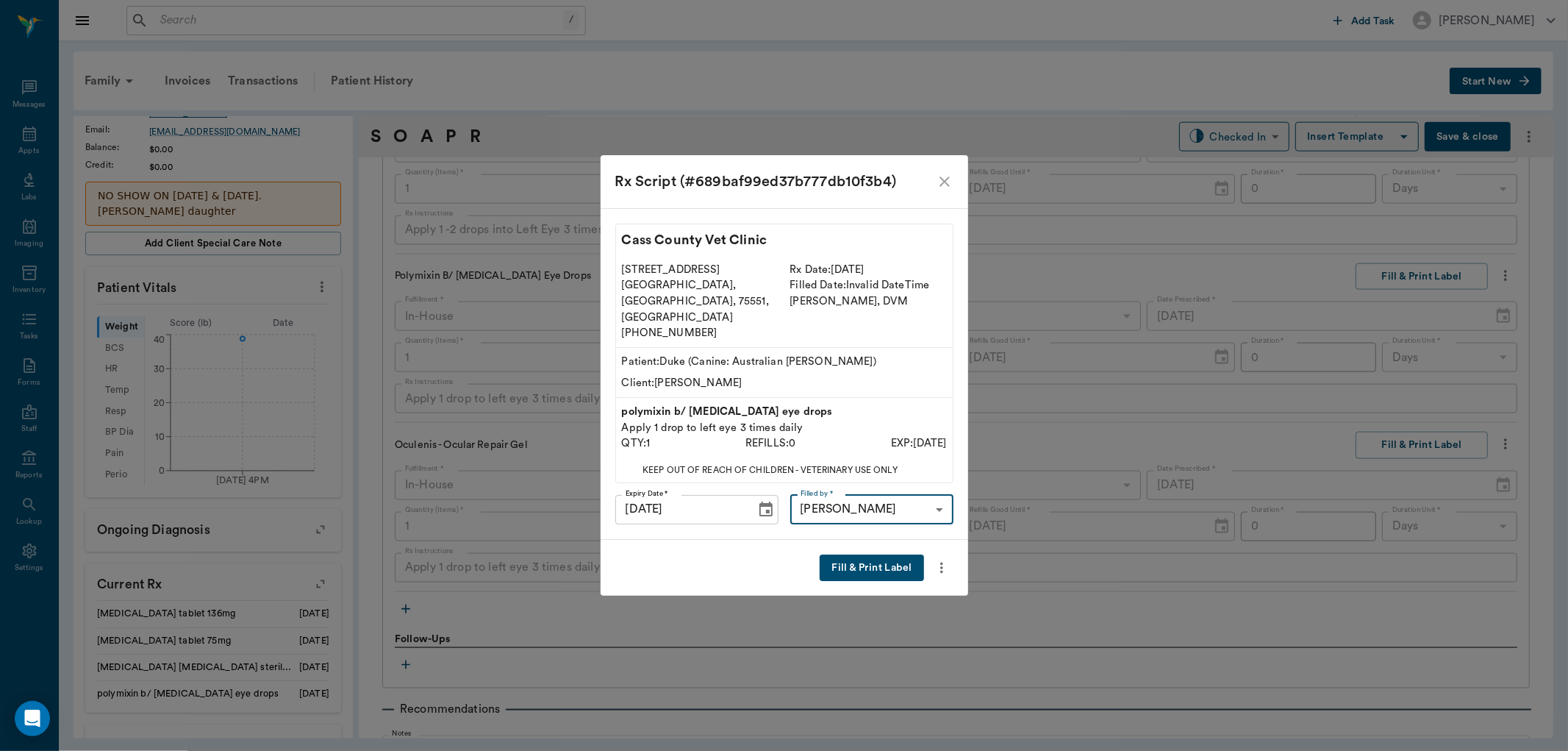
click at [869, 555] on button "Fill & Print Label" at bounding box center [871, 568] width 104 height 27
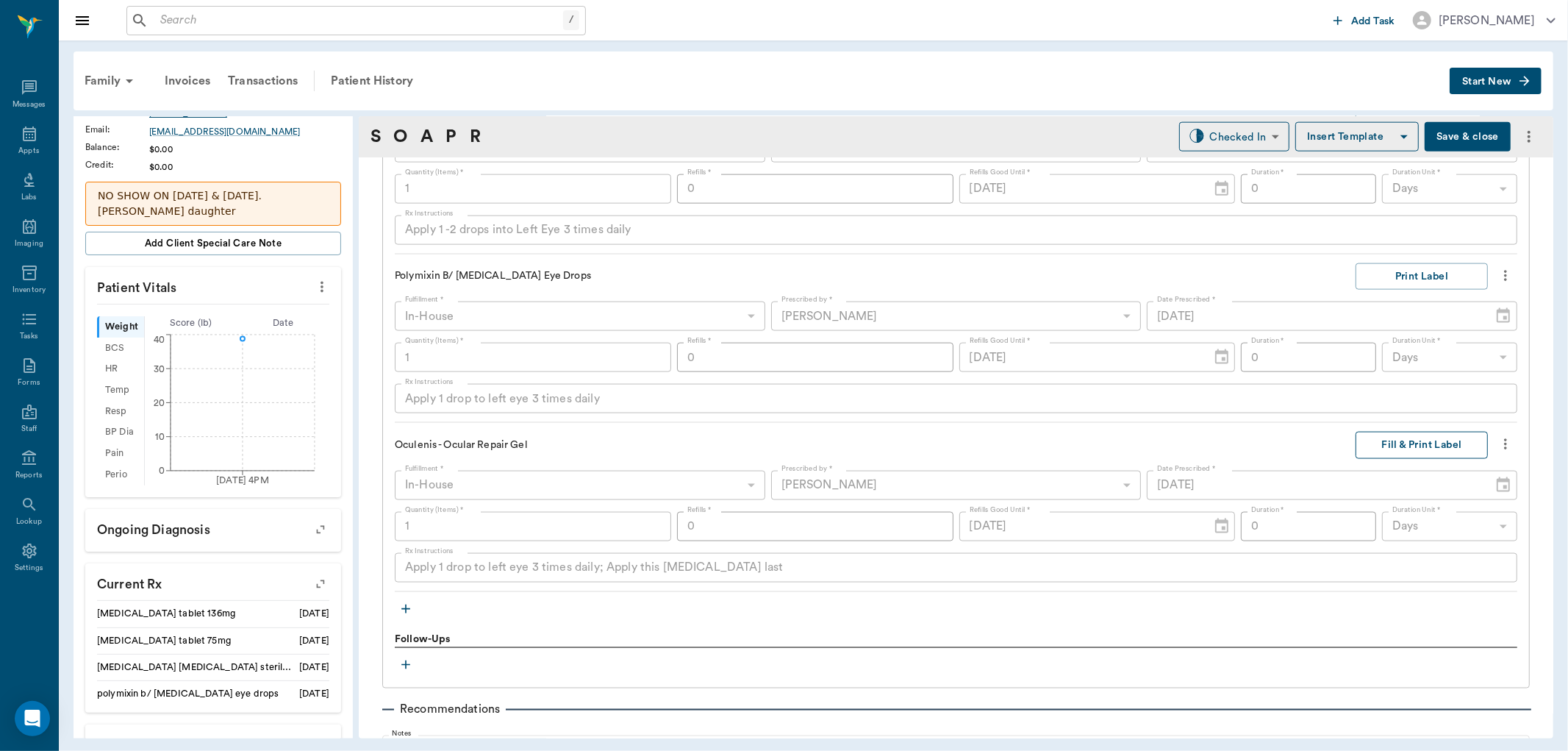
click at [1408, 444] on button "Fill & Print Label" at bounding box center [1422, 445] width 132 height 27
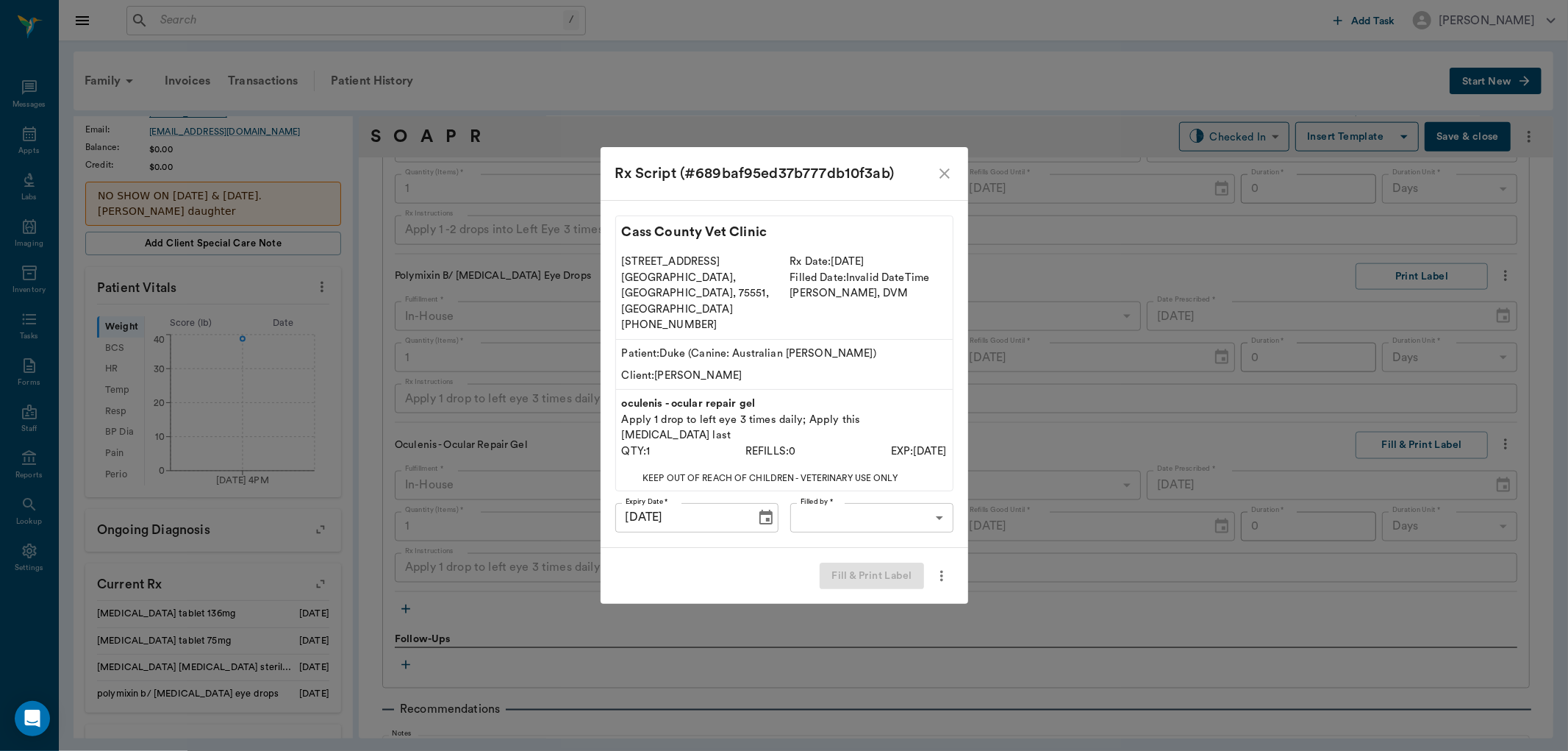
click at [885, 505] on body "/ ​ Add Task Dr. Bert Ellsworth Nectar Messages Appts Labs Imaging Inventory Ta…" at bounding box center [784, 376] width 1568 height 751
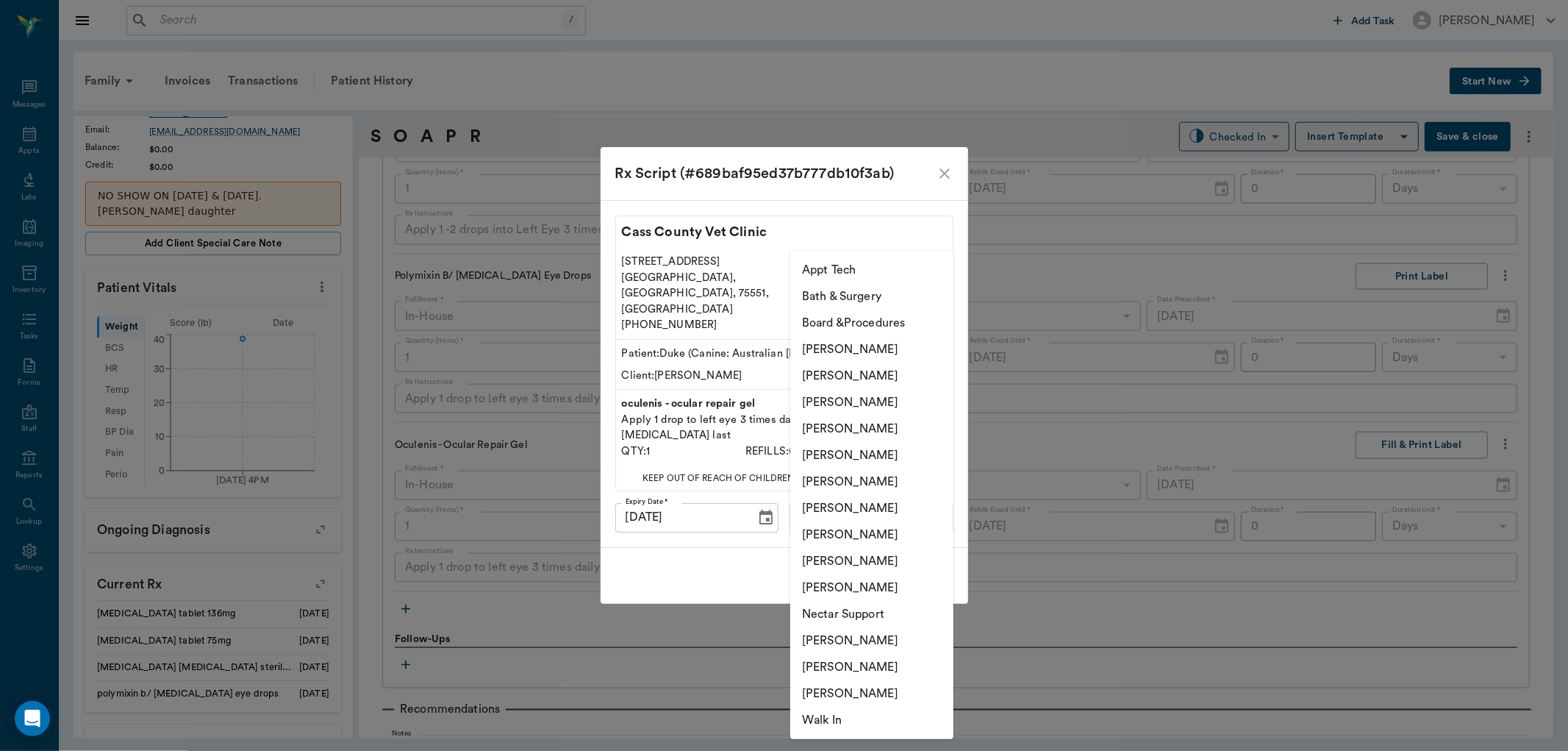
click at [879, 373] on li "Daniel Virnala" at bounding box center [872, 376] width 163 height 26
type input "642ef10e332a41444de2bad1"
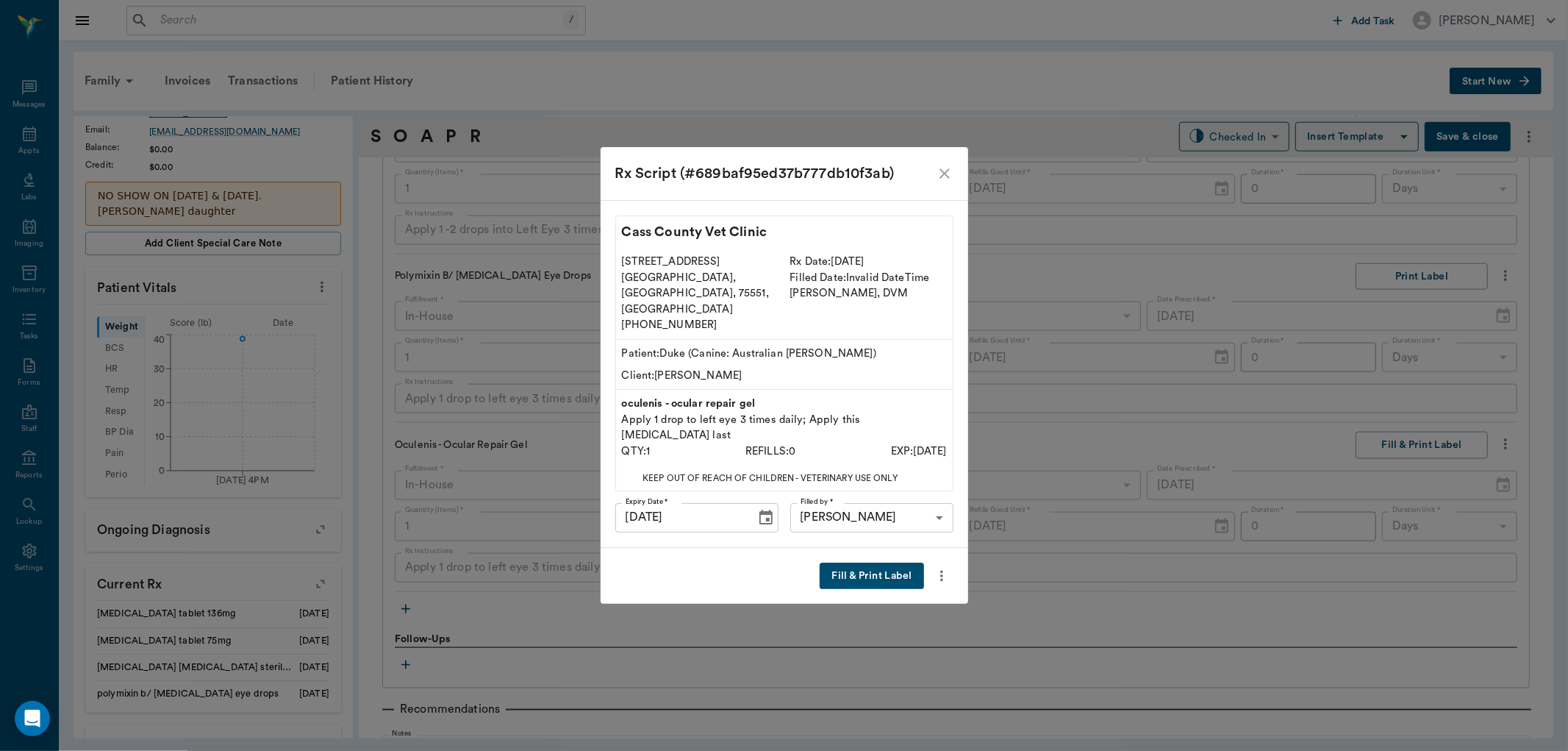
click at [878, 562] on button "Fill & Print Label" at bounding box center [871, 576] width 104 height 27
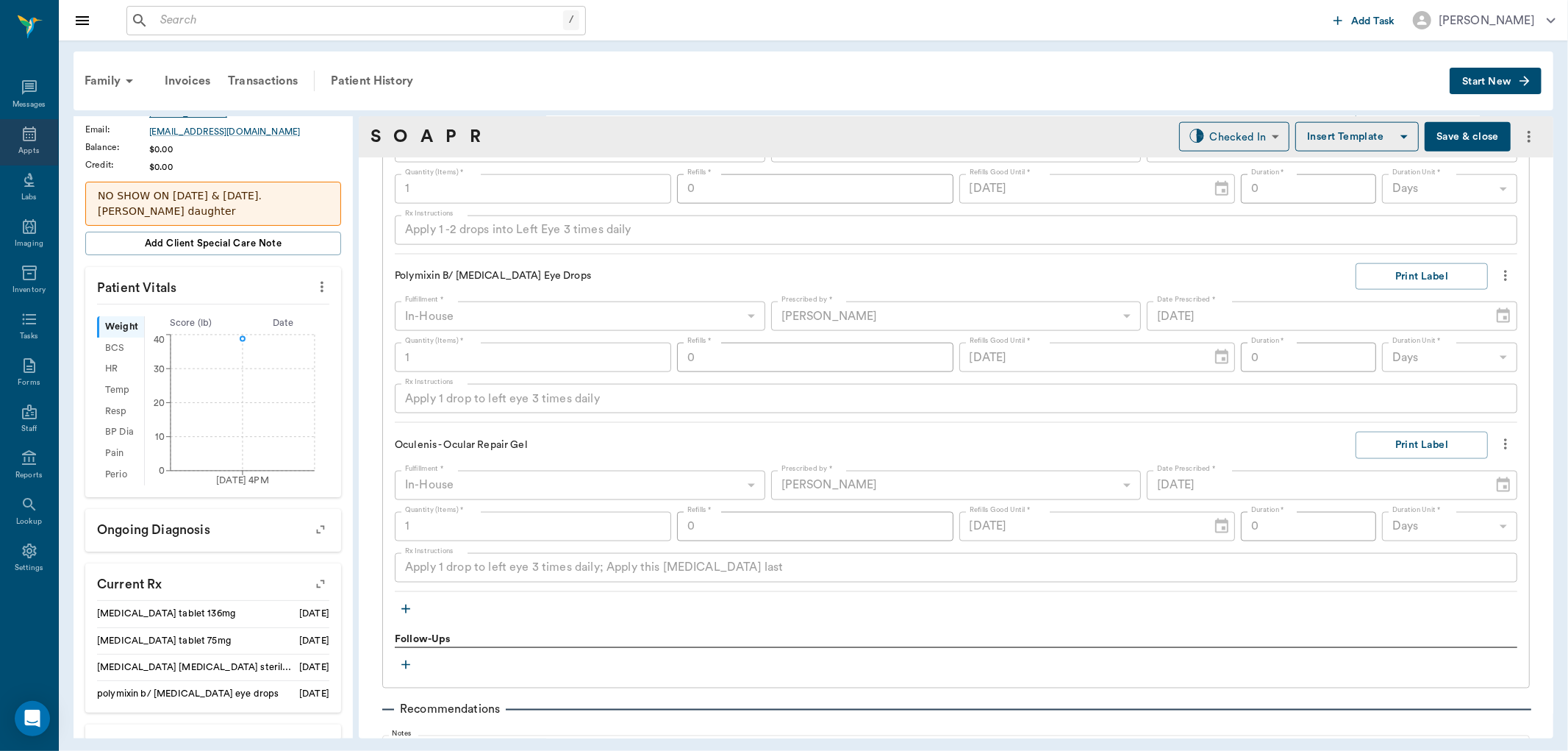
click at [45, 133] on div "Appts" at bounding box center [29, 142] width 58 height 46
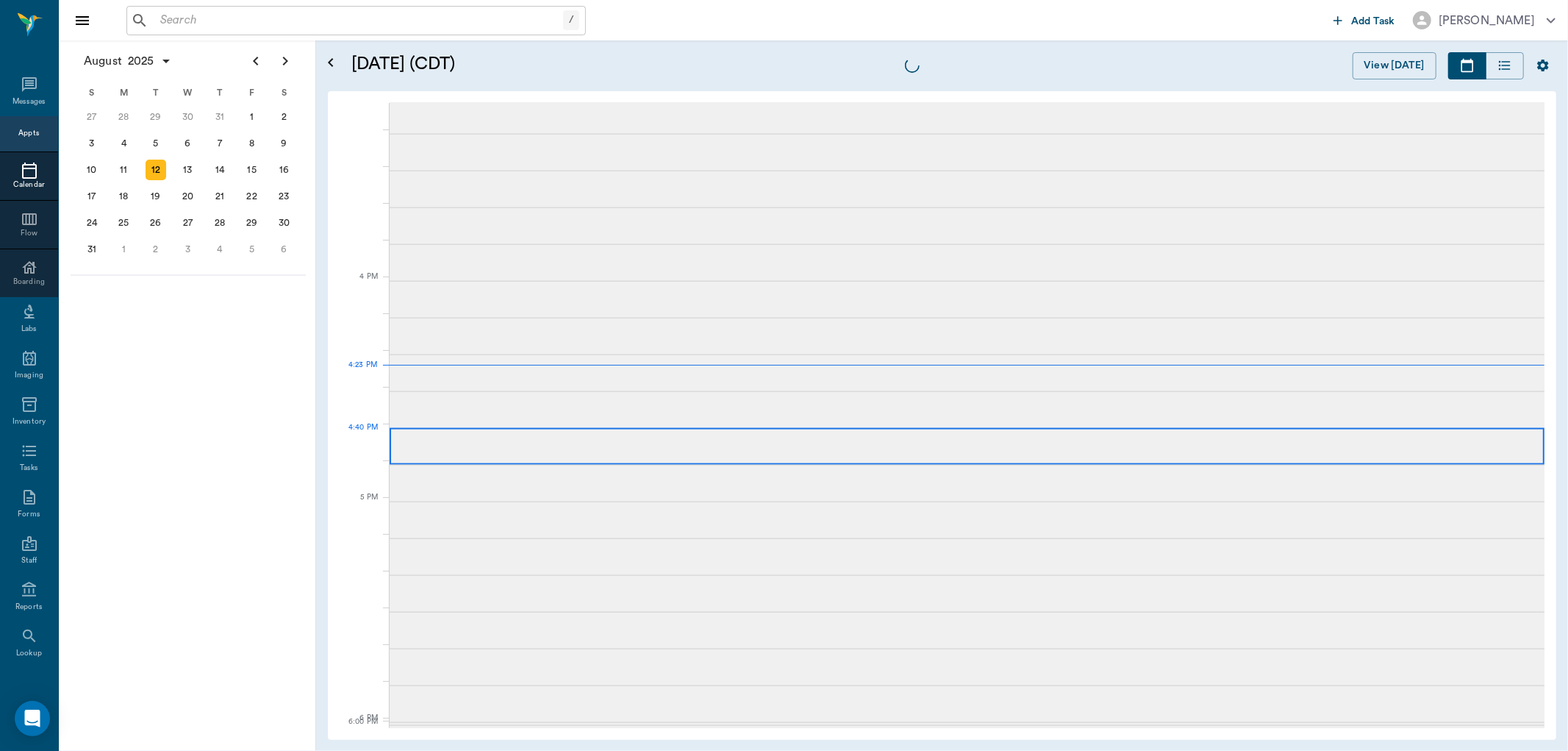
scroll to position [1768, 0]
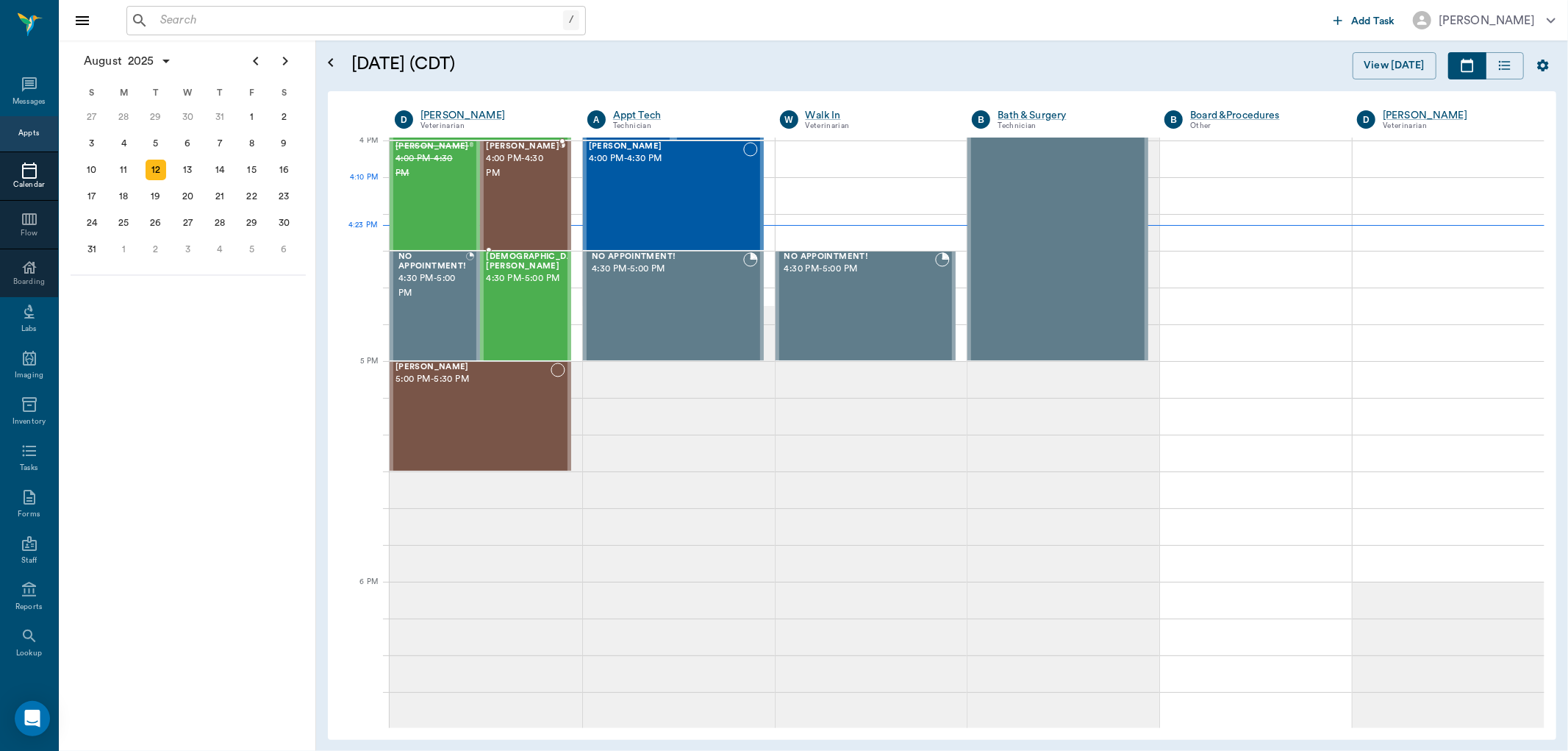
click at [542, 195] on div "[PERSON_NAME] 4:00 PM - 4:30 PM" at bounding box center [523, 196] width 74 height 108
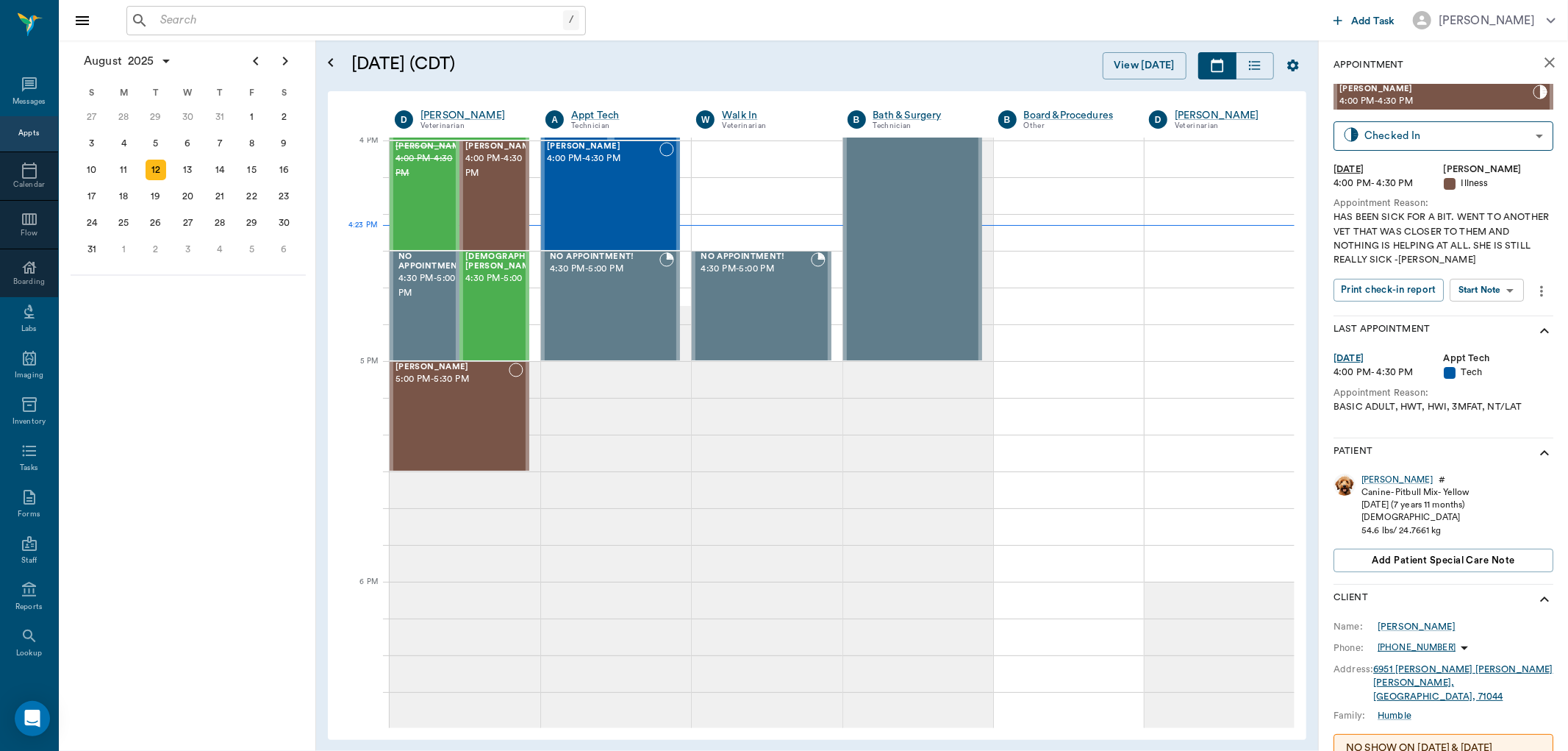
click at [1512, 293] on body "/ ​ Add Task Dr. Bert Ellsworth Nectar Messages Appts Calendar Flow Boarding La…" at bounding box center [784, 376] width 1568 height 751
click at [1496, 316] on button "View SOAP" at bounding box center [1471, 320] width 50 height 17
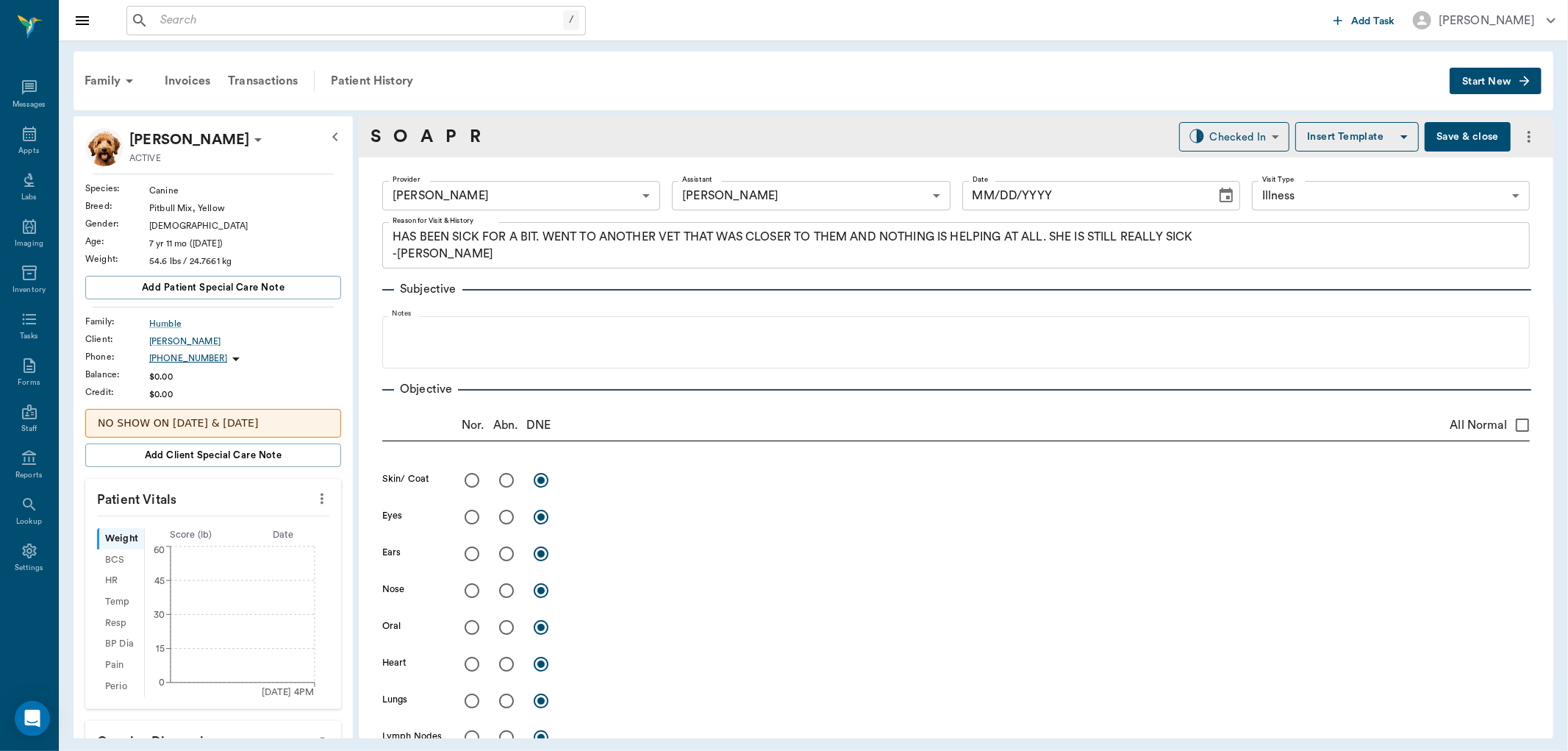
type input "63ec2f075fda476ae8351a4d"
type input "682b670d8bdc6f7f8feef3db"
type input "65d2be4f46e3a538d89b8c15"
type textarea "HAS BEEN SICK FOR A BIT. WENT TO ANOTHER VET THAT WAS CLOSER TO THEM AND NOTHIN…"
type input "[DATE]"
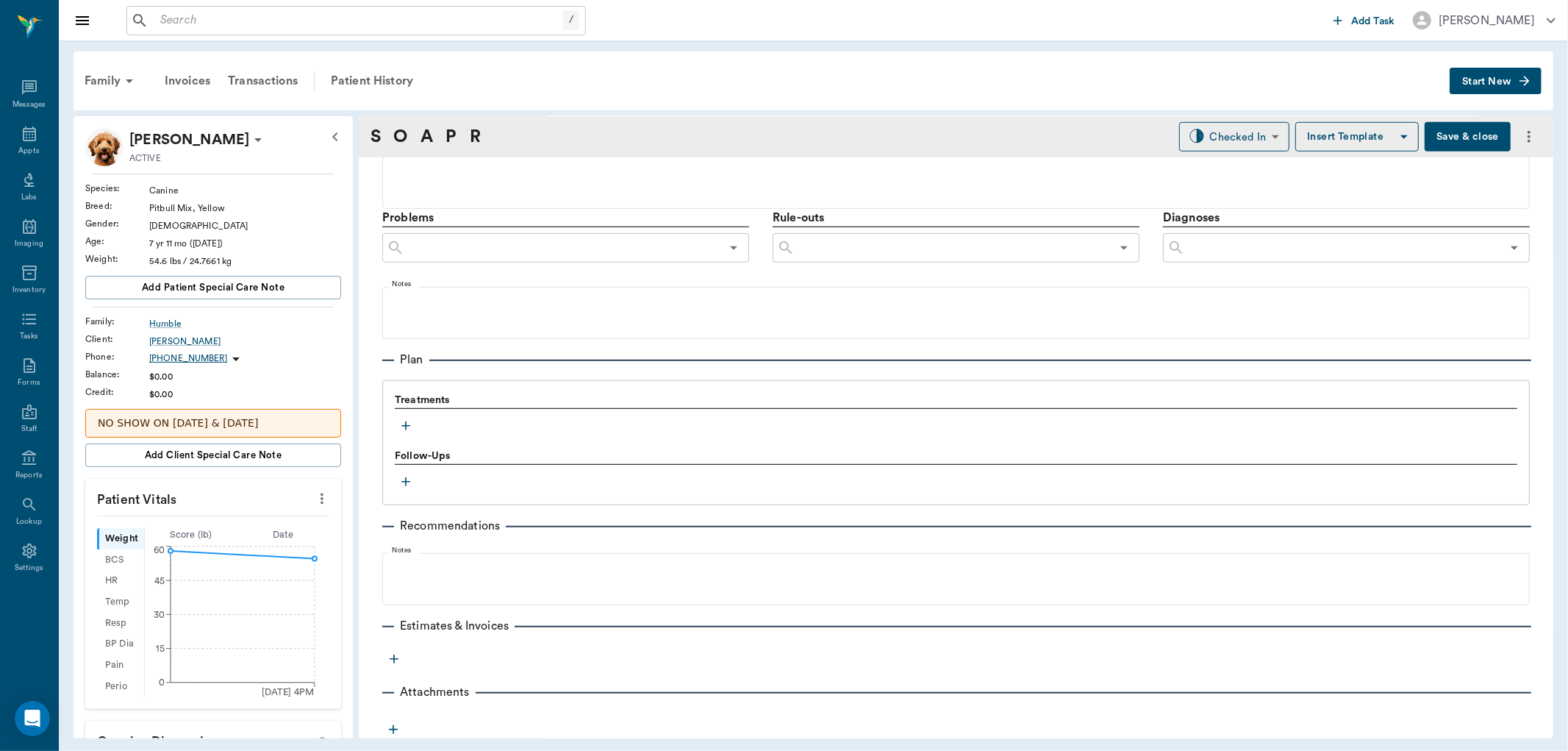
scroll to position [795, 0]
click at [414, 419] on div "Treatments" at bounding box center [956, 413] width 1123 height 44
click at [410, 421] on icon "button" at bounding box center [405, 424] width 15 height 15
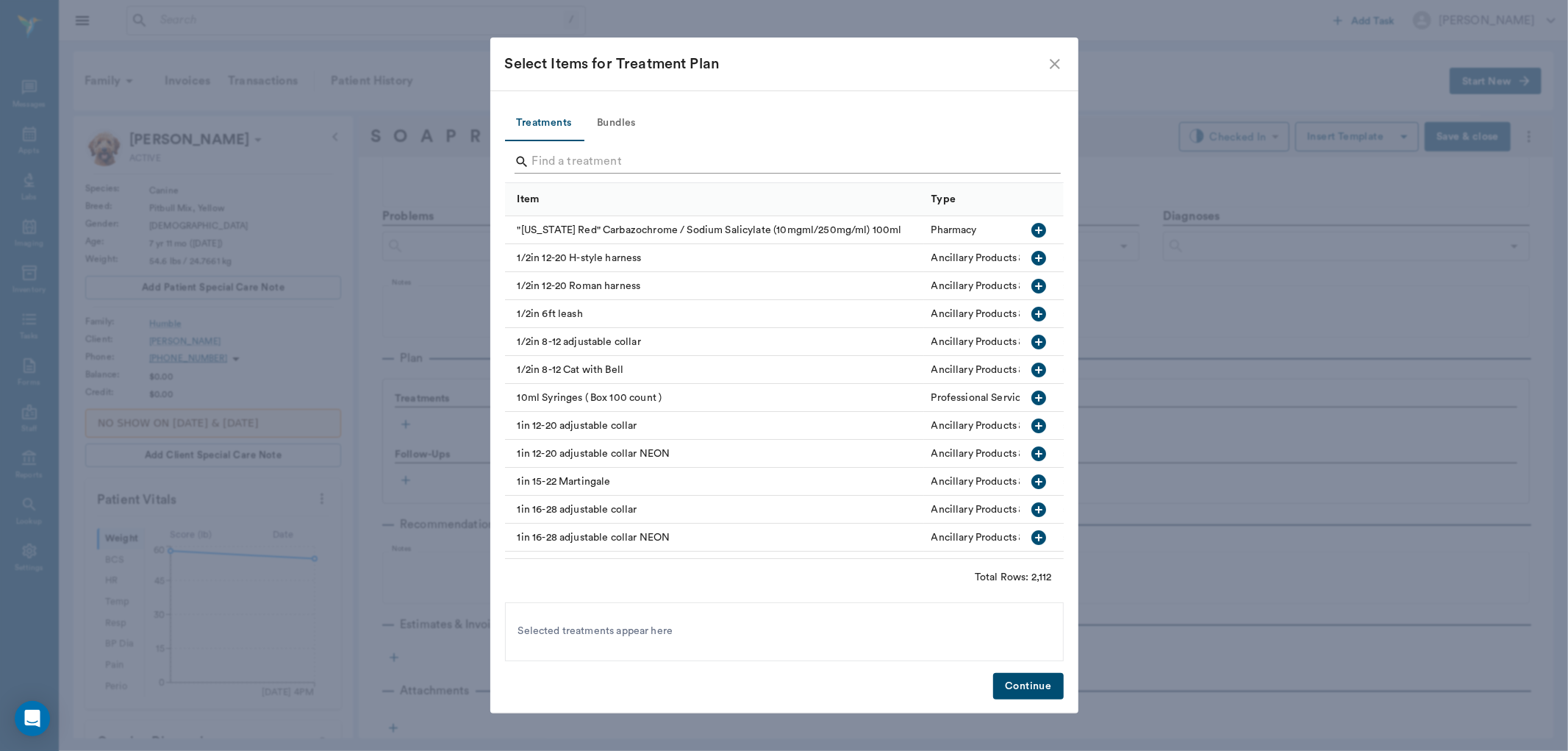
click at [559, 159] on input "Search" at bounding box center [785, 162] width 507 height 24
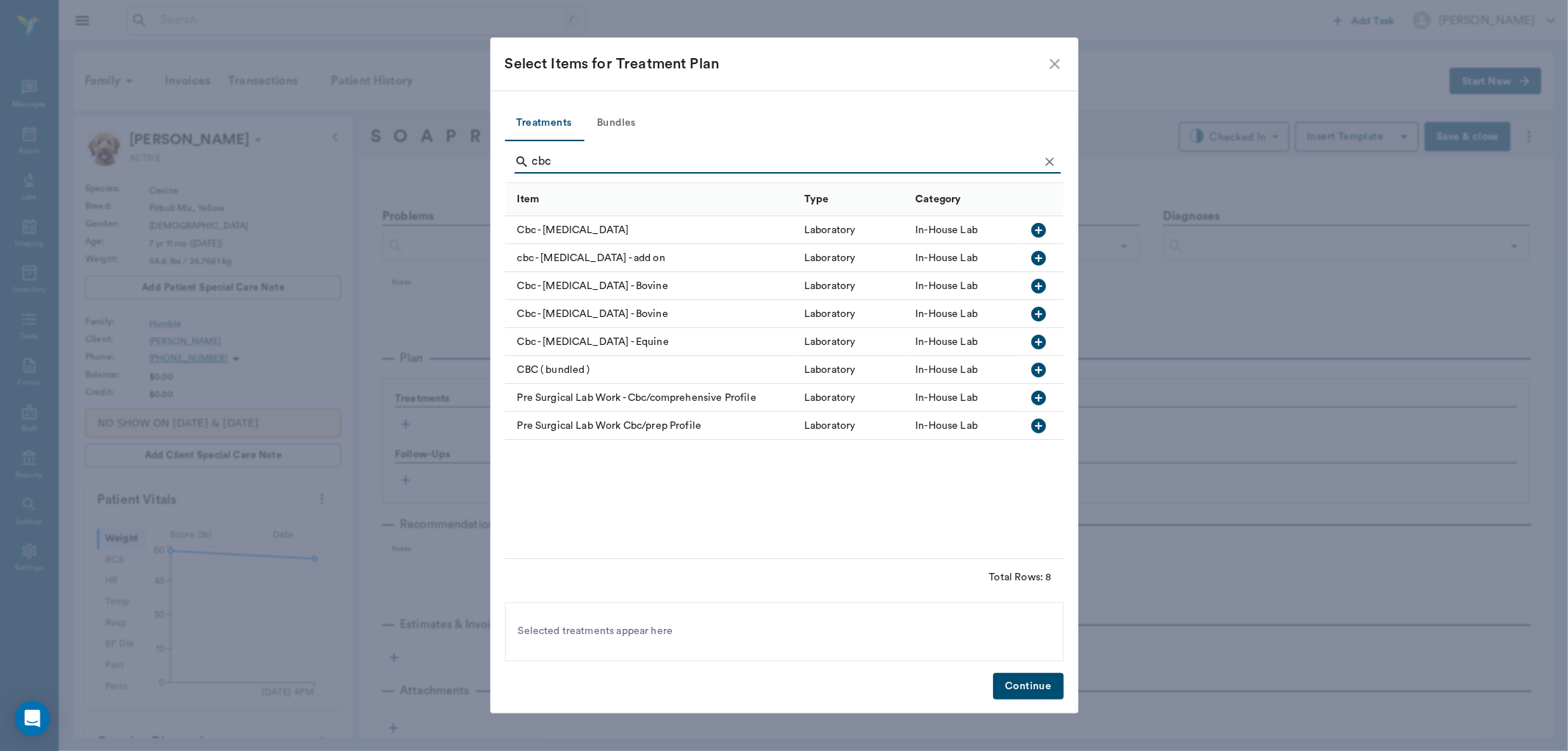
type input "cbc"
click at [1038, 226] on icon "button" at bounding box center [1038, 230] width 18 height 18
click at [1002, 686] on button "Continue" at bounding box center [1028, 686] width 70 height 27
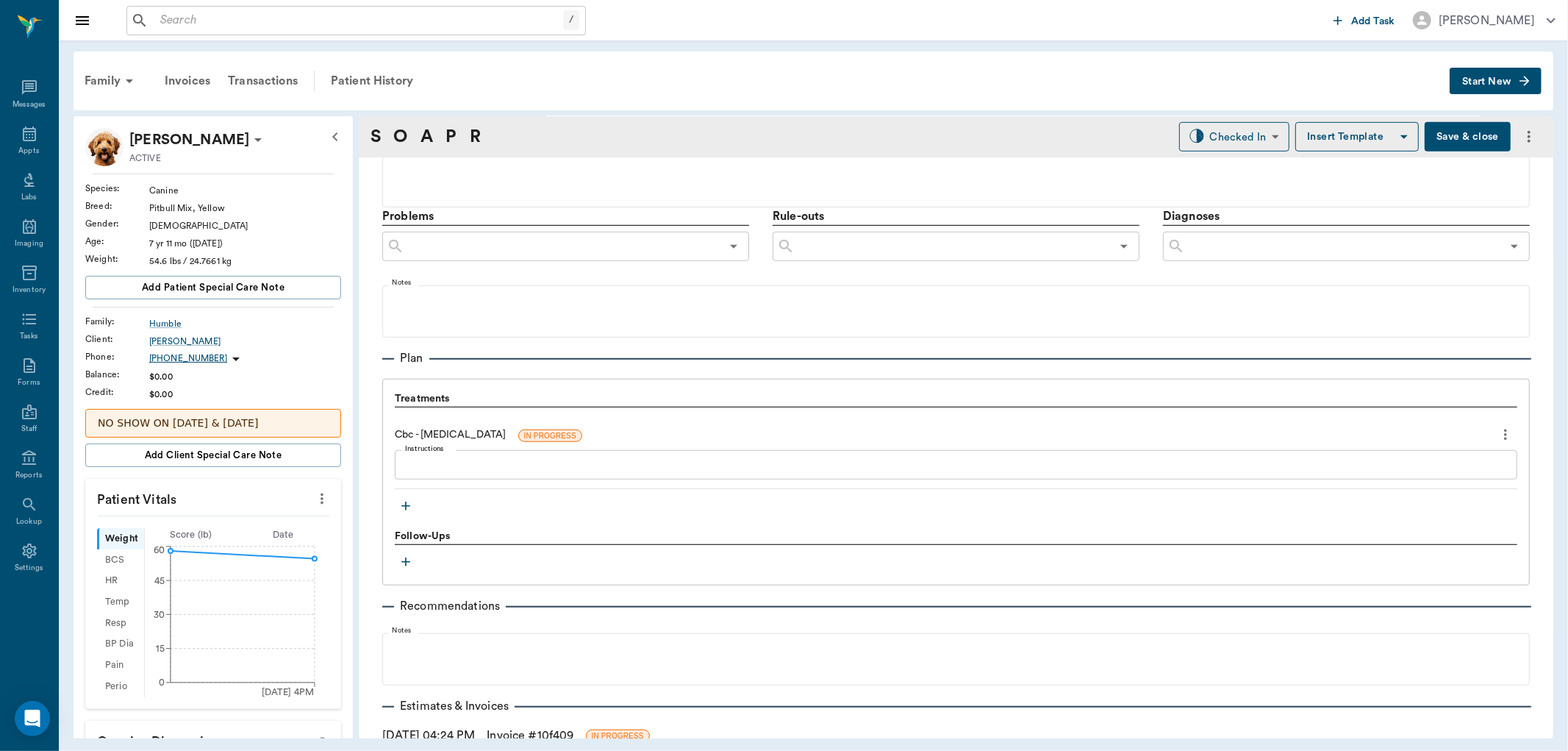
click at [1448, 142] on button "Save & close" at bounding box center [1468, 137] width 86 height 29
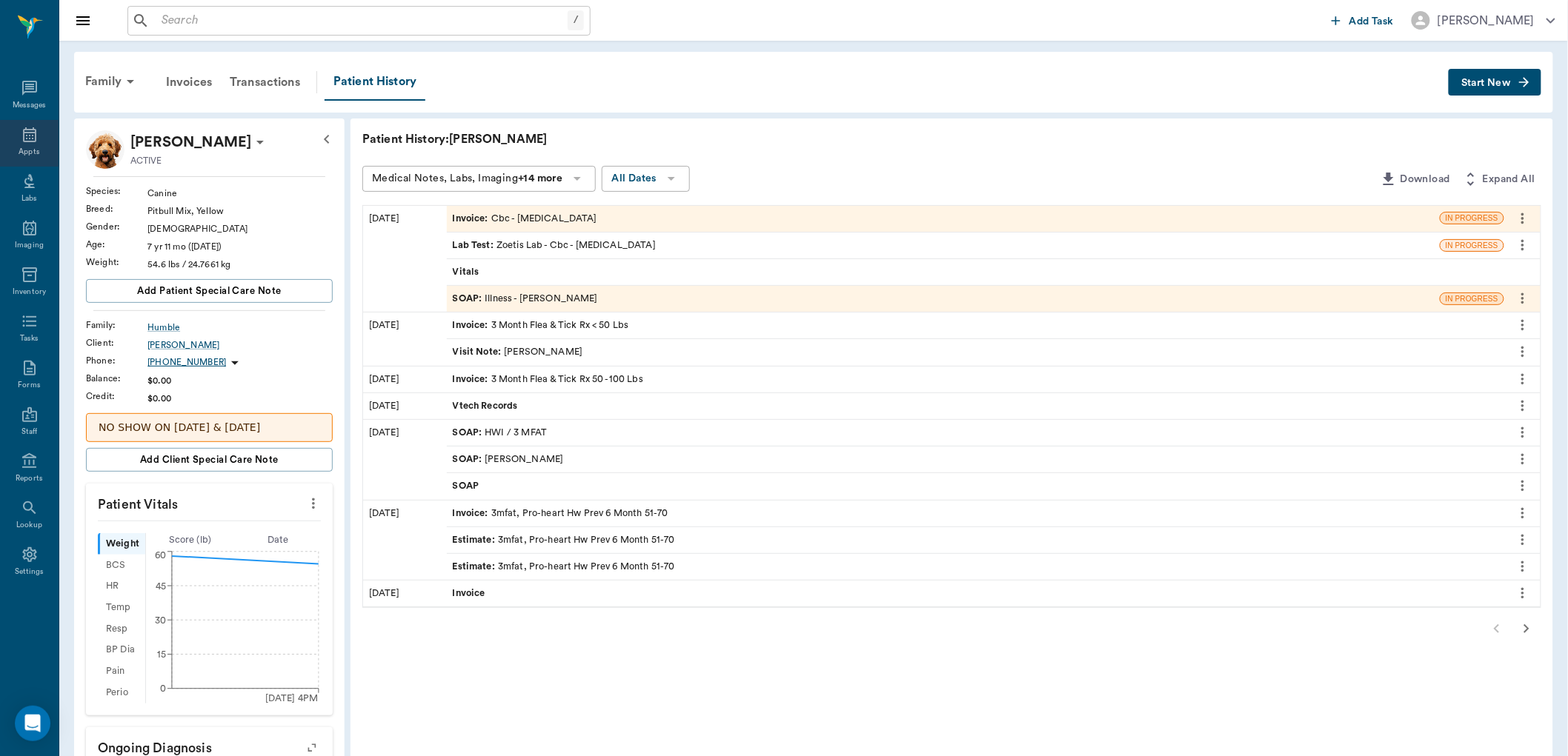
click at [41, 133] on div "Appts" at bounding box center [29, 143] width 59 height 46
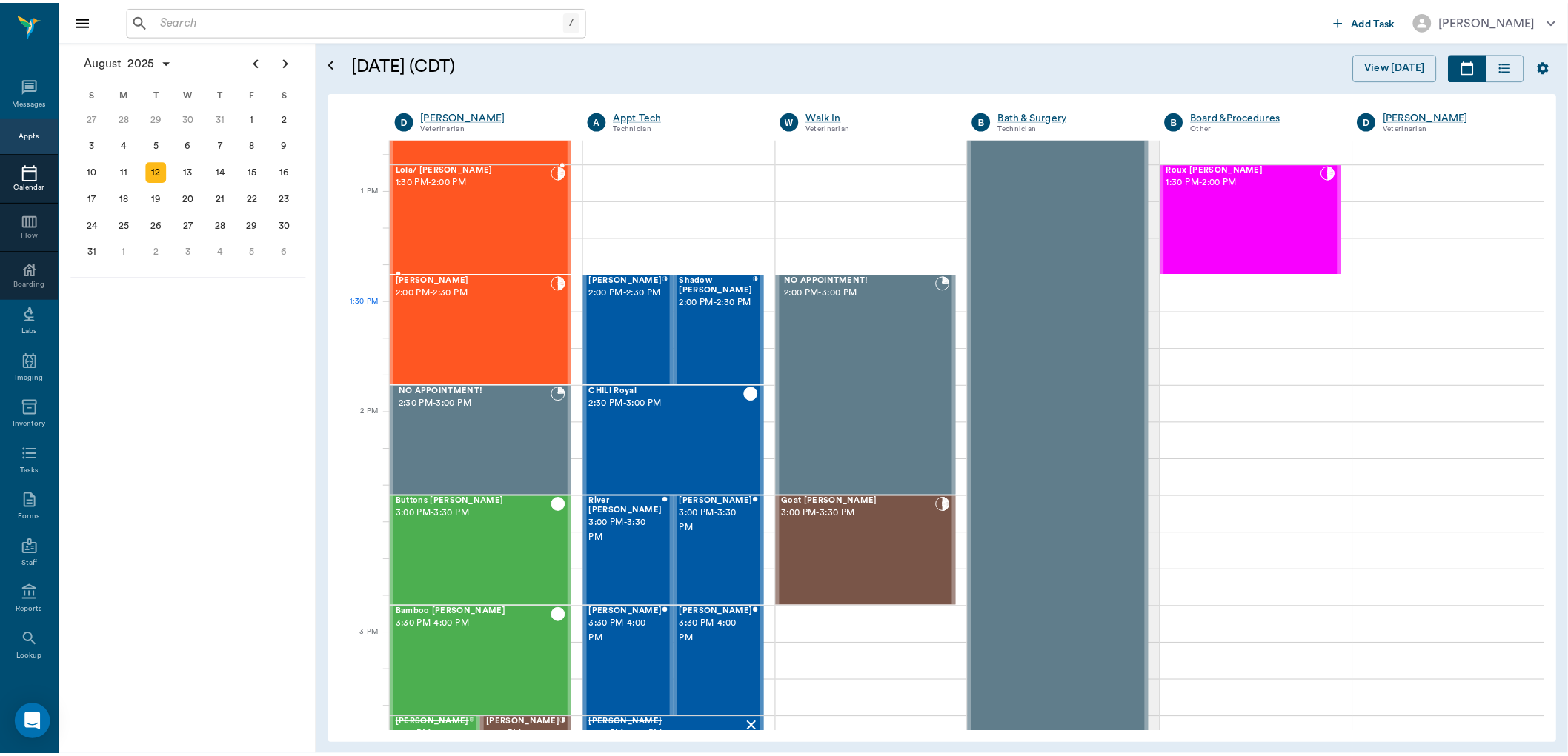
scroll to position [1039, 0]
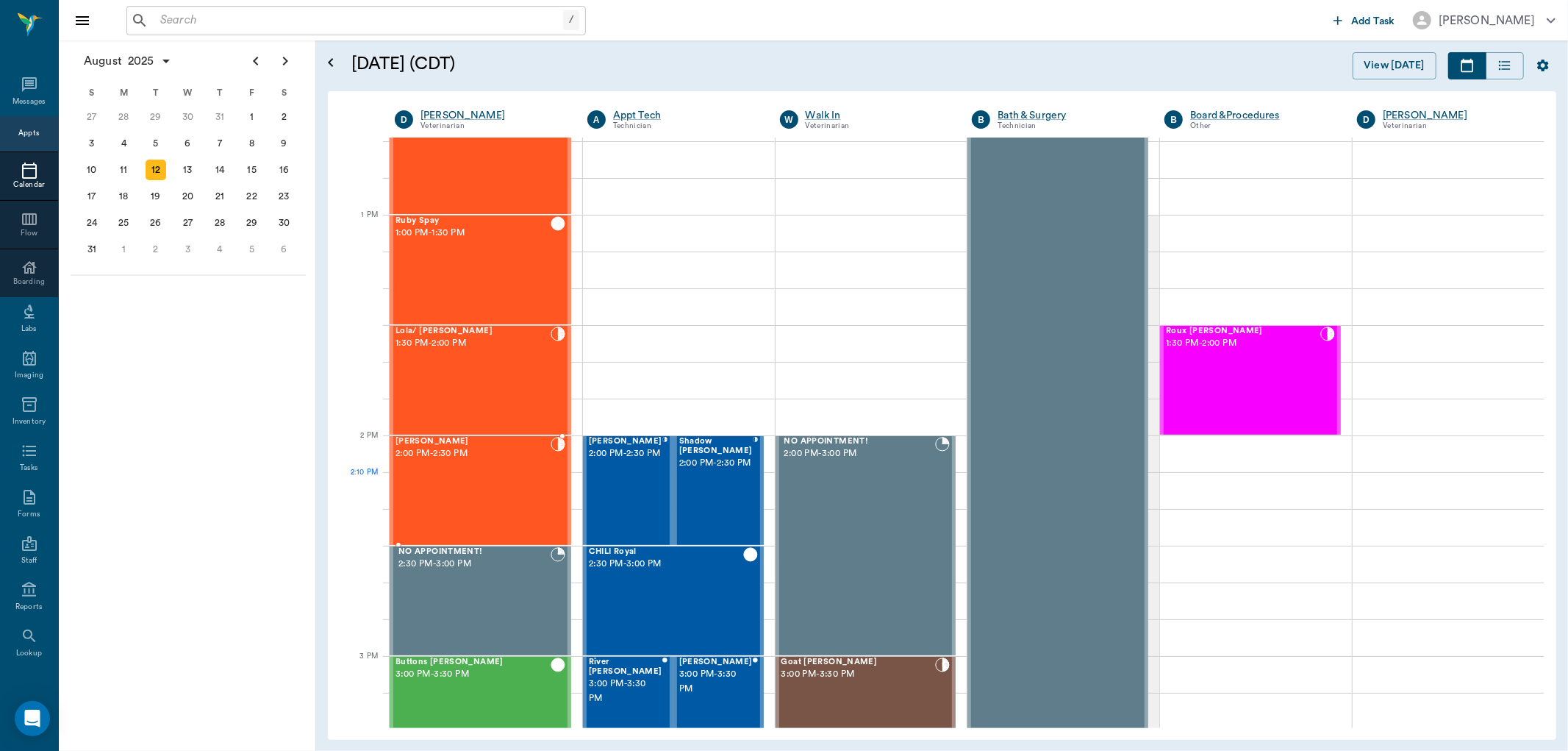
drag, startPoint x: 501, startPoint y: 496, endPoint x: 858, endPoint y: 421, distance: 364.8
click at [502, 496] on div "J.D. Flanagan 2:00 PM - 2:30 PM" at bounding box center [473, 491] width 155 height 108
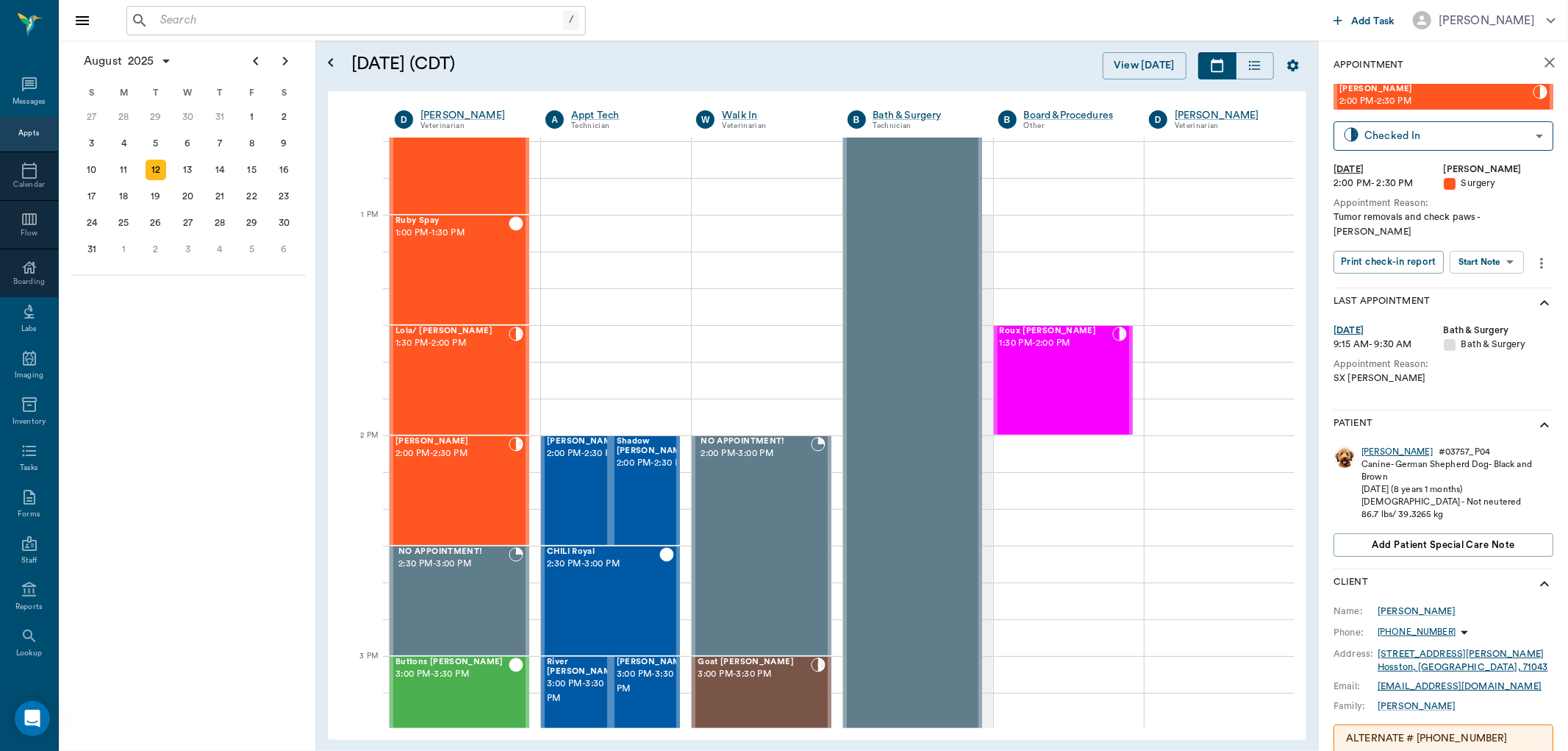
click at [1371, 446] on div "J.D." at bounding box center [1397, 452] width 72 height 12
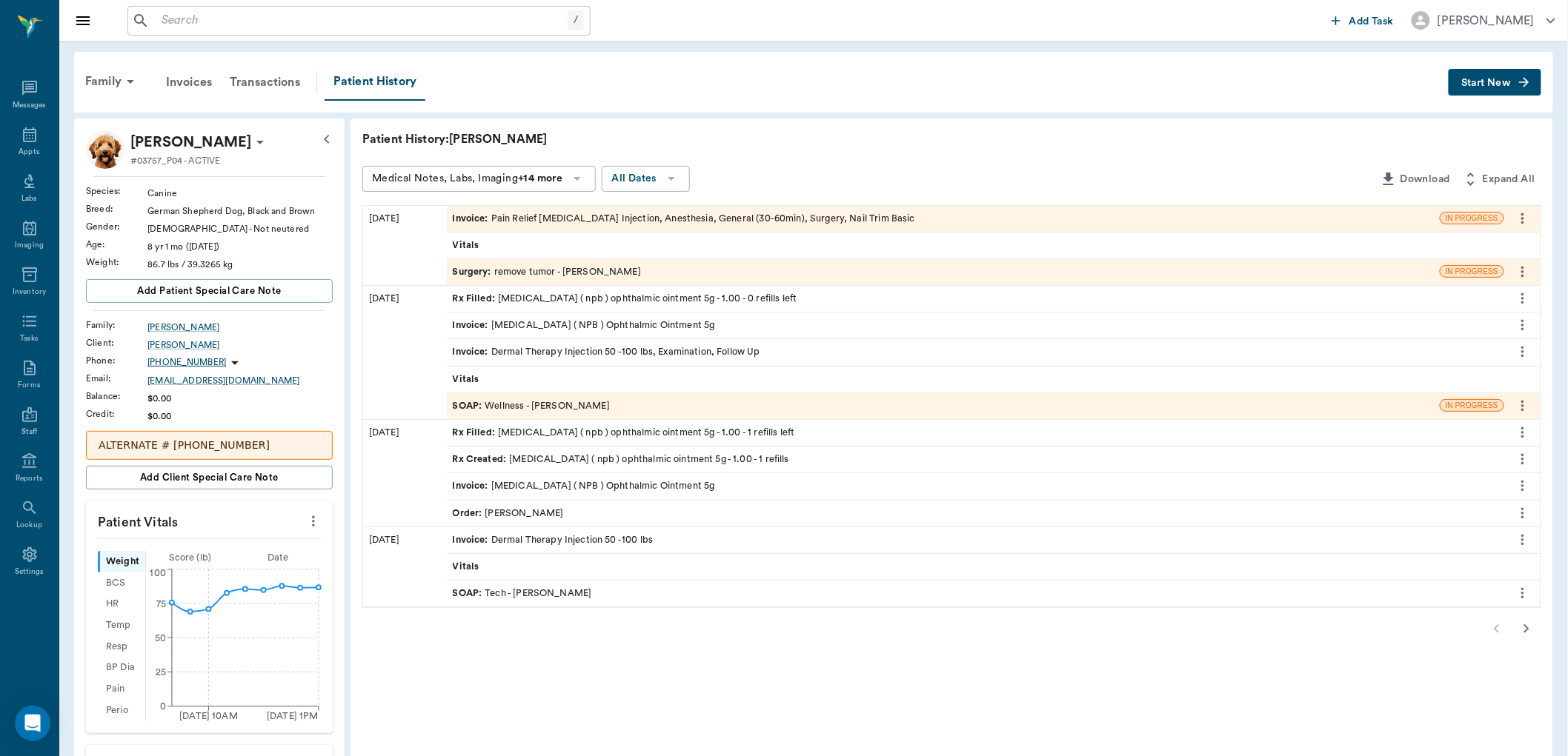
click at [686, 213] on div "Invoice : Pain Relief Injection, Antibiotic Injection, Anesthesia, General (30-…" at bounding box center [684, 218] width 463 height 14
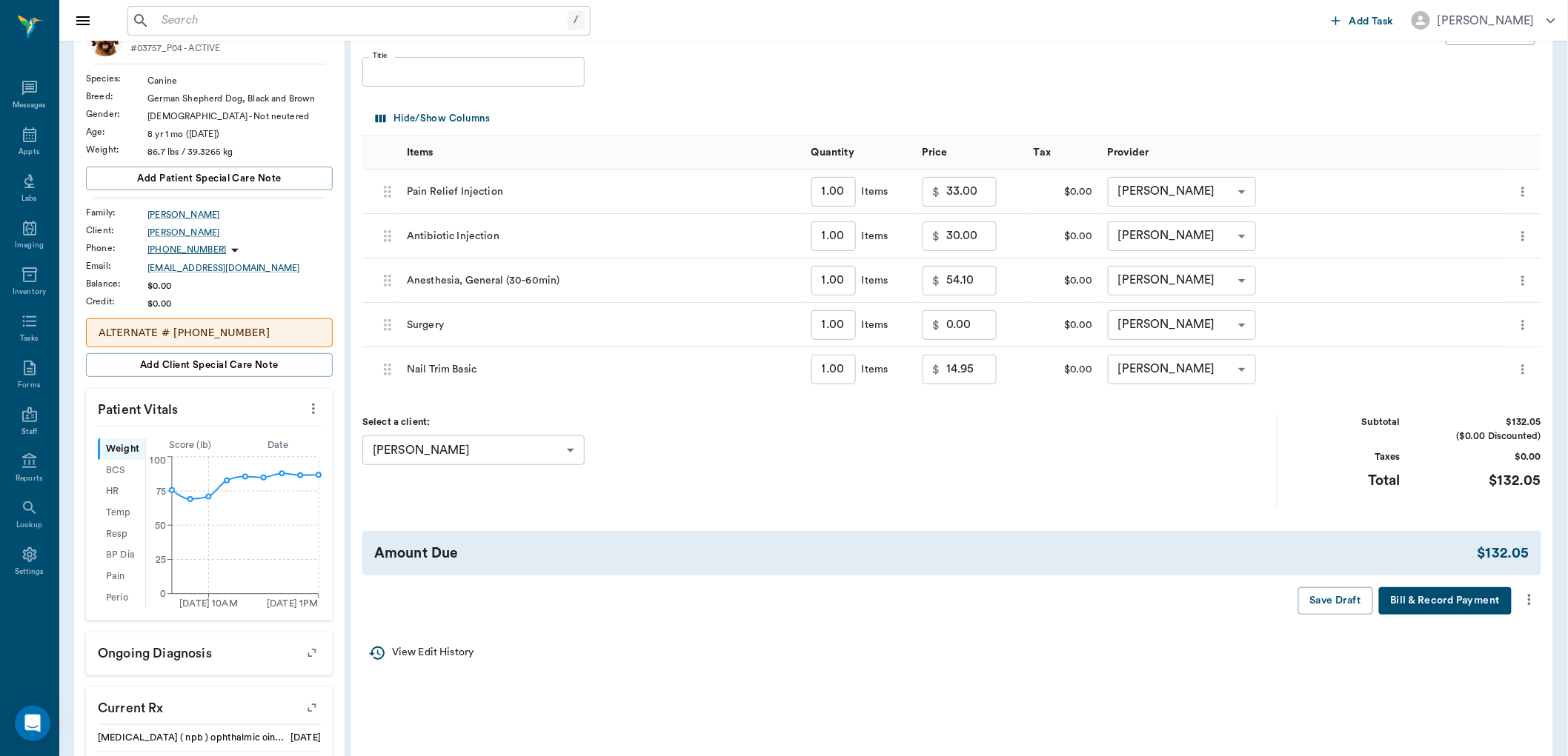
scroll to position [82, 0]
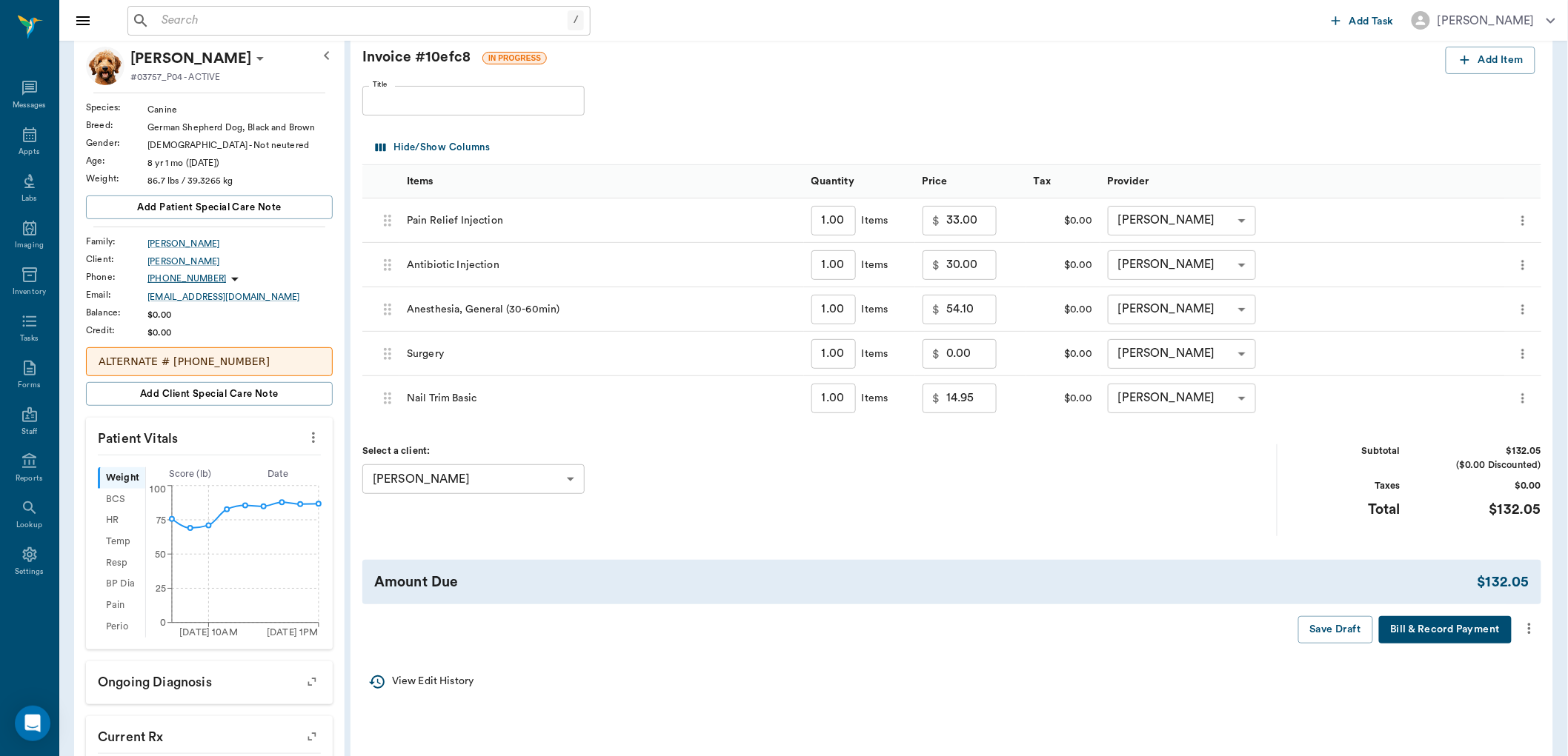
click at [978, 352] on input "0.00" at bounding box center [971, 354] width 50 height 29
type input "100.00"
click at [1530, 627] on icon "more" at bounding box center [1529, 628] width 16 height 18
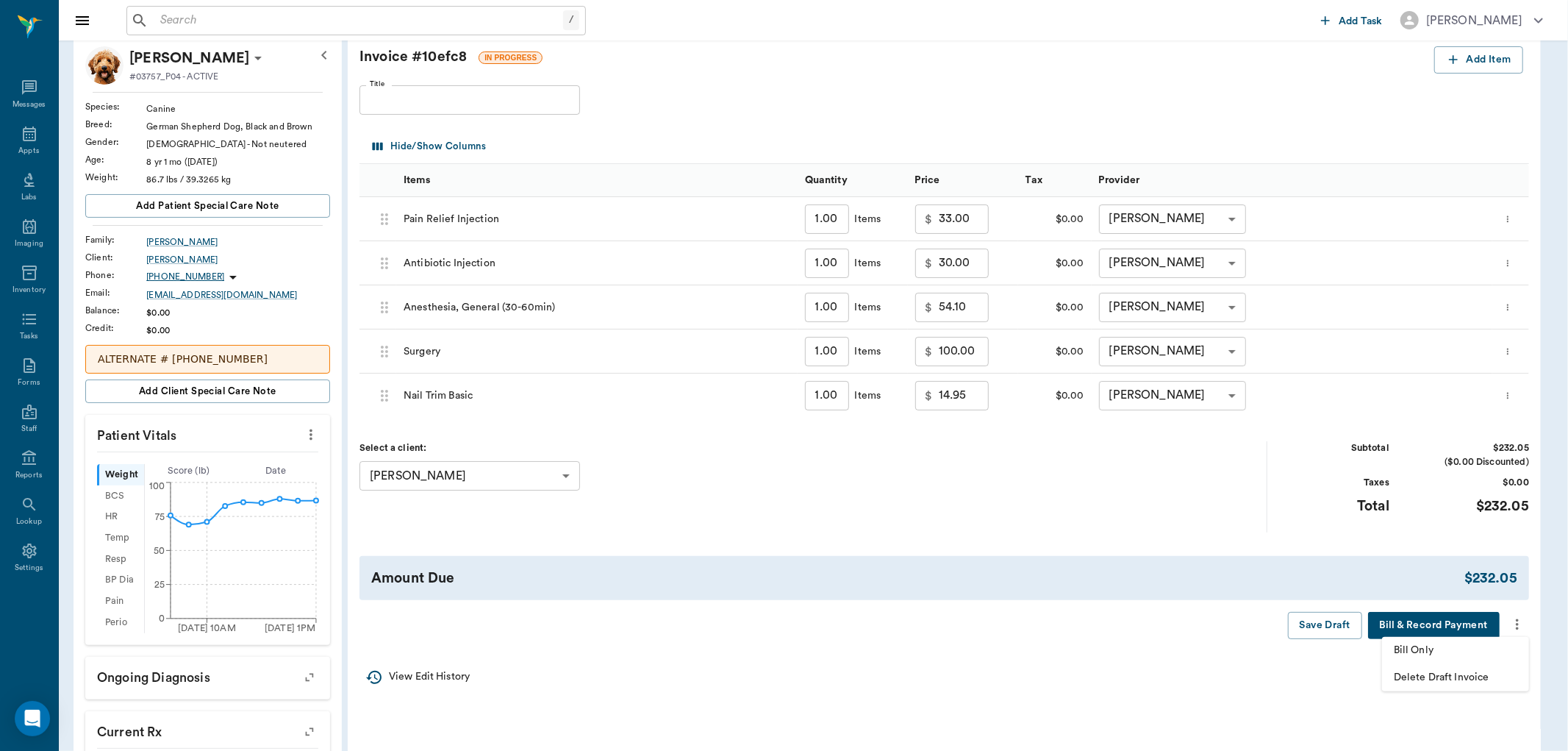
click at [1454, 656] on span "Bill Only" at bounding box center [1456, 651] width 124 height 15
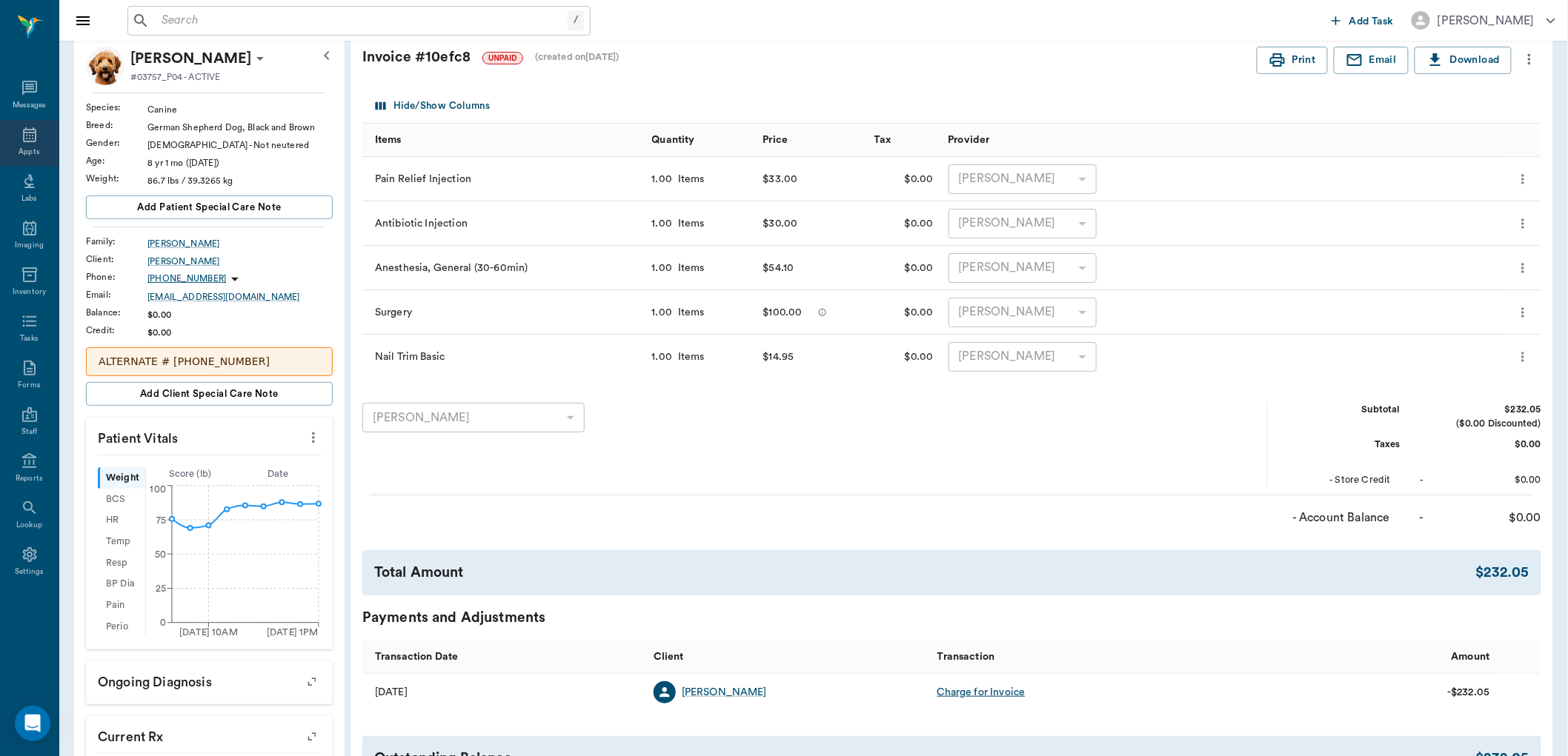
click at [37, 148] on div "Appts" at bounding box center [29, 152] width 21 height 11
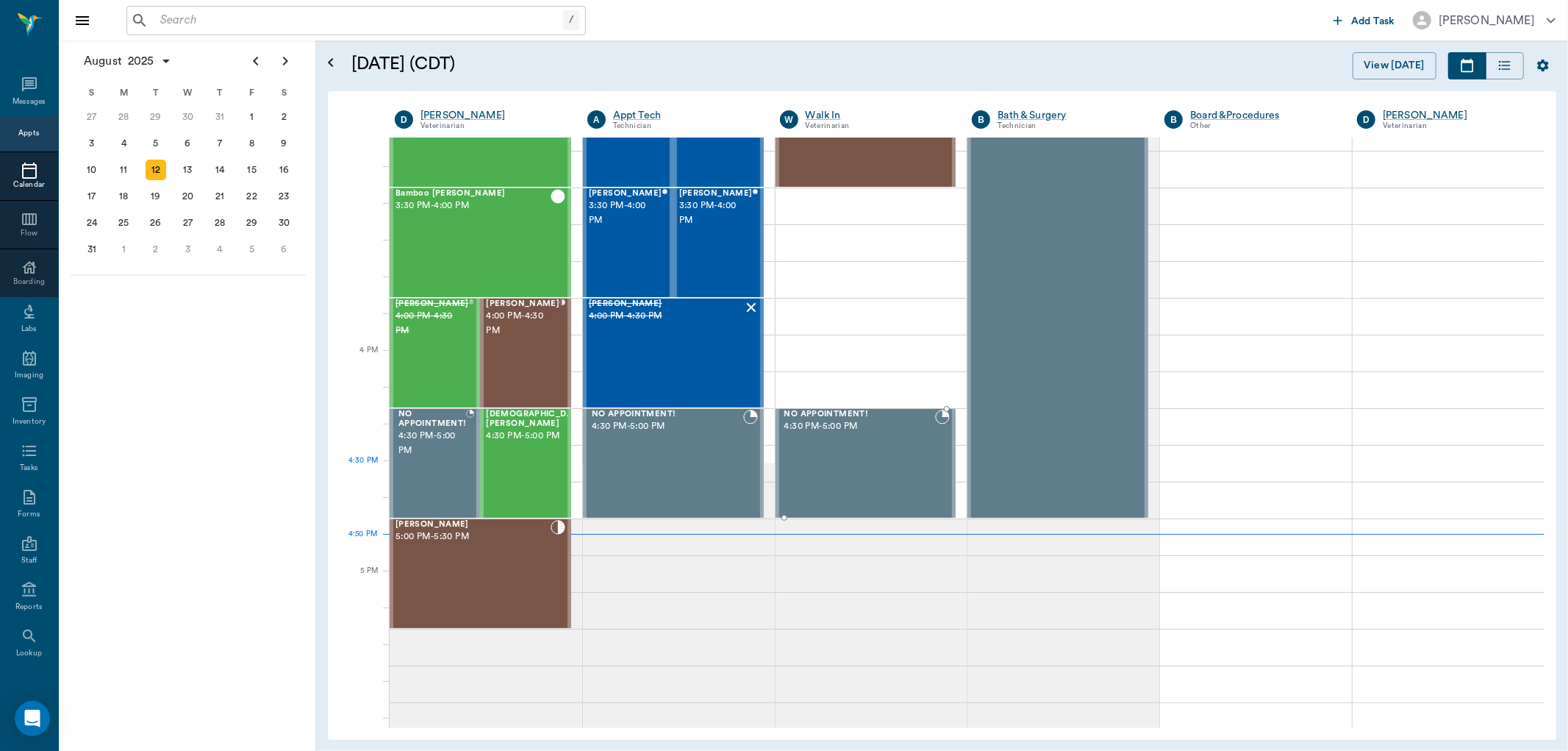
scroll to position [1524, 0]
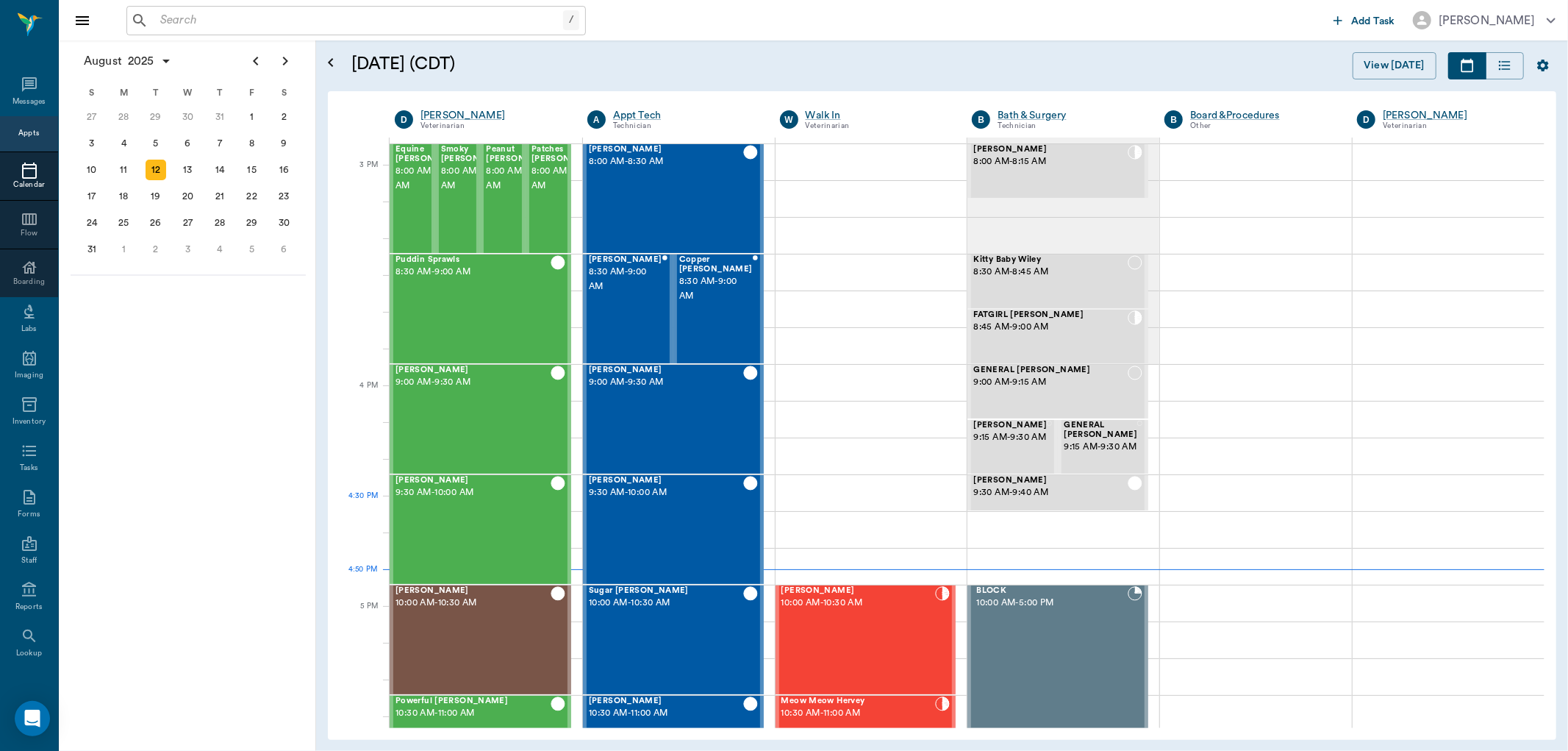
scroll to position [1524, 0]
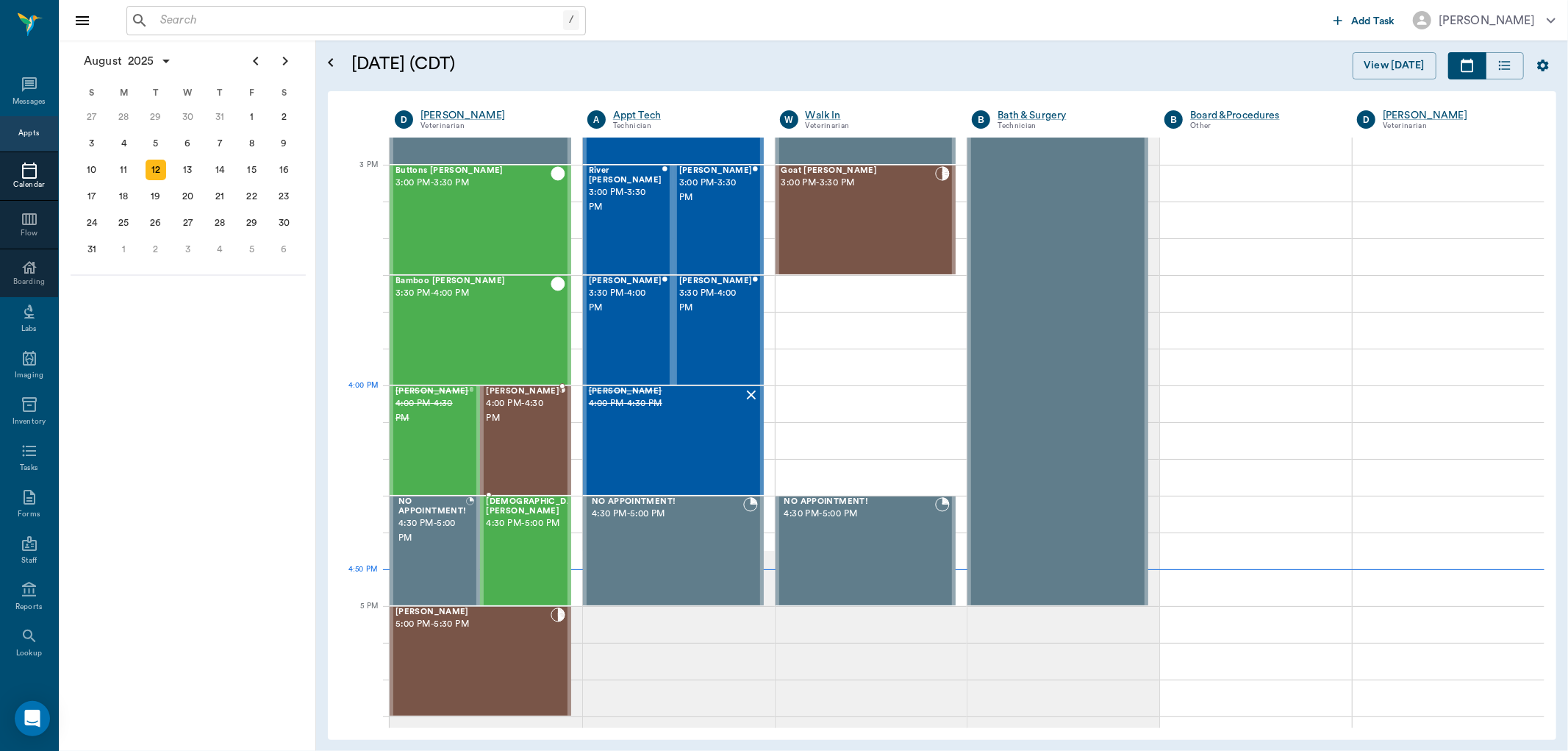
click at [524, 419] on span "4:00 PM - 4:30 PM" at bounding box center [523, 411] width 74 height 29
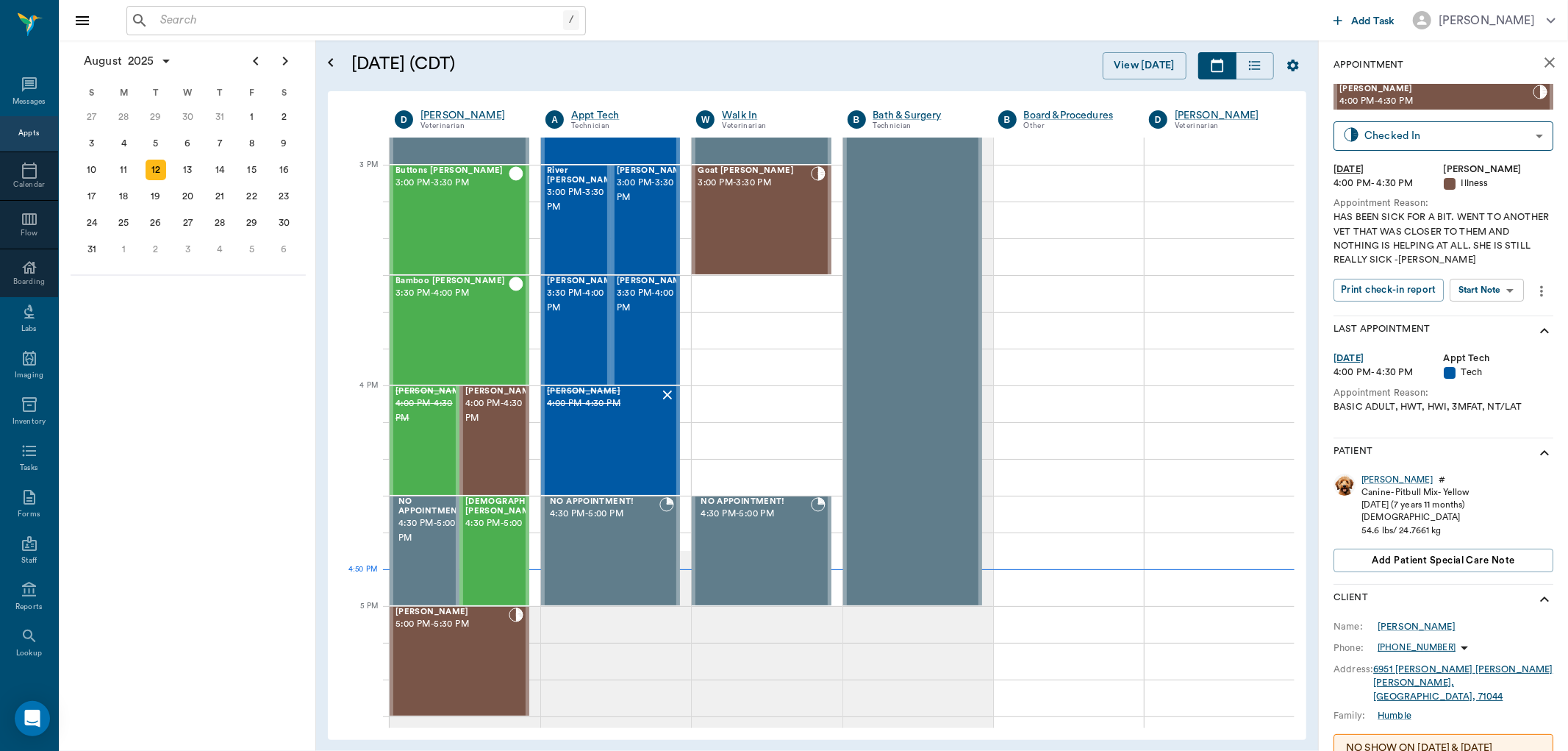
click at [1490, 281] on body "/ ​ Add Task [PERSON_NAME] Nectar Messages Appts Calendar Flow Boarding Labs Im…" at bounding box center [784, 376] width 1568 height 751
click at [1481, 318] on button "View SOAP" at bounding box center [1471, 320] width 50 height 17
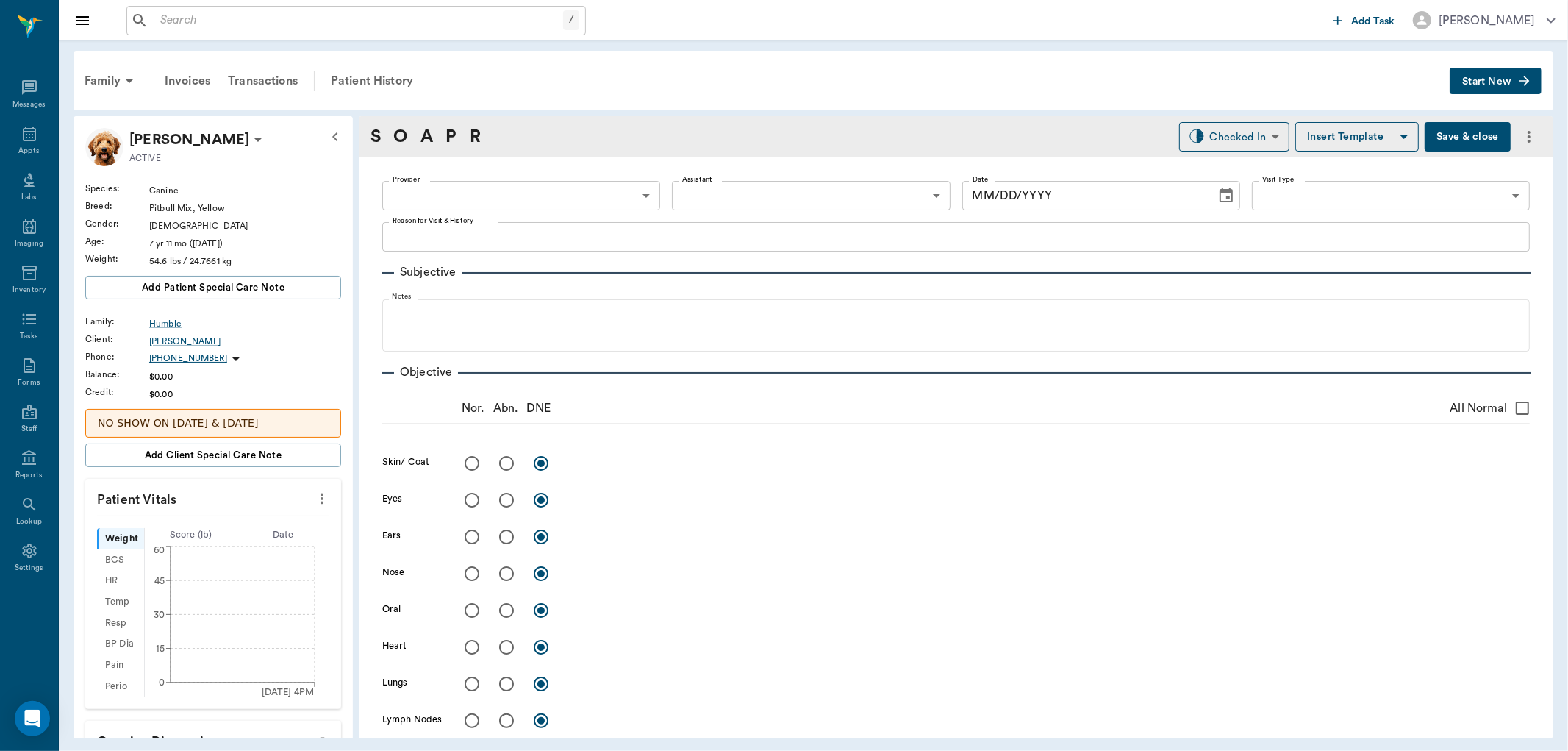
type input "63ec2f075fda476ae8351a4d"
type input "682b670d8bdc6f7f8feef3db"
type input "65d2be4f46e3a538d89b8c15"
type textarea "HAS BEEN SICK FOR A BIT. WENT TO ANOTHER VET THAT WAS CLOSER TO THEM AND NOTHIN…"
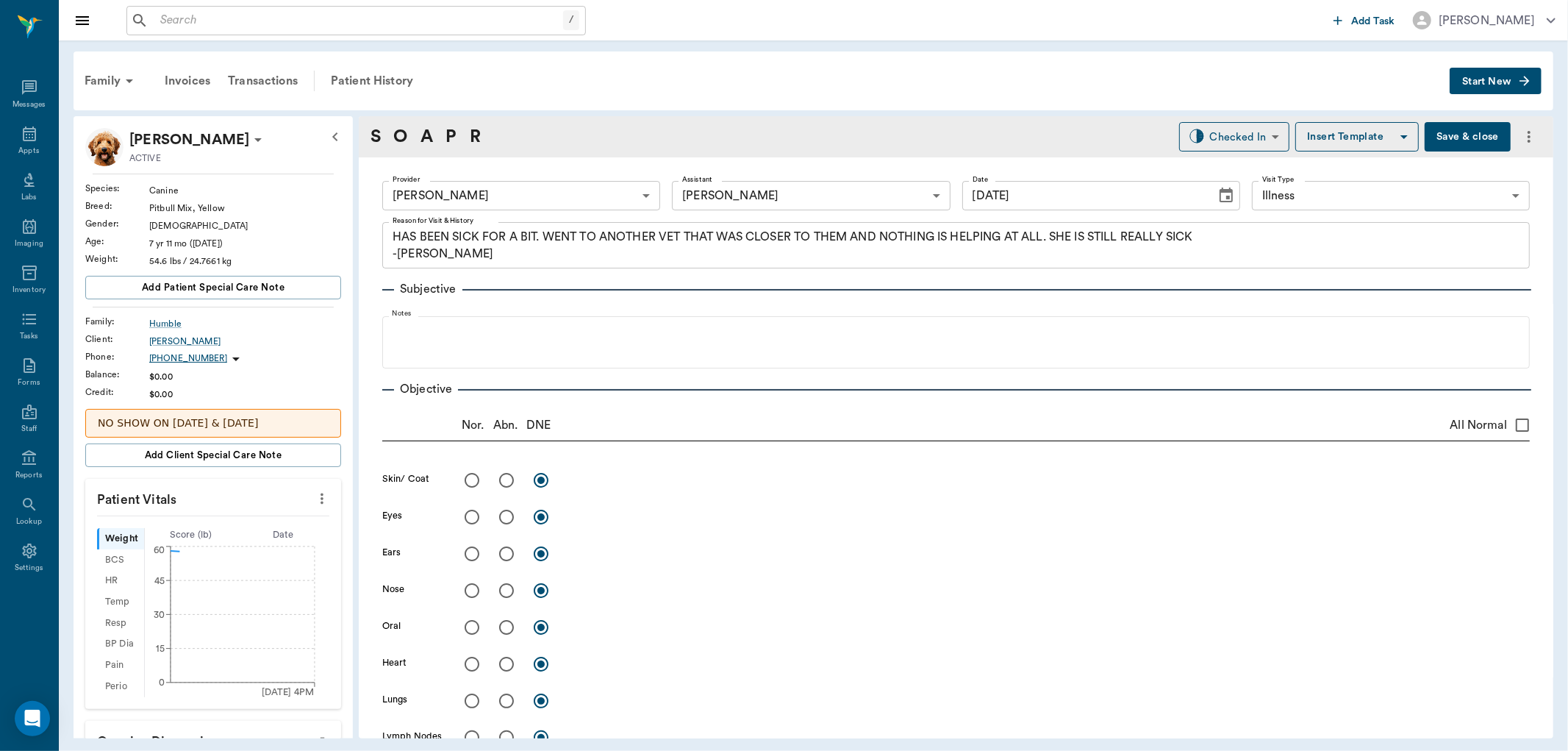
type input "[DATE]"
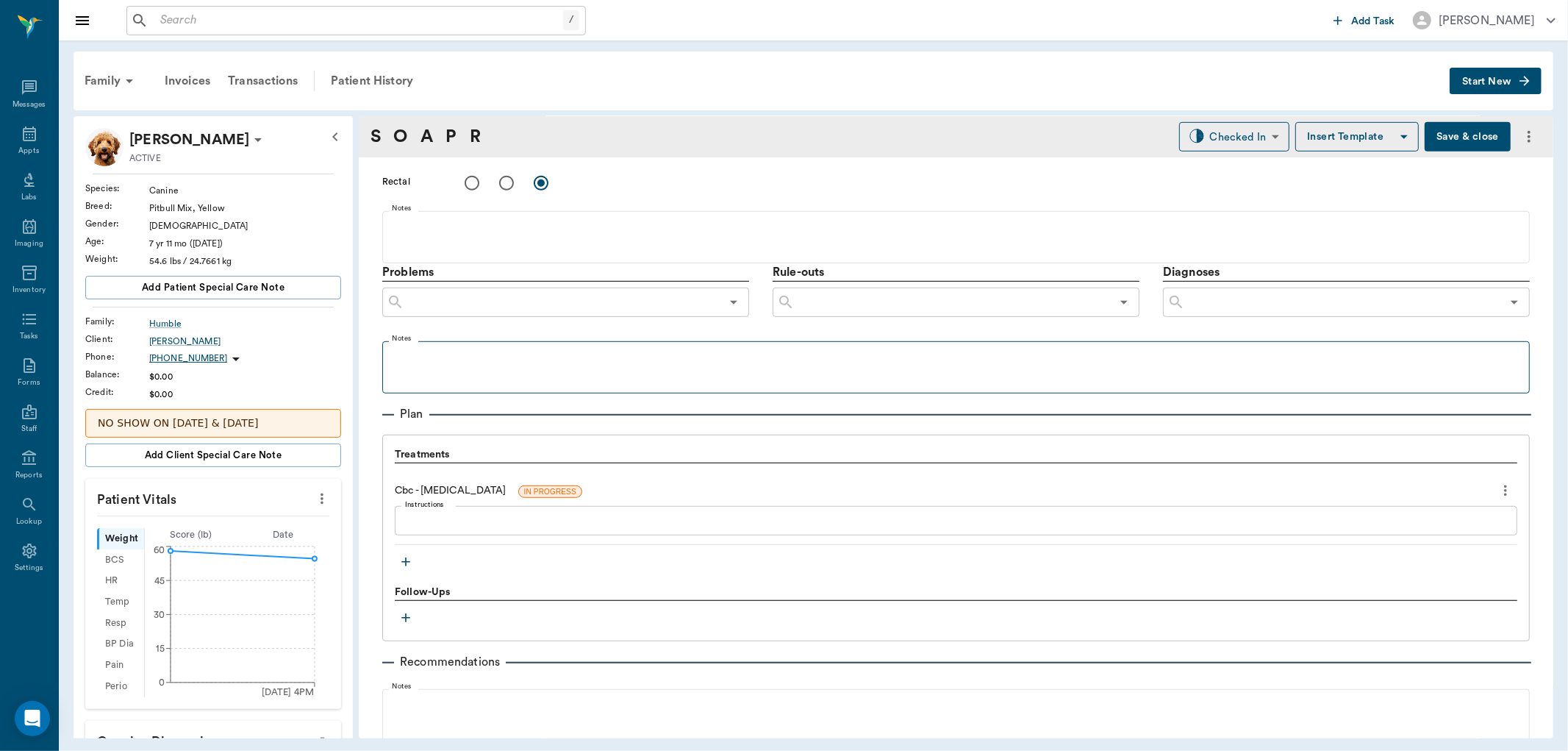
scroll to position [736, 0]
click at [401, 564] on icon "button" at bounding box center [405, 565] width 15 height 15
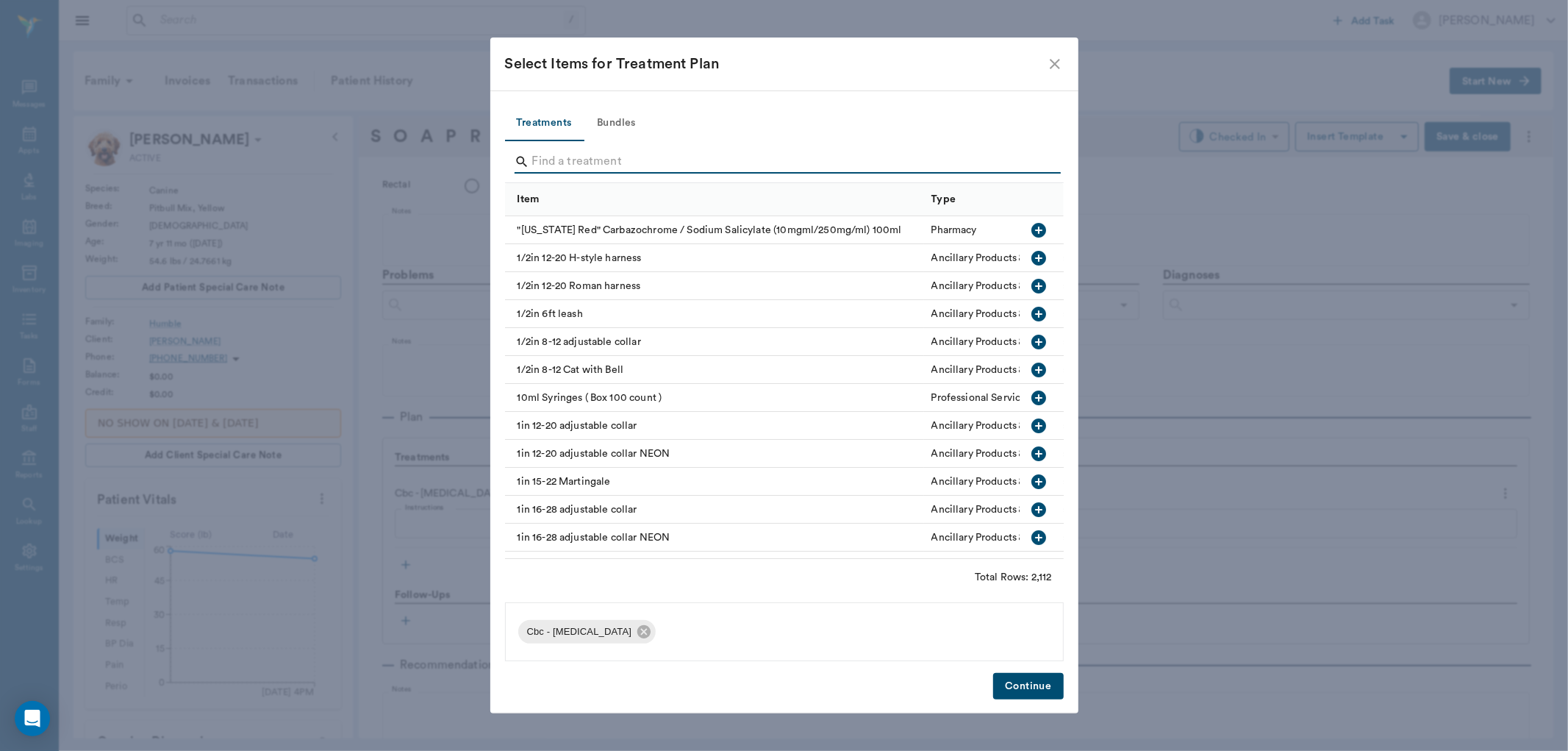
click at [614, 160] on input "Search" at bounding box center [785, 162] width 507 height 24
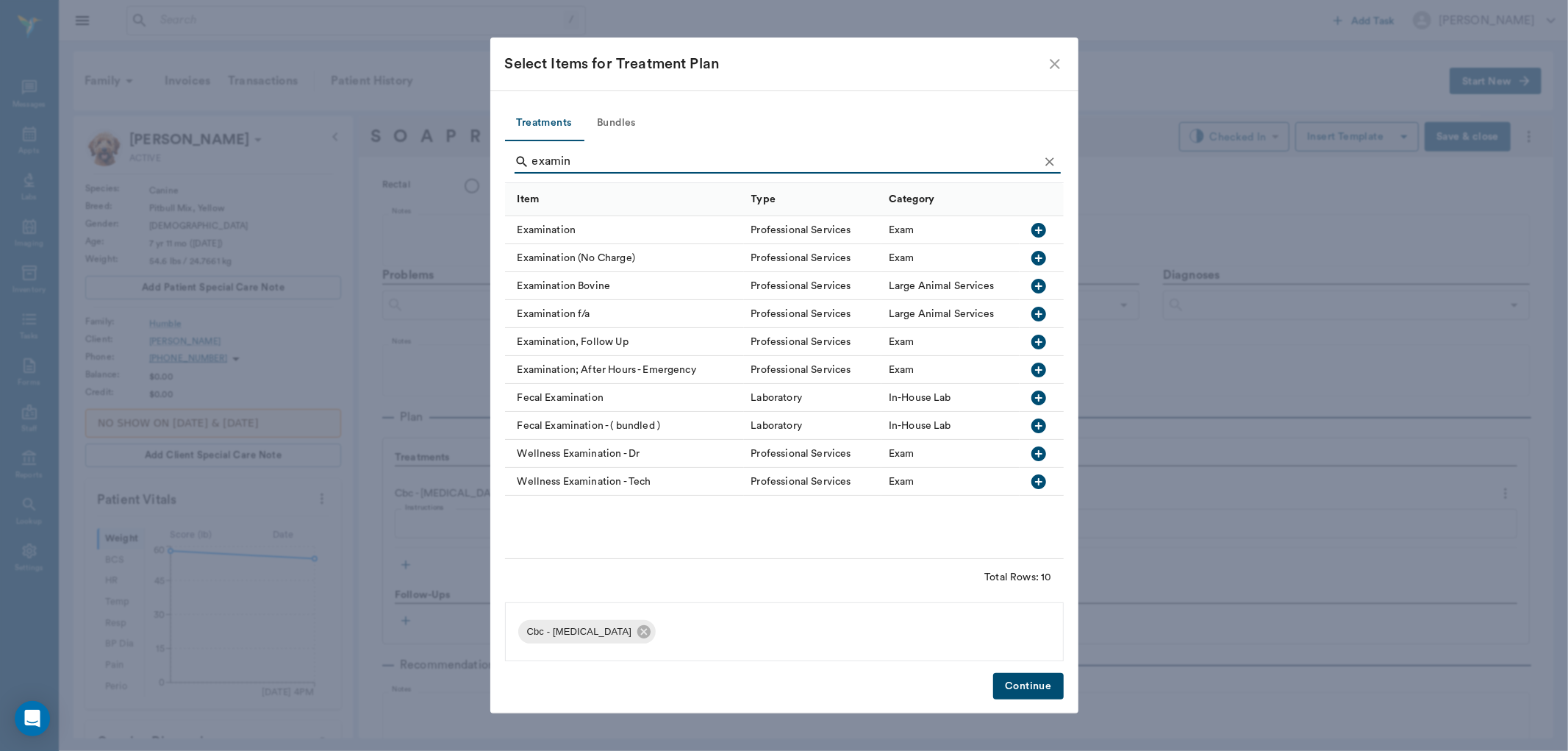
type input "examin"
click at [1042, 234] on icon "button" at bounding box center [1038, 230] width 15 height 15
drag, startPoint x: 1045, startPoint y: 686, endPoint x: 1174, endPoint y: 479, distance: 243.9
click at [1046, 684] on button "Continue" at bounding box center [1028, 686] width 70 height 27
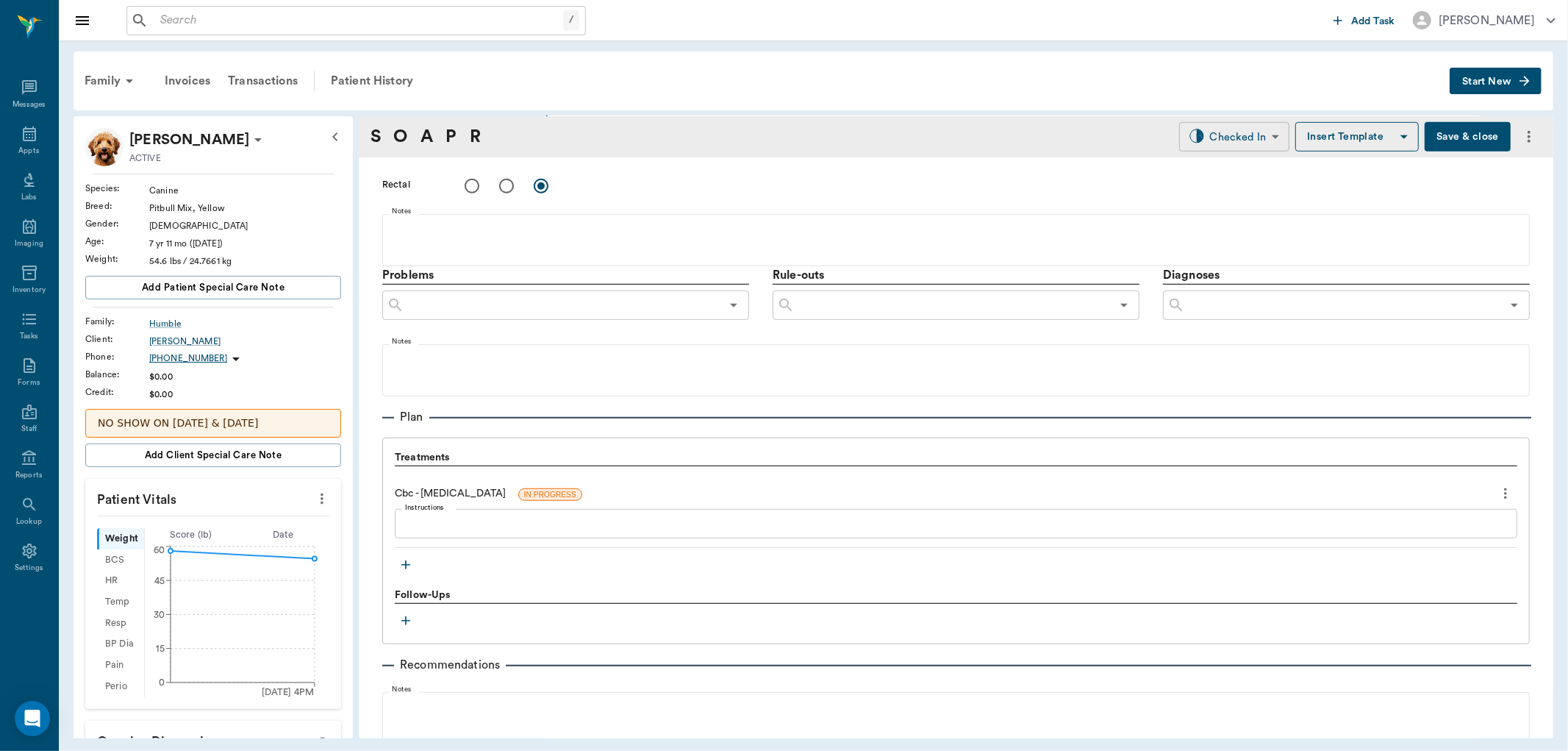
click at [1212, 131] on body "/ ​ Add Task [PERSON_NAME] Nectar Messages Appts Labs Imaging Inventory Tasks F…" at bounding box center [784, 376] width 1568 height 751
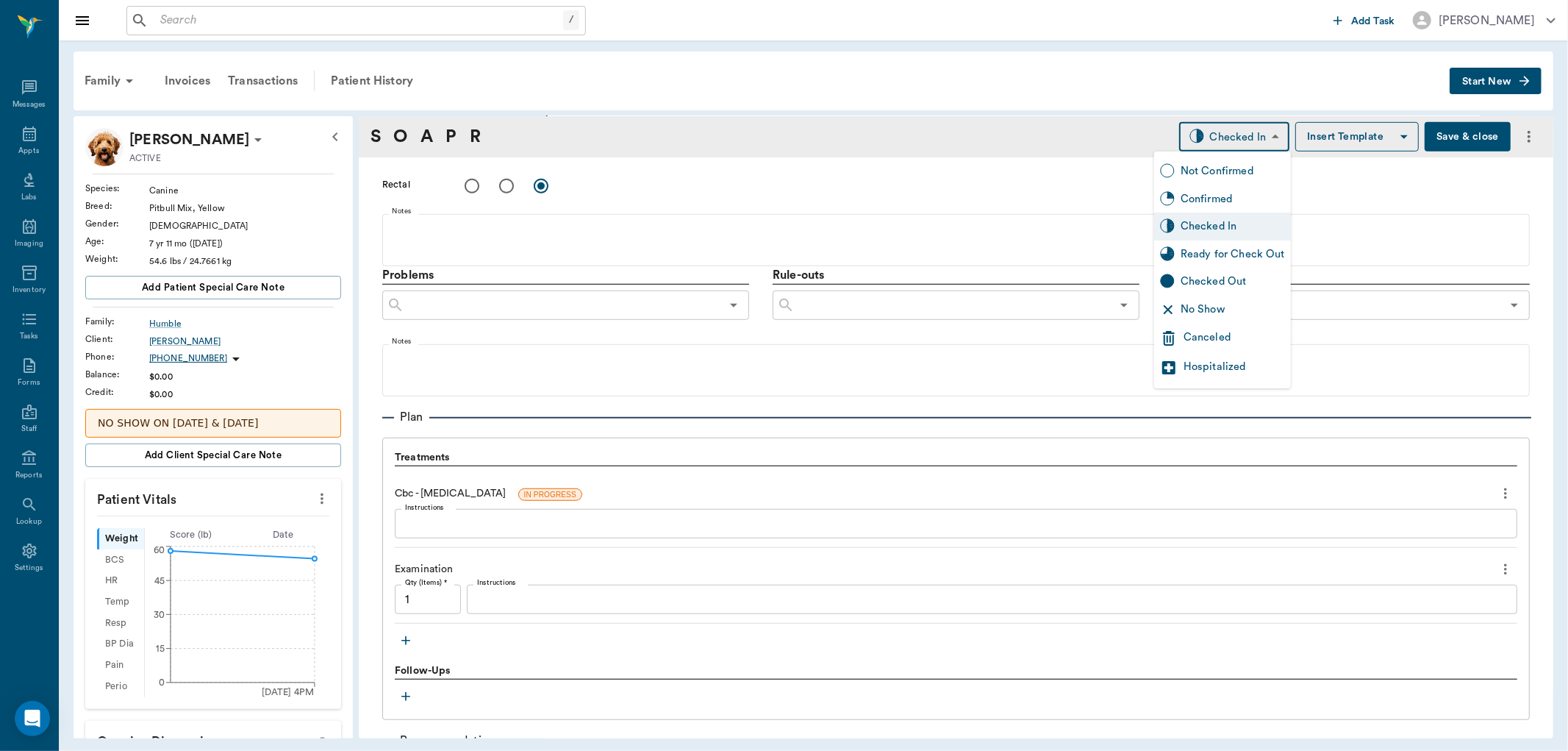
click at [1239, 251] on div "Ready for Check Out" at bounding box center [1233, 254] width 105 height 16
type input "READY_TO_CHECKOUT"
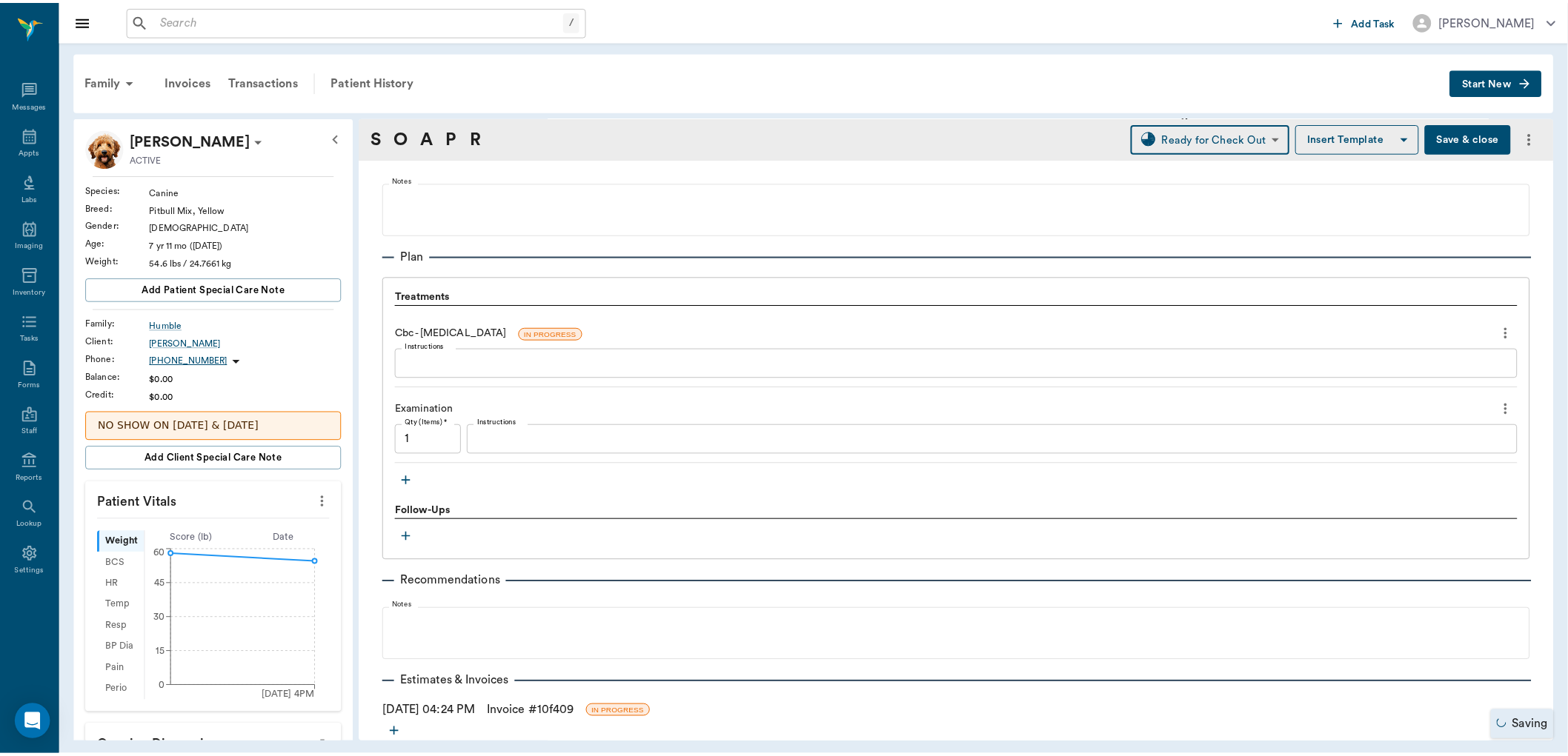
scroll to position [975, 0]
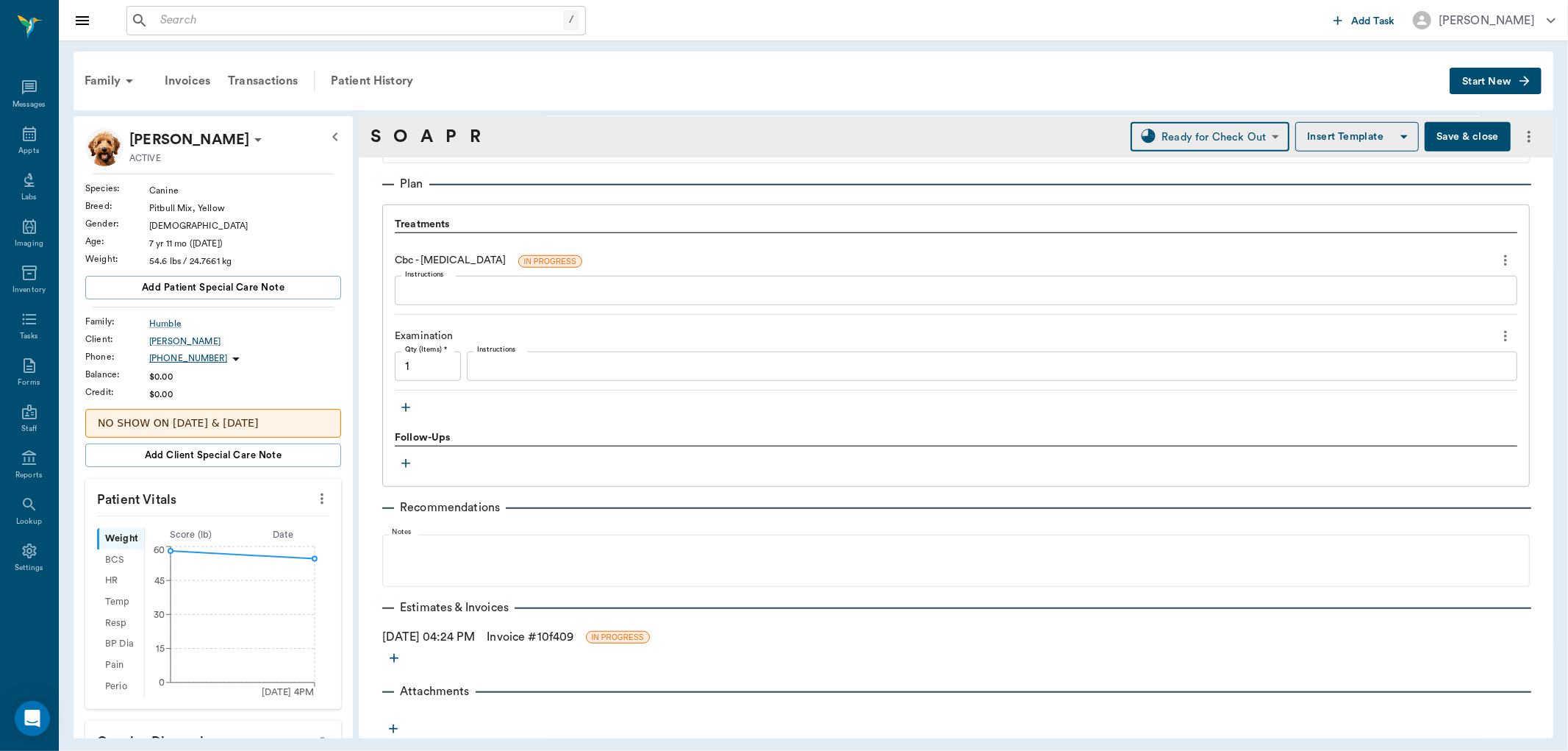
click at [531, 633] on link "Invoice # 10f409" at bounding box center [530, 636] width 87 height 18
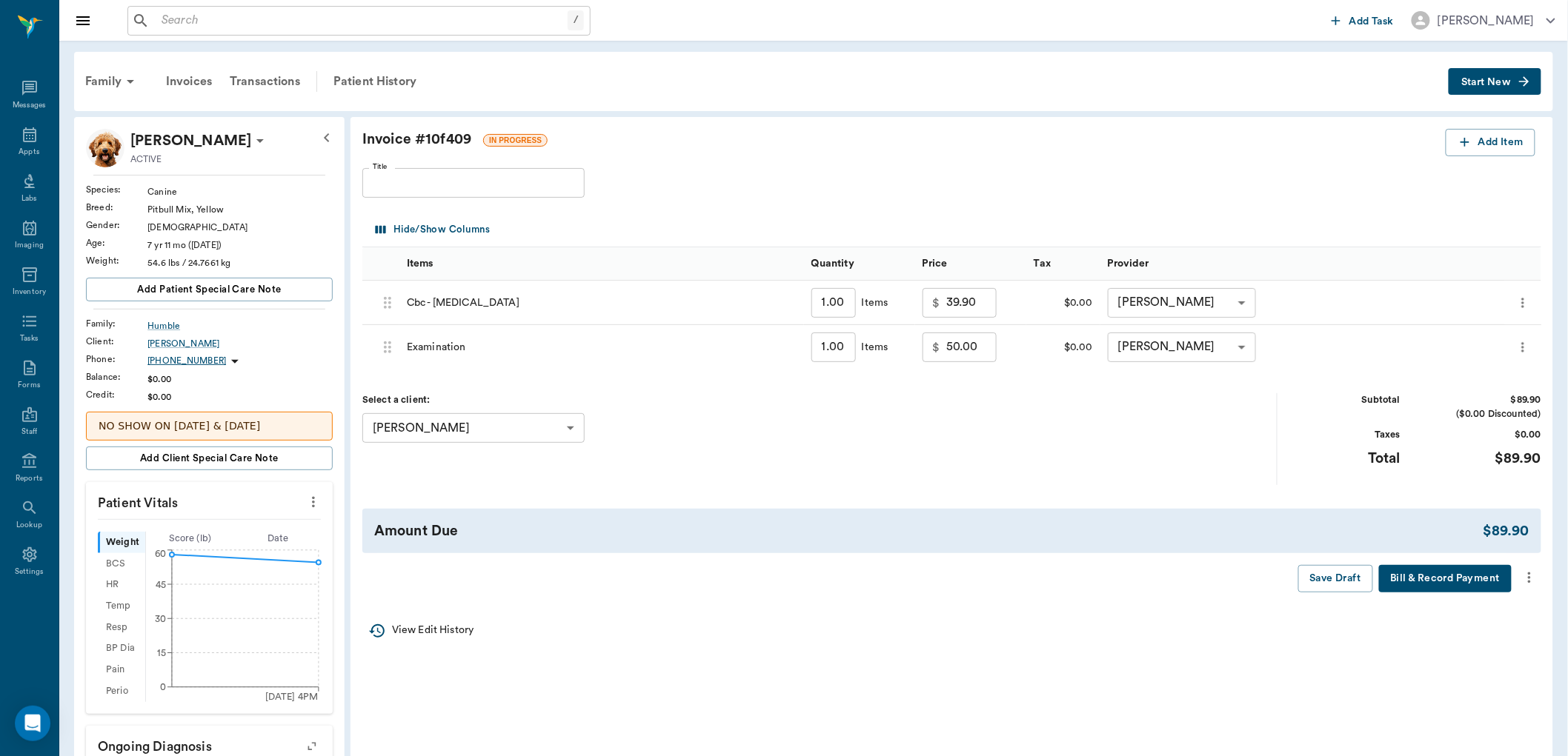
click at [1536, 582] on icon "more" at bounding box center [1529, 577] width 16 height 18
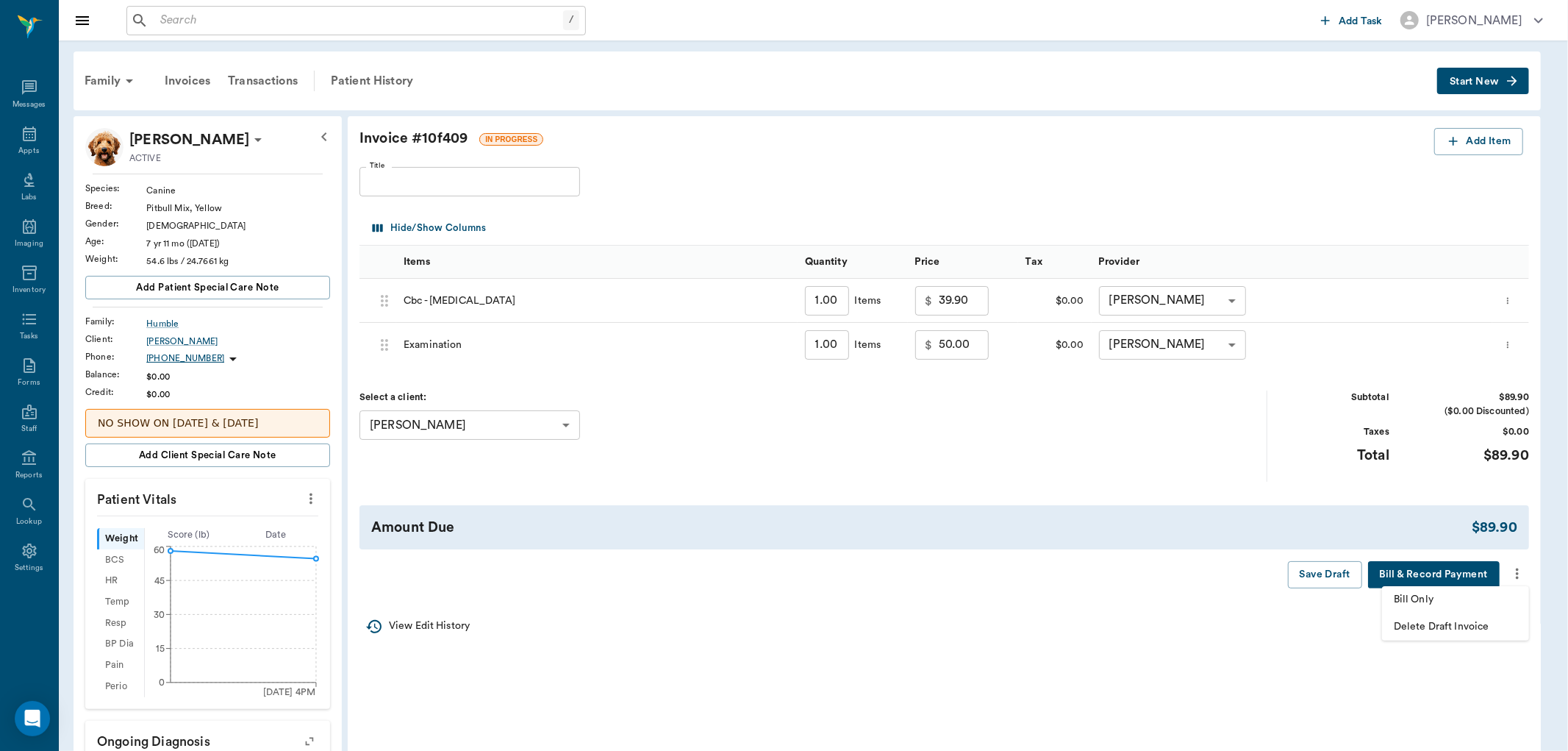
click at [1451, 599] on span "Bill Only" at bounding box center [1456, 600] width 124 height 15
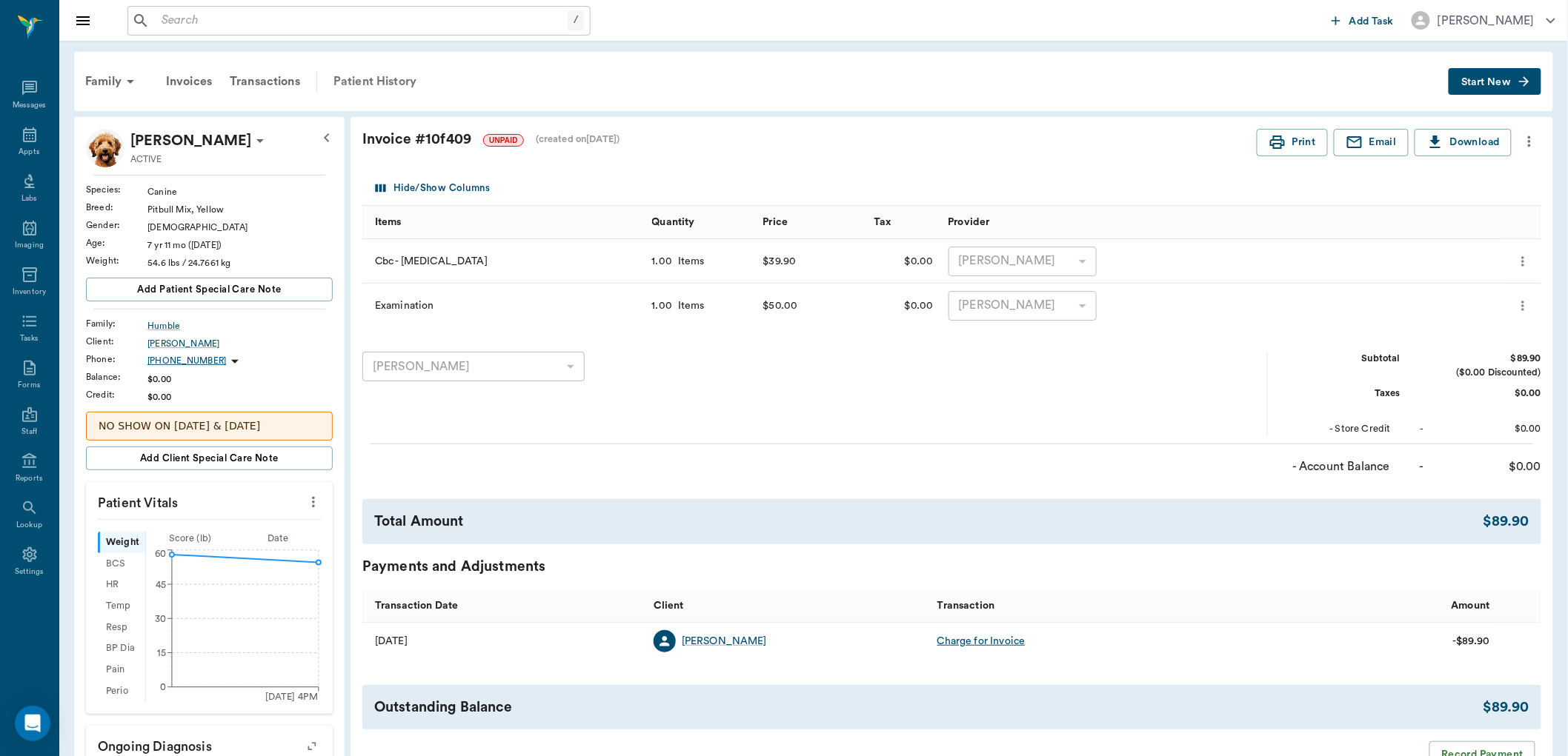
click at [374, 83] on div "Patient History" at bounding box center [375, 81] width 101 height 36
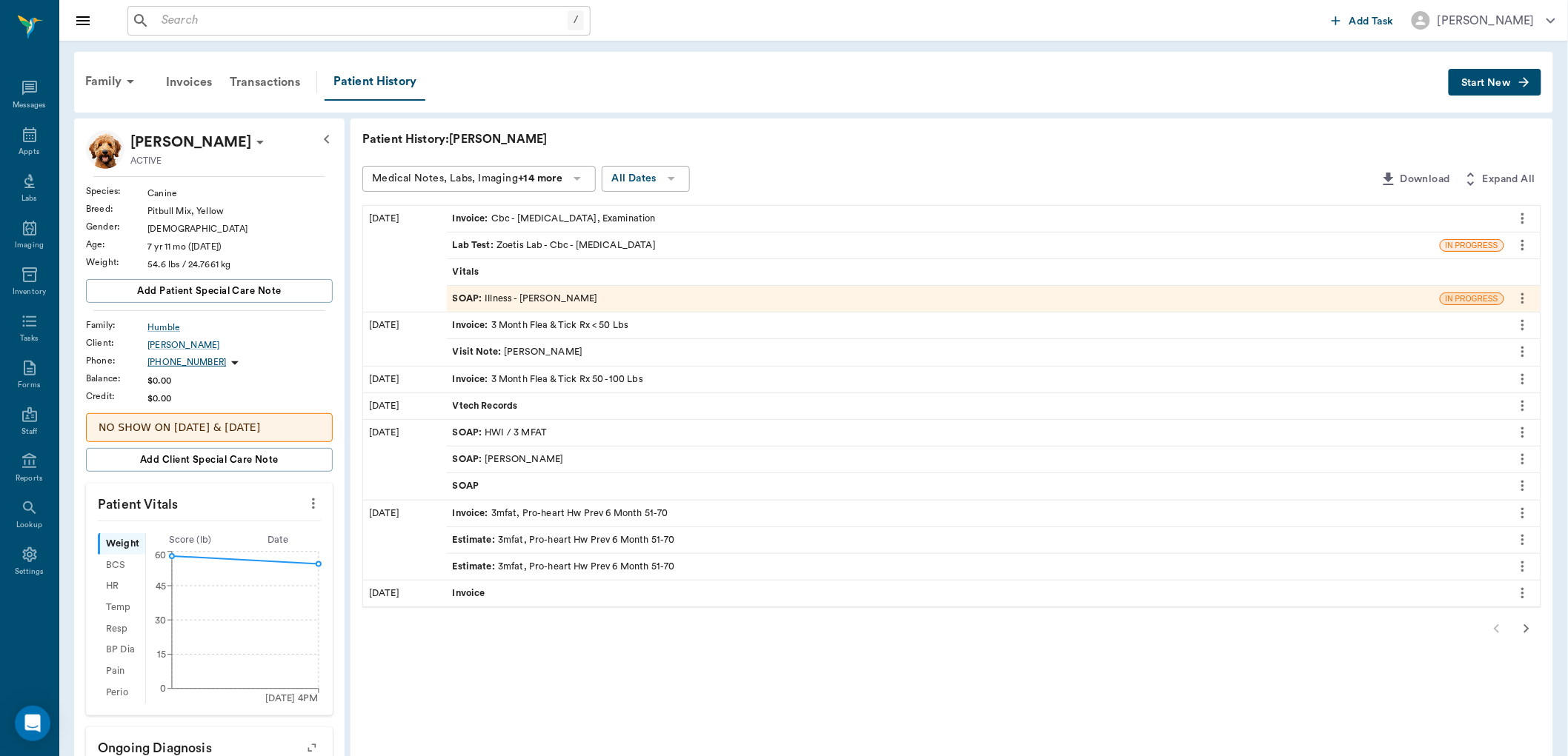
click at [524, 299] on div "SOAP : Illness - [PERSON_NAME]" at bounding box center [525, 299] width 145 height 14
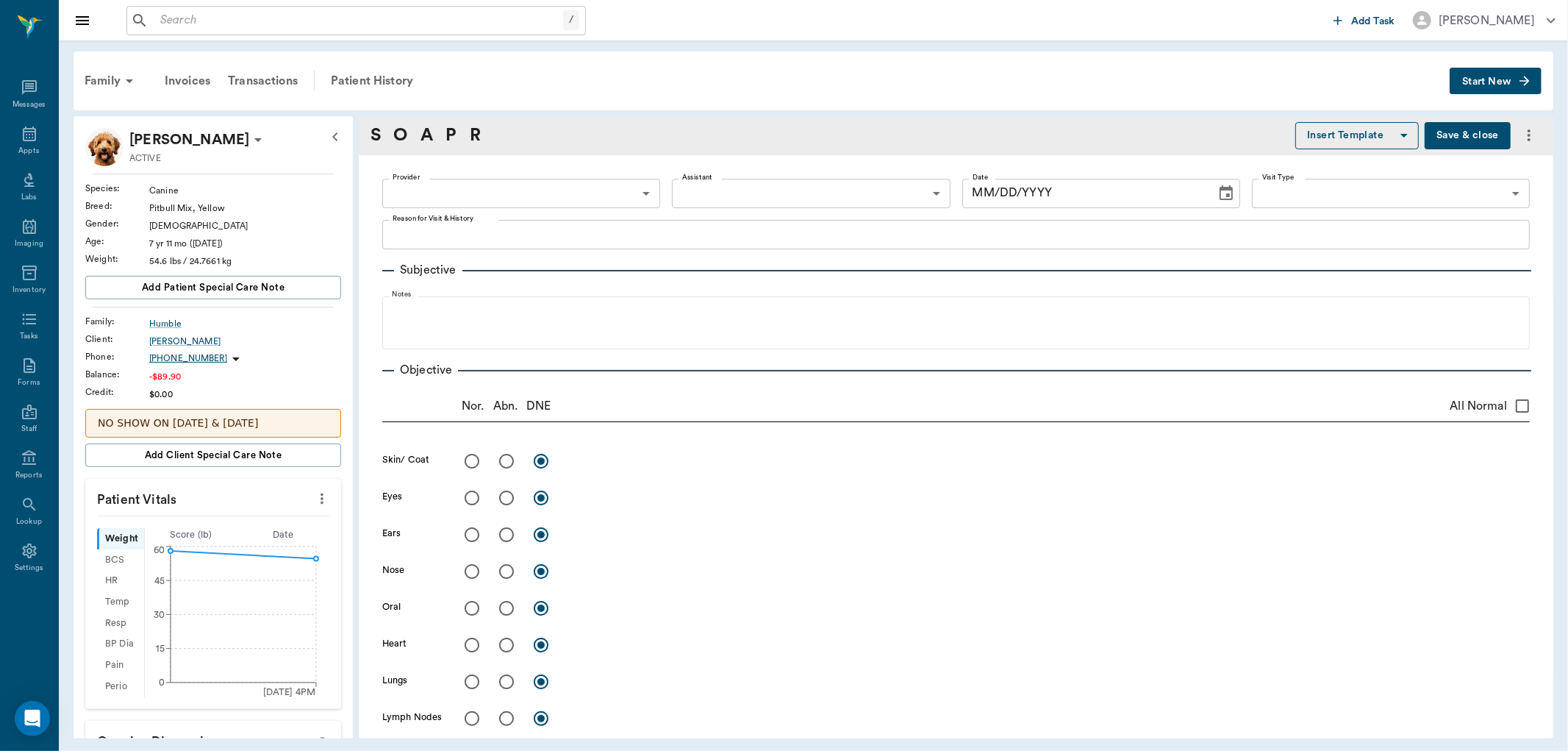
type textarea "HAS BEEN SICK FOR A BIT. WENT TO ANOTHER VET THAT WAS CLOSER TO THEM AND NOTHIN…"
type input "63ec2f075fda476ae8351a4d"
type input "682b670d8bdc6f7f8feef3db"
type input "65d2be4f46e3a538d89b8c15"
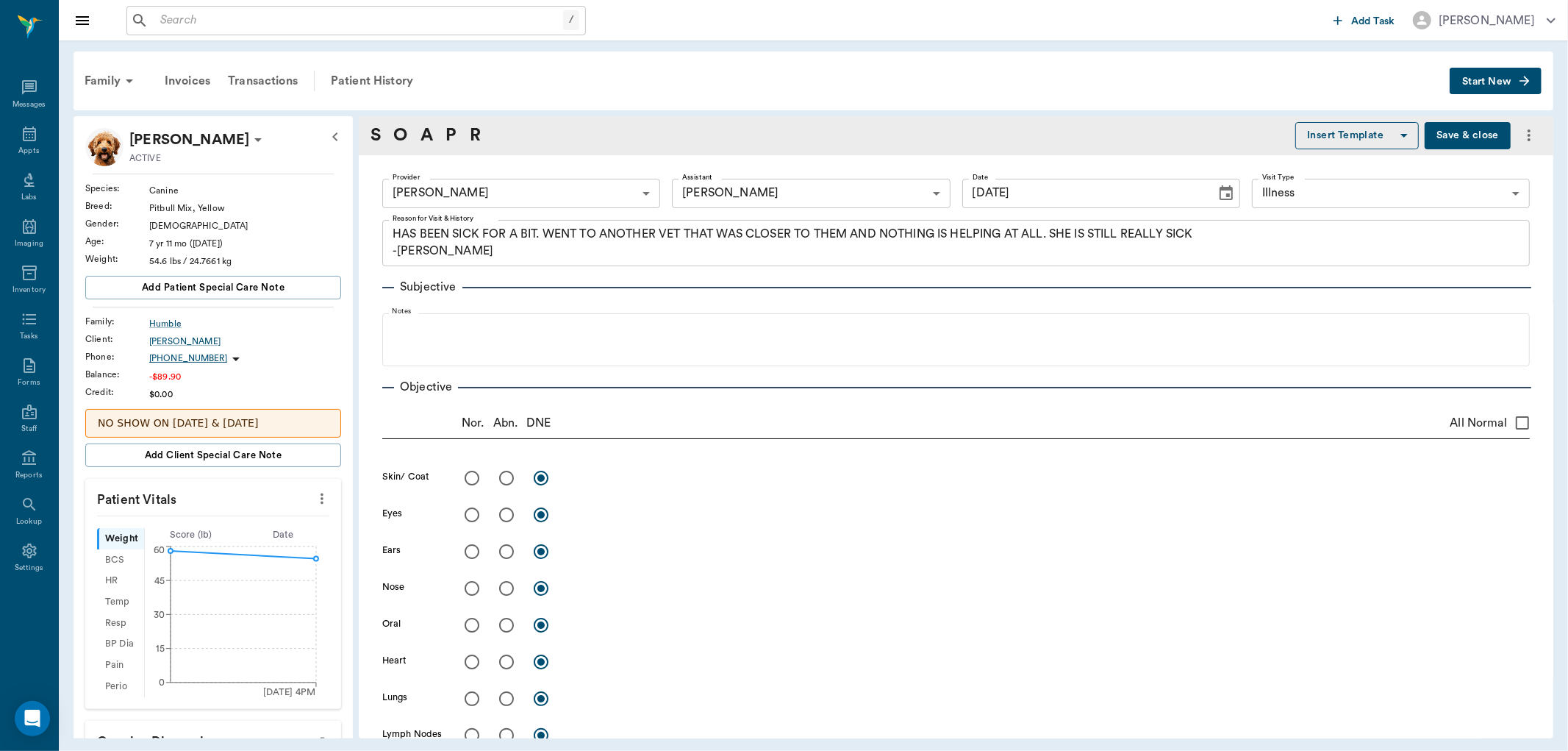
type input "[DATE]"
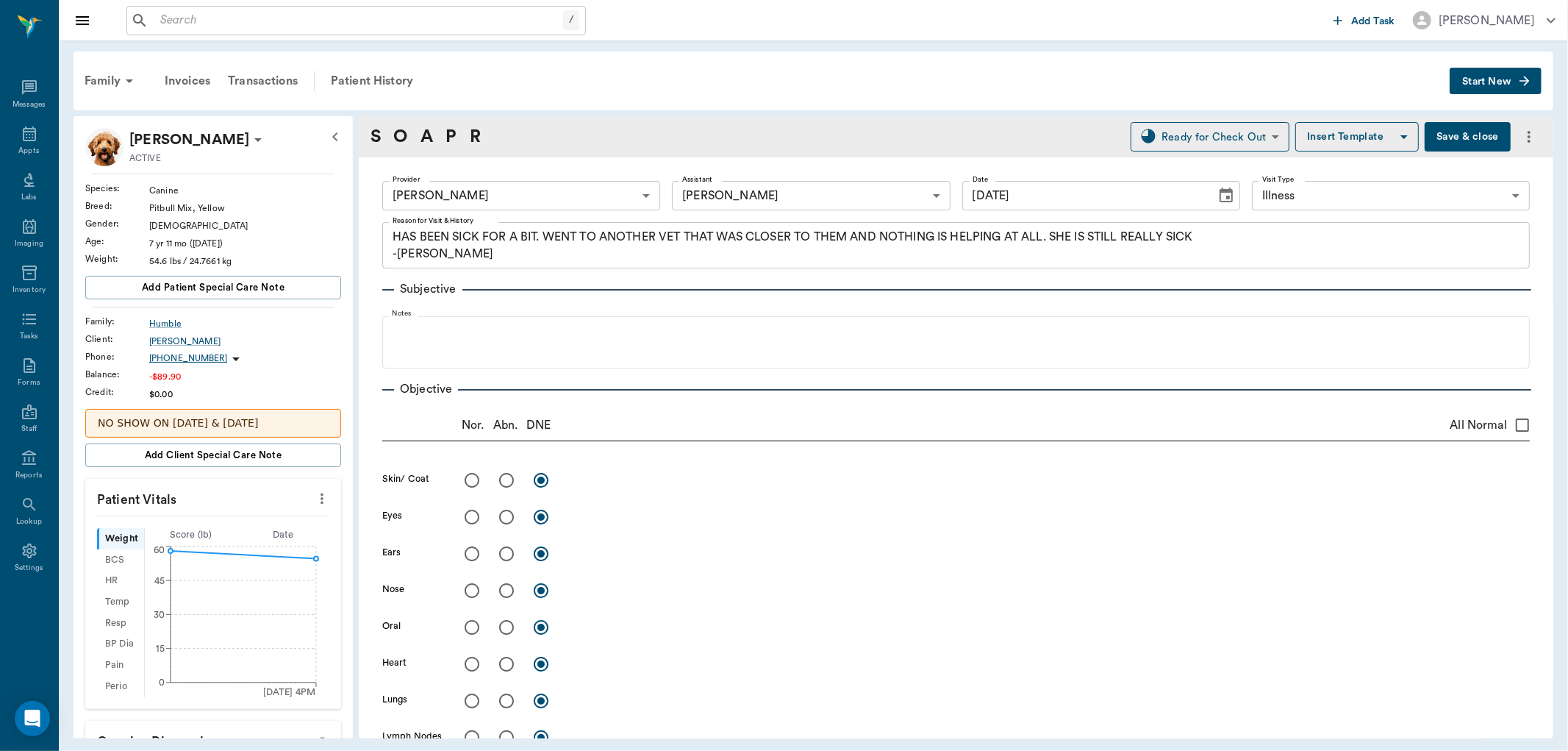
click at [1441, 135] on button "Save & close" at bounding box center [1468, 137] width 86 height 29
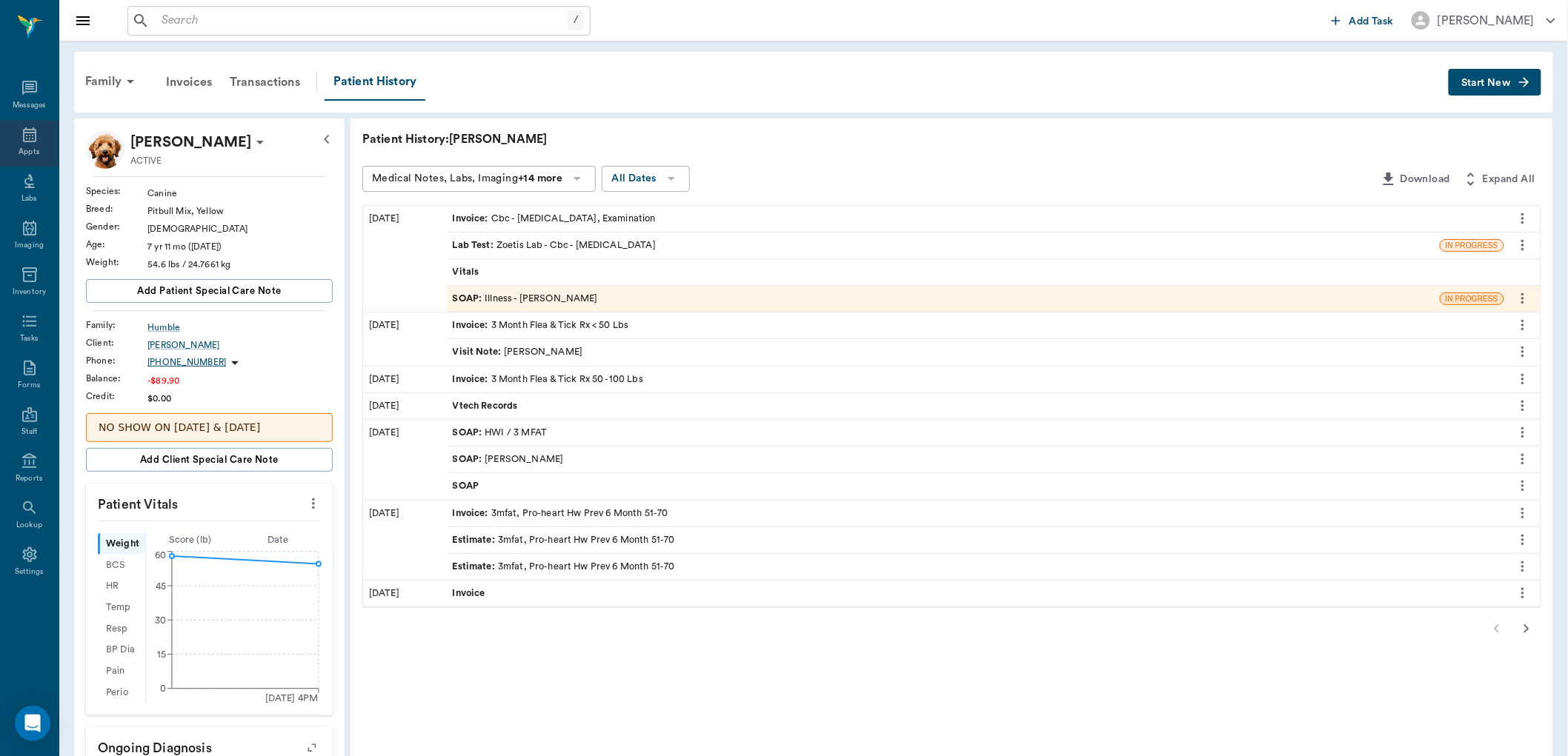
click at [19, 126] on div "Appts" at bounding box center [29, 143] width 59 height 46
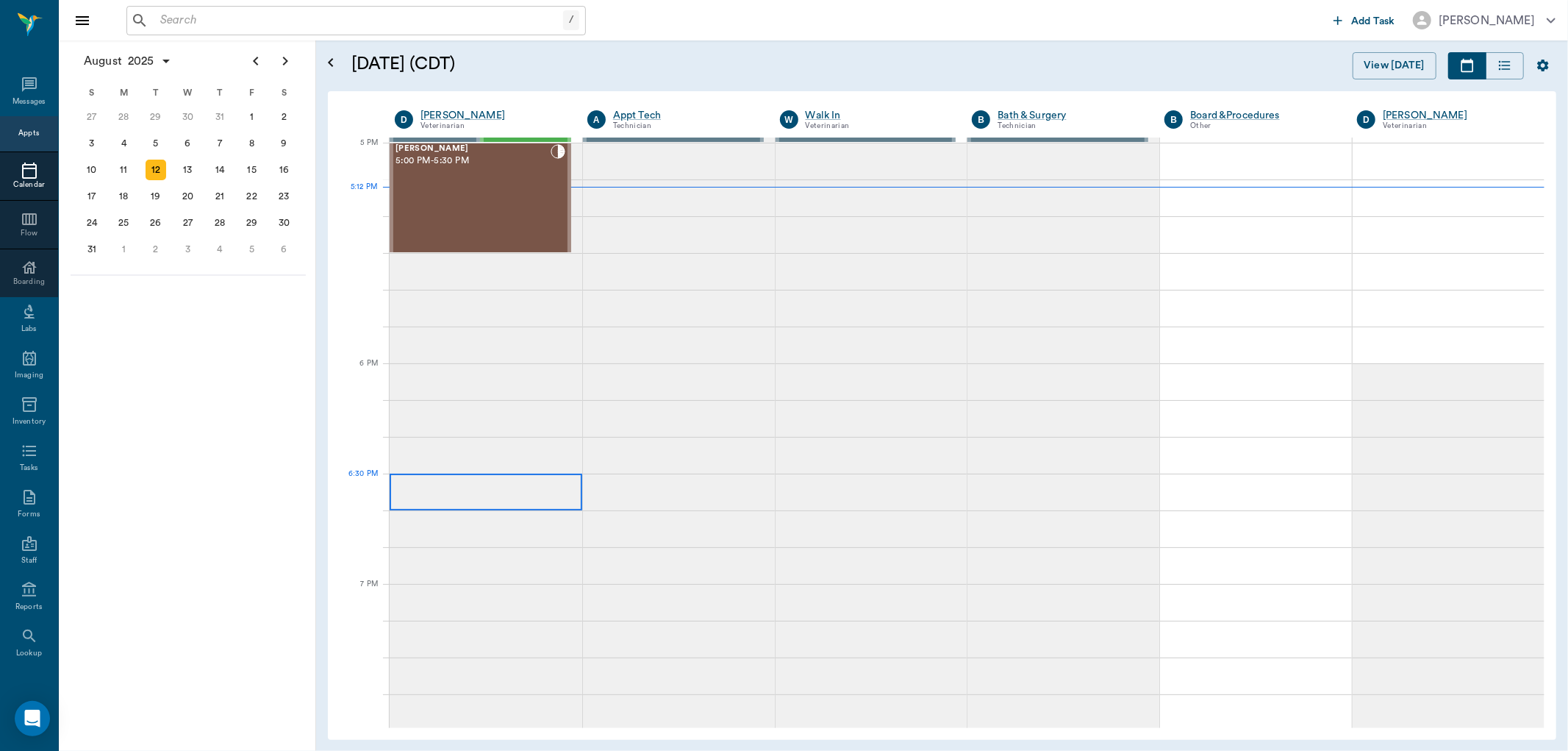
scroll to position [1987, 0]
click at [489, 205] on div "[PERSON_NAME] 5:00 PM - 5:30 PM" at bounding box center [473, 198] width 155 height 108
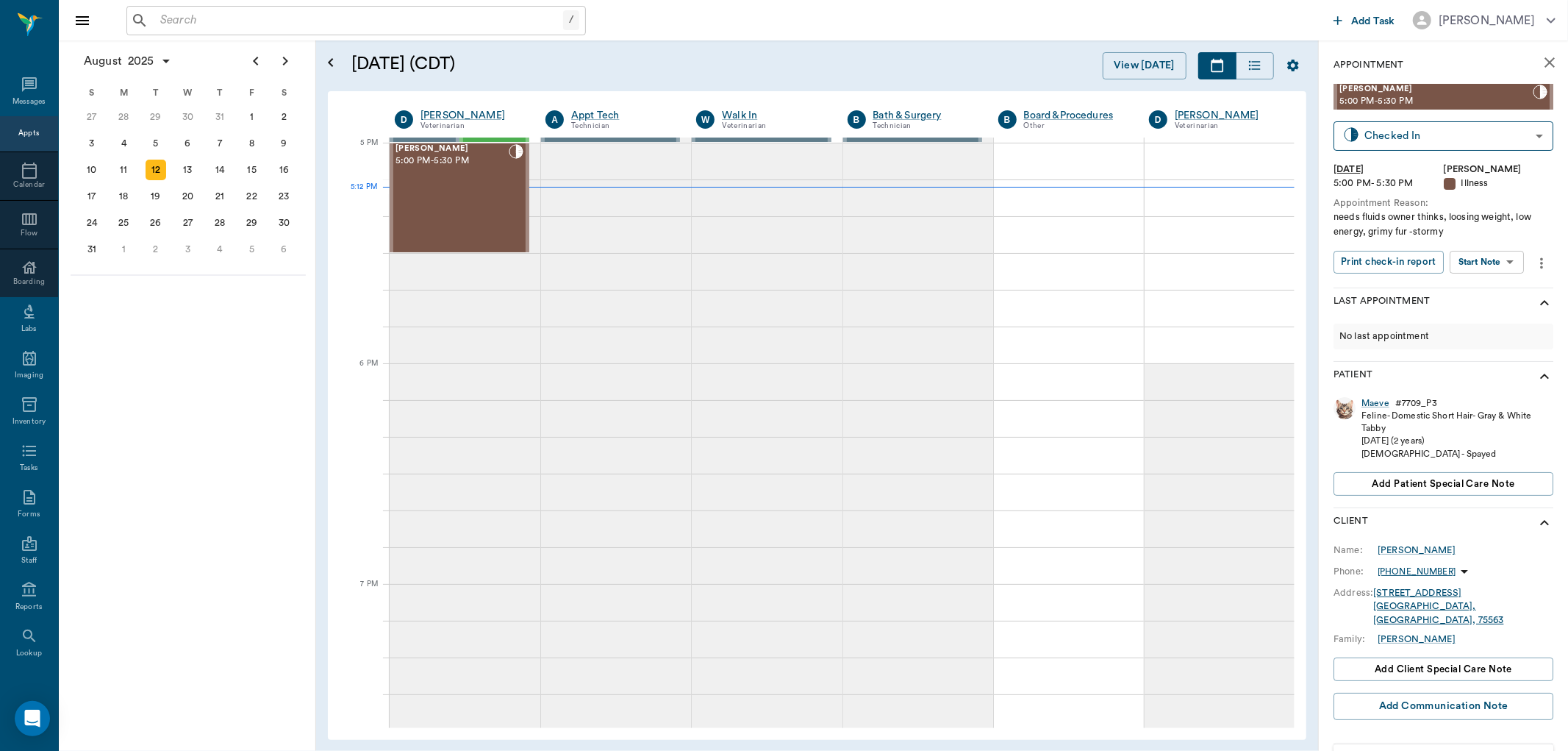
click at [1523, 259] on body "/ ​ Add Task [PERSON_NAME] Nectar Messages Appts Calendar Flow Boarding Labs Im…" at bounding box center [784, 376] width 1568 height 751
click at [1504, 290] on li "Start SOAP" at bounding box center [1488, 292] width 102 height 25
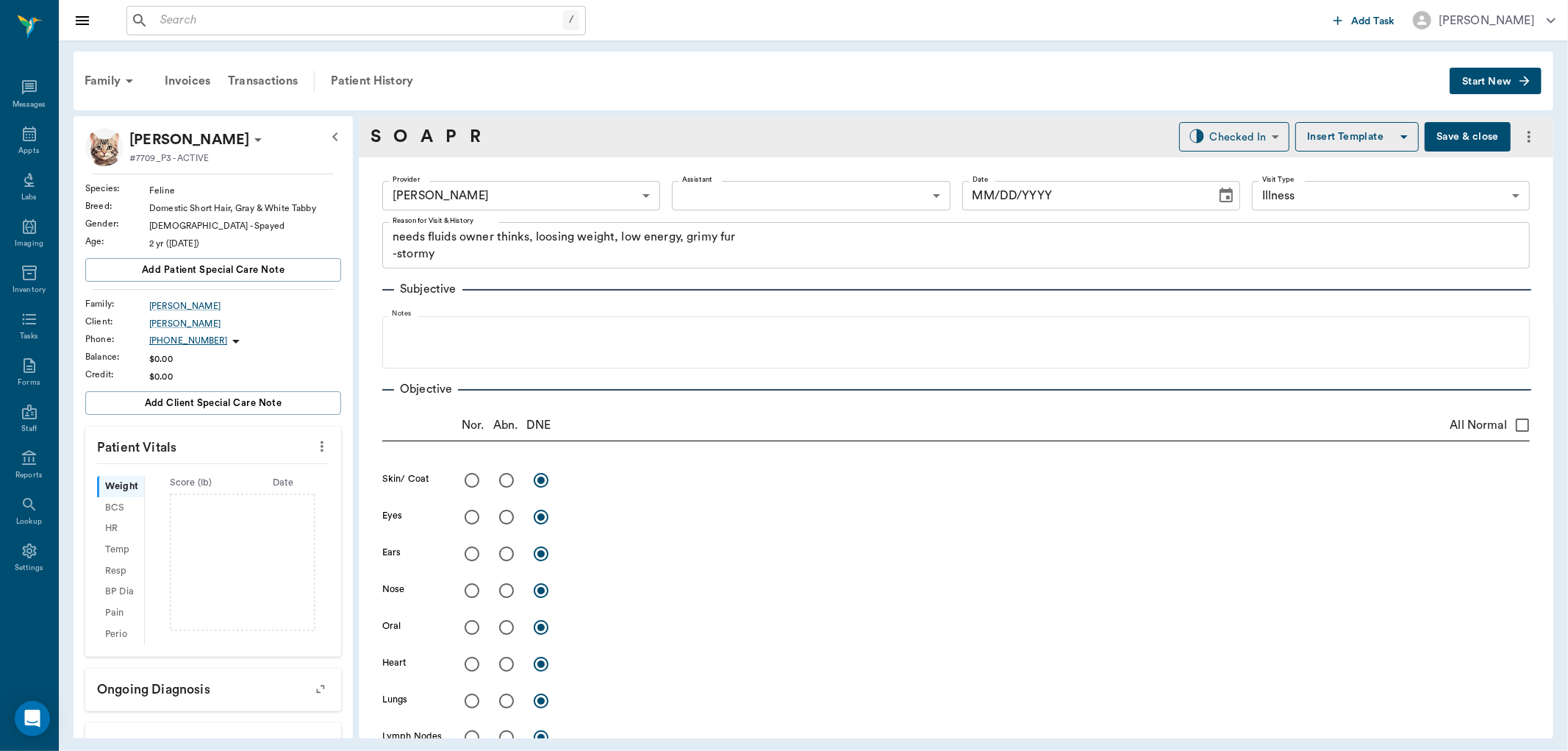
type input "63ec2f075fda476ae8351a4d"
type input "65d2be4f46e3a538d89b8c15"
type textarea "needs fluids owner thinks, loosing weight, low energy, grimy fur -stormy"
type input "[DATE]"
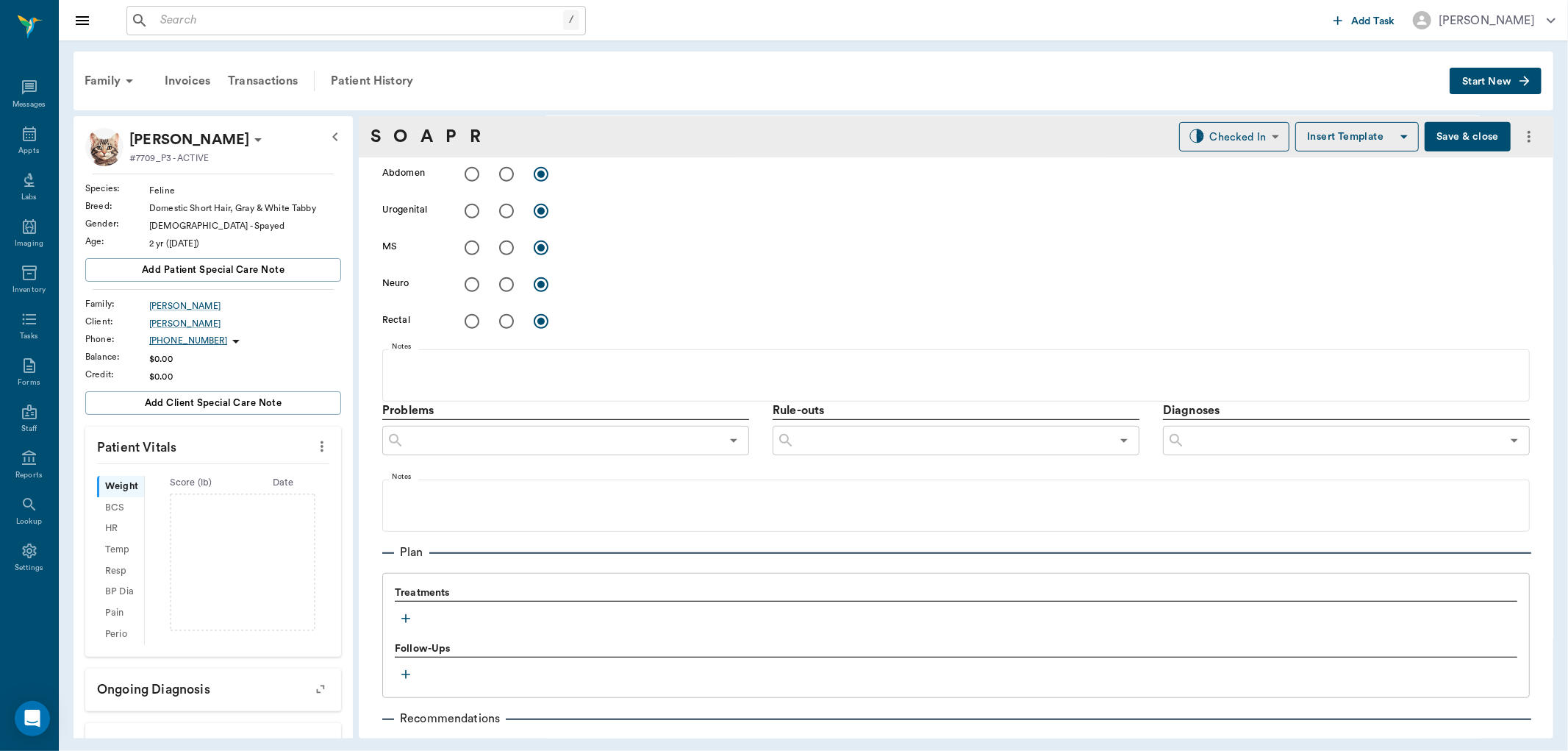
scroll to position [795, 0]
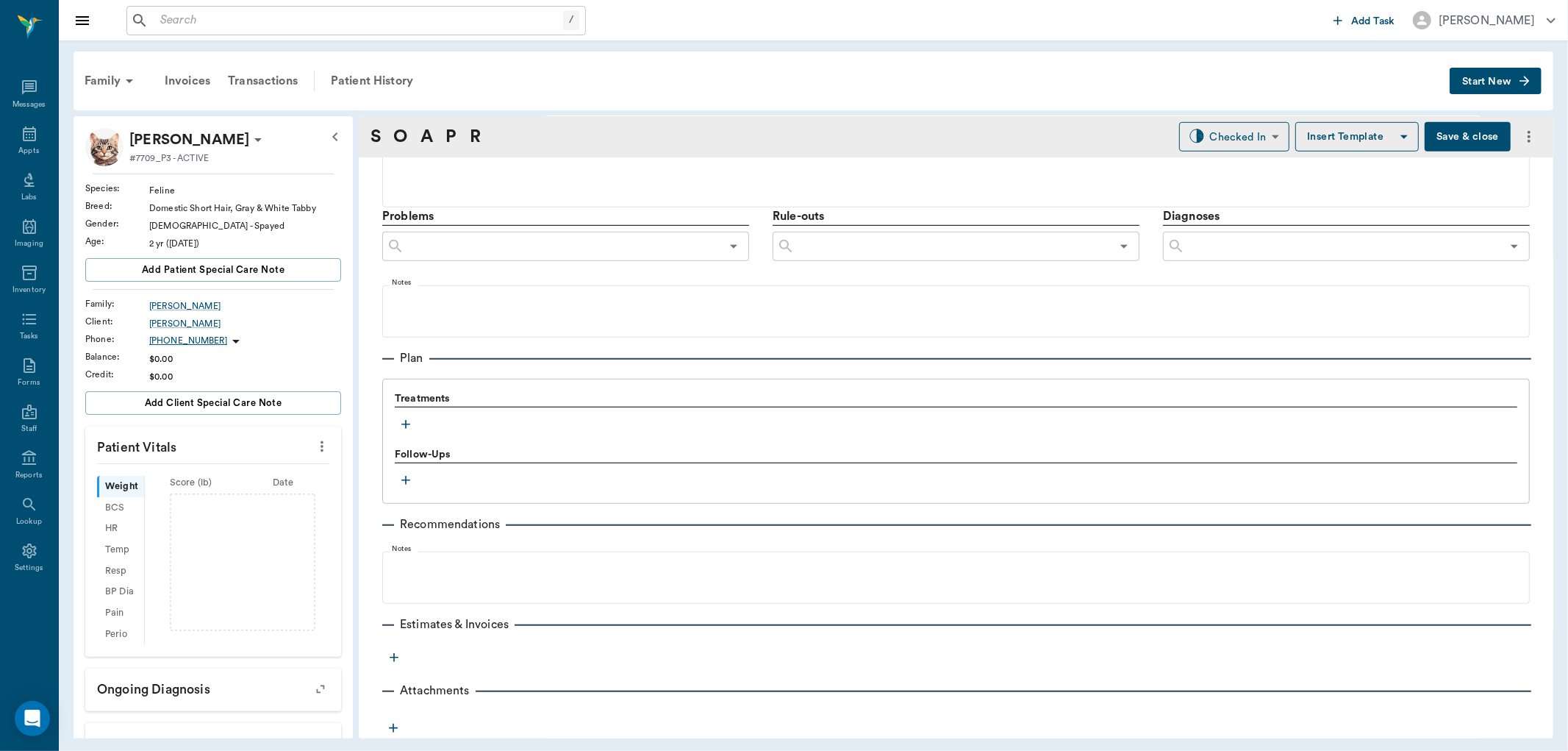
click at [407, 422] on icon "button" at bounding box center [405, 424] width 15 height 15
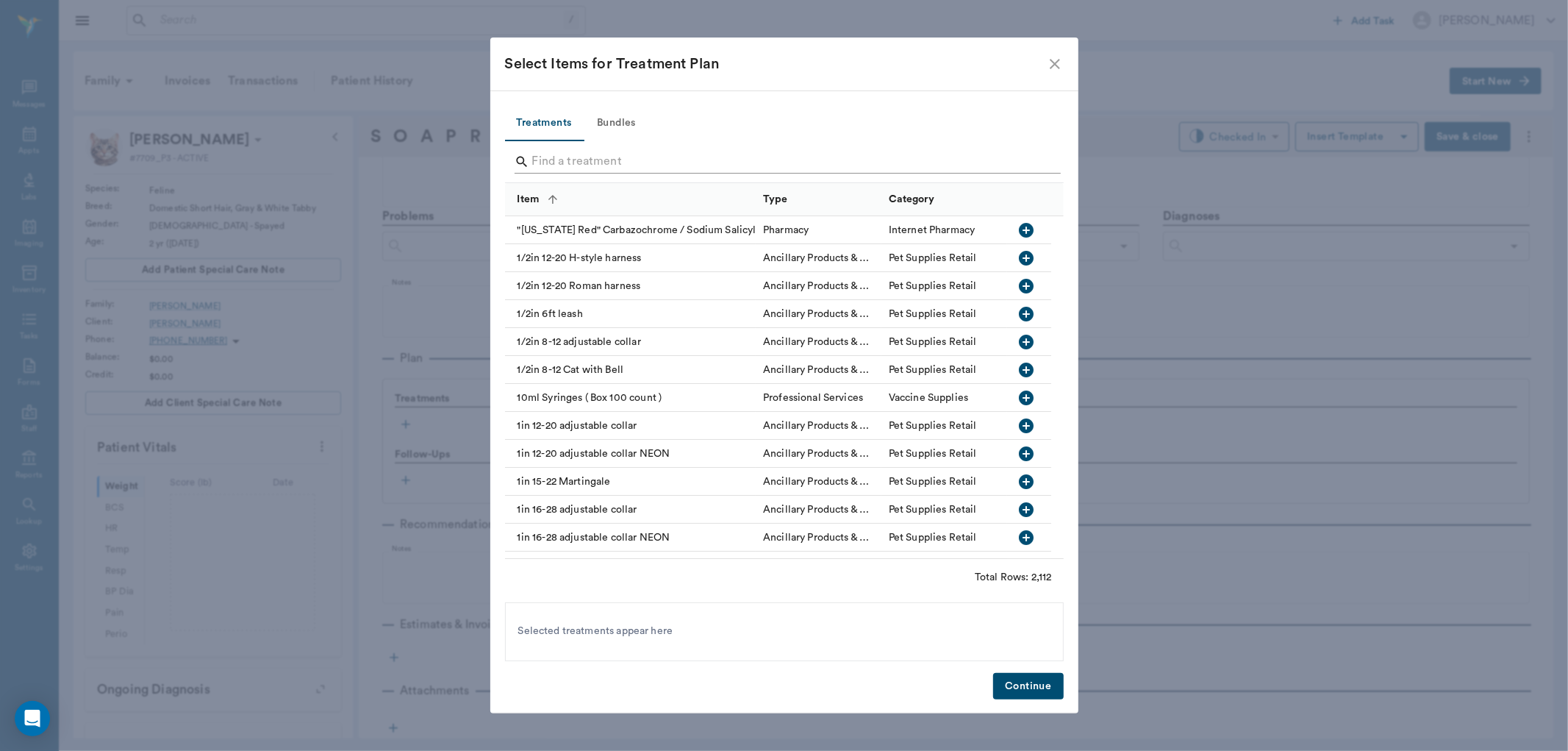
click at [622, 153] on input "Search" at bounding box center [785, 162] width 507 height 24
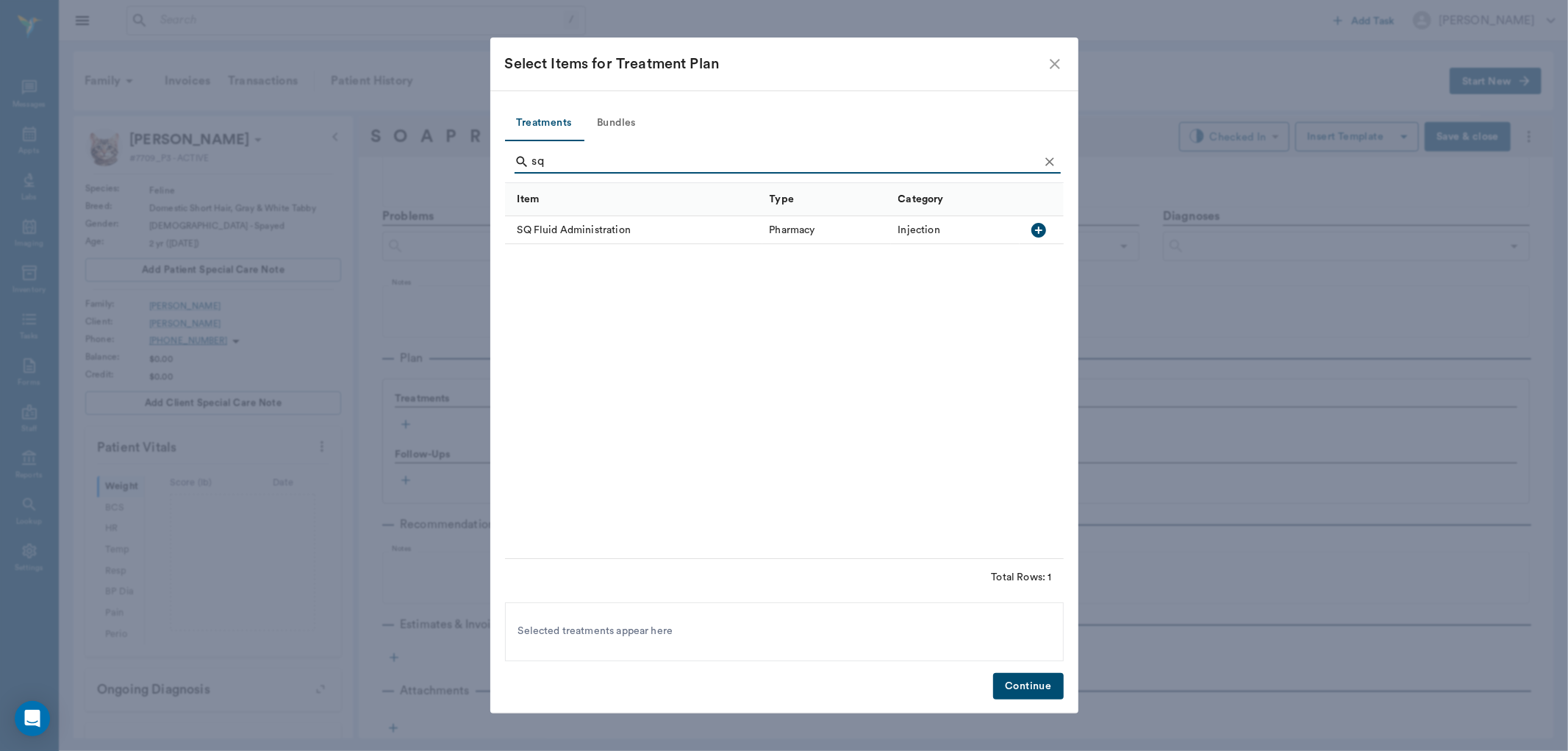
click at [1041, 237] on icon "button" at bounding box center [1038, 230] width 18 height 18
click at [644, 170] on input "sq" at bounding box center [785, 162] width 507 height 24
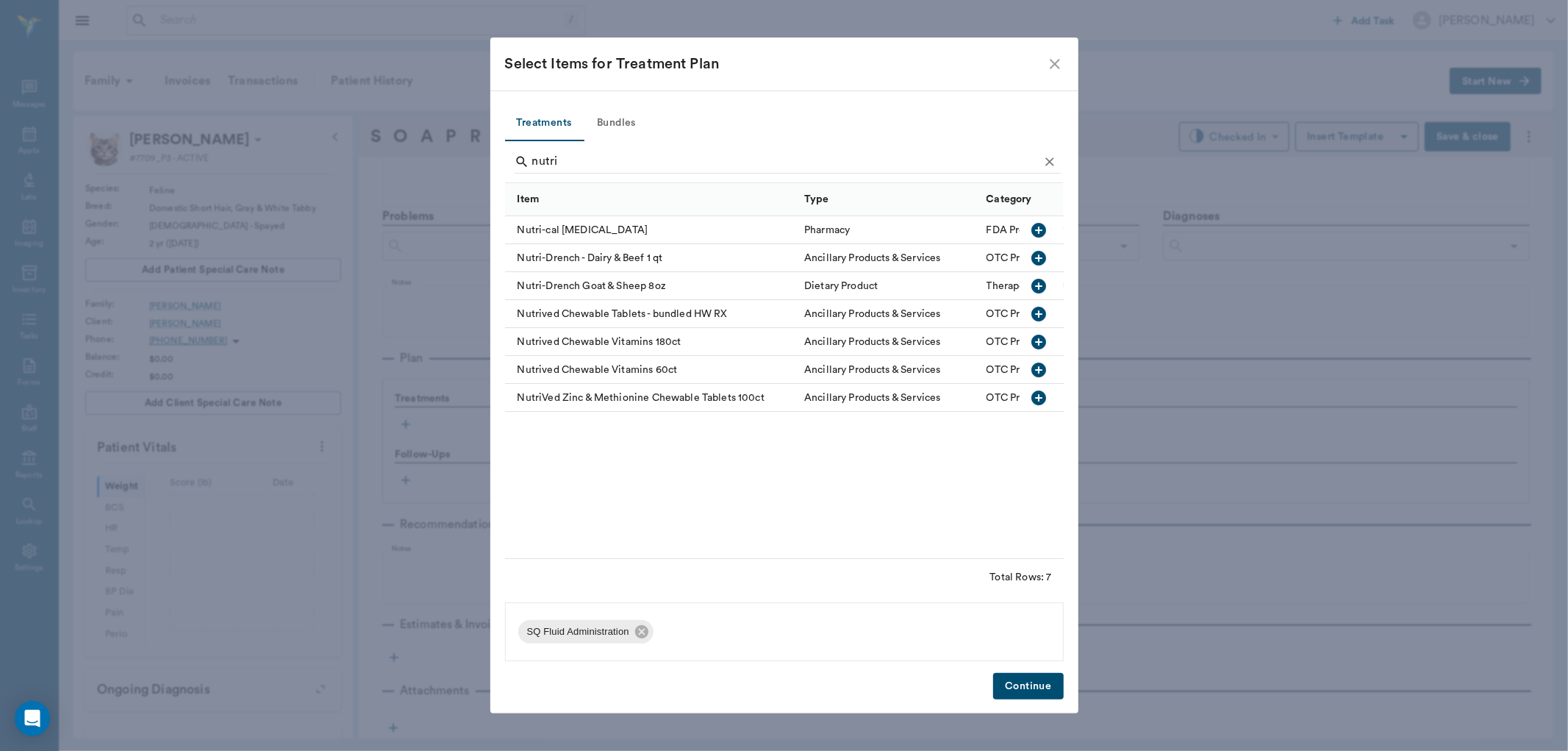
click at [1037, 229] on icon "button" at bounding box center [1038, 230] width 18 height 18
click at [690, 159] on input "nutri" at bounding box center [785, 162] width 507 height 24
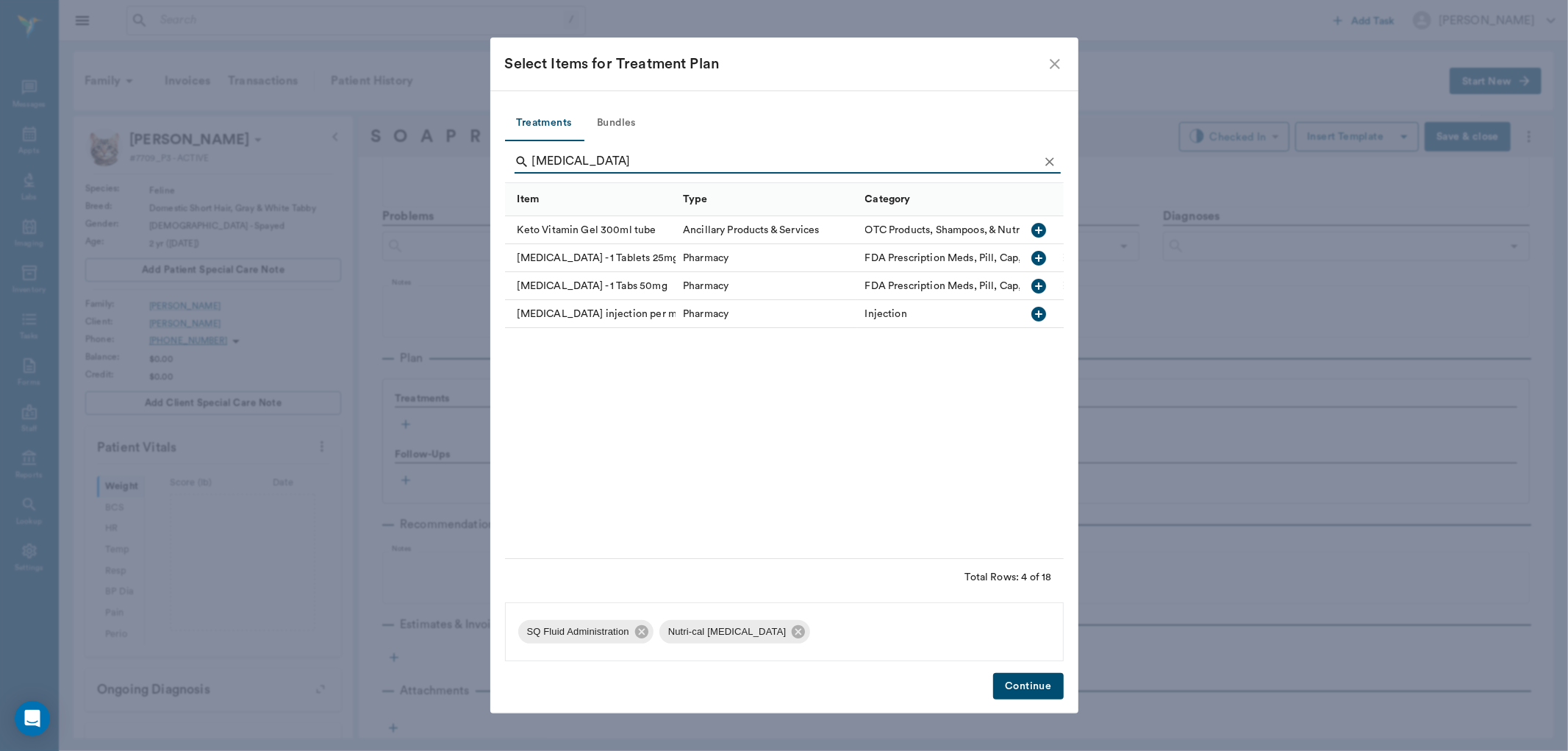
click at [1038, 313] on icon "button" at bounding box center [1038, 314] width 18 height 18
click at [603, 157] on input "[MEDICAL_DATA]" at bounding box center [785, 162] width 507 height 24
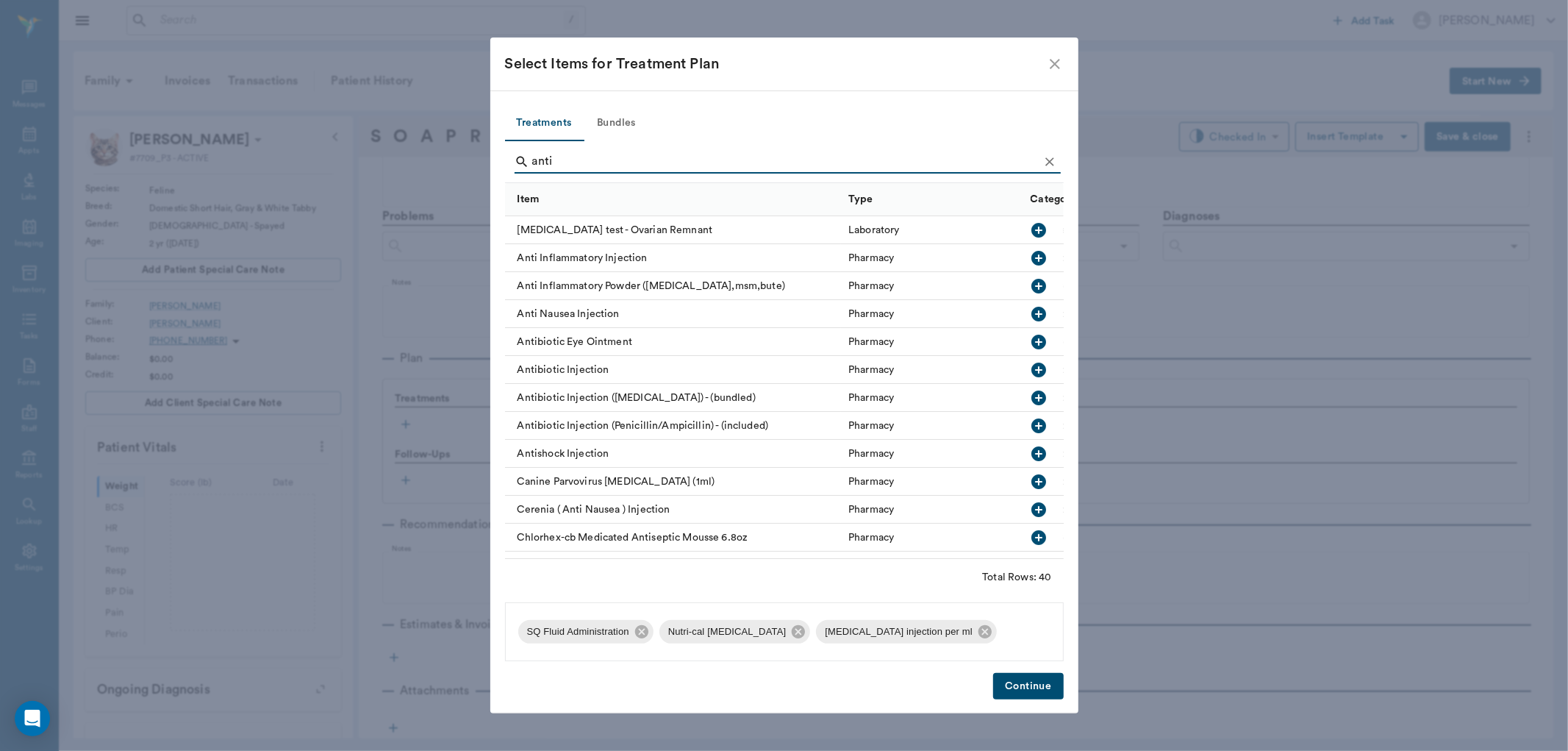
type input "anti"
click at [1033, 260] on icon "button" at bounding box center [1038, 258] width 18 height 18
click at [1029, 687] on button "Continue" at bounding box center [1028, 686] width 70 height 27
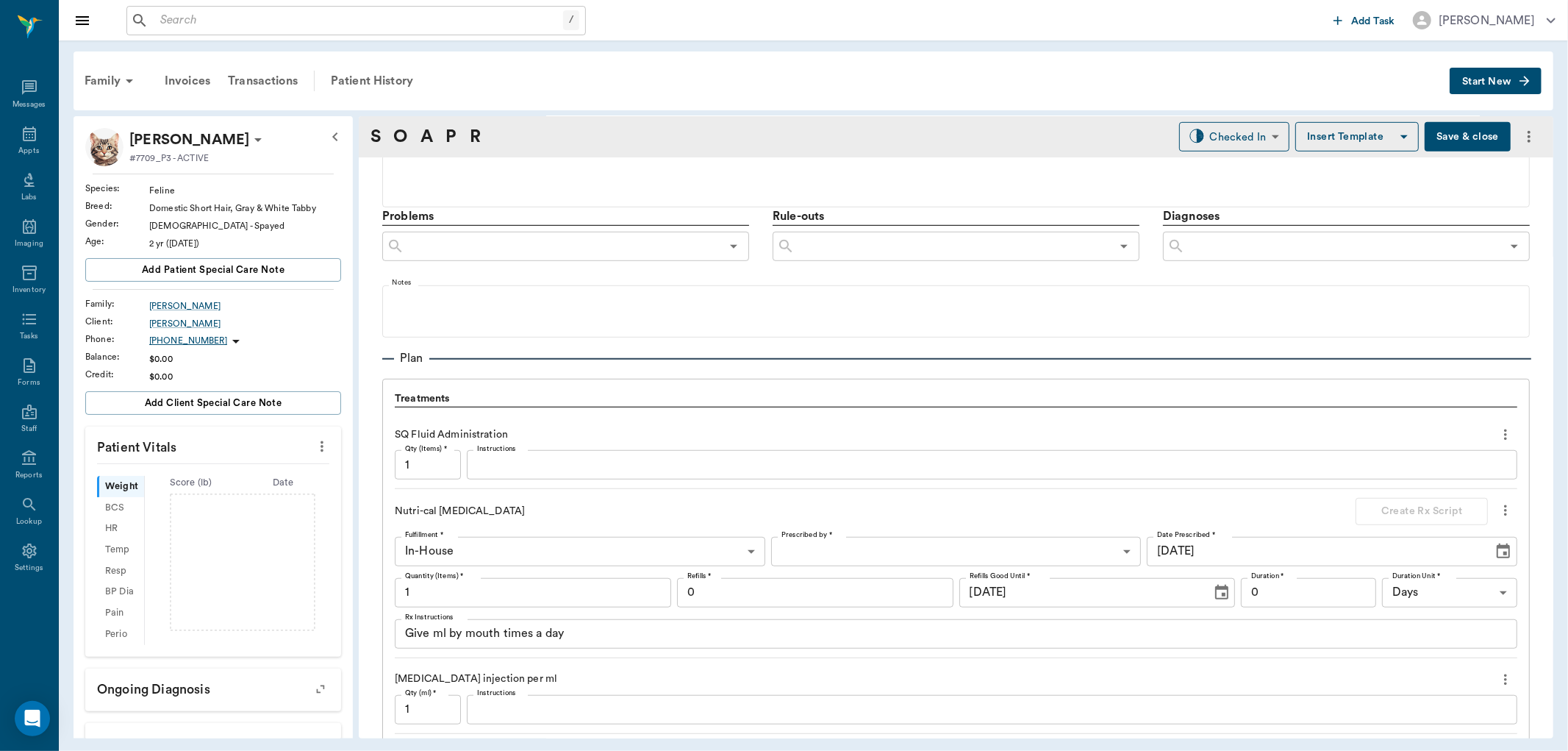
scroll to position [1197, 0]
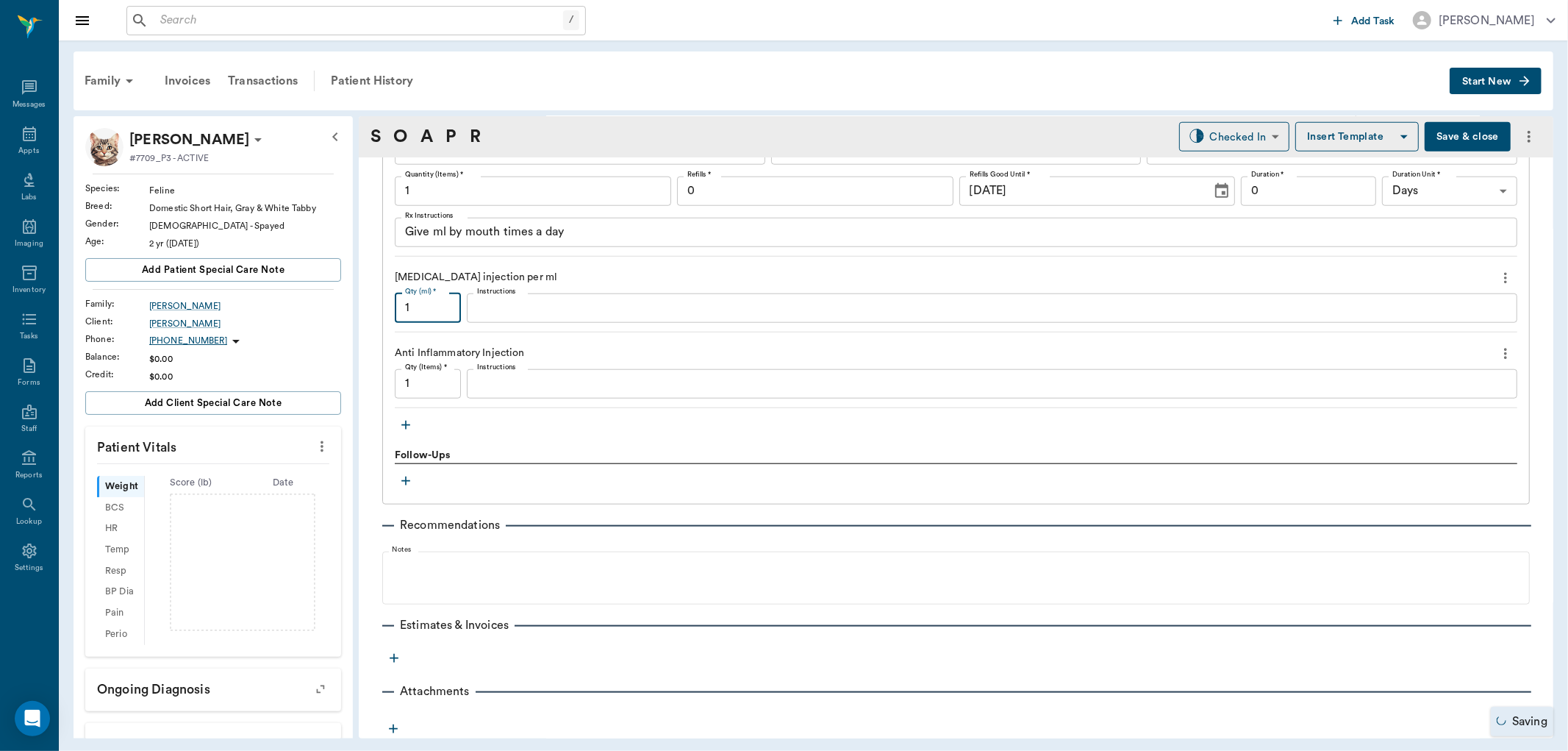
click at [443, 308] on input "1" at bounding box center [428, 308] width 66 height 29
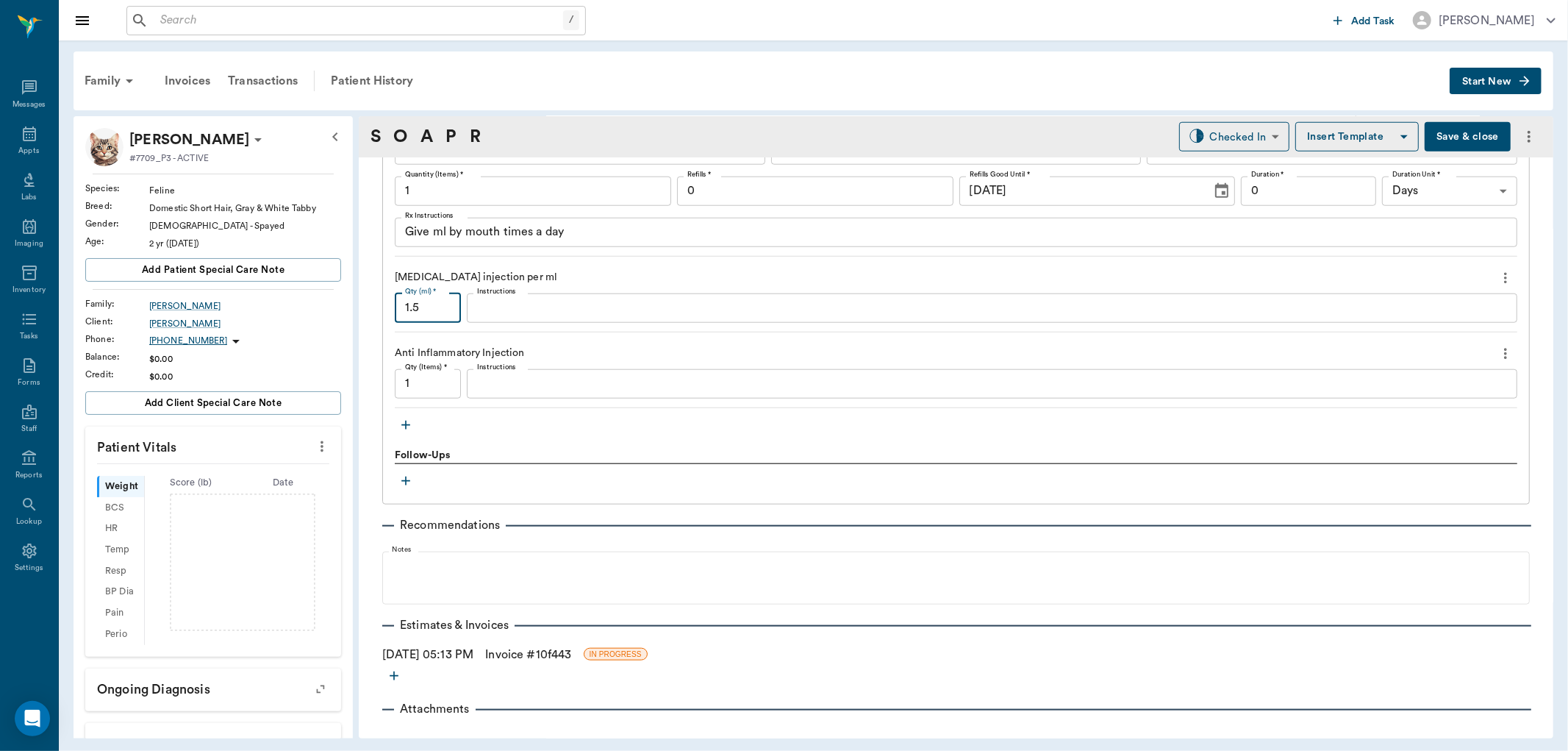
type input "1.5"
click at [494, 379] on textarea "Instructions" at bounding box center [991, 384] width 1030 height 17
click at [403, 418] on icon "button" at bounding box center [405, 425] width 15 height 15
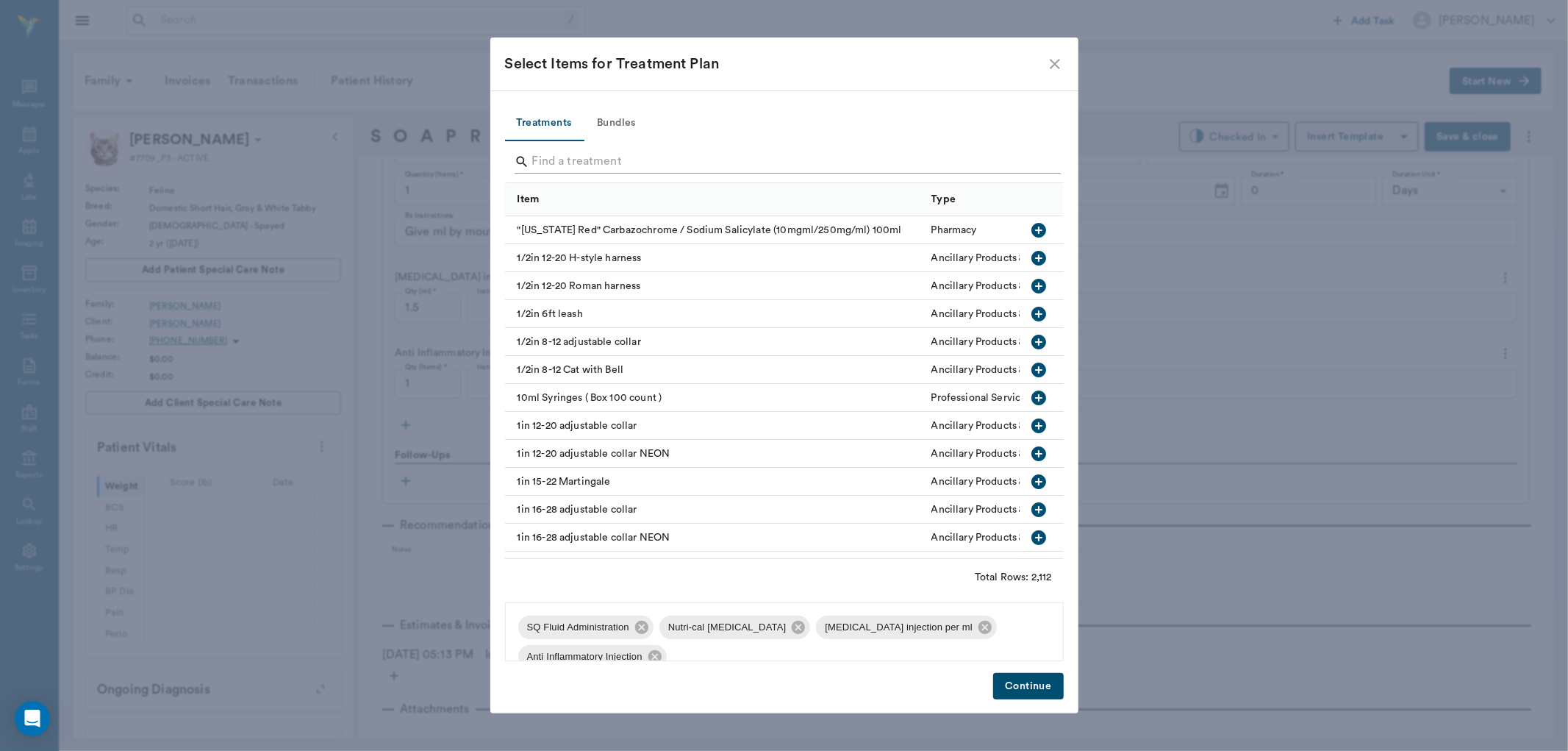
click at [564, 159] on input "Search" at bounding box center [785, 162] width 507 height 24
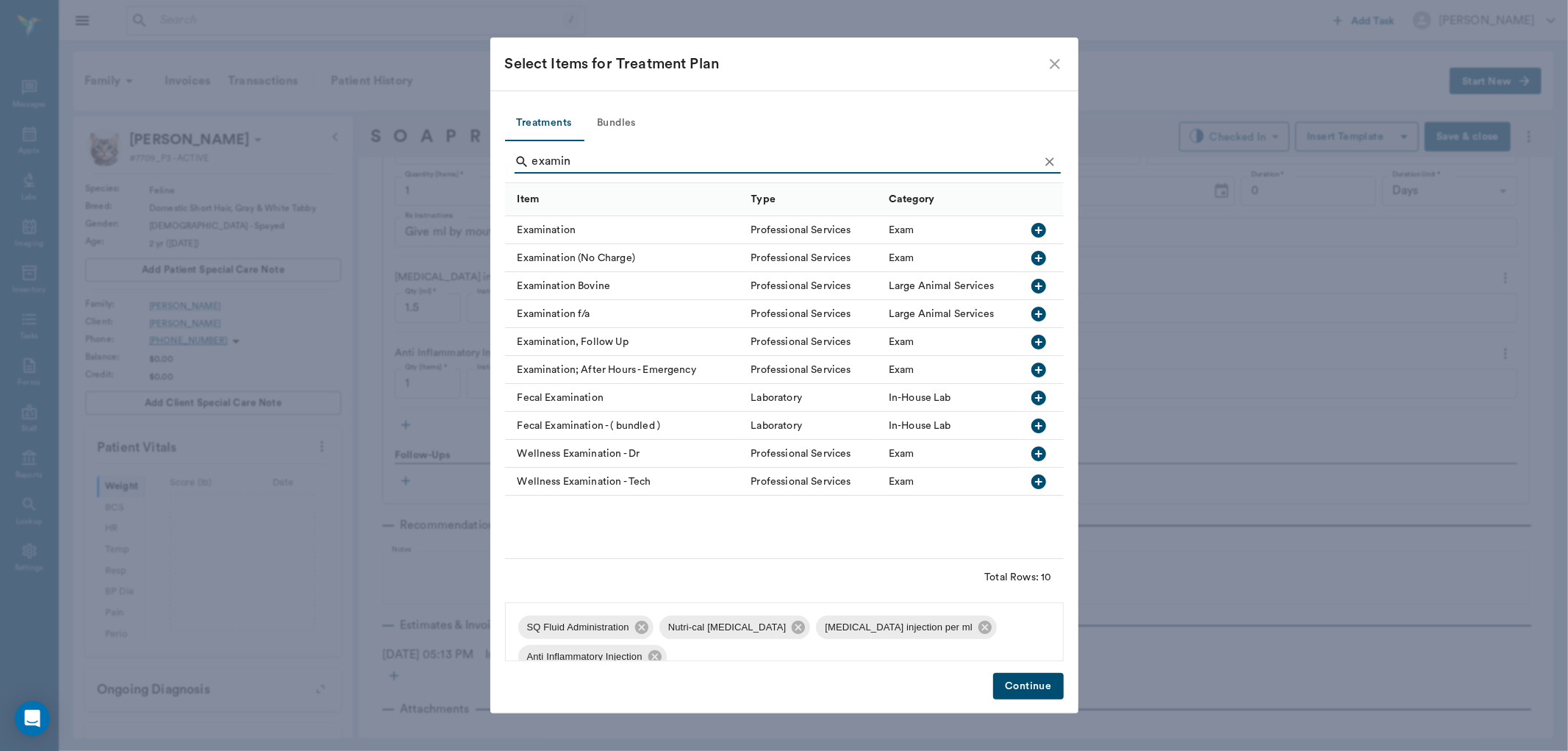
type input "examin"
click at [1039, 224] on icon "button" at bounding box center [1038, 230] width 15 height 15
click at [1015, 686] on button "Continue" at bounding box center [1028, 686] width 70 height 27
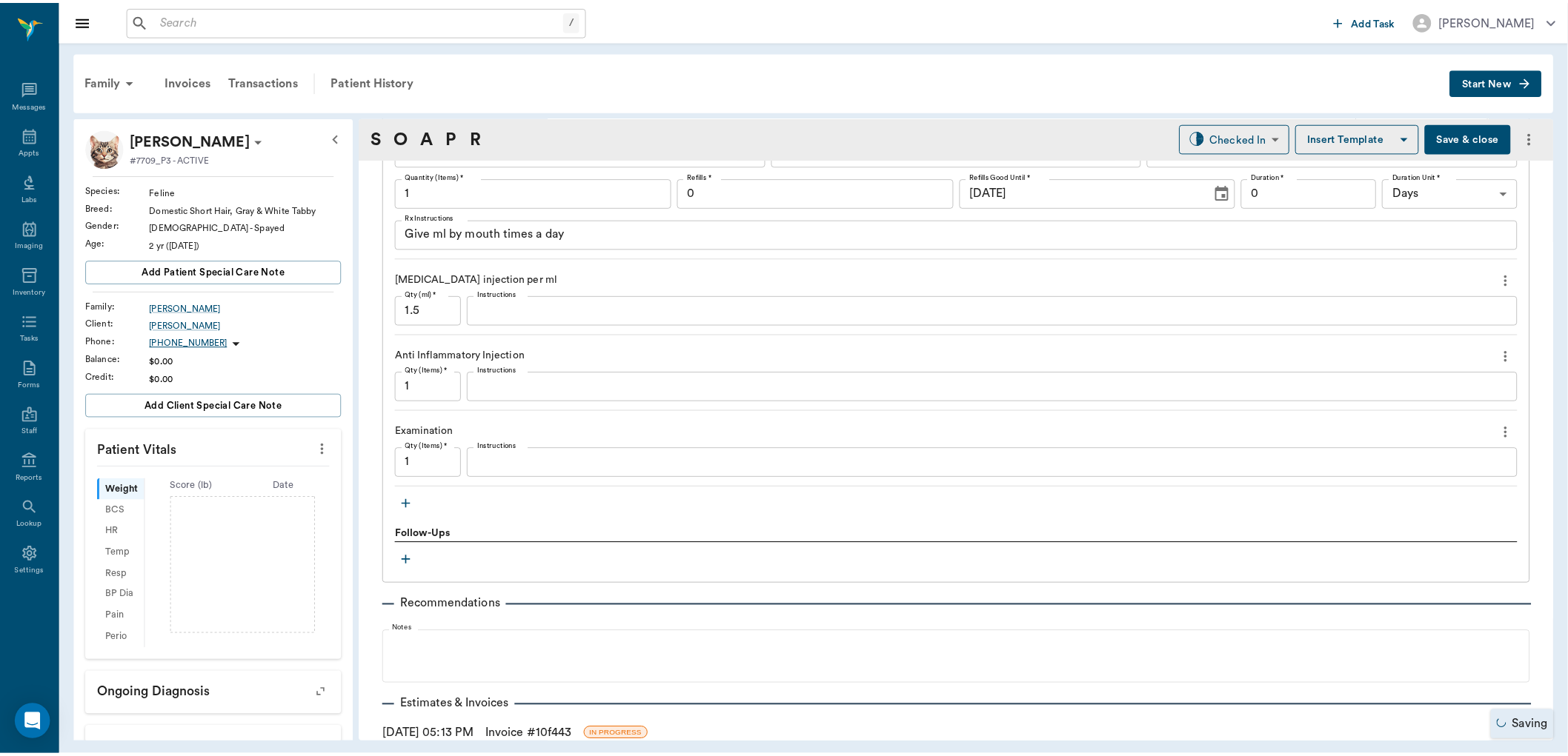
scroll to position [1299, 0]
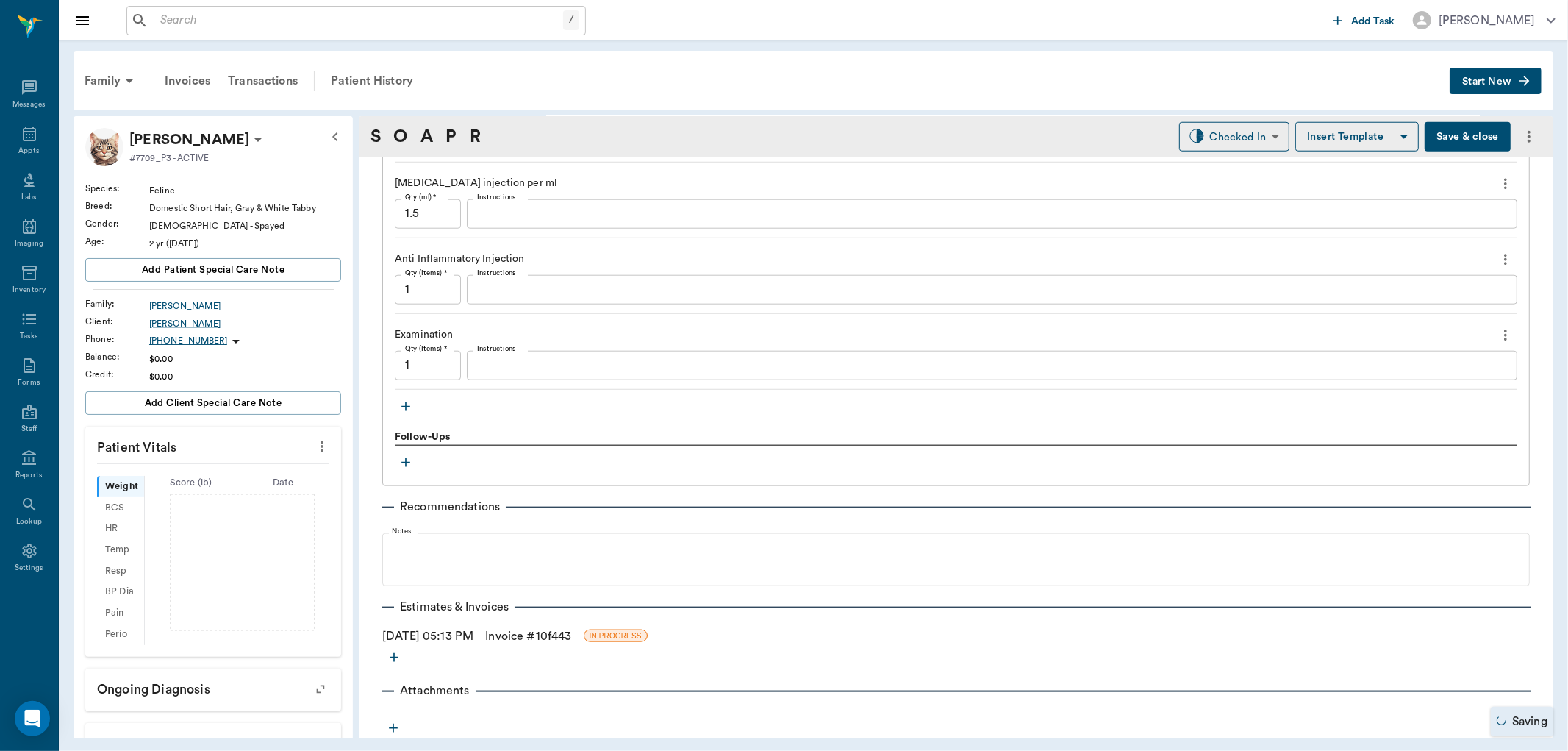
click at [531, 631] on link "Invoice # 10f443" at bounding box center [528, 636] width 86 height 18
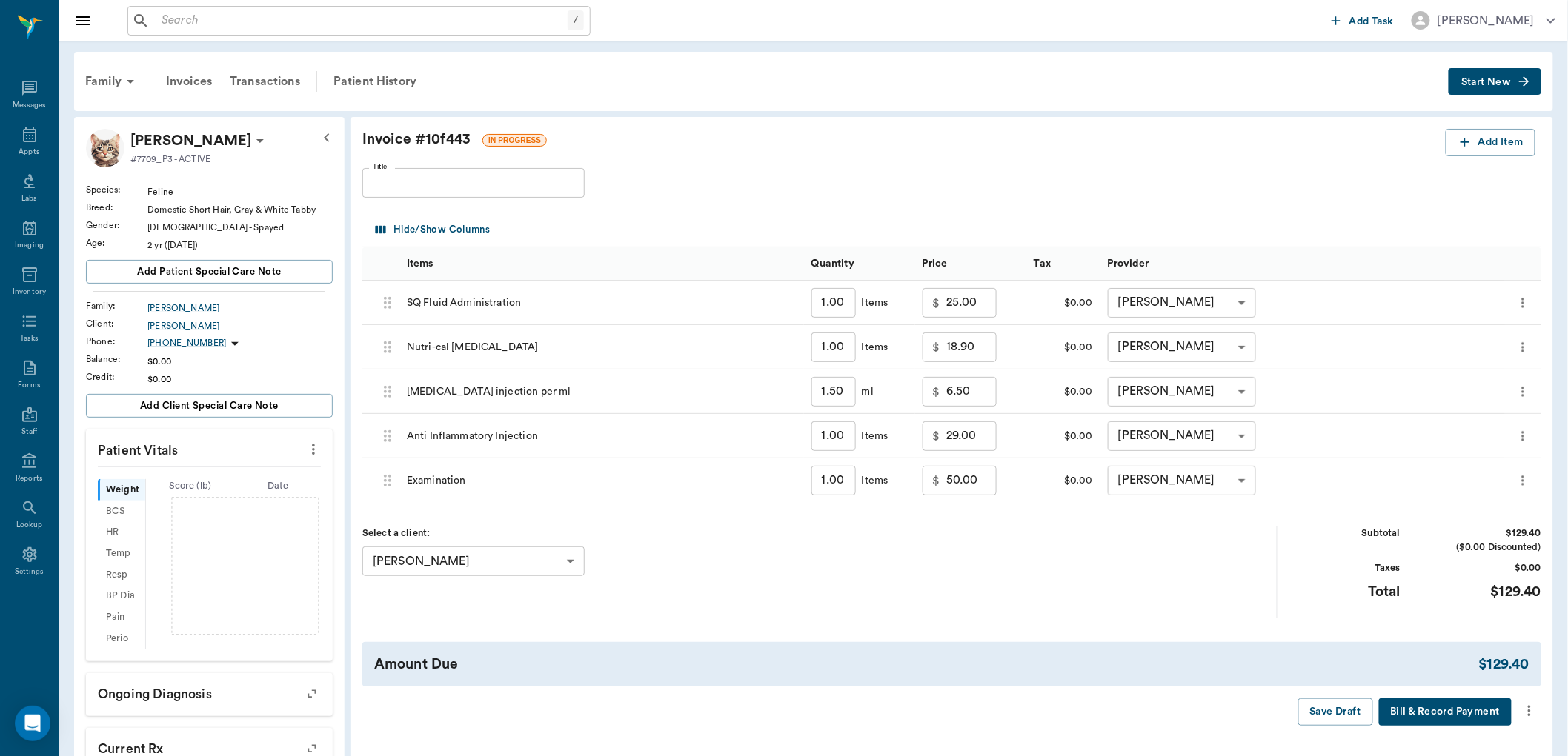
click at [978, 446] on input "29.00" at bounding box center [971, 436] width 50 height 29
type input "15.00"
click at [1035, 582] on div "Select a client: [PERSON_NAME] 63ec2eb352e12b0ba117c3d2 ​" at bounding box center [820, 572] width 915 height 91
click at [973, 485] on input "50.00" at bounding box center [971, 480] width 50 height 29
click at [929, 571] on div "Select a client: [PERSON_NAME] 63ec2eb352e12b0ba117c3d2 ​" at bounding box center [820, 572] width 915 height 91
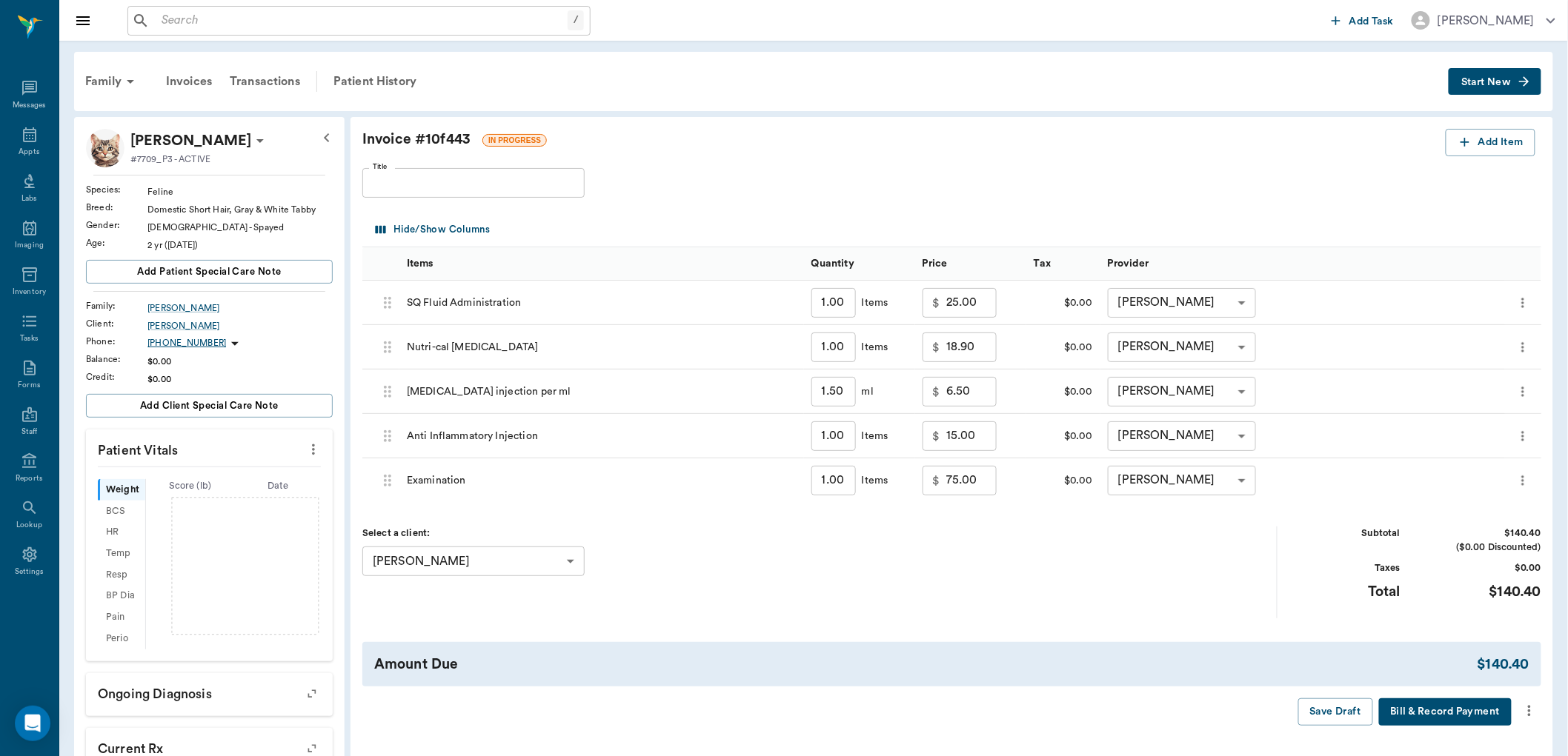
click at [984, 484] on input "75.00" at bounding box center [971, 480] width 50 height 29
type input "50.00"
click at [1091, 637] on div "Invoice # 10f443 IN PROGRESS Add Item Title Title Hide/Show Columns Items Quant…" at bounding box center [952, 427] width 1203 height 620
click at [1529, 706] on icon "more" at bounding box center [1529, 711] width 3 height 11
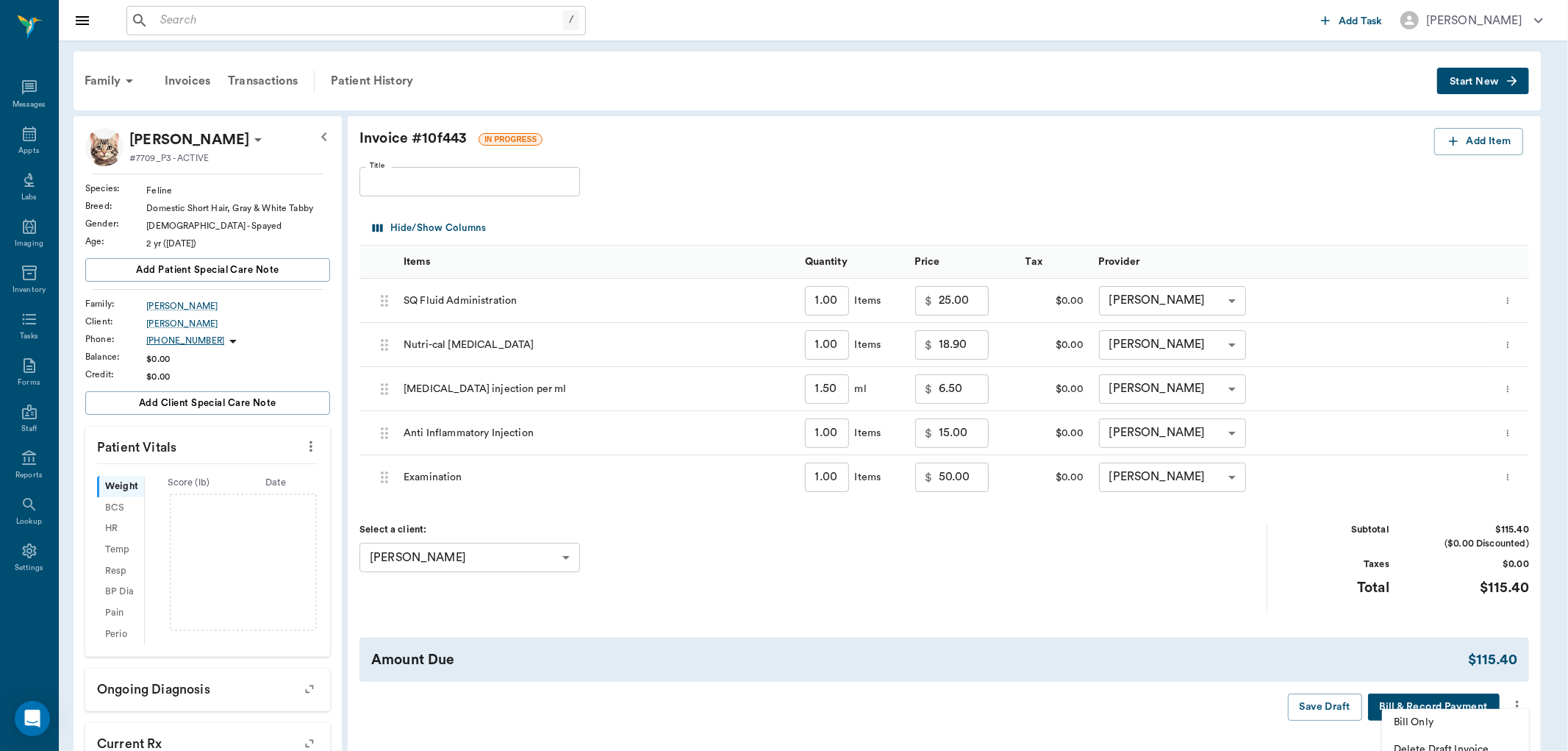
click at [1474, 716] on span "Bill Only" at bounding box center [1456, 723] width 124 height 15
